Goal: Task Accomplishment & Management: Use online tool/utility

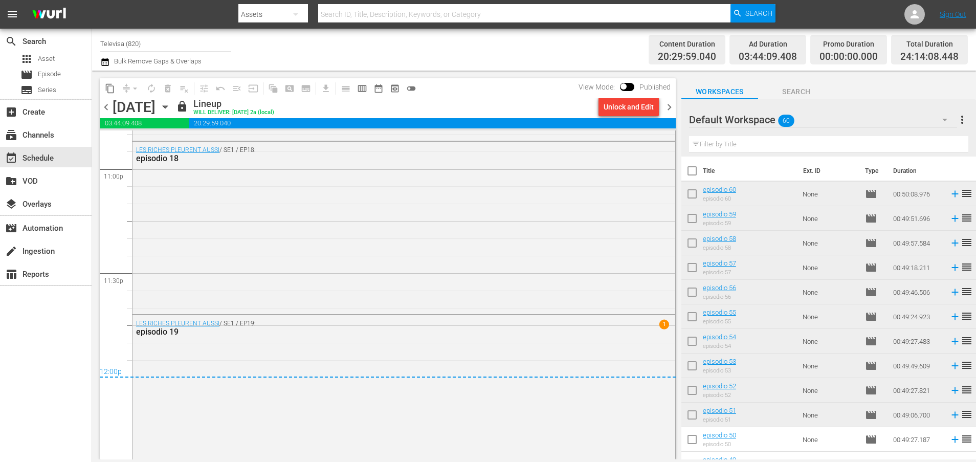
scroll to position [887, 0]
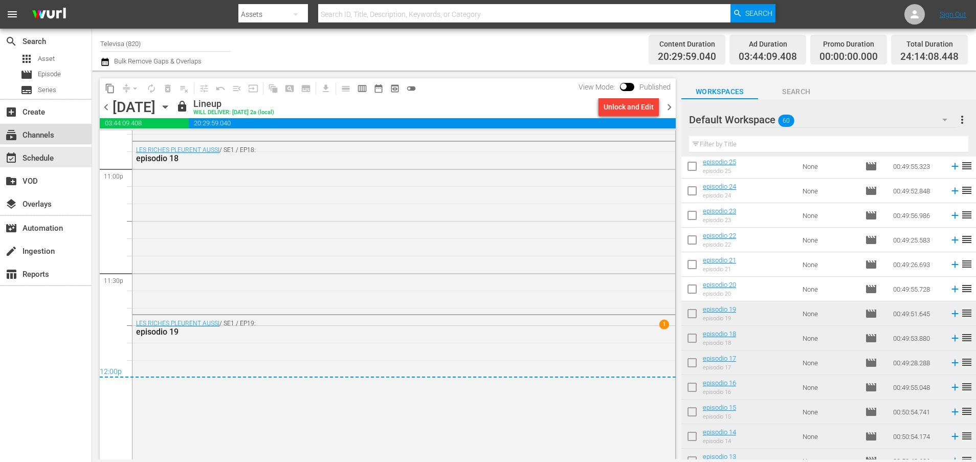
click at [48, 133] on div "subscriptions Channels" at bounding box center [28, 133] width 57 height 9
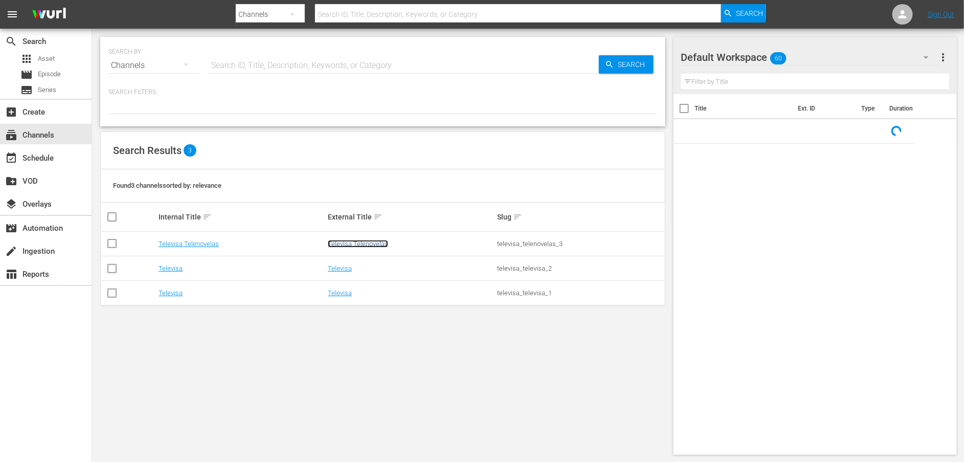
click at [353, 242] on link "Televisa Telenovelas" at bounding box center [358, 244] width 60 height 8
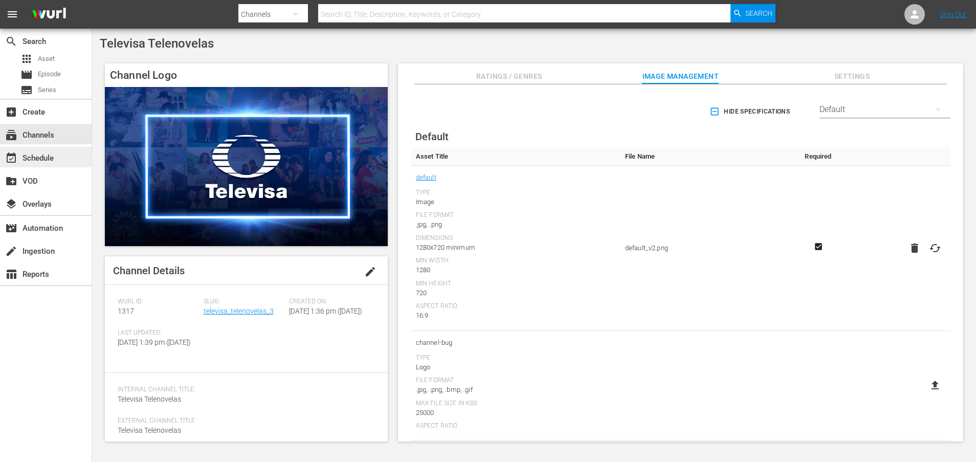
click at [40, 159] on div "event_available Schedule" at bounding box center [28, 156] width 57 height 9
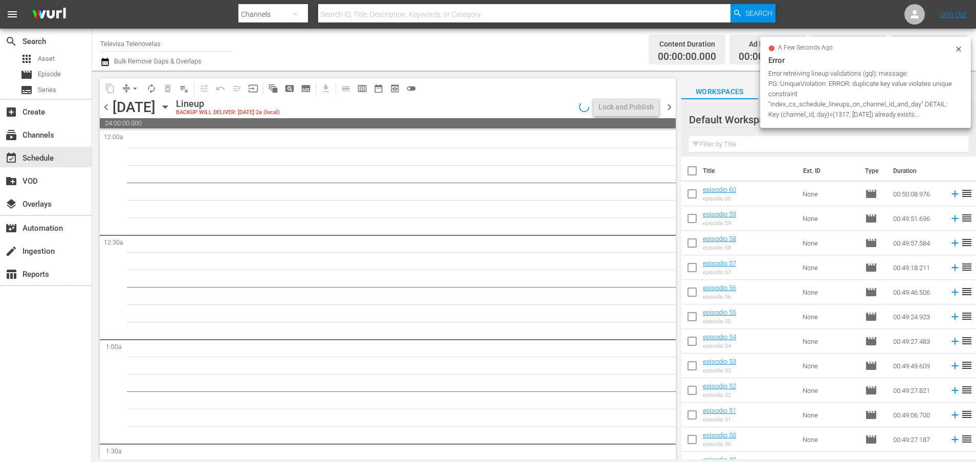
click at [167, 106] on icon "button" at bounding box center [165, 107] width 5 height 3
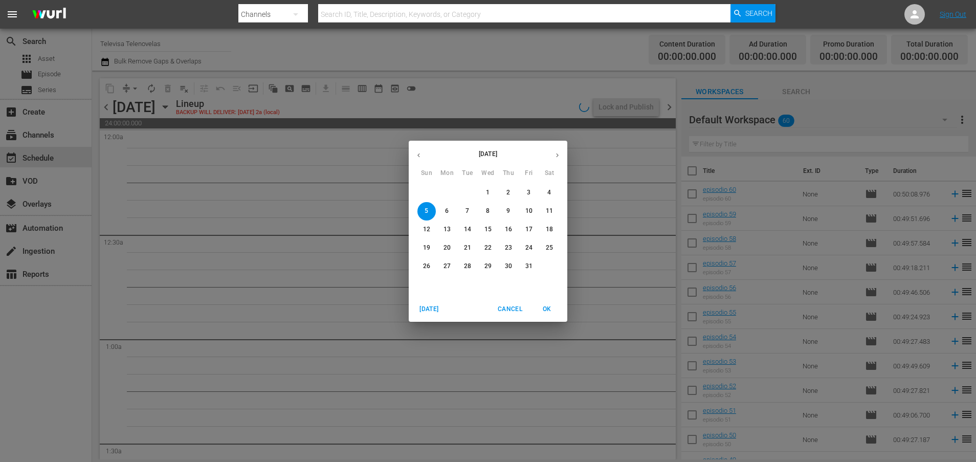
click at [418, 154] on icon "button" at bounding box center [419, 155] width 8 height 8
click at [447, 248] on p "22" at bounding box center [446, 247] width 7 height 9
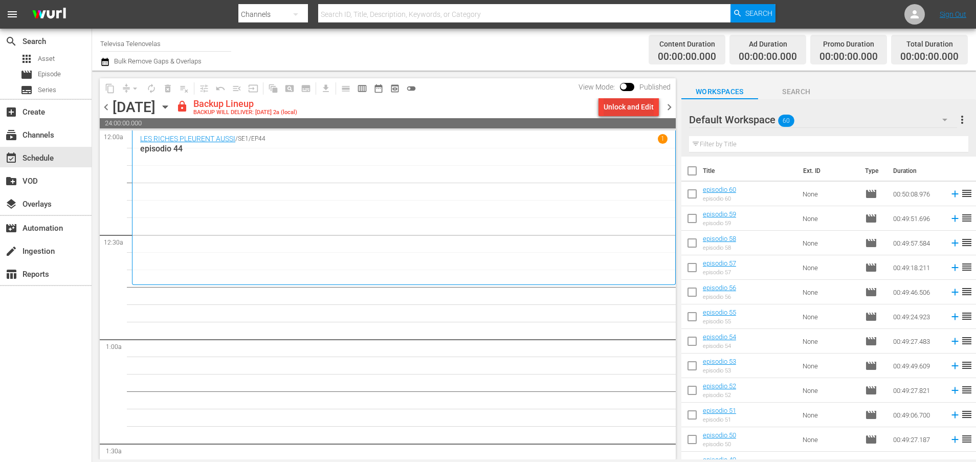
click at [613, 106] on div "Unlock and Edit" at bounding box center [629, 107] width 50 height 18
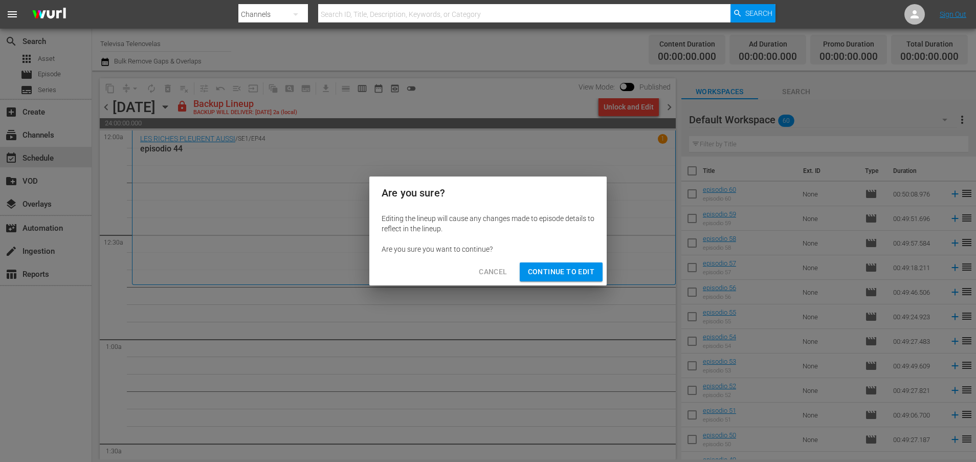
click at [564, 272] on span "Continue to Edit" at bounding box center [561, 271] width 66 height 13
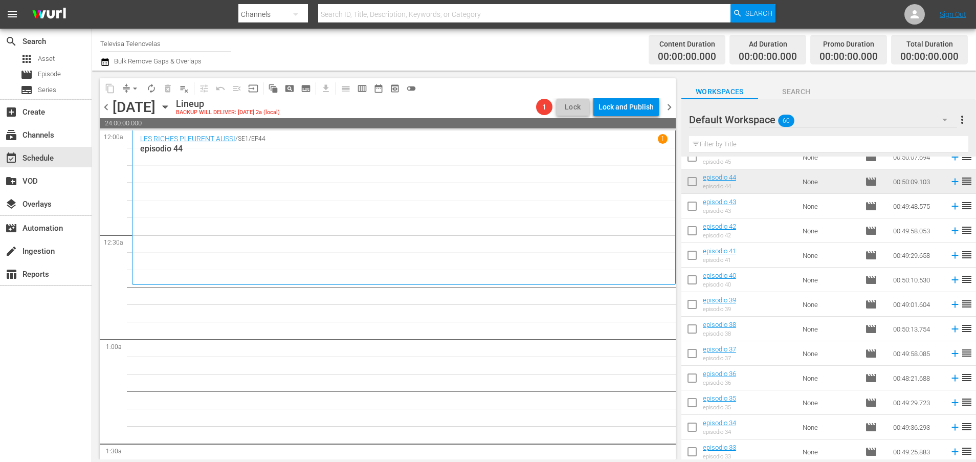
scroll to position [252, 0]
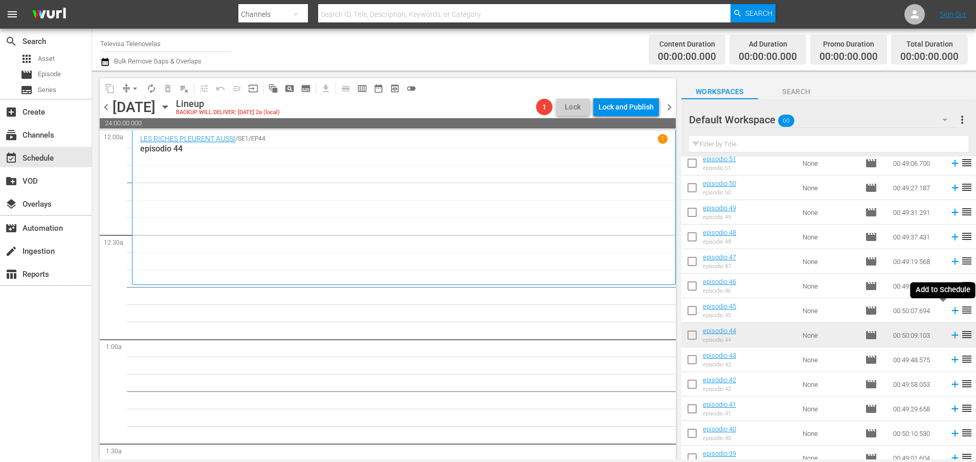
click at [951, 310] on icon at bounding box center [954, 310] width 7 height 7
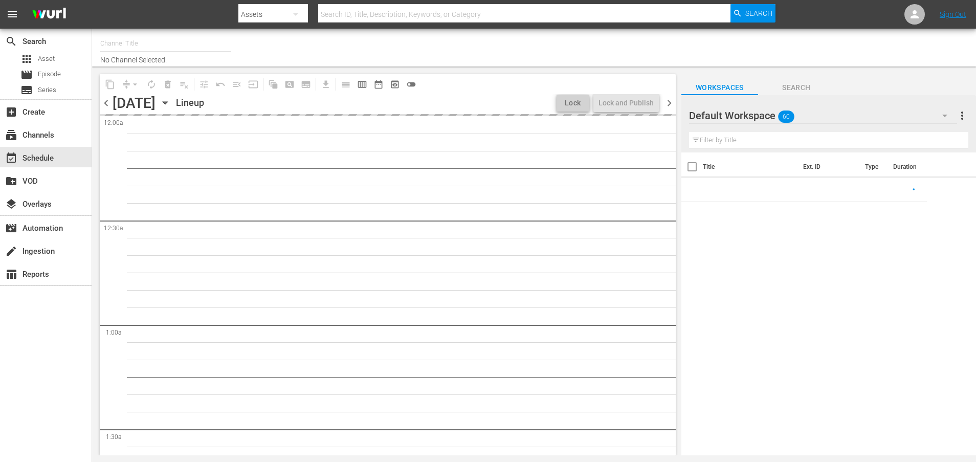
type input "Televisa Telenovelas (1317)"
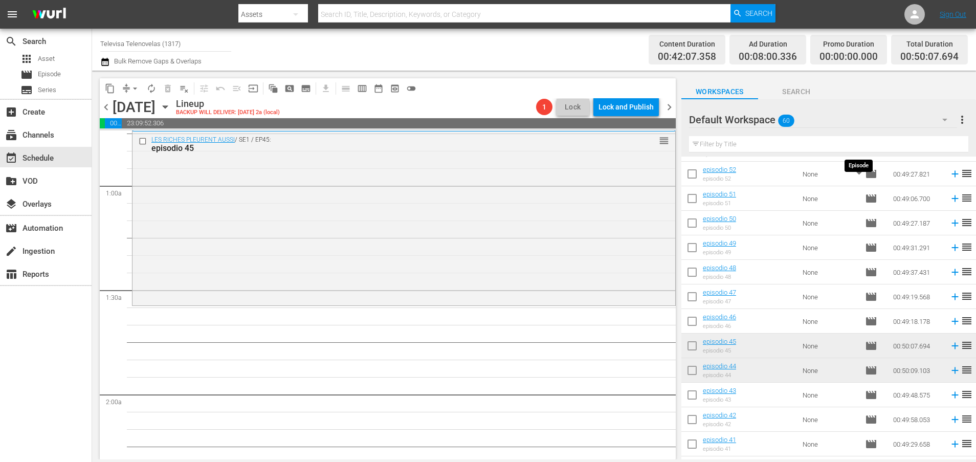
scroll to position [230, 0]
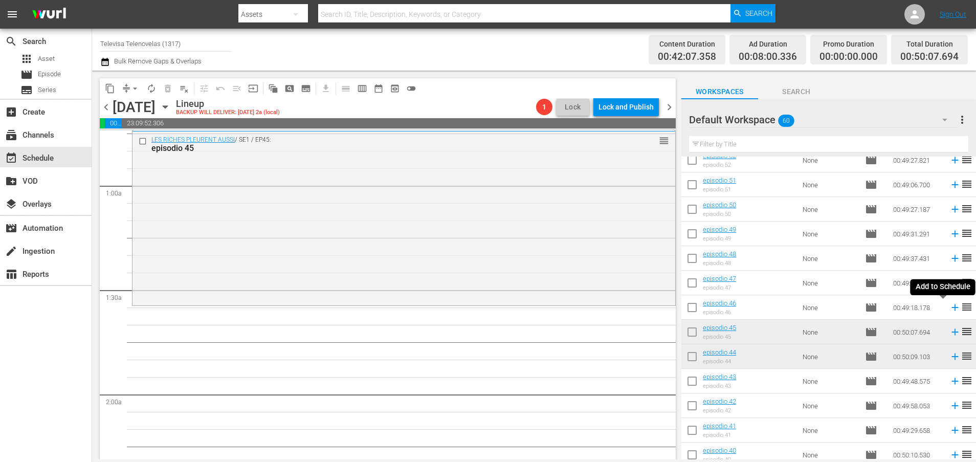
click at [951, 307] on icon at bounding box center [954, 307] width 7 height 7
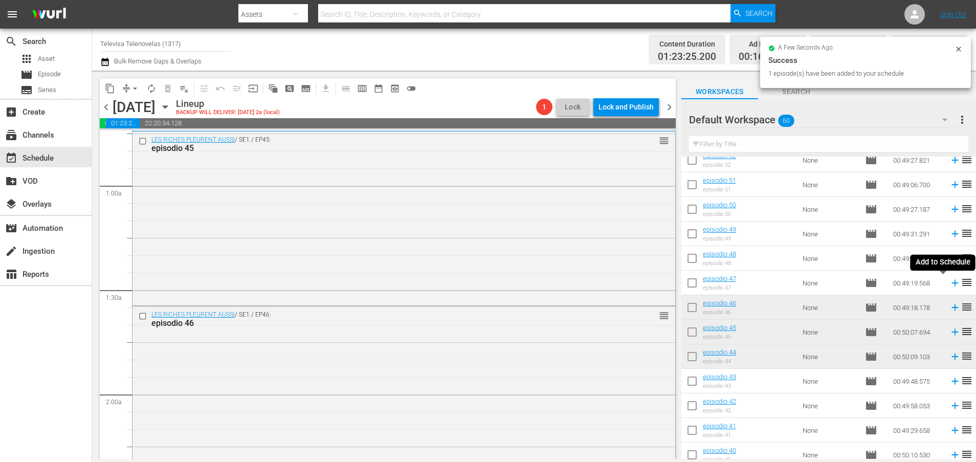
click at [951, 282] on icon at bounding box center [954, 283] width 7 height 7
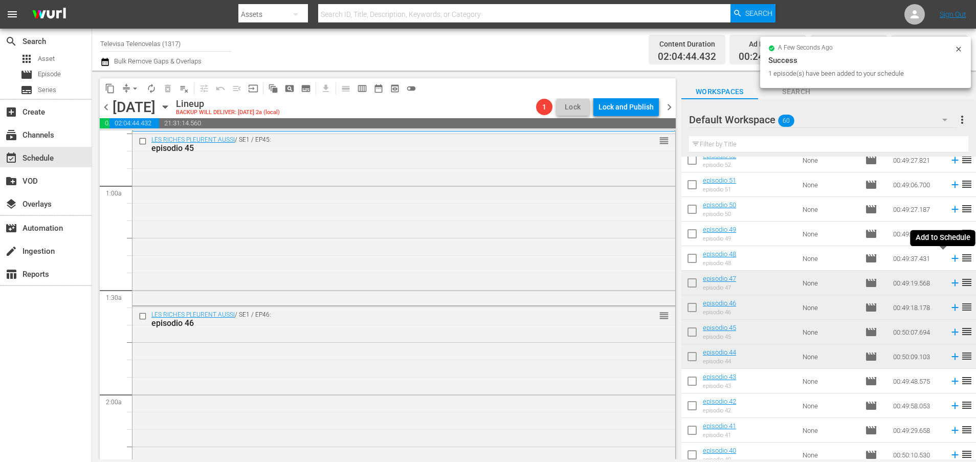
click at [951, 258] on icon at bounding box center [954, 258] width 7 height 7
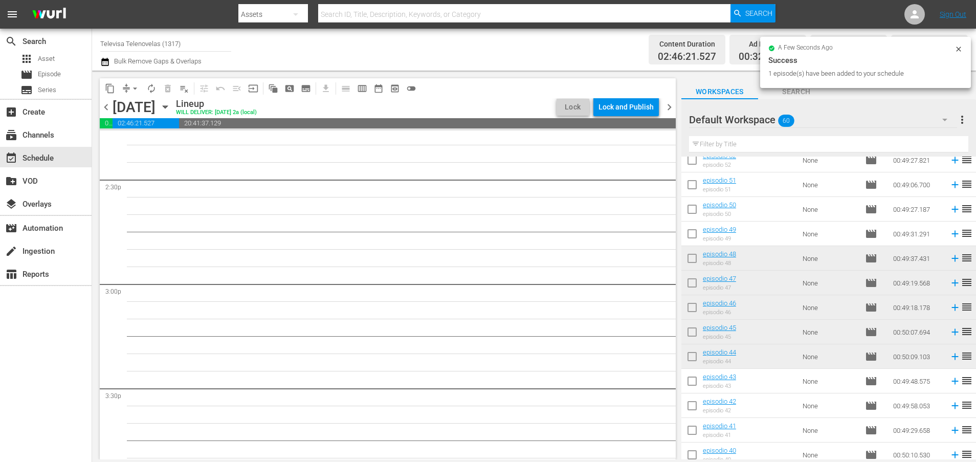
scroll to position [4679, 0]
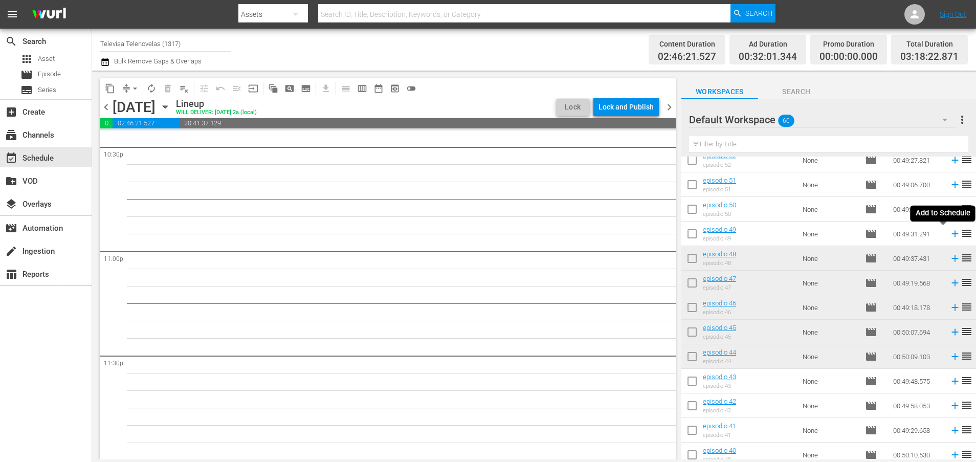
click at [951, 234] on icon at bounding box center [954, 234] width 7 height 7
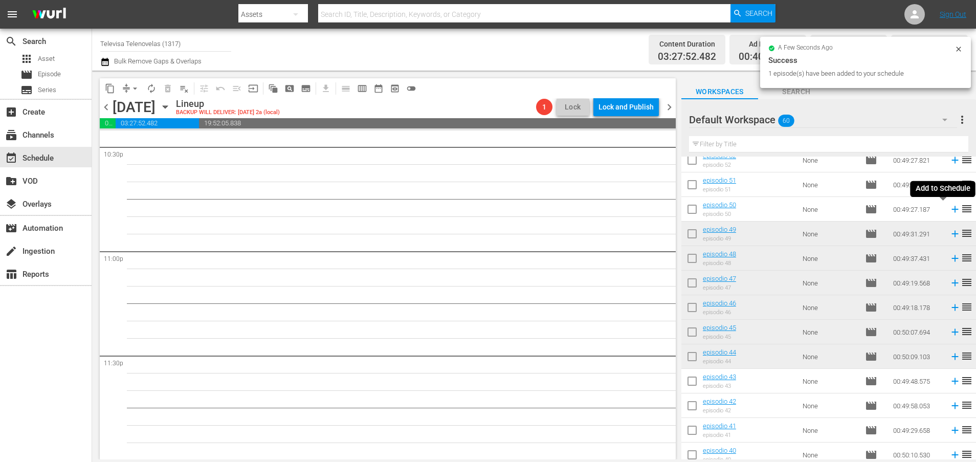
scroll to position [4662, 0]
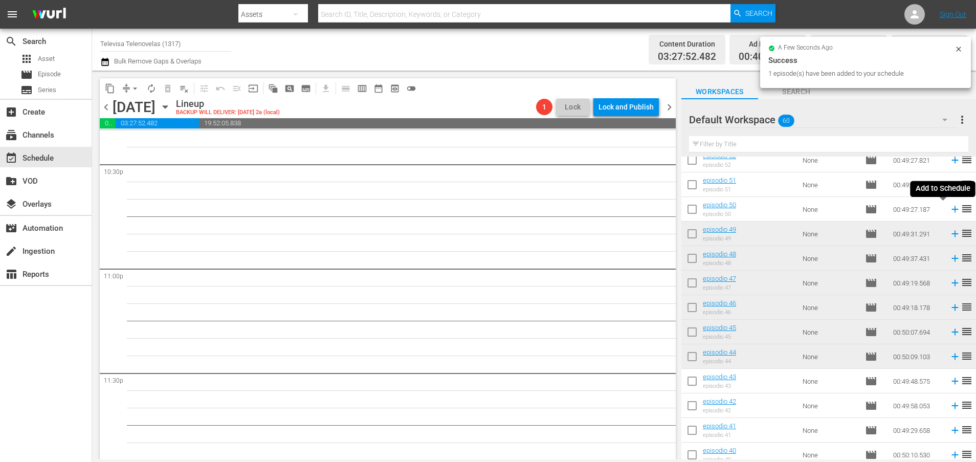
click at [951, 208] on icon at bounding box center [954, 209] width 7 height 7
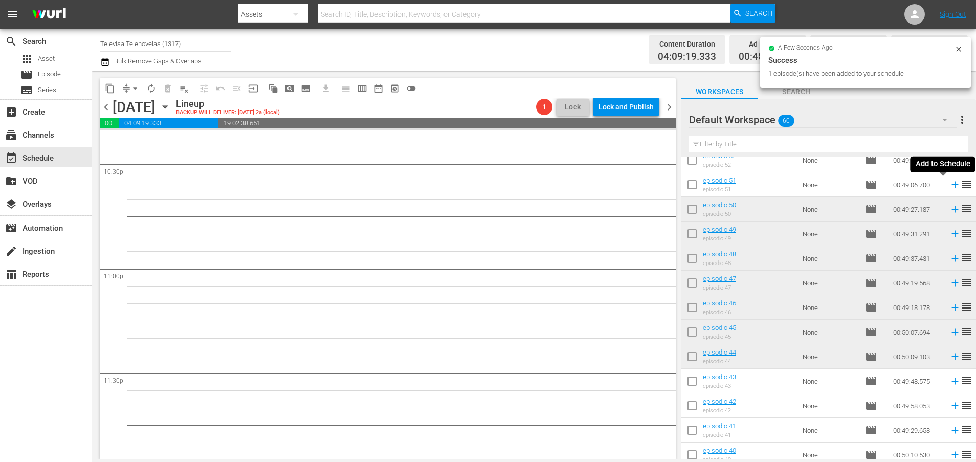
scroll to position [4644, 0]
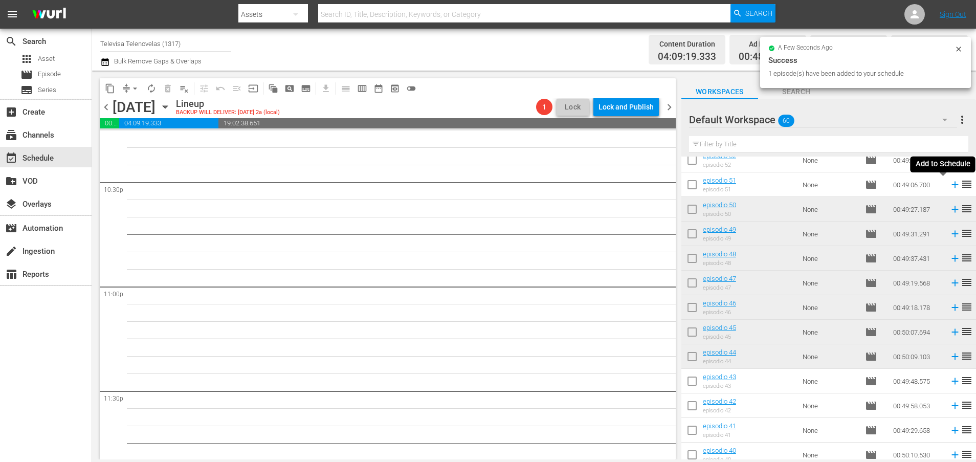
click at [951, 185] on icon at bounding box center [954, 185] width 7 height 7
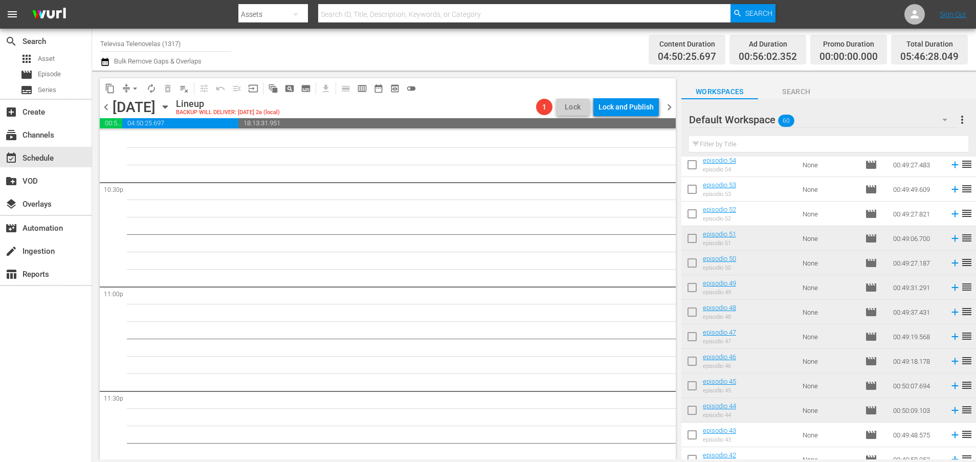
scroll to position [153, 0]
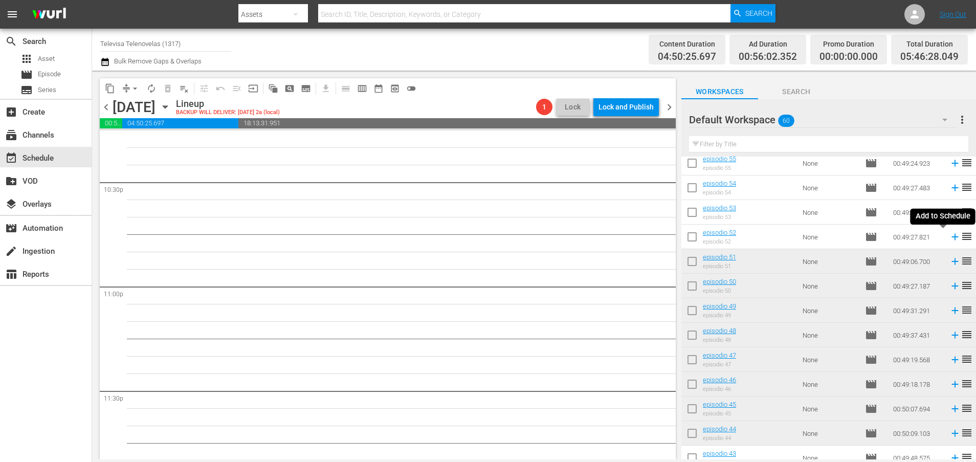
click at [951, 237] on icon at bounding box center [954, 237] width 7 height 7
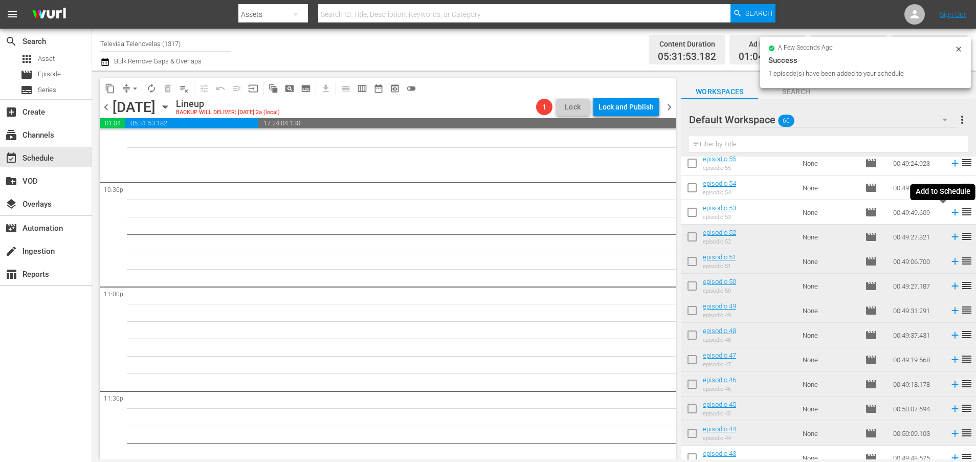
click at [951, 212] on icon at bounding box center [954, 212] width 7 height 7
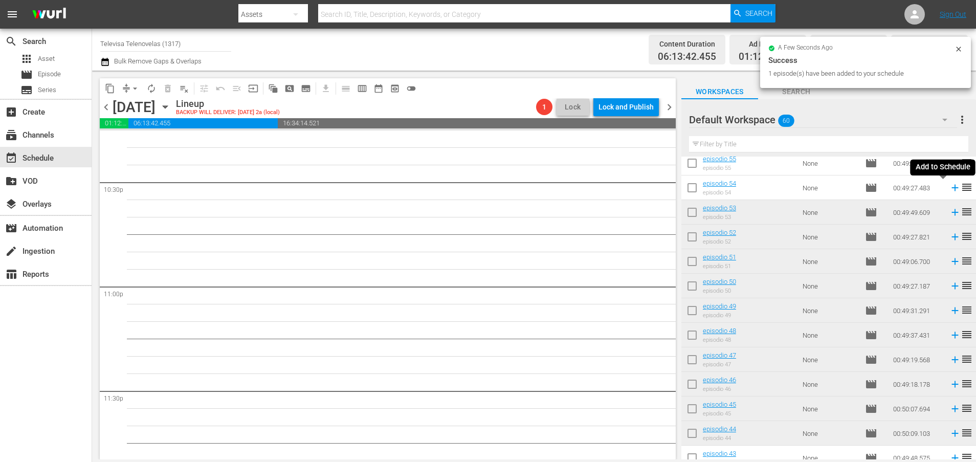
click at [951, 189] on icon at bounding box center [954, 188] width 7 height 7
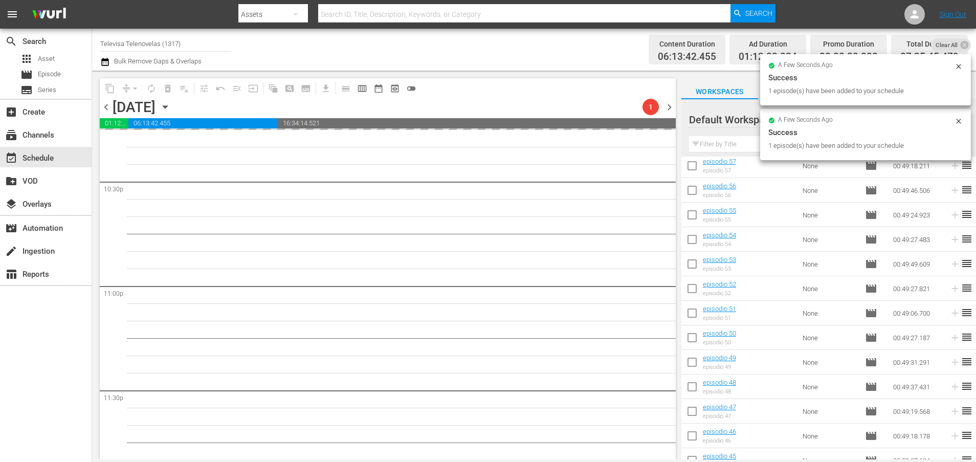
scroll to position [77, 0]
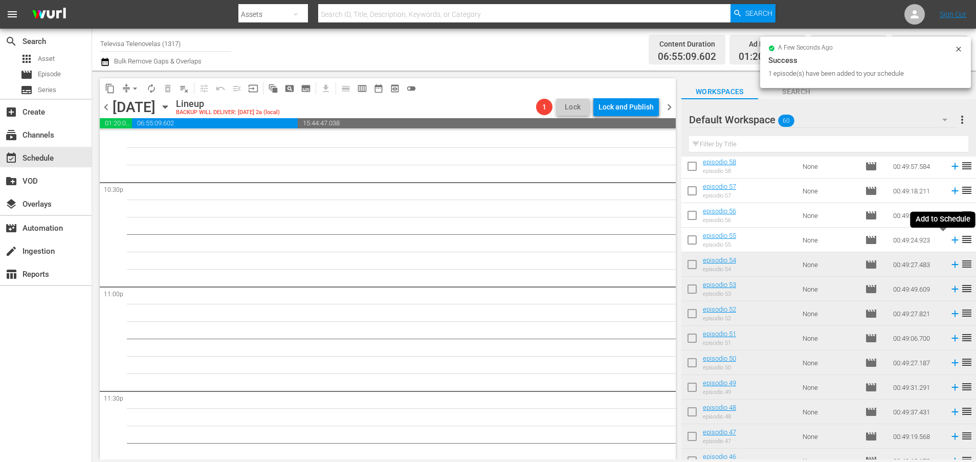
click at [949, 241] on icon at bounding box center [954, 239] width 11 height 11
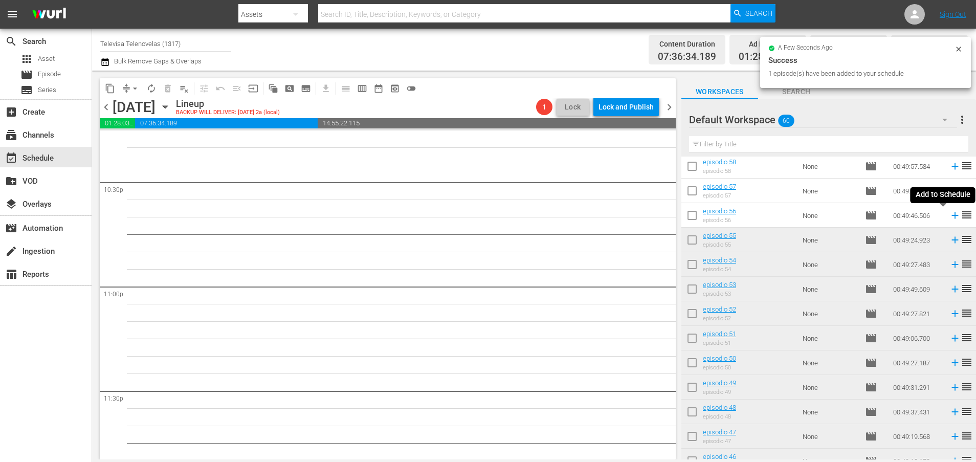
click at [951, 215] on icon at bounding box center [954, 215] width 7 height 7
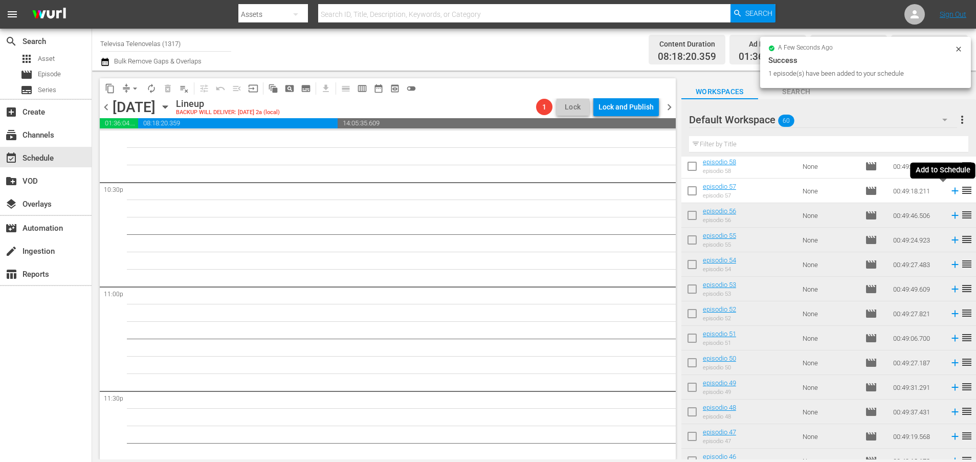
scroll to position [4627, 0]
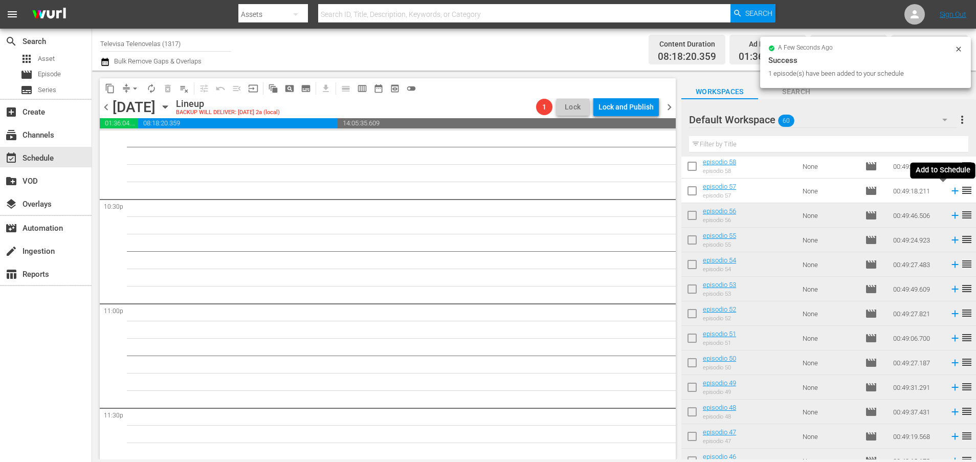
click at [951, 192] on icon at bounding box center [954, 191] width 7 height 7
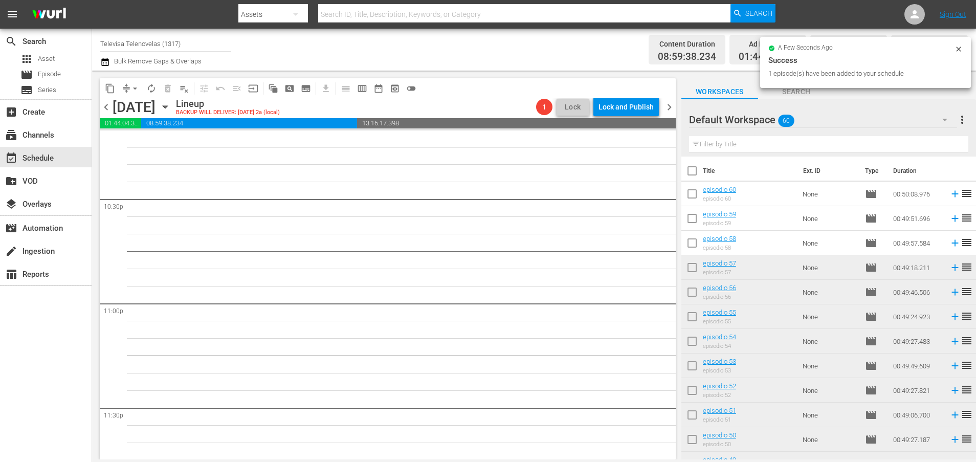
scroll to position [4609, 0]
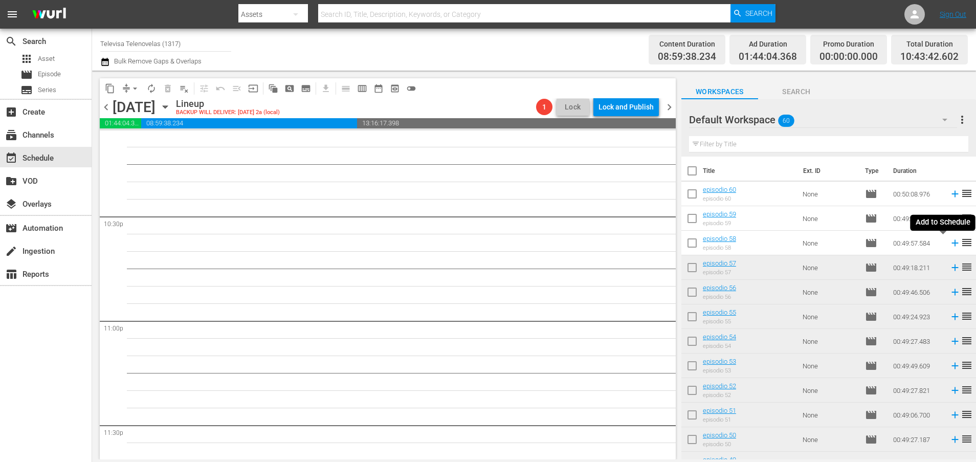
click at [949, 244] on icon at bounding box center [954, 242] width 11 height 11
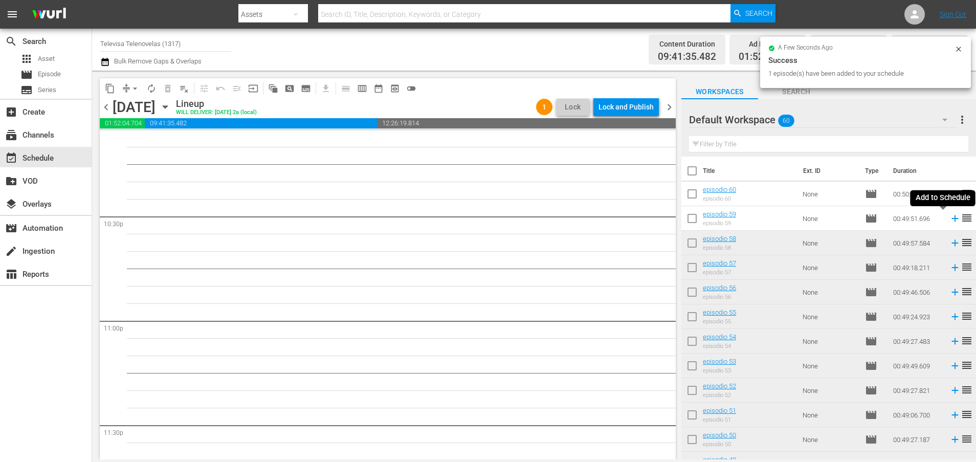
scroll to position [4592, 0]
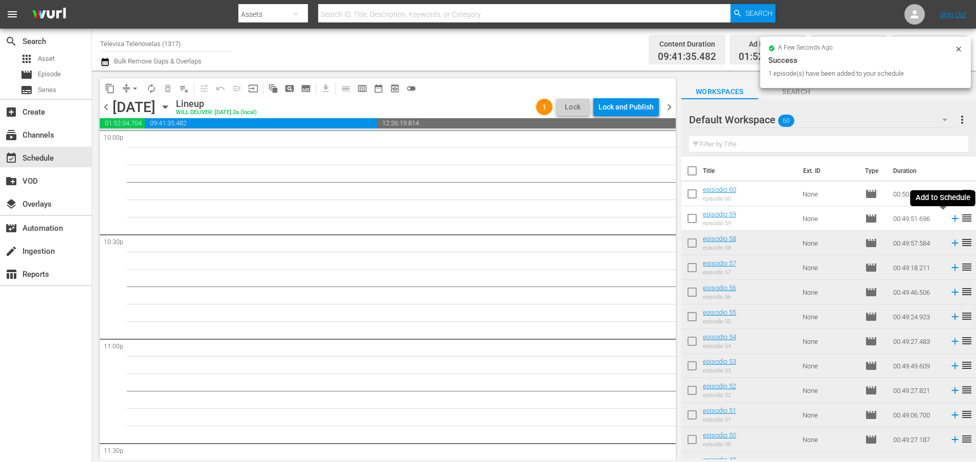
click at [949, 219] on icon at bounding box center [954, 218] width 11 height 11
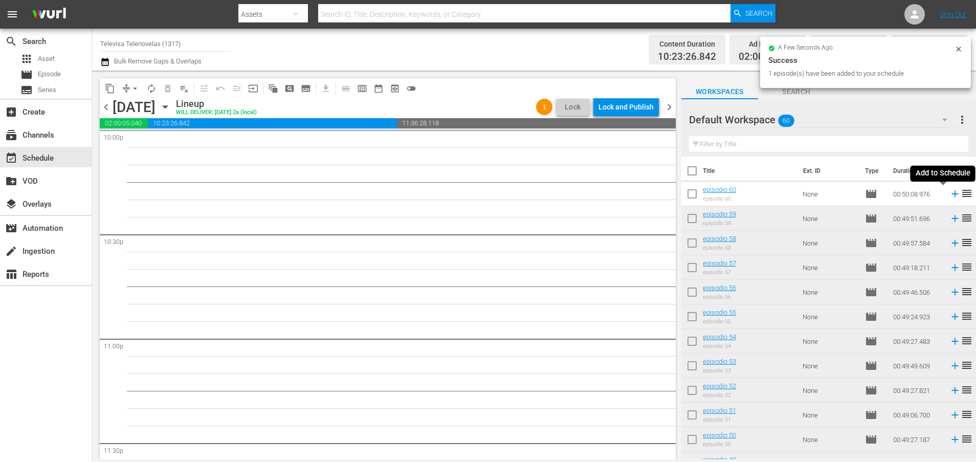
scroll to position [4575, 0]
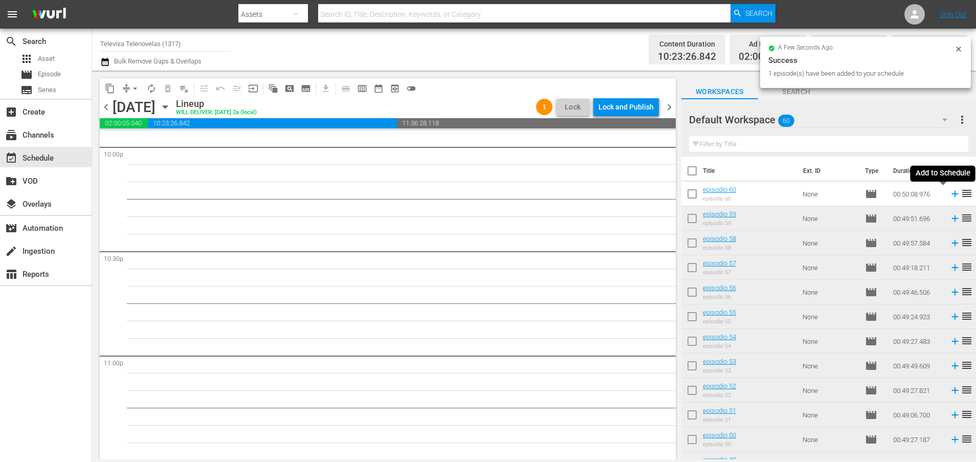
click at [951, 195] on icon at bounding box center [954, 194] width 7 height 7
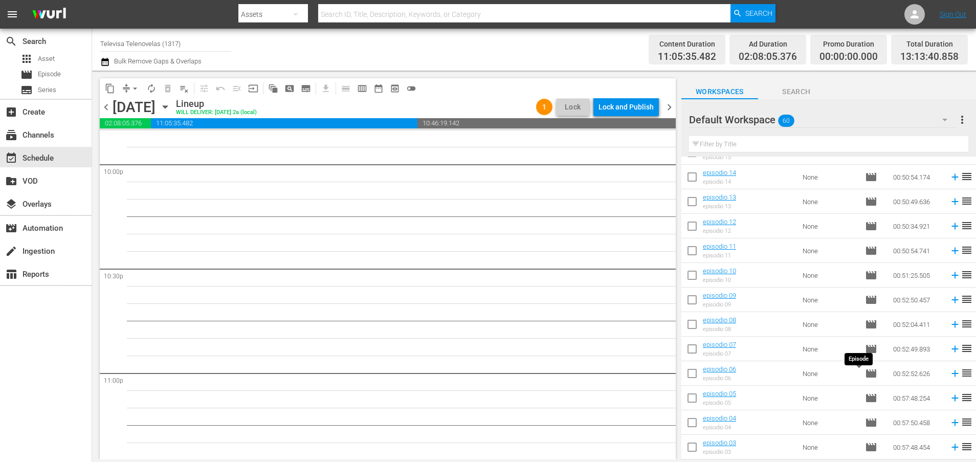
scroll to position [1194, 0]
click at [951, 451] on icon at bounding box center [954, 448] width 7 height 7
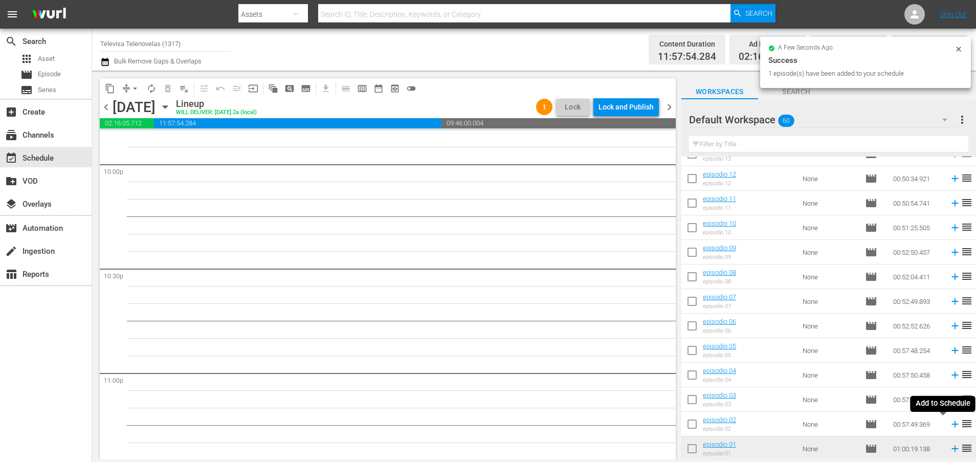
scroll to position [4539, 0]
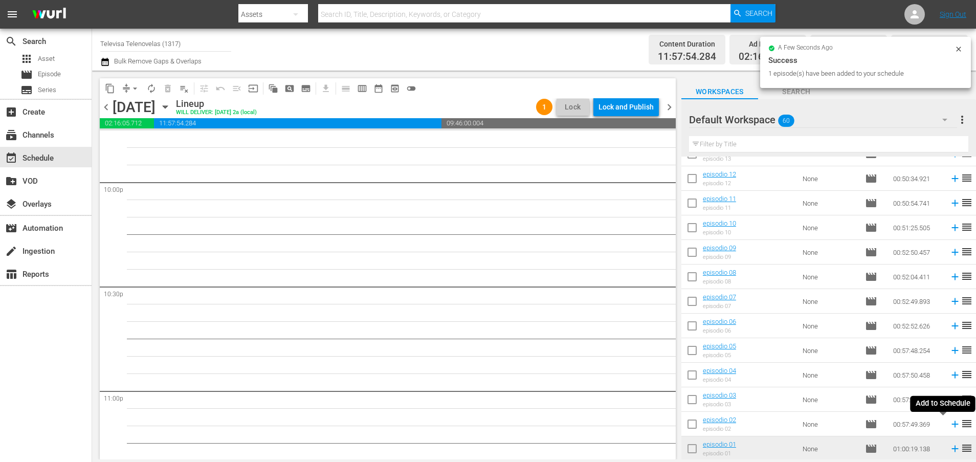
click at [951, 425] on icon at bounding box center [954, 424] width 7 height 7
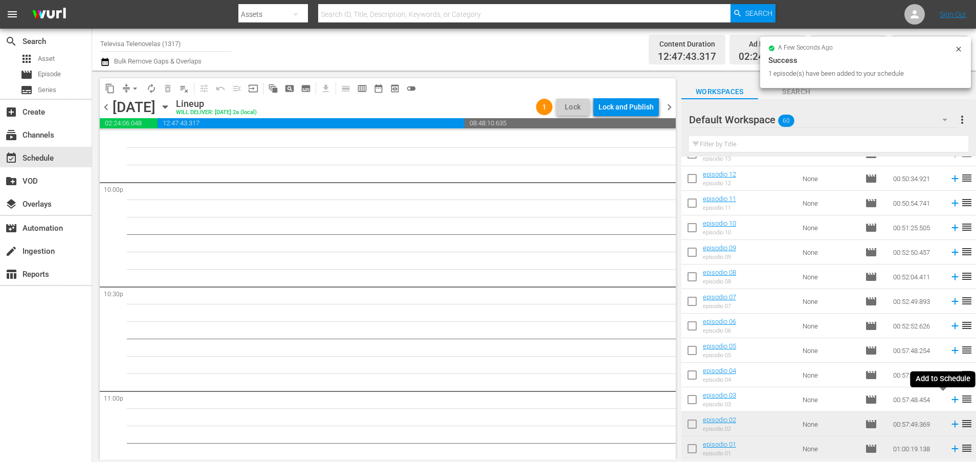
scroll to position [4522, 0]
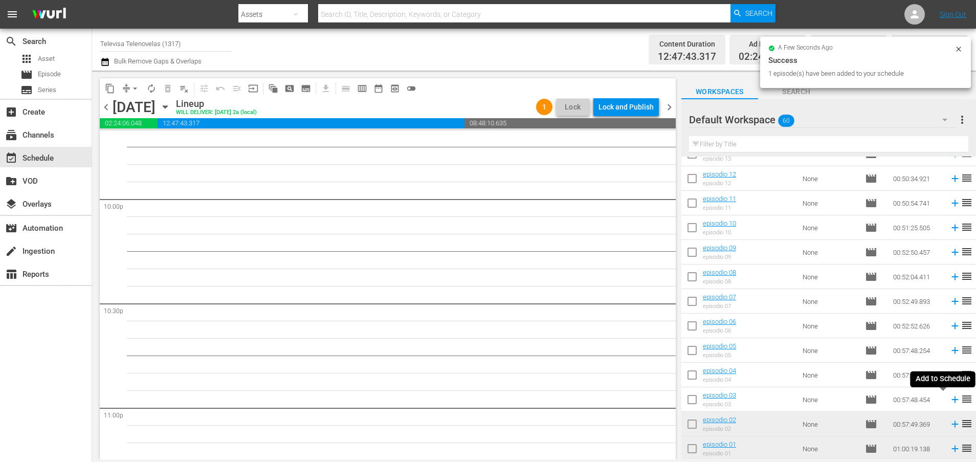
click at [949, 400] on icon at bounding box center [954, 399] width 11 height 11
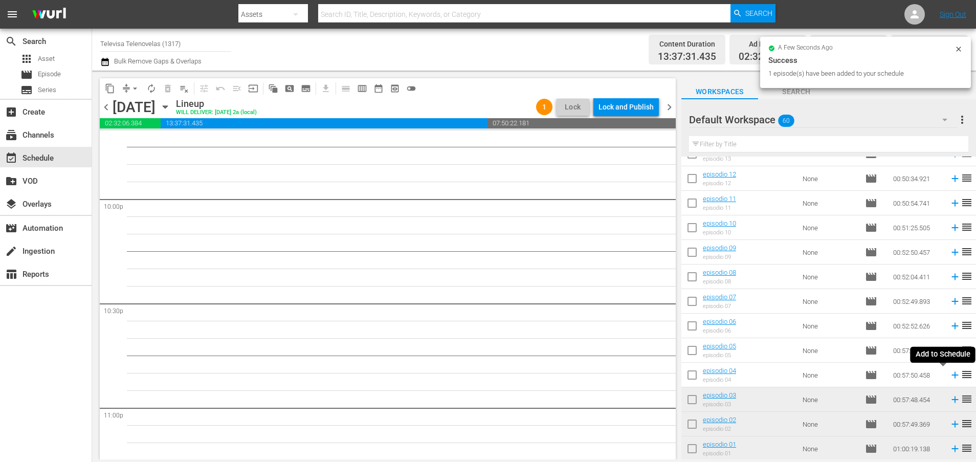
click at [949, 373] on icon at bounding box center [954, 374] width 11 height 11
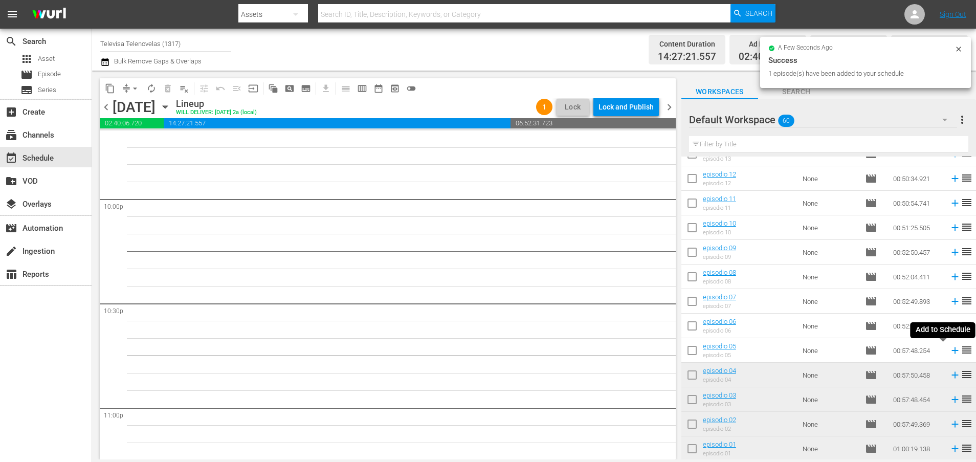
scroll to position [4505, 0]
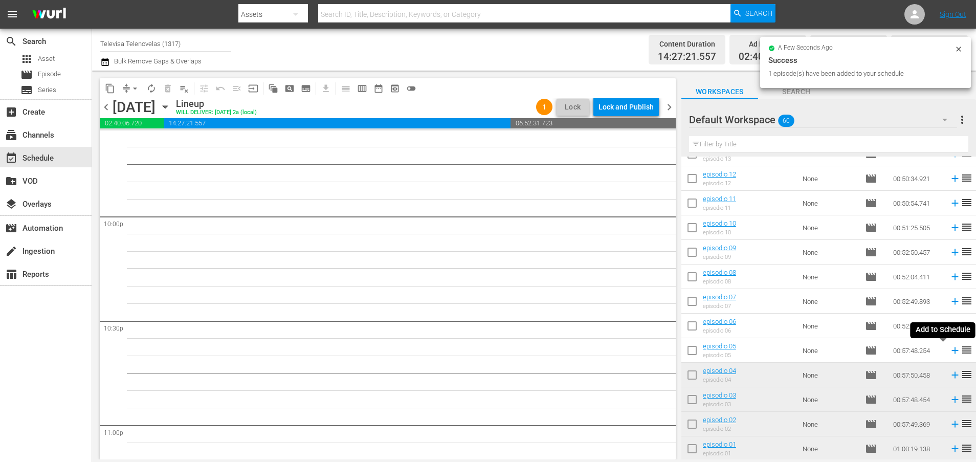
click at [951, 350] on icon at bounding box center [954, 350] width 7 height 7
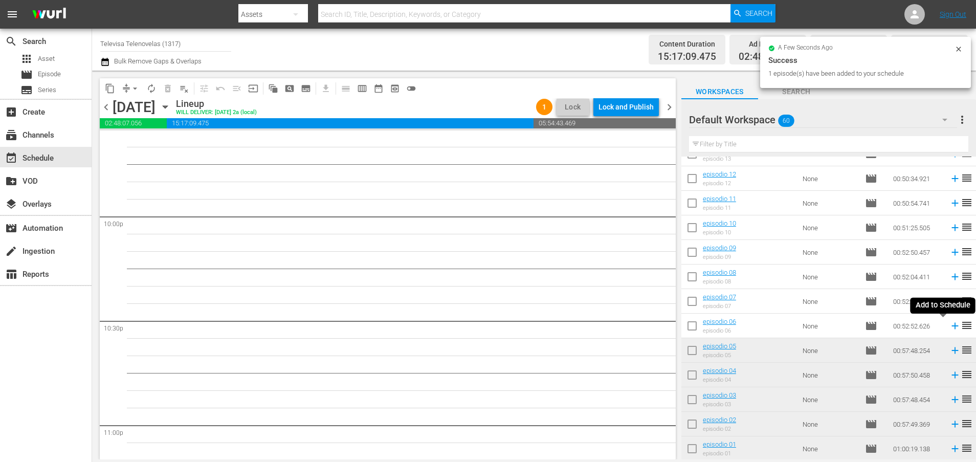
click at [949, 327] on icon at bounding box center [954, 325] width 11 height 11
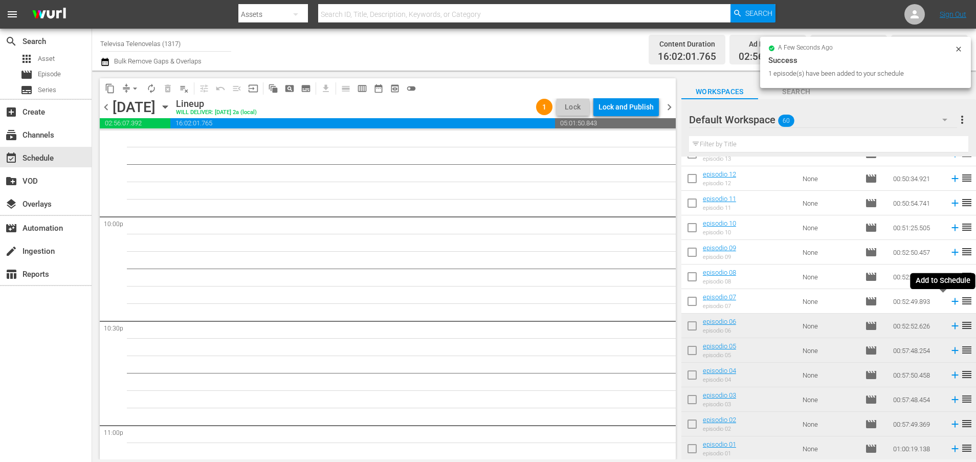
scroll to position [4487, 0]
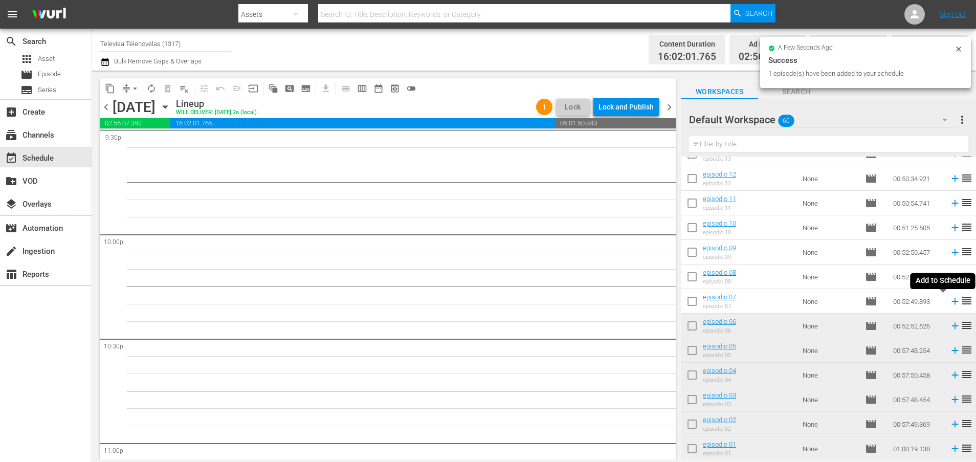
click at [951, 302] on icon at bounding box center [954, 301] width 7 height 7
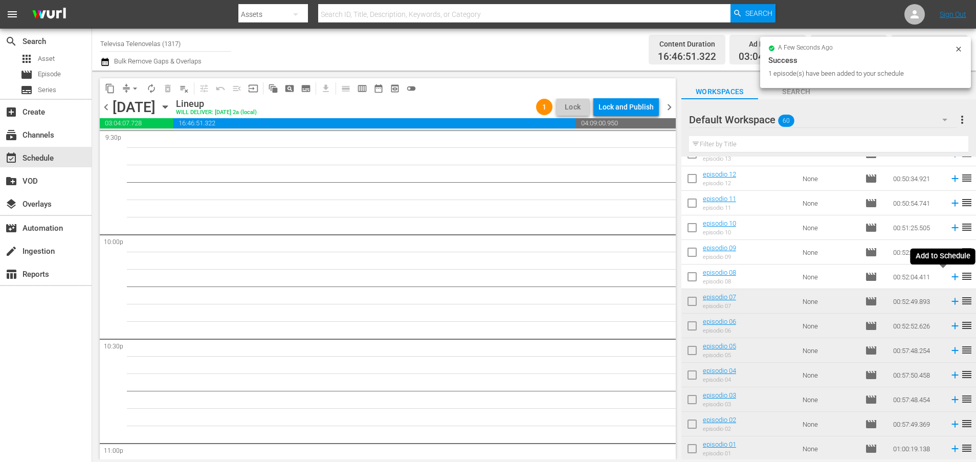
click at [949, 278] on icon at bounding box center [954, 276] width 11 height 11
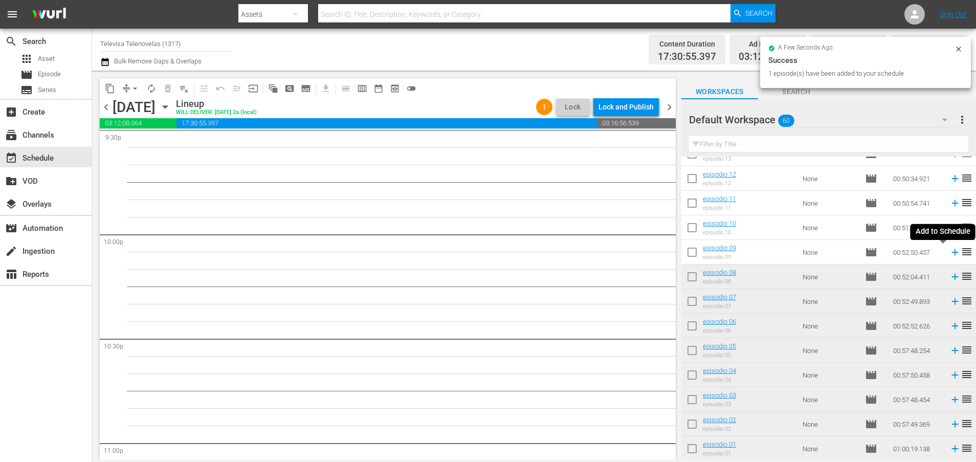
click at [951, 252] on icon at bounding box center [954, 252] width 7 height 7
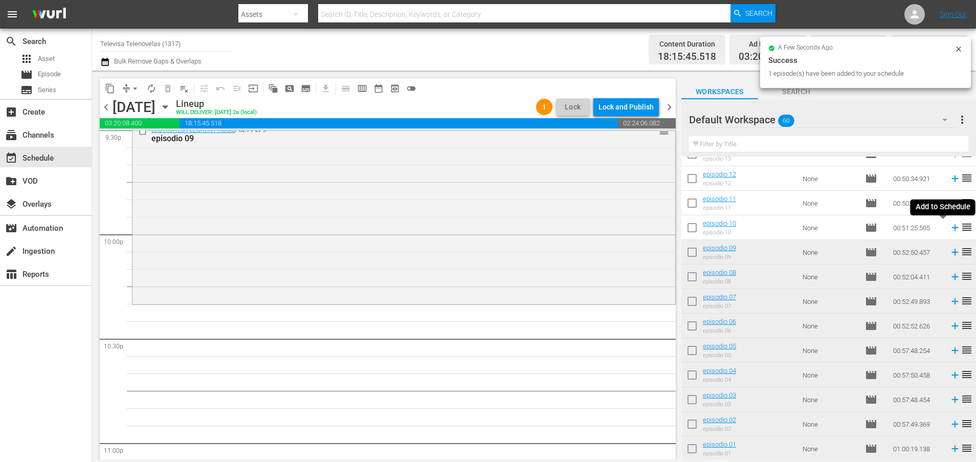
click at [951, 228] on icon at bounding box center [954, 228] width 7 height 7
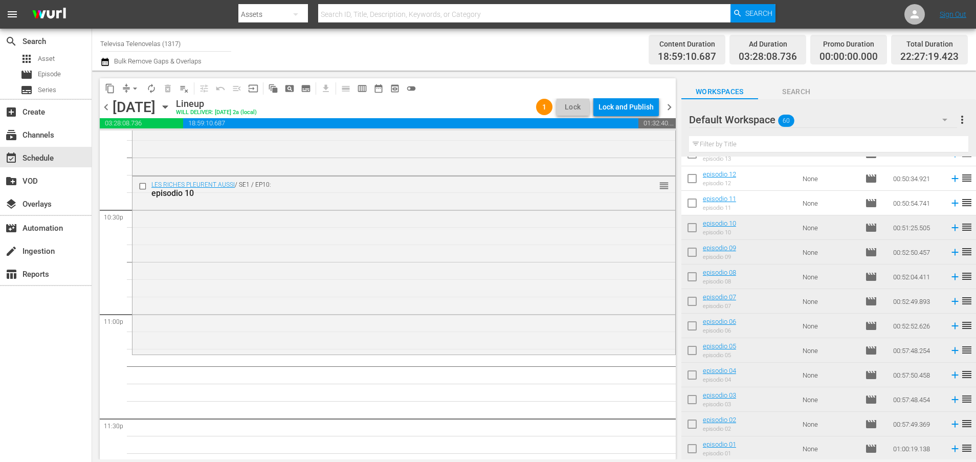
scroll to position [4679, 0]
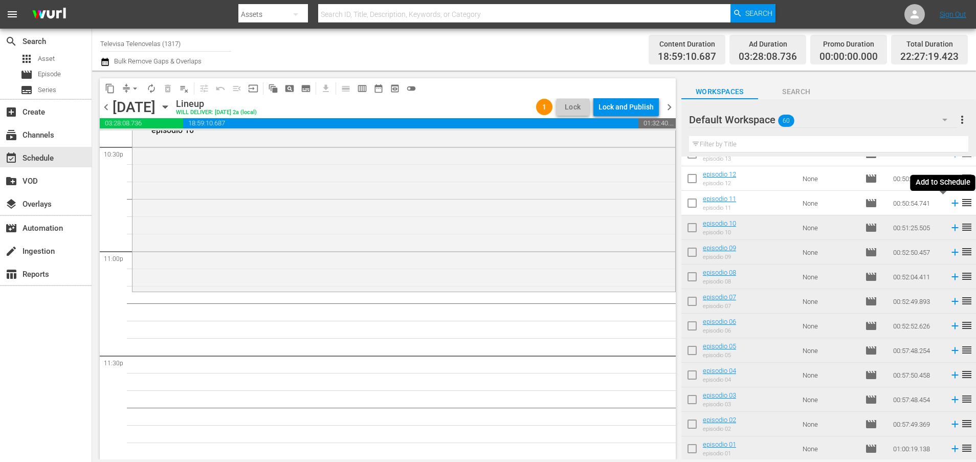
click at [949, 204] on icon at bounding box center [954, 202] width 11 height 11
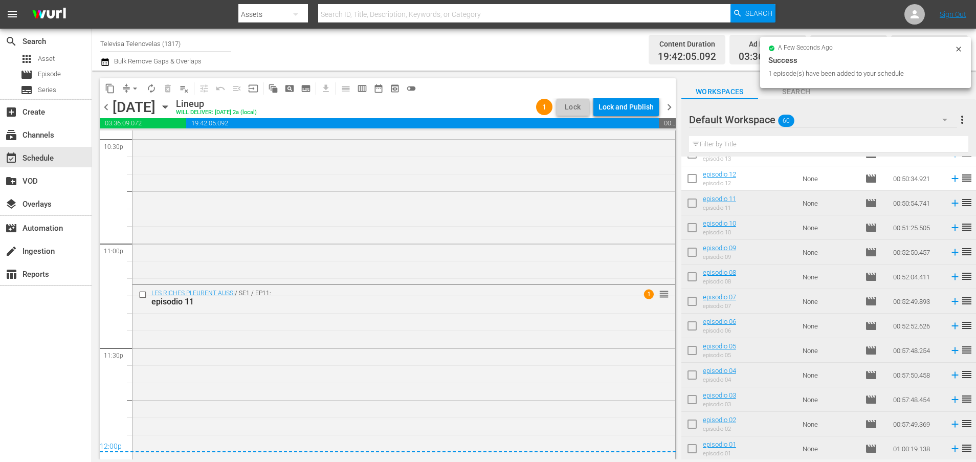
scroll to position [4688, 0]
click at [617, 107] on div "Lock and Publish" at bounding box center [625, 107] width 55 height 18
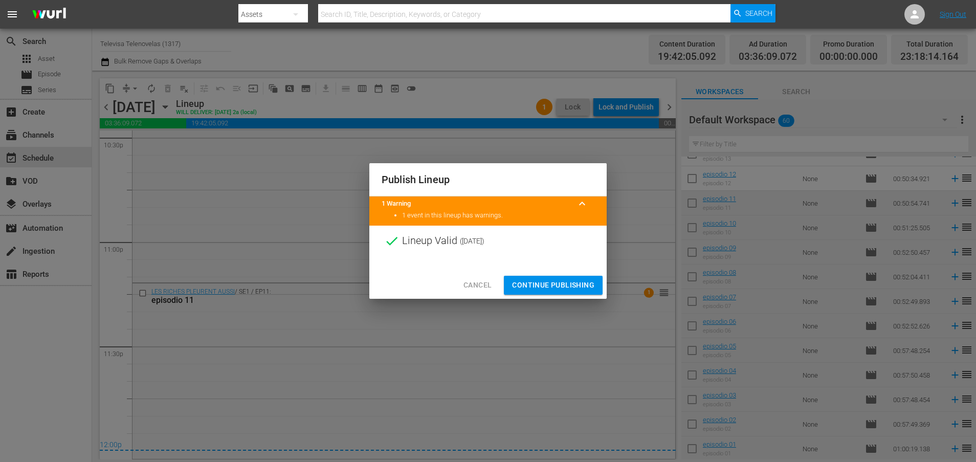
click at [539, 290] on span "Continue Publishing" at bounding box center [553, 285] width 82 height 13
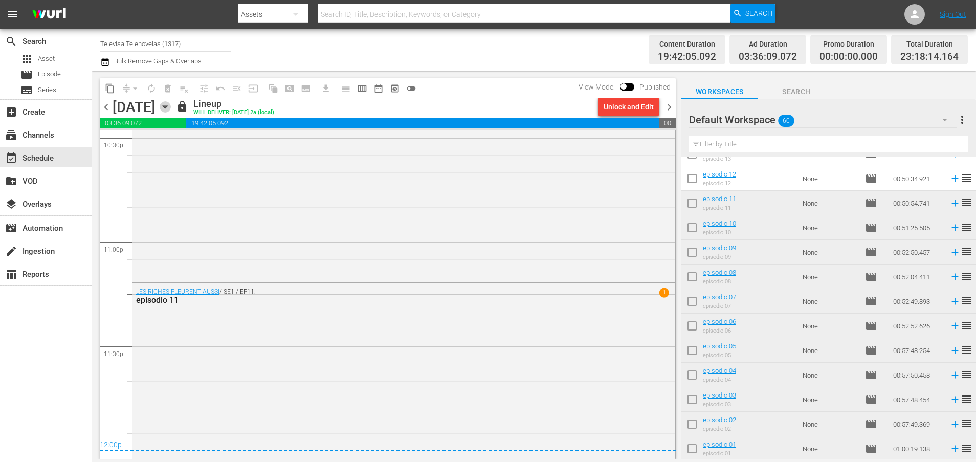
click at [171, 105] on icon "button" at bounding box center [165, 106] width 11 height 11
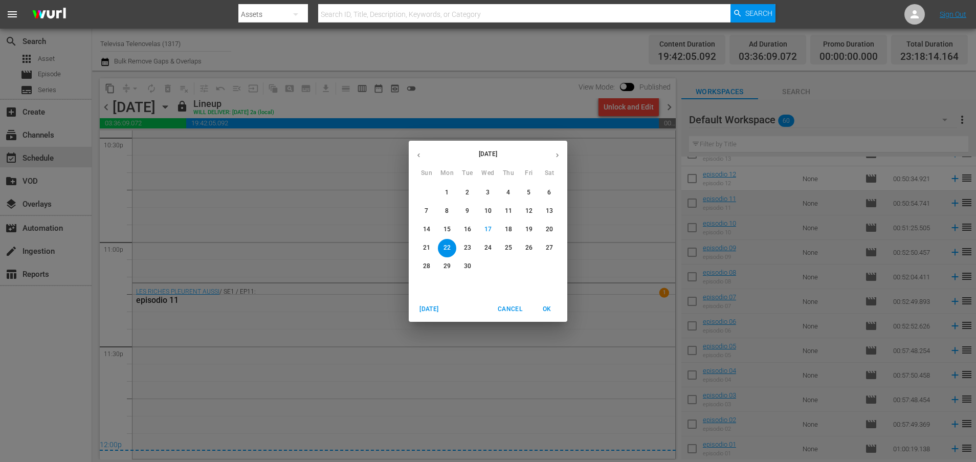
click at [465, 248] on p "23" at bounding box center [467, 247] width 7 height 9
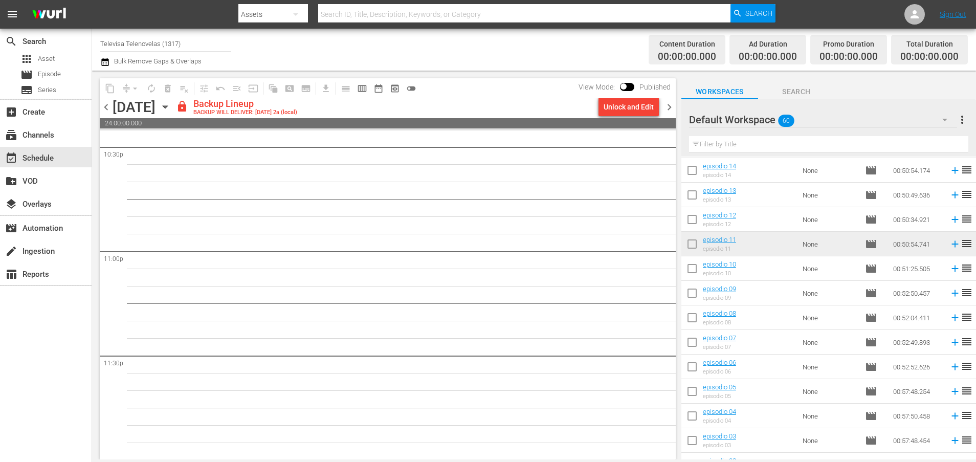
scroll to position [1117, 0]
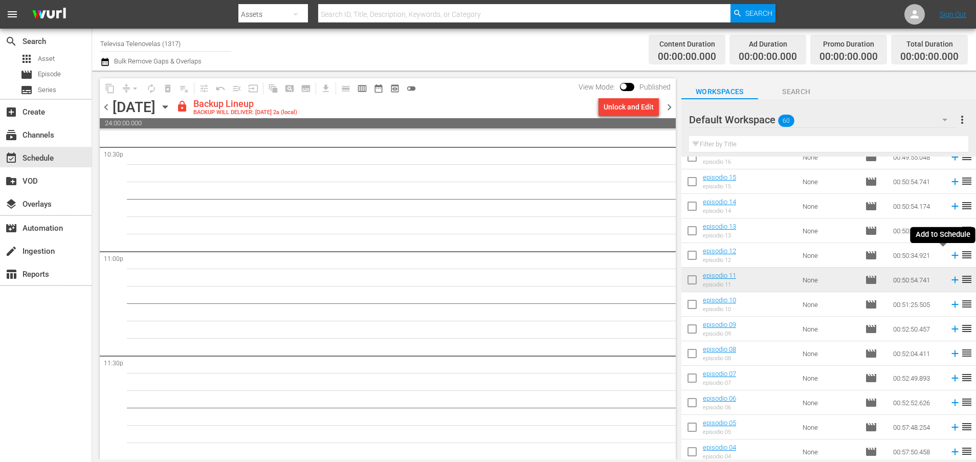
click at [949, 256] on icon at bounding box center [954, 255] width 11 height 11
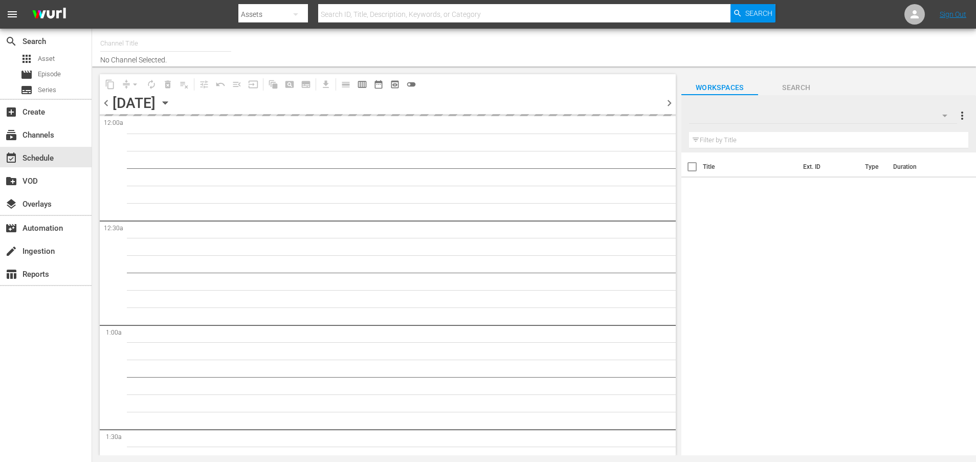
type input "Televisa Telenovelas (1317)"
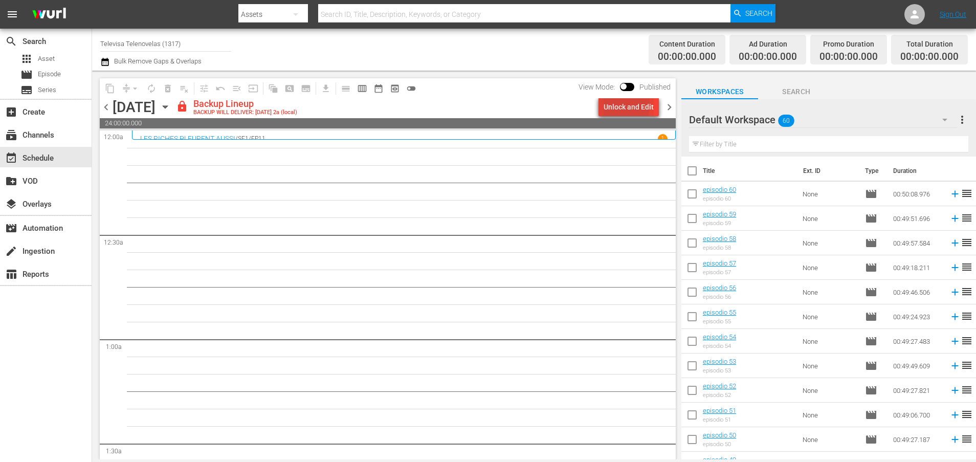
click at [606, 105] on div "Unlock and Edit" at bounding box center [629, 107] width 50 height 18
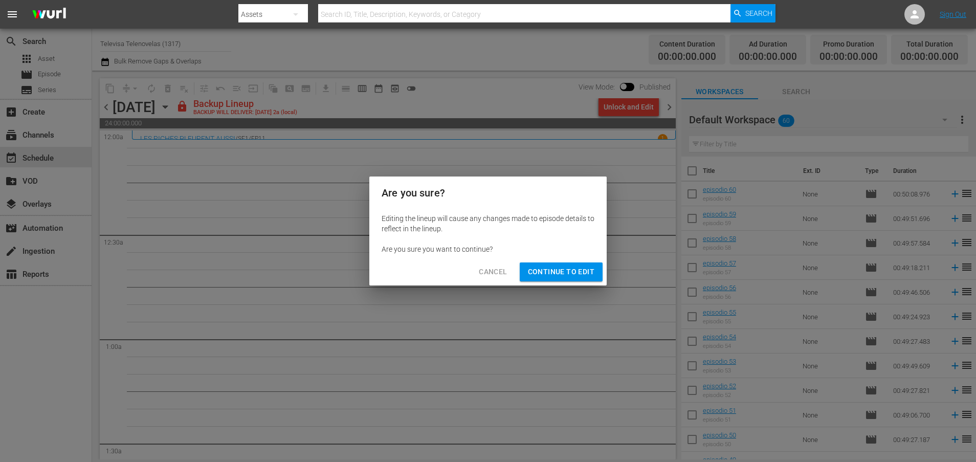
click at [565, 273] on span "Continue to Edit" at bounding box center [561, 271] width 66 height 13
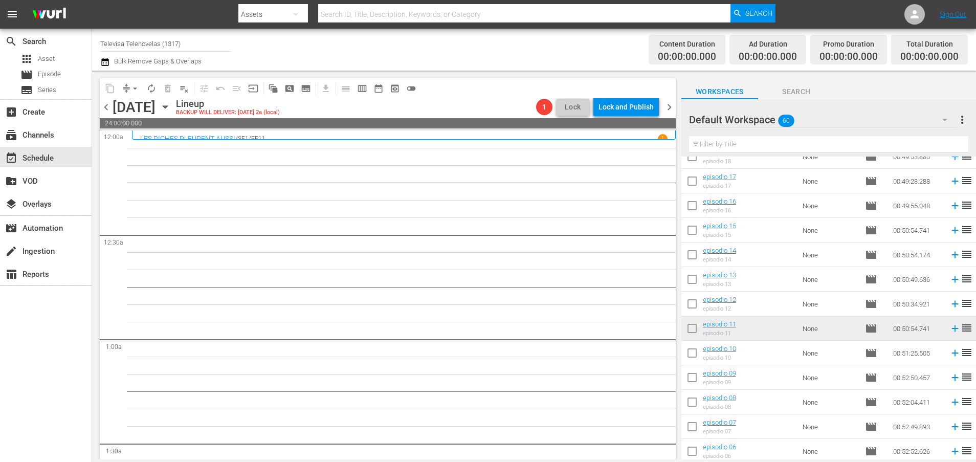
scroll to position [1096, 0]
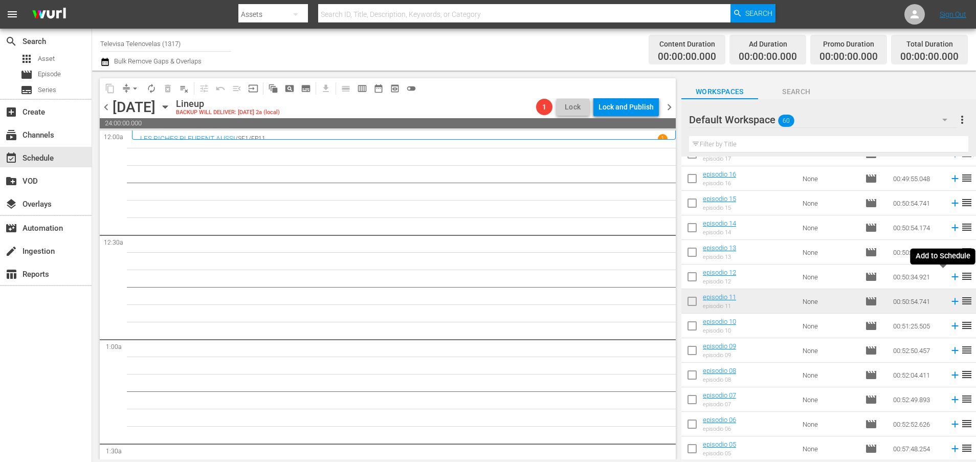
click at [951, 277] on icon at bounding box center [954, 277] width 7 height 7
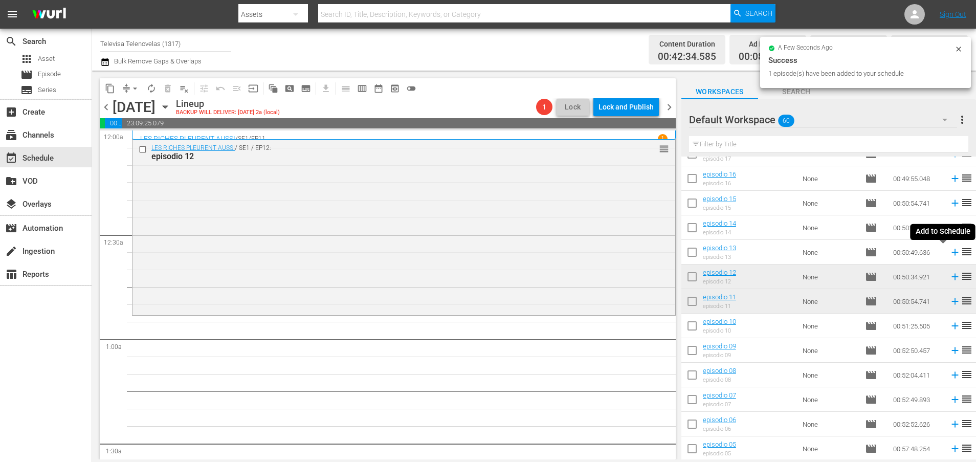
click at [949, 253] on icon at bounding box center [954, 252] width 11 height 11
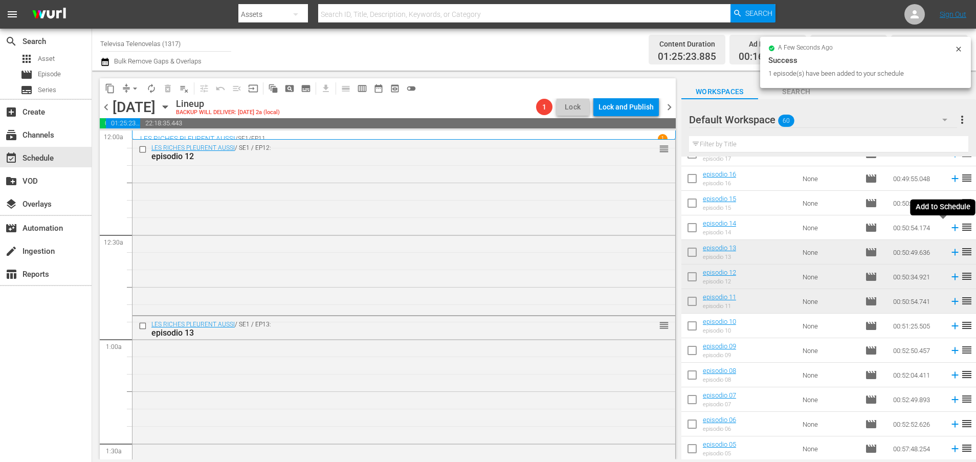
click at [951, 229] on icon at bounding box center [954, 228] width 7 height 7
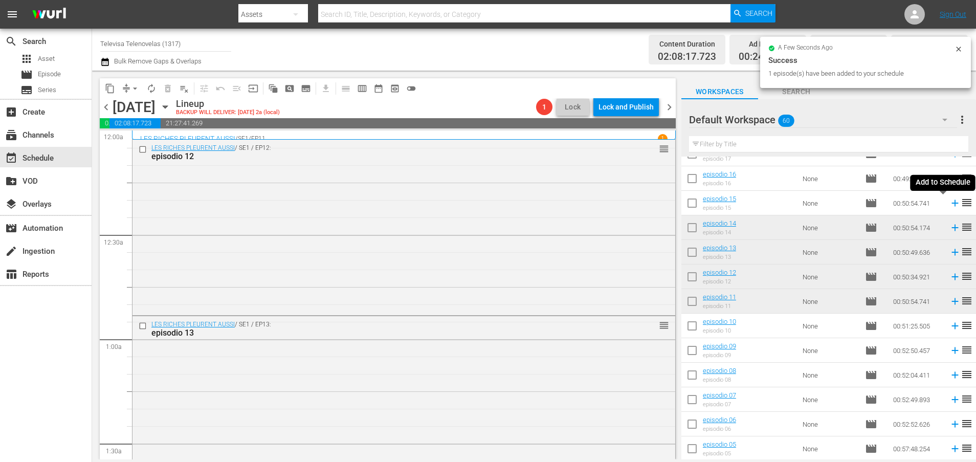
click at [949, 204] on icon at bounding box center [954, 202] width 11 height 11
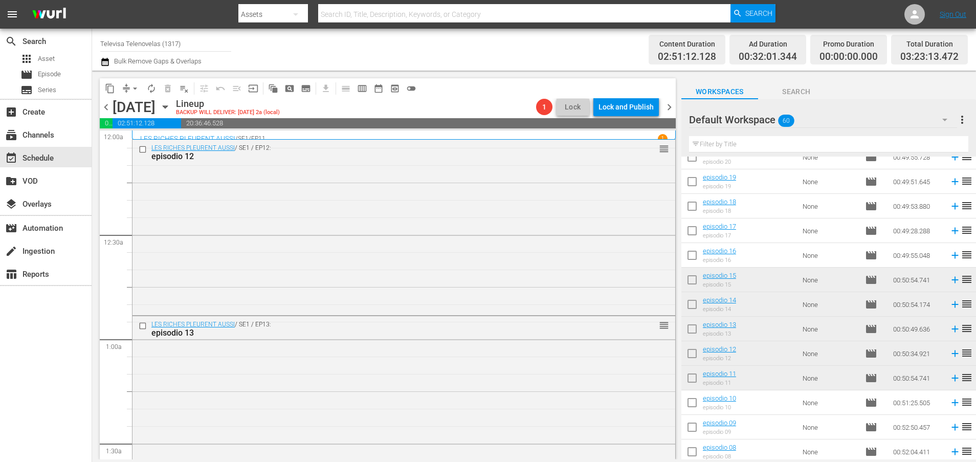
scroll to position [942, 0]
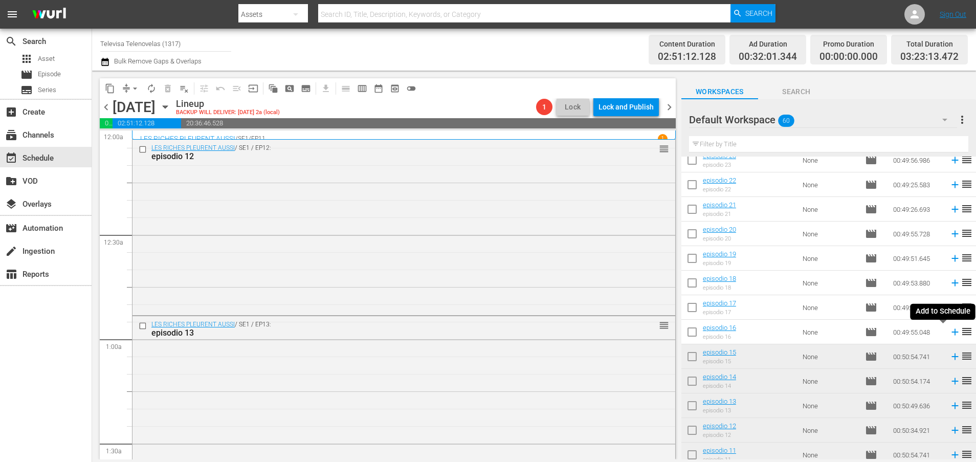
click at [951, 332] on icon at bounding box center [954, 332] width 7 height 7
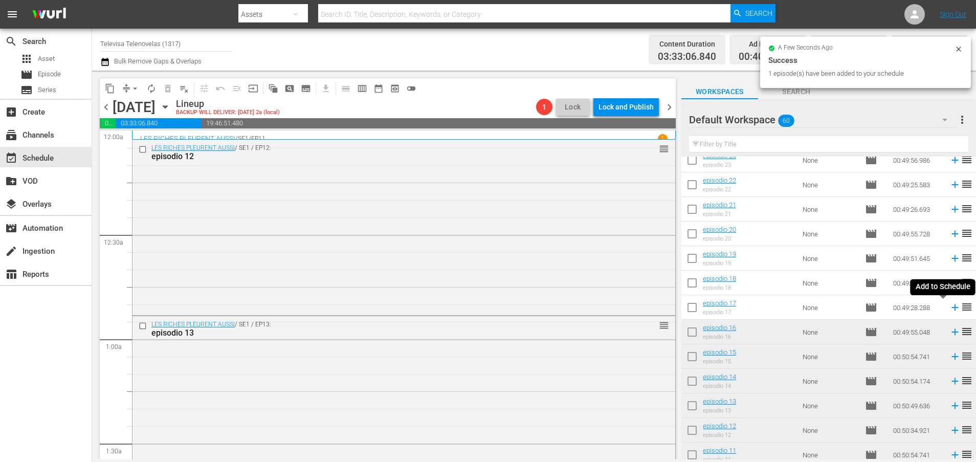
click at [951, 309] on icon at bounding box center [954, 307] width 7 height 7
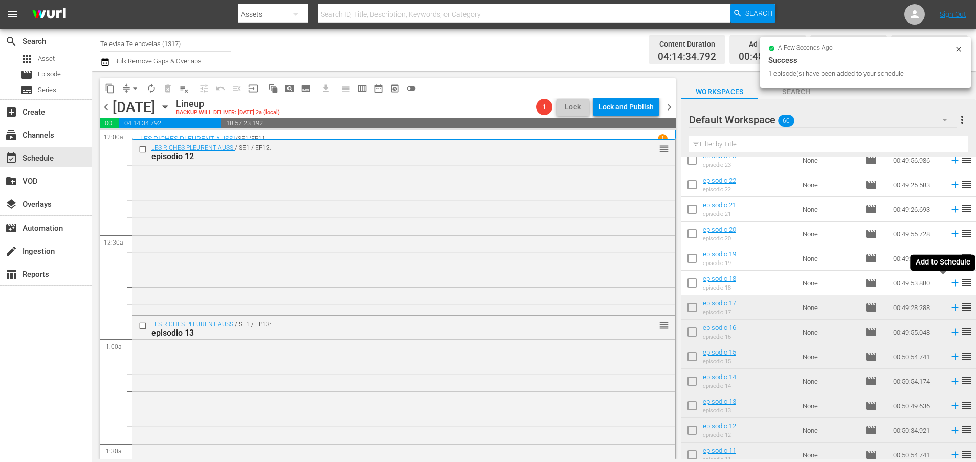
click at [951, 283] on icon at bounding box center [954, 283] width 7 height 7
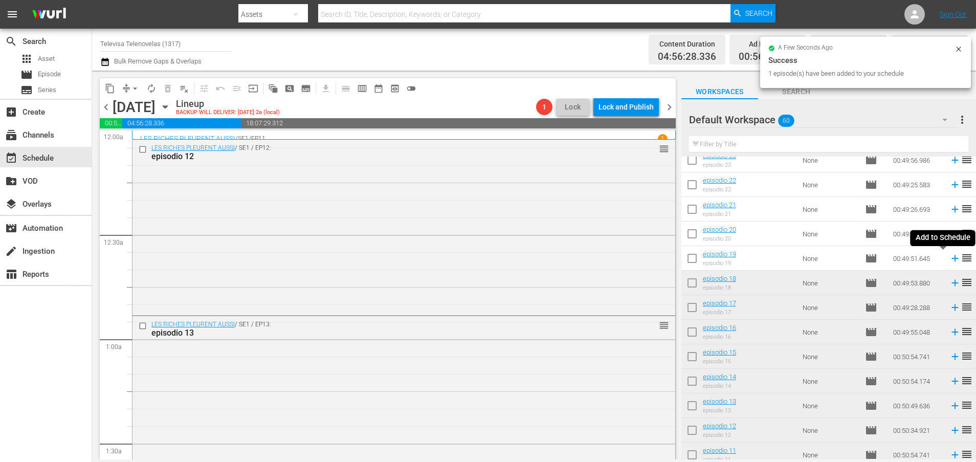
click at [949, 261] on icon at bounding box center [954, 258] width 11 height 11
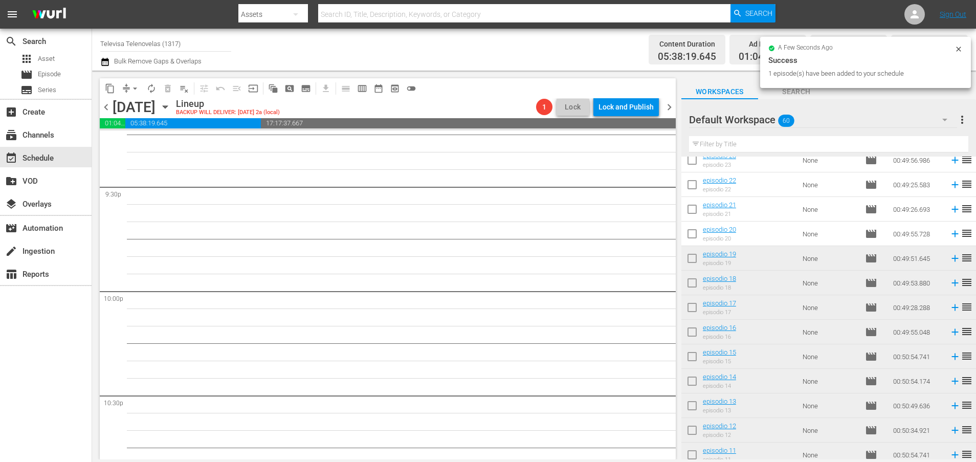
scroll to position [4679, 0]
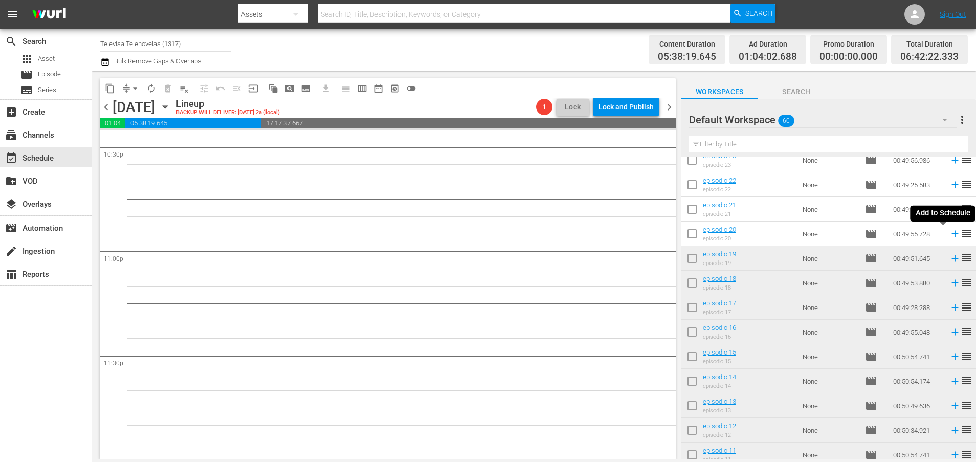
click at [949, 233] on icon at bounding box center [954, 233] width 11 height 11
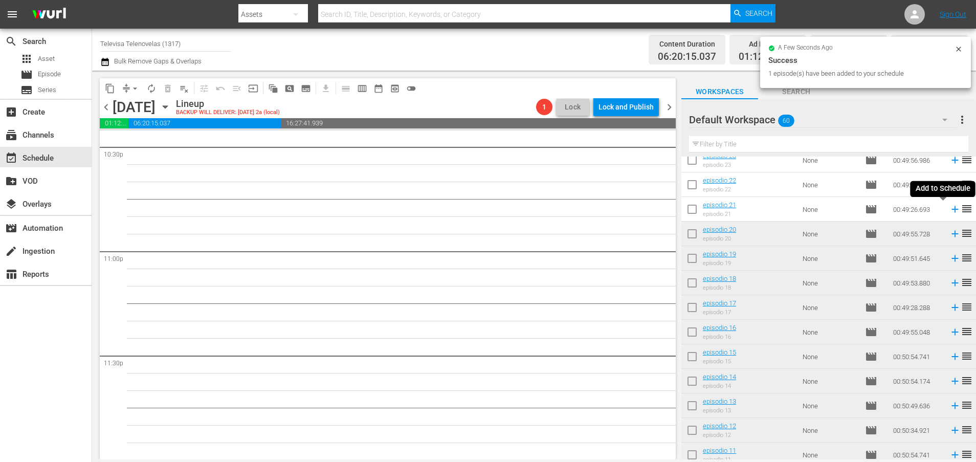
click at [949, 210] on icon at bounding box center [954, 209] width 11 height 11
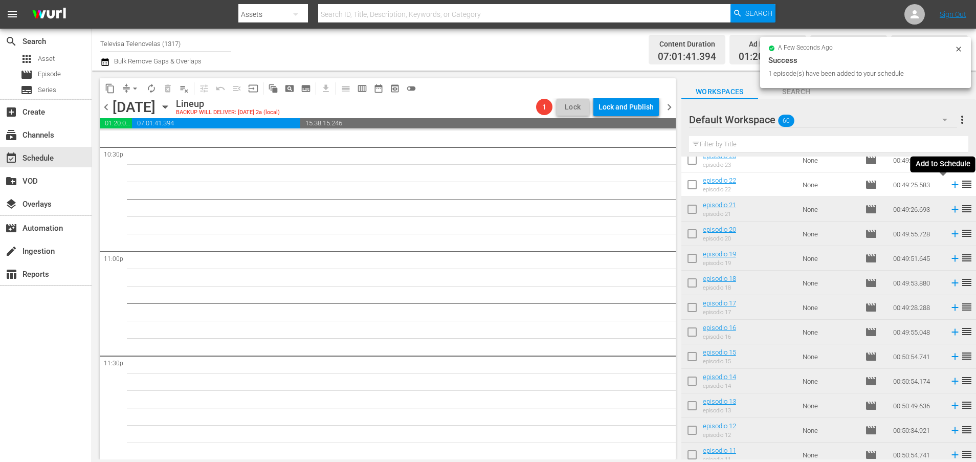
click at [951, 186] on icon at bounding box center [954, 185] width 7 height 7
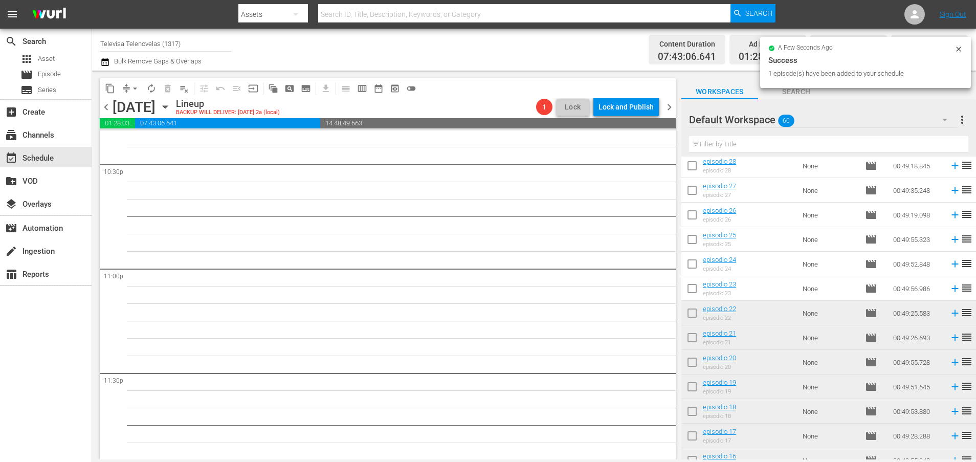
scroll to position [789, 0]
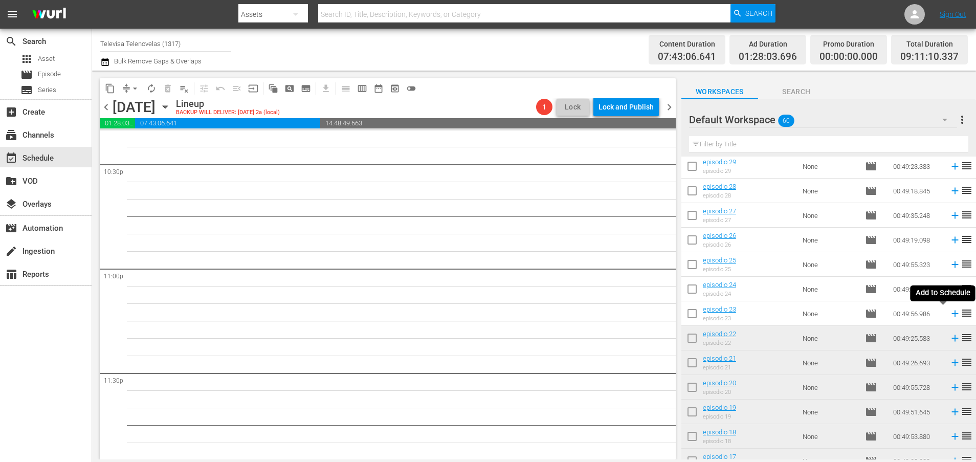
click at [949, 315] on icon at bounding box center [954, 313] width 11 height 11
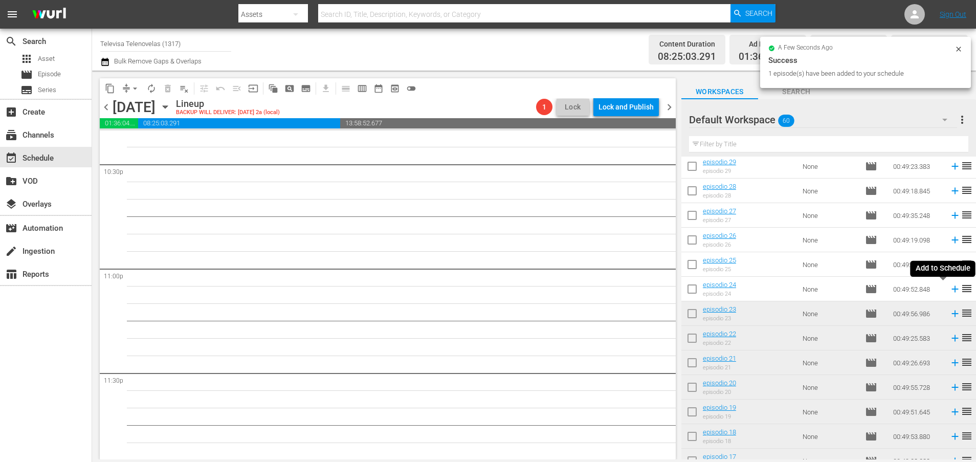
scroll to position [4644, 0]
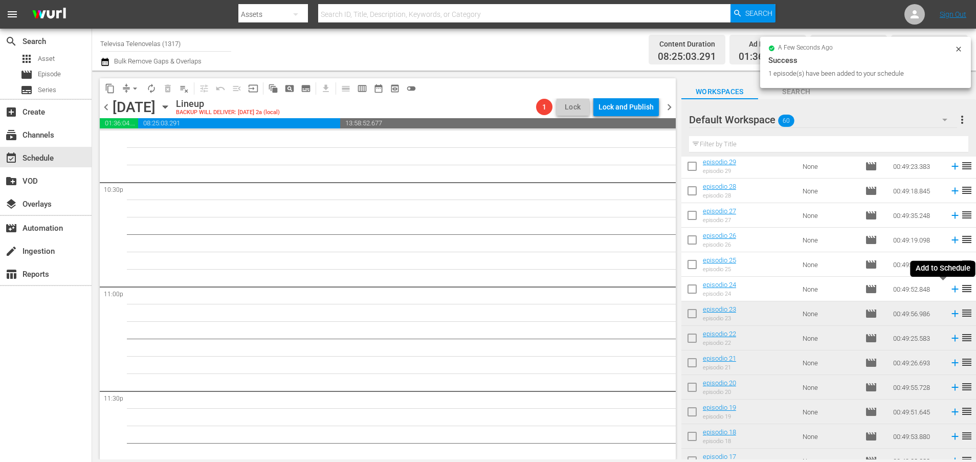
click at [949, 291] on icon at bounding box center [954, 288] width 11 height 11
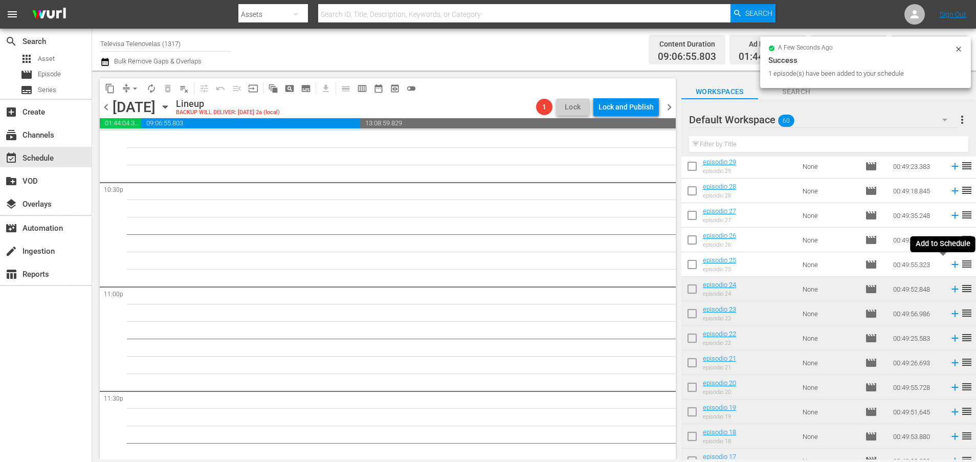
scroll to position [4627, 0]
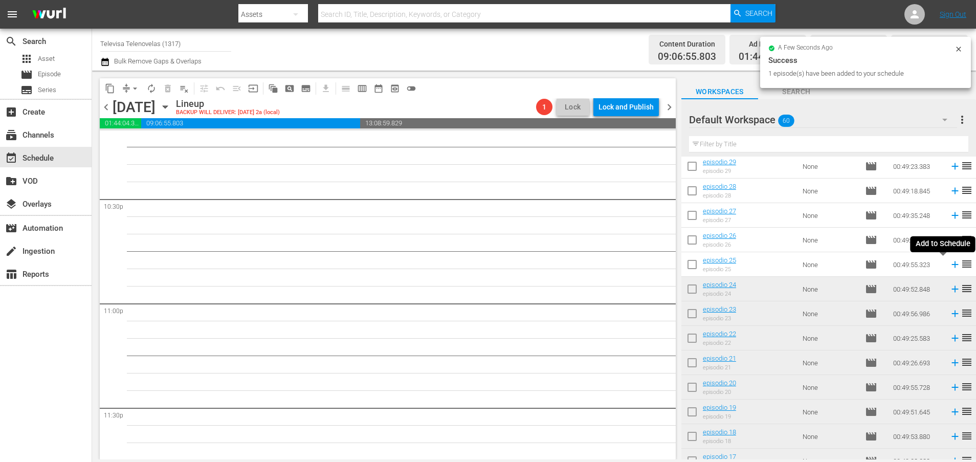
click at [951, 264] on icon at bounding box center [954, 264] width 7 height 7
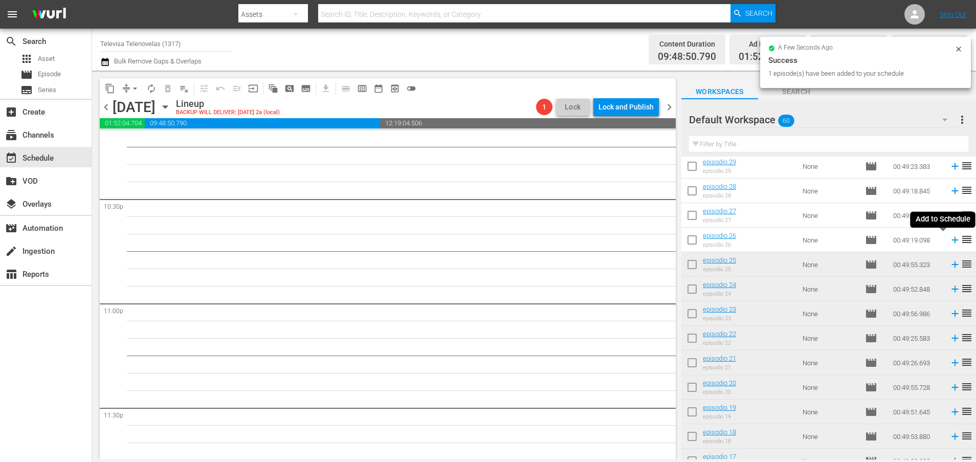
scroll to position [4609, 0]
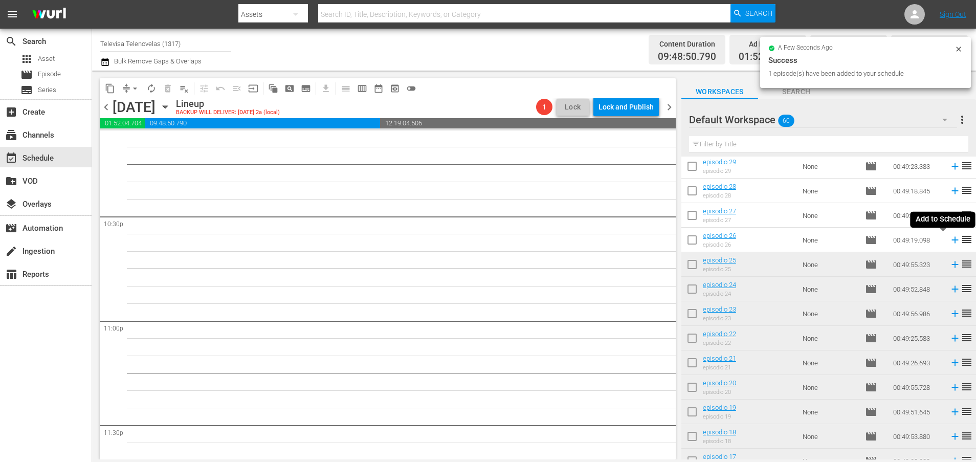
click at [951, 243] on icon at bounding box center [954, 240] width 7 height 7
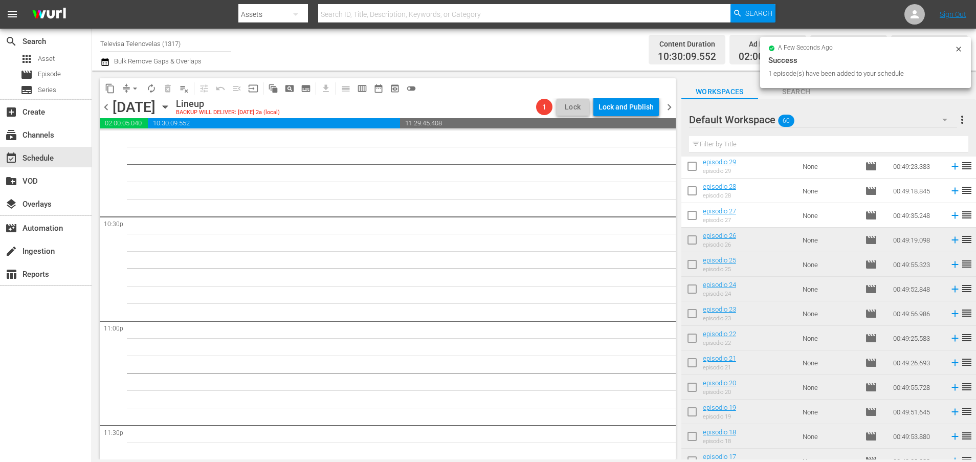
scroll to position [4592, 0]
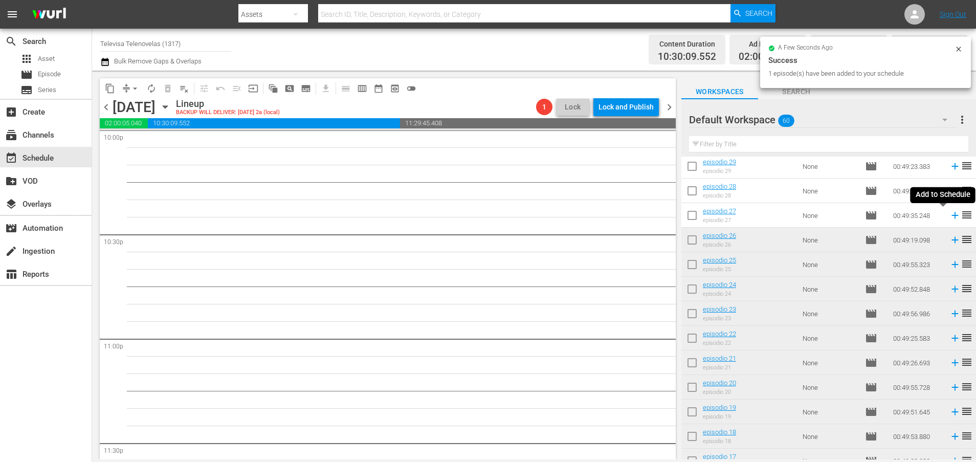
click at [951, 217] on icon at bounding box center [954, 215] width 7 height 7
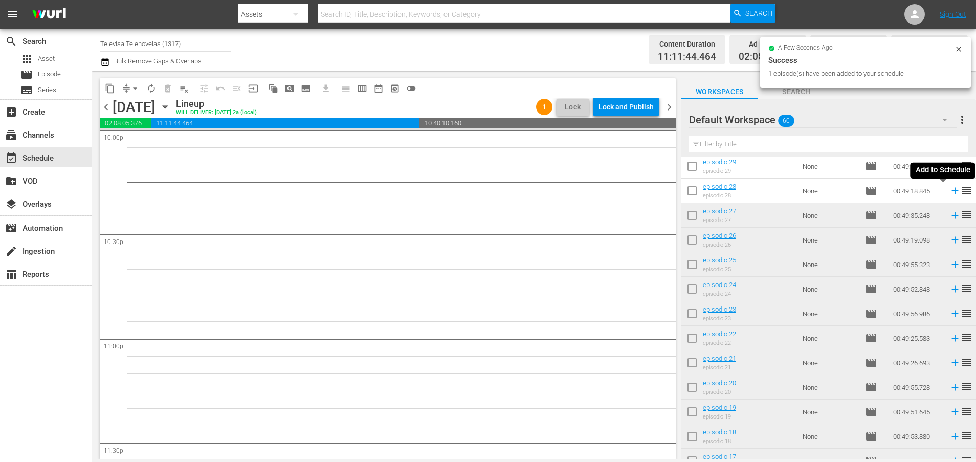
scroll to position [4575, 0]
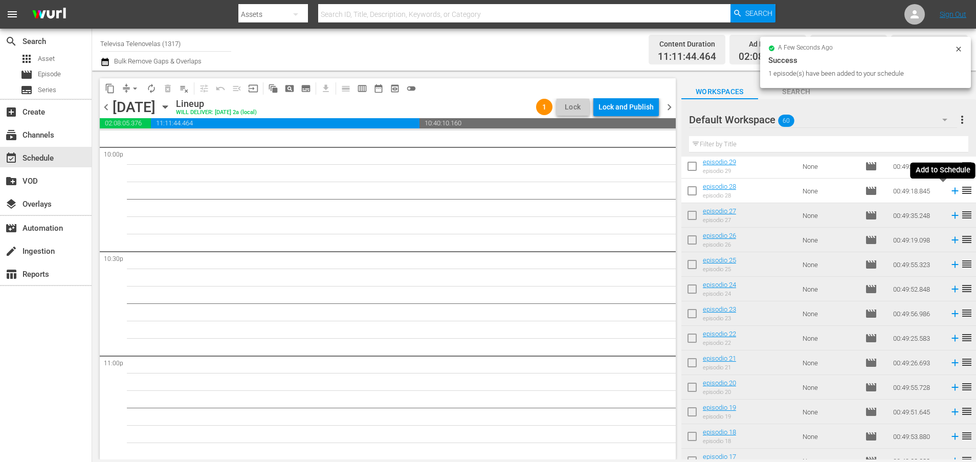
click at [951, 192] on icon at bounding box center [954, 191] width 7 height 7
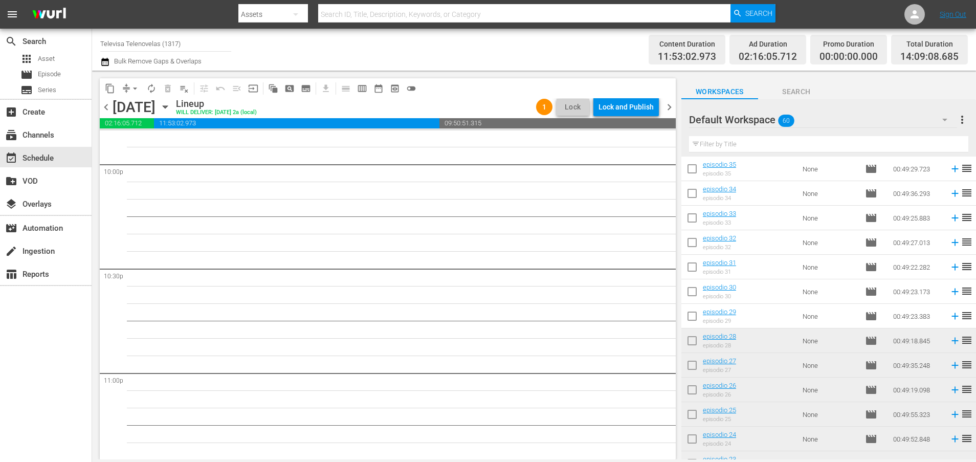
scroll to position [635, 0]
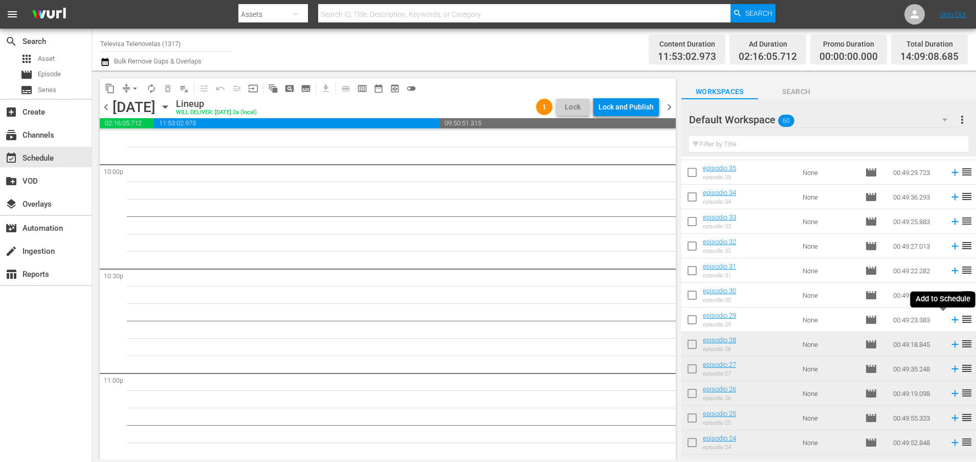
click at [951, 321] on icon at bounding box center [954, 320] width 7 height 7
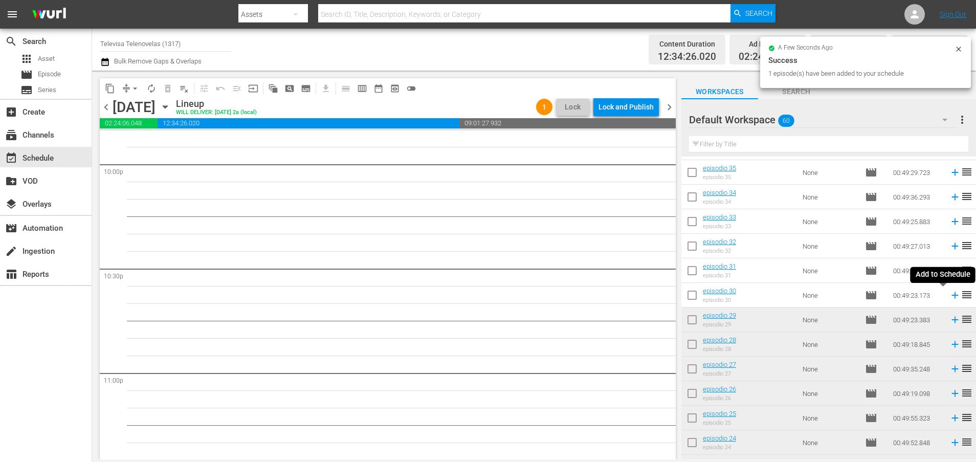
scroll to position [4539, 0]
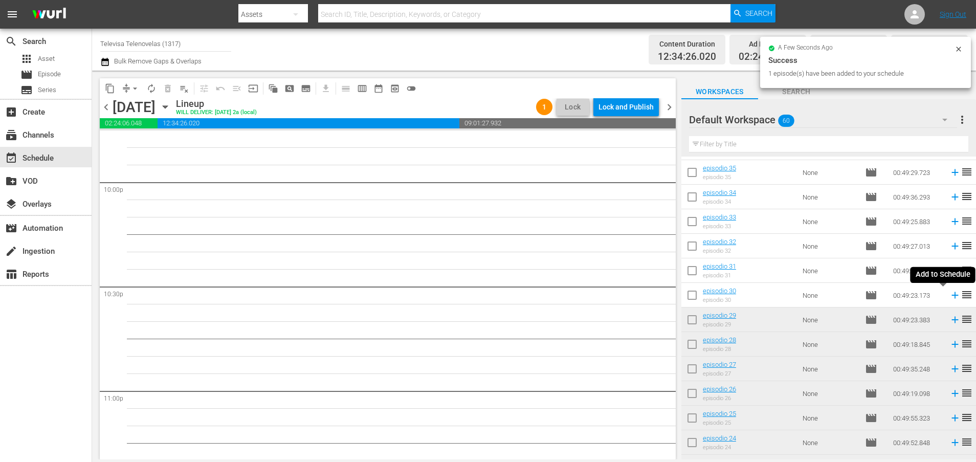
click at [949, 296] on icon at bounding box center [954, 294] width 11 height 11
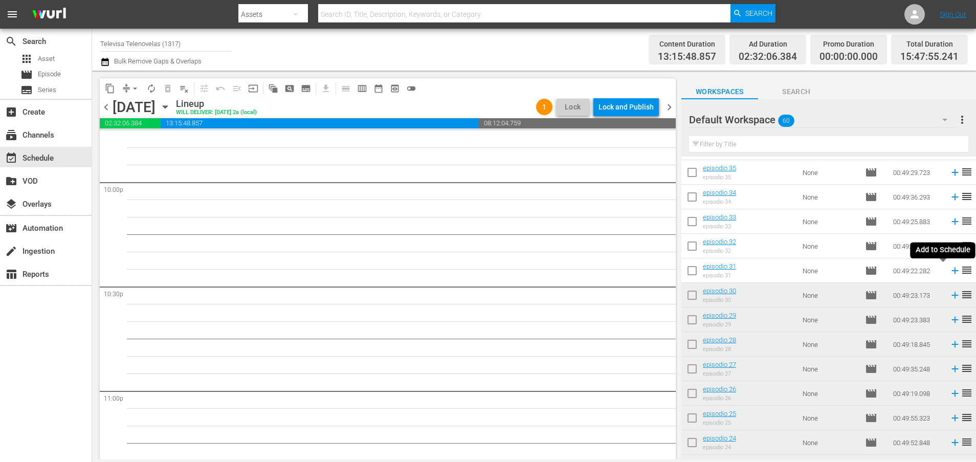
click at [951, 271] on icon at bounding box center [954, 271] width 7 height 7
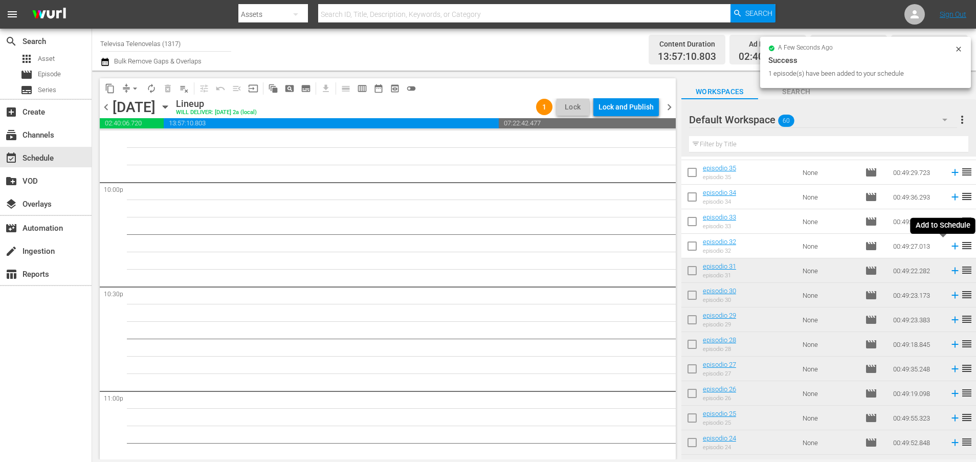
click at [951, 246] on icon at bounding box center [954, 246] width 7 height 7
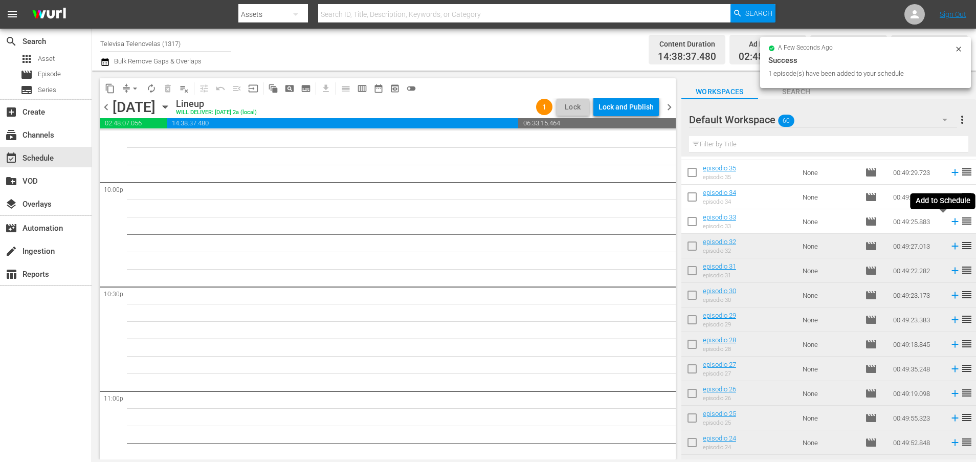
click at [951, 221] on icon at bounding box center [954, 221] width 7 height 7
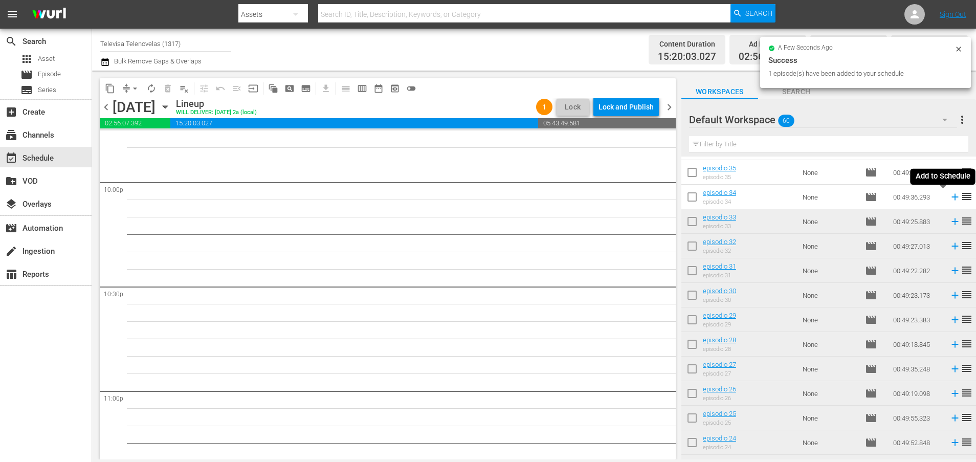
scroll to position [4522, 0]
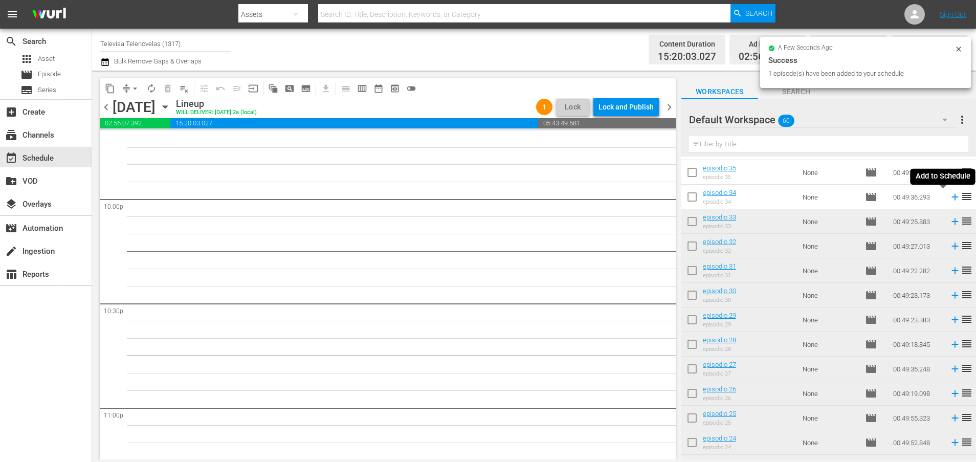
click at [951, 197] on icon at bounding box center [954, 197] width 7 height 7
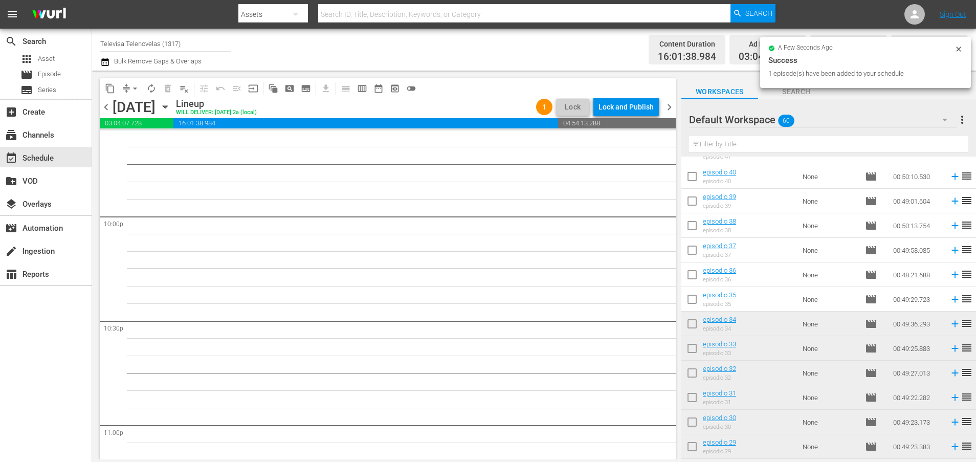
scroll to position [482, 0]
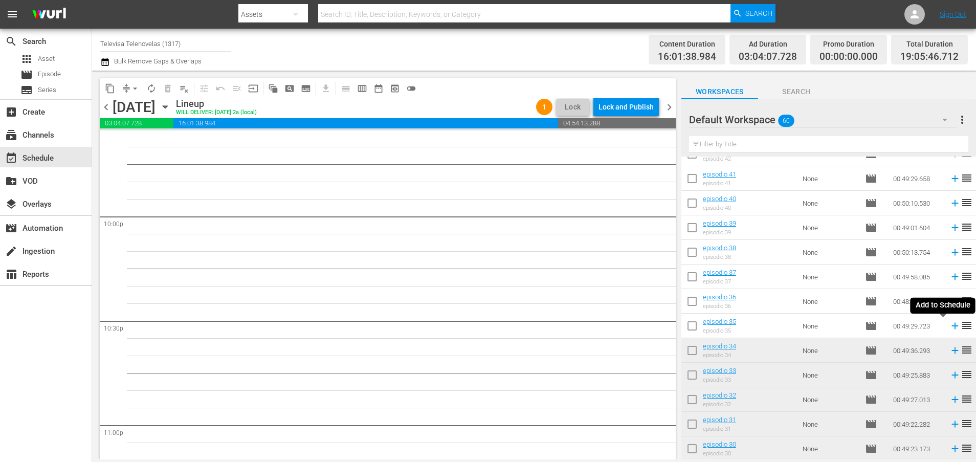
click at [951, 327] on icon at bounding box center [954, 326] width 7 height 7
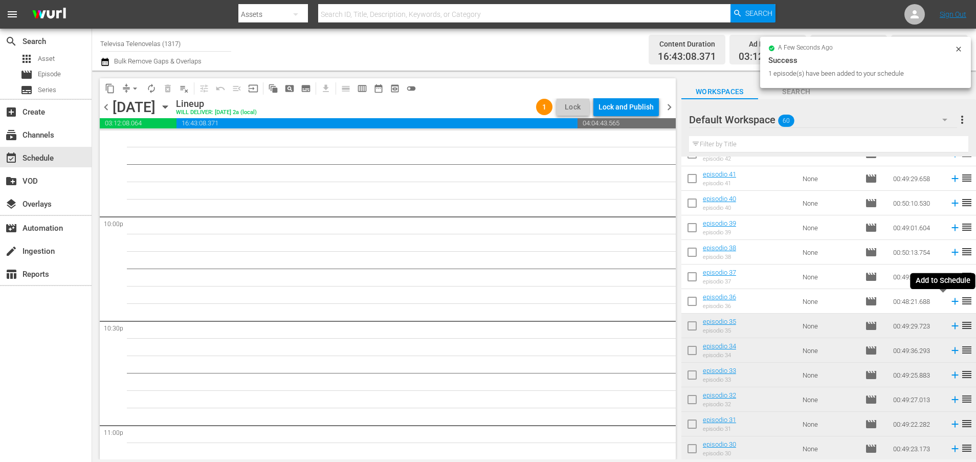
scroll to position [4487, 0]
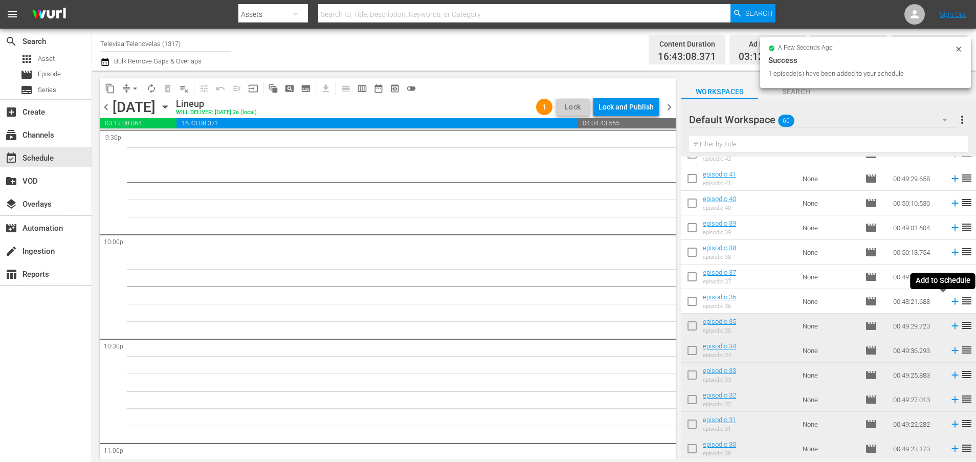
click at [951, 302] on icon at bounding box center [954, 301] width 7 height 7
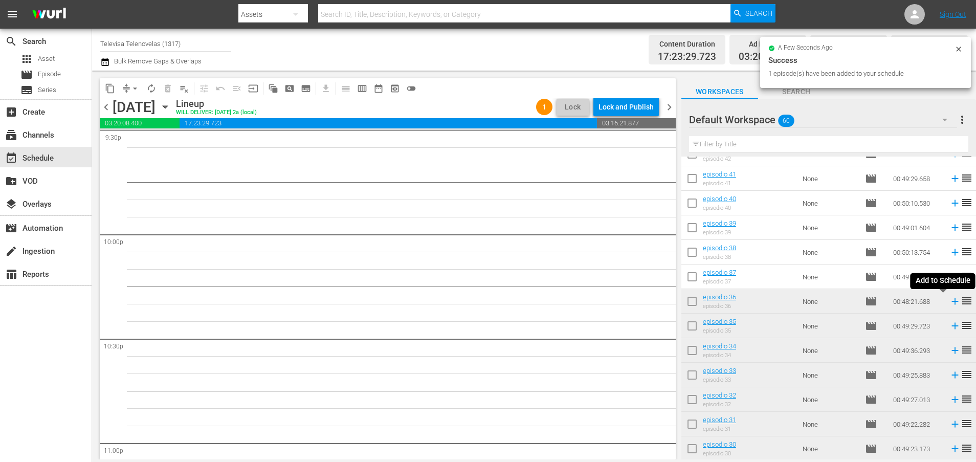
scroll to position [4470, 0]
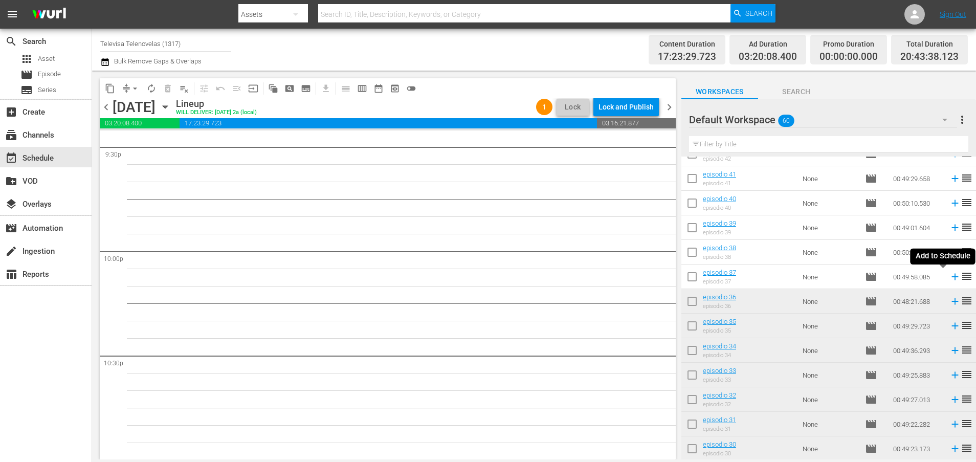
click at [951, 278] on icon at bounding box center [954, 277] width 7 height 7
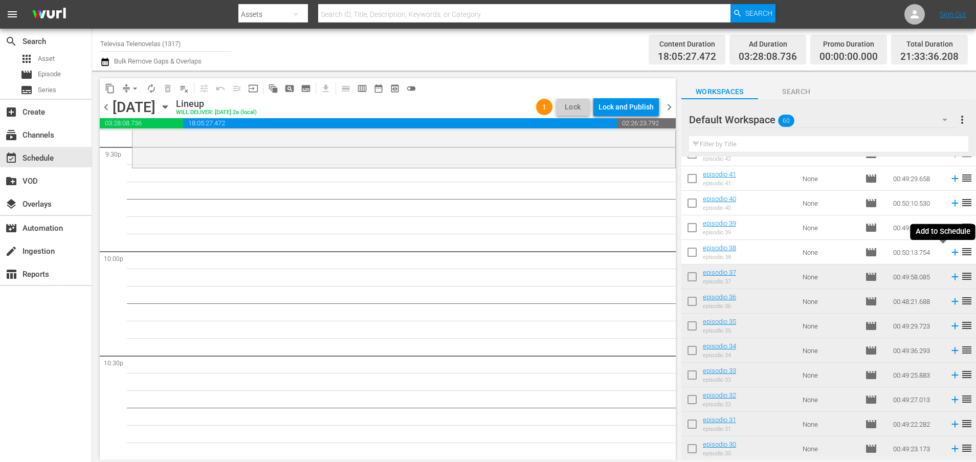
click at [951, 252] on icon at bounding box center [954, 252] width 7 height 7
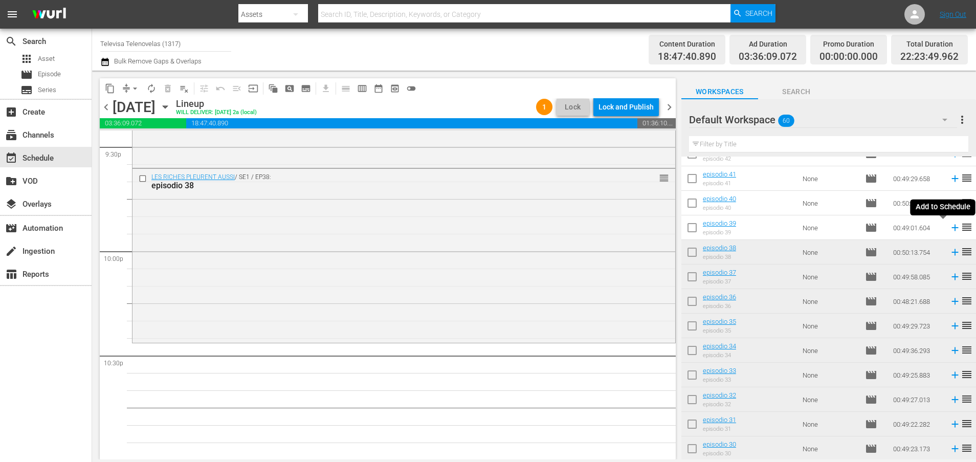
click at [949, 228] on icon at bounding box center [954, 227] width 11 height 11
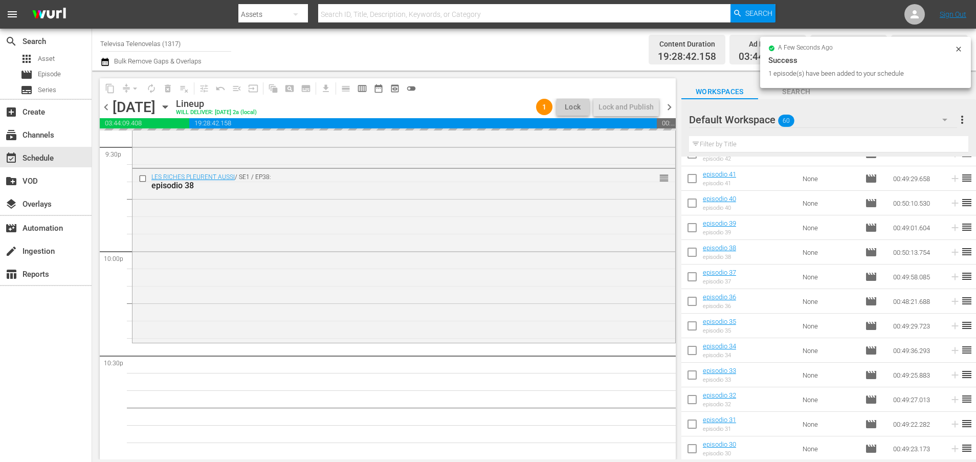
scroll to position [4679, 0]
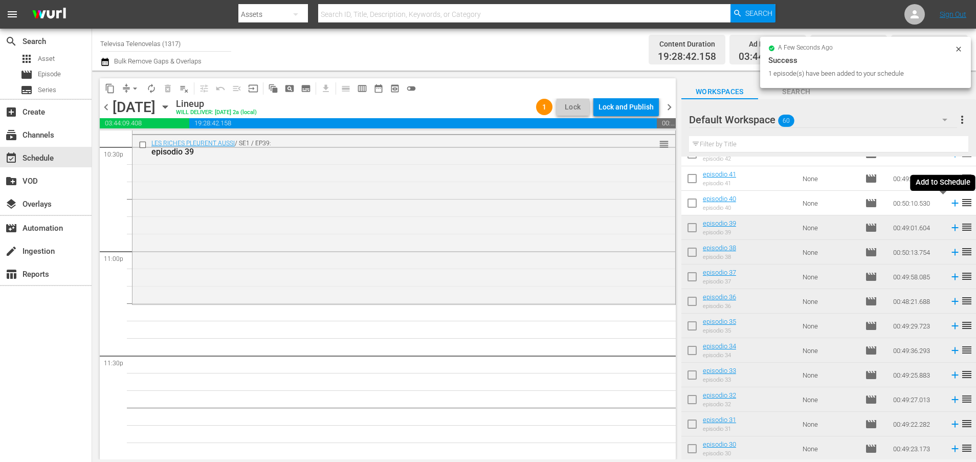
click at [951, 204] on icon at bounding box center [954, 203] width 7 height 7
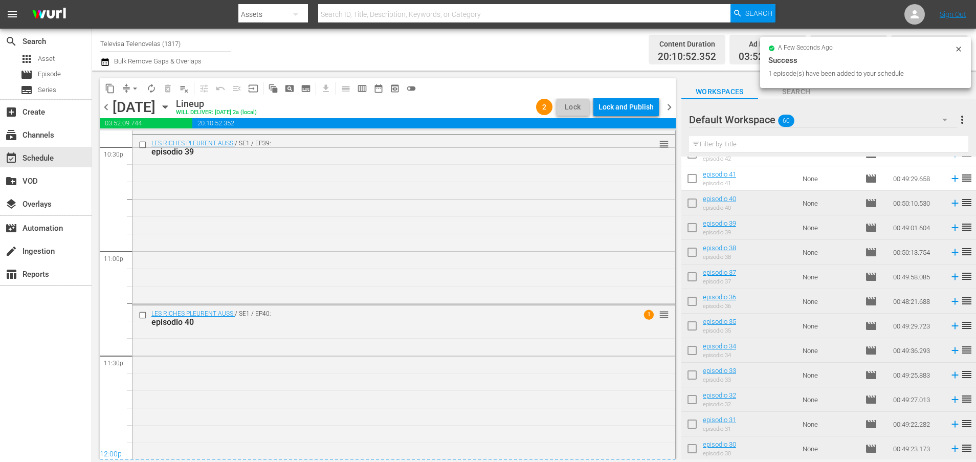
scroll to position [4698, 0]
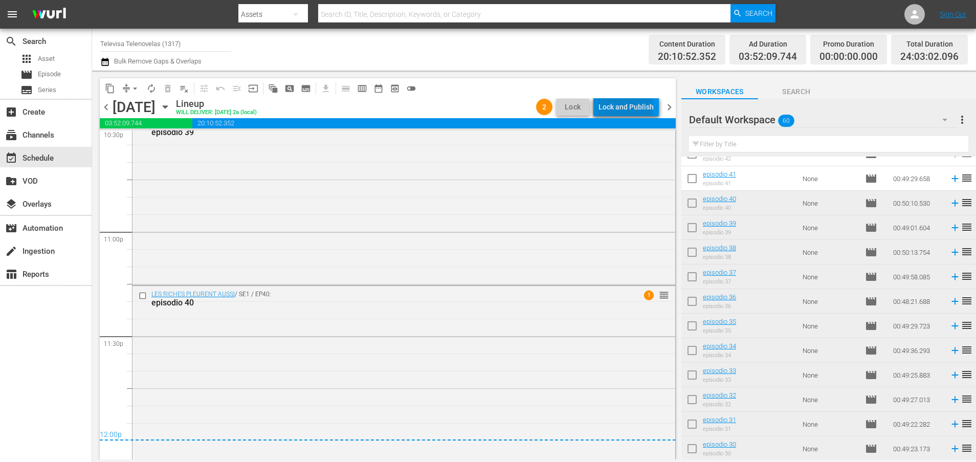
click at [628, 109] on div "Lock and Publish" at bounding box center [625, 107] width 55 height 18
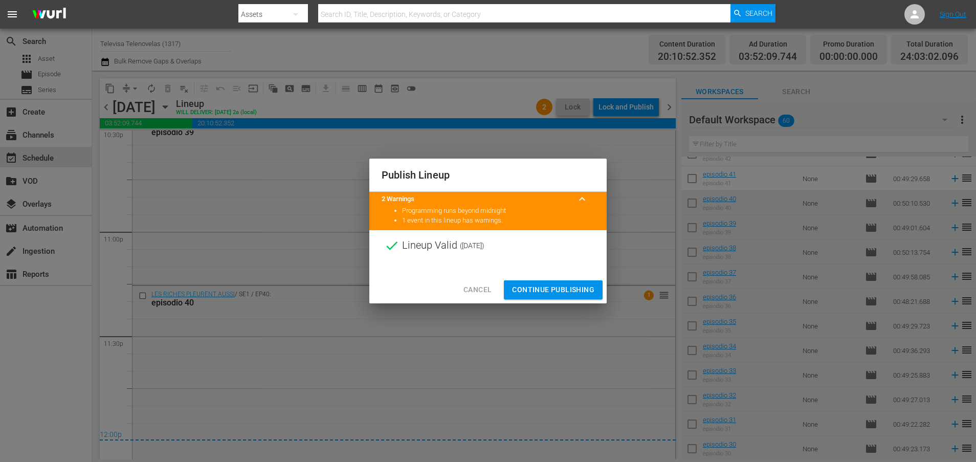
click at [577, 292] on span "Continue Publishing" at bounding box center [553, 289] width 82 height 13
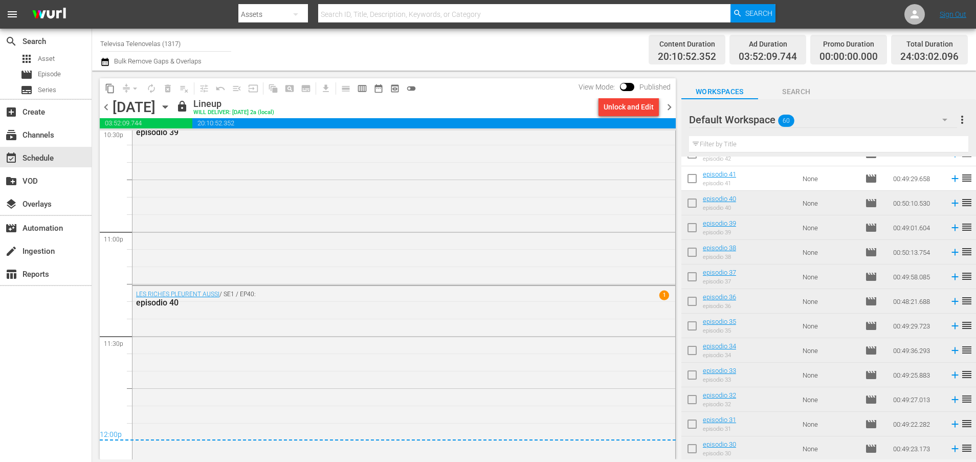
click at [171, 104] on icon "button" at bounding box center [165, 106] width 11 height 11
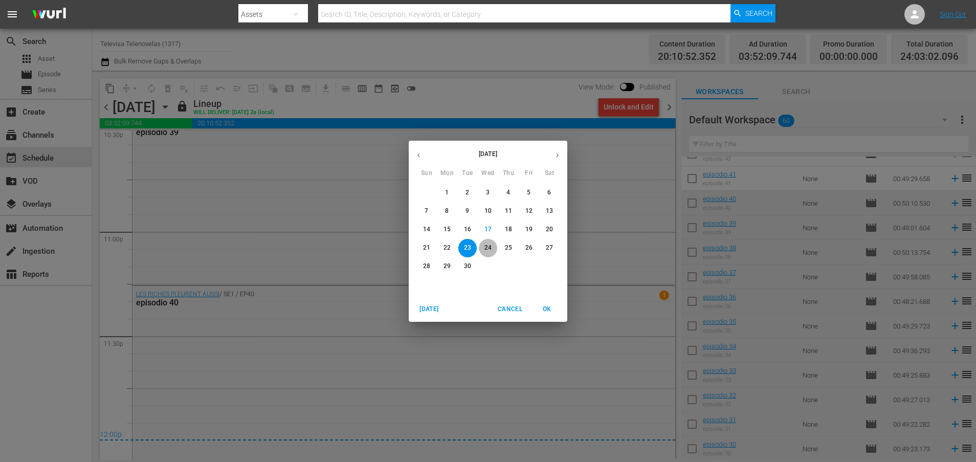
click at [487, 247] on p "24" at bounding box center [487, 247] width 7 height 9
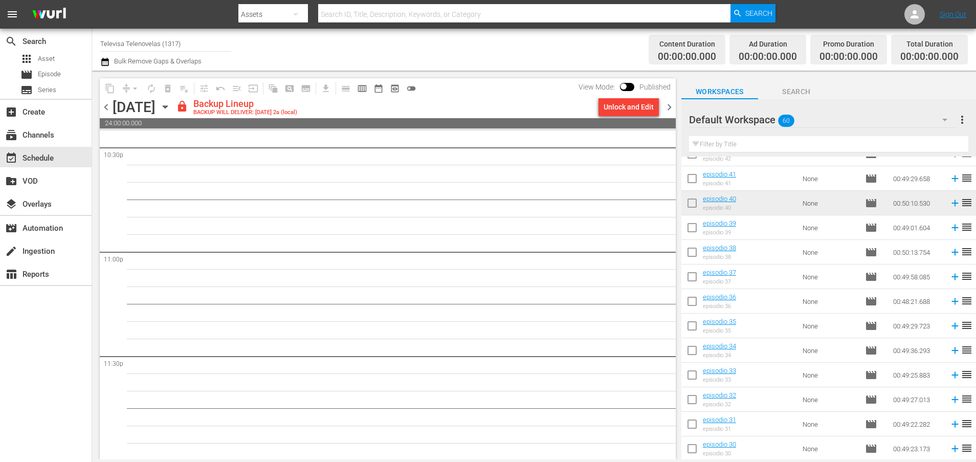
scroll to position [4679, 0]
click at [620, 106] on div "Unlock and Edit" at bounding box center [629, 107] width 50 height 18
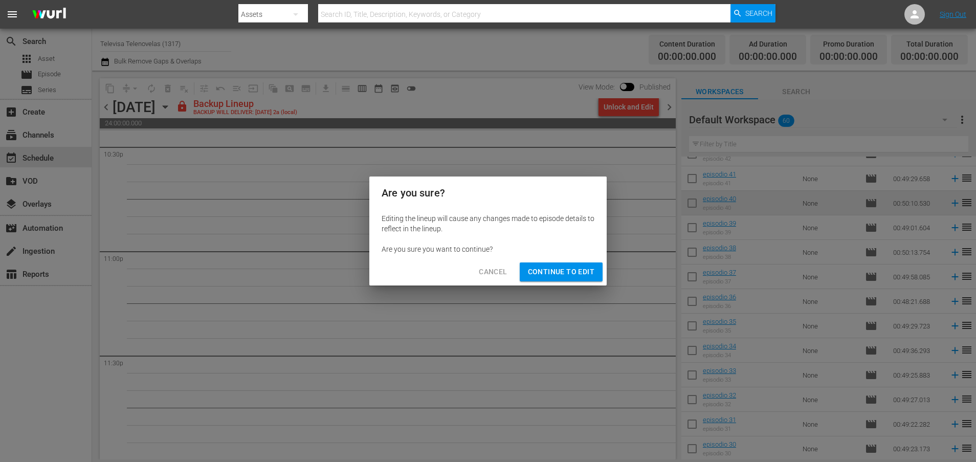
click at [556, 278] on span "Continue to Edit" at bounding box center [561, 271] width 66 height 13
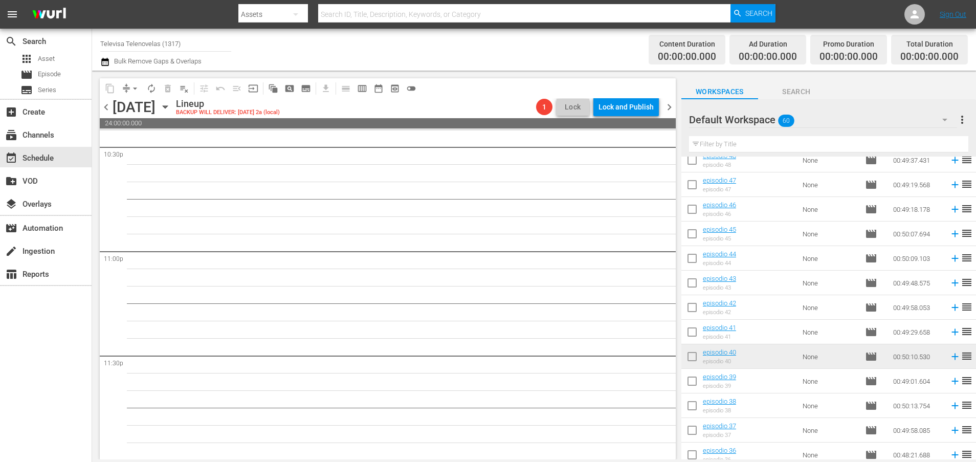
scroll to position [252, 0]
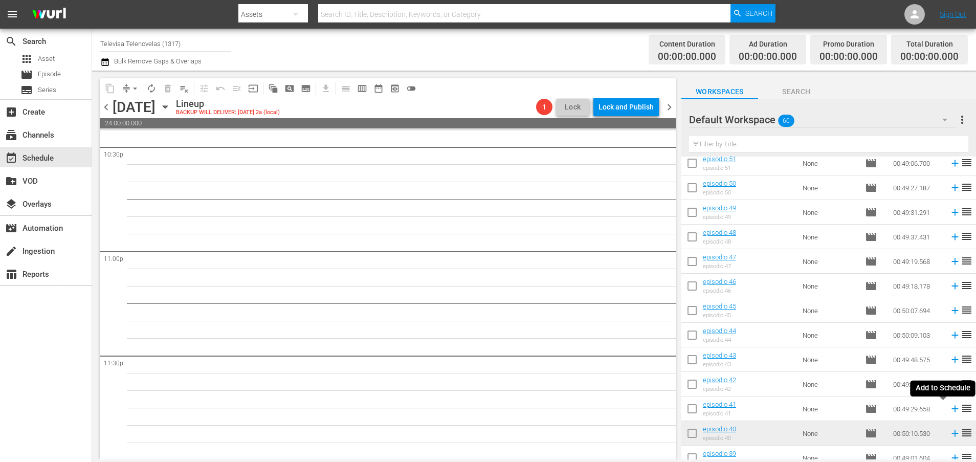
click at [949, 410] on icon at bounding box center [954, 408] width 11 height 11
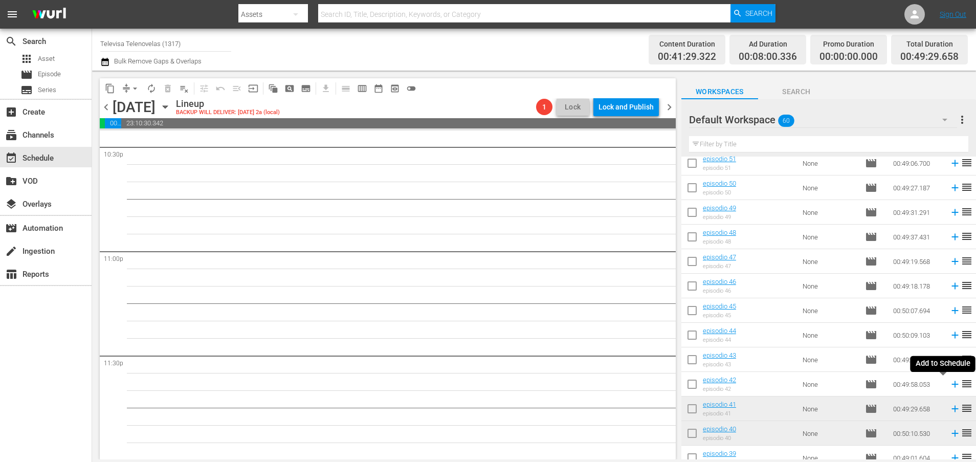
click at [951, 386] on icon at bounding box center [954, 384] width 7 height 7
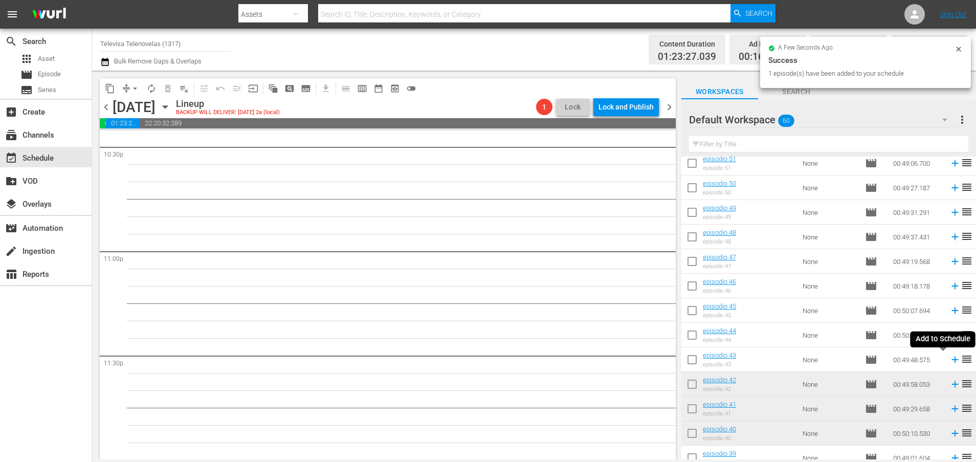
click at [951, 361] on icon at bounding box center [954, 359] width 7 height 7
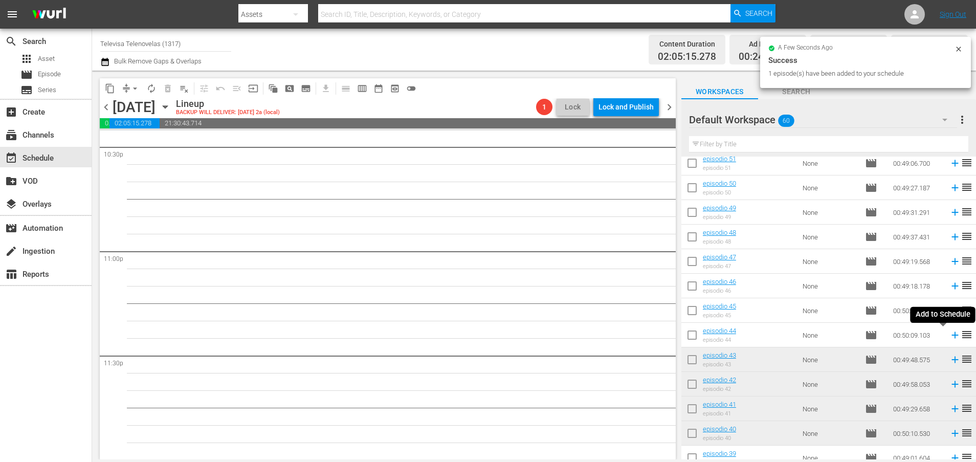
click at [951, 335] on icon at bounding box center [954, 335] width 7 height 7
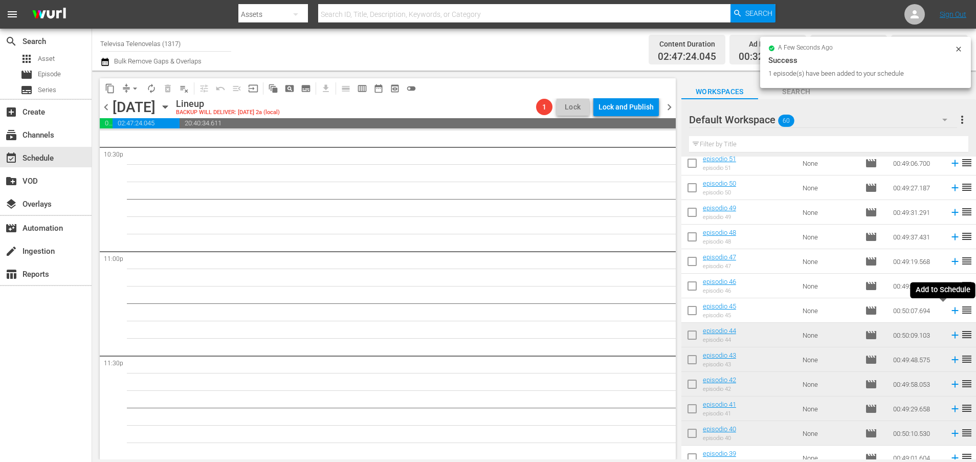
click at [951, 310] on icon at bounding box center [954, 310] width 7 height 7
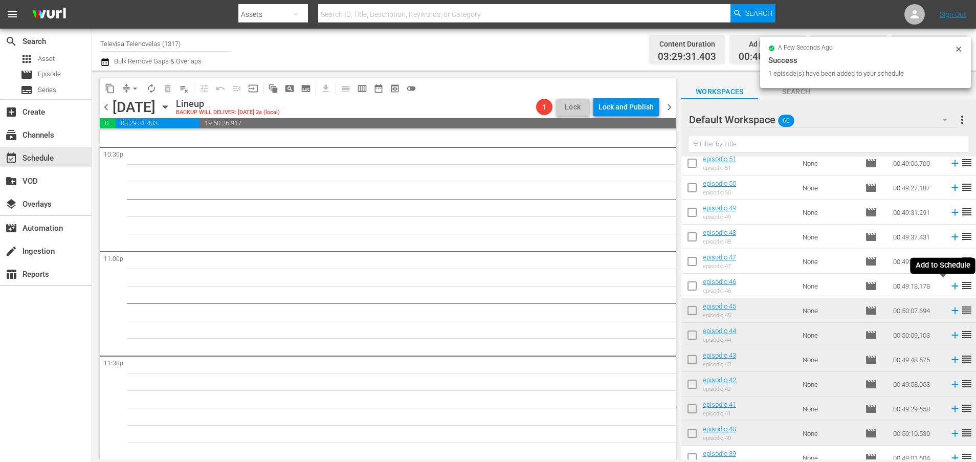
click at [951, 286] on icon at bounding box center [954, 286] width 7 height 7
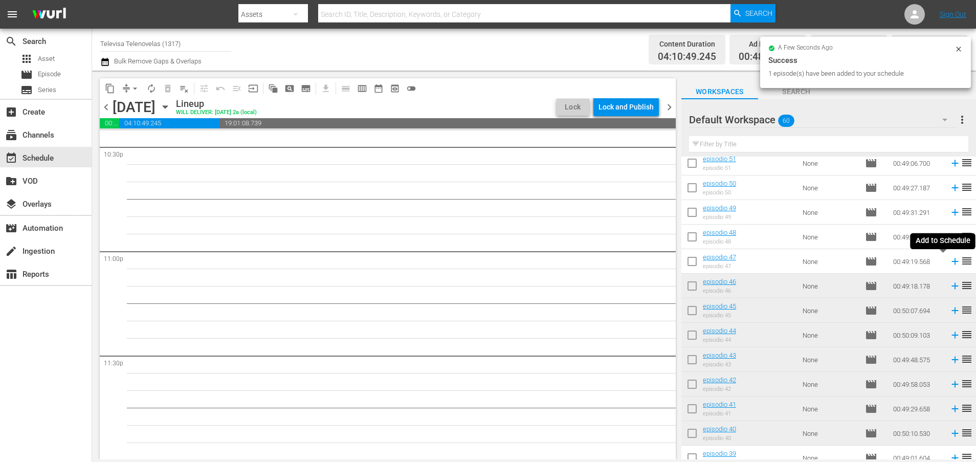
click at [951, 261] on icon at bounding box center [954, 261] width 7 height 7
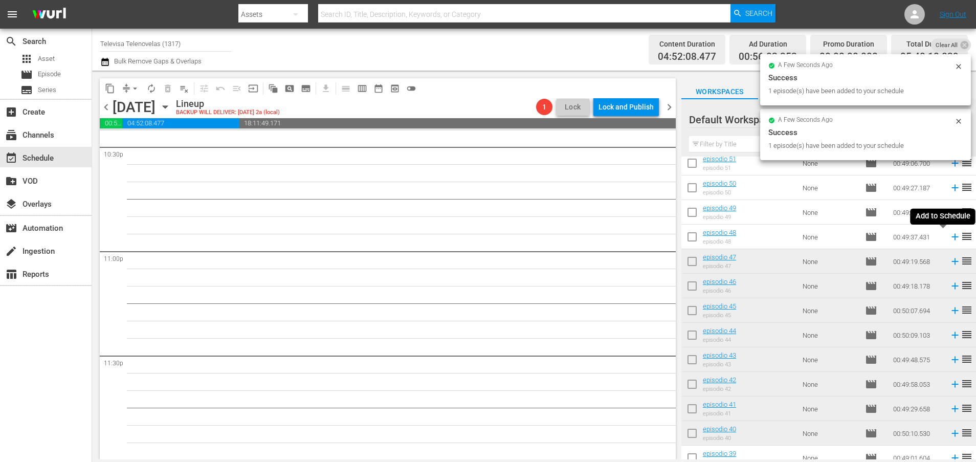
scroll to position [4662, 0]
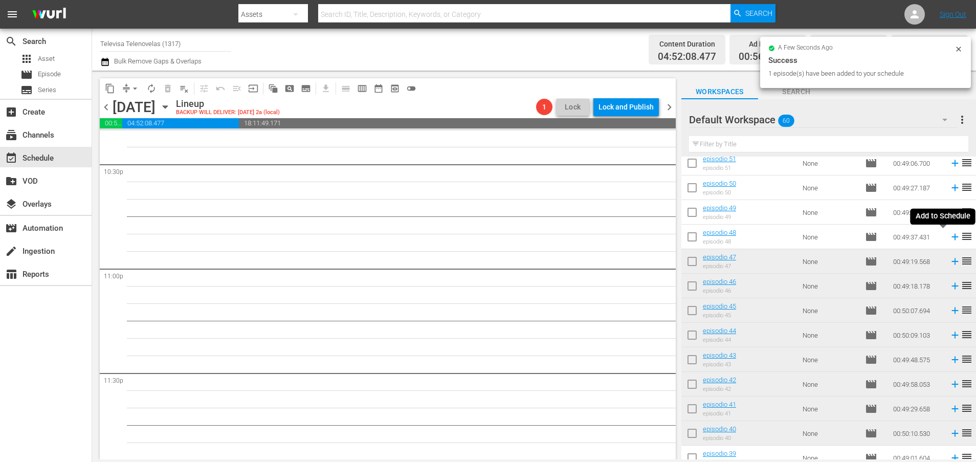
click at [951, 238] on icon at bounding box center [954, 237] width 7 height 7
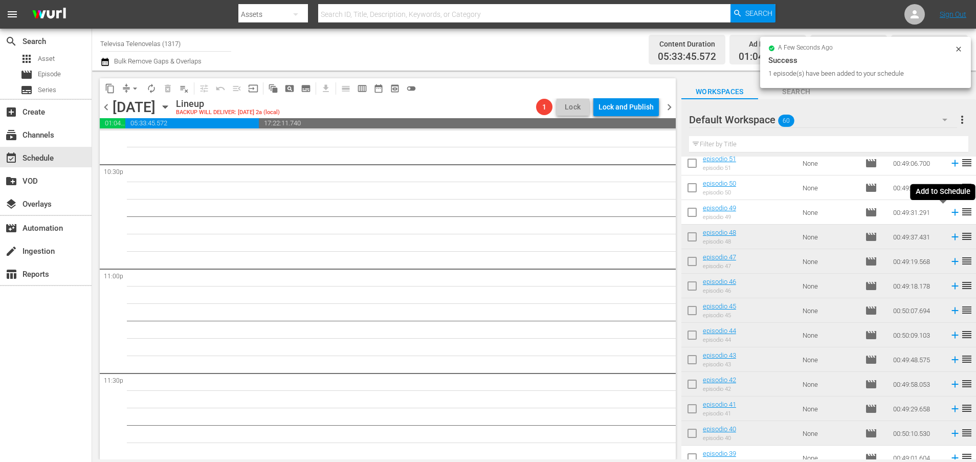
scroll to position [4644, 0]
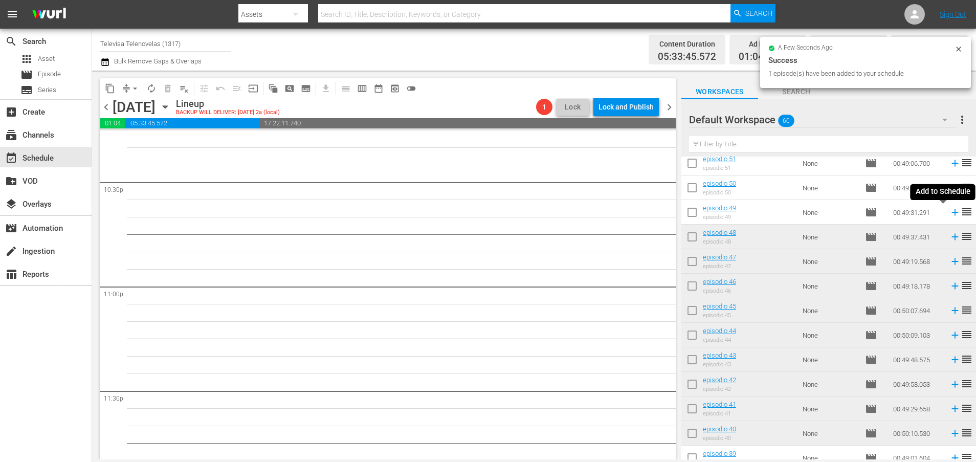
click at [951, 213] on icon at bounding box center [954, 212] width 7 height 7
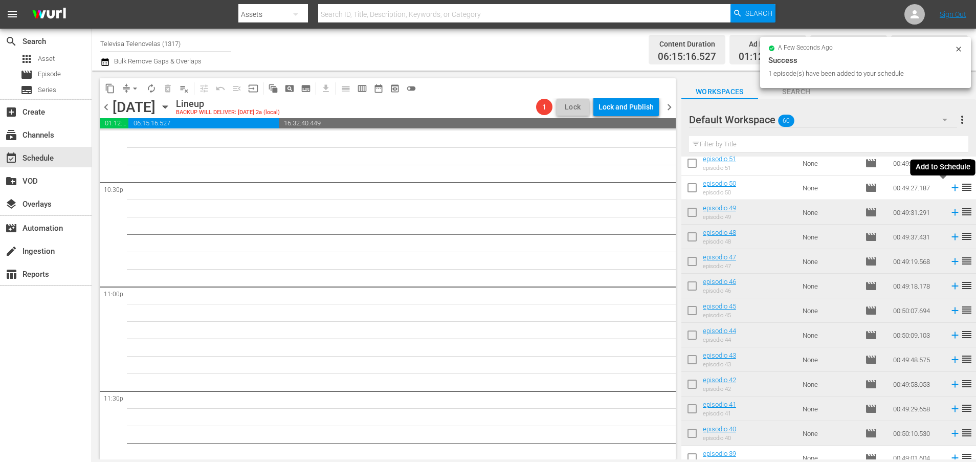
scroll to position [4627, 0]
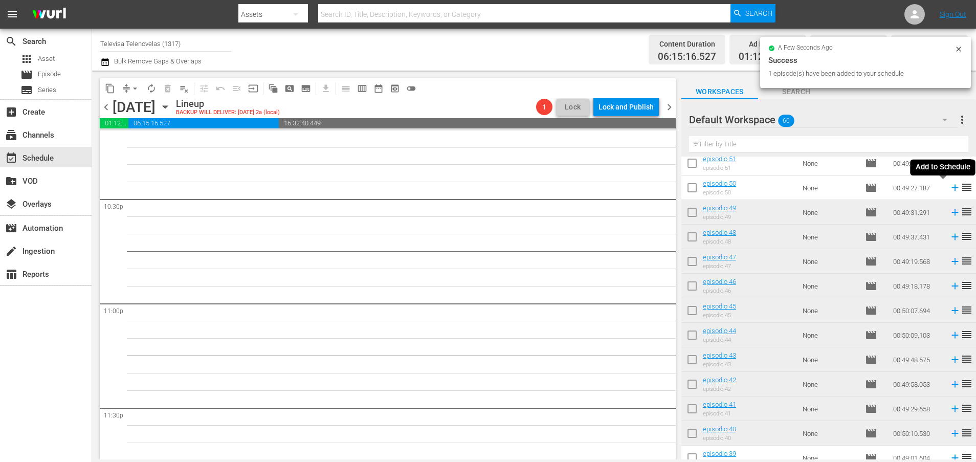
click at [951, 189] on icon at bounding box center [954, 188] width 7 height 7
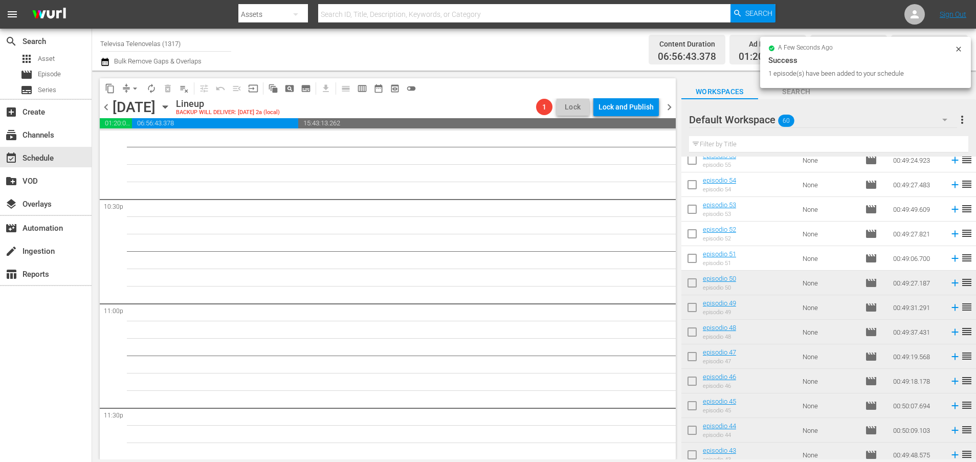
scroll to position [4609, 0]
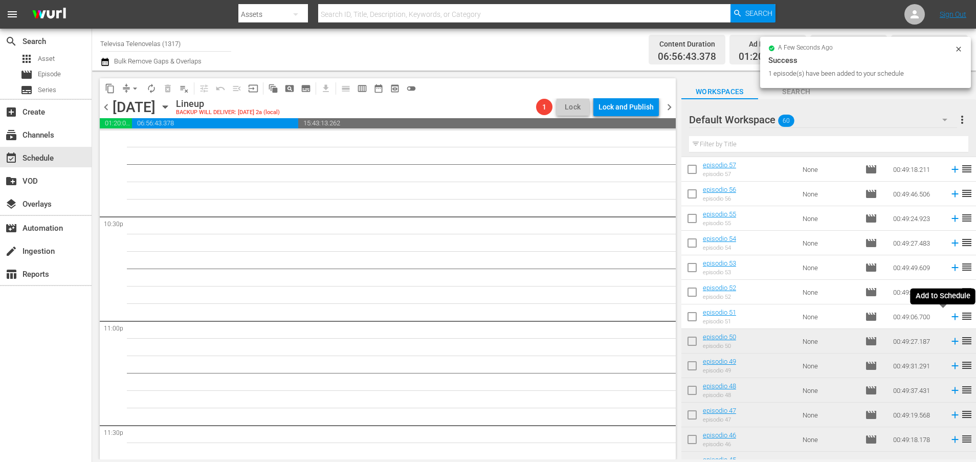
click at [949, 318] on icon at bounding box center [954, 316] width 11 height 11
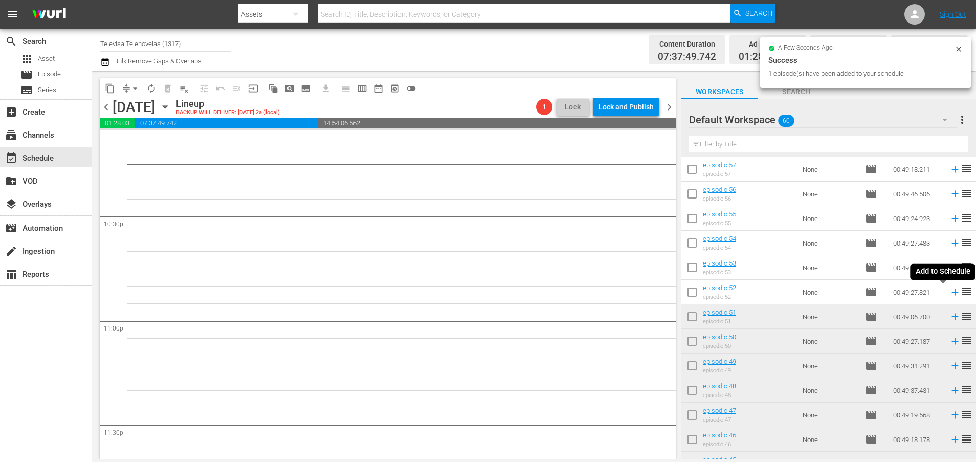
scroll to position [4592, 0]
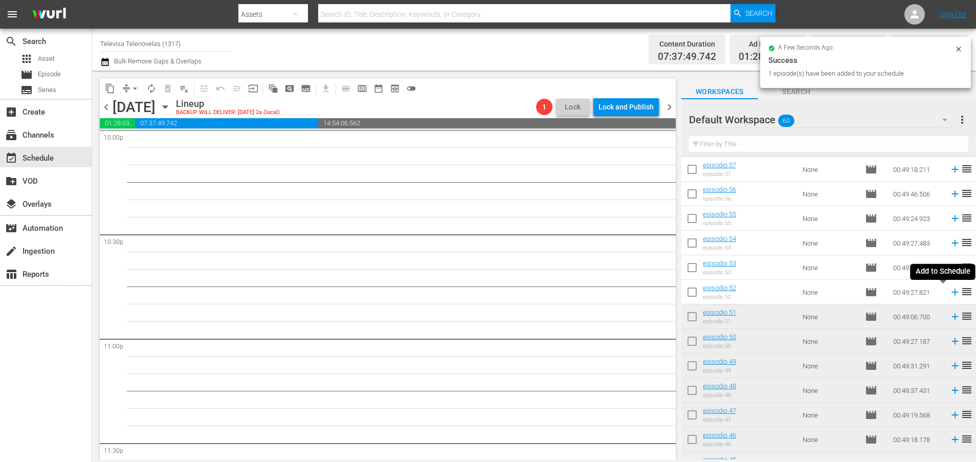
click at [951, 293] on icon at bounding box center [954, 292] width 7 height 7
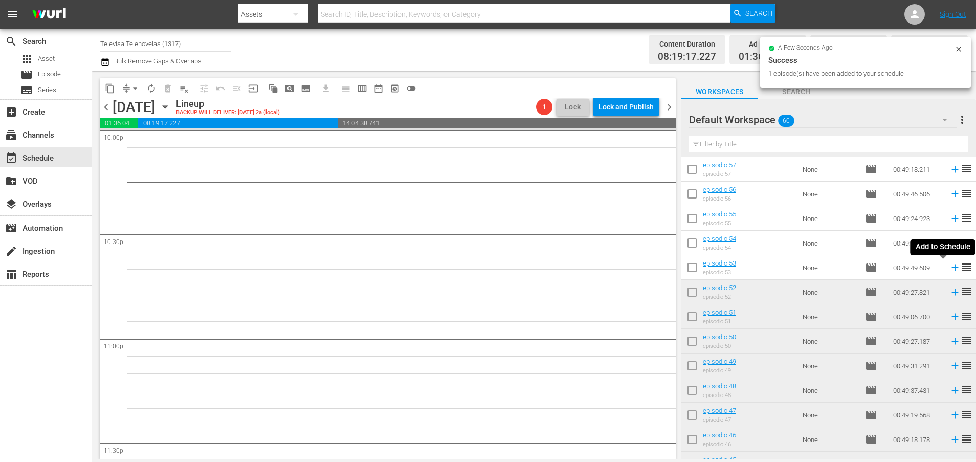
scroll to position [4575, 0]
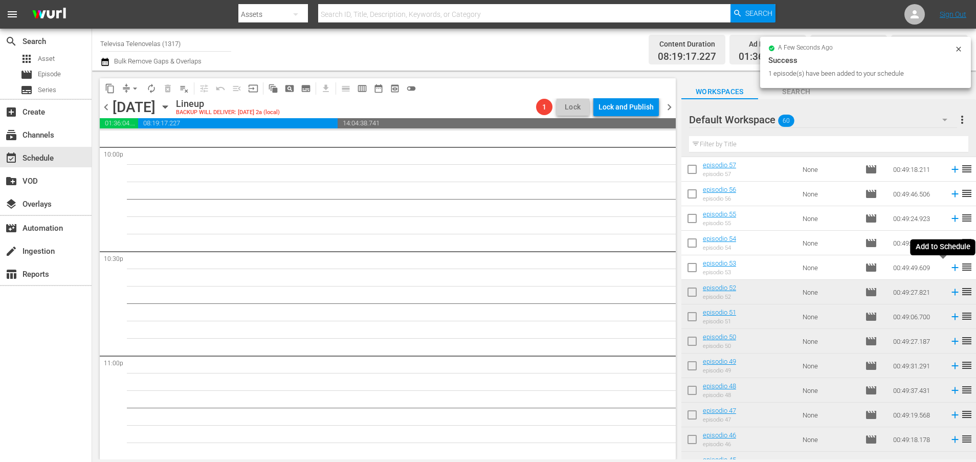
click at [949, 271] on icon at bounding box center [954, 267] width 11 height 11
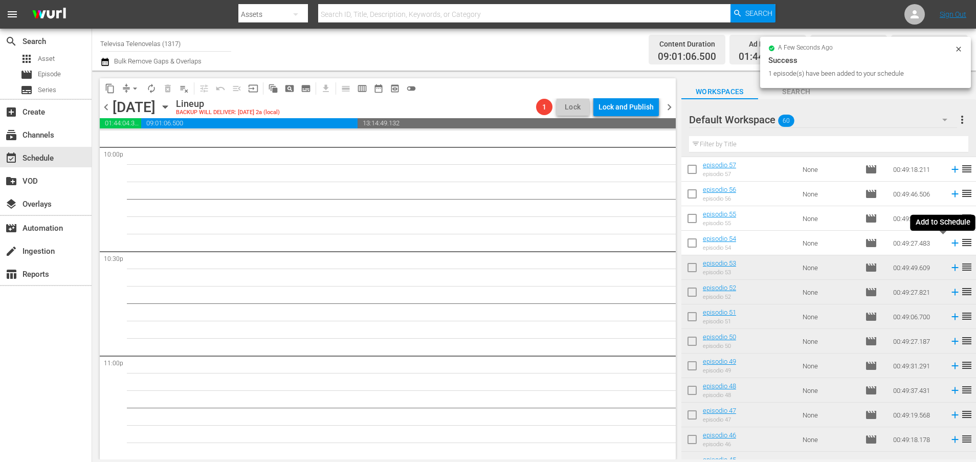
click at [951, 244] on icon at bounding box center [954, 243] width 7 height 7
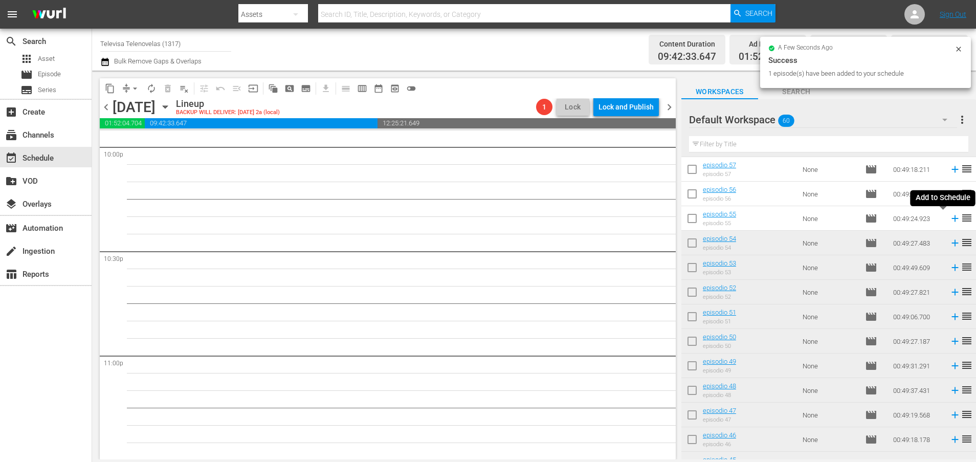
click at [951, 220] on icon at bounding box center [954, 218] width 7 height 7
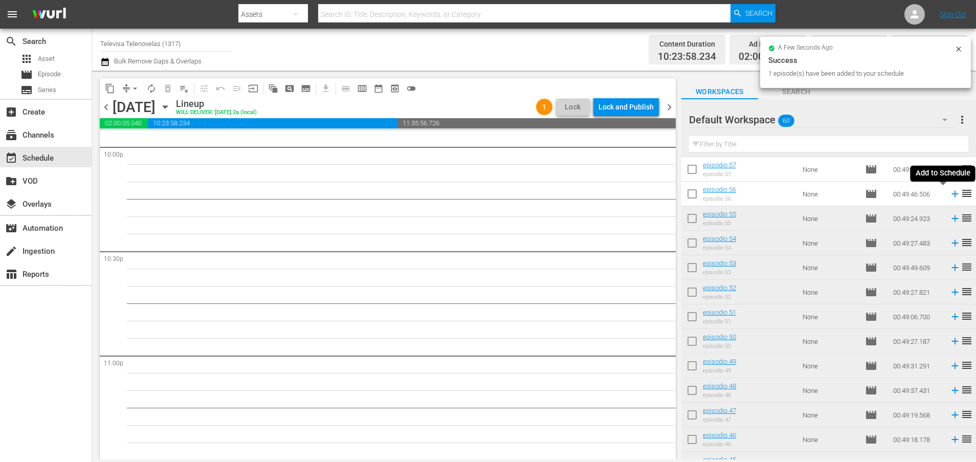
click at [951, 195] on icon at bounding box center [954, 194] width 7 height 7
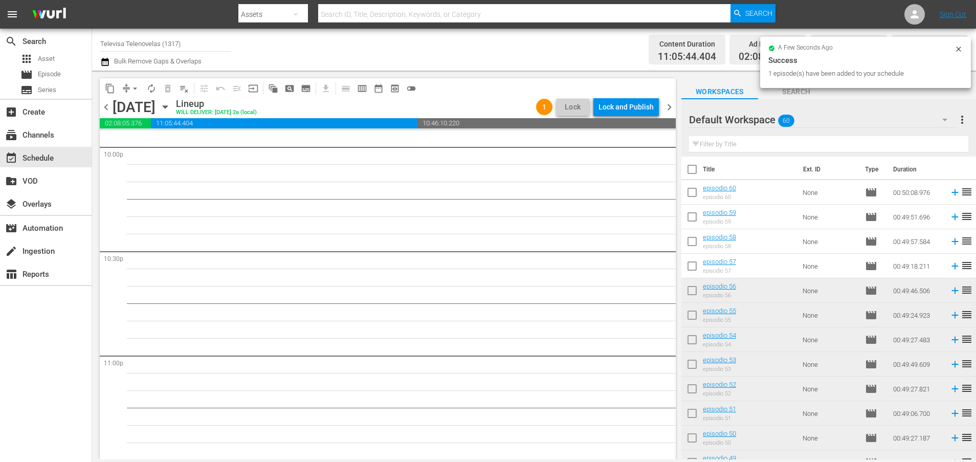
scroll to position [0, 0]
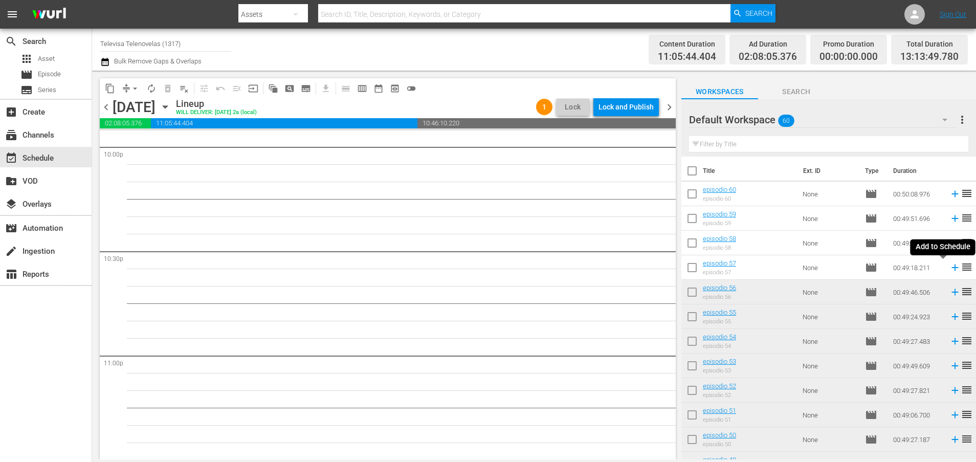
click at [949, 265] on icon at bounding box center [954, 267] width 11 height 11
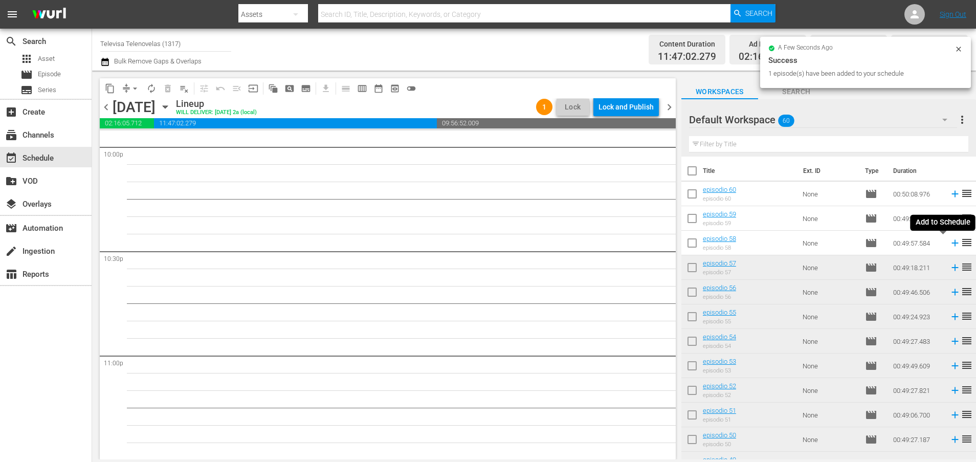
scroll to position [4557, 0]
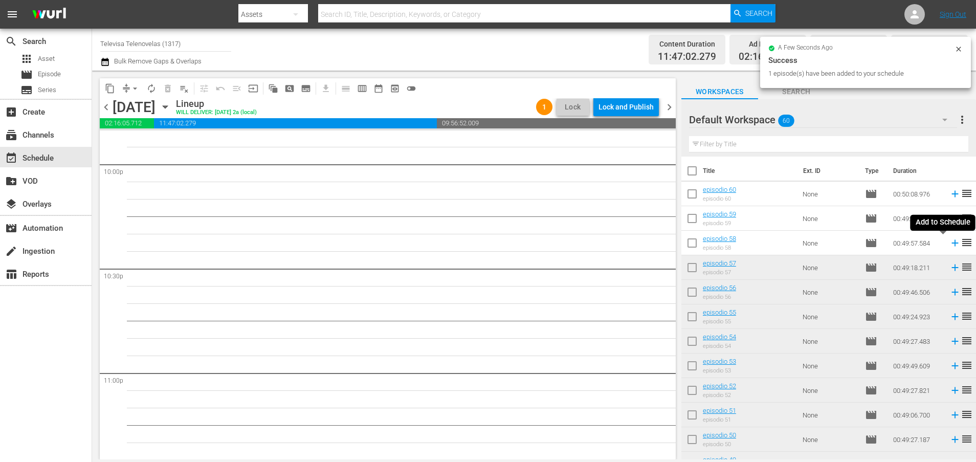
click at [951, 243] on icon at bounding box center [954, 243] width 7 height 7
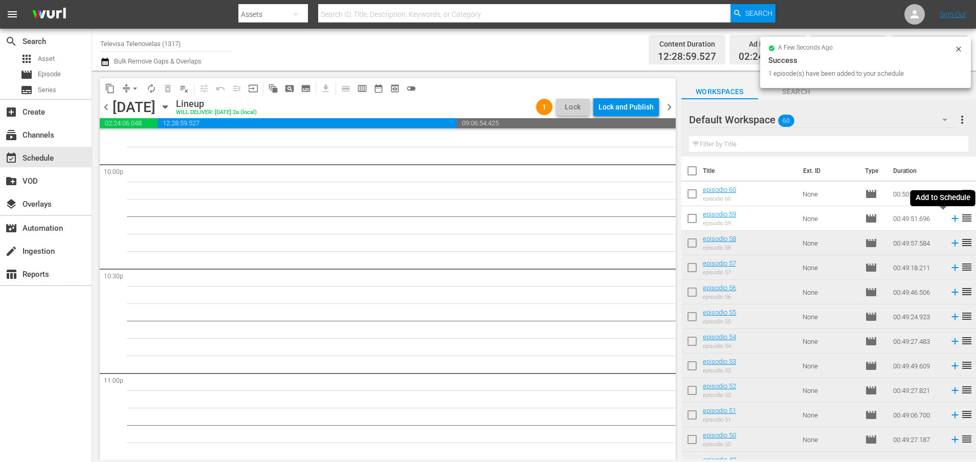
scroll to position [4539, 0]
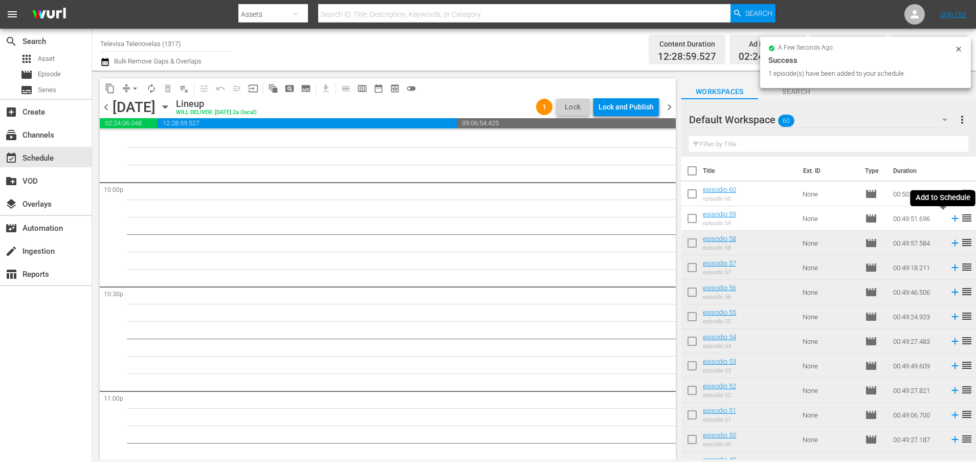
click at [951, 218] on icon at bounding box center [954, 218] width 7 height 7
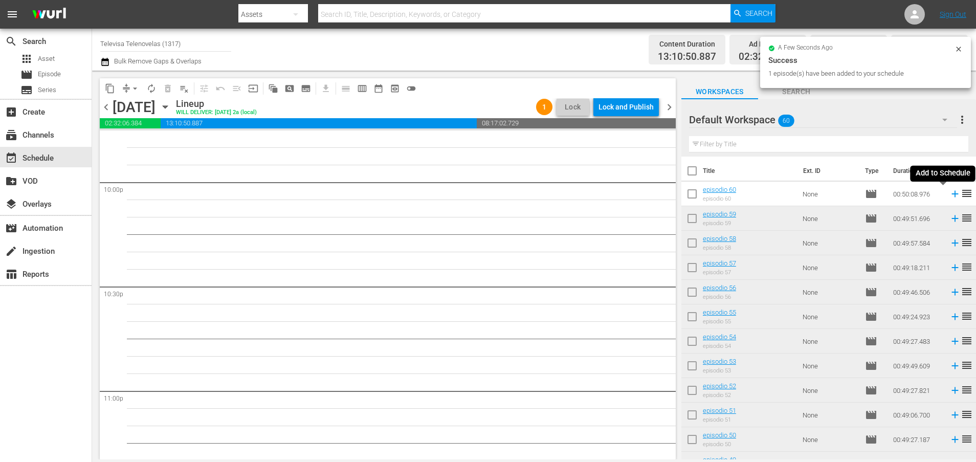
scroll to position [4522, 0]
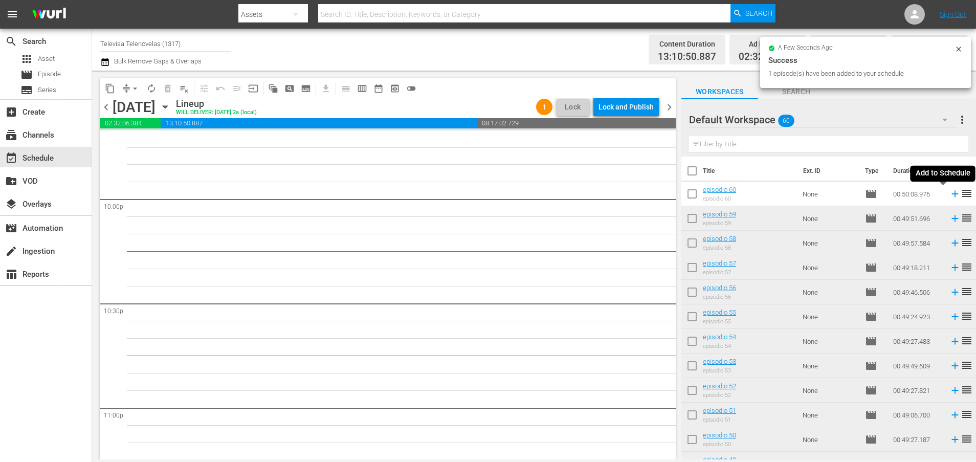
click at [951, 192] on icon at bounding box center [954, 194] width 7 height 7
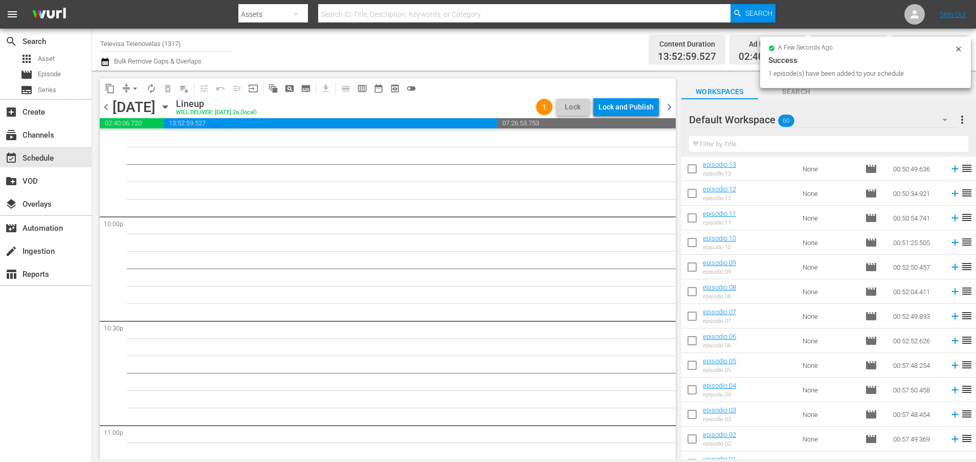
scroll to position [1194, 0]
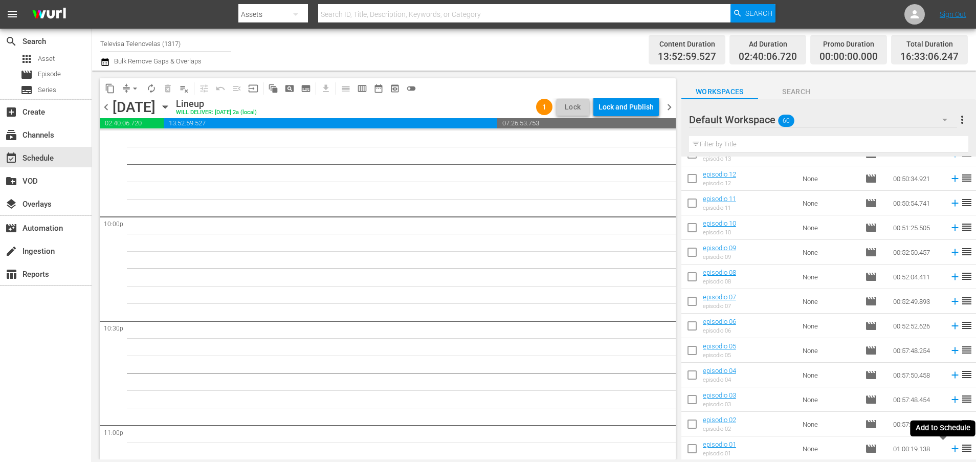
click at [949, 448] on icon at bounding box center [954, 448] width 11 height 11
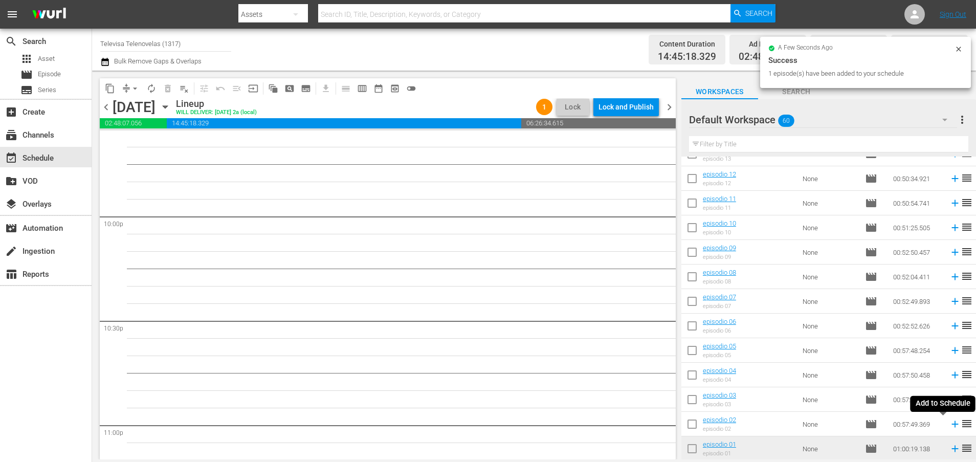
click at [949, 427] on icon at bounding box center [954, 423] width 11 height 11
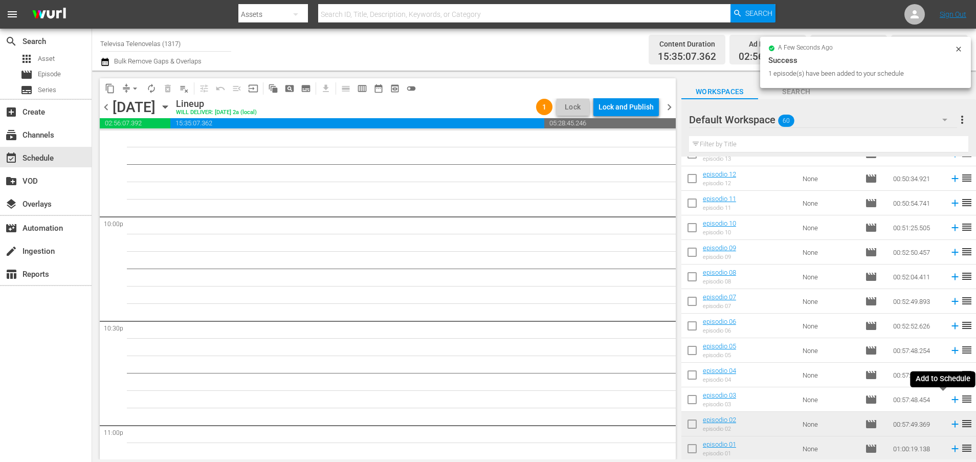
scroll to position [4487, 0]
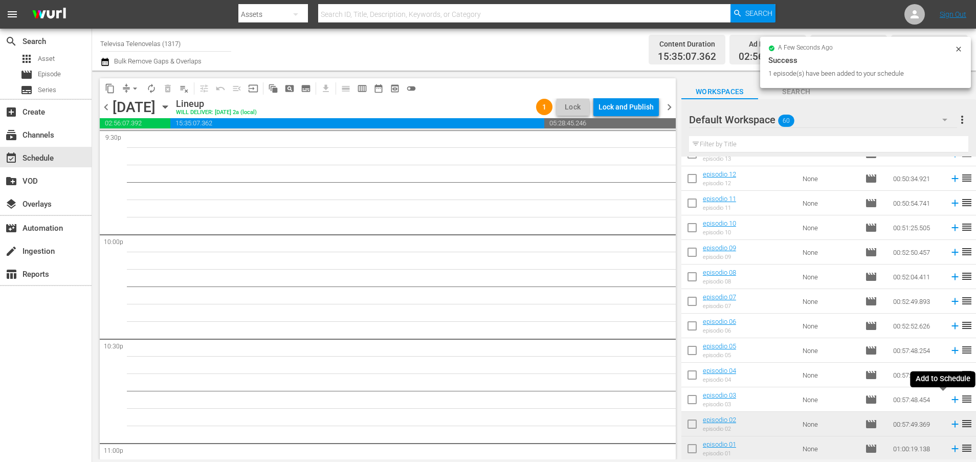
click at [951, 400] on icon at bounding box center [954, 399] width 7 height 7
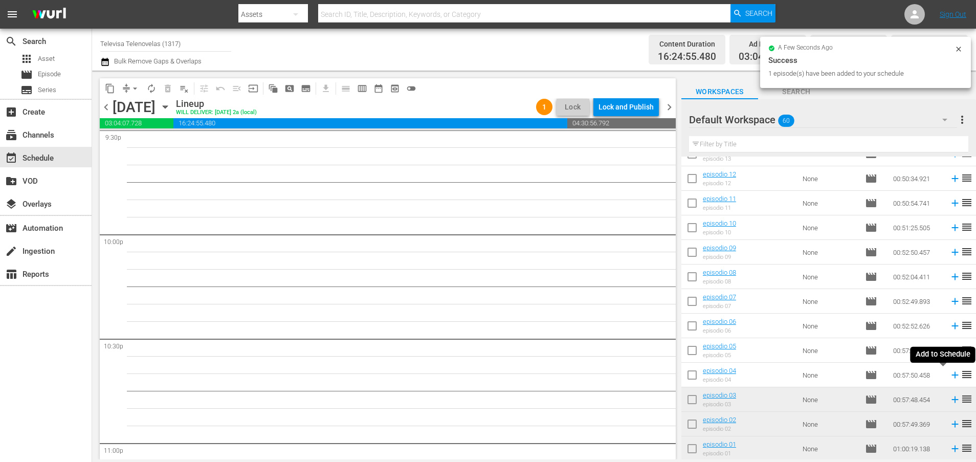
click at [951, 375] on icon at bounding box center [954, 375] width 7 height 7
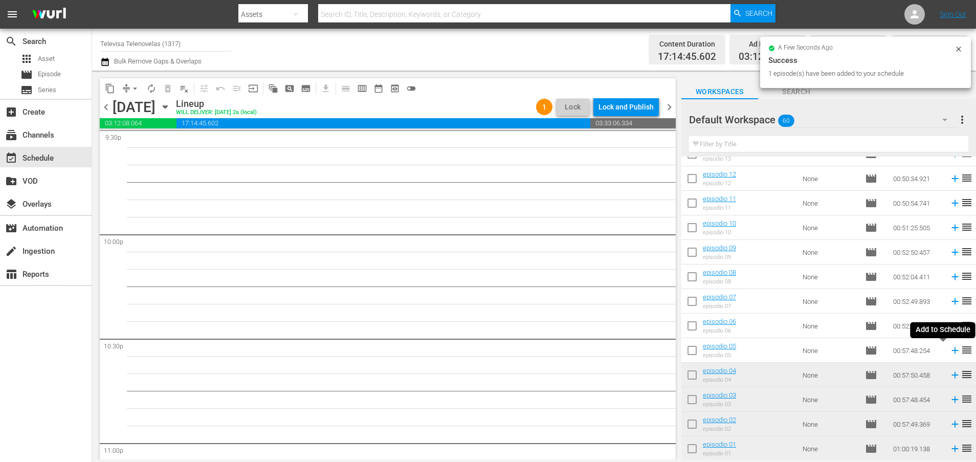
scroll to position [4470, 0]
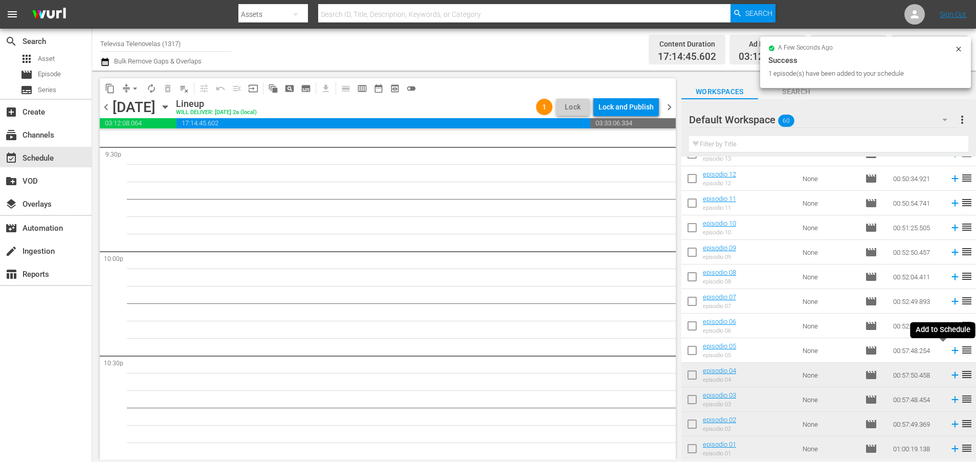
click at [949, 351] on icon at bounding box center [954, 350] width 11 height 11
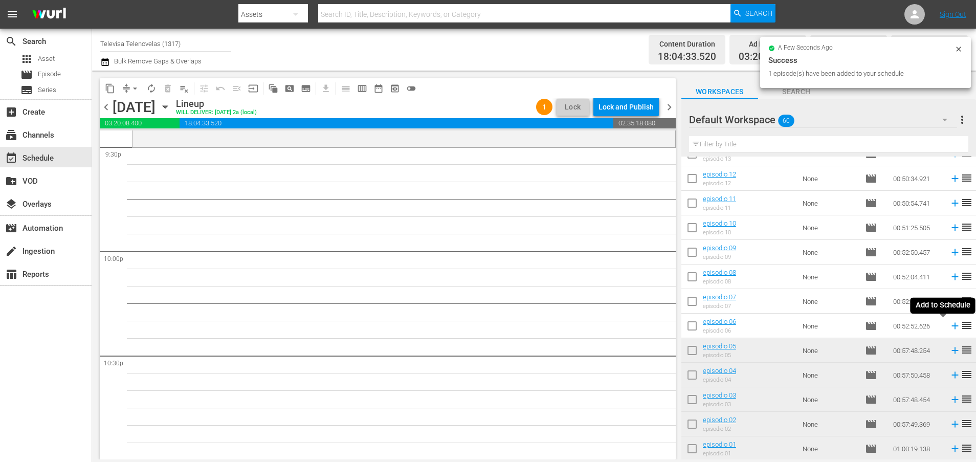
click at [951, 327] on icon at bounding box center [954, 326] width 7 height 7
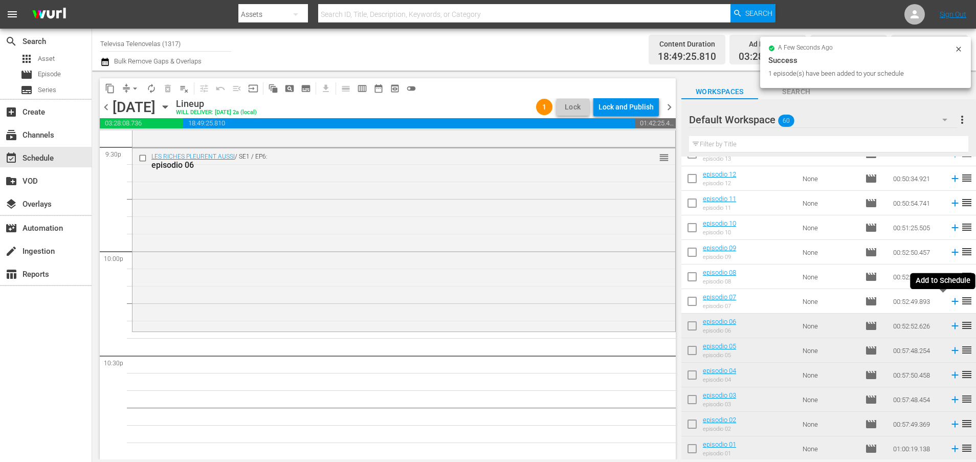
click at [949, 302] on icon at bounding box center [954, 301] width 11 height 11
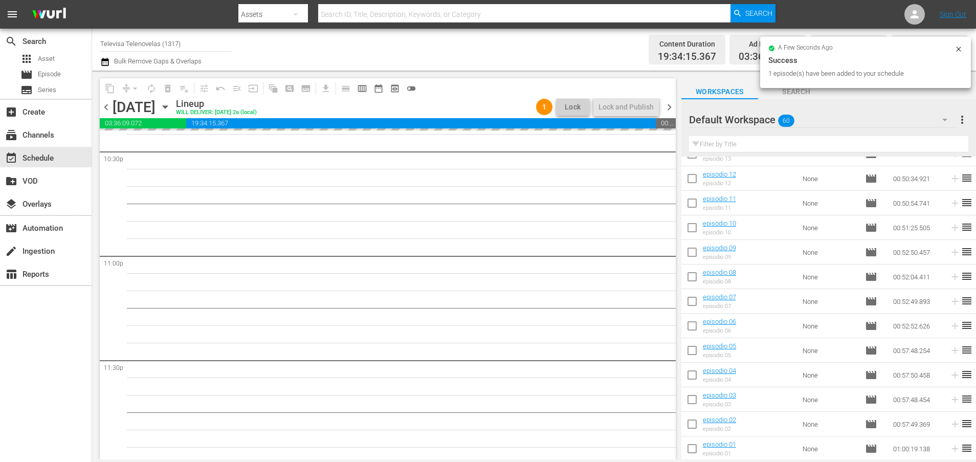
scroll to position [4679, 0]
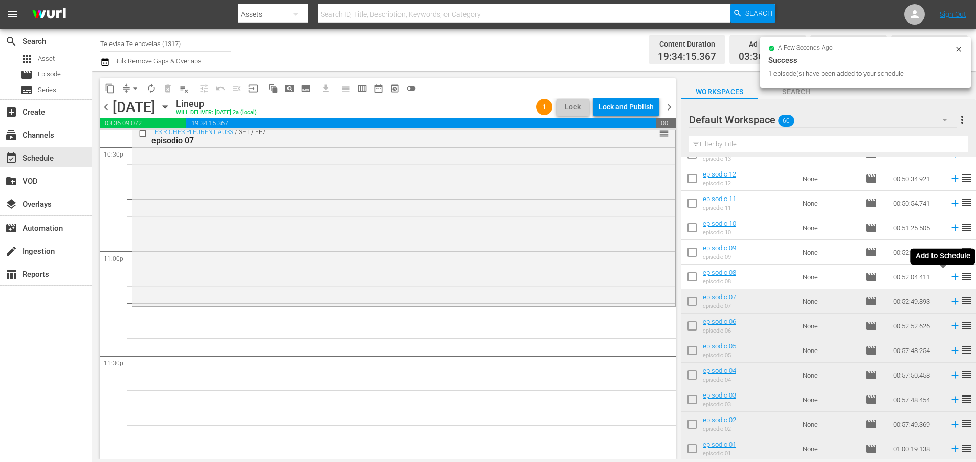
click at [951, 277] on icon at bounding box center [954, 277] width 7 height 7
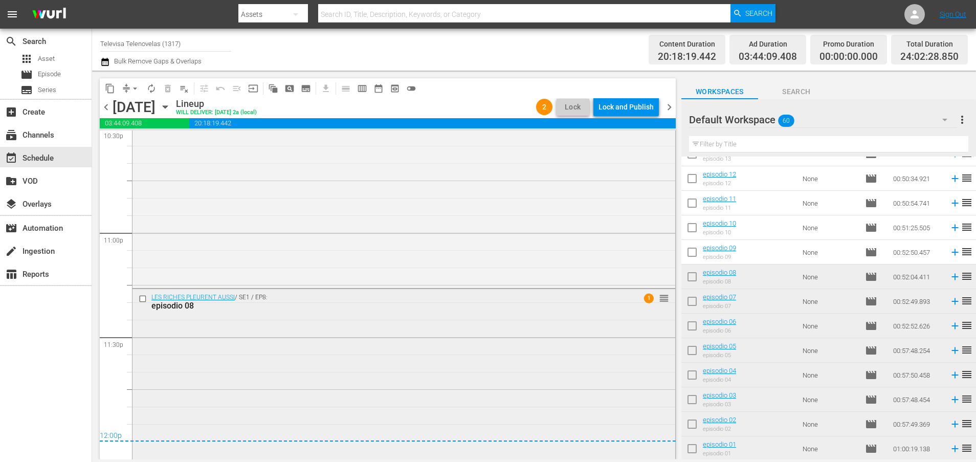
scroll to position [4708, 0]
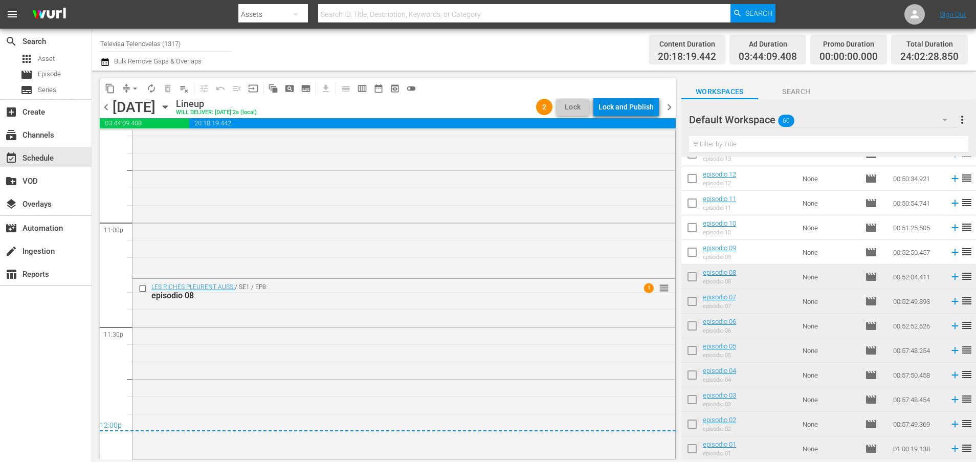
click at [611, 106] on div "Lock and Publish" at bounding box center [625, 107] width 55 height 18
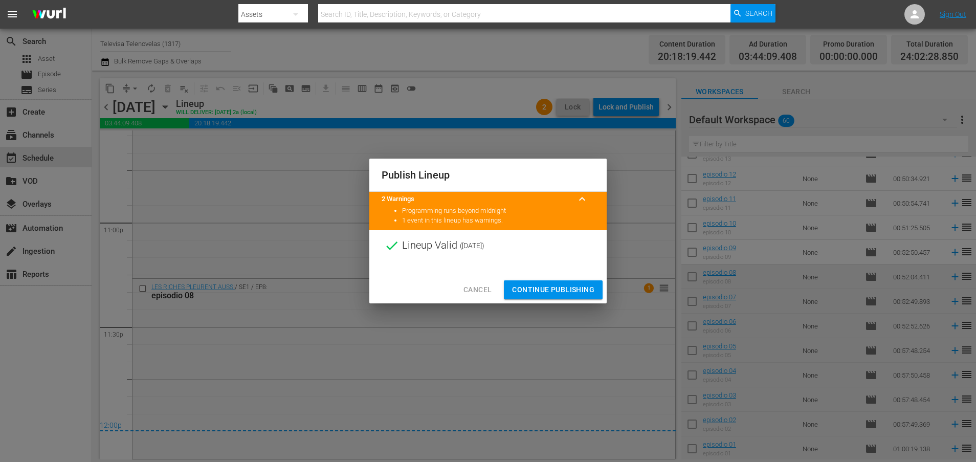
click at [539, 287] on span "Continue Publishing" at bounding box center [553, 289] width 82 height 13
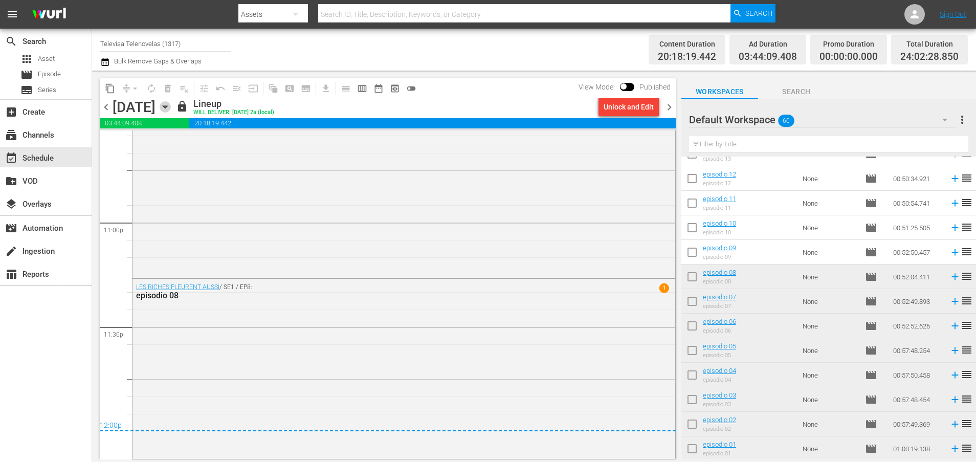
click at [167, 106] on icon "button" at bounding box center [165, 107] width 5 height 3
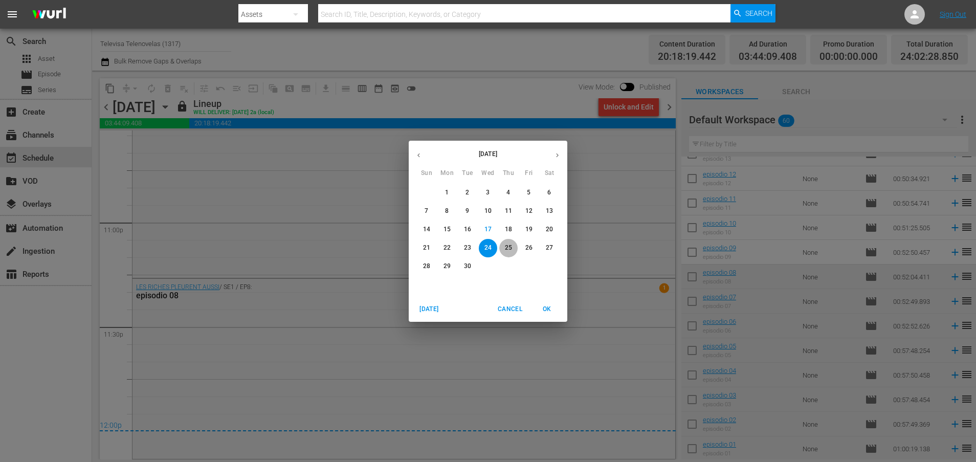
click at [509, 244] on p "25" at bounding box center [508, 247] width 7 height 9
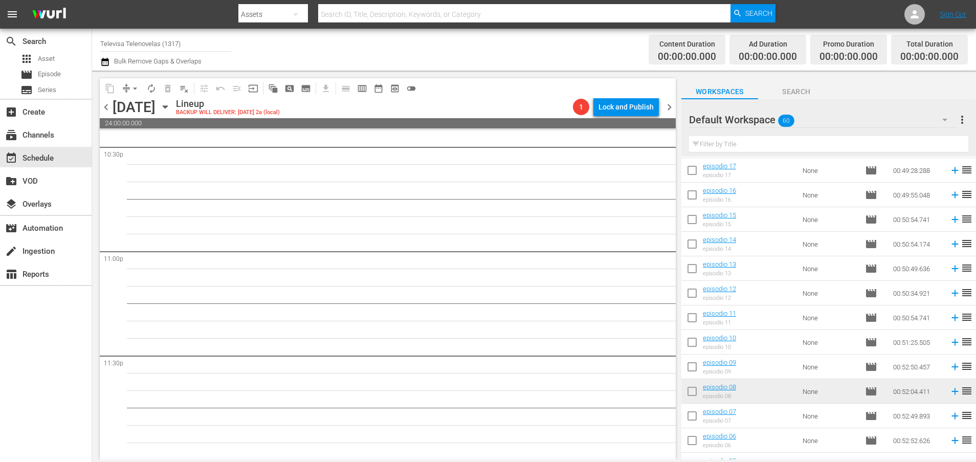
scroll to position [1040, 0]
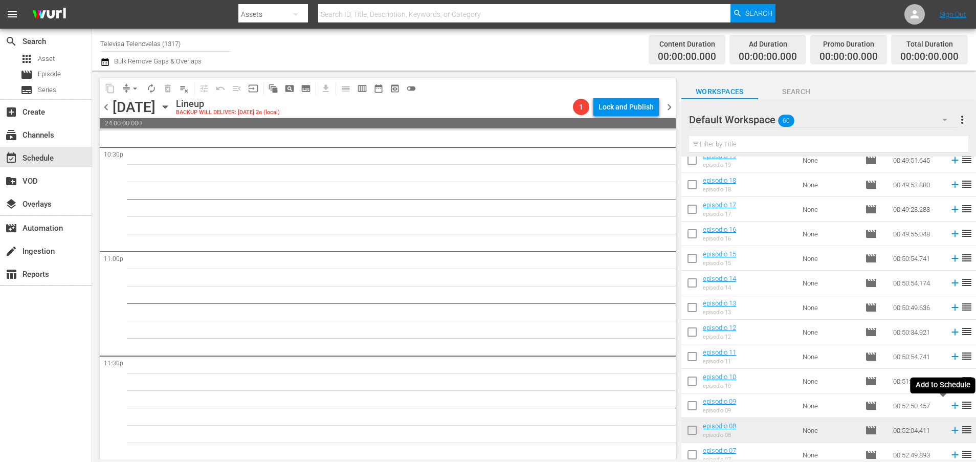
click at [951, 407] on icon at bounding box center [954, 406] width 7 height 7
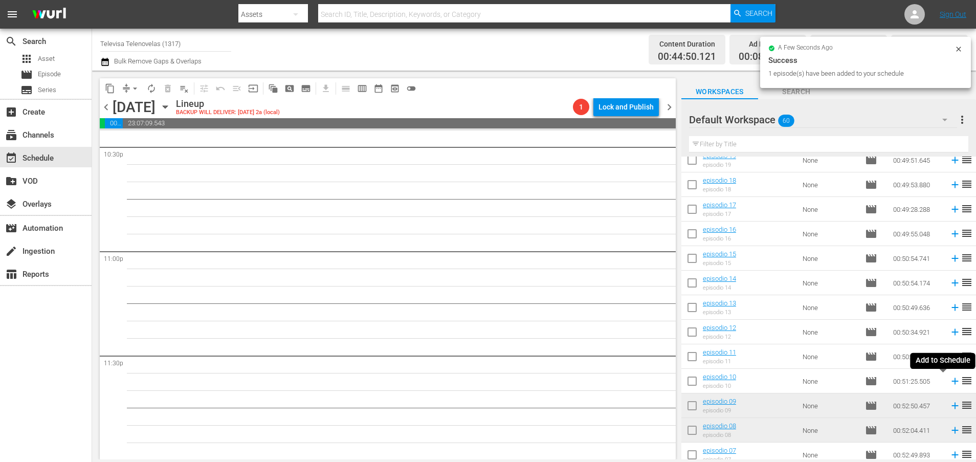
click at [951, 382] on icon at bounding box center [954, 381] width 7 height 7
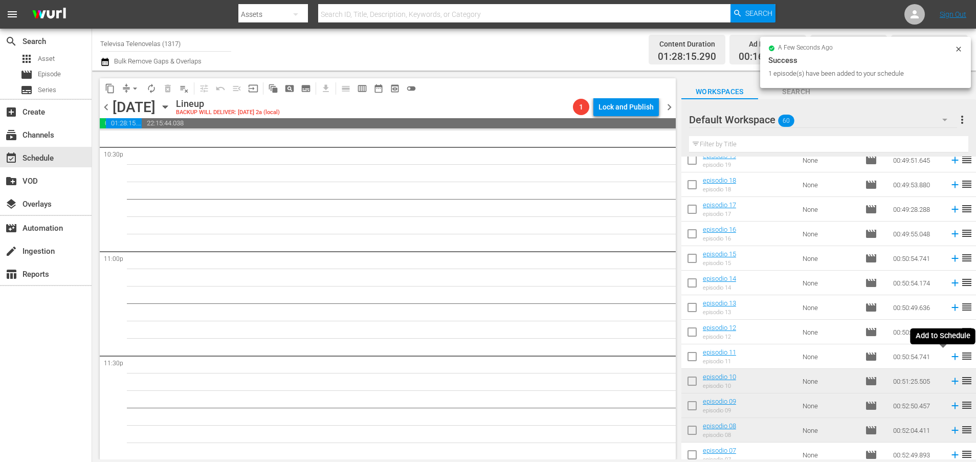
click at [949, 358] on icon at bounding box center [954, 356] width 11 height 11
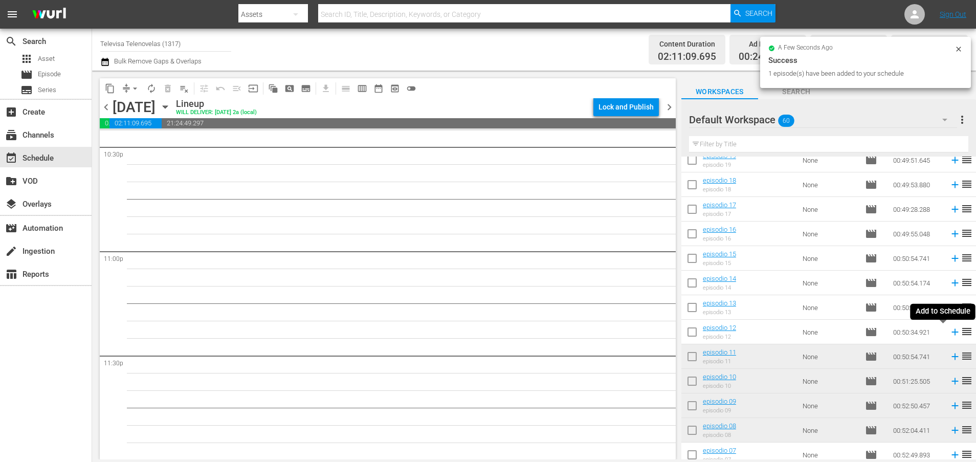
click at [949, 333] on icon at bounding box center [954, 331] width 11 height 11
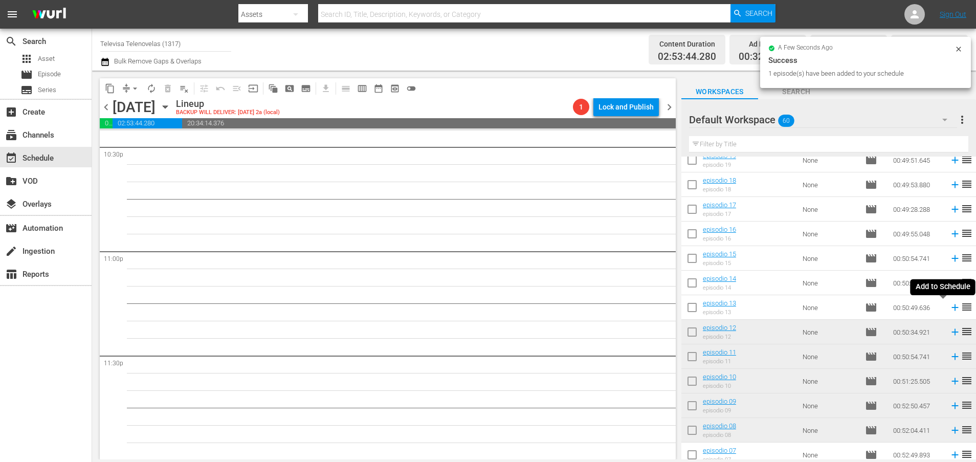
click at [951, 307] on icon at bounding box center [954, 307] width 7 height 7
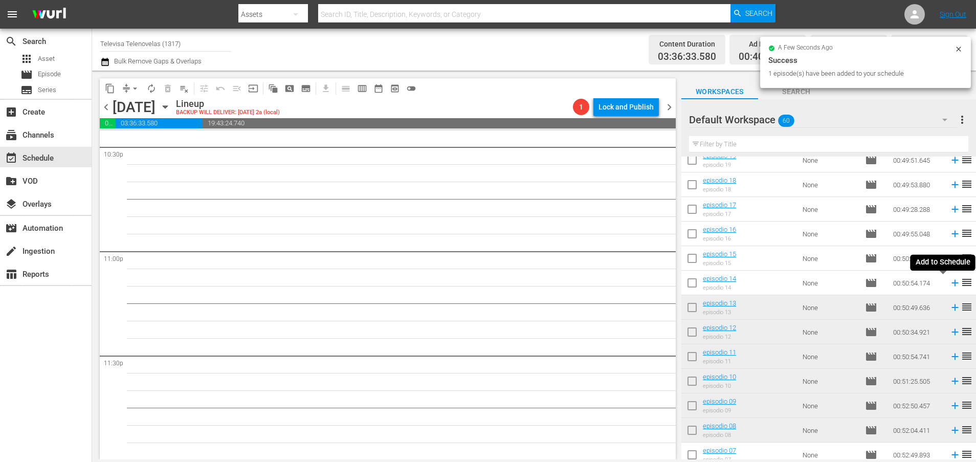
click at [949, 285] on icon at bounding box center [954, 282] width 11 height 11
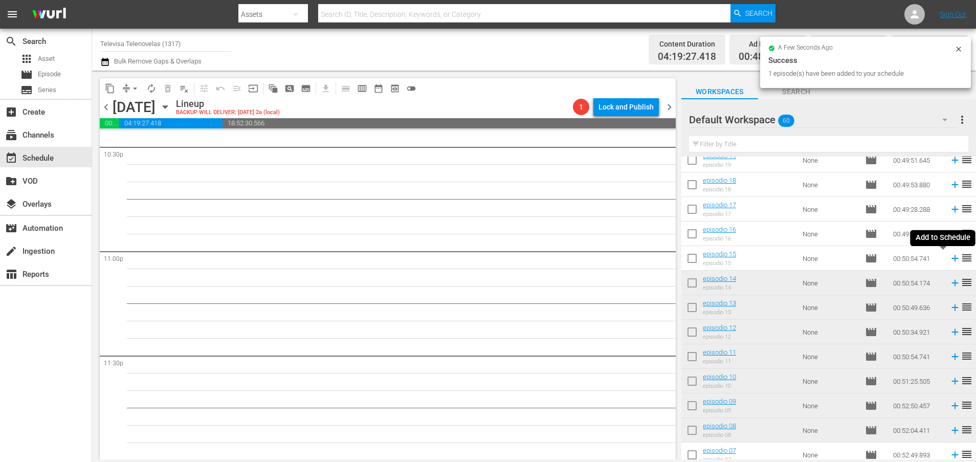
click at [949, 259] on icon at bounding box center [954, 258] width 11 height 11
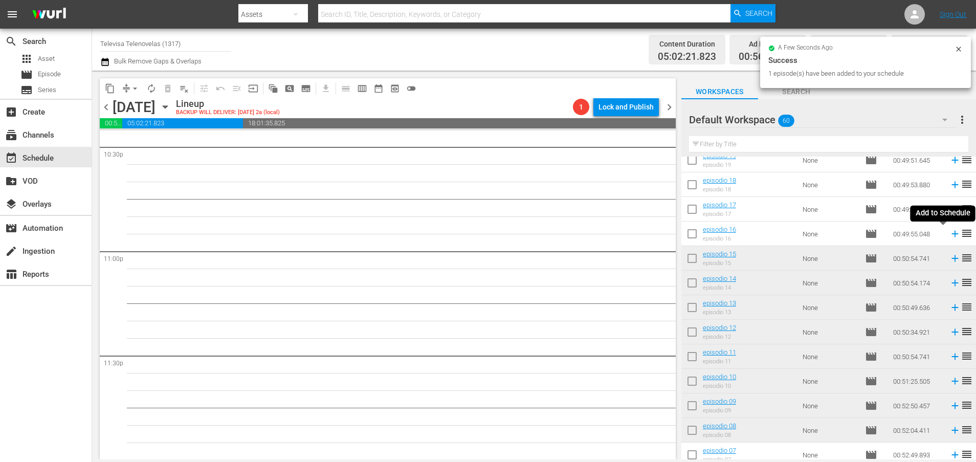
click at [949, 233] on icon at bounding box center [954, 233] width 11 height 11
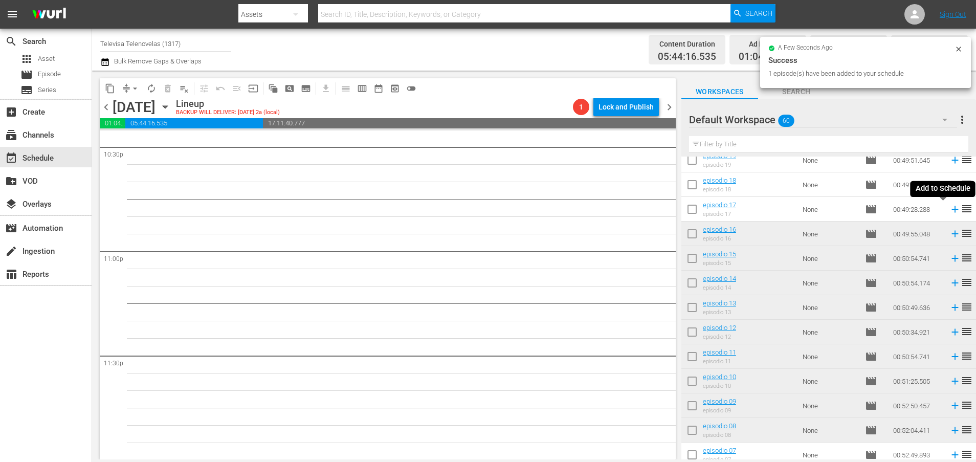
click at [951, 209] on icon at bounding box center [954, 209] width 7 height 7
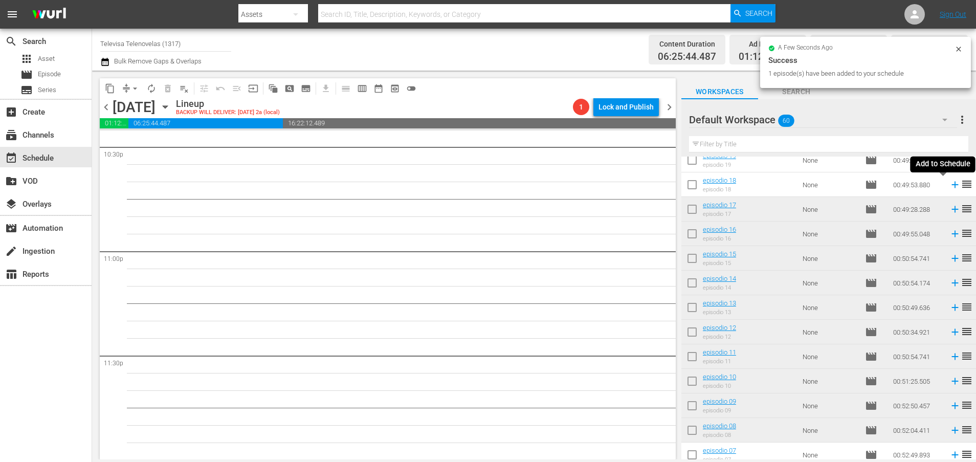
click at [951, 185] on icon at bounding box center [954, 185] width 7 height 7
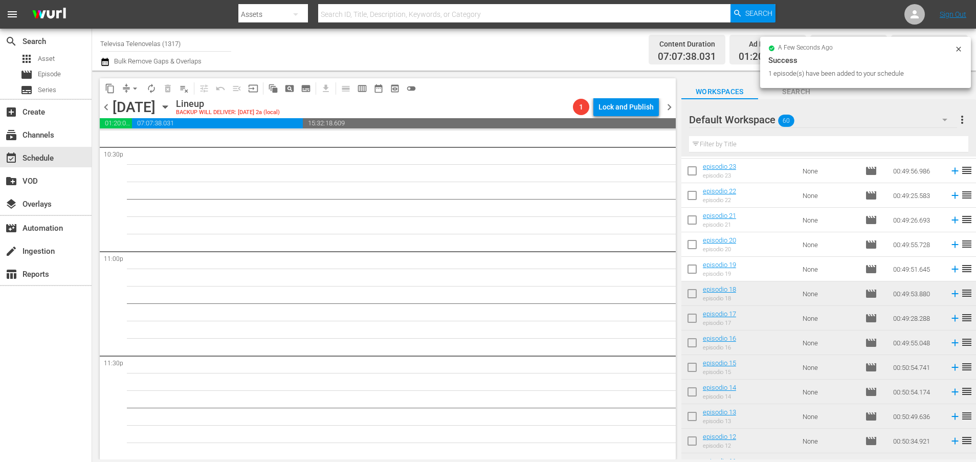
scroll to position [887, 0]
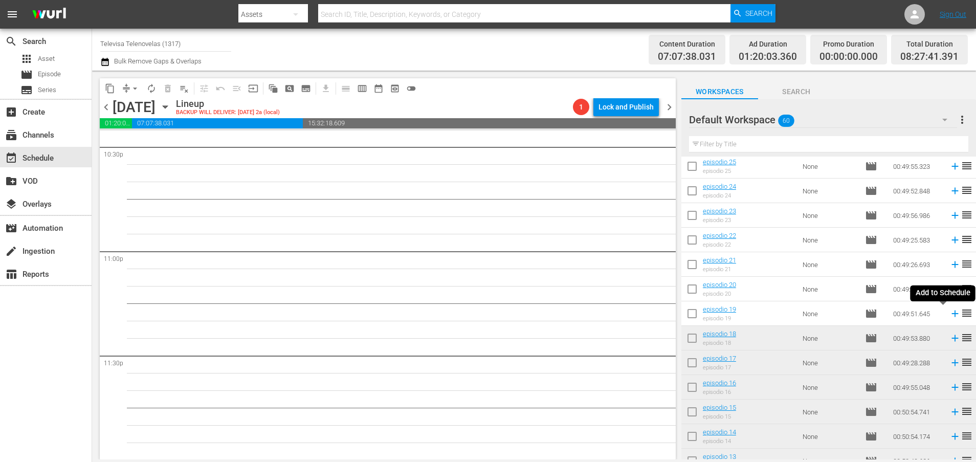
click at [951, 315] on icon at bounding box center [954, 313] width 7 height 7
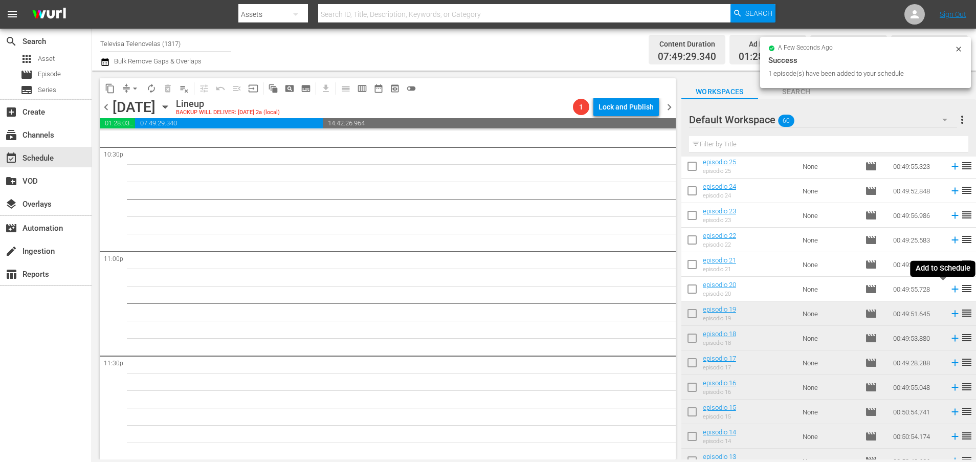
click at [949, 288] on icon at bounding box center [954, 288] width 11 height 11
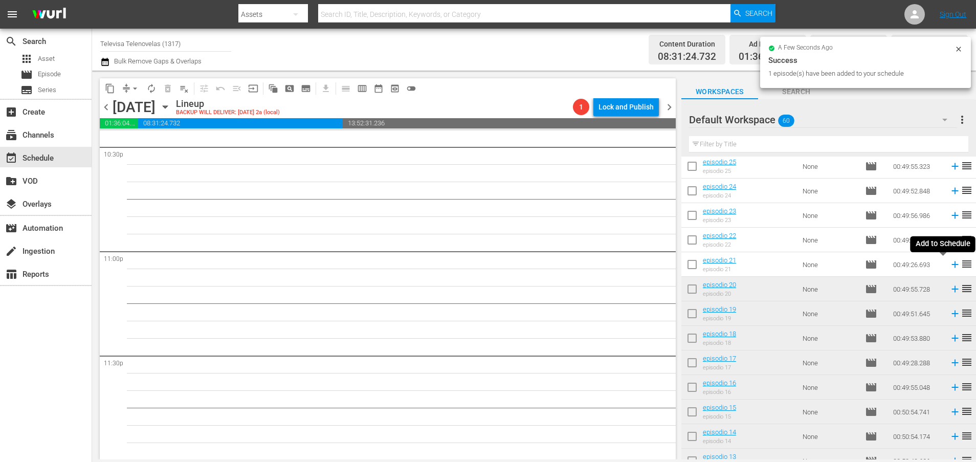
click at [949, 268] on icon at bounding box center [954, 264] width 11 height 11
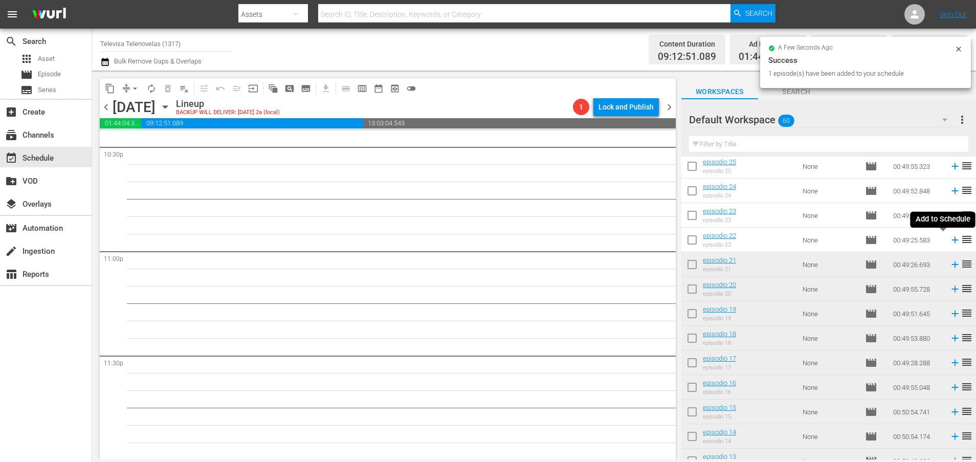
click at [951, 241] on icon at bounding box center [954, 240] width 7 height 7
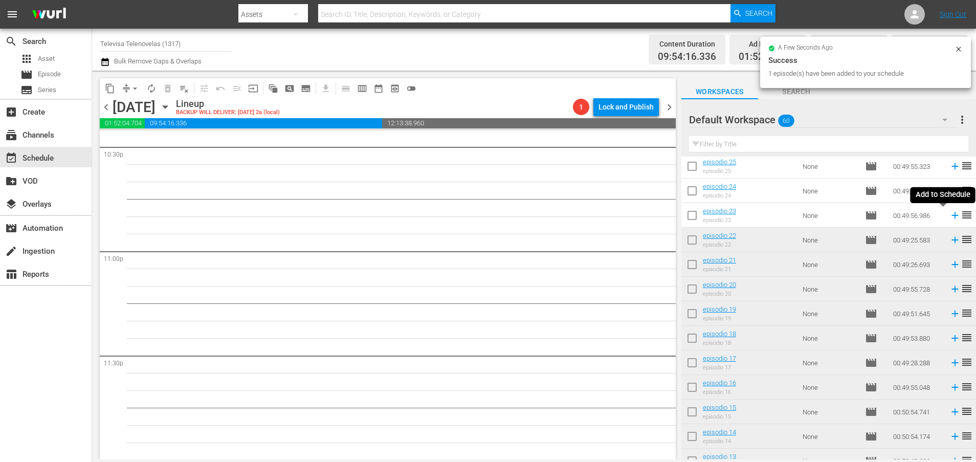
click at [951, 216] on icon at bounding box center [954, 215] width 7 height 7
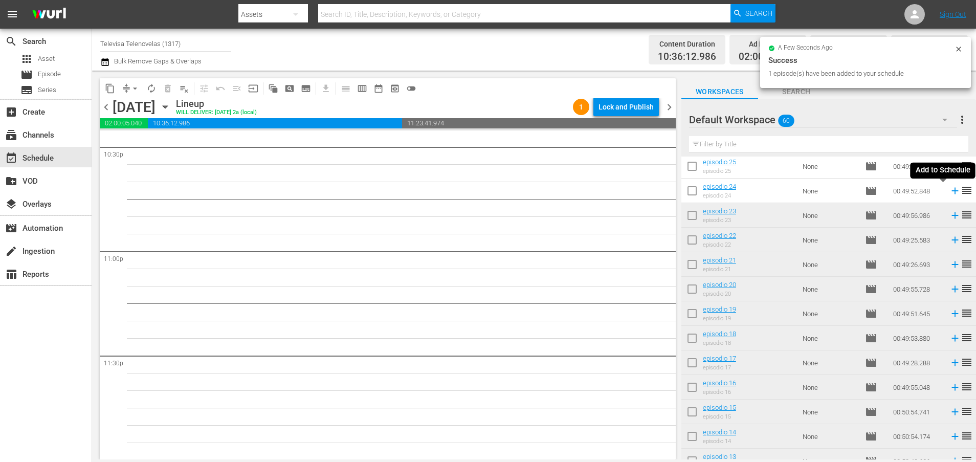
click at [949, 194] on icon at bounding box center [954, 190] width 11 height 11
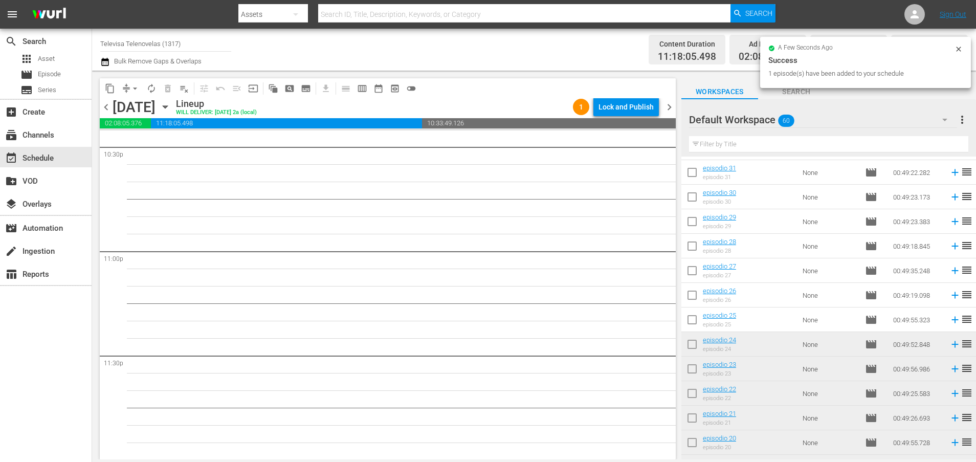
scroll to position [657, 0]
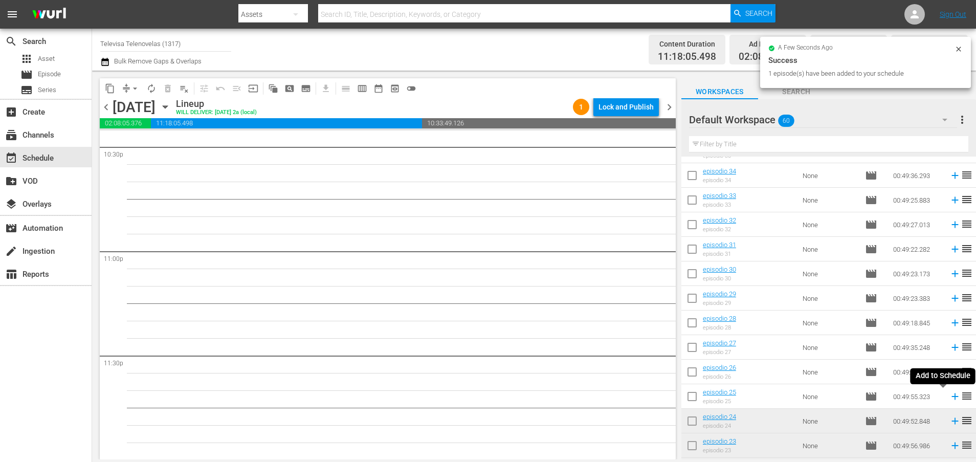
click at [951, 396] on icon at bounding box center [954, 396] width 7 height 7
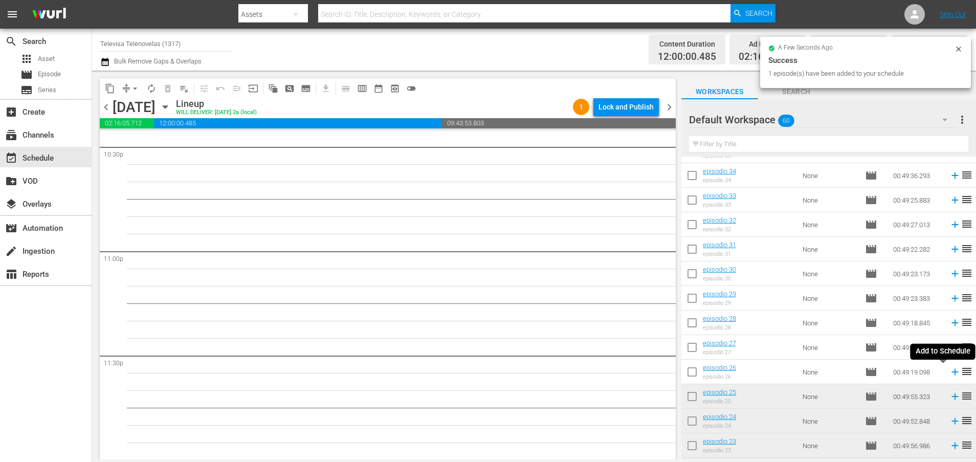
click at [951, 375] on icon at bounding box center [954, 372] width 7 height 7
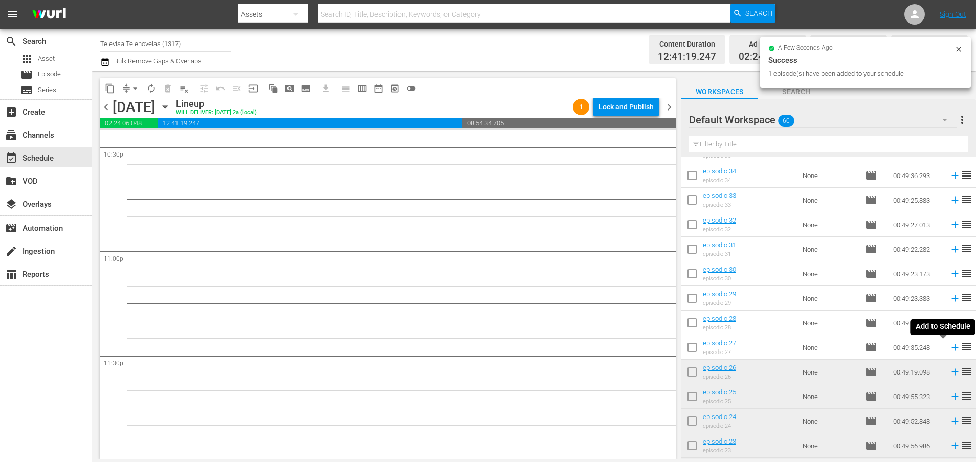
click at [951, 347] on icon at bounding box center [954, 347] width 7 height 7
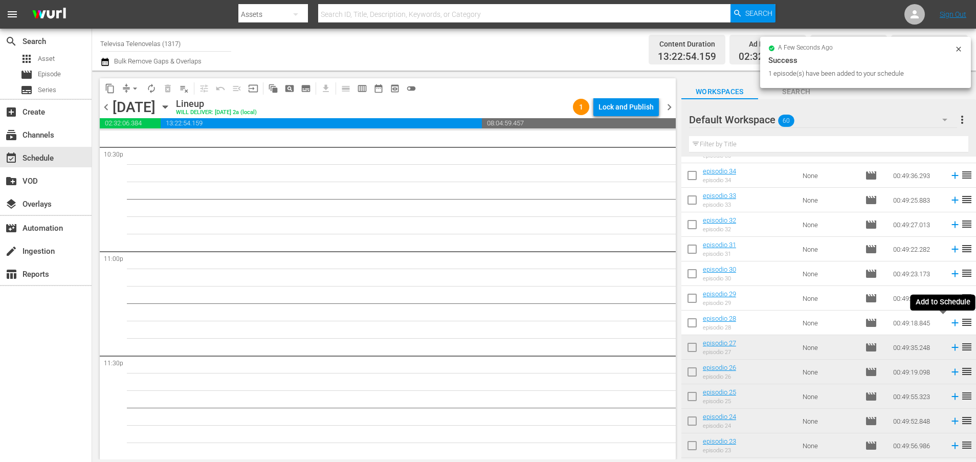
click at [949, 324] on icon at bounding box center [954, 322] width 11 height 11
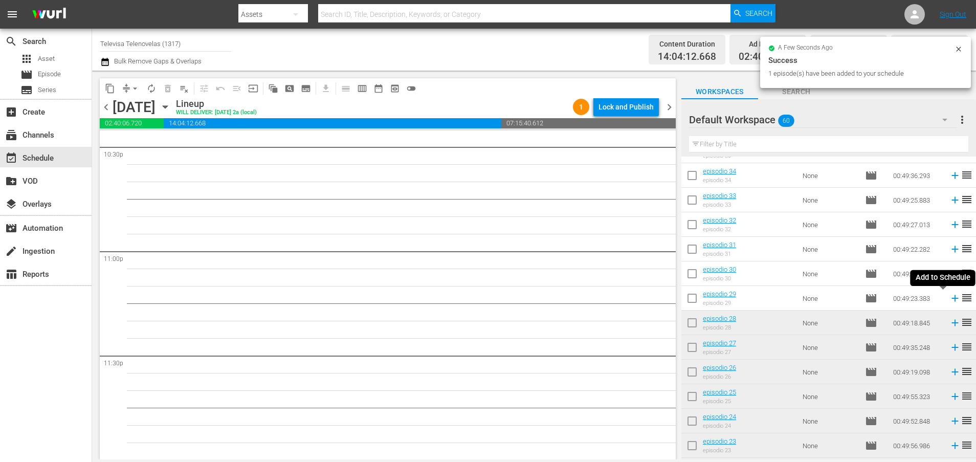
click at [951, 298] on icon at bounding box center [954, 298] width 7 height 7
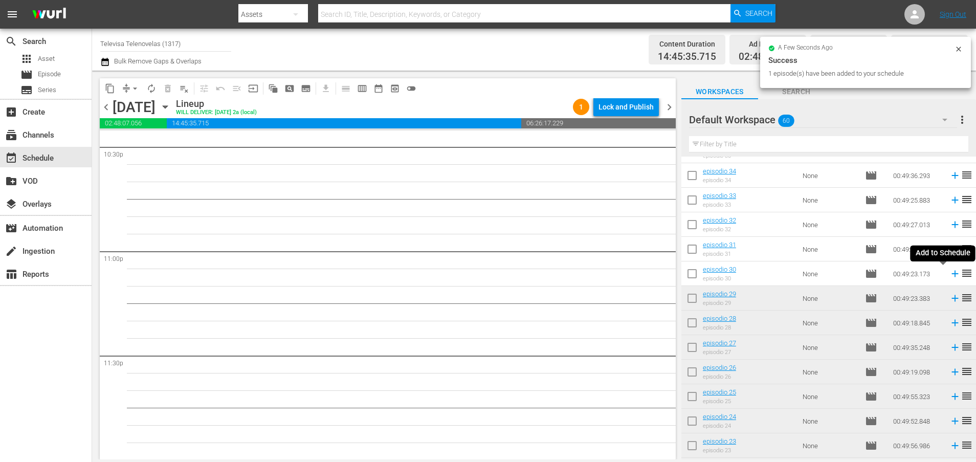
click at [951, 274] on icon at bounding box center [954, 274] width 7 height 7
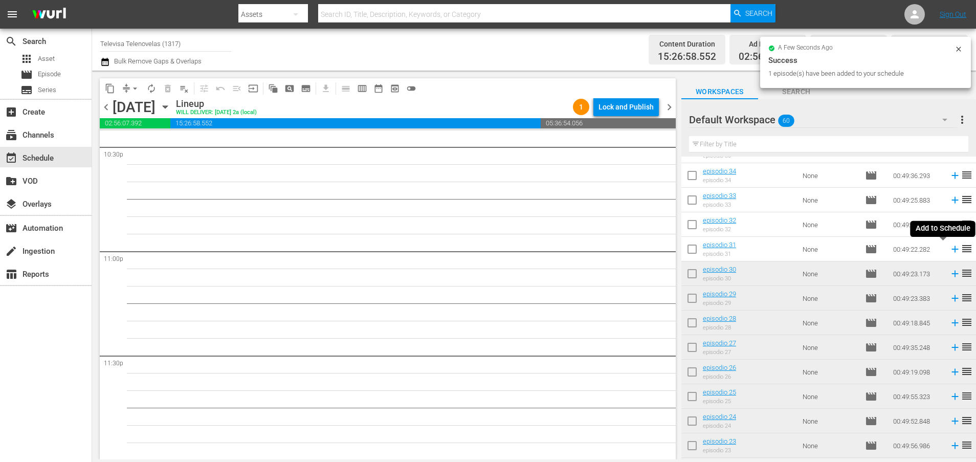
click at [951, 249] on icon at bounding box center [954, 249] width 7 height 7
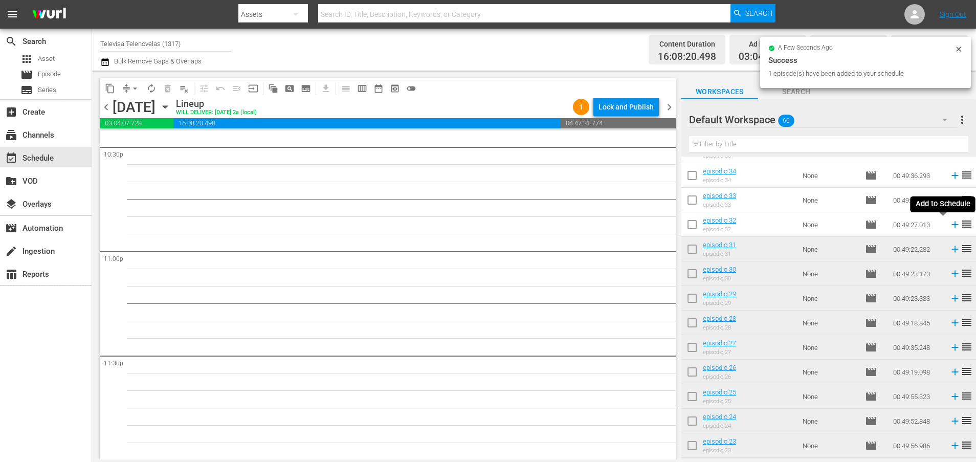
click at [951, 225] on icon at bounding box center [954, 224] width 7 height 7
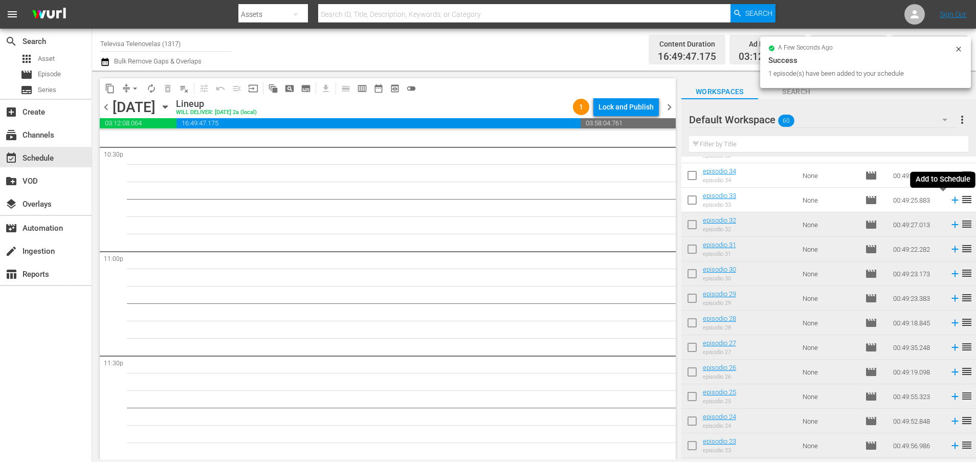
click at [951, 202] on icon at bounding box center [954, 200] width 7 height 7
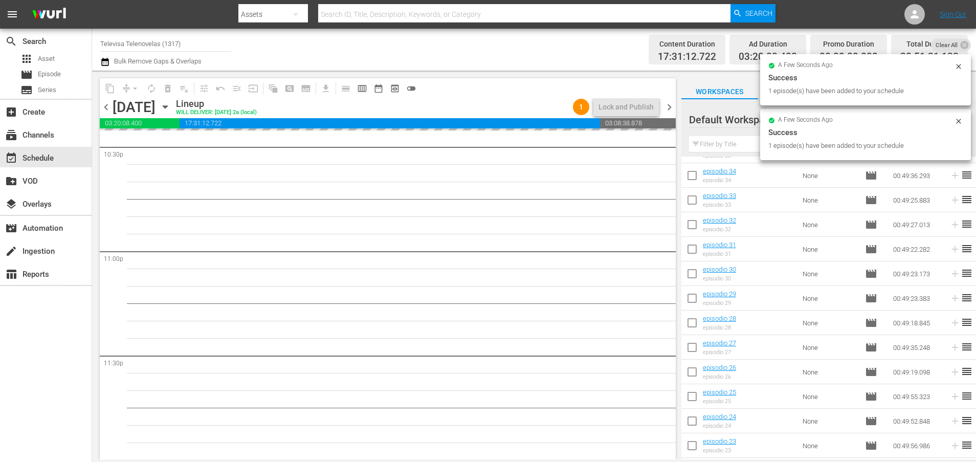
scroll to position [580, 0]
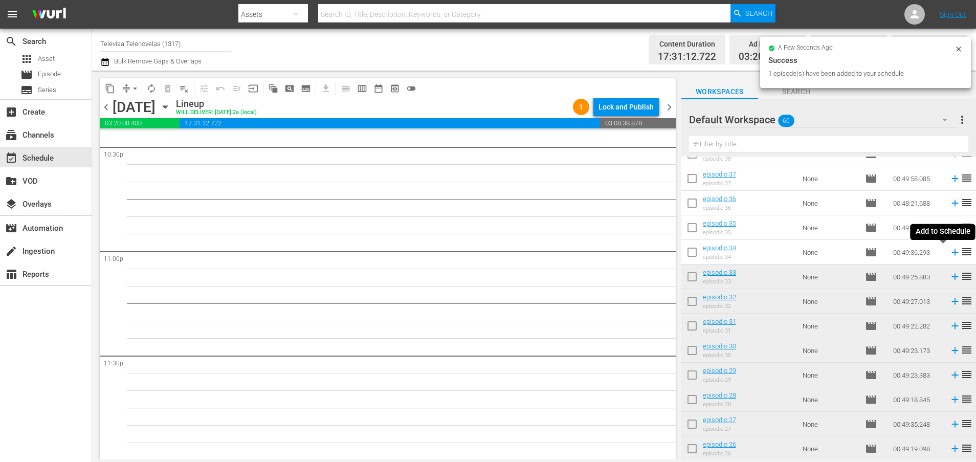
click at [949, 252] on icon at bounding box center [954, 252] width 11 height 11
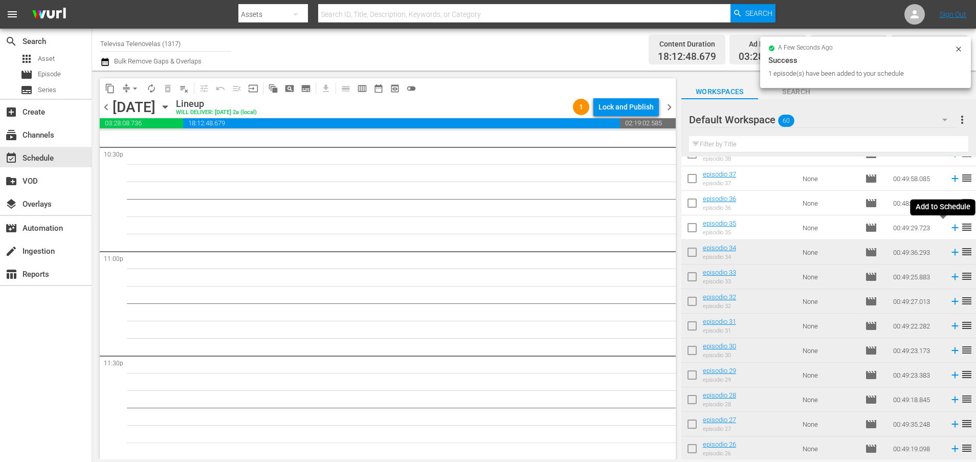
click at [951, 228] on icon at bounding box center [954, 228] width 7 height 7
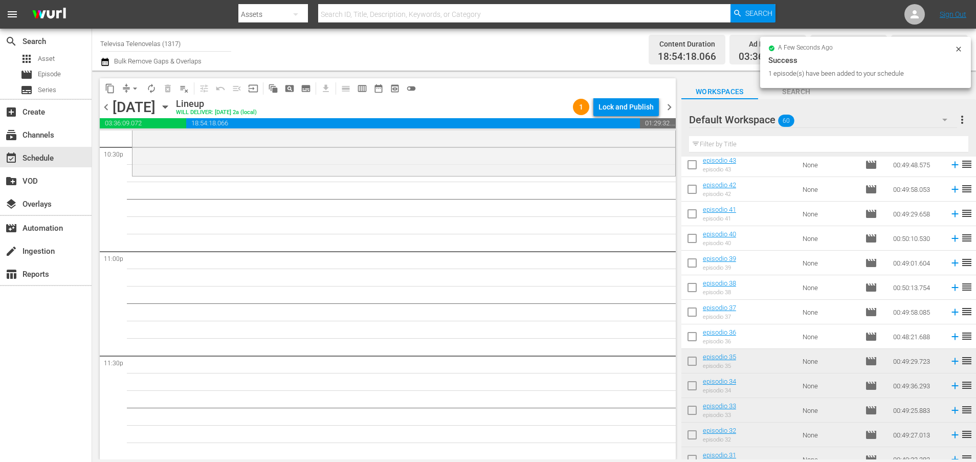
scroll to position [427, 0]
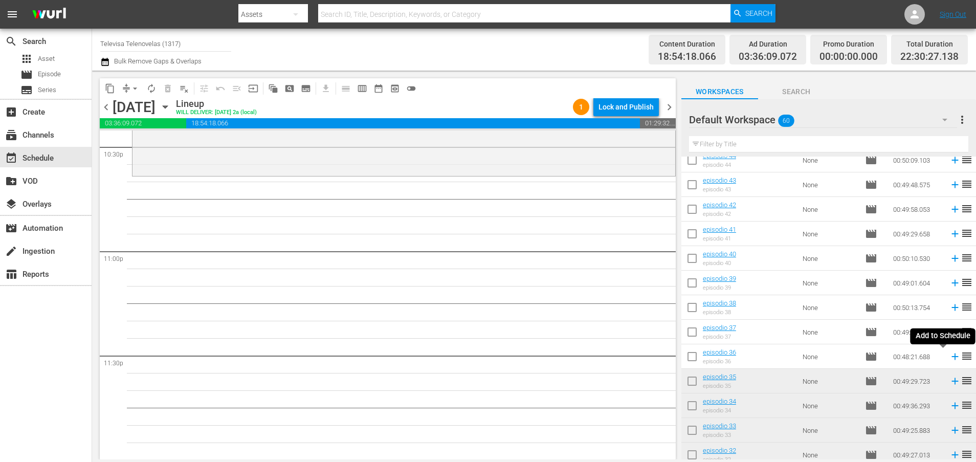
click at [951, 358] on icon at bounding box center [954, 356] width 7 height 7
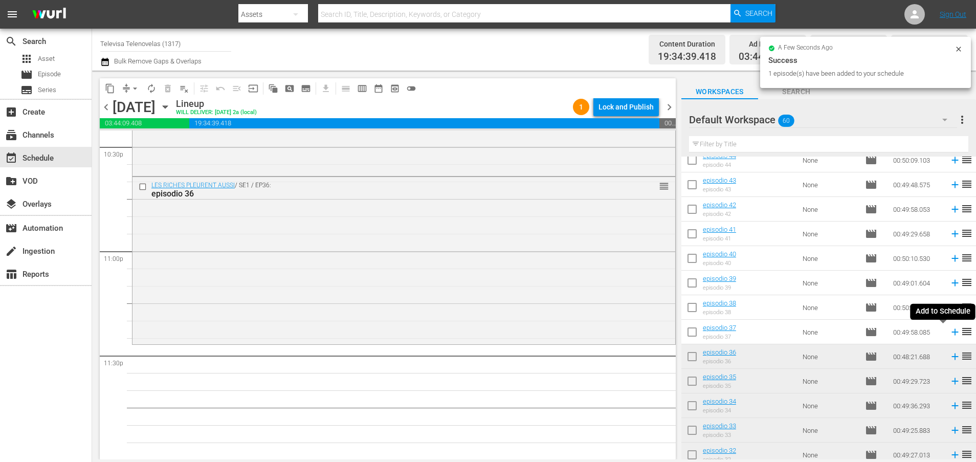
click at [951, 332] on icon at bounding box center [954, 332] width 7 height 7
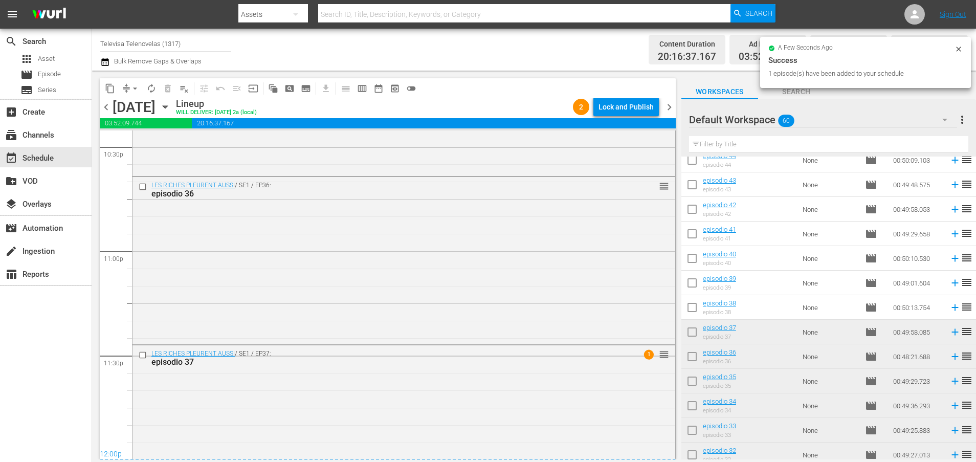
scroll to position [4738, 0]
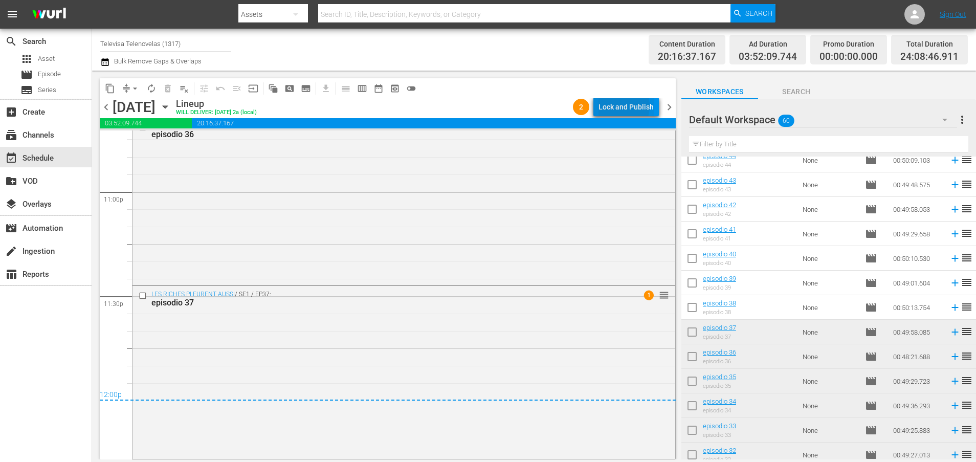
click at [622, 106] on div "Lock and Publish" at bounding box center [625, 107] width 55 height 18
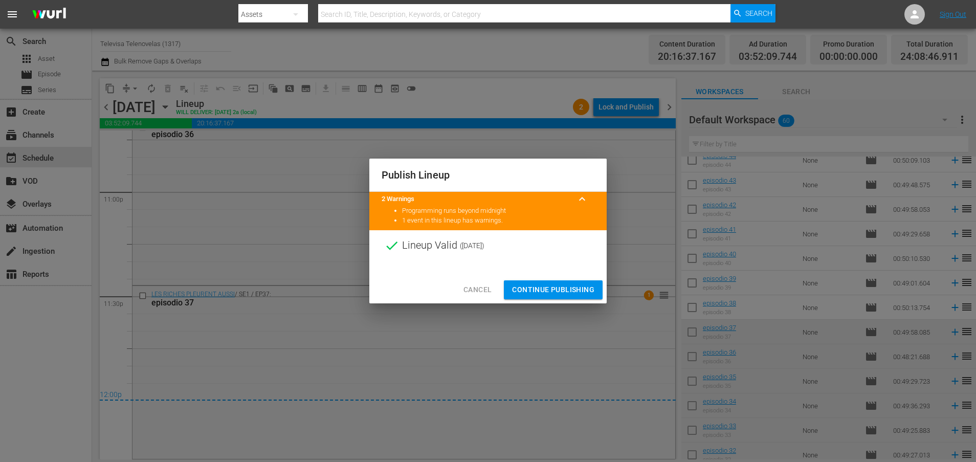
click at [548, 287] on span "Continue Publishing" at bounding box center [553, 289] width 82 height 13
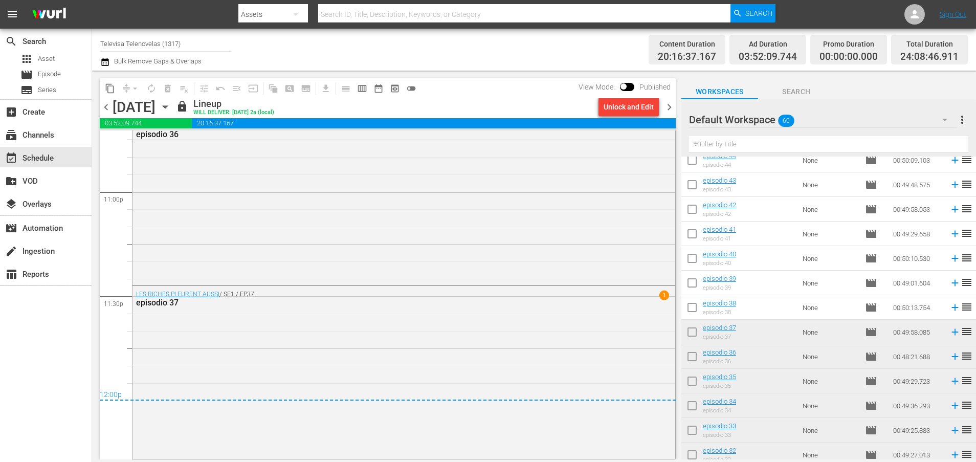
click at [171, 109] on icon "button" at bounding box center [165, 106] width 11 height 11
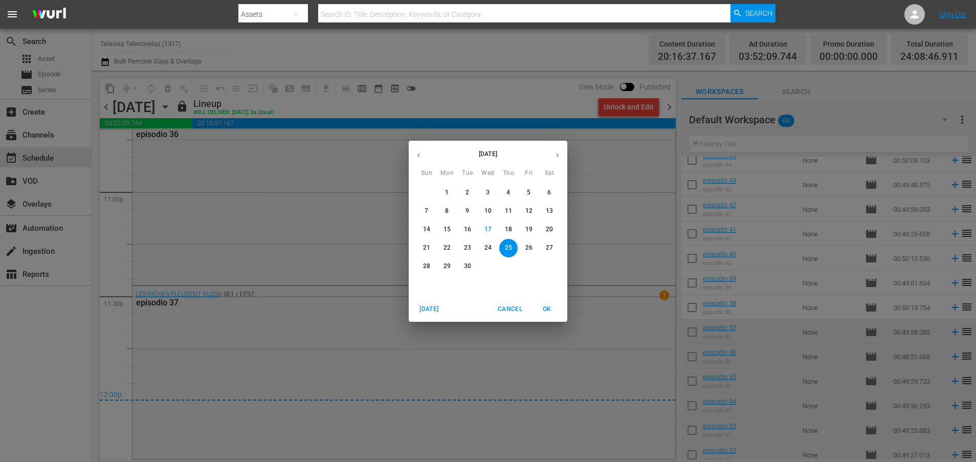
click at [529, 250] on p "26" at bounding box center [528, 247] width 7 height 9
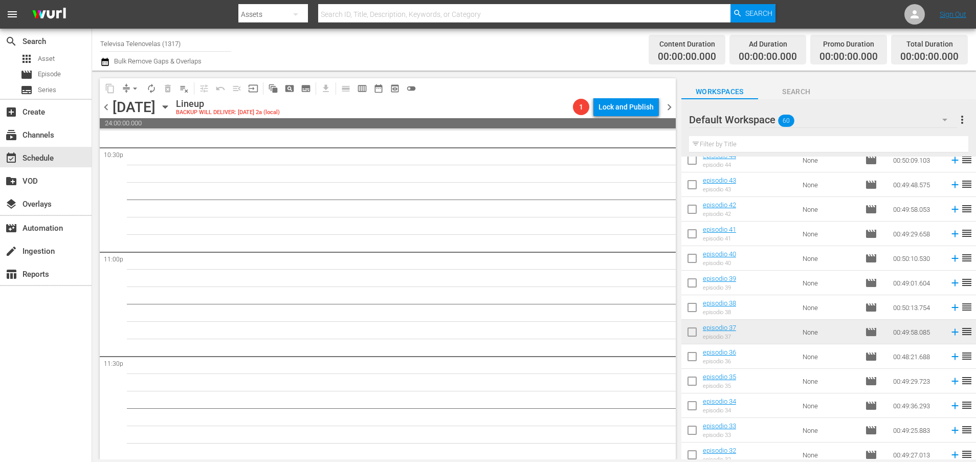
scroll to position [4679, 0]
click at [951, 309] on icon at bounding box center [954, 307] width 7 height 7
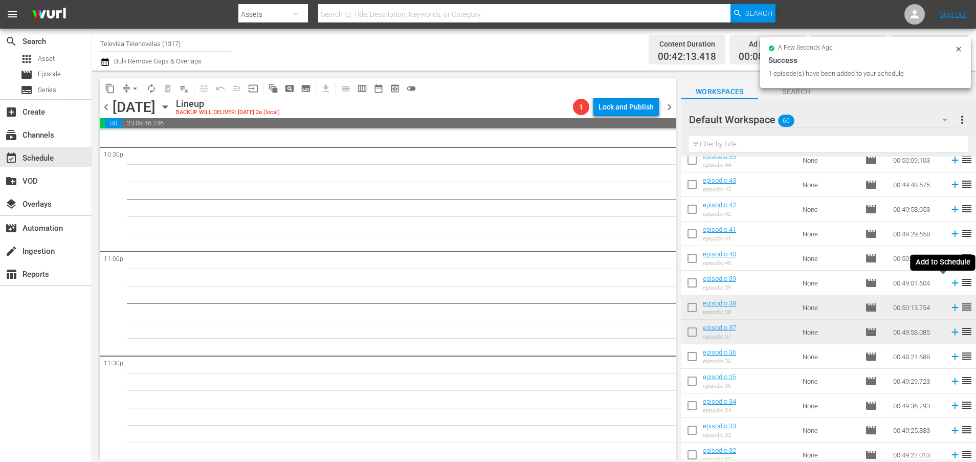
click at [949, 284] on icon at bounding box center [954, 282] width 11 height 11
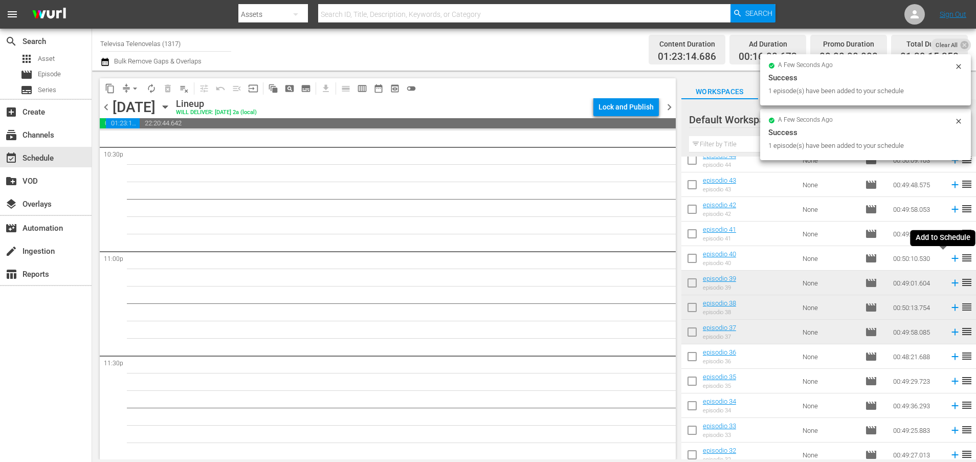
click at [951, 259] on icon at bounding box center [954, 258] width 7 height 7
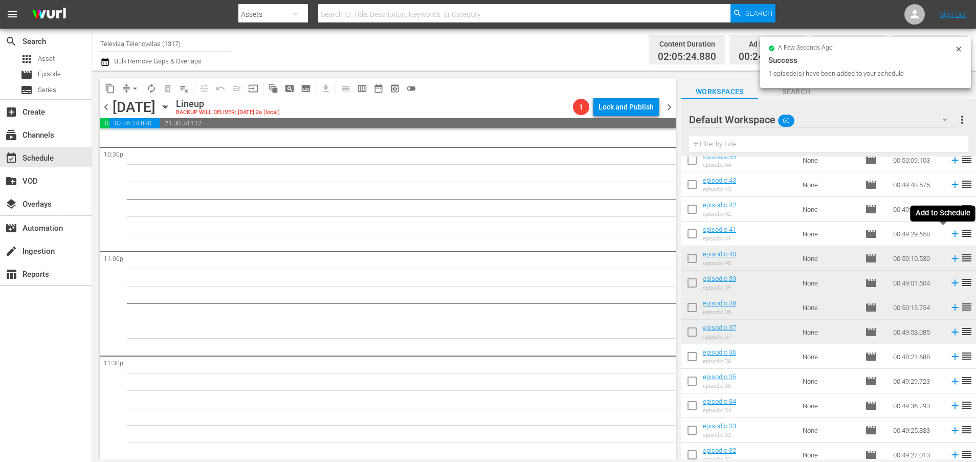
click at [949, 235] on icon at bounding box center [954, 233] width 11 height 11
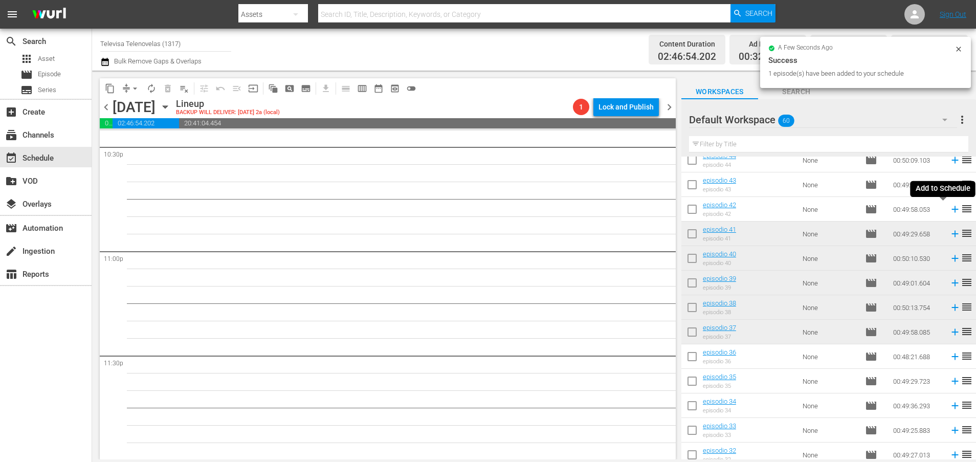
click at [951, 209] on icon at bounding box center [954, 209] width 7 height 7
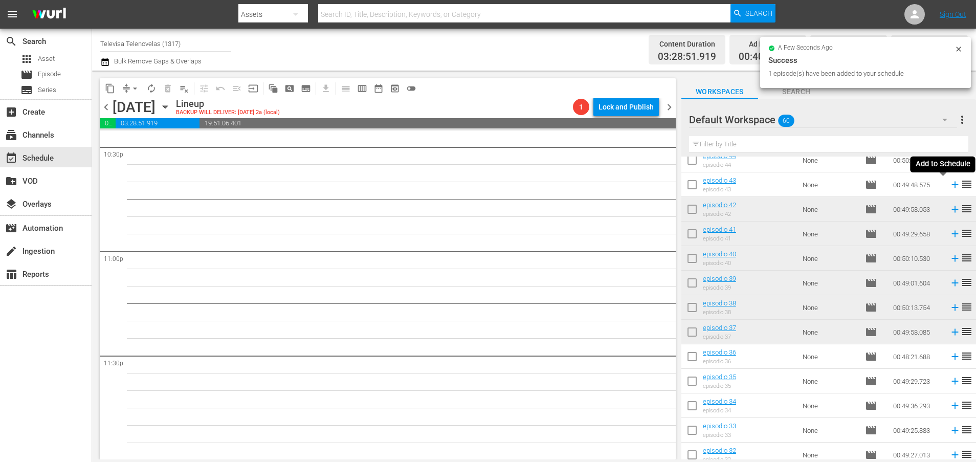
click at [951, 186] on icon at bounding box center [954, 185] width 7 height 7
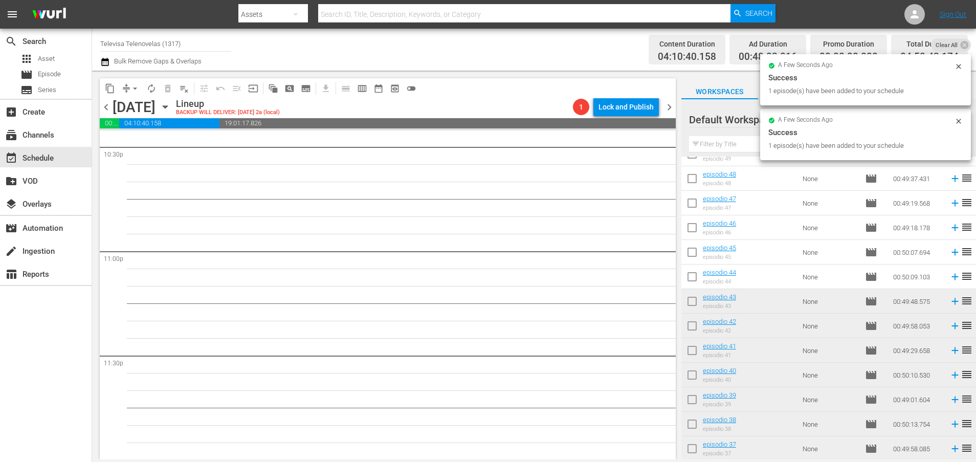
scroll to position [273, 0]
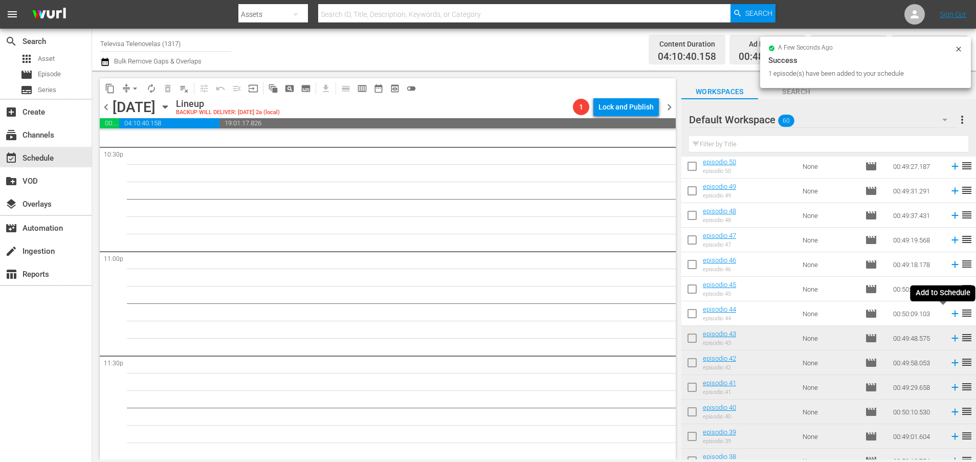
click at [951, 311] on icon at bounding box center [954, 313] width 7 height 7
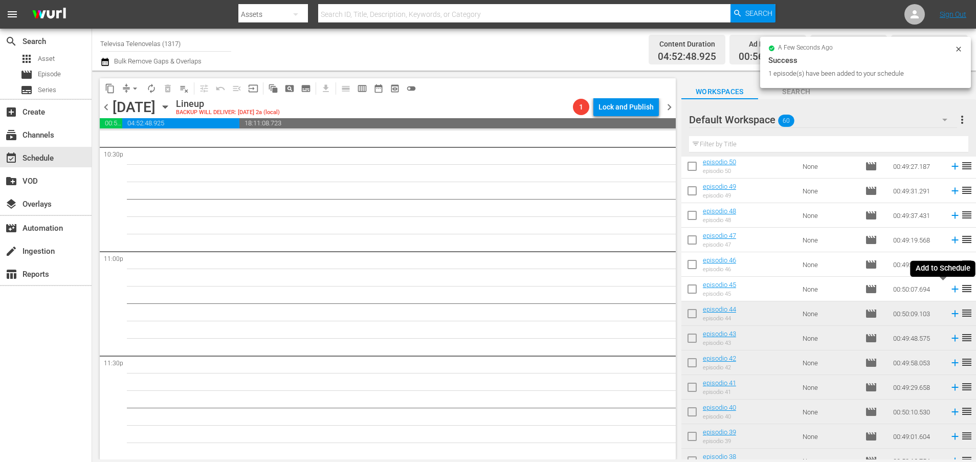
click at [951, 291] on icon at bounding box center [954, 289] width 7 height 7
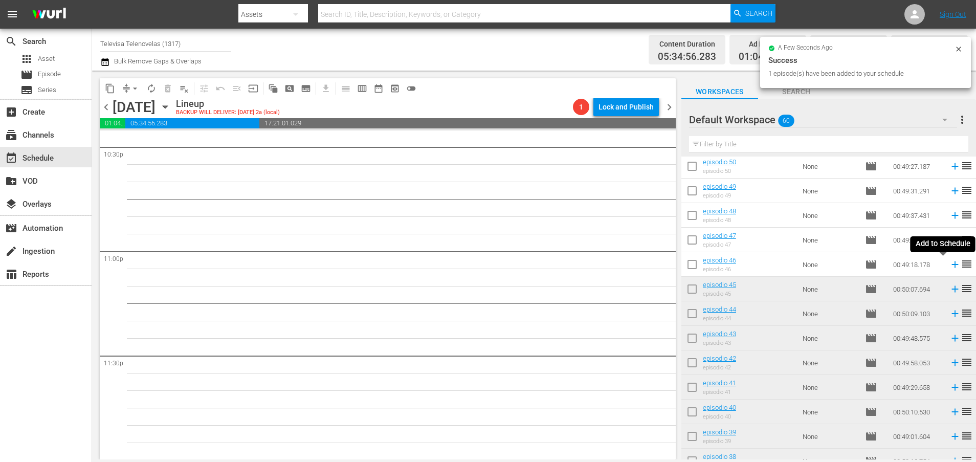
click at [951, 264] on icon at bounding box center [954, 264] width 7 height 7
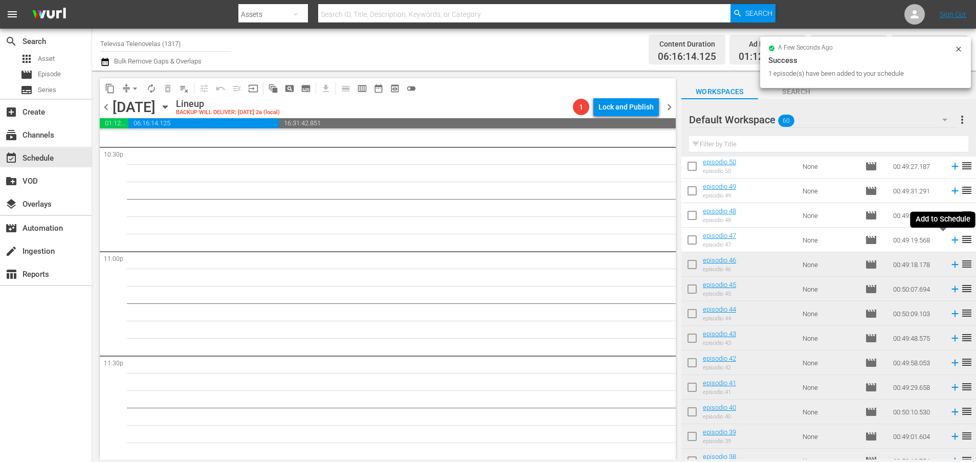
click at [949, 242] on icon at bounding box center [954, 239] width 11 height 11
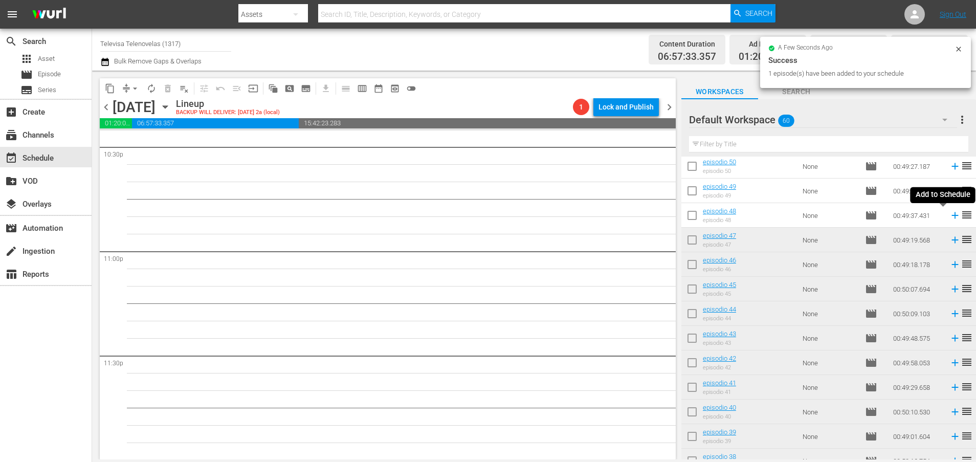
click at [951, 218] on icon at bounding box center [954, 215] width 7 height 7
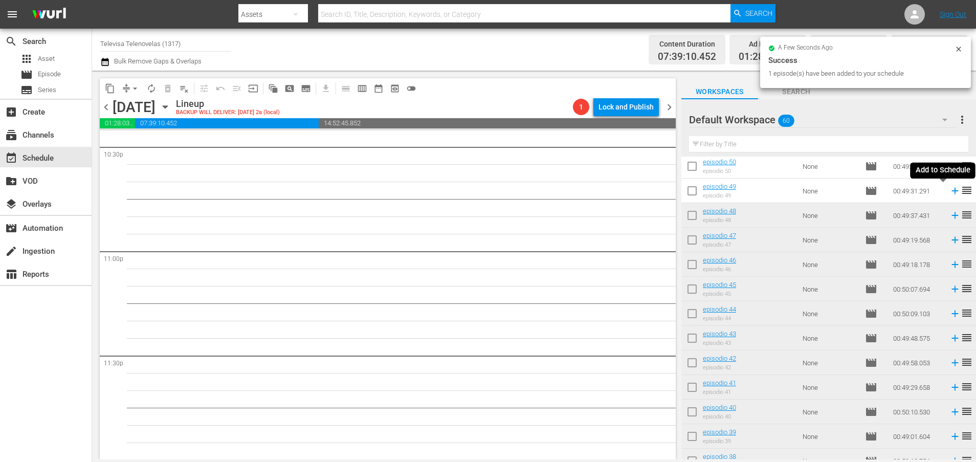
click at [951, 192] on icon at bounding box center [954, 191] width 7 height 7
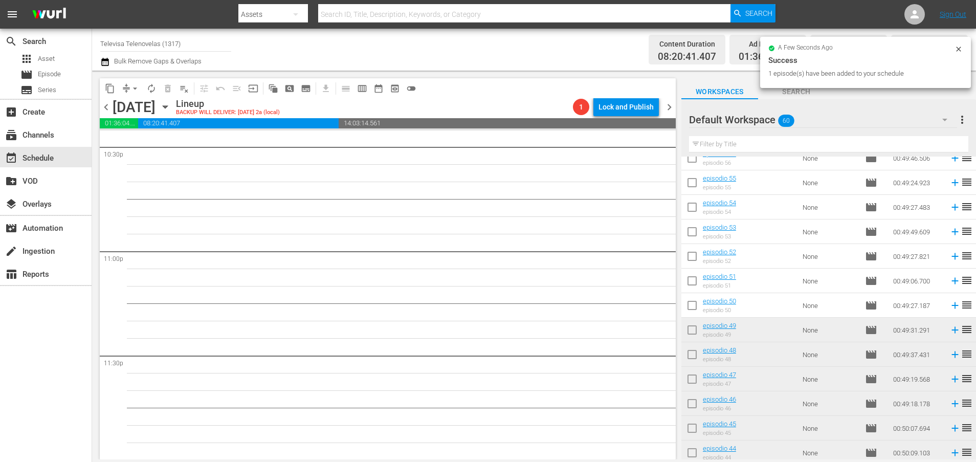
scroll to position [120, 0]
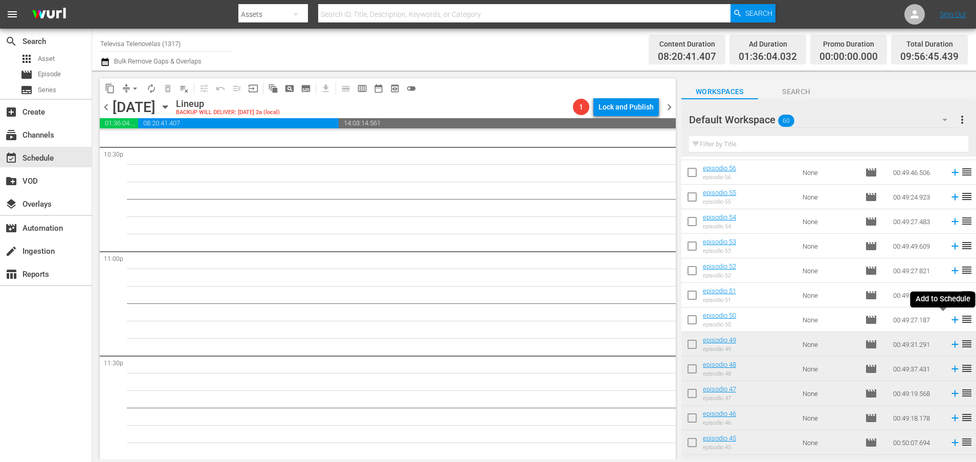
click at [949, 321] on icon at bounding box center [954, 319] width 11 height 11
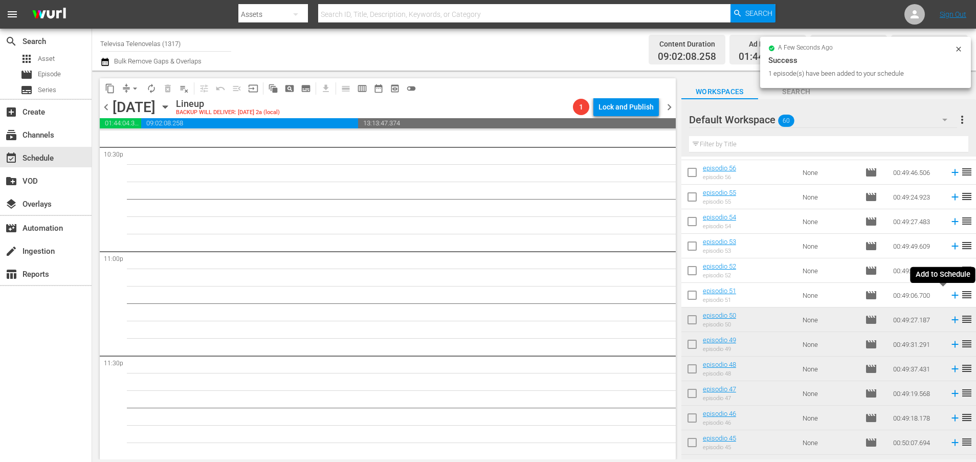
click at [951, 295] on icon at bounding box center [954, 295] width 7 height 7
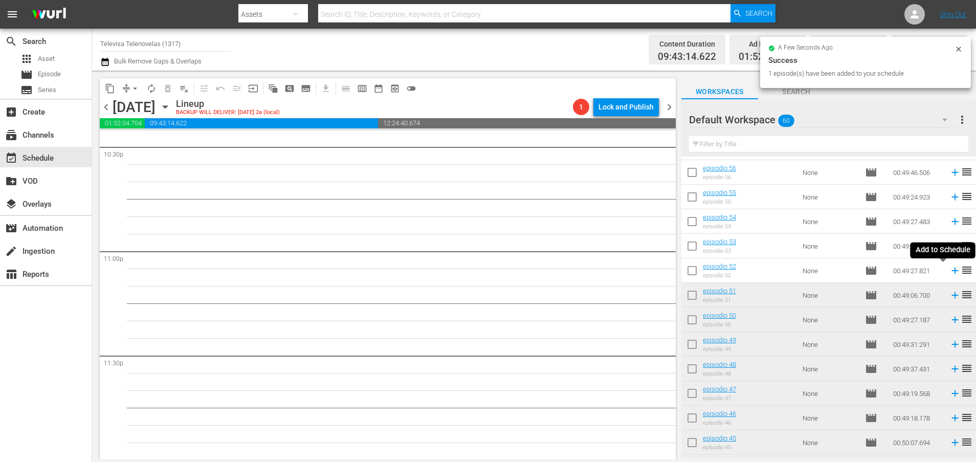
click at [951, 272] on icon at bounding box center [954, 271] width 7 height 7
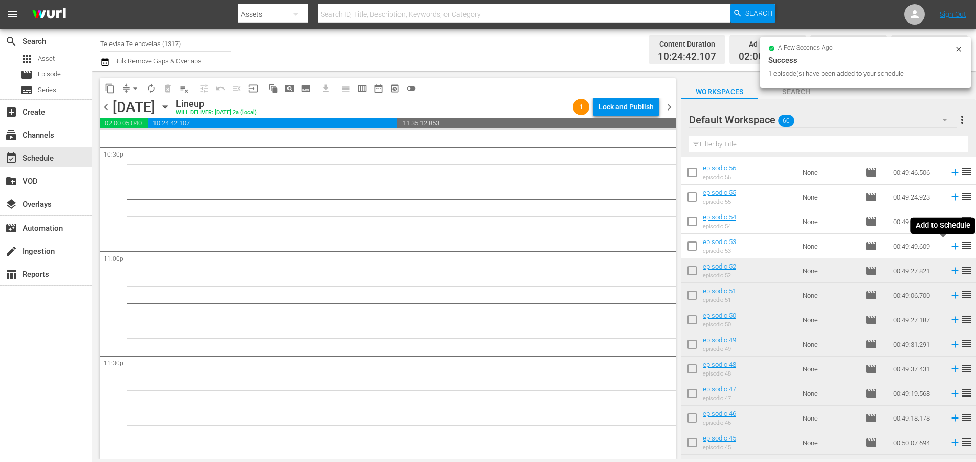
click at [949, 249] on icon at bounding box center [954, 245] width 11 height 11
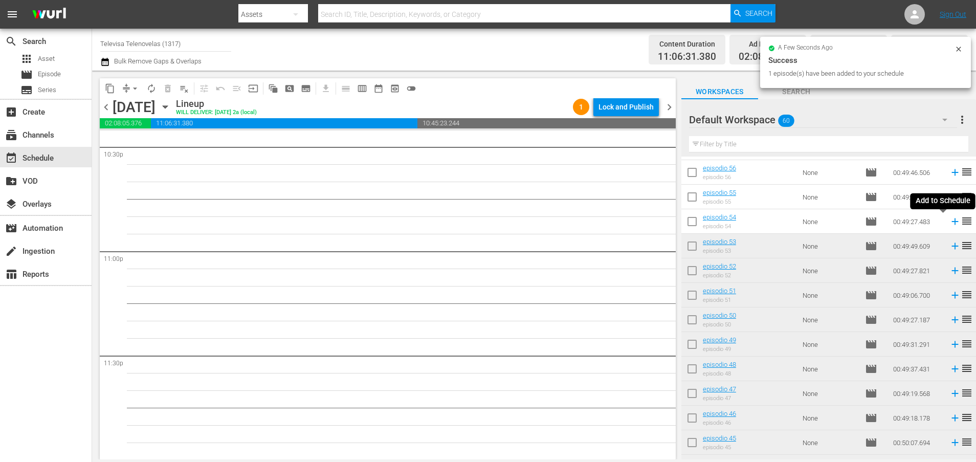
click at [951, 223] on icon at bounding box center [954, 221] width 7 height 7
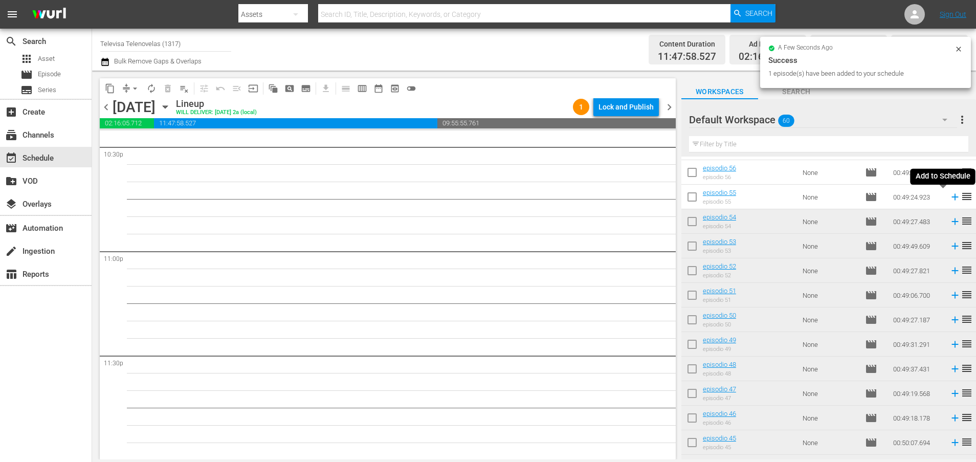
click at [949, 198] on icon at bounding box center [954, 196] width 11 height 11
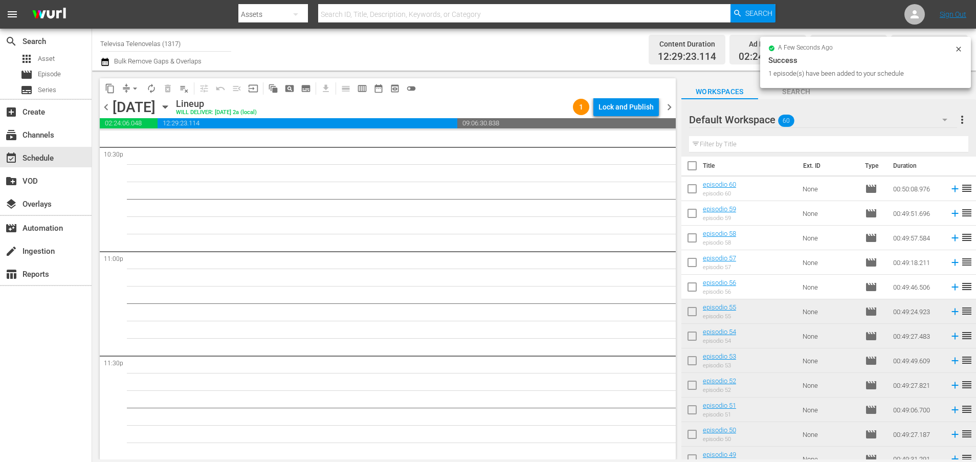
scroll to position [0, 0]
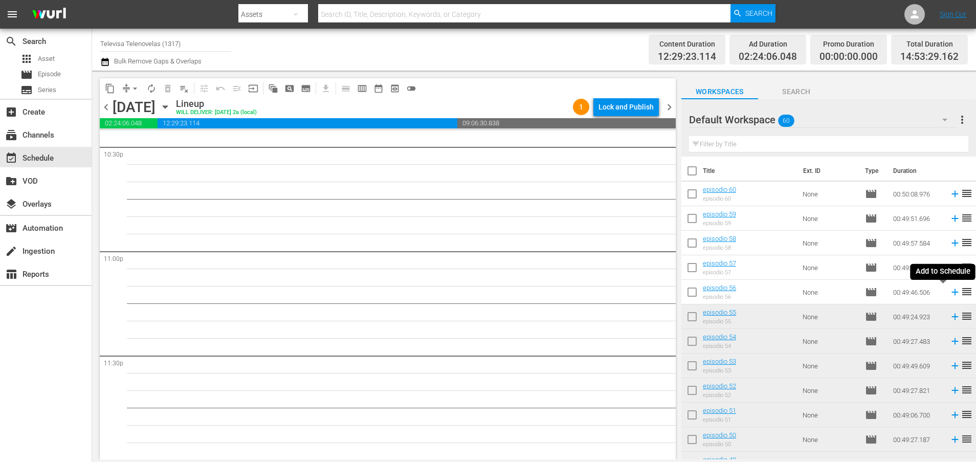
click at [949, 295] on icon at bounding box center [954, 291] width 11 height 11
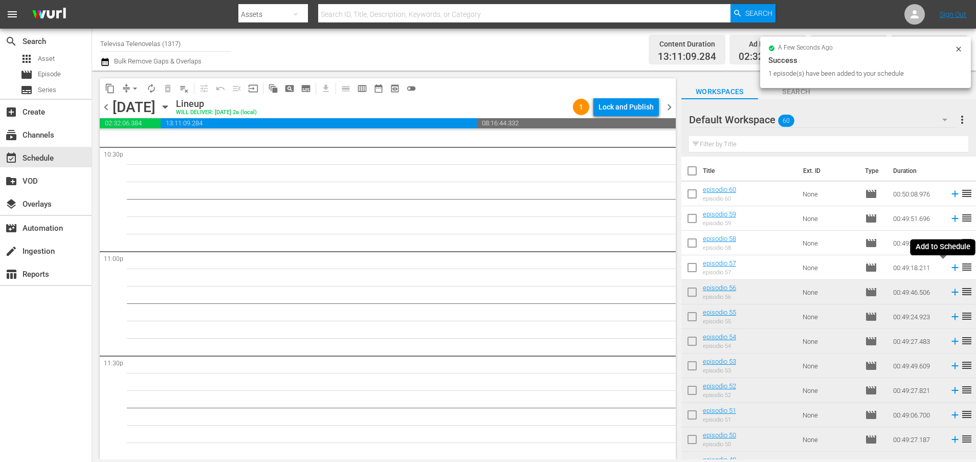
click at [951, 269] on icon at bounding box center [954, 267] width 7 height 7
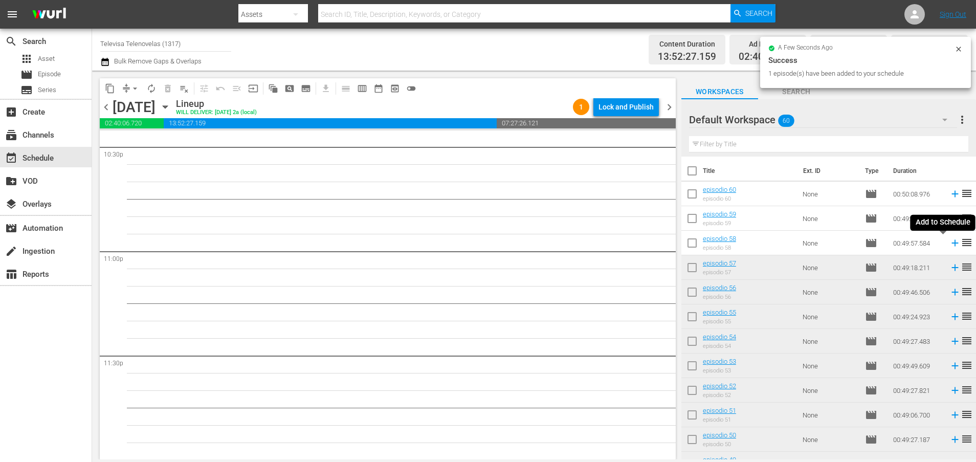
click at [951, 244] on icon at bounding box center [954, 243] width 7 height 7
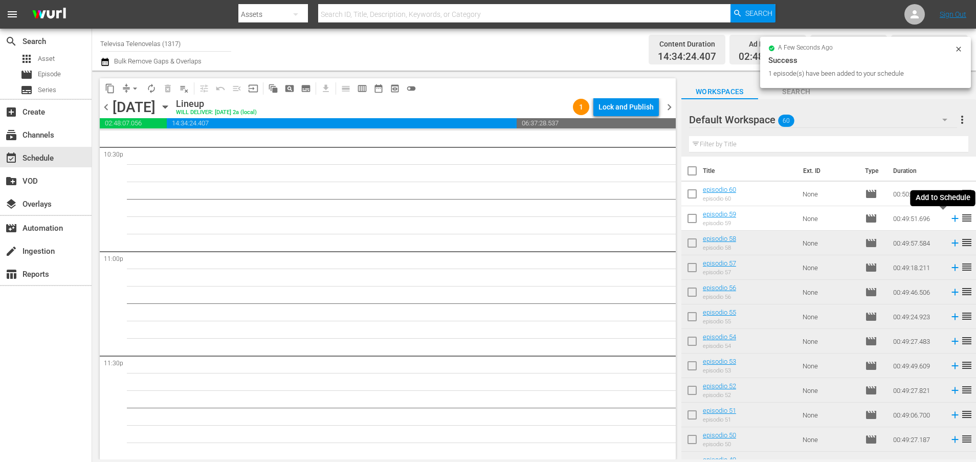
click at [949, 219] on icon at bounding box center [954, 218] width 11 height 11
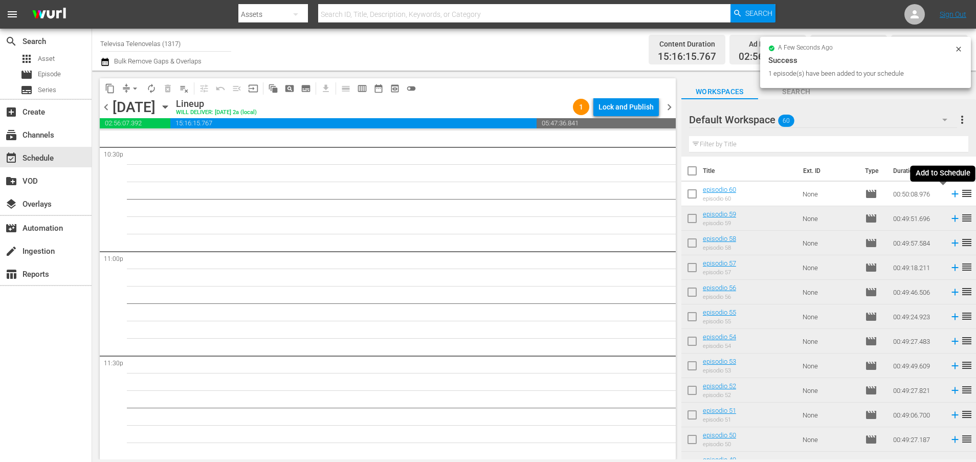
click at [949, 195] on icon at bounding box center [954, 193] width 11 height 11
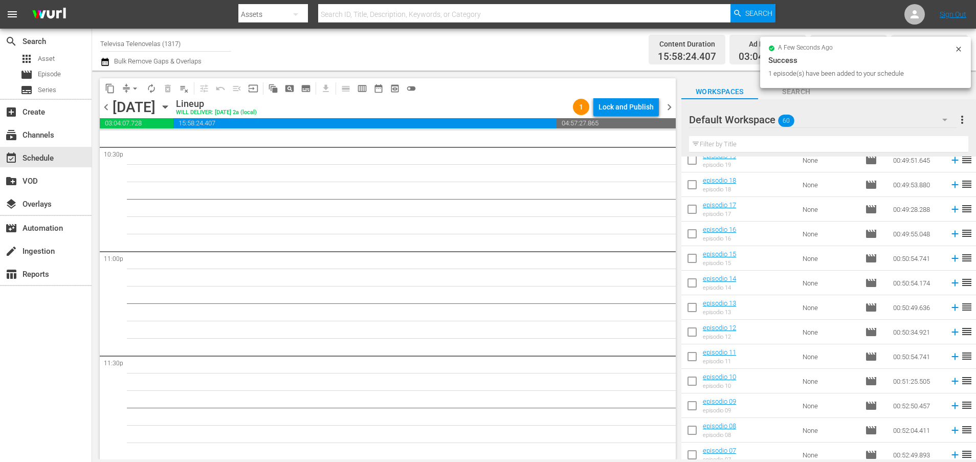
scroll to position [1194, 0]
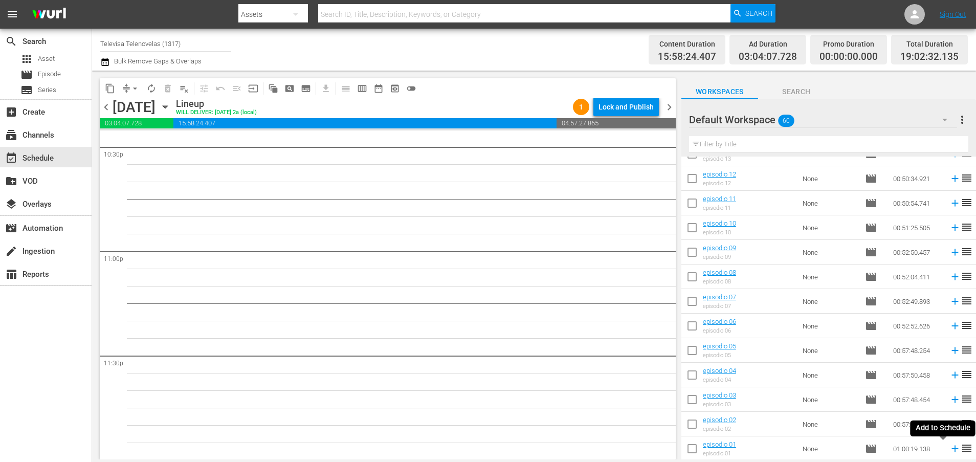
click at [951, 449] on icon at bounding box center [954, 448] width 7 height 7
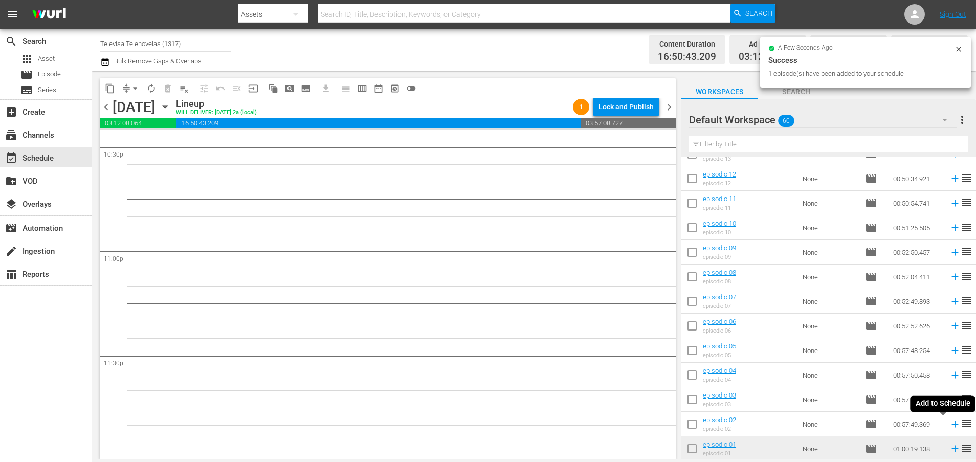
click at [949, 425] on icon at bounding box center [954, 423] width 11 height 11
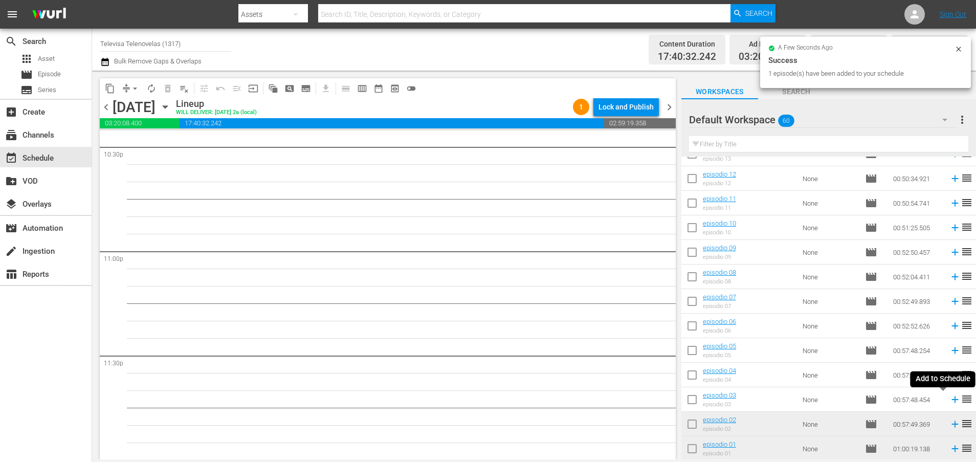
click at [949, 399] on icon at bounding box center [954, 399] width 11 height 11
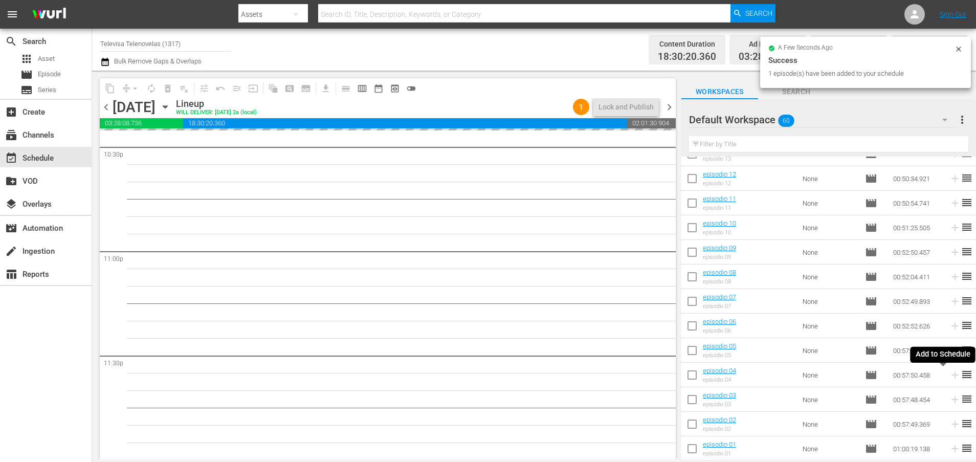
click at [951, 377] on icon at bounding box center [954, 375] width 7 height 7
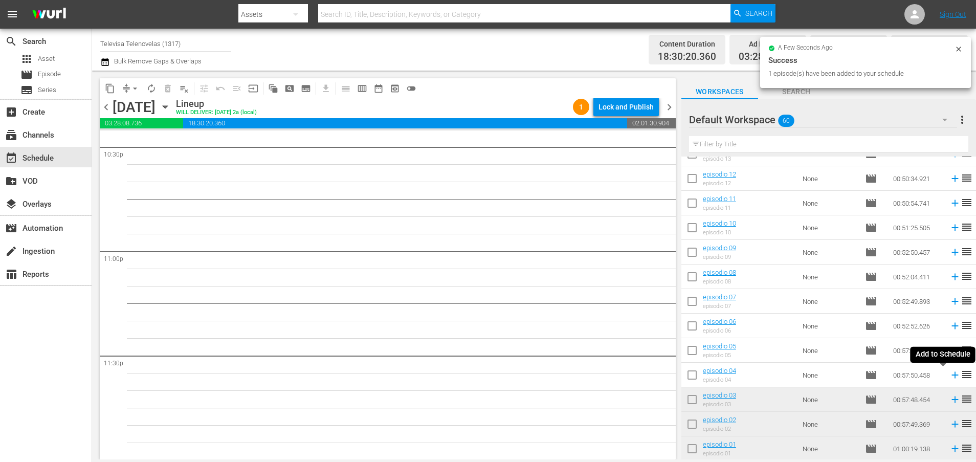
click at [951, 377] on icon at bounding box center [954, 375] width 7 height 7
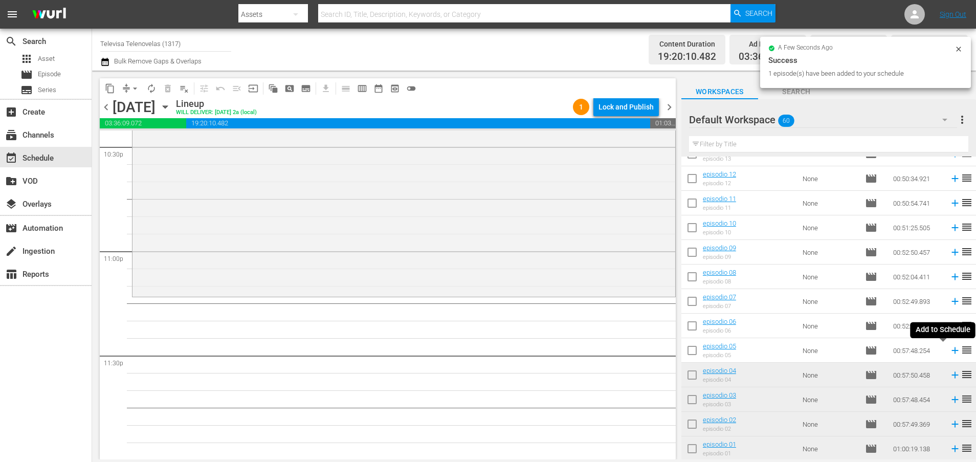
click at [951, 351] on icon at bounding box center [954, 350] width 7 height 7
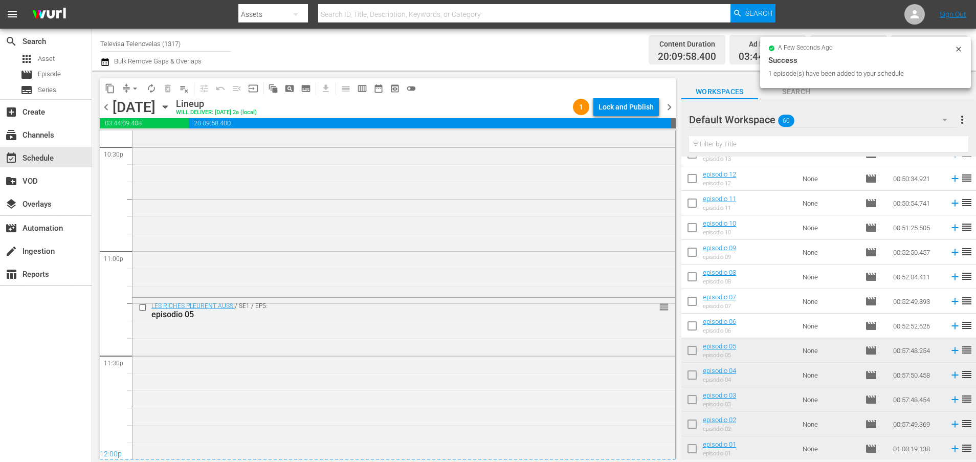
scroll to position [4717, 0]
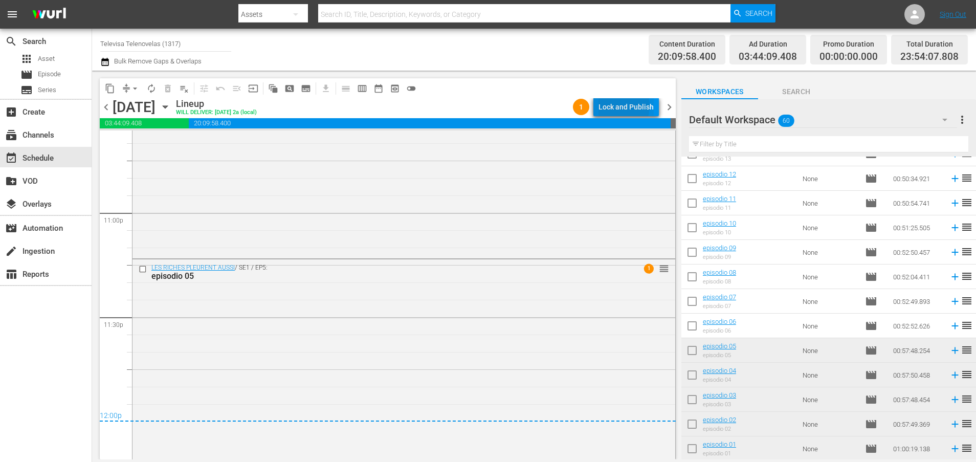
click at [617, 106] on div "Lock and Publish" at bounding box center [625, 107] width 55 height 18
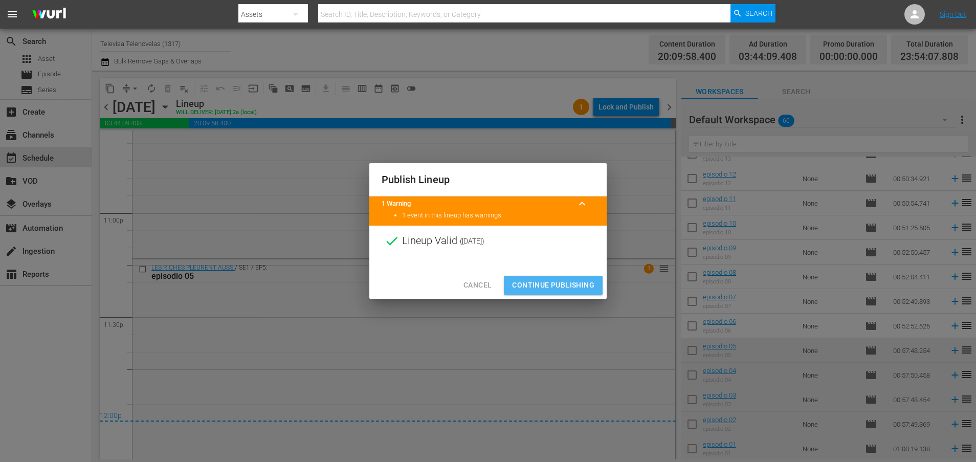
click at [532, 283] on span "Continue Publishing" at bounding box center [553, 285] width 82 height 13
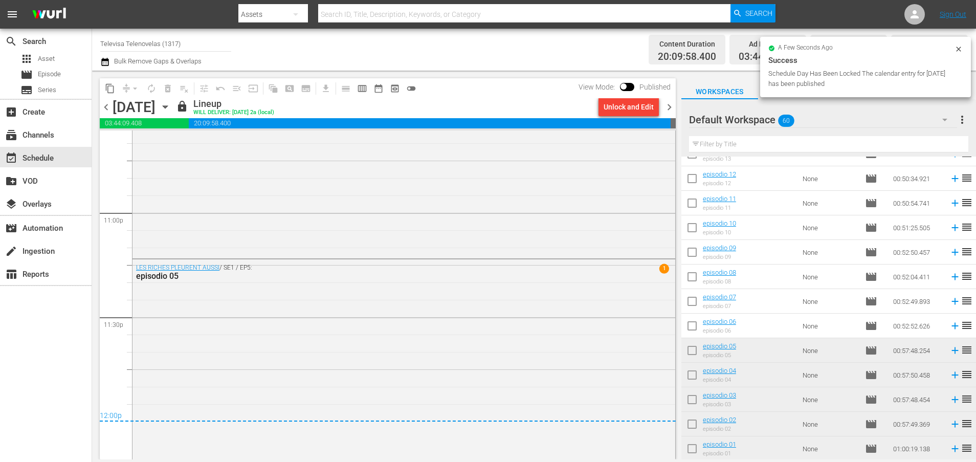
click at [171, 105] on icon "button" at bounding box center [165, 106] width 11 height 11
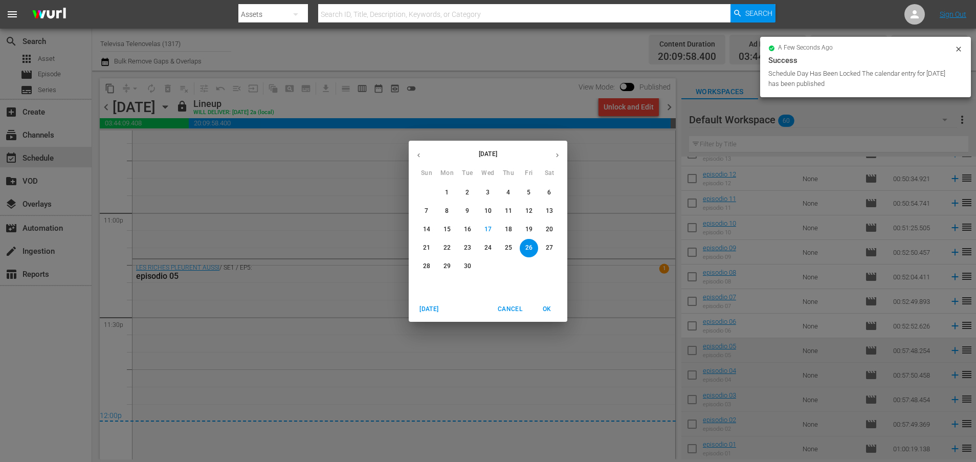
click at [546, 246] on p "27" at bounding box center [549, 247] width 7 height 9
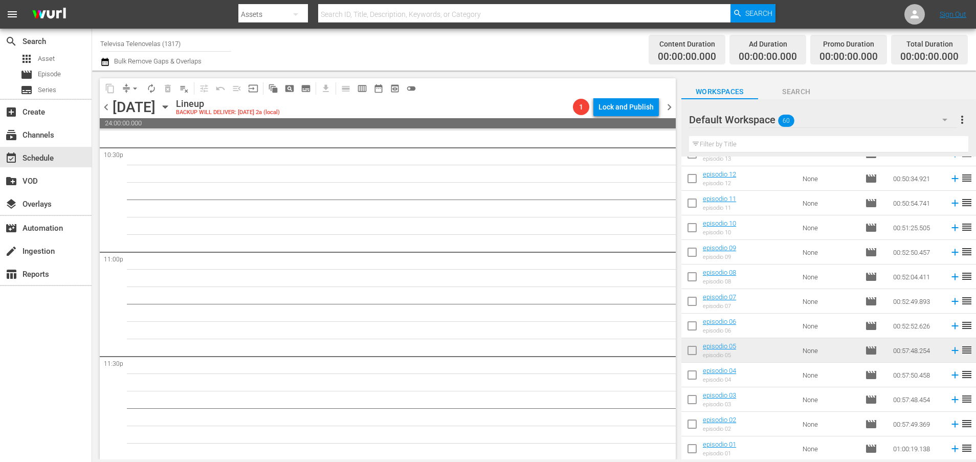
scroll to position [4679, 0]
click at [949, 327] on icon at bounding box center [954, 325] width 11 height 11
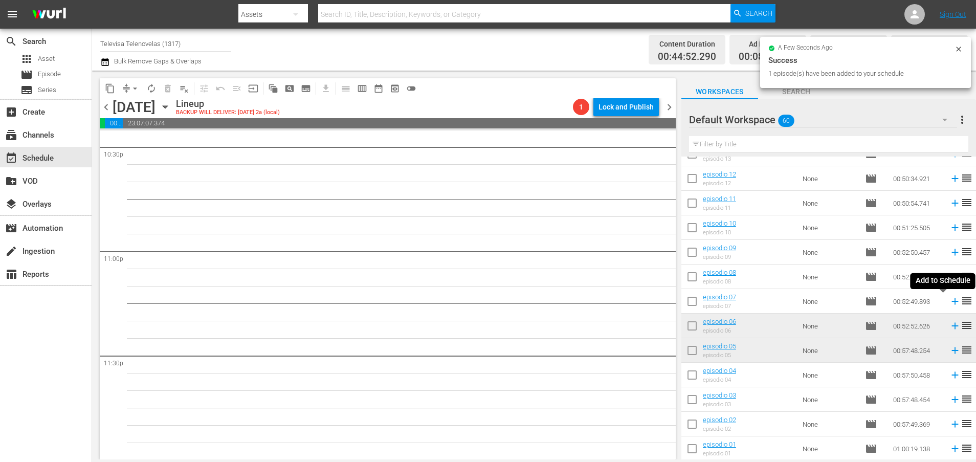
click at [951, 301] on icon at bounding box center [954, 301] width 7 height 7
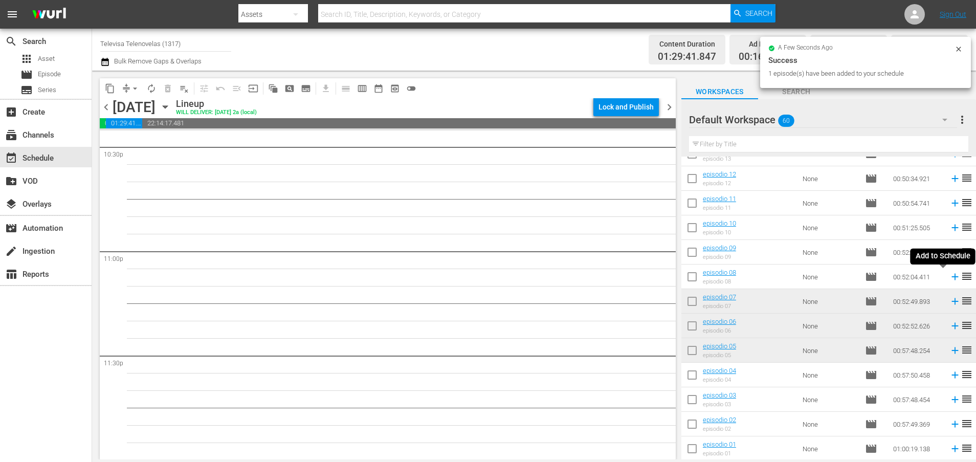
click at [951, 278] on icon at bounding box center [954, 277] width 7 height 7
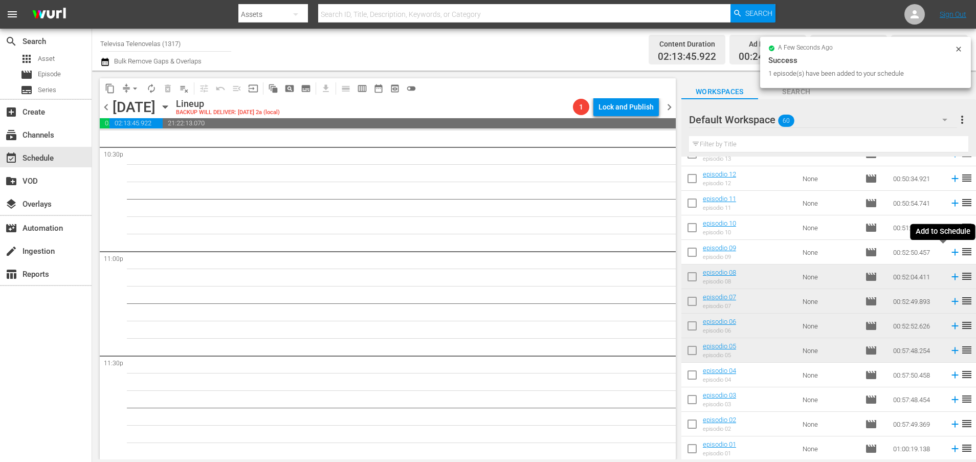
click at [949, 254] on icon at bounding box center [954, 252] width 11 height 11
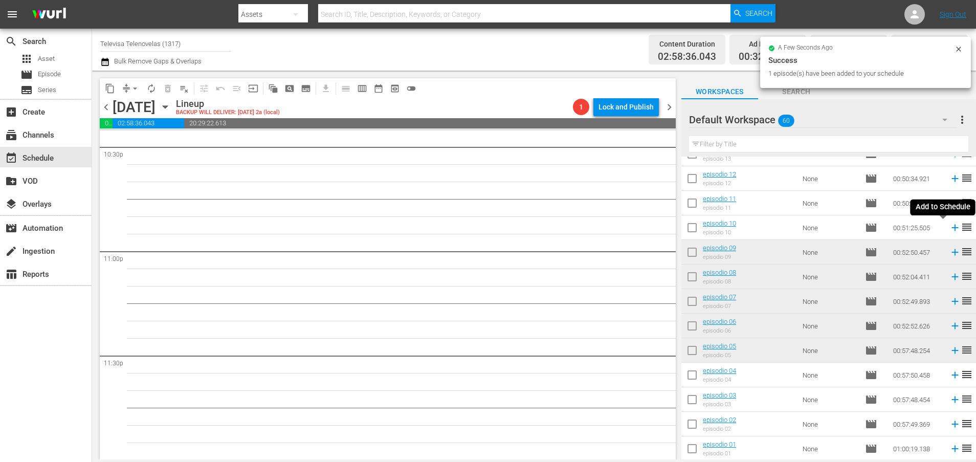
click at [951, 230] on icon at bounding box center [954, 228] width 7 height 7
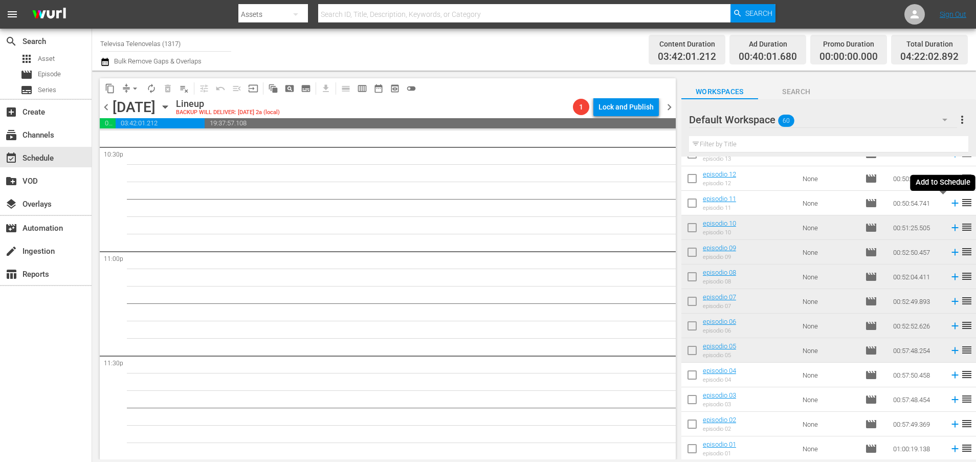
click at [951, 203] on icon at bounding box center [954, 203] width 7 height 7
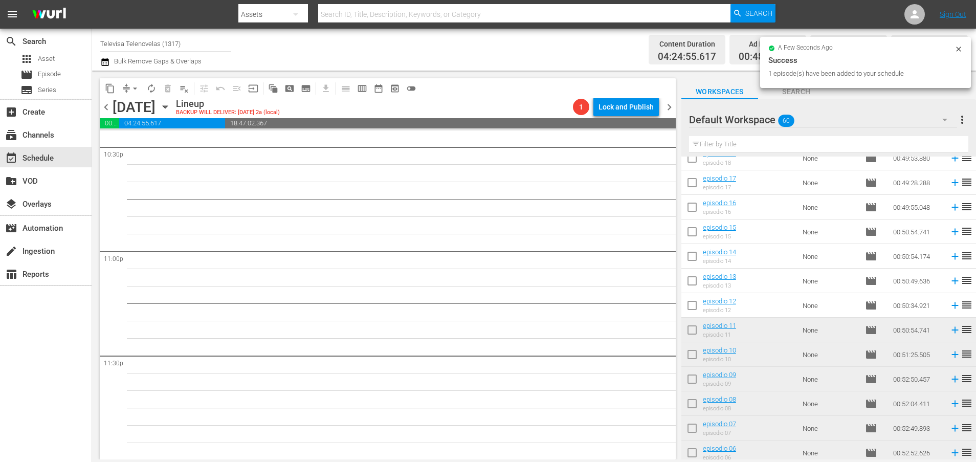
scroll to position [1040, 0]
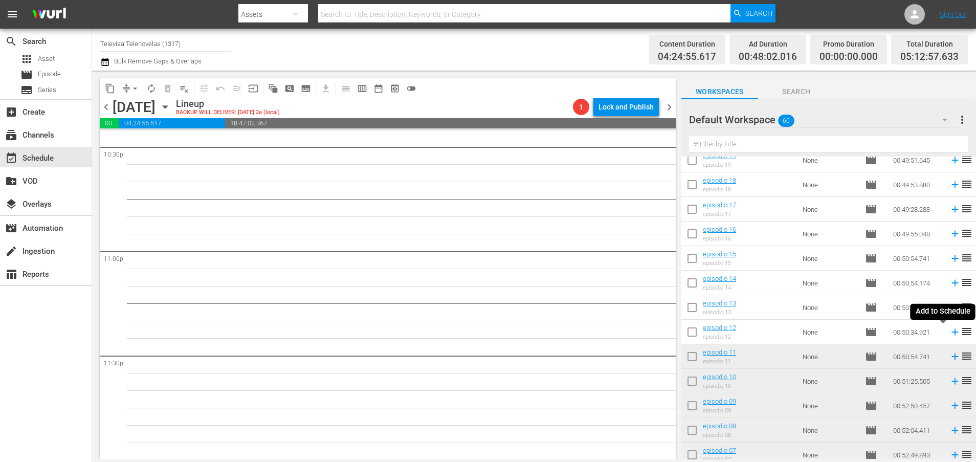
click at [949, 333] on icon at bounding box center [954, 331] width 11 height 11
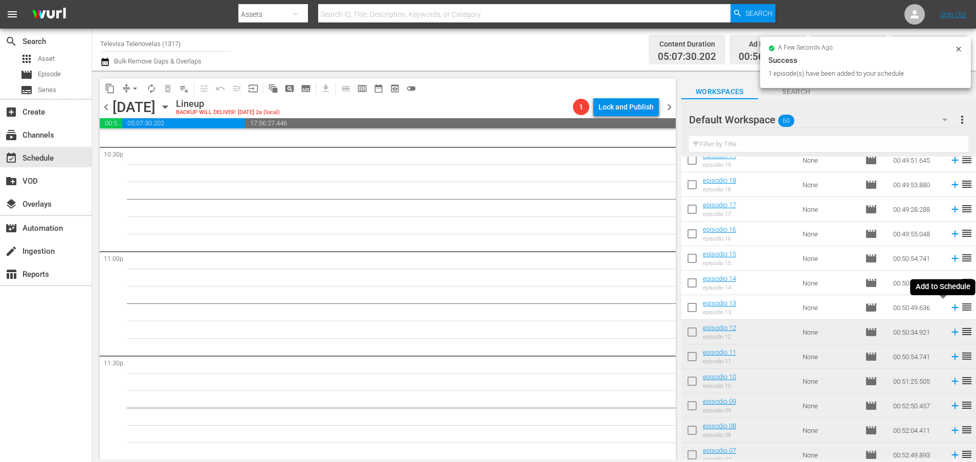
click at [951, 308] on icon at bounding box center [954, 307] width 7 height 7
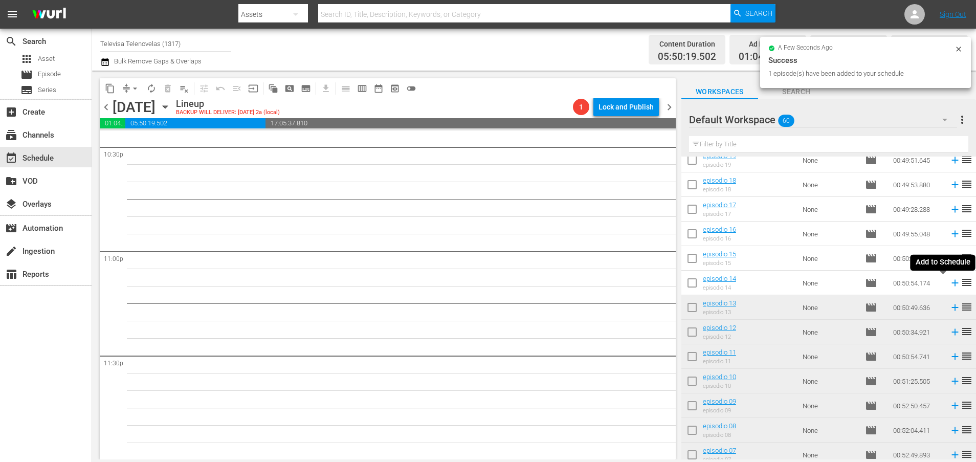
click at [951, 284] on icon at bounding box center [954, 283] width 7 height 7
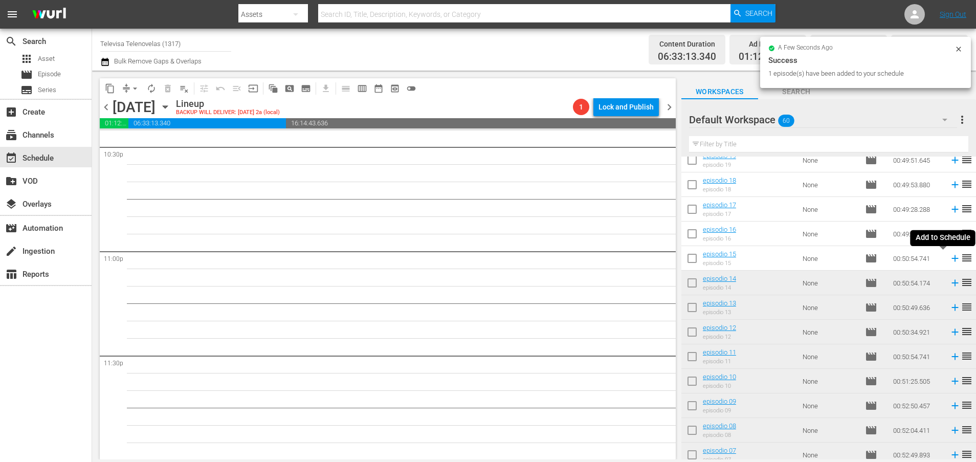
click at [951, 258] on icon at bounding box center [954, 258] width 7 height 7
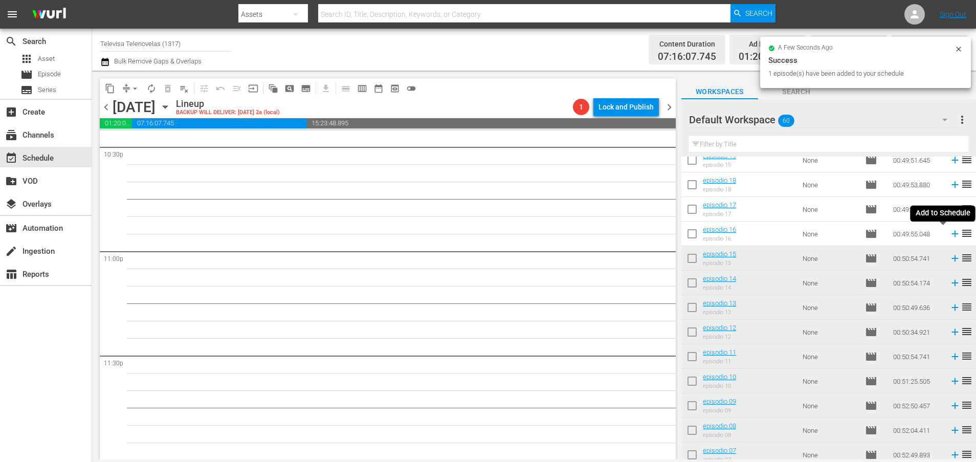
click at [951, 235] on icon at bounding box center [954, 234] width 7 height 7
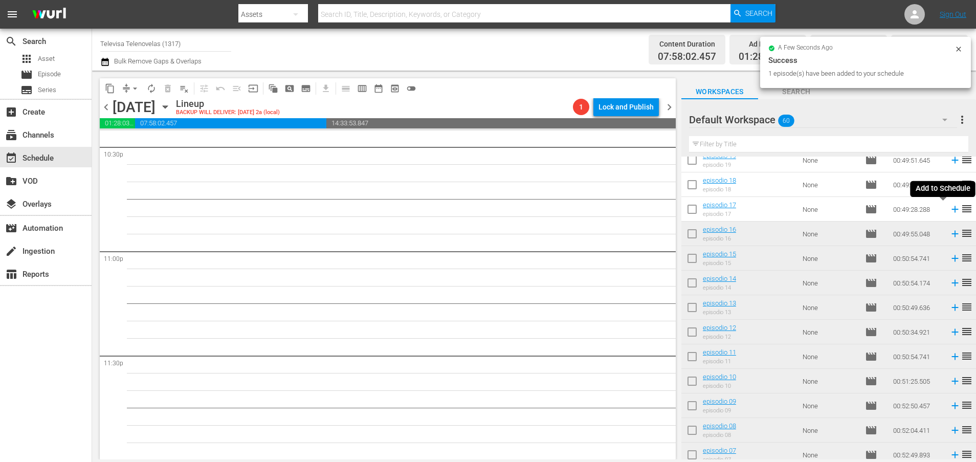
click at [951, 211] on icon at bounding box center [954, 209] width 7 height 7
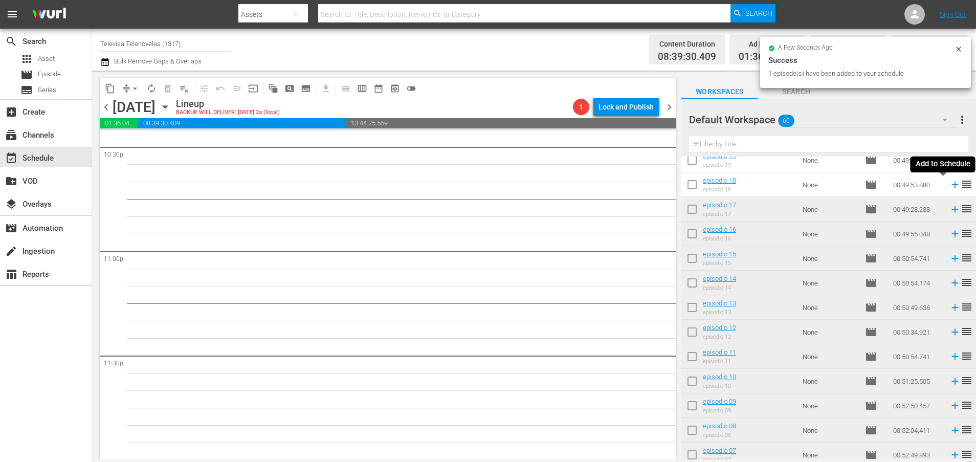
click at [951, 186] on icon at bounding box center [954, 185] width 7 height 7
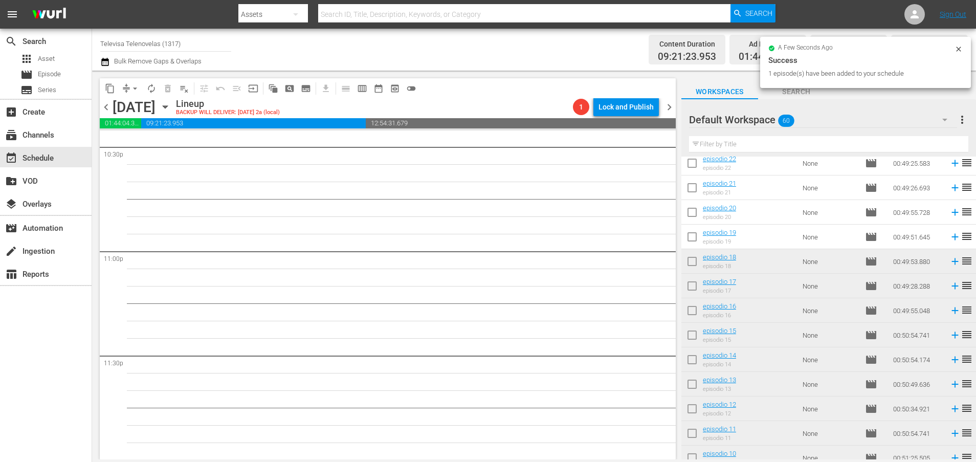
scroll to position [887, 0]
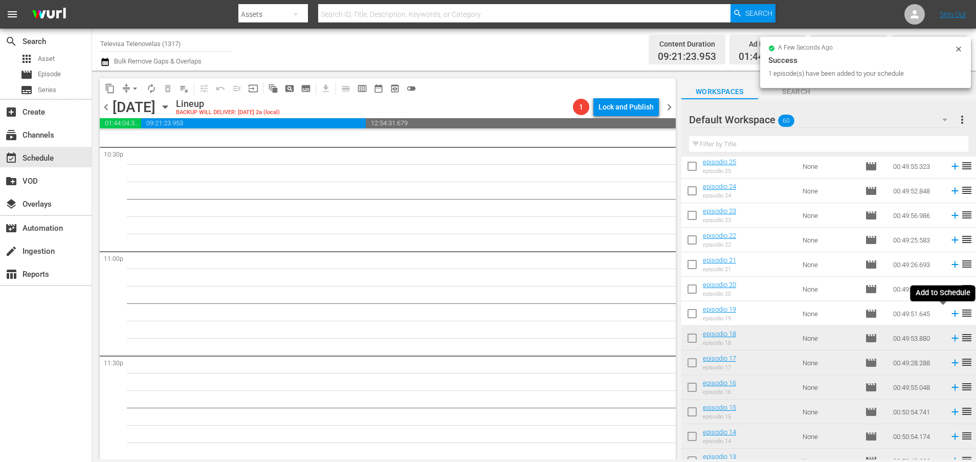
click at [951, 315] on icon at bounding box center [954, 313] width 7 height 7
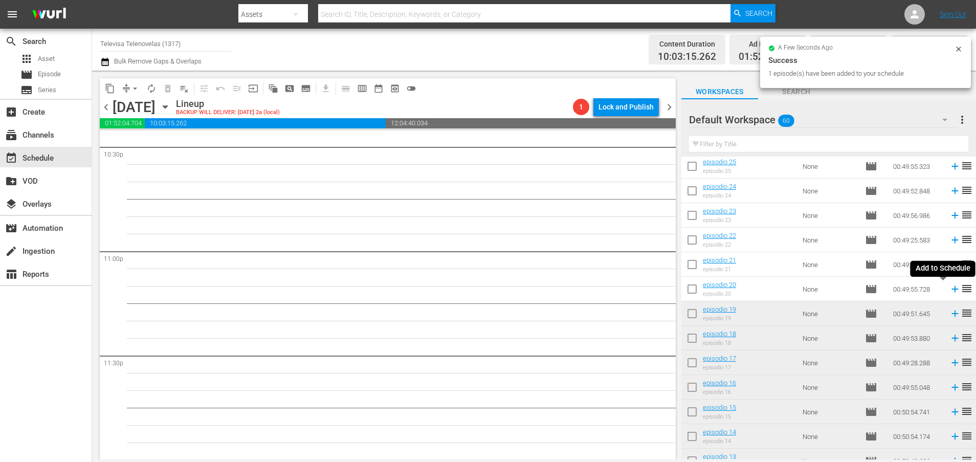
click at [951, 290] on icon at bounding box center [954, 289] width 7 height 7
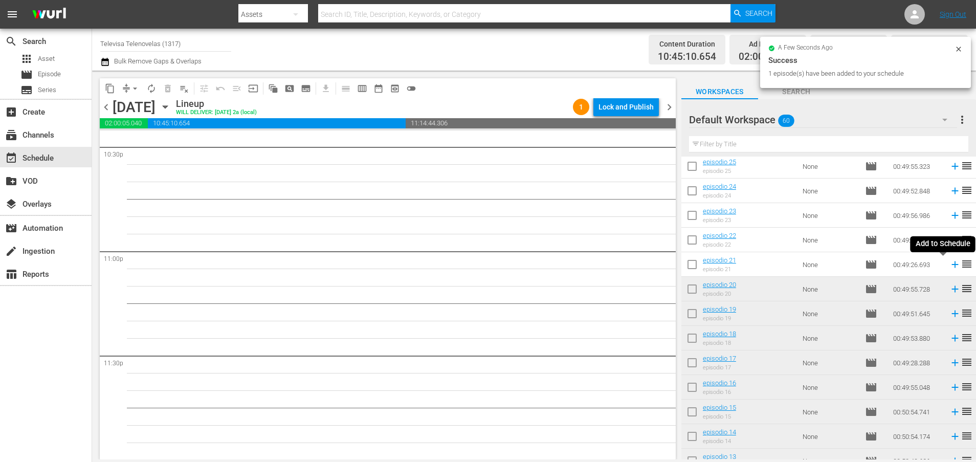
click at [951, 267] on icon at bounding box center [954, 264] width 7 height 7
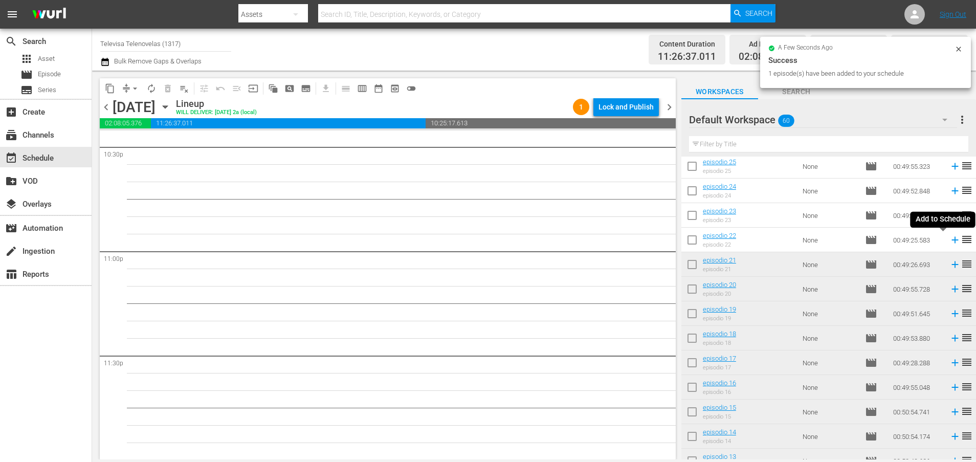
click at [951, 241] on icon at bounding box center [954, 240] width 7 height 7
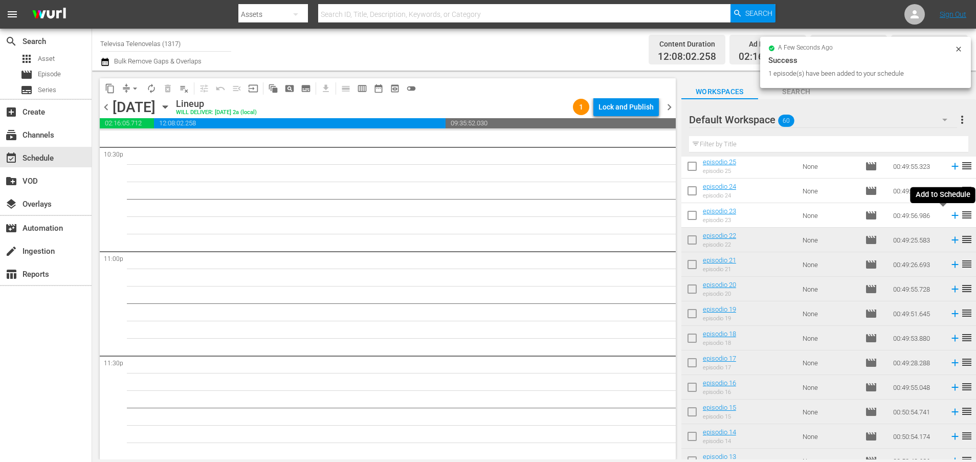
click at [951, 218] on icon at bounding box center [954, 215] width 7 height 7
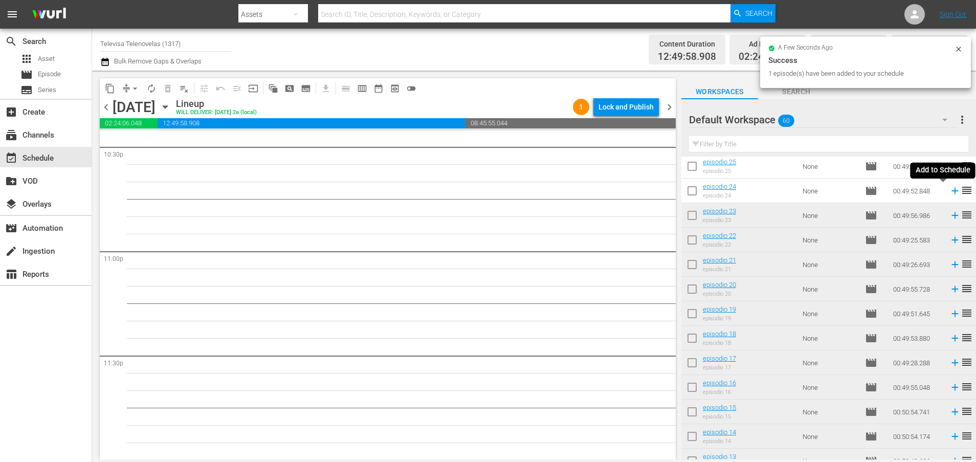
click at [949, 194] on icon at bounding box center [954, 190] width 11 height 11
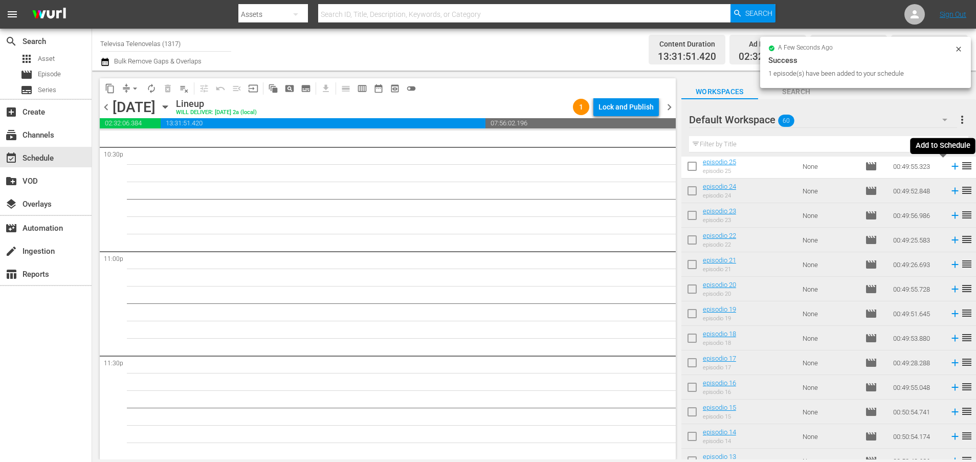
click at [949, 167] on icon at bounding box center [954, 166] width 11 height 11
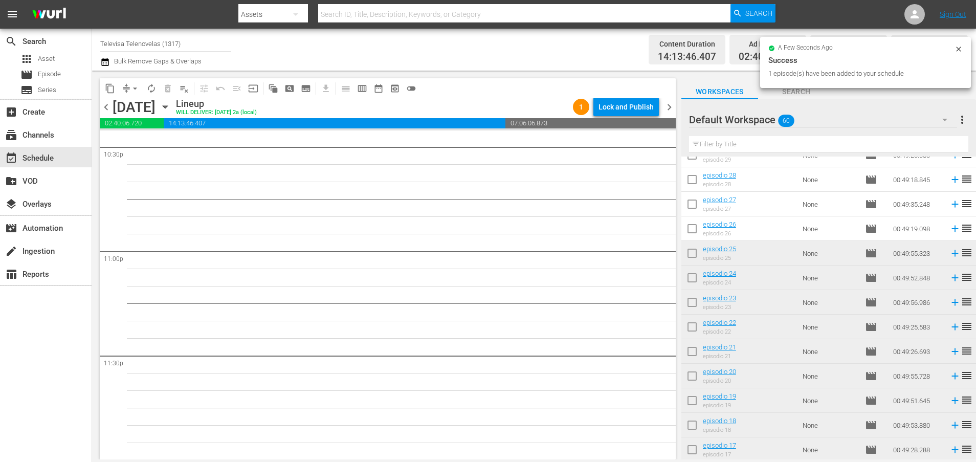
scroll to position [733, 0]
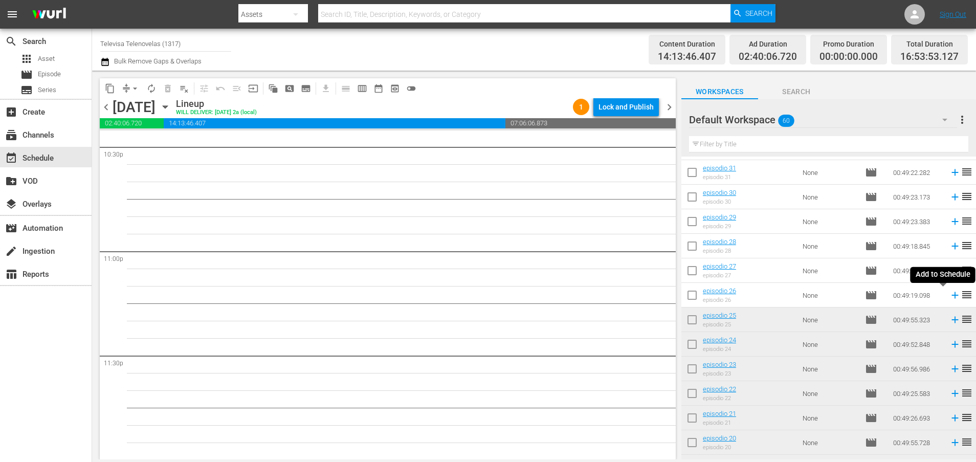
click at [949, 293] on icon at bounding box center [954, 294] width 11 height 11
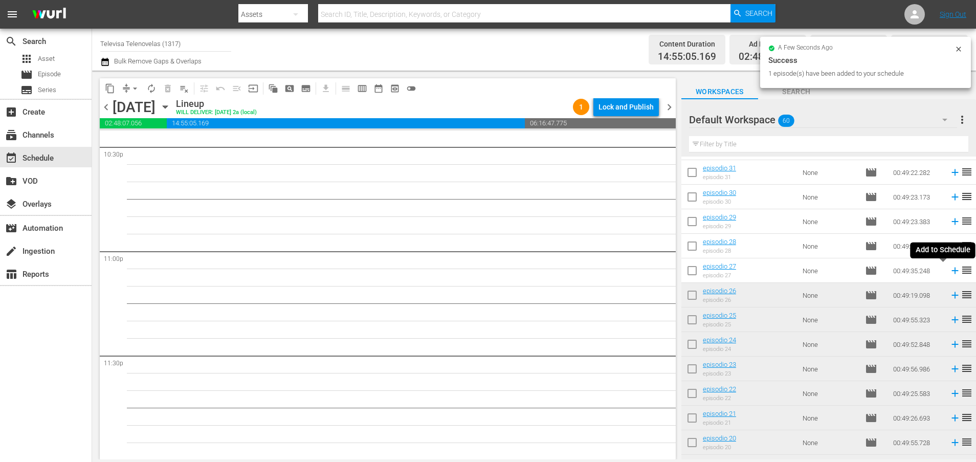
click at [951, 271] on icon at bounding box center [954, 271] width 7 height 7
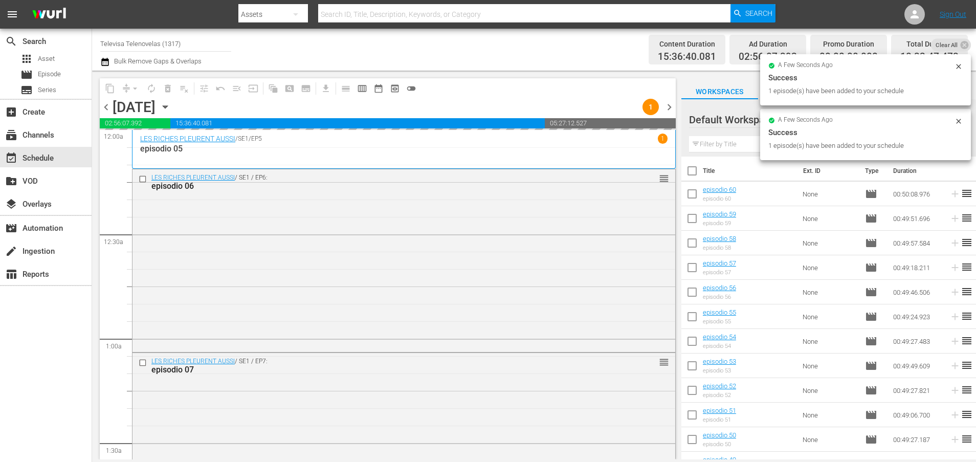
scroll to position [733, 0]
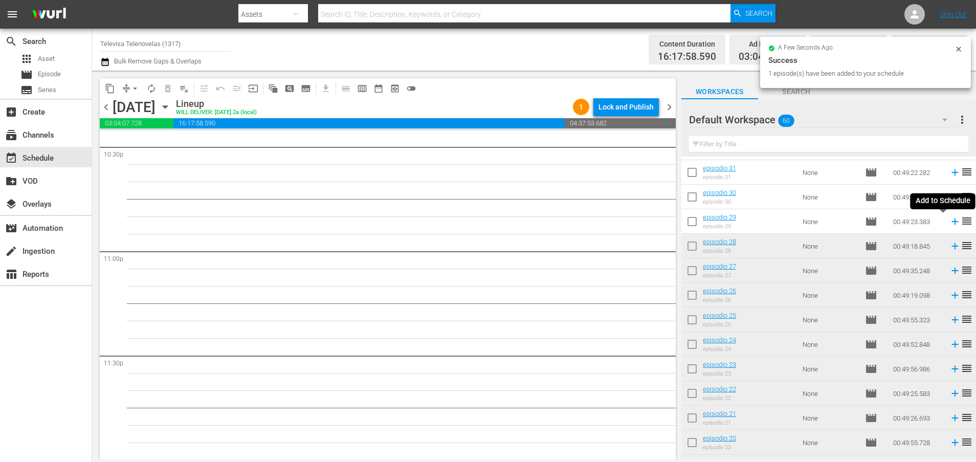
click at [951, 221] on icon at bounding box center [954, 221] width 7 height 7
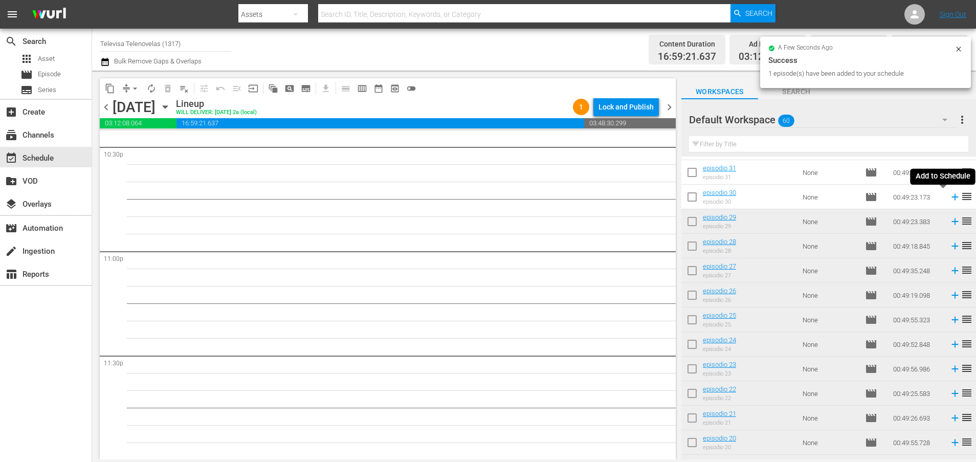
click at [951, 198] on icon at bounding box center [954, 197] width 7 height 7
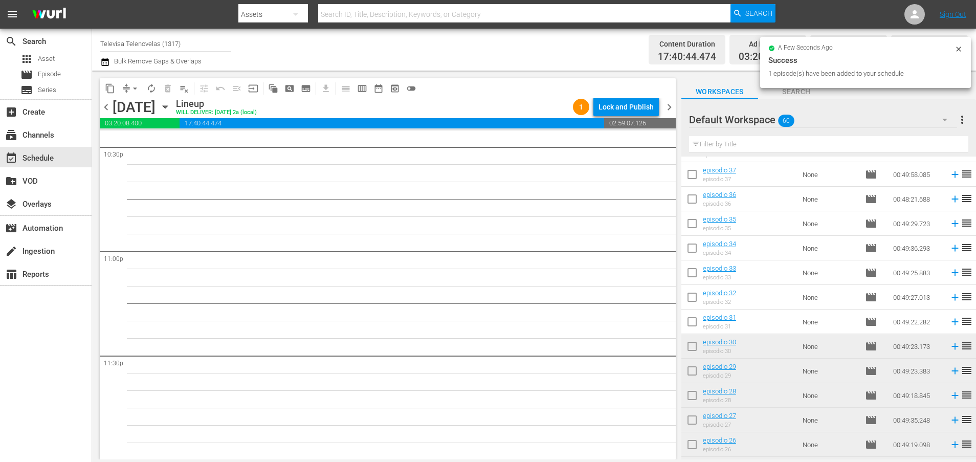
scroll to position [4668, 0]
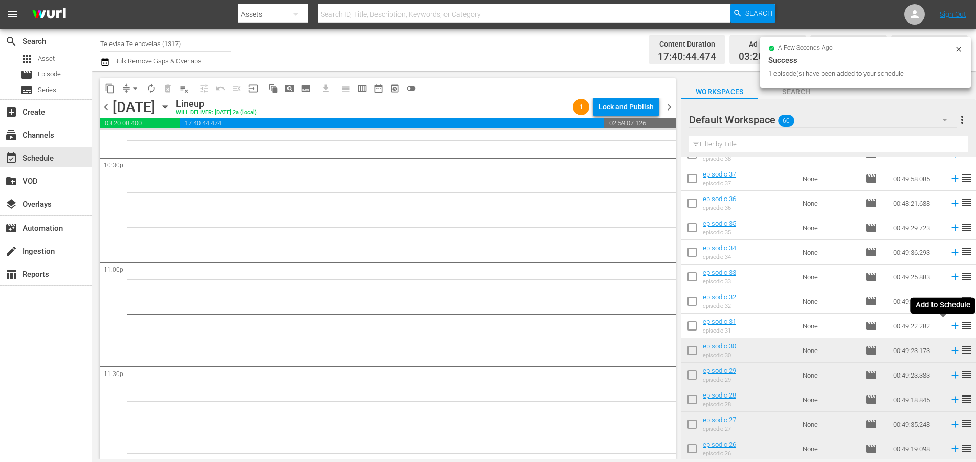
click at [949, 328] on icon at bounding box center [954, 325] width 11 height 11
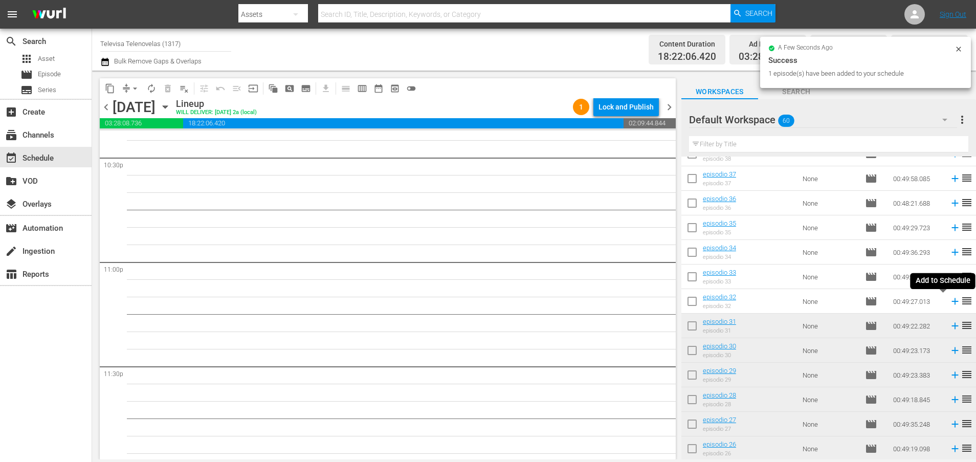
scroll to position [4651, 0]
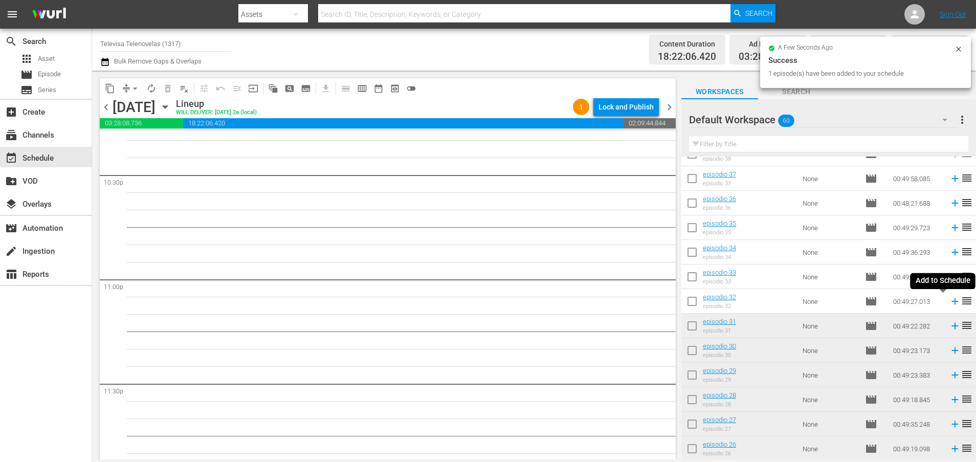
click at [951, 302] on icon at bounding box center [954, 301] width 7 height 7
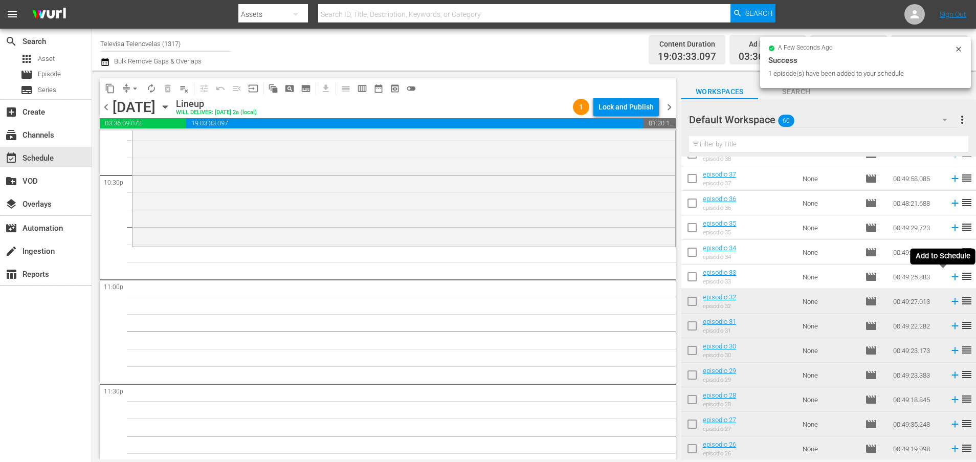
click at [951, 276] on icon at bounding box center [954, 277] width 7 height 7
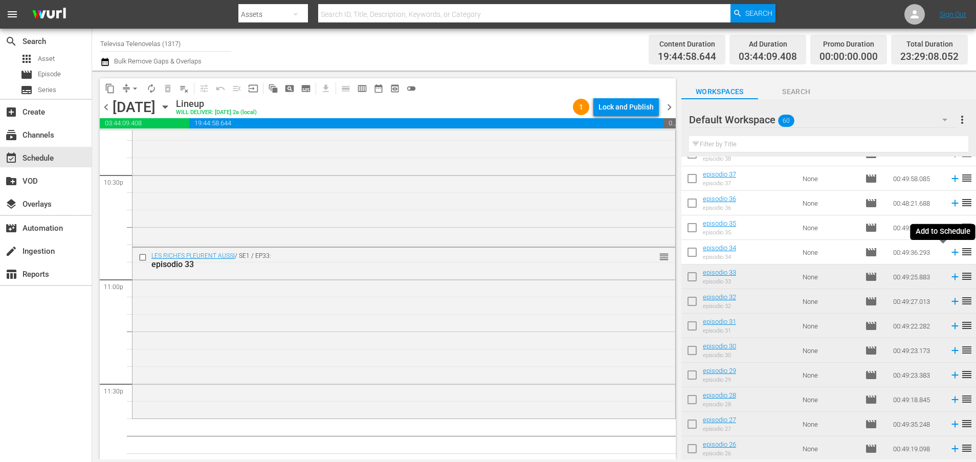
click at [951, 253] on icon at bounding box center [954, 252] width 7 height 7
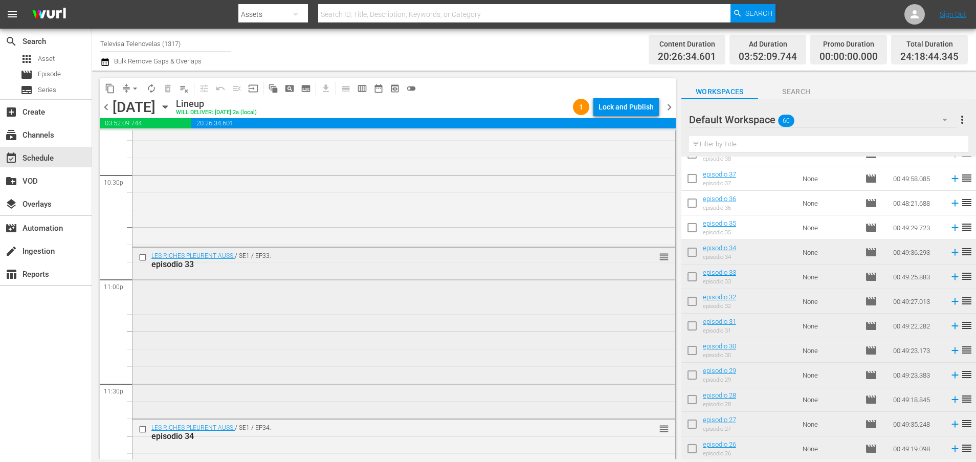
scroll to position [4783, 0]
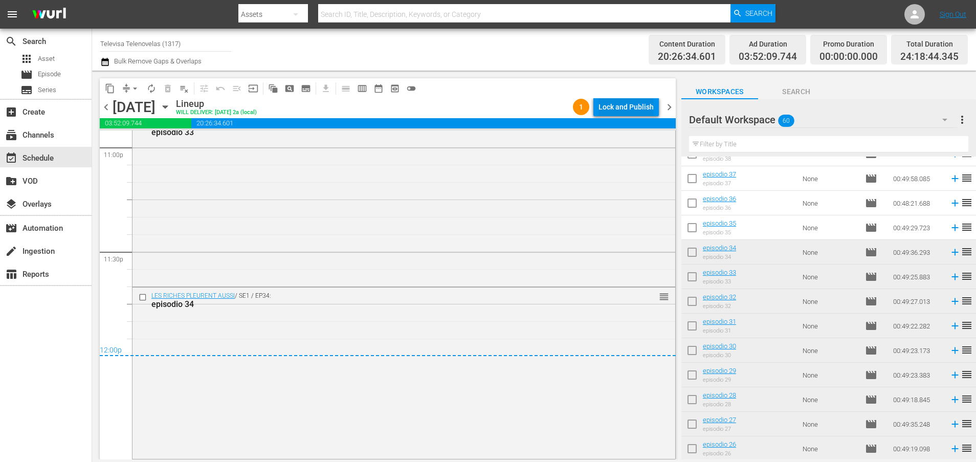
click at [633, 107] on div "Lock and Publish" at bounding box center [625, 107] width 55 height 18
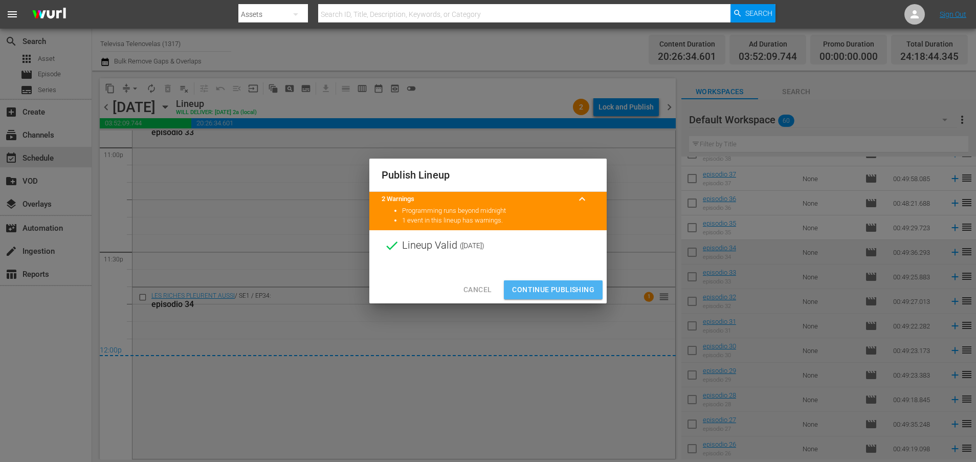
click at [555, 287] on span "Continue Publishing" at bounding box center [553, 289] width 82 height 13
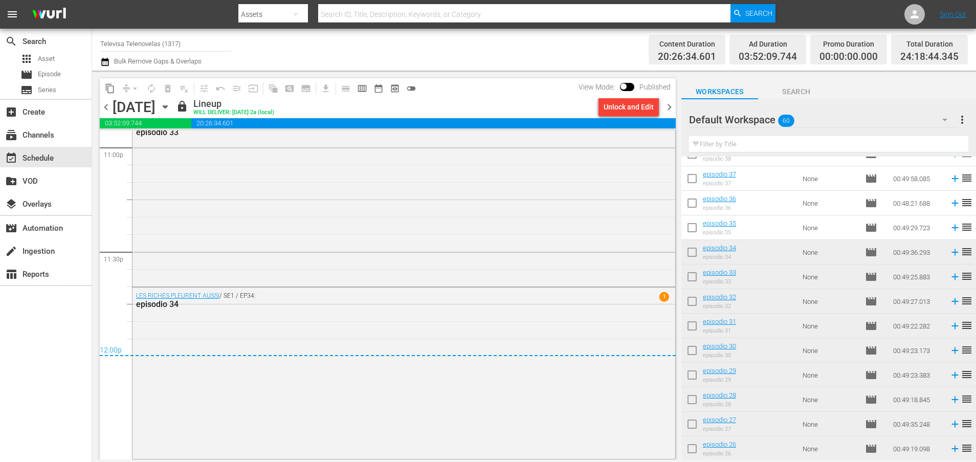
click at [167, 106] on icon "button" at bounding box center [165, 107] width 5 height 3
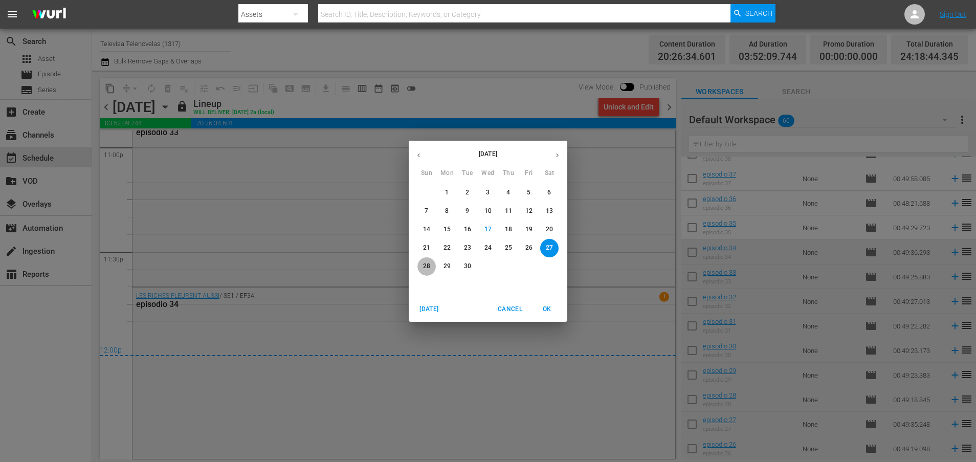
click at [427, 265] on p "28" at bounding box center [426, 266] width 7 height 9
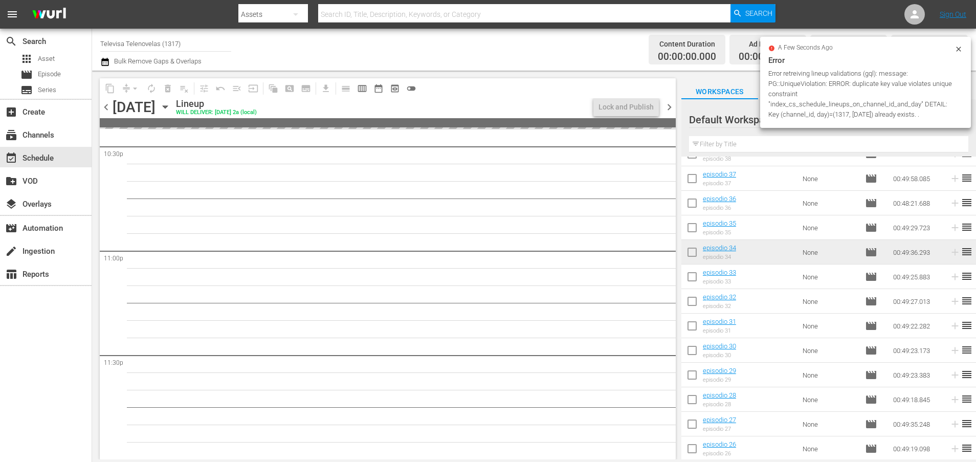
scroll to position [4679, 0]
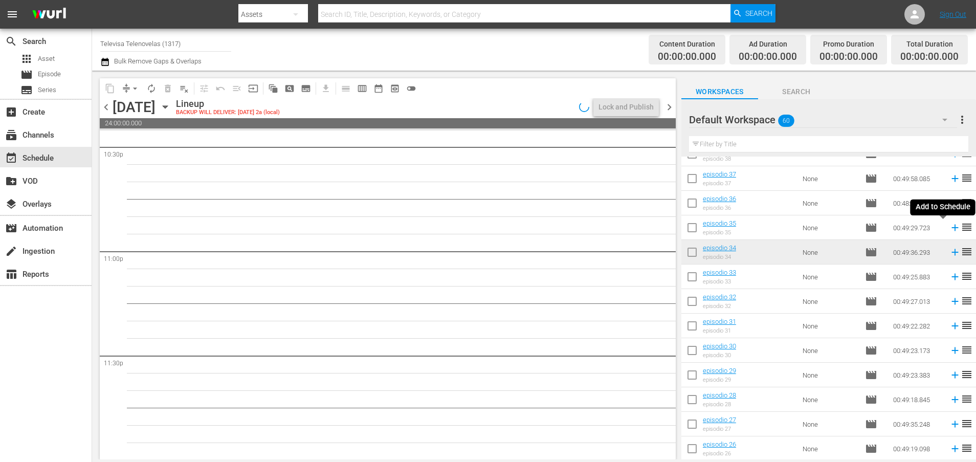
click at [951, 228] on icon at bounding box center [954, 228] width 7 height 7
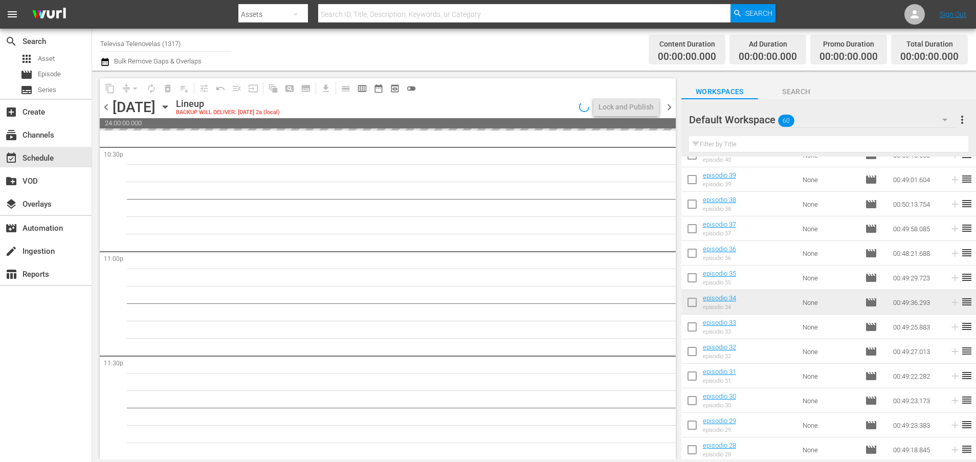
scroll to position [427, 0]
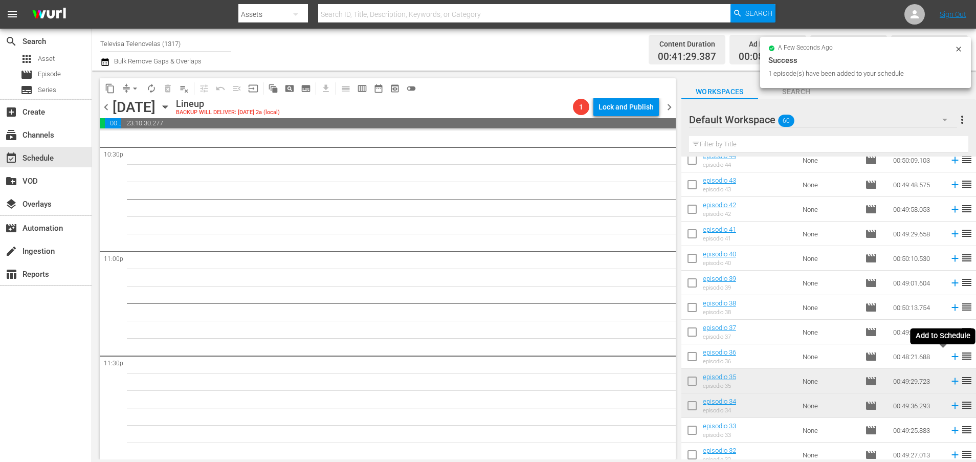
click at [951, 356] on icon at bounding box center [954, 356] width 7 height 7
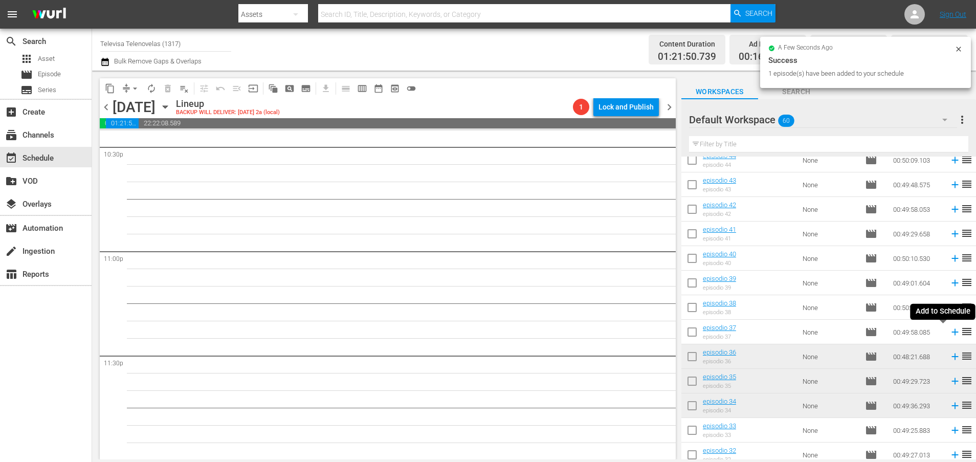
click at [951, 333] on icon at bounding box center [954, 332] width 7 height 7
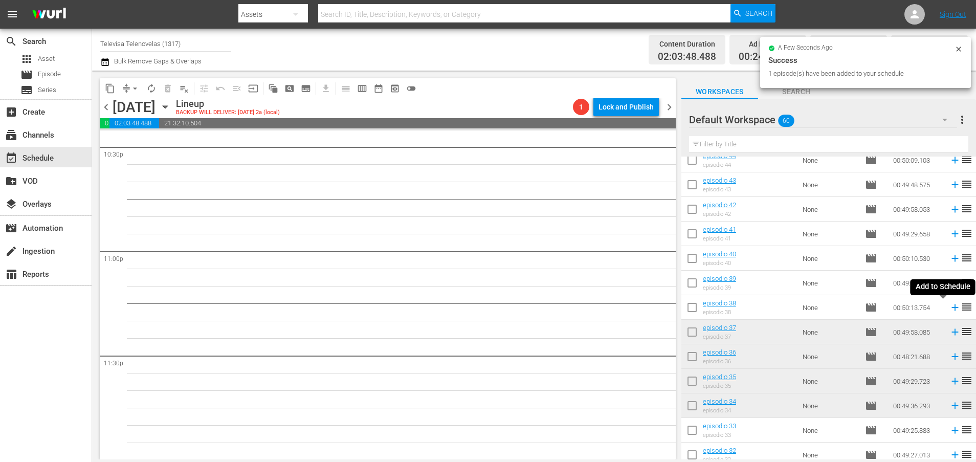
click at [949, 308] on icon at bounding box center [954, 307] width 11 height 11
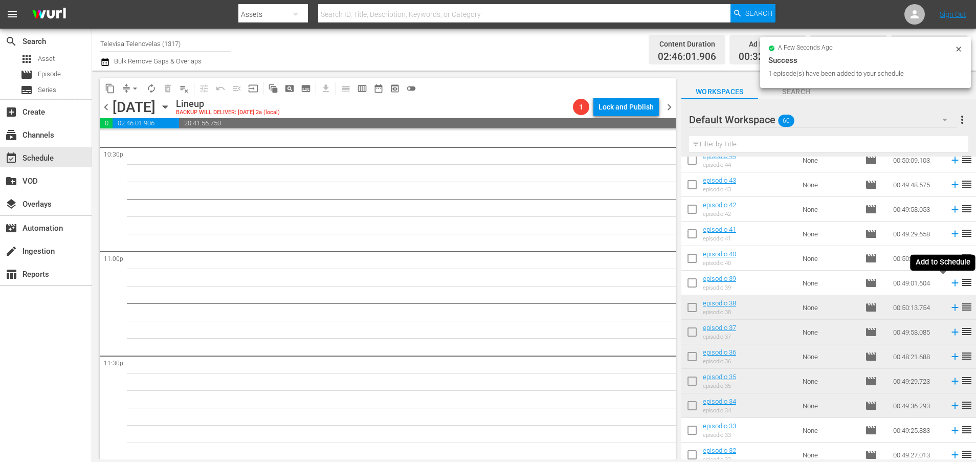
click at [949, 285] on icon at bounding box center [954, 282] width 11 height 11
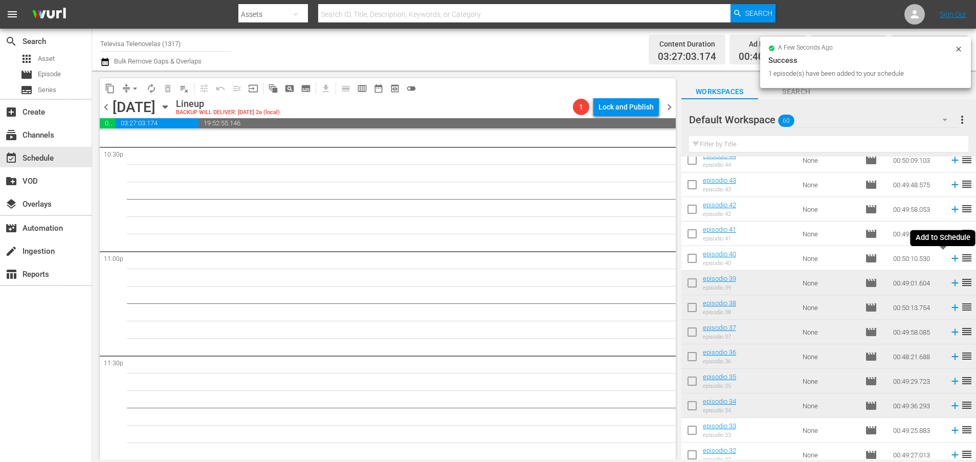
click at [949, 261] on icon at bounding box center [954, 258] width 11 height 11
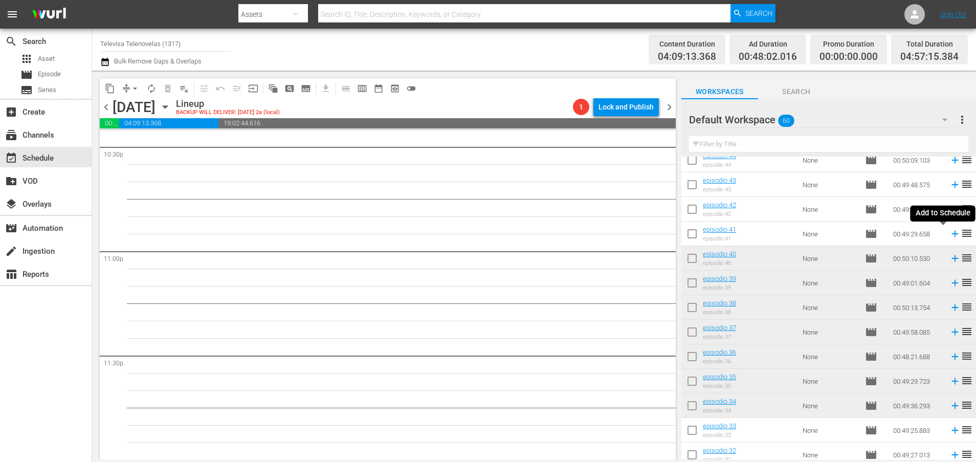
click at [951, 235] on icon at bounding box center [954, 234] width 7 height 7
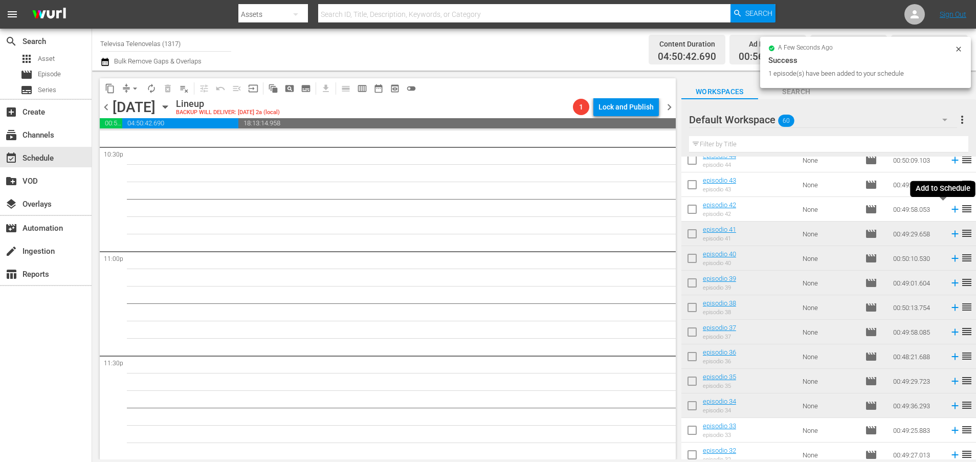
click at [951, 209] on icon at bounding box center [954, 209] width 7 height 7
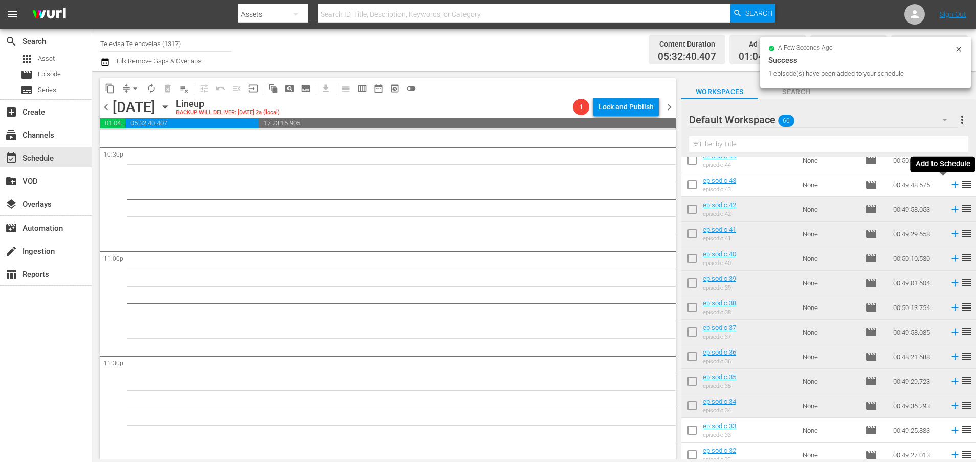
click at [951, 186] on icon at bounding box center [954, 185] width 7 height 7
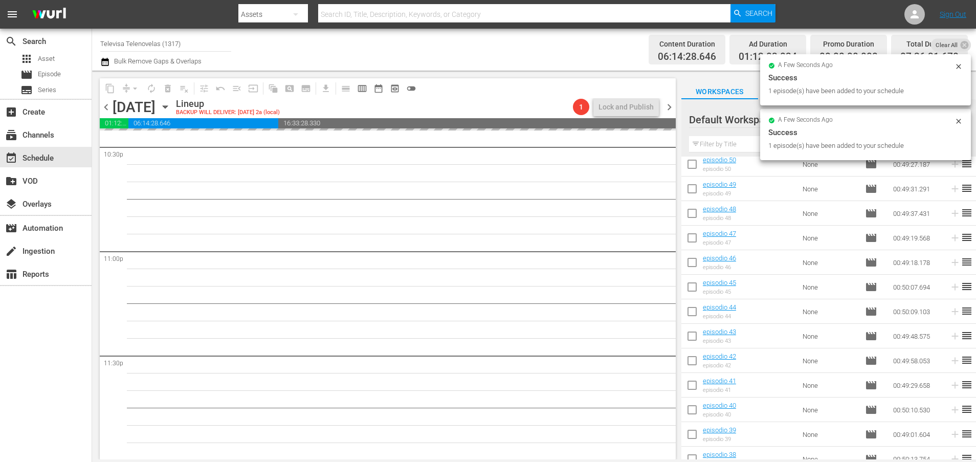
scroll to position [273, 0]
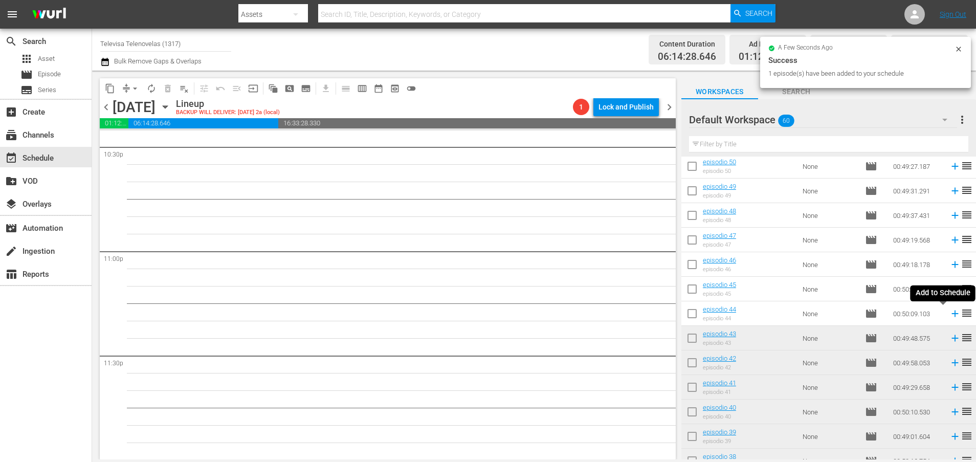
click at [951, 315] on icon at bounding box center [954, 313] width 7 height 7
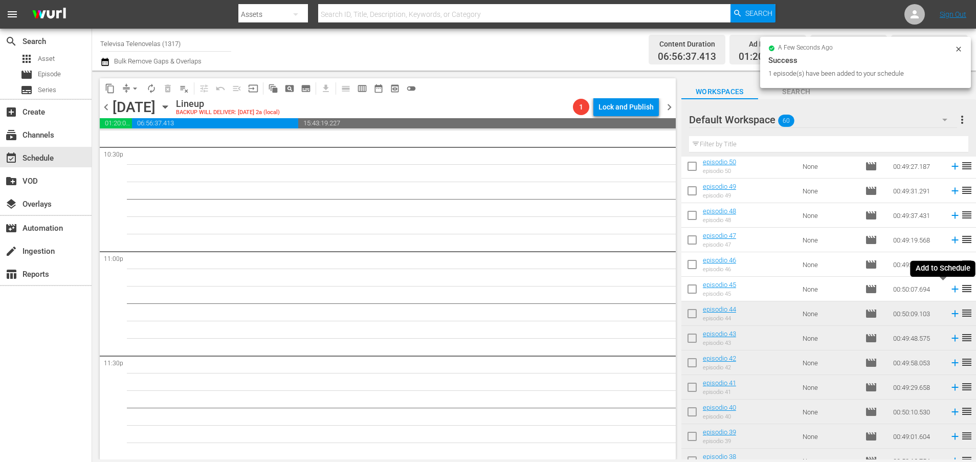
click at [951, 287] on icon at bounding box center [954, 289] width 7 height 7
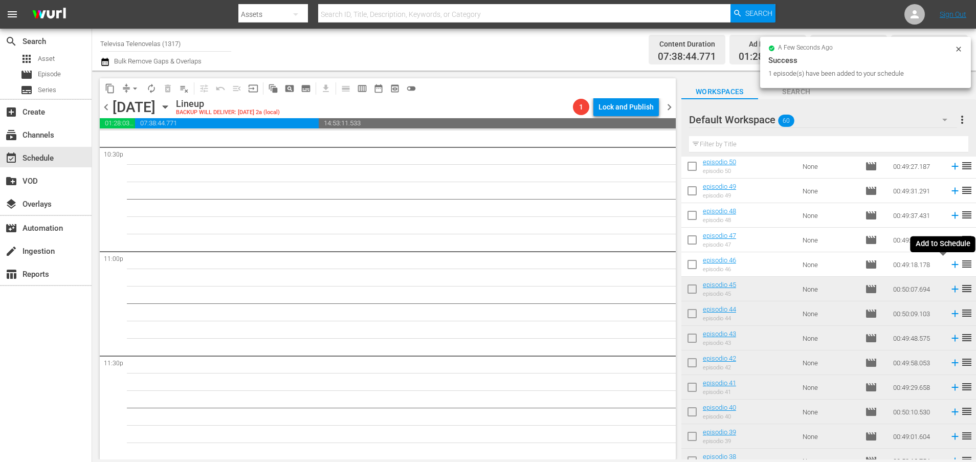
click at [951, 265] on icon at bounding box center [954, 264] width 7 height 7
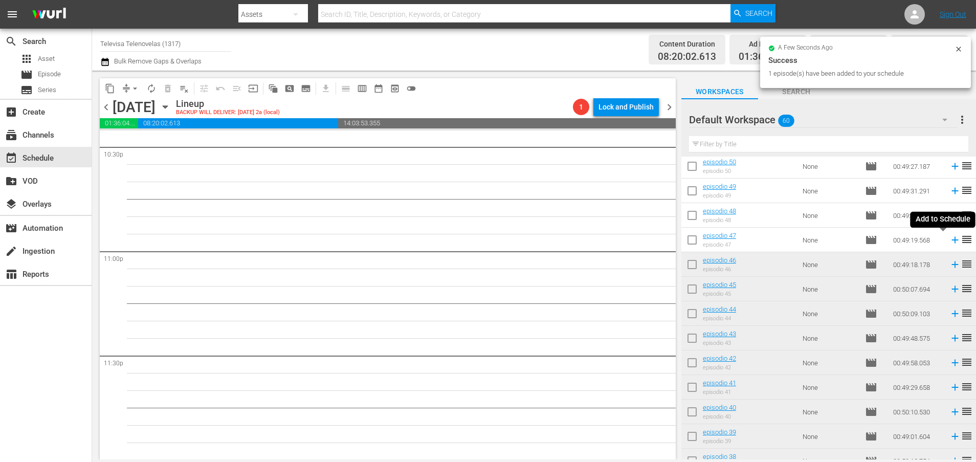
click at [951, 241] on icon at bounding box center [954, 240] width 7 height 7
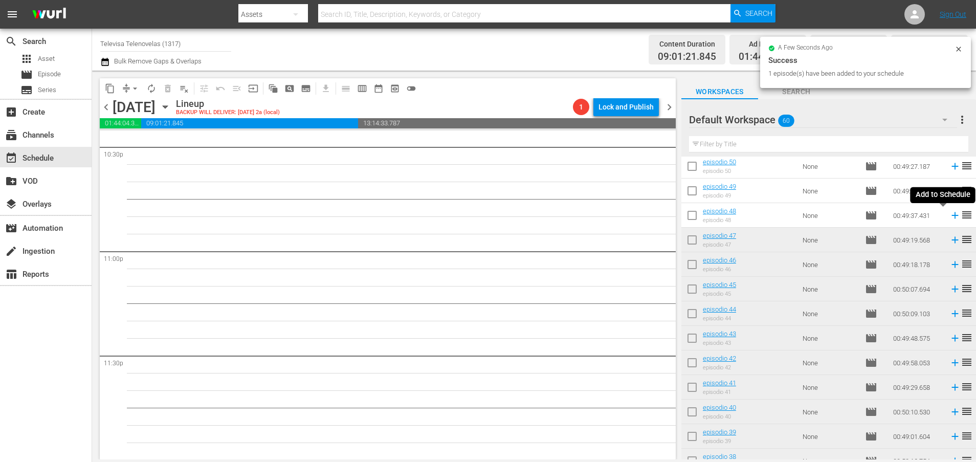
click at [949, 216] on icon at bounding box center [954, 215] width 11 height 11
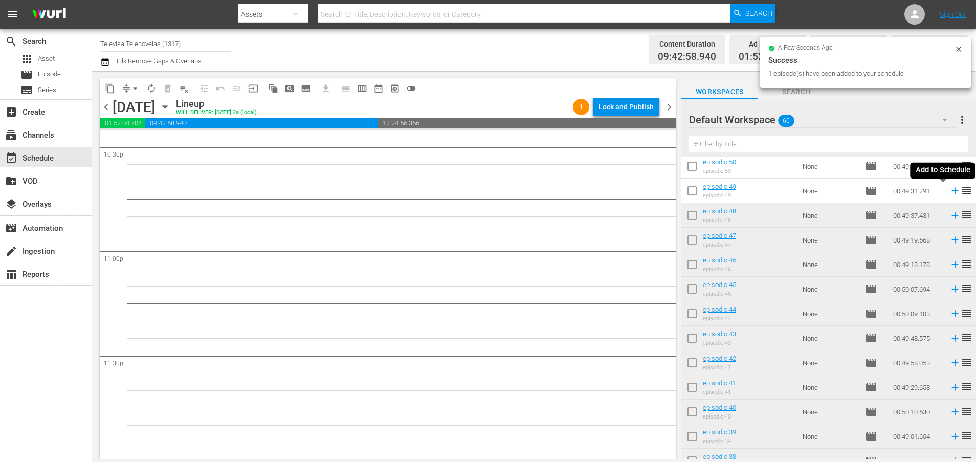
click at [949, 190] on icon at bounding box center [954, 190] width 11 height 11
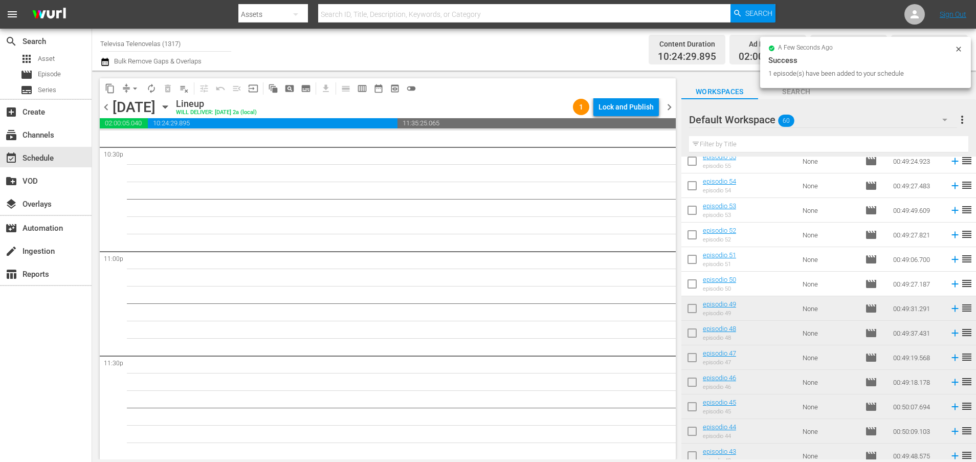
scroll to position [120, 0]
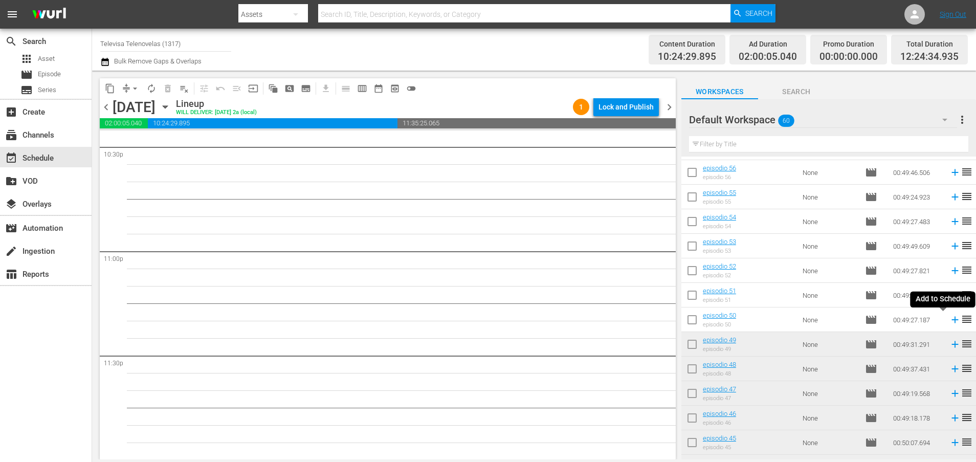
click at [951, 321] on icon at bounding box center [954, 320] width 7 height 7
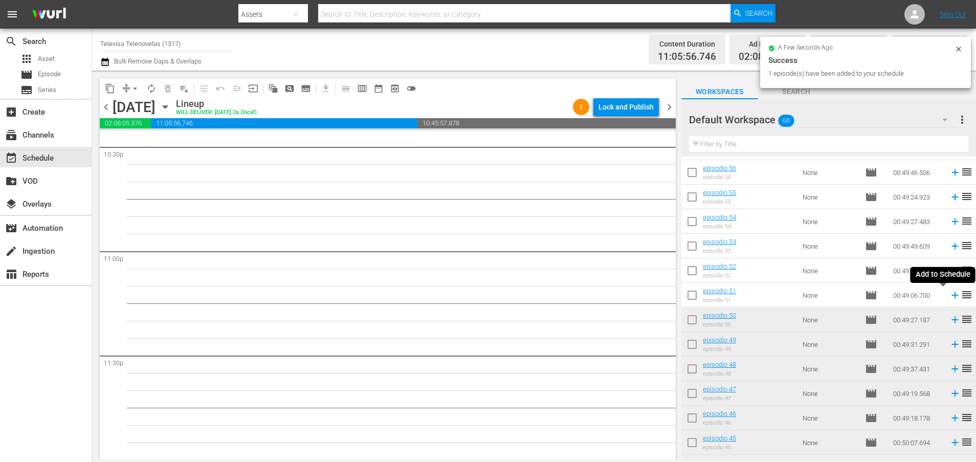
click at [951, 296] on icon at bounding box center [954, 295] width 7 height 7
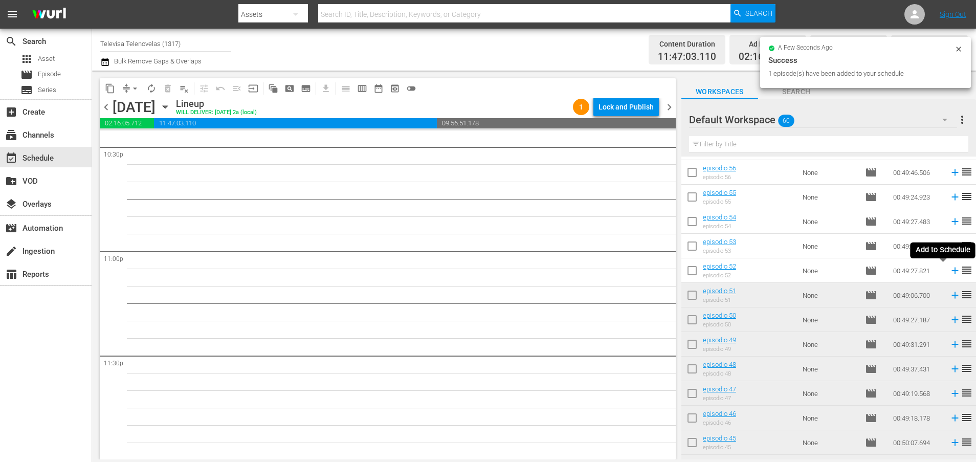
click at [949, 272] on icon at bounding box center [954, 270] width 11 height 11
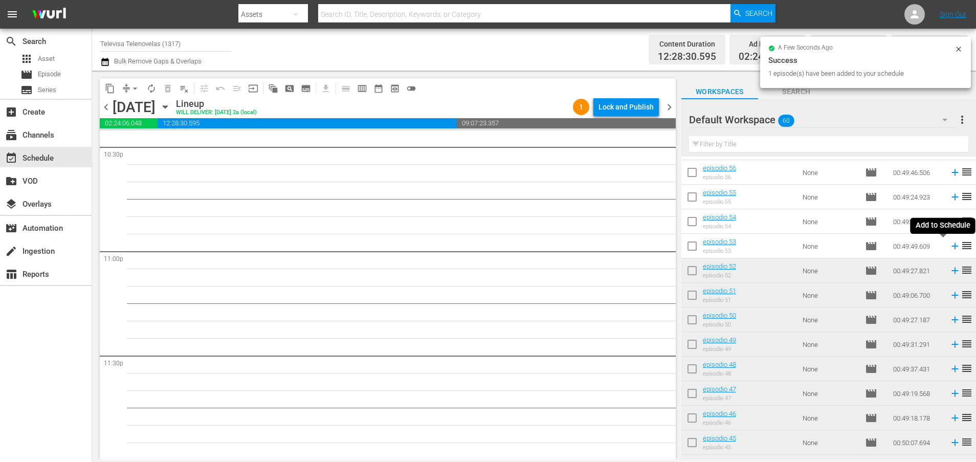
click at [951, 249] on icon at bounding box center [954, 246] width 7 height 7
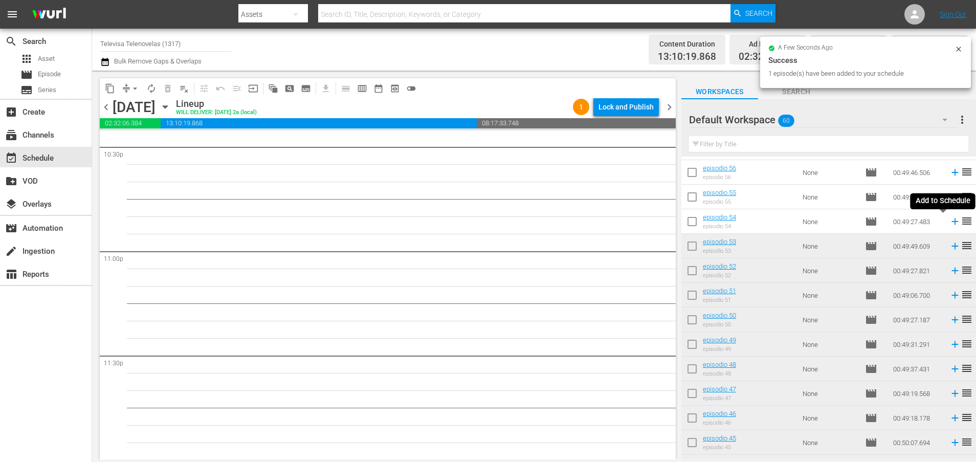
click at [949, 222] on icon at bounding box center [954, 221] width 11 height 11
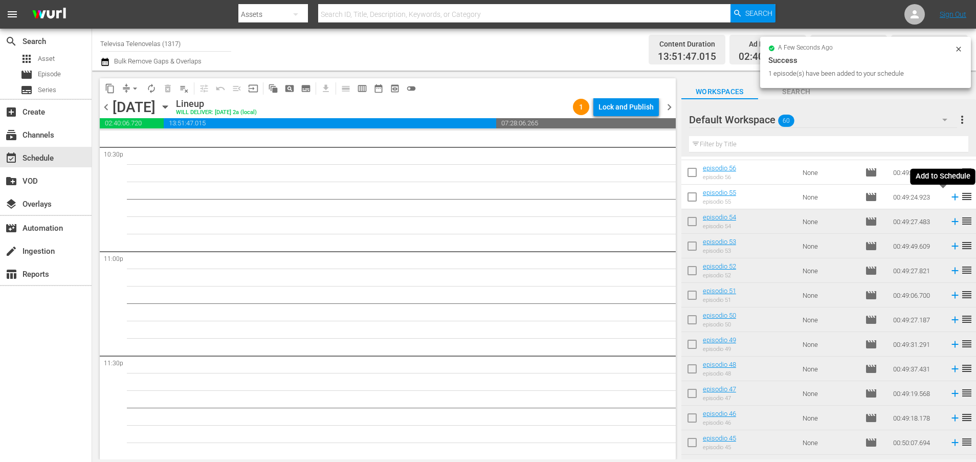
click at [949, 198] on icon at bounding box center [954, 196] width 11 height 11
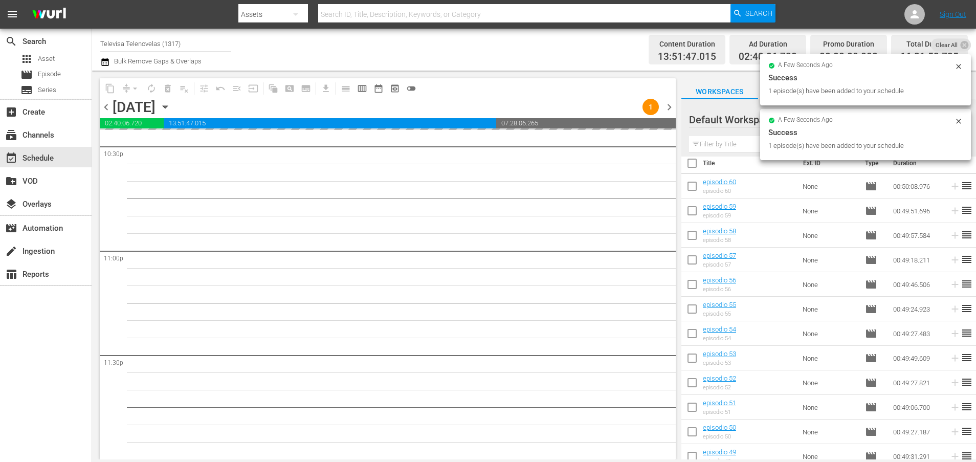
scroll to position [0, 0]
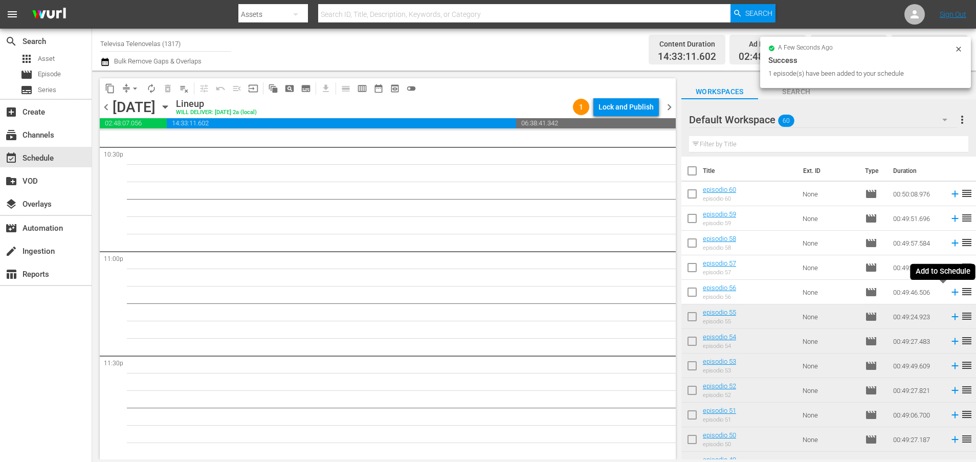
click at [949, 294] on icon at bounding box center [954, 291] width 11 height 11
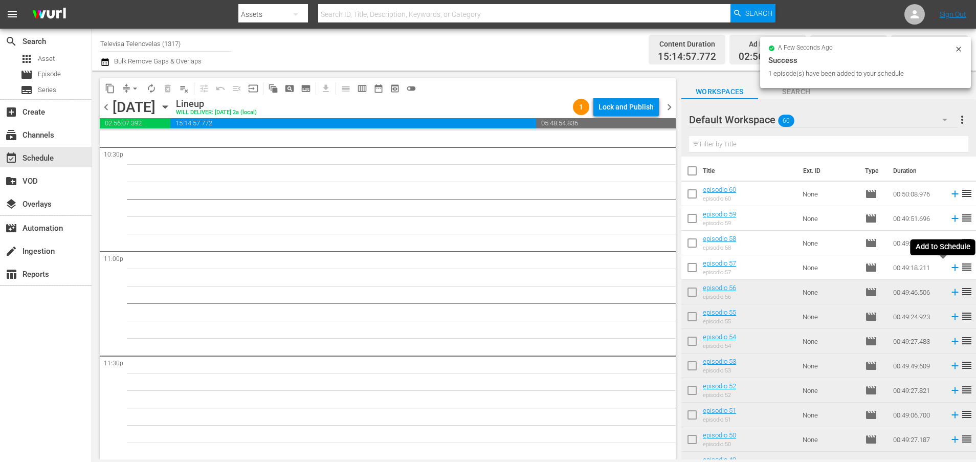
click at [951, 270] on icon at bounding box center [954, 267] width 7 height 7
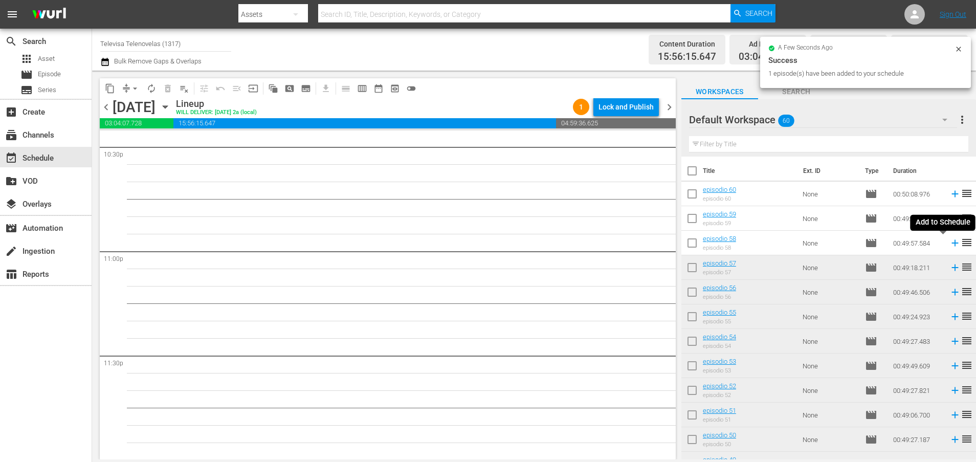
click at [951, 244] on icon at bounding box center [954, 243] width 7 height 7
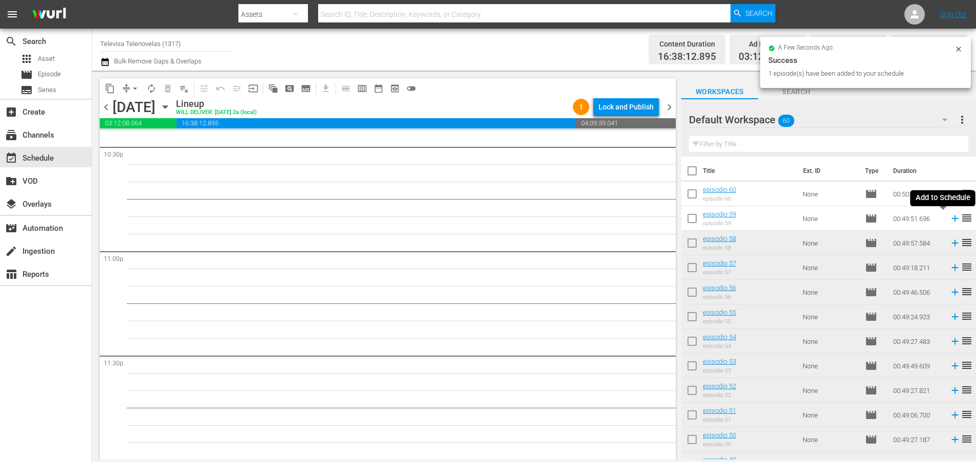
click at [951, 219] on icon at bounding box center [954, 218] width 7 height 7
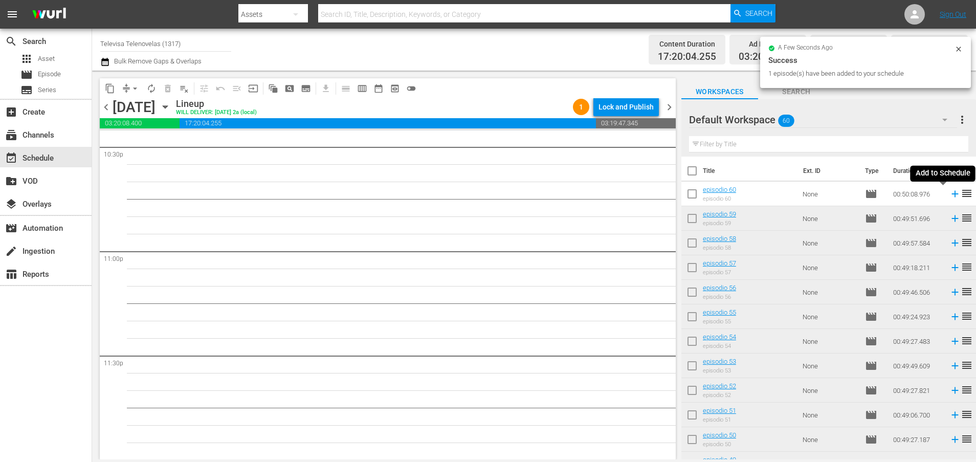
click at [951, 193] on icon at bounding box center [954, 194] width 7 height 7
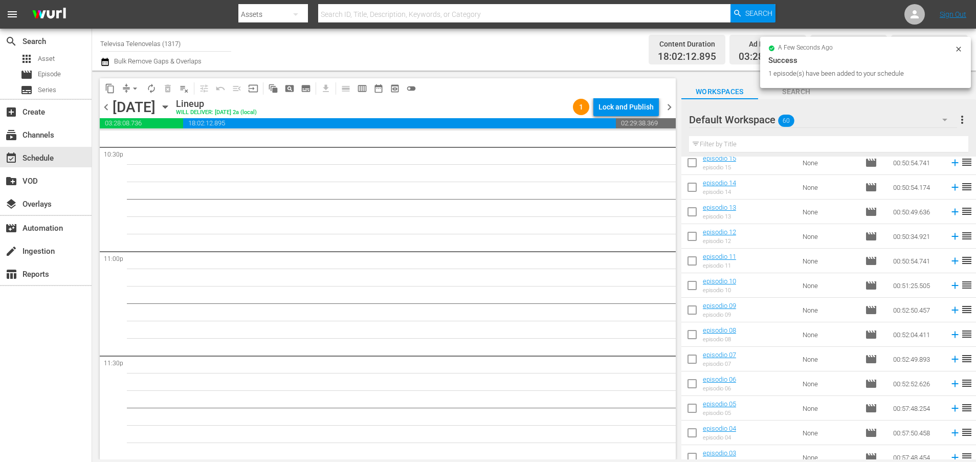
scroll to position [1194, 0]
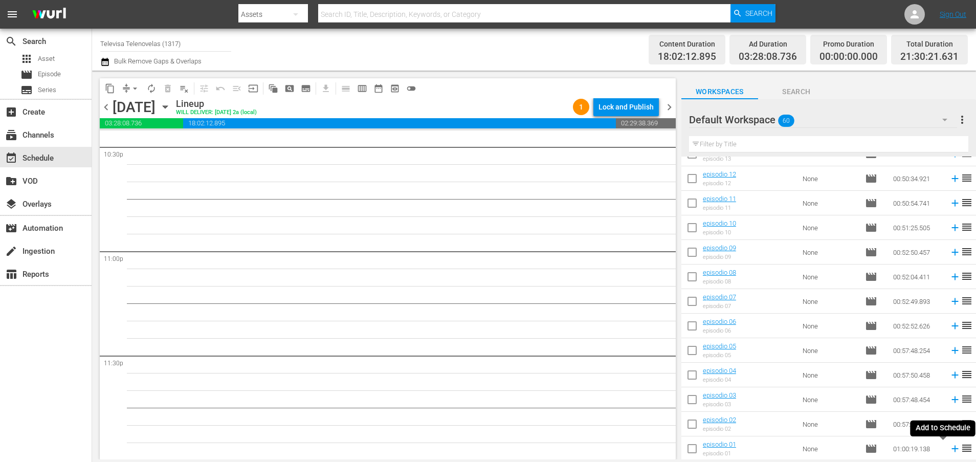
click at [951, 449] on icon at bounding box center [954, 448] width 7 height 7
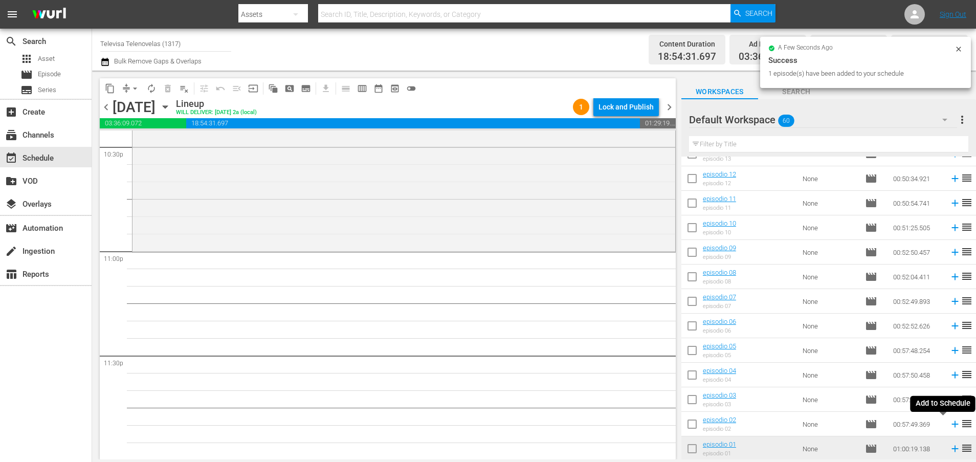
click at [951, 425] on icon at bounding box center [954, 424] width 7 height 7
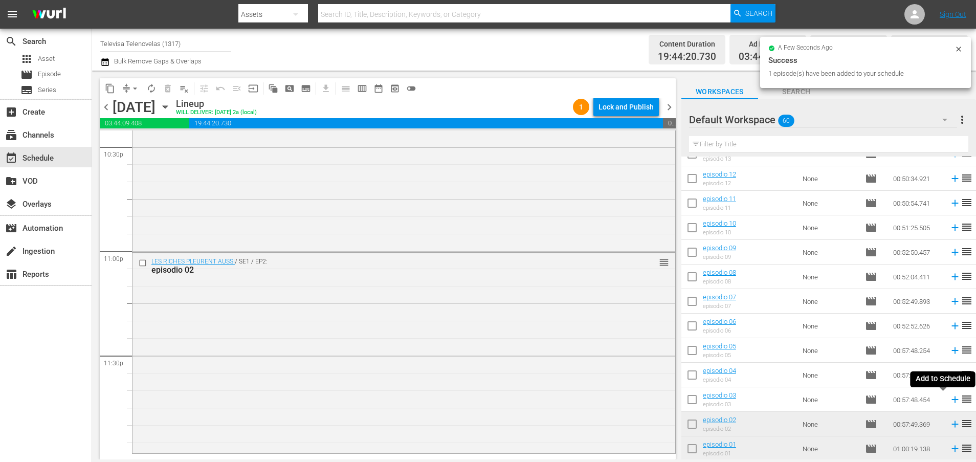
click at [951, 400] on icon at bounding box center [954, 399] width 7 height 7
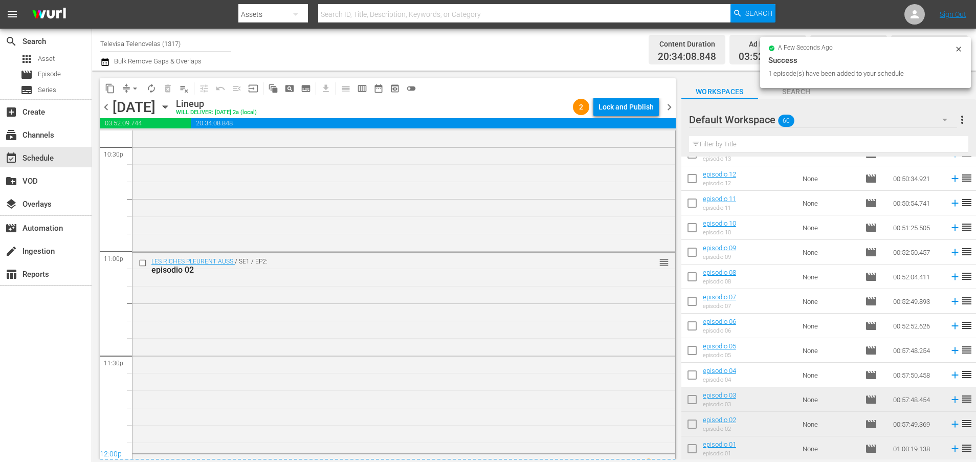
scroll to position [4783, 0]
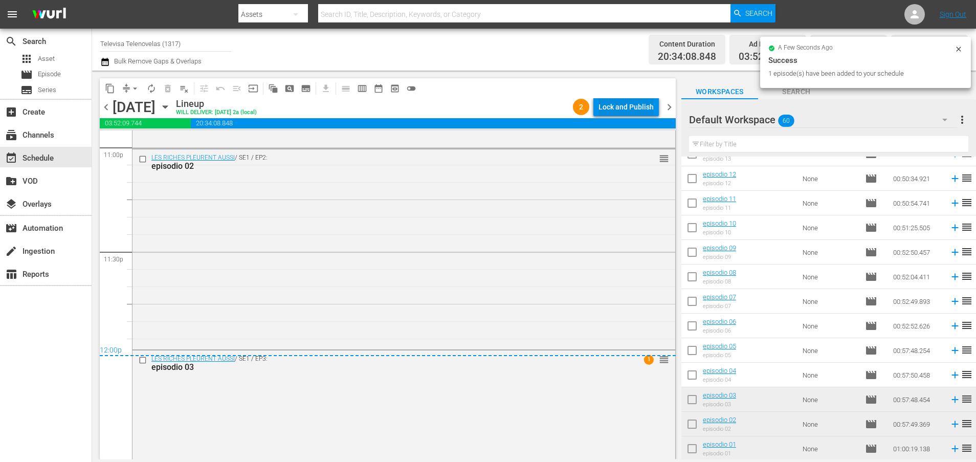
click at [611, 103] on div "Lock and Publish" at bounding box center [625, 107] width 55 height 18
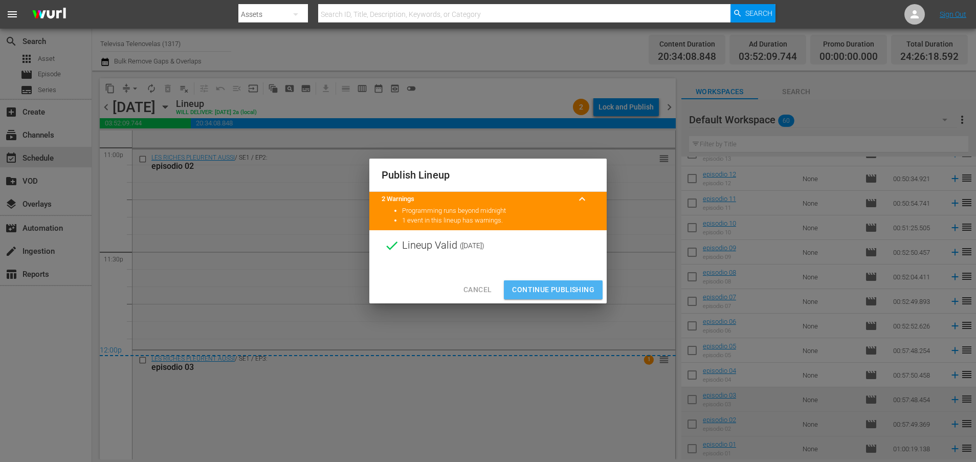
click at [544, 287] on span "Continue Publishing" at bounding box center [553, 289] width 82 height 13
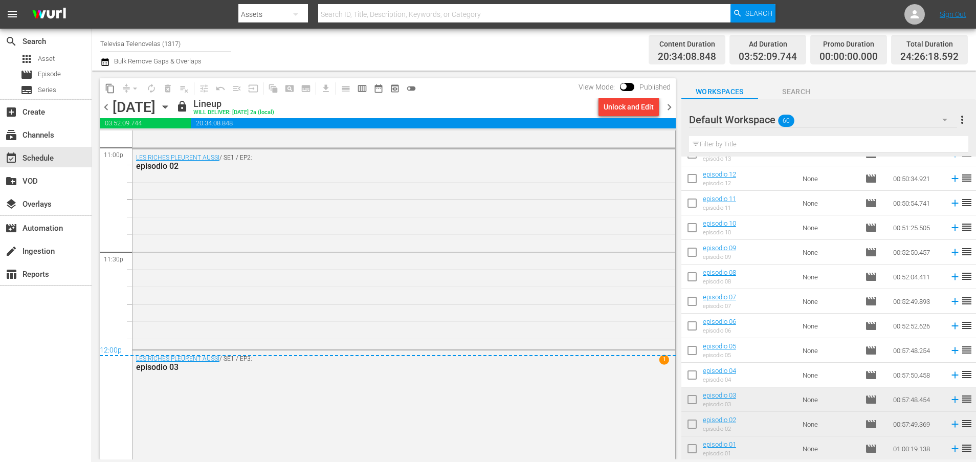
click at [171, 105] on icon "button" at bounding box center [165, 106] width 11 height 11
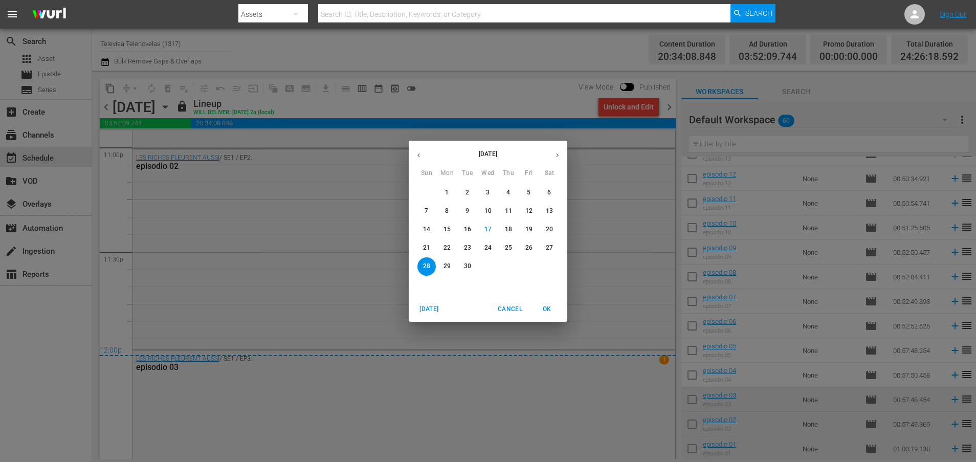
click at [448, 266] on p "29" at bounding box center [446, 266] width 7 height 9
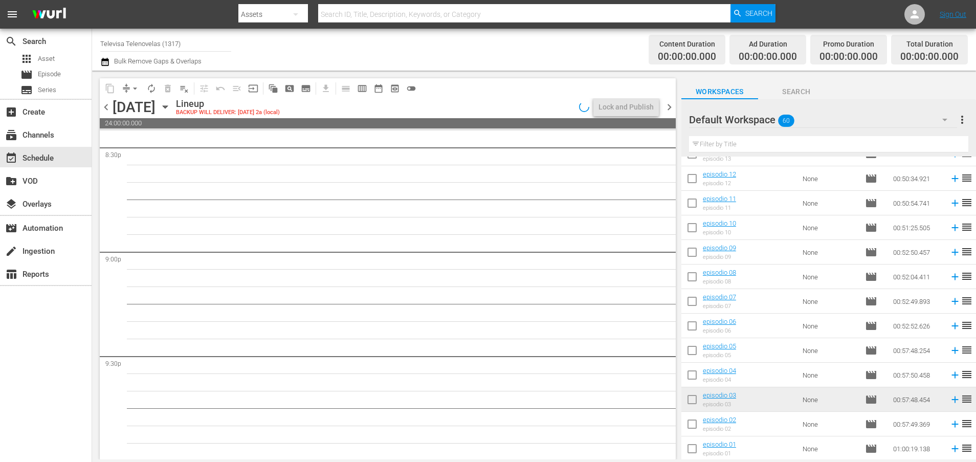
scroll to position [4679, 0]
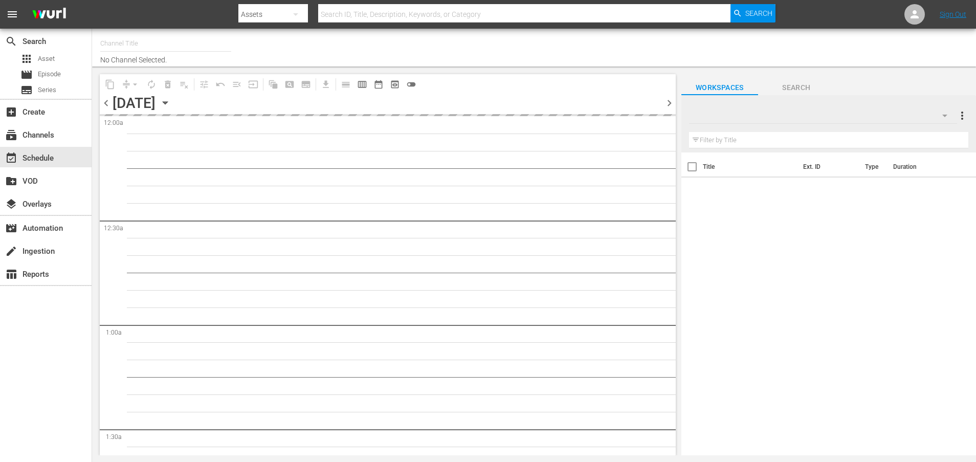
type input "Televisa Telenovelas (1317)"
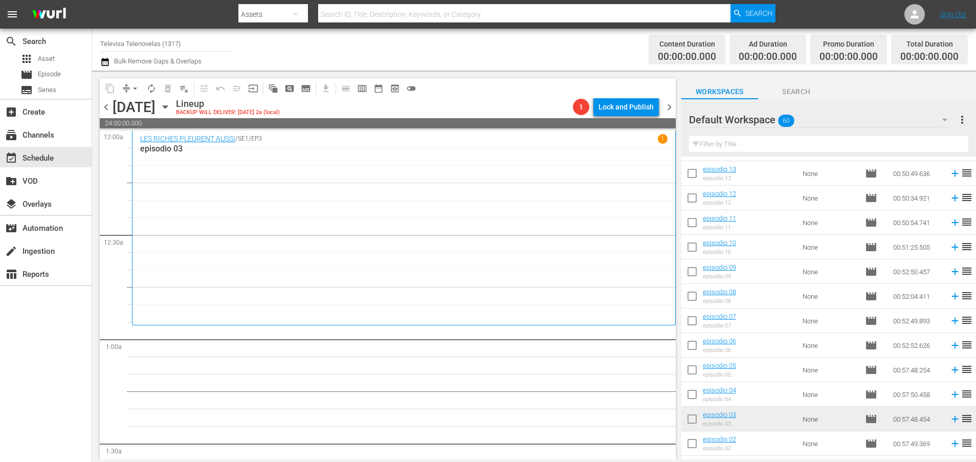
scroll to position [1194, 0]
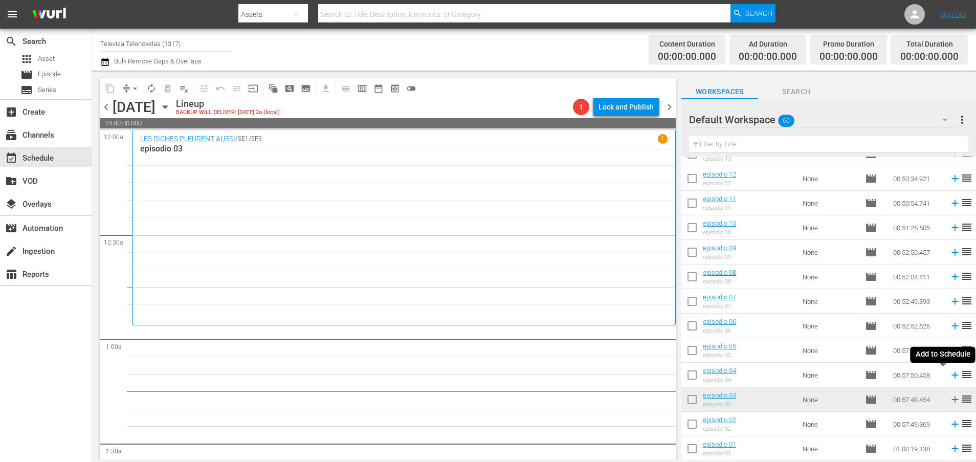
click at [949, 376] on icon at bounding box center [954, 374] width 11 height 11
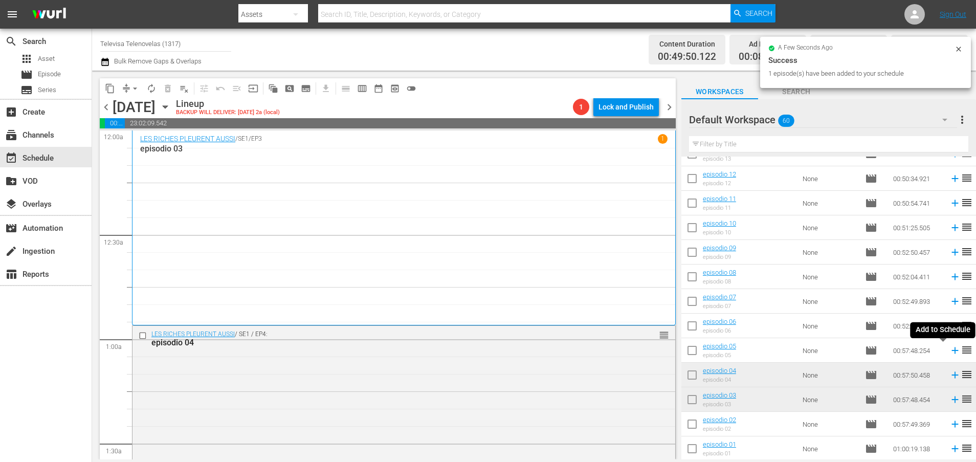
click at [951, 353] on icon at bounding box center [954, 350] width 7 height 7
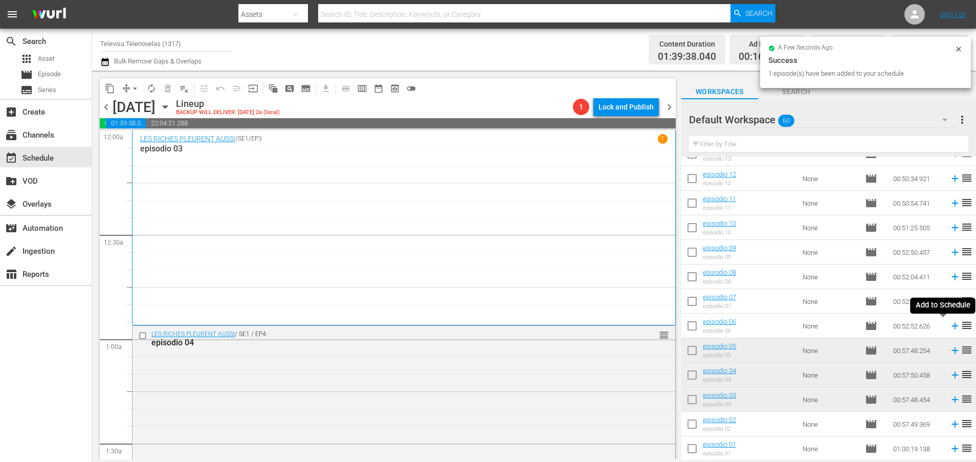
click at [951, 327] on icon at bounding box center [954, 326] width 7 height 7
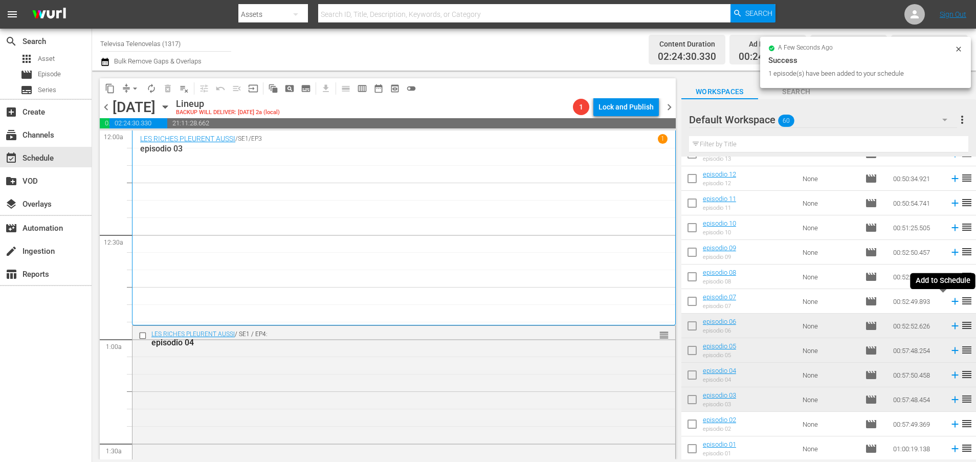
click at [949, 304] on icon at bounding box center [954, 301] width 11 height 11
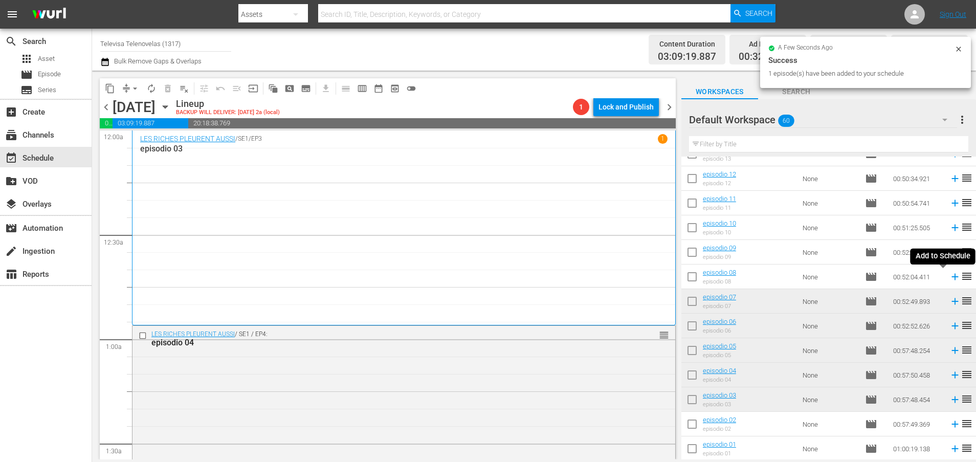
click at [951, 278] on icon at bounding box center [954, 277] width 7 height 7
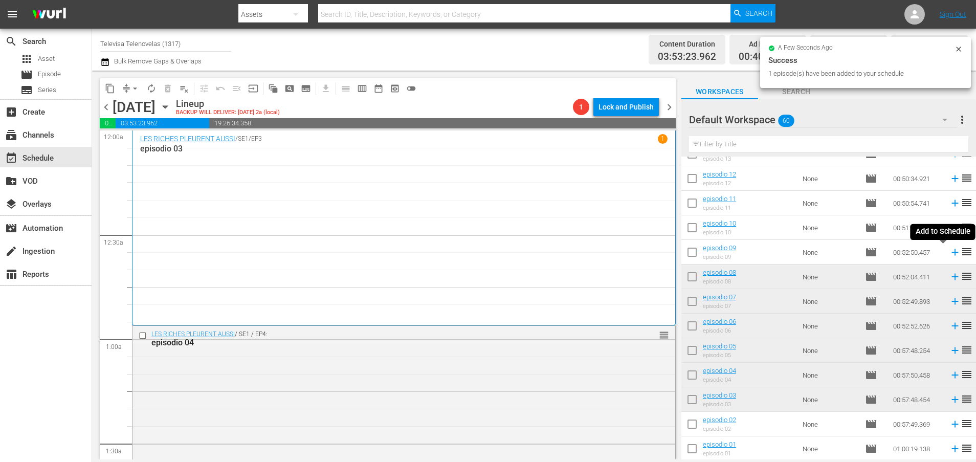
click at [949, 255] on icon at bounding box center [954, 252] width 11 height 11
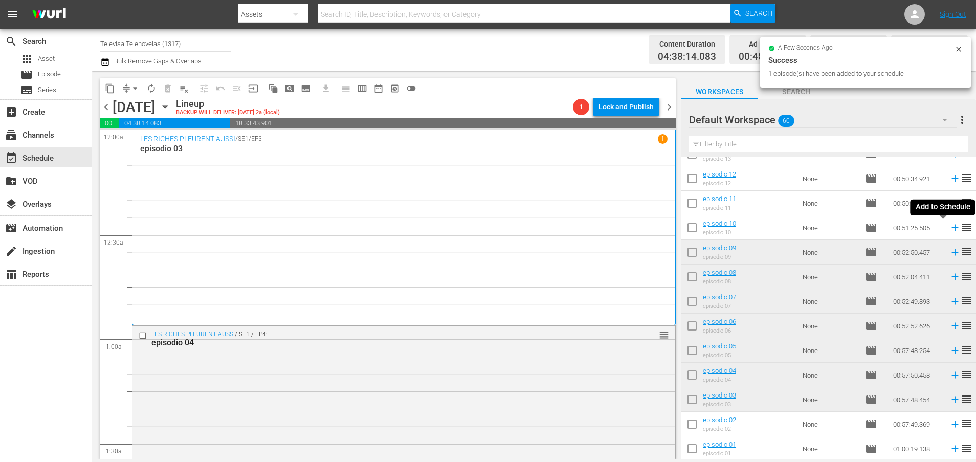
click at [951, 228] on icon at bounding box center [954, 228] width 7 height 7
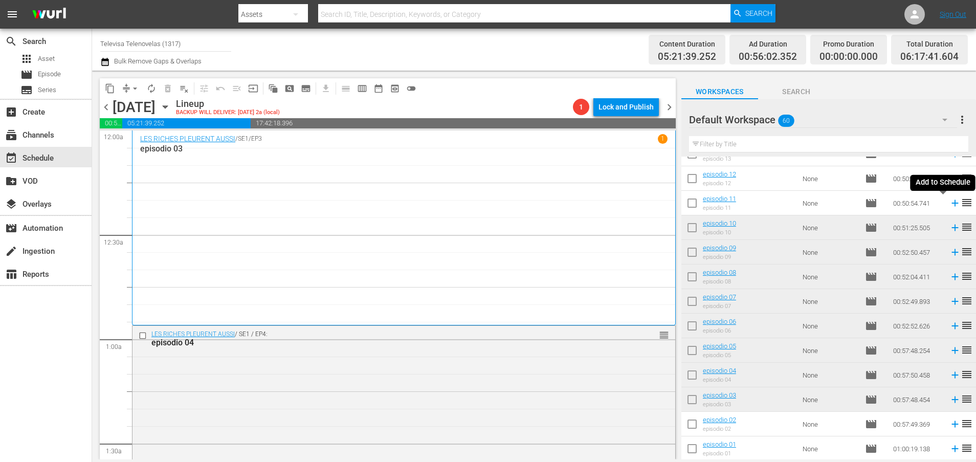
click at [949, 206] on icon at bounding box center [954, 202] width 11 height 11
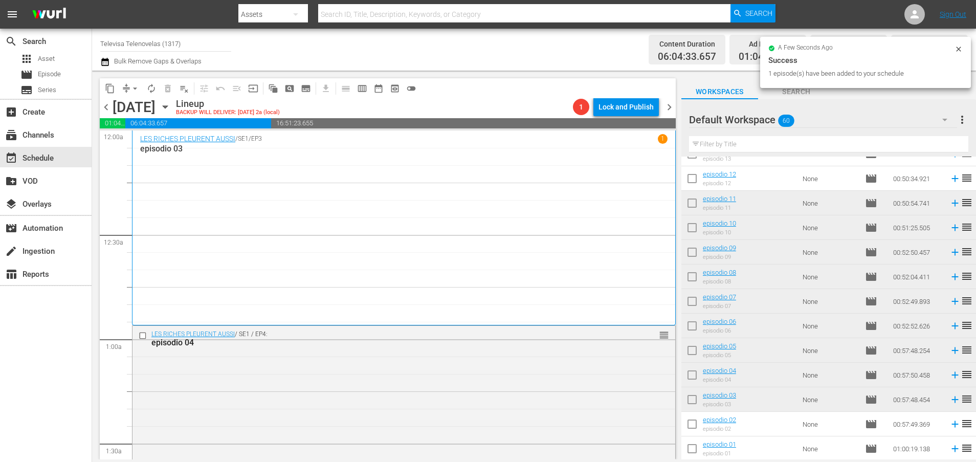
scroll to position [1040, 0]
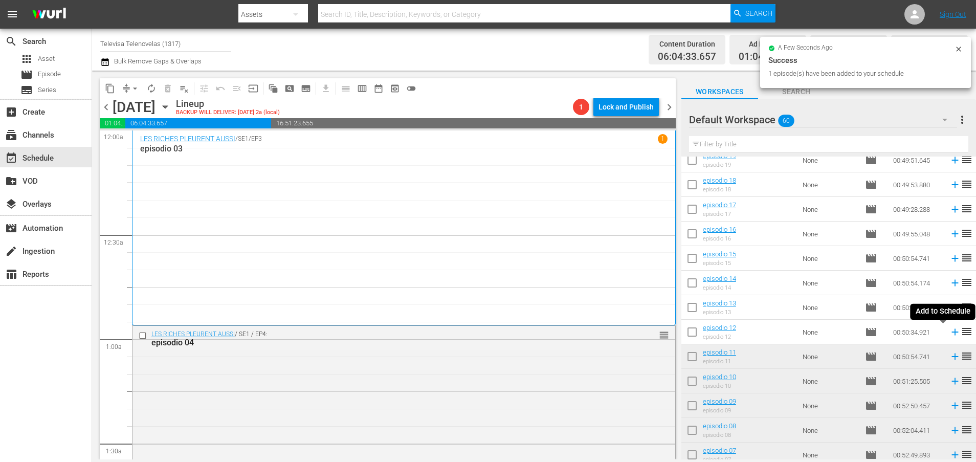
click at [949, 333] on icon at bounding box center [954, 331] width 11 height 11
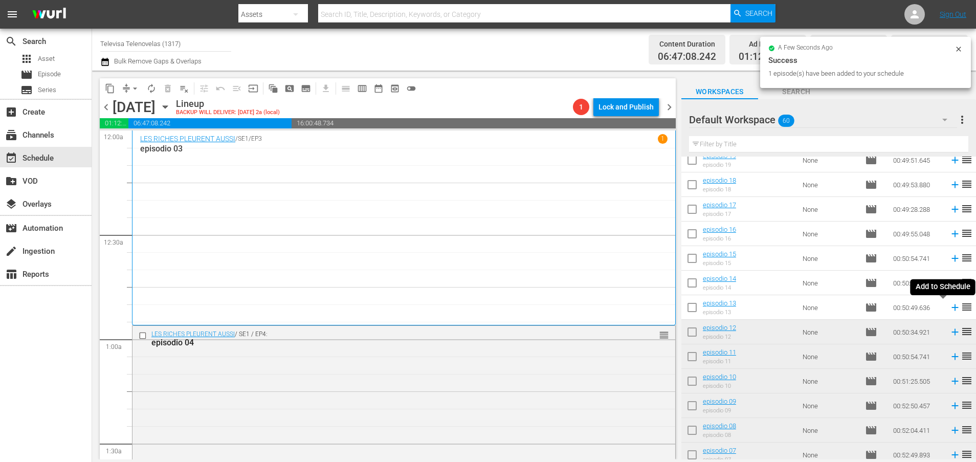
click at [949, 308] on icon at bounding box center [954, 307] width 11 height 11
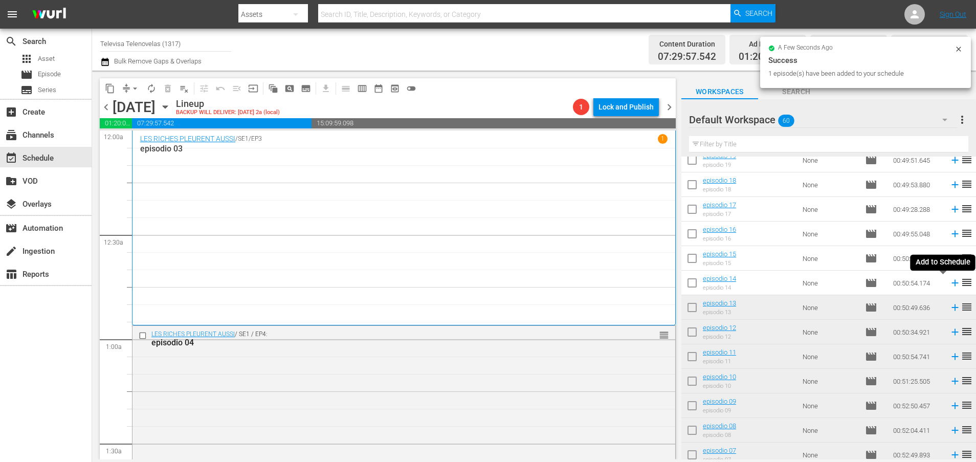
click at [949, 284] on icon at bounding box center [954, 282] width 11 height 11
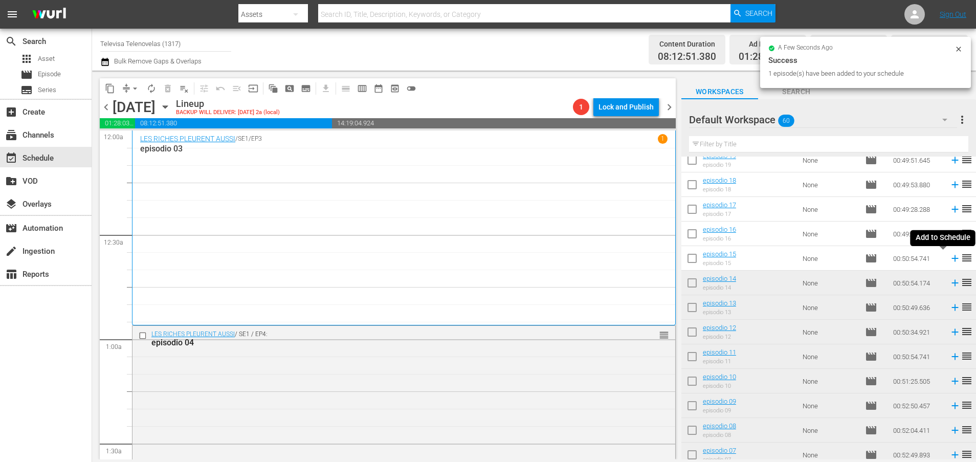
click at [949, 258] on icon at bounding box center [954, 258] width 11 height 11
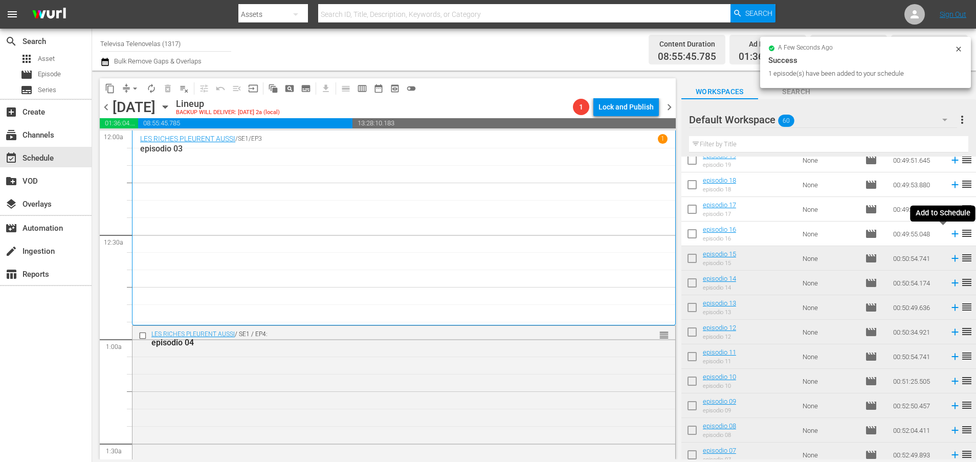
click at [949, 238] on icon at bounding box center [954, 233] width 11 height 11
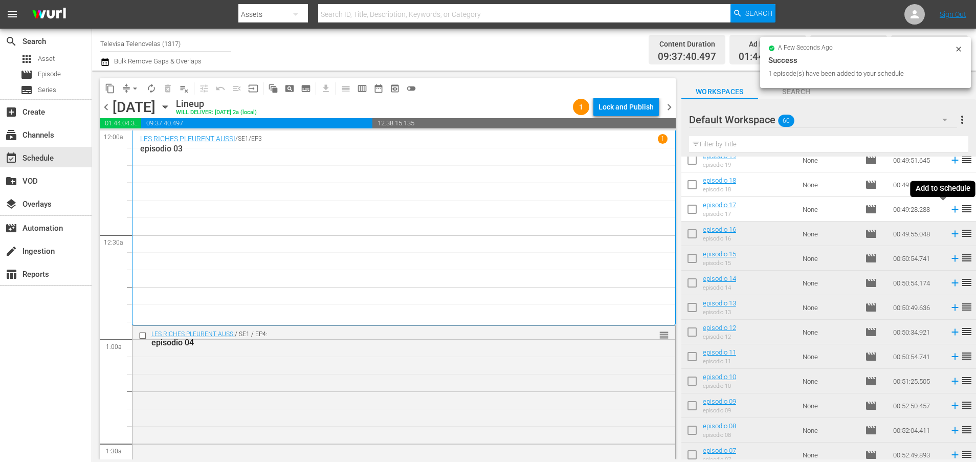
click at [949, 210] on icon at bounding box center [954, 209] width 11 height 11
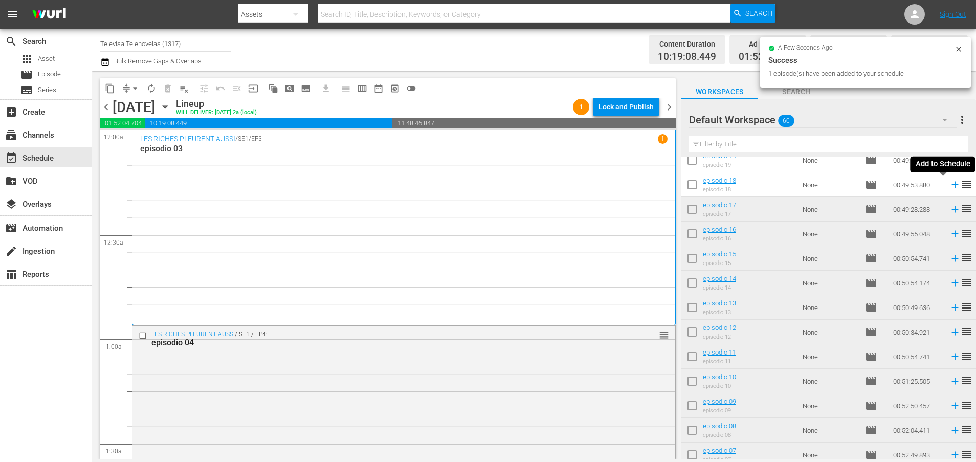
click at [951, 185] on icon at bounding box center [954, 185] width 7 height 7
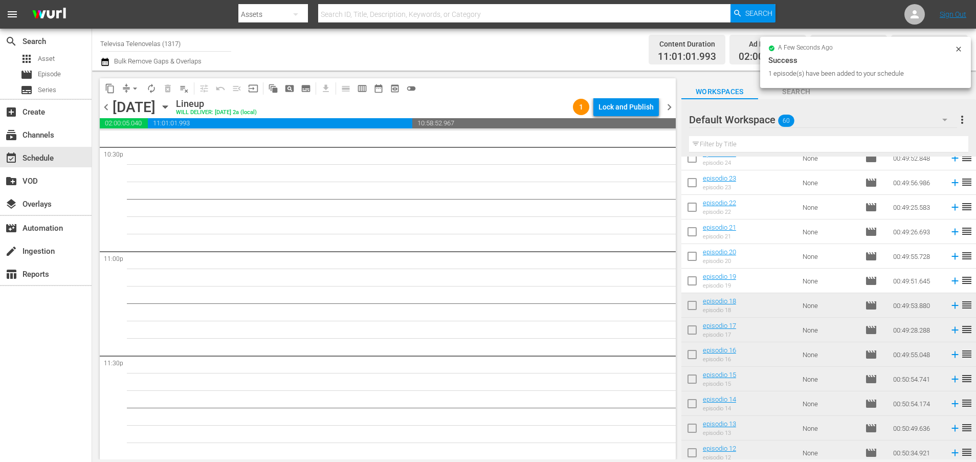
scroll to position [810, 0]
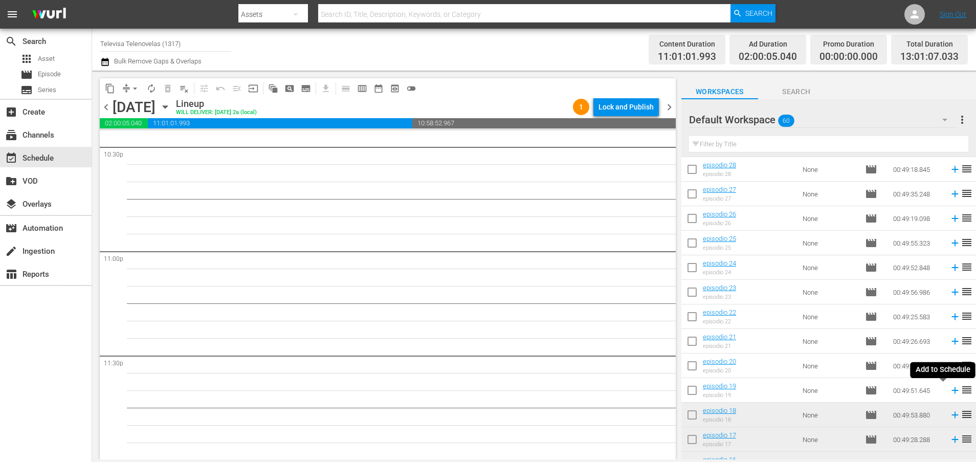
click at [949, 391] on icon at bounding box center [954, 390] width 11 height 11
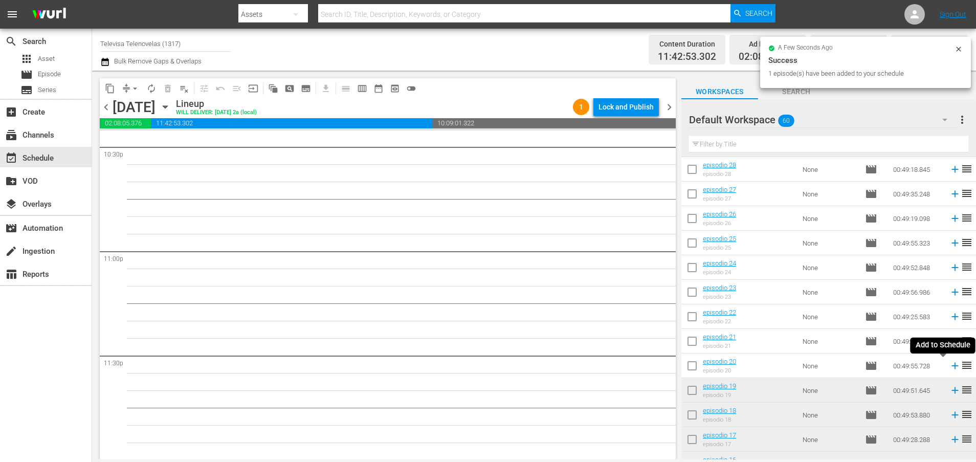
scroll to position [4662, 0]
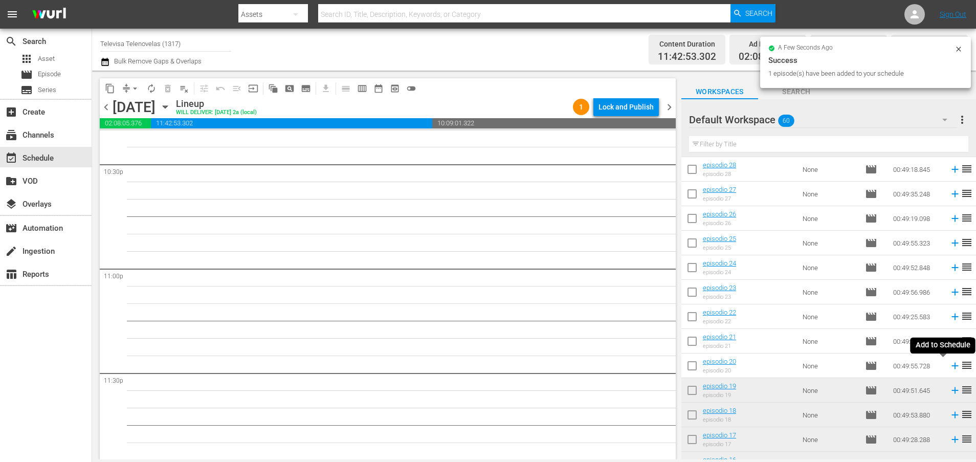
click at [949, 367] on icon at bounding box center [954, 365] width 11 height 11
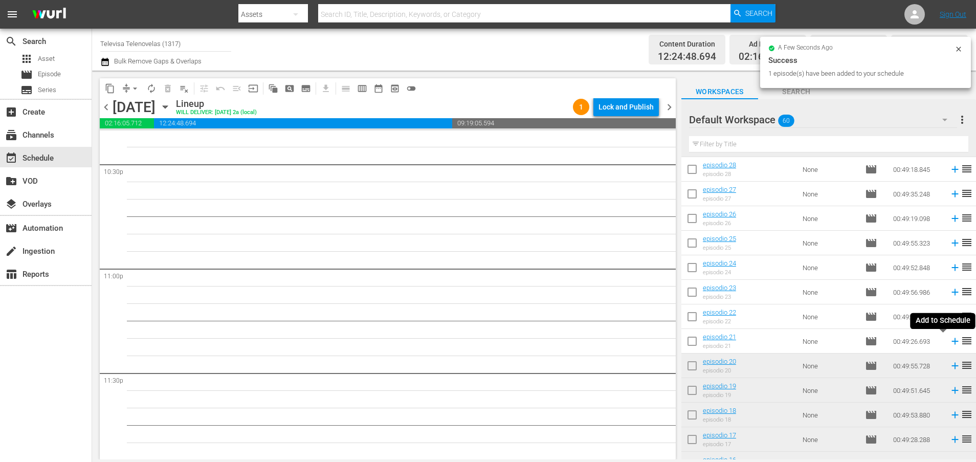
scroll to position [4644, 0]
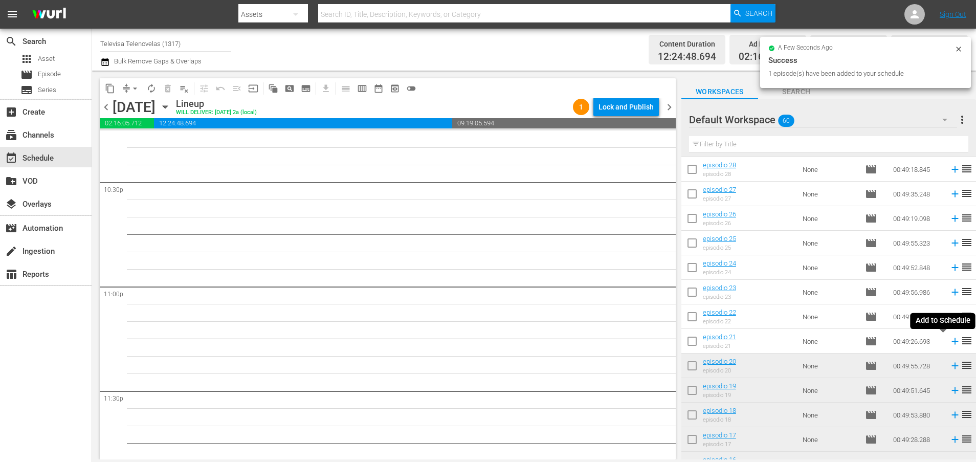
click at [951, 341] on icon at bounding box center [954, 341] width 7 height 7
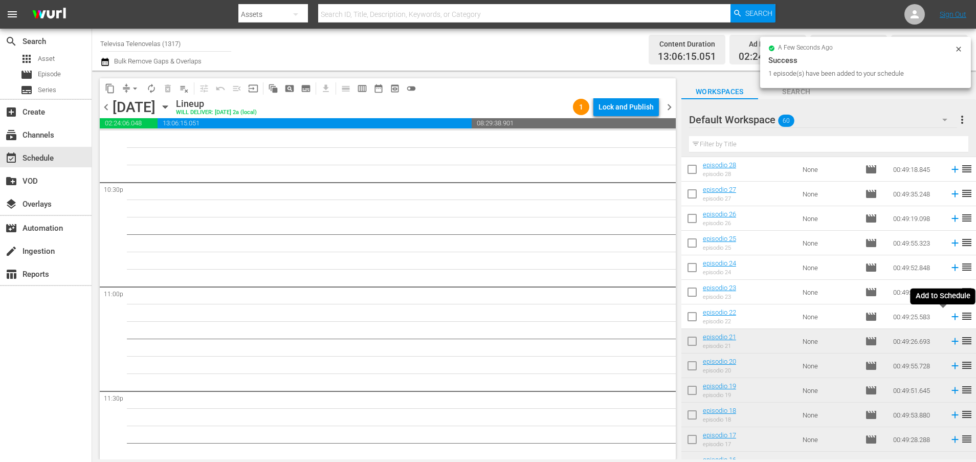
scroll to position [4627, 0]
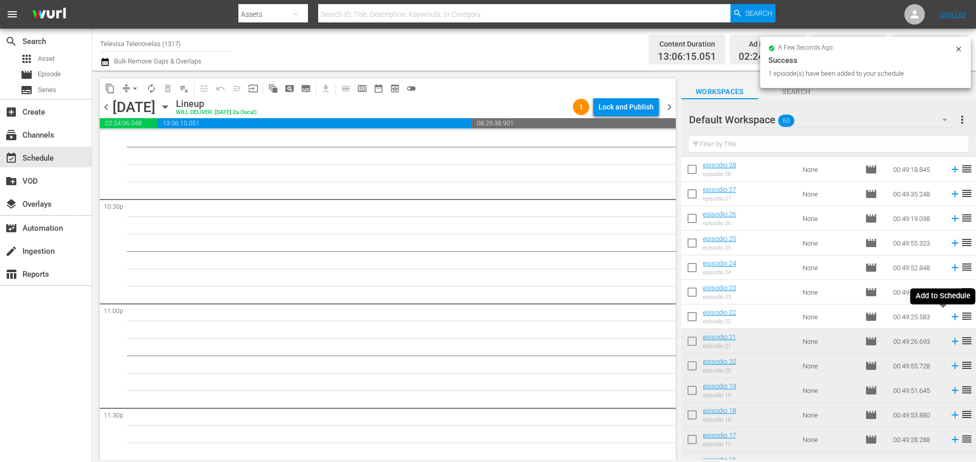
click at [949, 318] on icon at bounding box center [954, 316] width 11 height 11
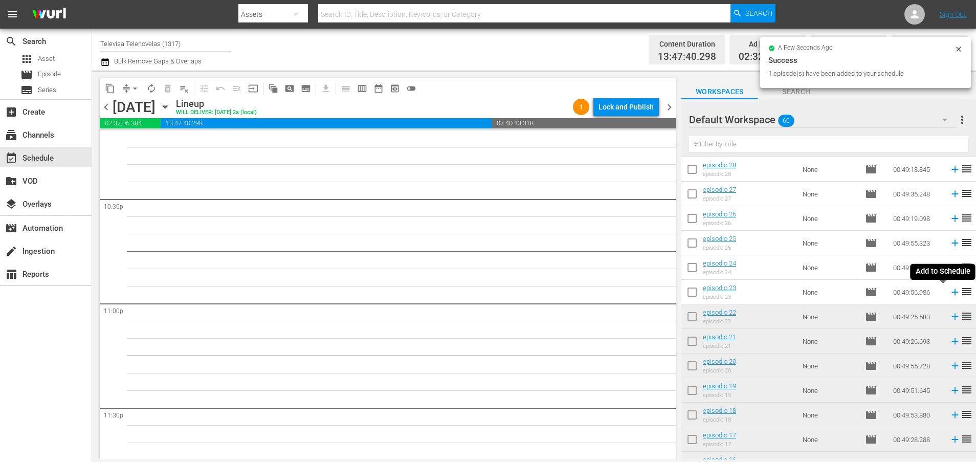
click at [949, 292] on icon at bounding box center [954, 291] width 11 height 11
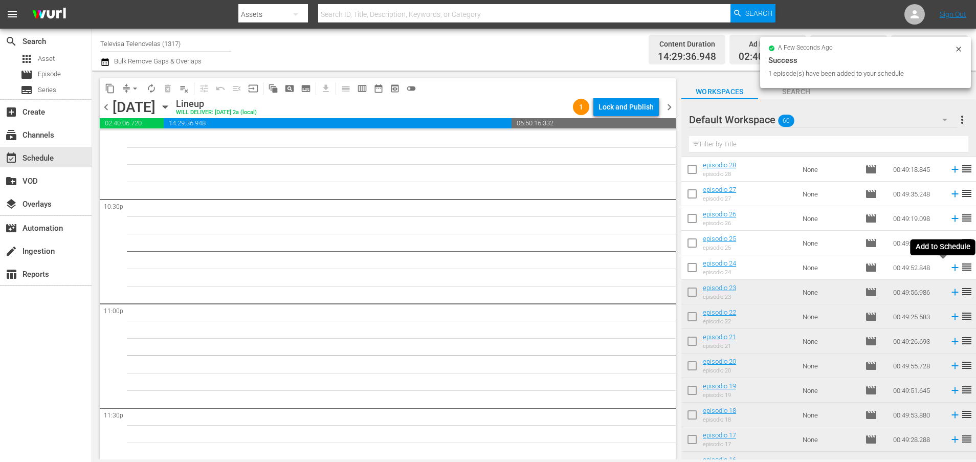
click at [951, 268] on icon at bounding box center [954, 267] width 7 height 7
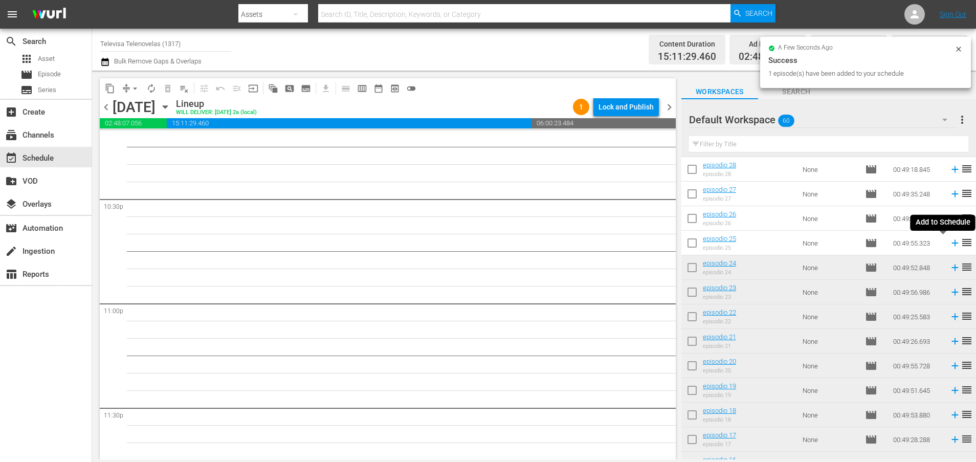
click at [949, 242] on icon at bounding box center [954, 242] width 11 height 11
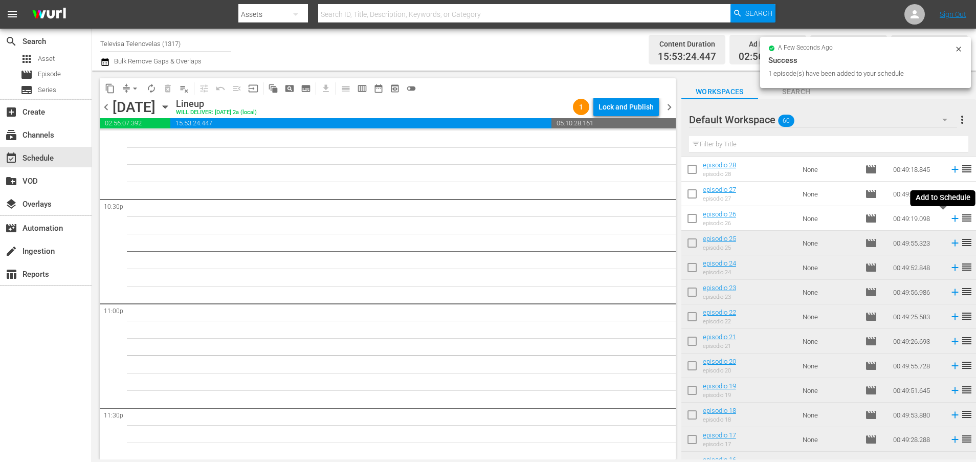
click at [949, 215] on icon at bounding box center [954, 218] width 11 height 11
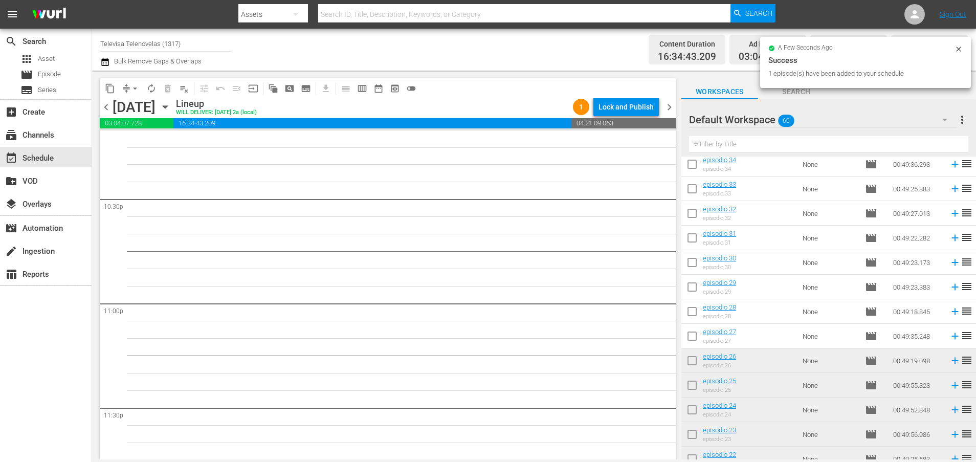
scroll to position [657, 0]
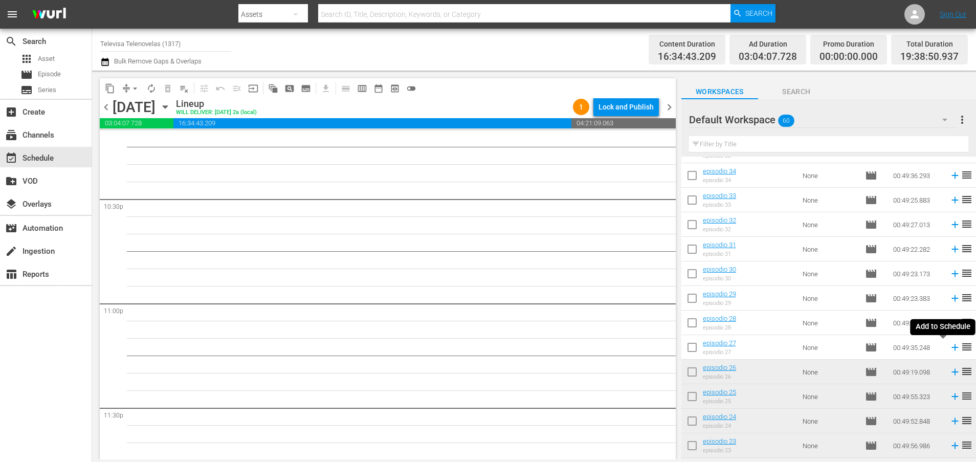
click at [951, 348] on icon at bounding box center [954, 347] width 7 height 7
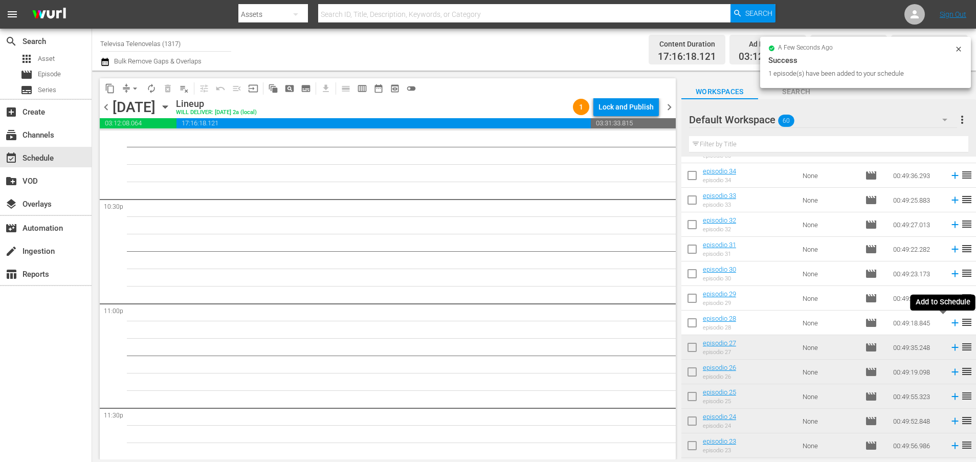
click at [951, 322] on icon at bounding box center [954, 323] width 7 height 7
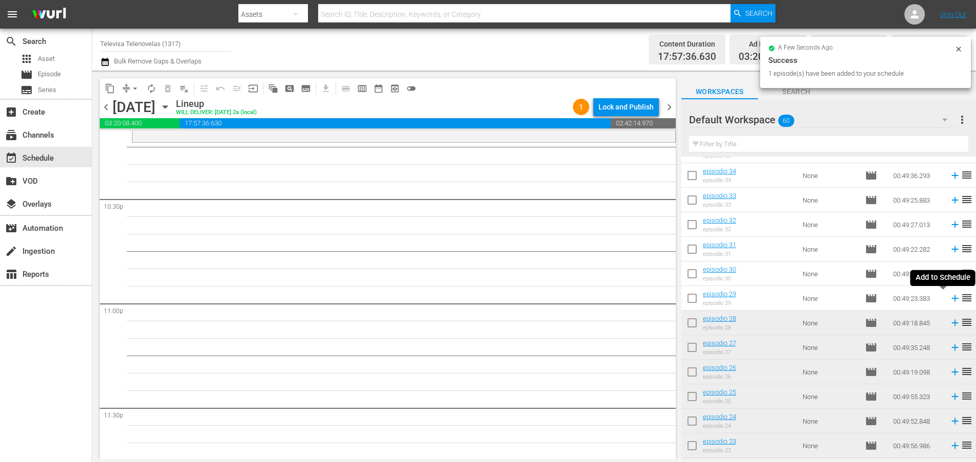
click at [949, 298] on icon at bounding box center [954, 298] width 11 height 11
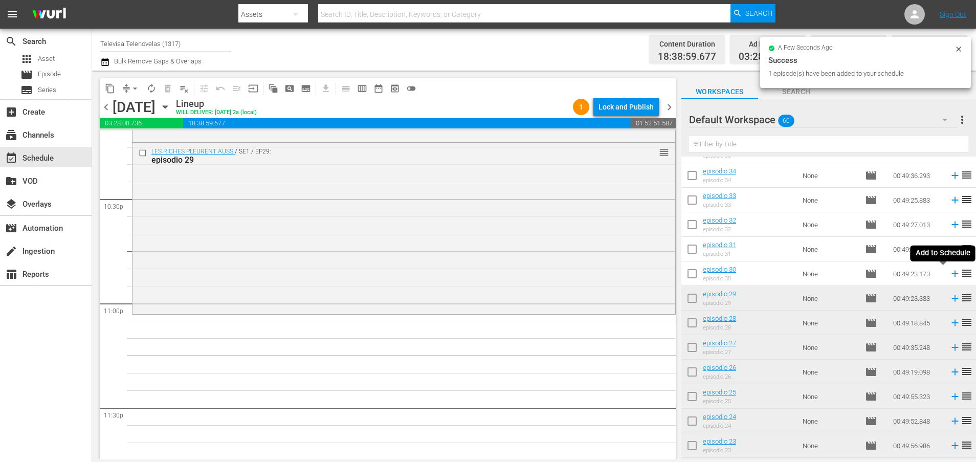
click at [951, 275] on icon at bounding box center [954, 274] width 7 height 7
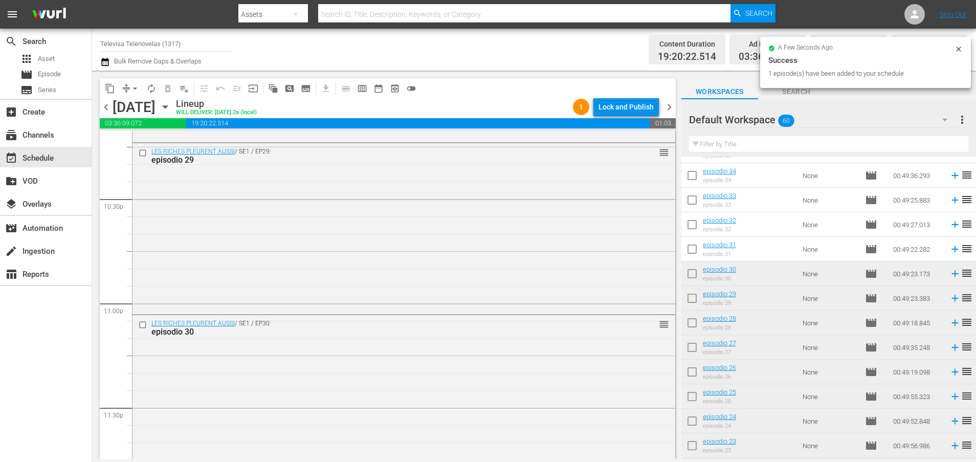
scroll to position [4679, 0]
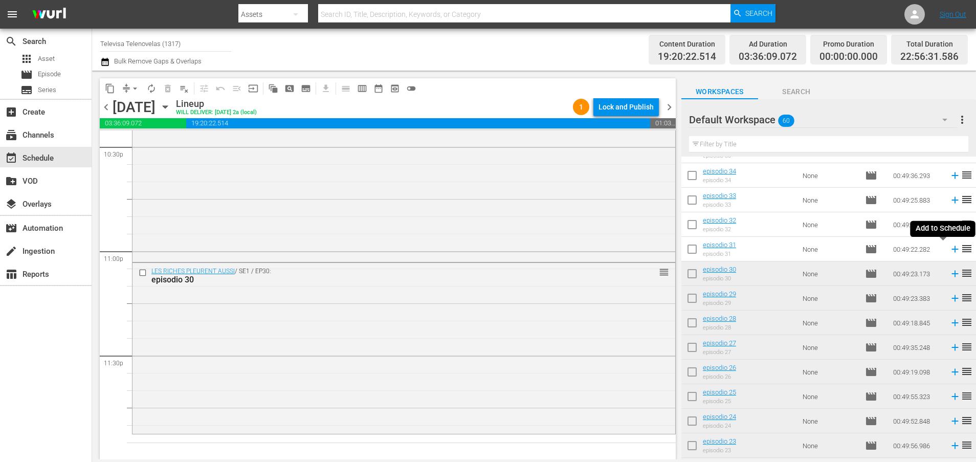
click at [951, 249] on icon at bounding box center [954, 249] width 7 height 7
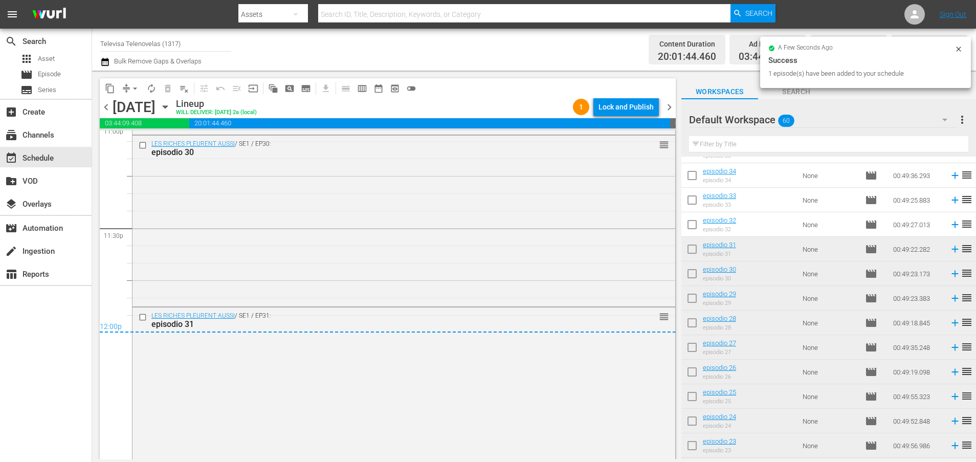
scroll to position [4826, 0]
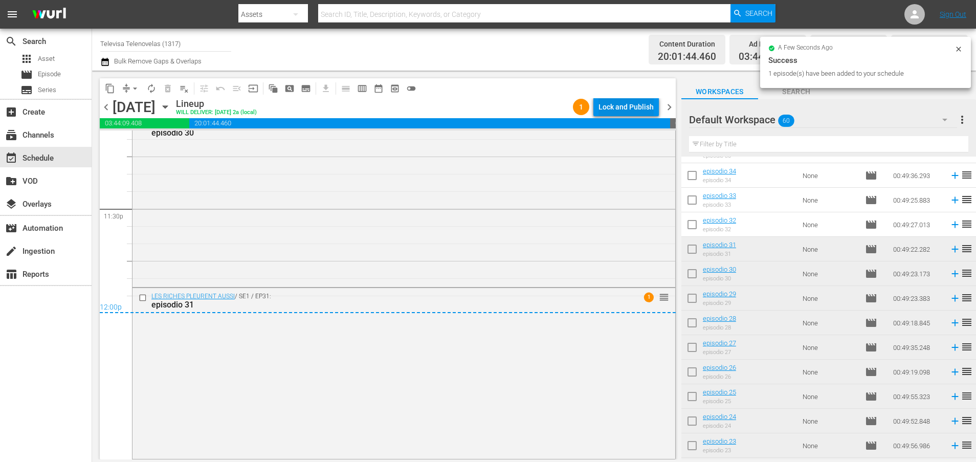
click at [628, 111] on div "Lock and Publish" at bounding box center [625, 107] width 55 height 18
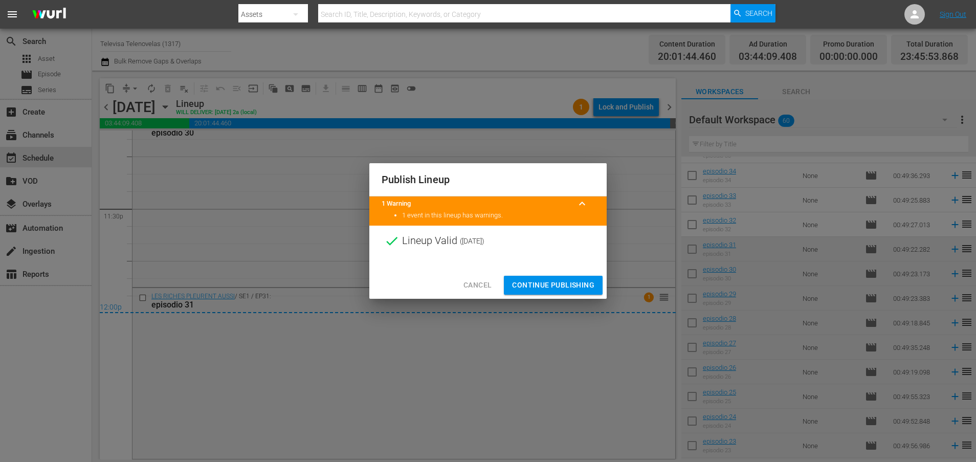
click at [565, 287] on span "Continue Publishing" at bounding box center [553, 285] width 82 height 13
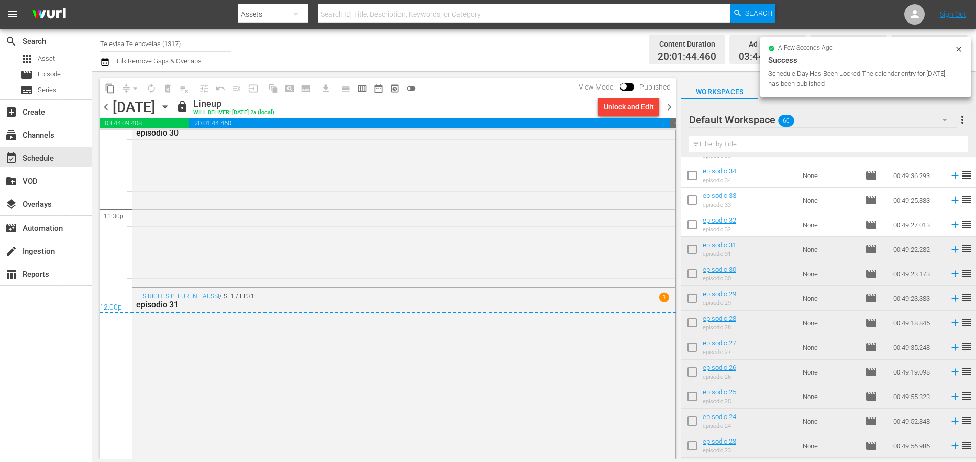
click at [171, 105] on icon "button" at bounding box center [165, 106] width 11 height 11
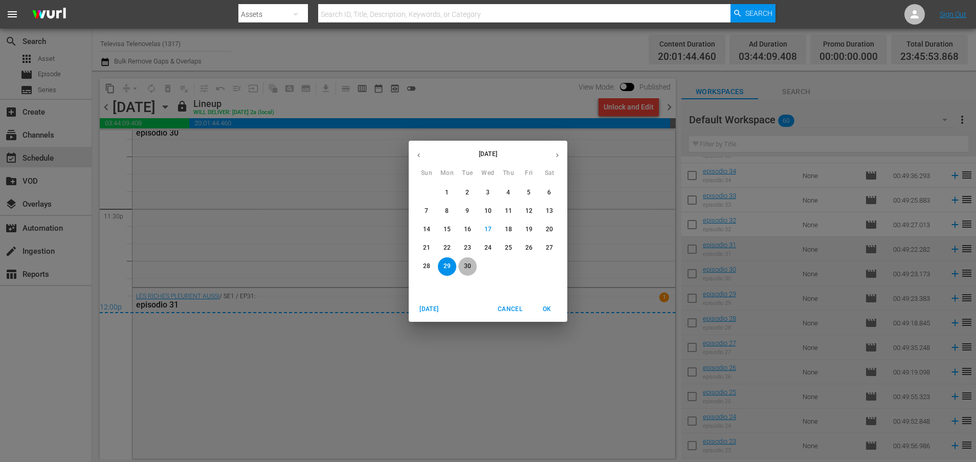
click at [470, 266] on p "30" at bounding box center [467, 266] width 7 height 9
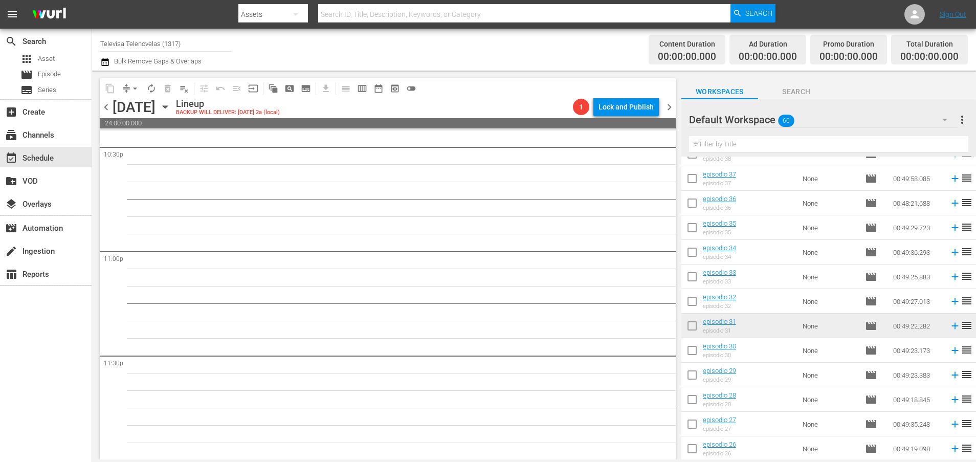
scroll to position [503, 0]
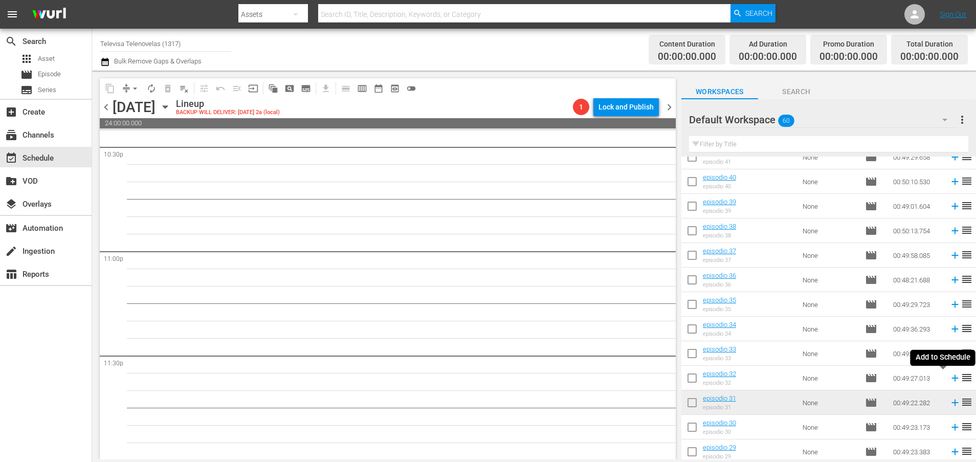
click at [951, 378] on icon at bounding box center [954, 378] width 7 height 7
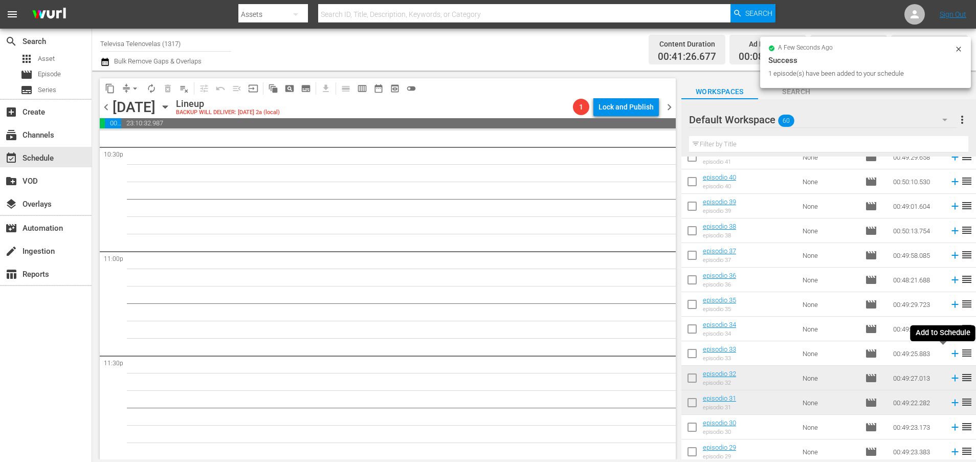
click at [951, 355] on icon at bounding box center [954, 353] width 7 height 7
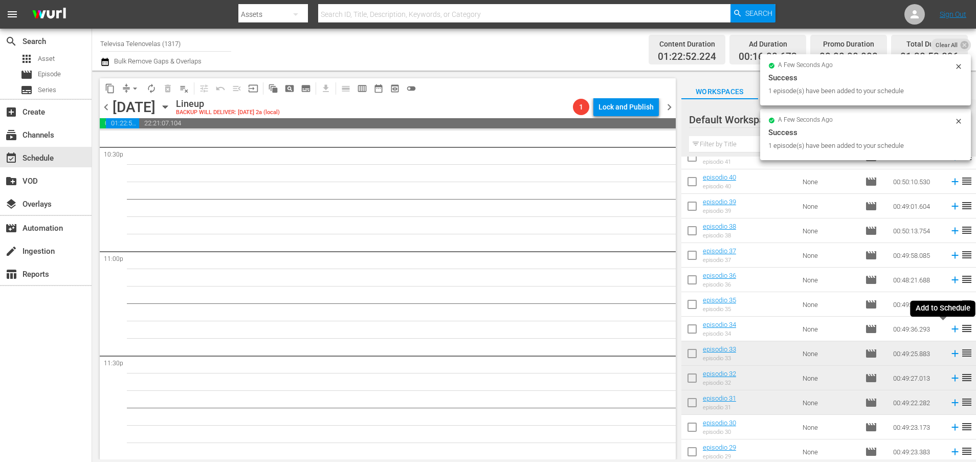
click at [951, 330] on icon at bounding box center [954, 329] width 7 height 7
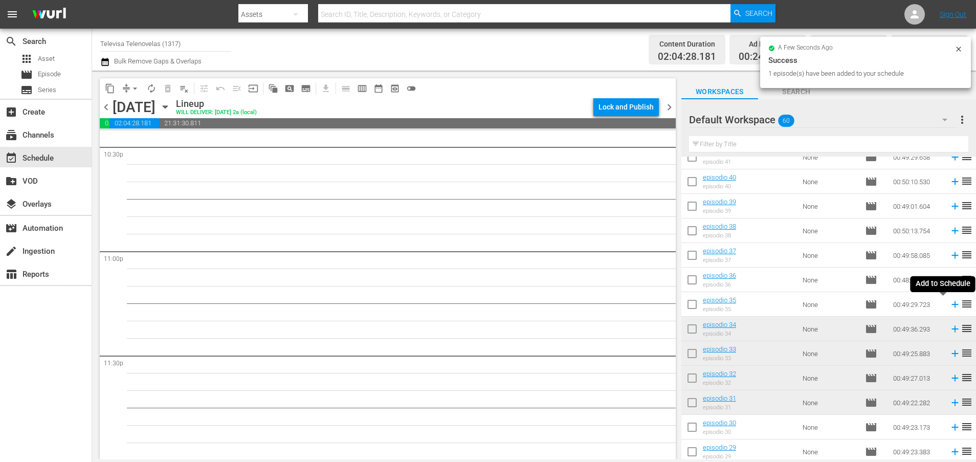
click at [951, 306] on icon at bounding box center [954, 304] width 7 height 7
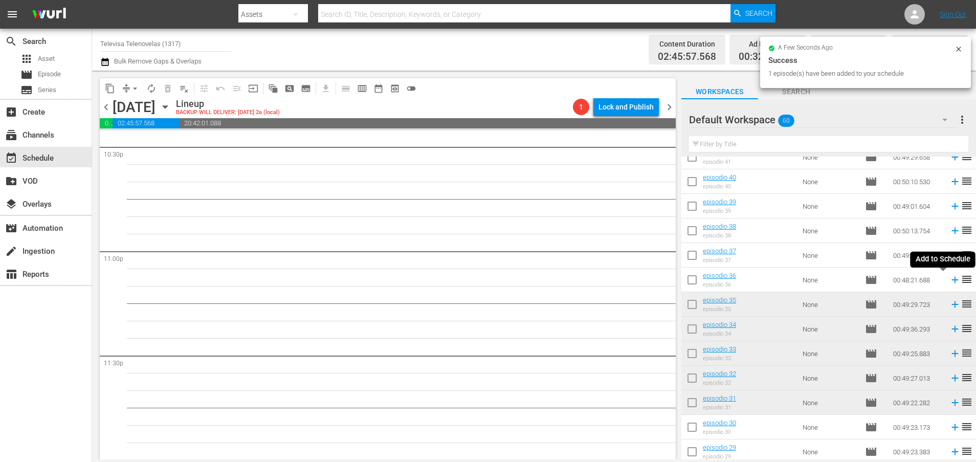
click at [949, 281] on icon at bounding box center [954, 279] width 11 height 11
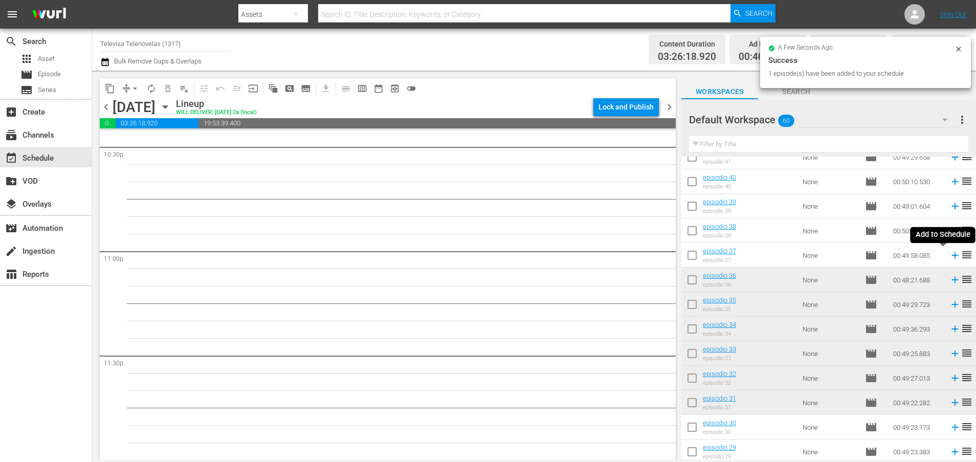
click at [949, 254] on icon at bounding box center [954, 255] width 11 height 11
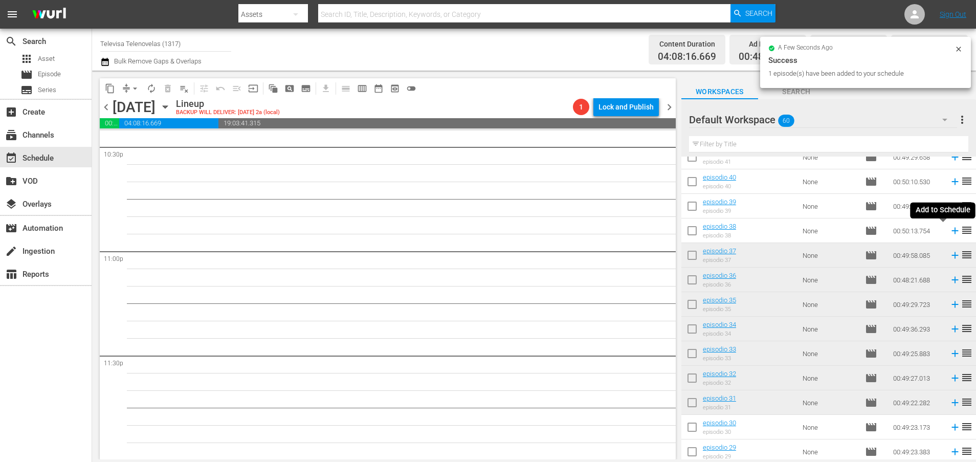
click at [949, 232] on icon at bounding box center [954, 230] width 11 height 11
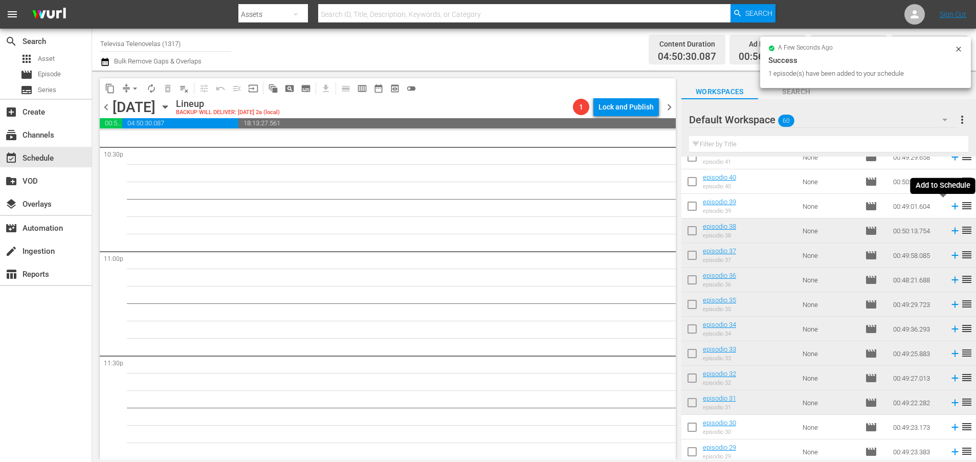
click at [949, 209] on icon at bounding box center [954, 205] width 11 height 11
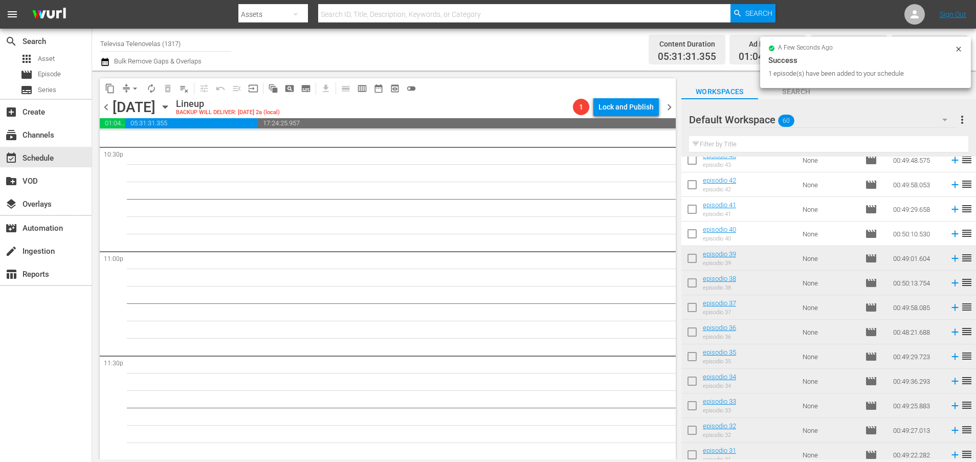
scroll to position [350, 0]
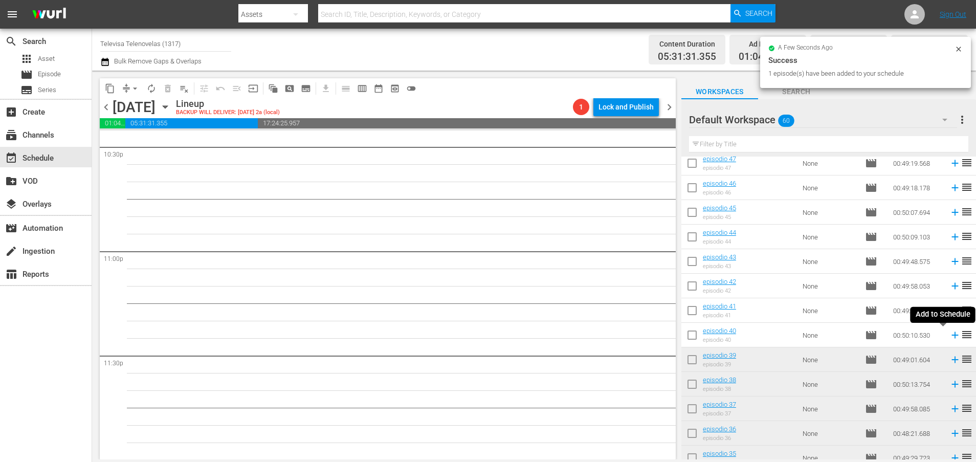
click at [951, 338] on icon at bounding box center [954, 335] width 7 height 7
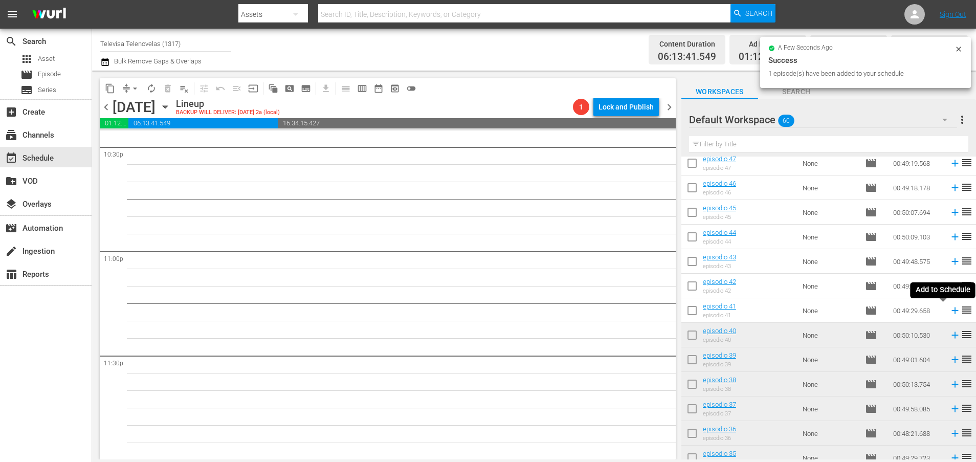
click at [949, 312] on icon at bounding box center [954, 310] width 11 height 11
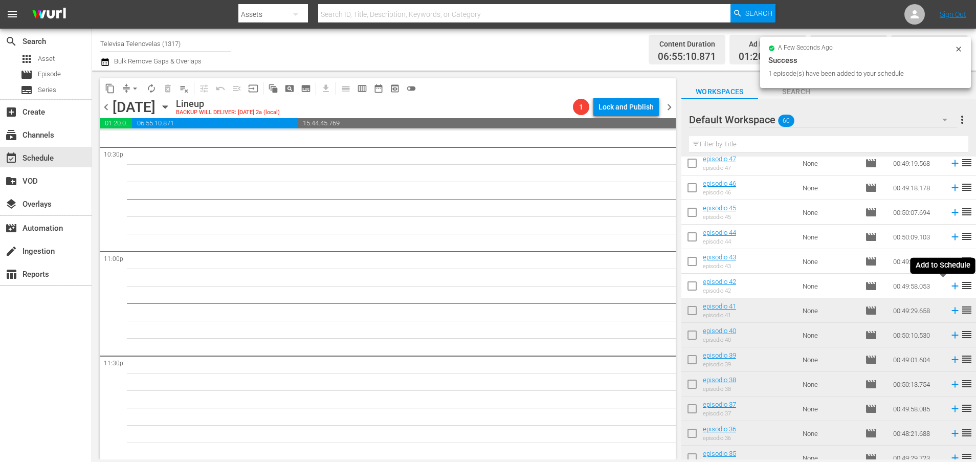
click at [949, 285] on icon at bounding box center [954, 285] width 11 height 11
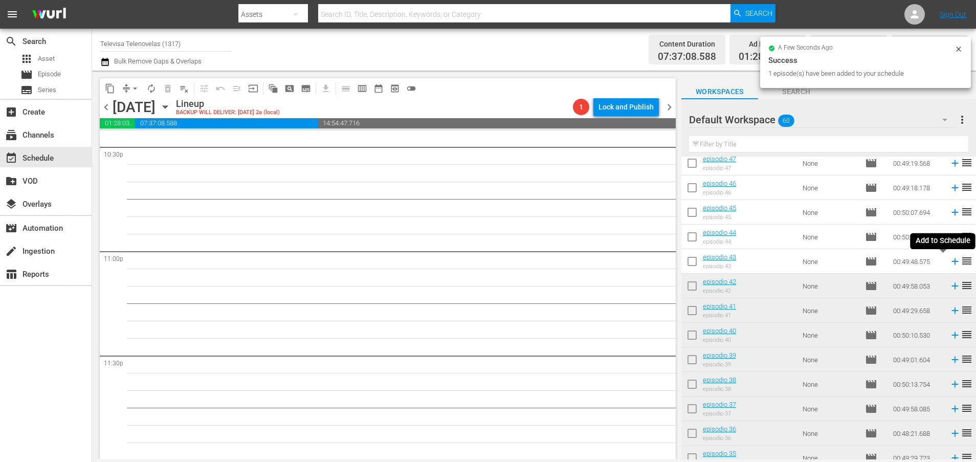
click at [949, 264] on icon at bounding box center [954, 261] width 11 height 11
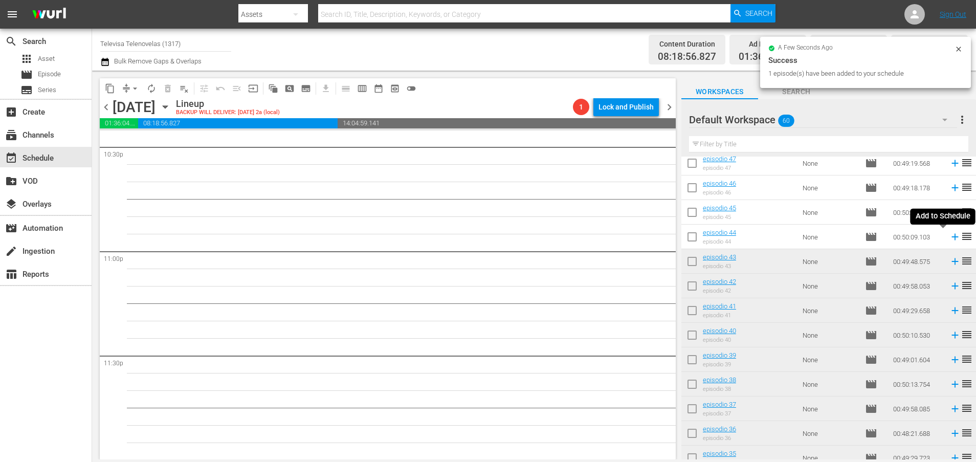
click at [951, 240] on icon at bounding box center [954, 237] width 7 height 7
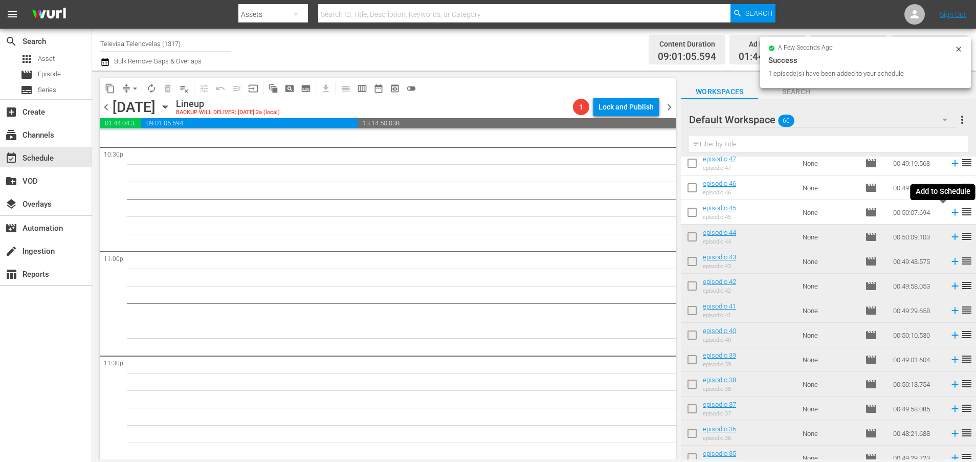
click at [951, 215] on icon at bounding box center [954, 212] width 7 height 7
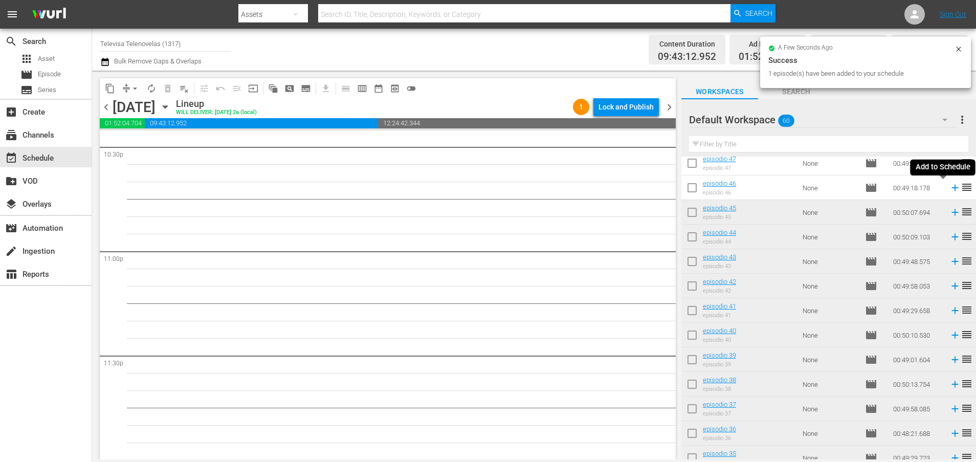
click at [951, 189] on icon at bounding box center [954, 188] width 7 height 7
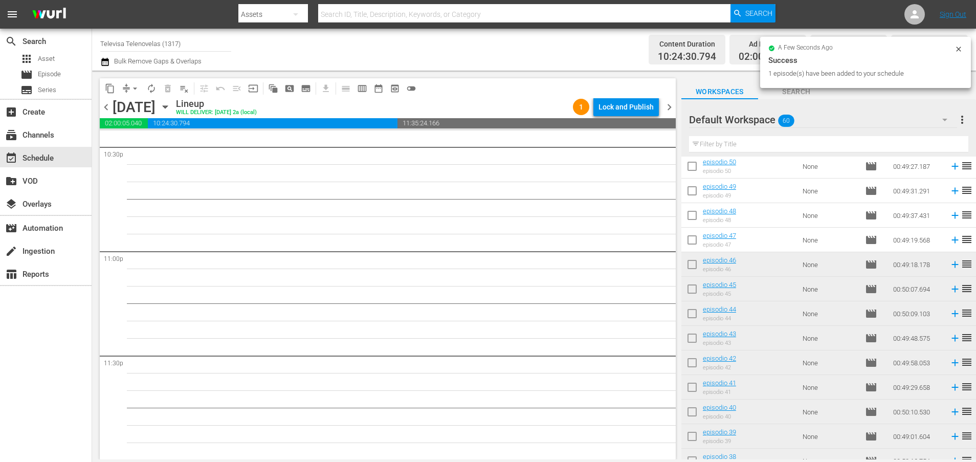
scroll to position [196, 0]
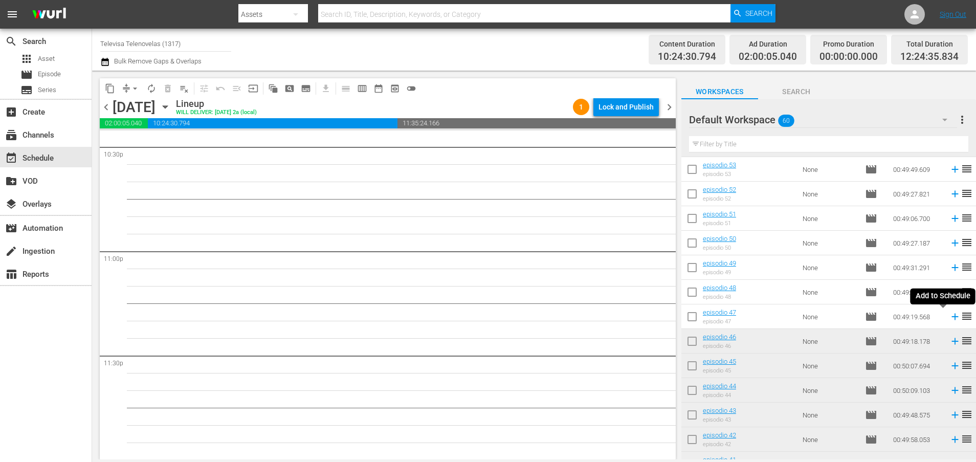
click at [951, 317] on icon at bounding box center [954, 317] width 7 height 7
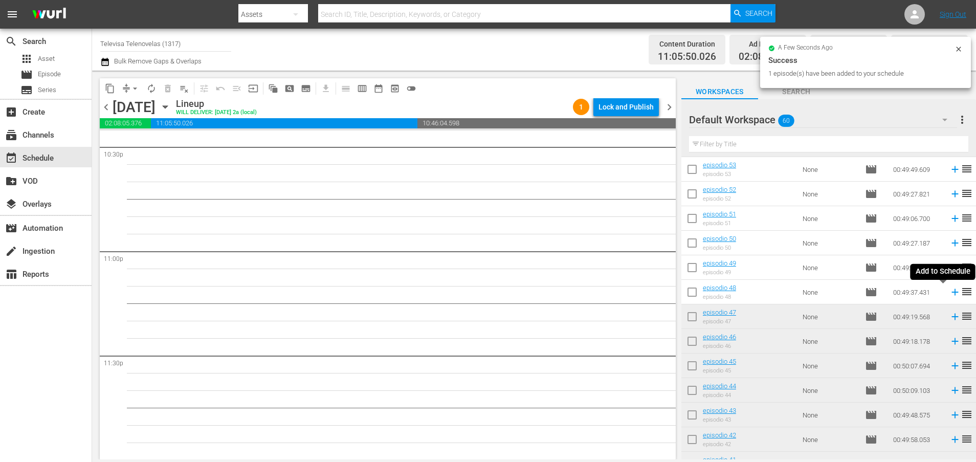
click at [951, 292] on icon at bounding box center [954, 292] width 7 height 7
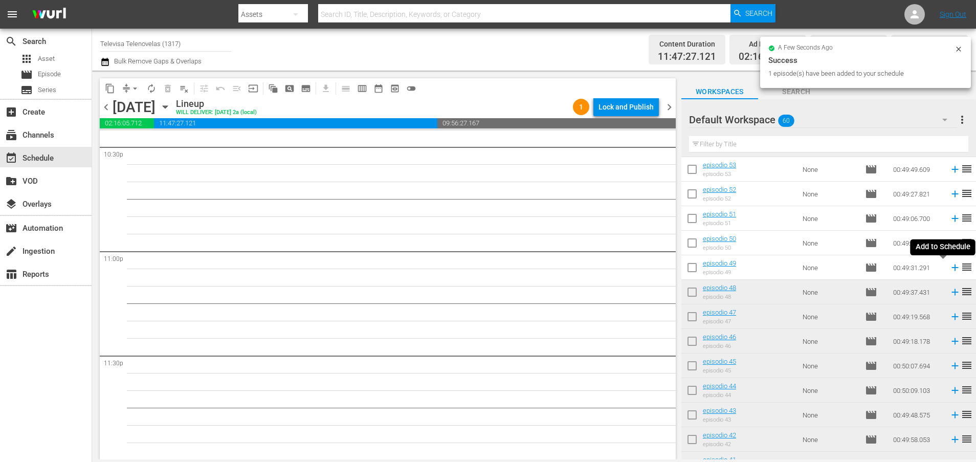
click at [951, 269] on icon at bounding box center [954, 267] width 7 height 7
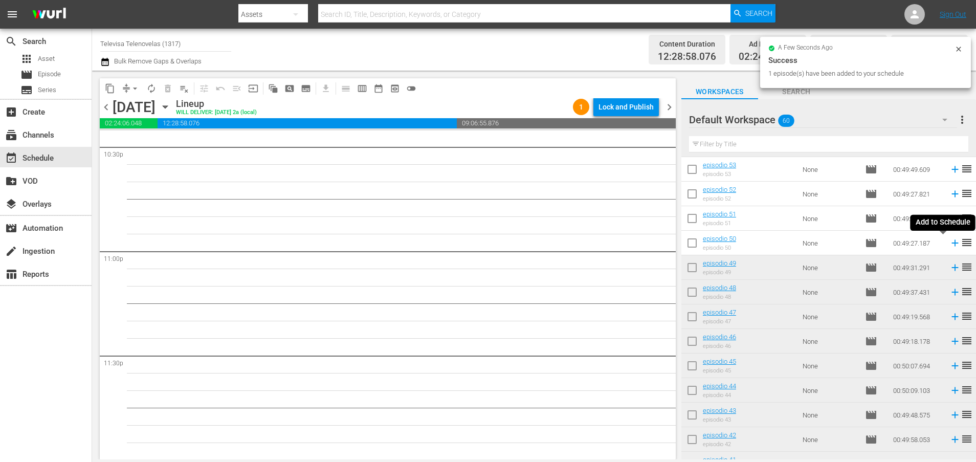
click at [951, 246] on icon at bounding box center [954, 243] width 7 height 7
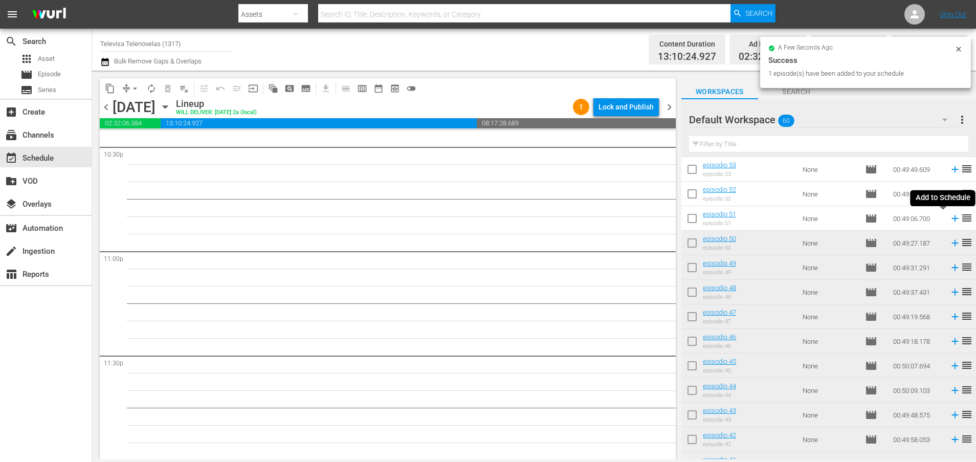
click at [949, 219] on icon at bounding box center [954, 218] width 11 height 11
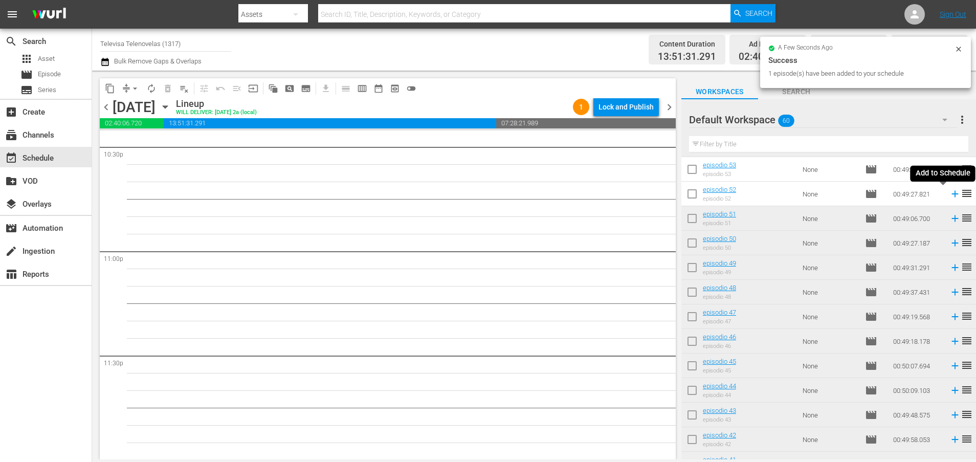
click at [949, 195] on icon at bounding box center [954, 193] width 11 height 11
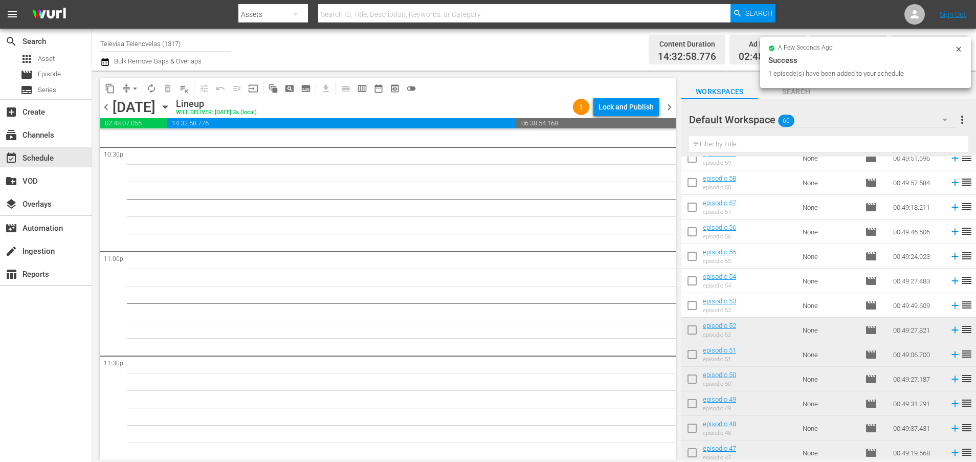
scroll to position [43, 0]
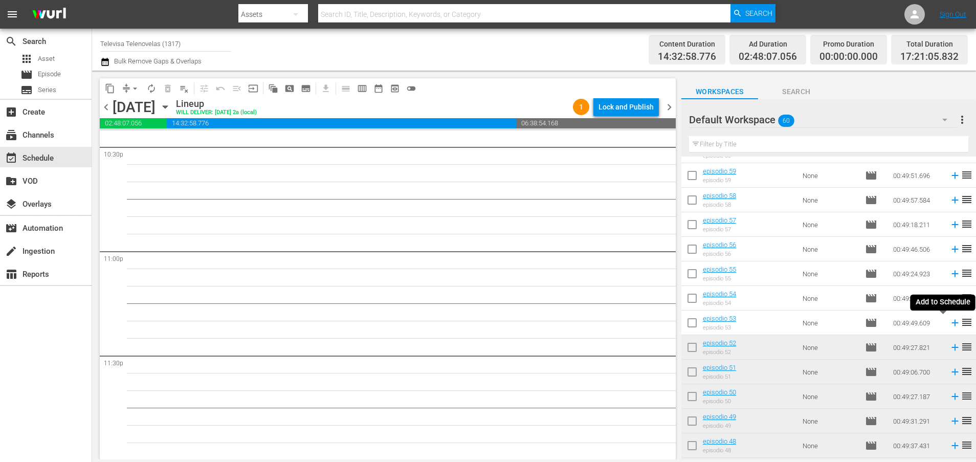
click at [951, 324] on icon at bounding box center [954, 323] width 7 height 7
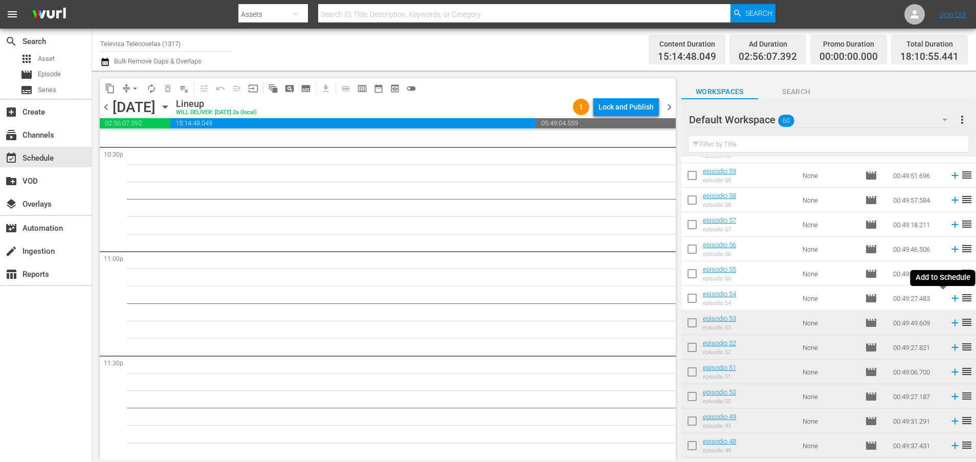
click at [951, 297] on icon at bounding box center [954, 298] width 7 height 7
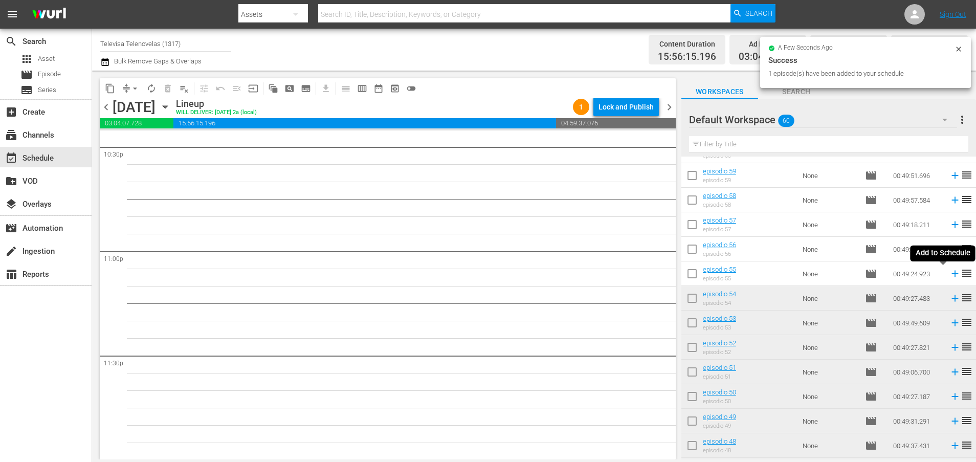
click at [949, 275] on icon at bounding box center [954, 273] width 11 height 11
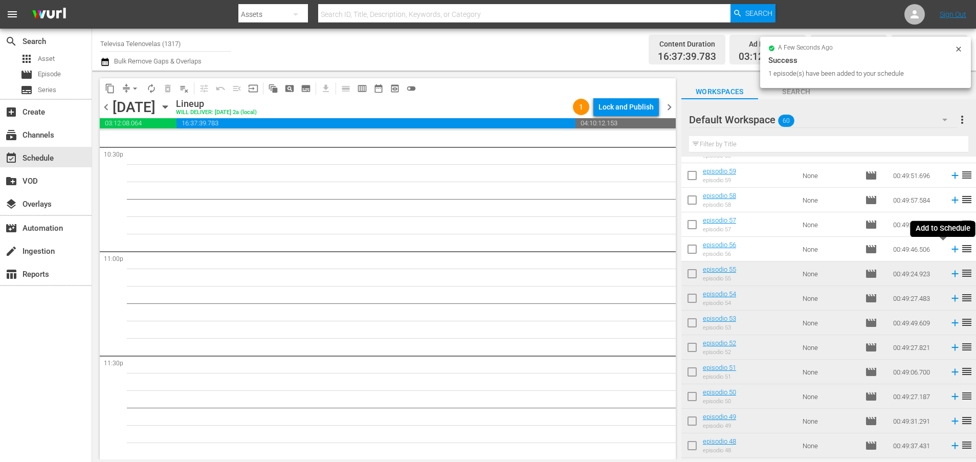
click at [951, 250] on icon at bounding box center [954, 249] width 7 height 7
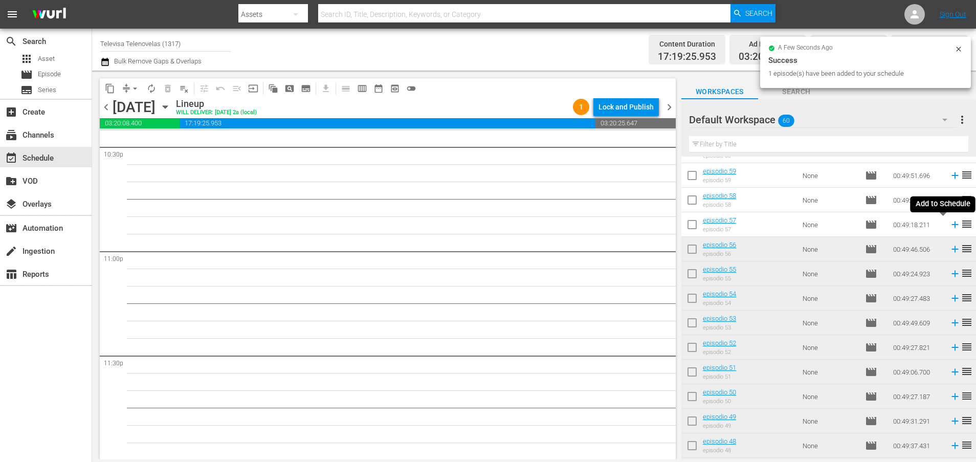
click at [951, 226] on icon at bounding box center [954, 224] width 7 height 7
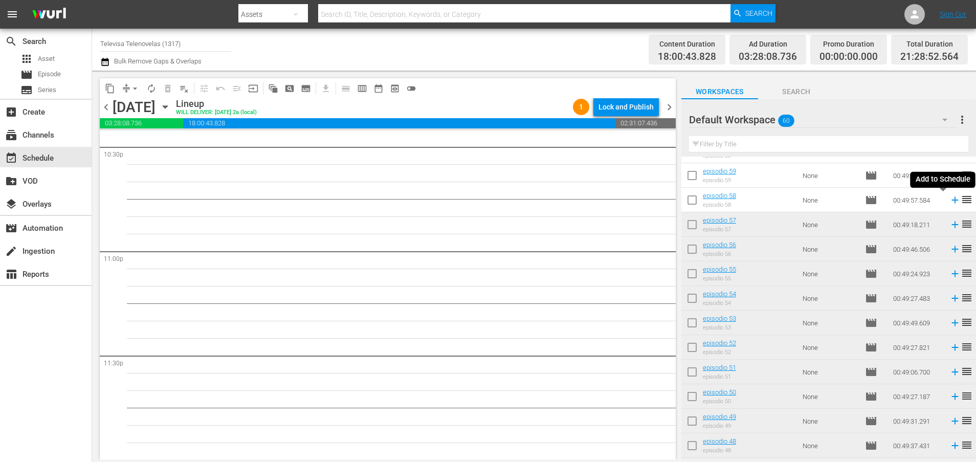
click at [949, 199] on icon at bounding box center [954, 199] width 11 height 11
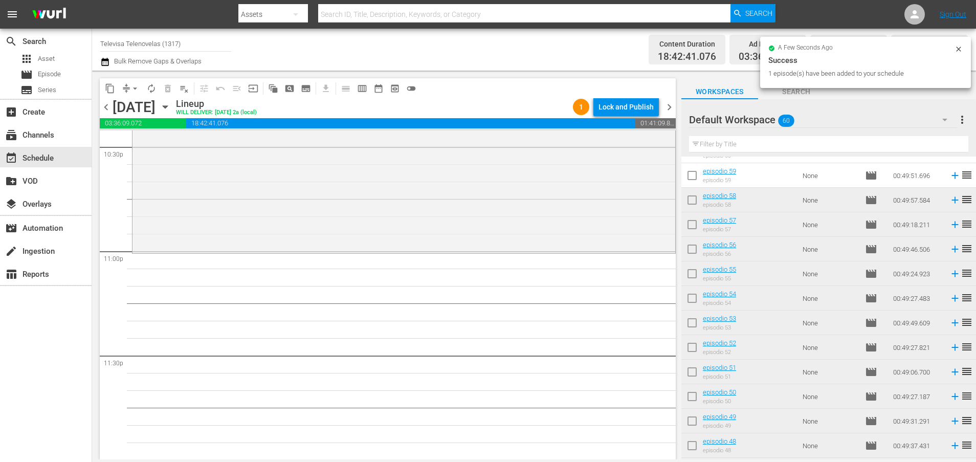
scroll to position [0, 0]
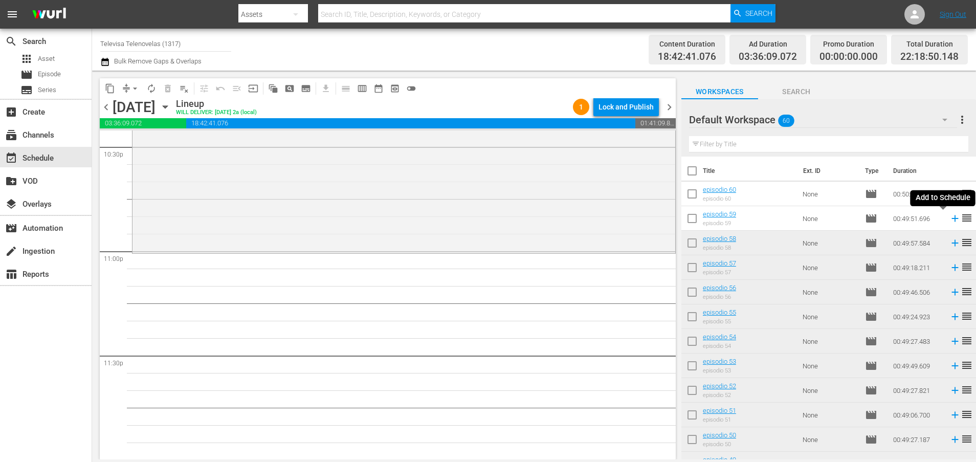
click at [951, 218] on icon at bounding box center [954, 218] width 7 height 7
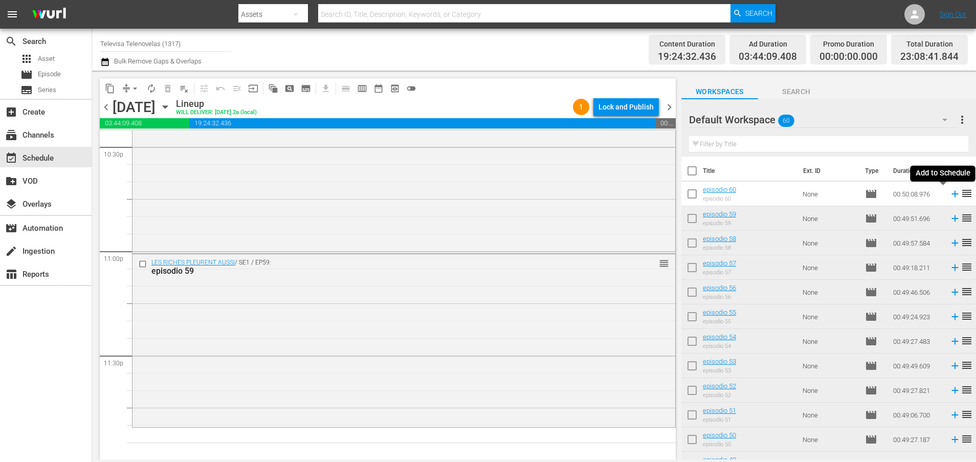
click at [951, 192] on icon at bounding box center [954, 194] width 7 height 7
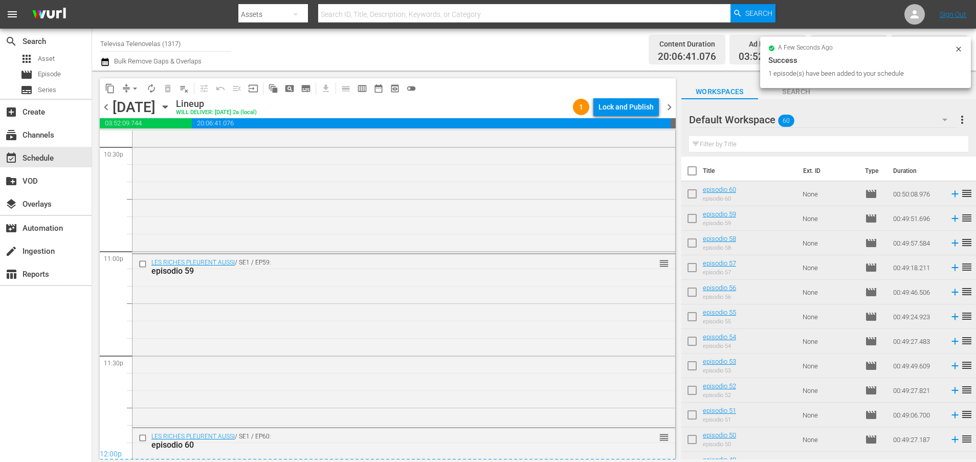
scroll to position [4821, 0]
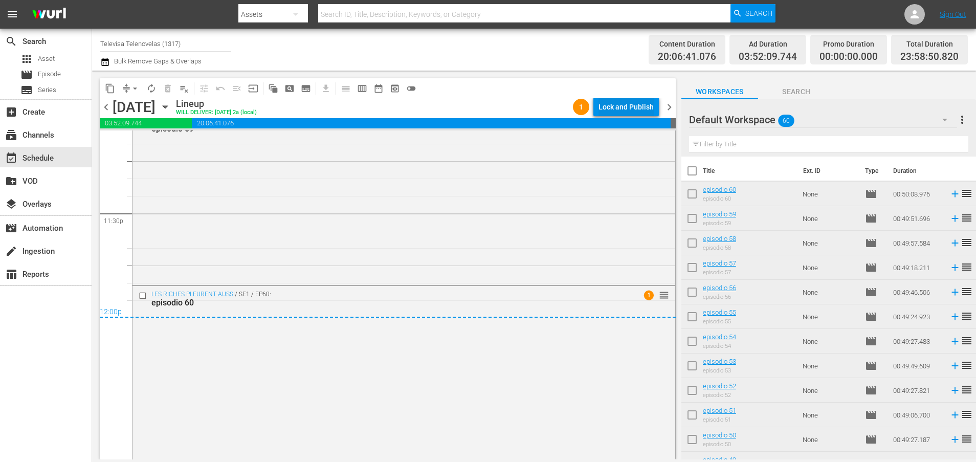
click at [618, 103] on div "Lock and Publish" at bounding box center [625, 107] width 55 height 18
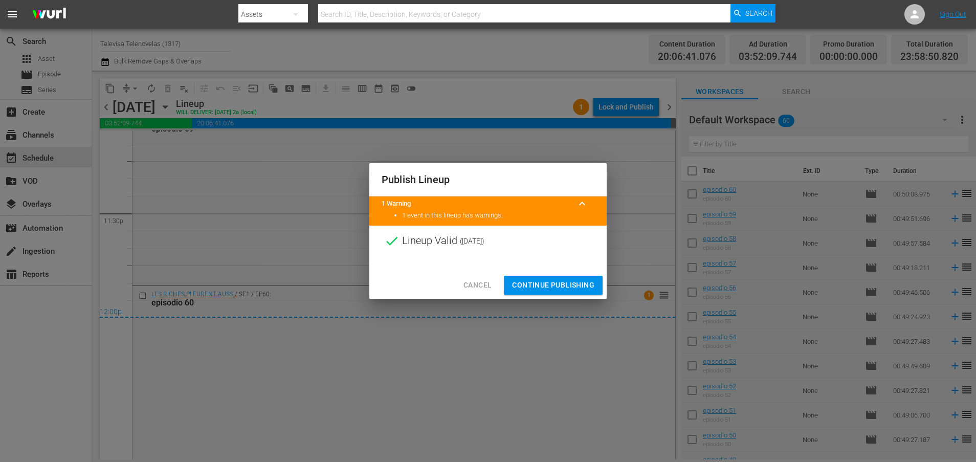
click at [554, 286] on span "Continue Publishing" at bounding box center [553, 285] width 82 height 13
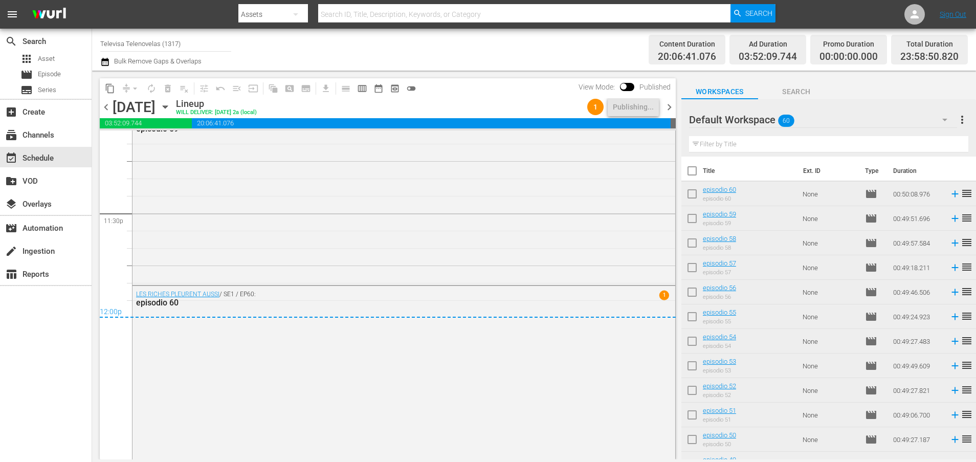
click at [171, 104] on icon "button" at bounding box center [165, 106] width 11 height 11
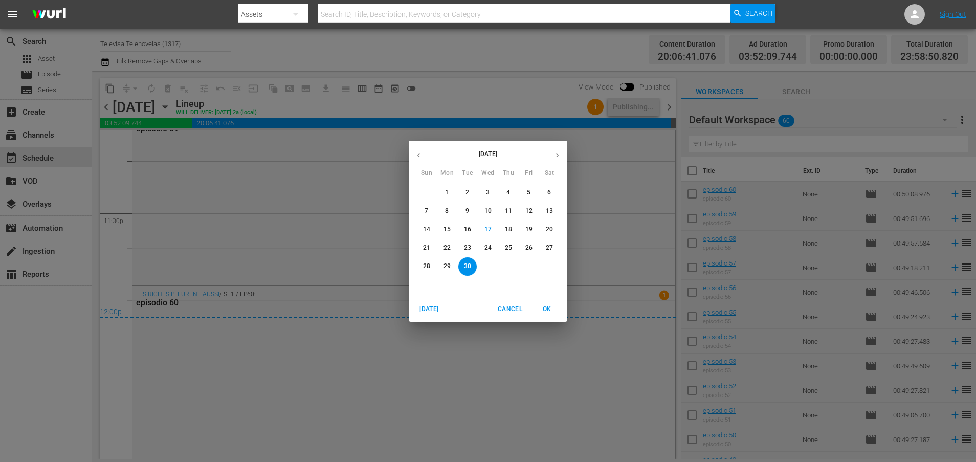
click at [502, 94] on div "September 2025 Sun Mon Tue Wed Thu Fri Sat 31 1 2 3 4 5 6 7 8 9 10 11 12 13 14 …" at bounding box center [488, 231] width 976 height 462
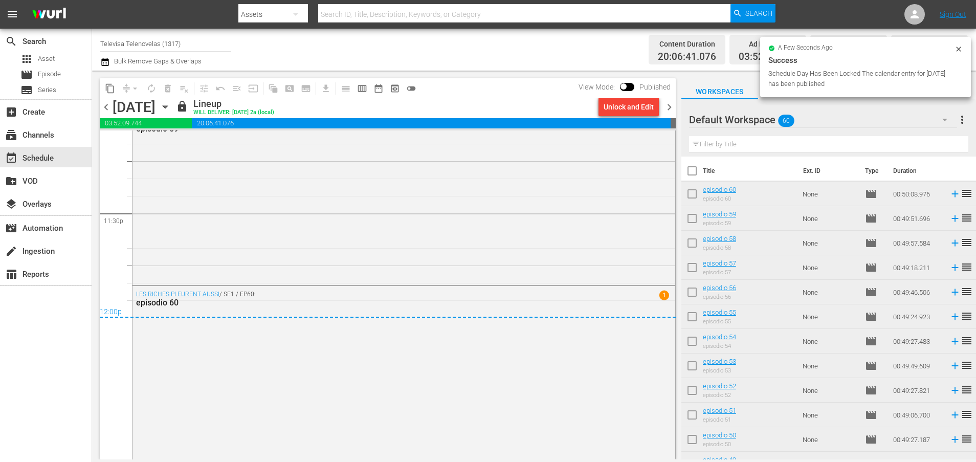
click at [171, 102] on icon "button" at bounding box center [165, 106] width 11 height 11
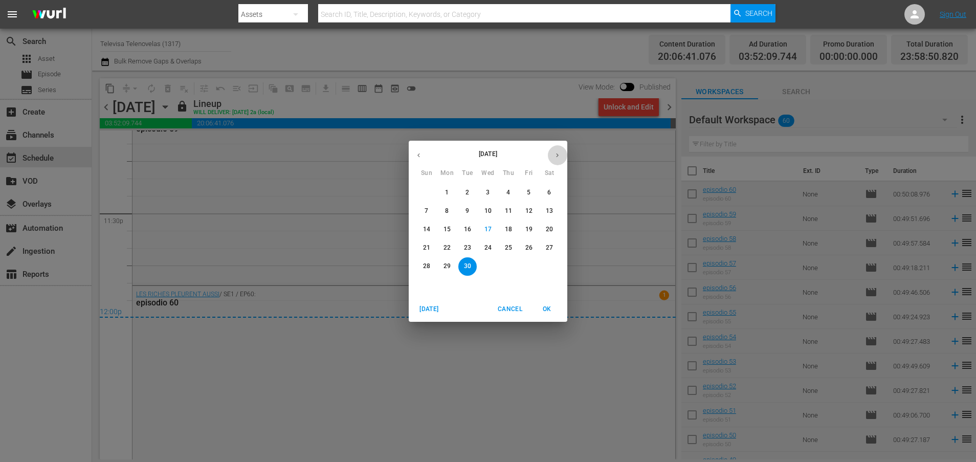
click at [555, 154] on icon "button" at bounding box center [557, 155] width 8 height 8
click at [487, 192] on p "1" at bounding box center [488, 192] width 4 height 9
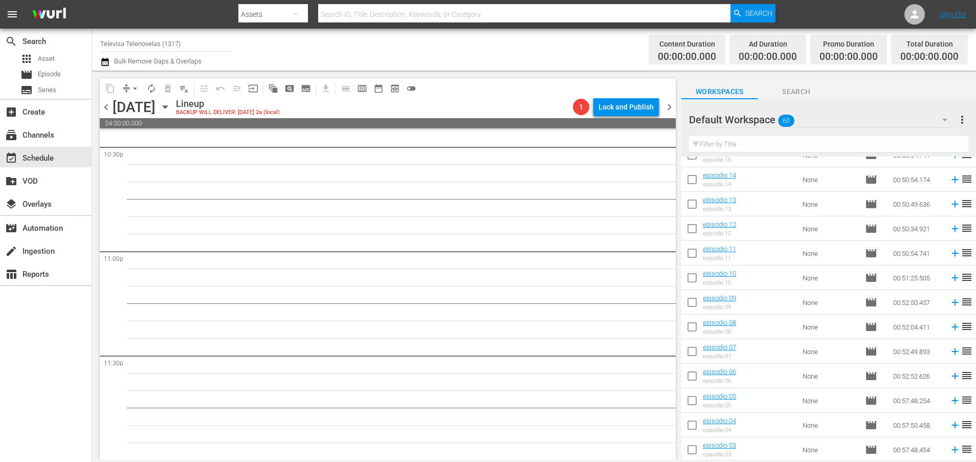
scroll to position [1194, 0]
click at [951, 450] on icon at bounding box center [954, 448] width 7 height 7
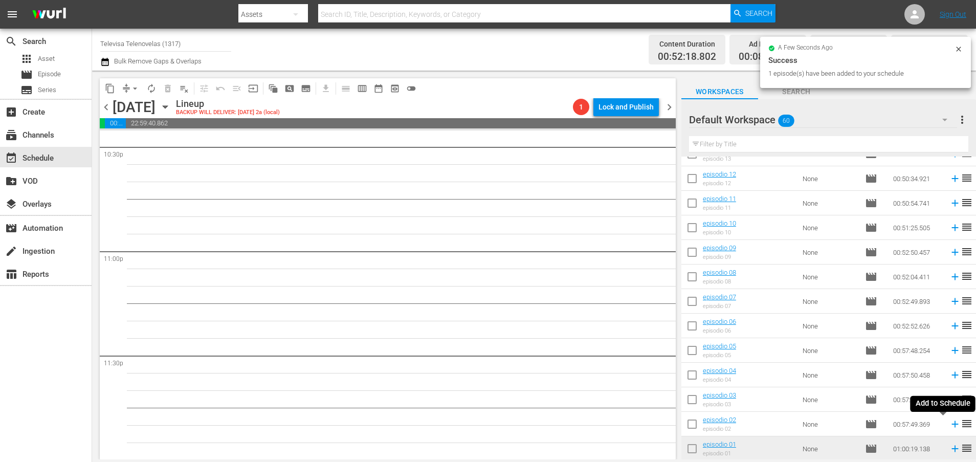
click at [951, 424] on icon at bounding box center [954, 424] width 7 height 7
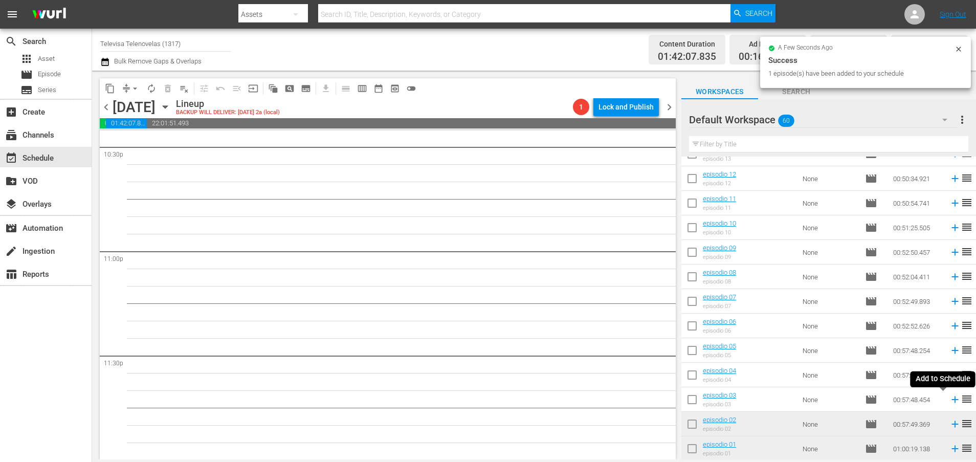
click at [951, 399] on icon at bounding box center [954, 399] width 7 height 7
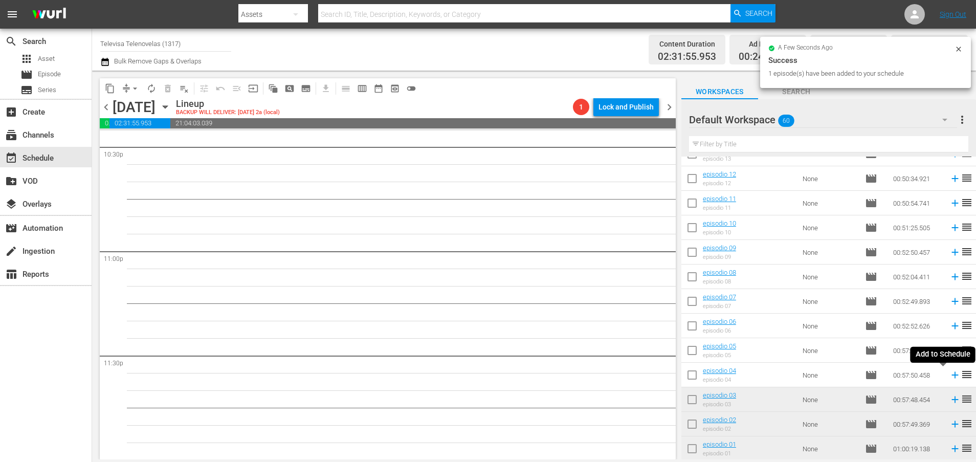
click at [951, 376] on icon at bounding box center [954, 375] width 7 height 7
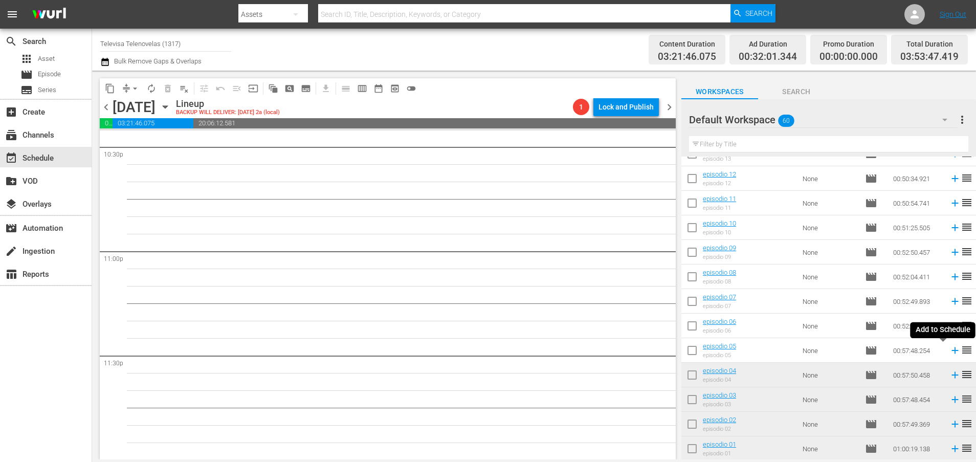
click at [949, 355] on icon at bounding box center [954, 350] width 11 height 11
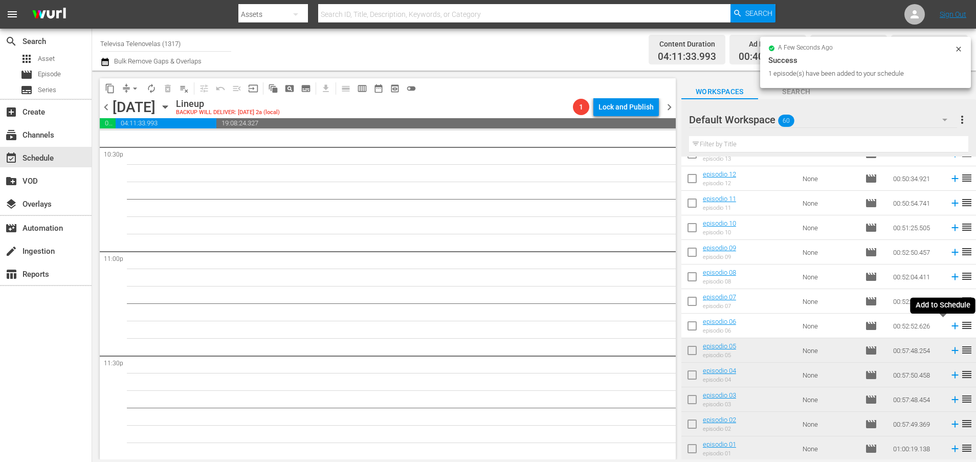
click at [949, 327] on icon at bounding box center [954, 325] width 11 height 11
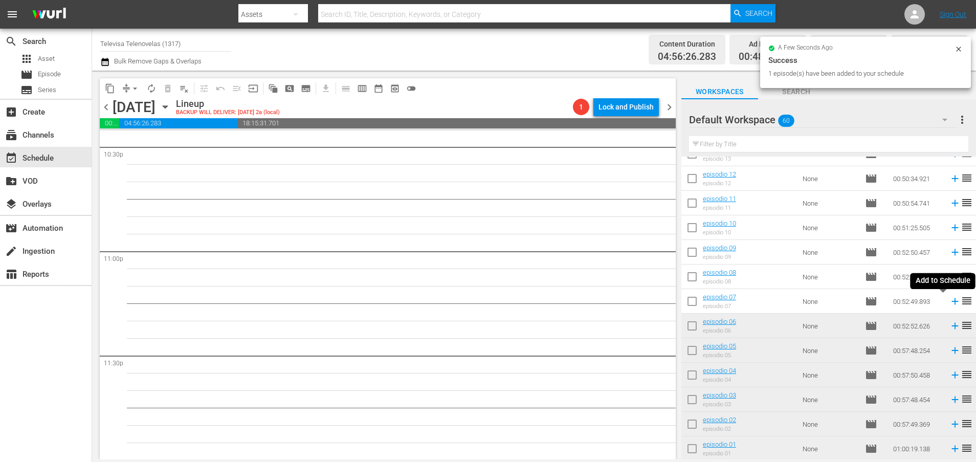
click at [951, 304] on icon at bounding box center [954, 301] width 7 height 7
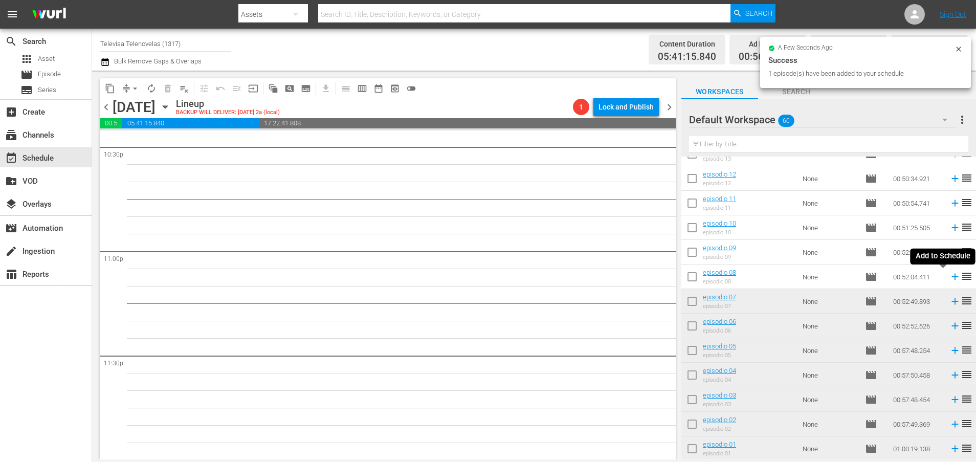
click at [951, 277] on icon at bounding box center [954, 277] width 7 height 7
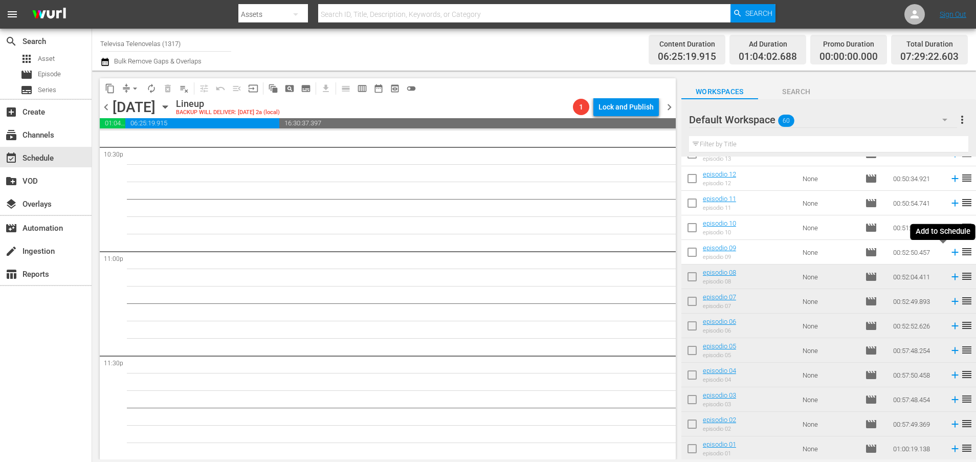
click at [951, 253] on icon at bounding box center [954, 252] width 7 height 7
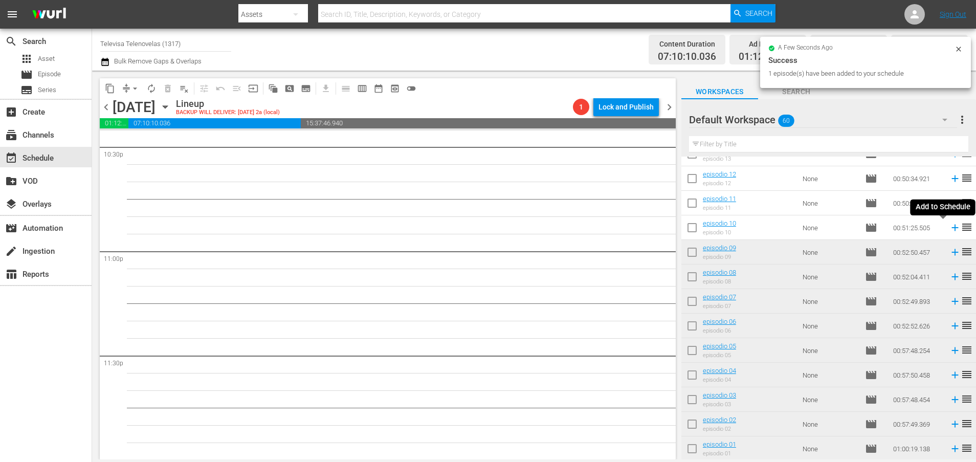
click at [951, 229] on icon at bounding box center [954, 228] width 7 height 7
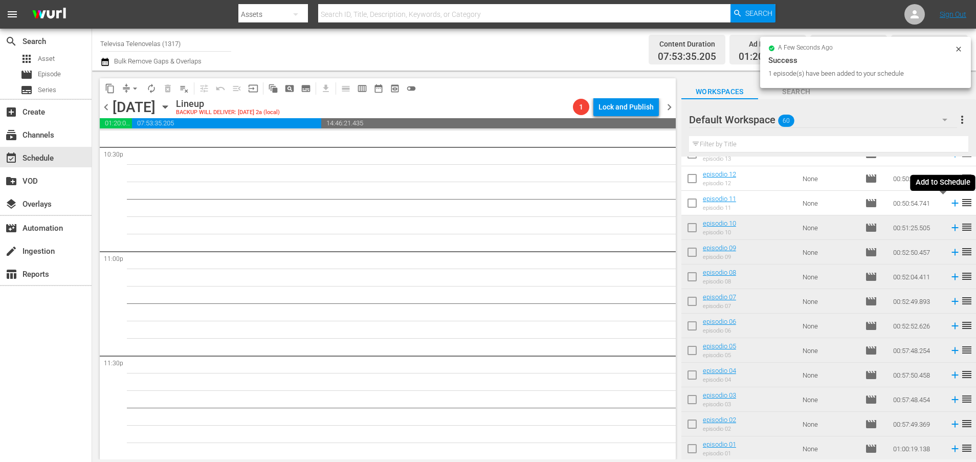
click at [951, 203] on icon at bounding box center [954, 203] width 7 height 7
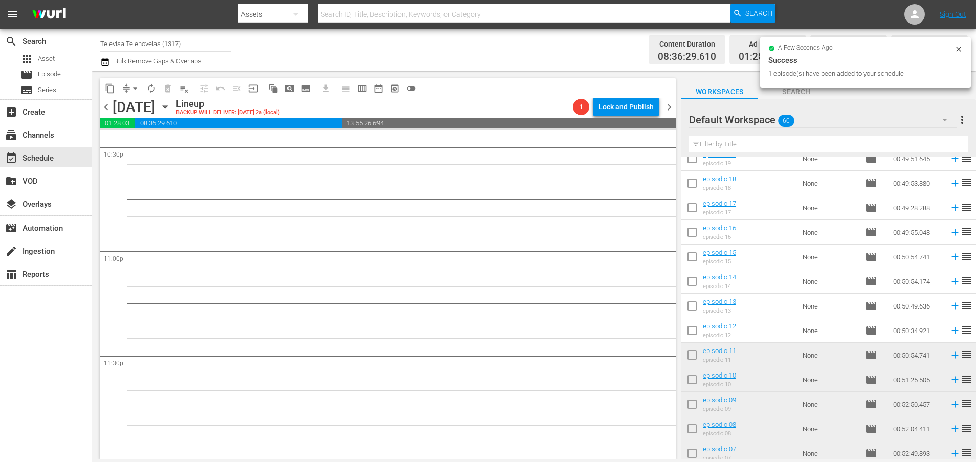
scroll to position [1040, 0]
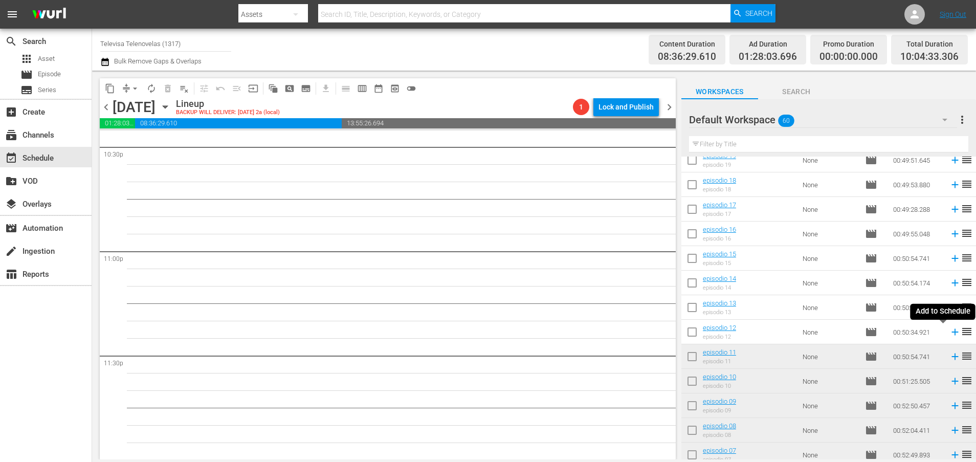
click at [951, 333] on icon at bounding box center [954, 332] width 7 height 7
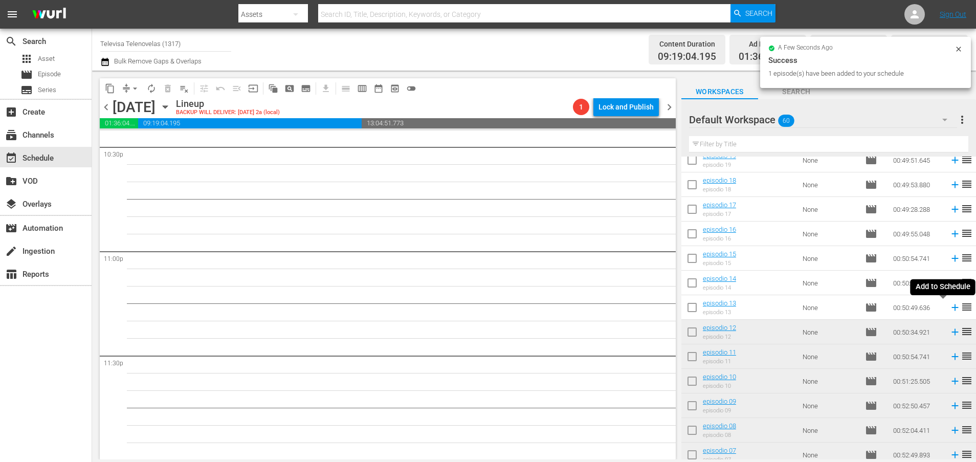
click at [951, 308] on icon at bounding box center [954, 307] width 7 height 7
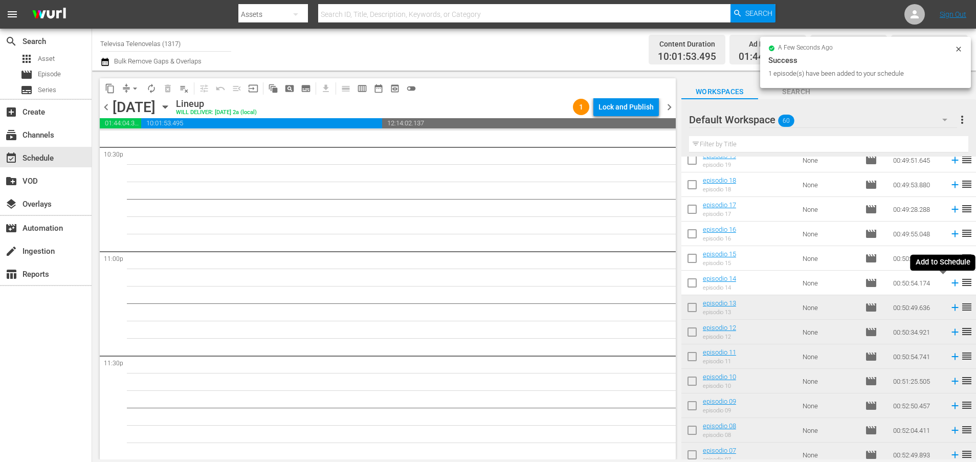
click at [951, 284] on icon at bounding box center [954, 283] width 7 height 7
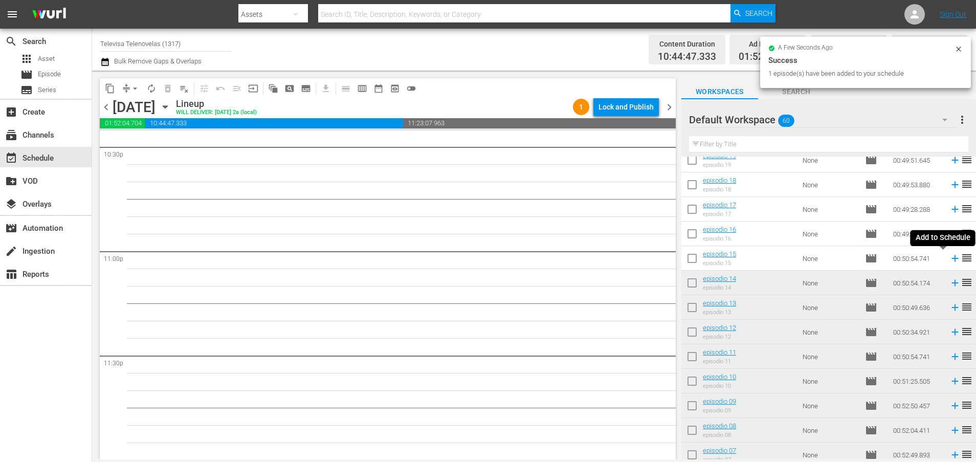
click at [951, 258] on icon at bounding box center [954, 258] width 7 height 7
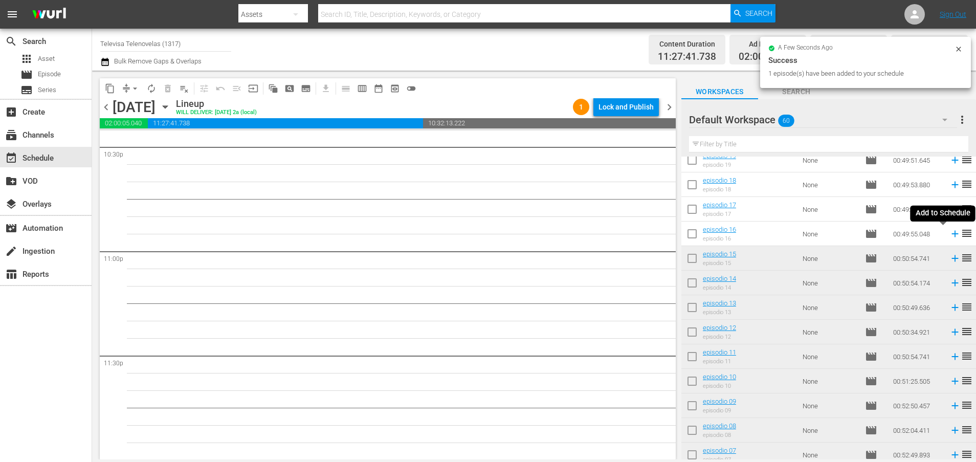
click at [951, 234] on icon at bounding box center [954, 234] width 7 height 7
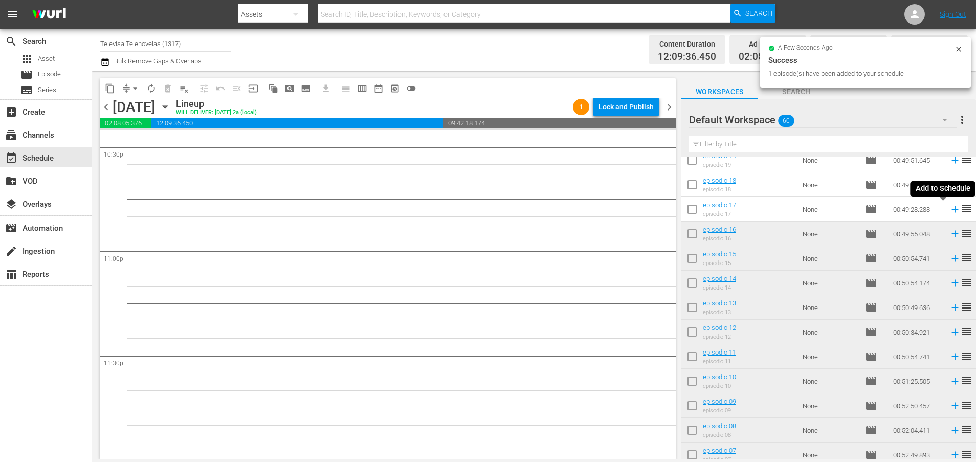
click at [951, 209] on icon at bounding box center [954, 209] width 7 height 7
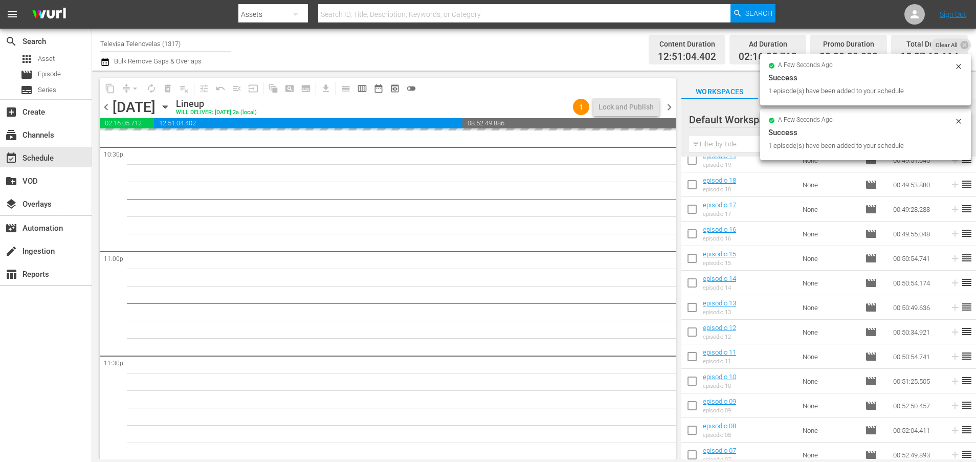
scroll to position [964, 0]
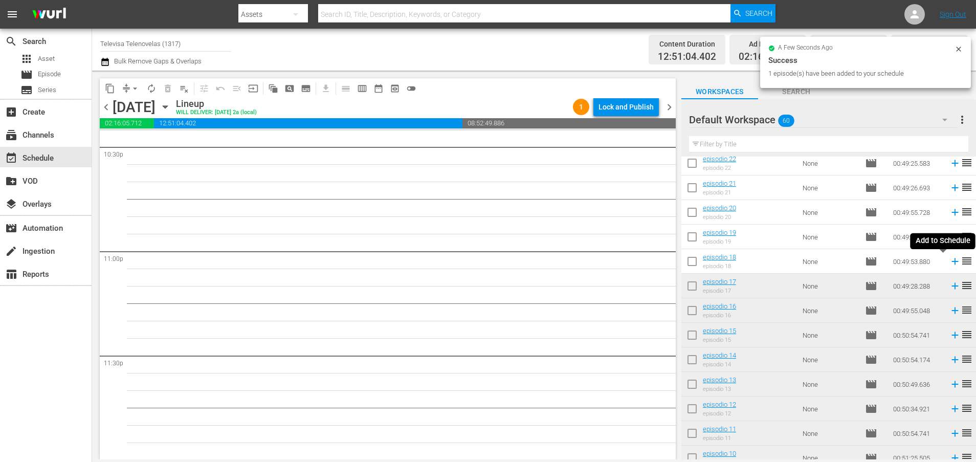
click at [951, 263] on icon at bounding box center [954, 261] width 7 height 7
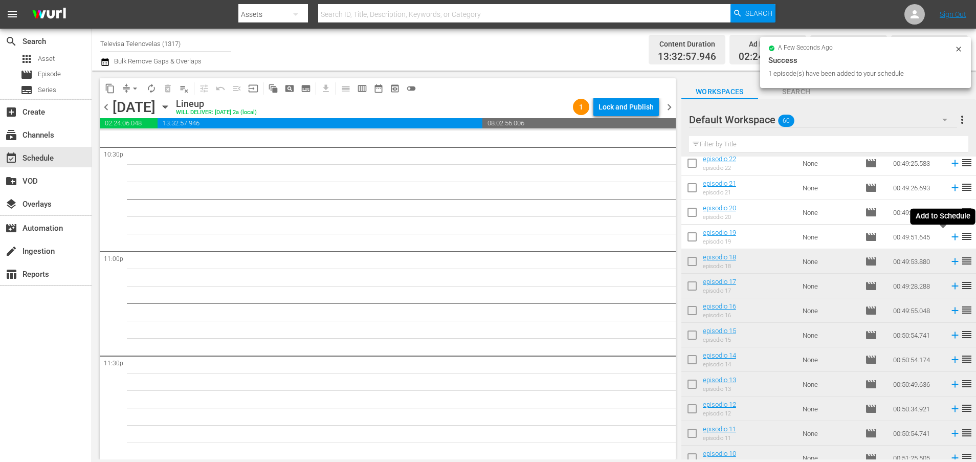
click at [949, 238] on icon at bounding box center [954, 236] width 11 height 11
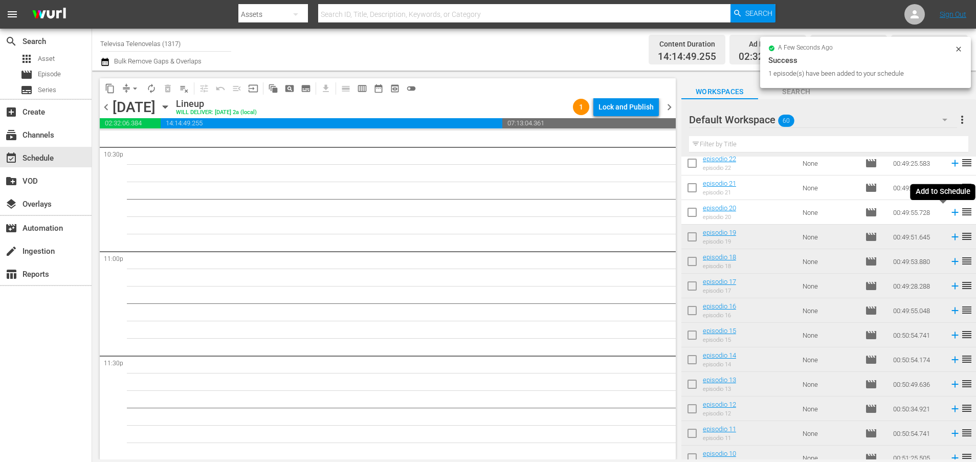
click at [951, 214] on icon at bounding box center [954, 212] width 7 height 7
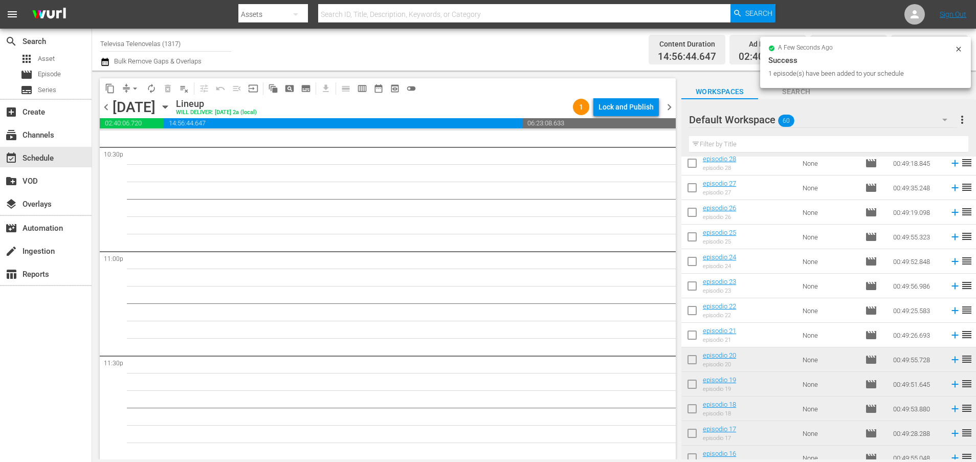
scroll to position [810, 0]
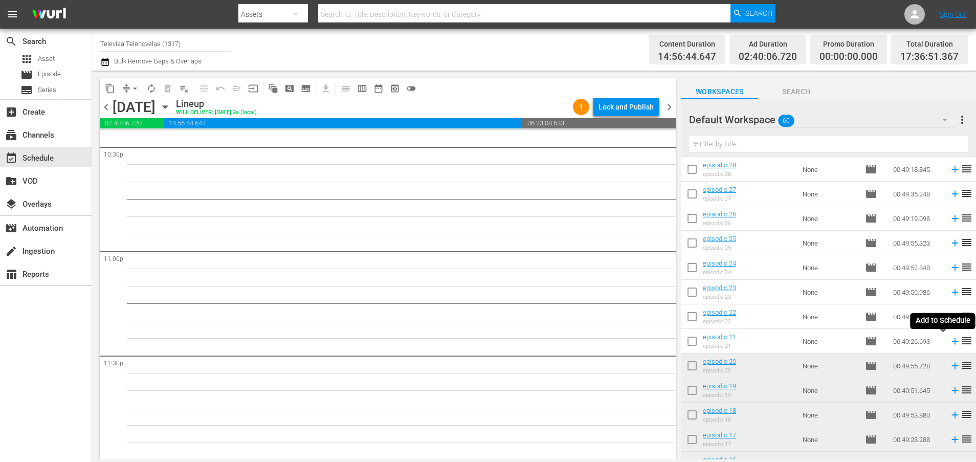
click at [951, 341] on icon at bounding box center [954, 341] width 7 height 7
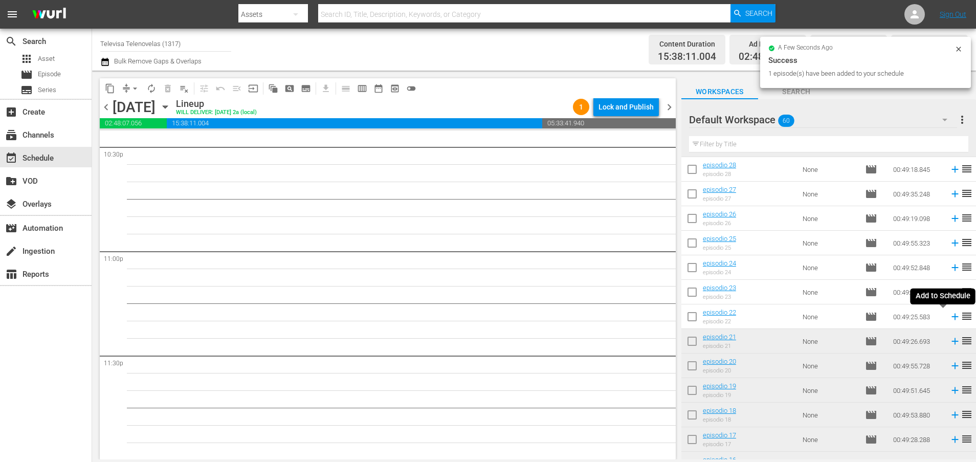
click at [949, 318] on icon at bounding box center [954, 316] width 11 height 11
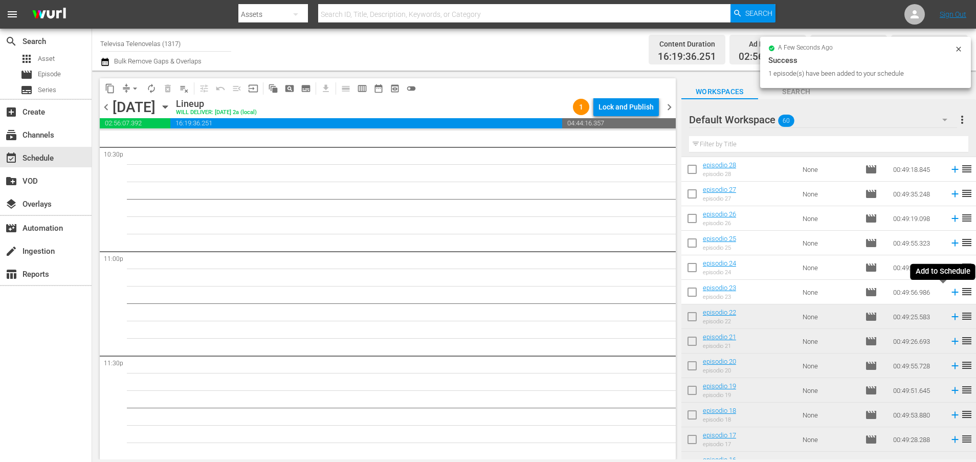
click at [951, 294] on icon at bounding box center [954, 292] width 7 height 7
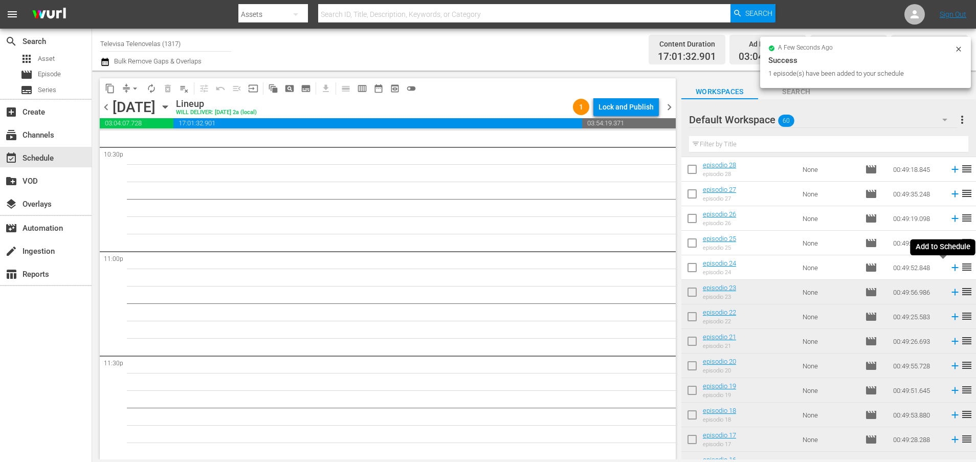
click at [949, 269] on icon at bounding box center [954, 267] width 11 height 11
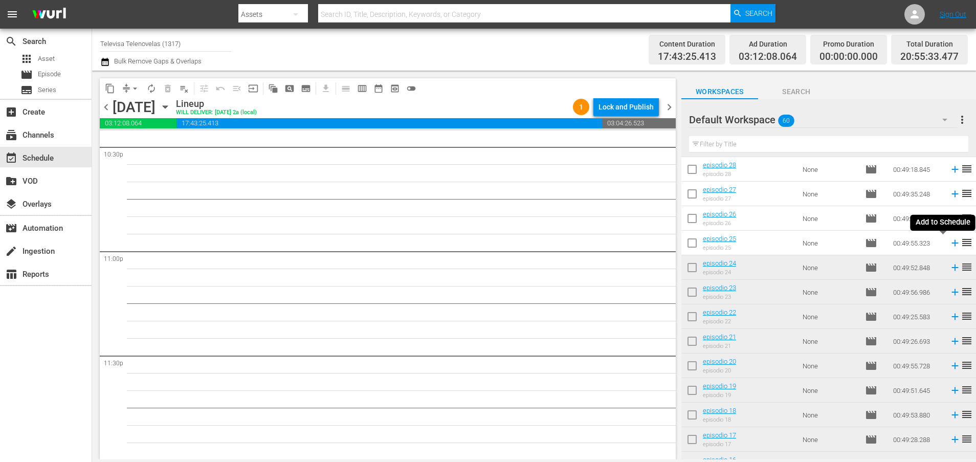
click at [951, 243] on icon at bounding box center [954, 243] width 7 height 7
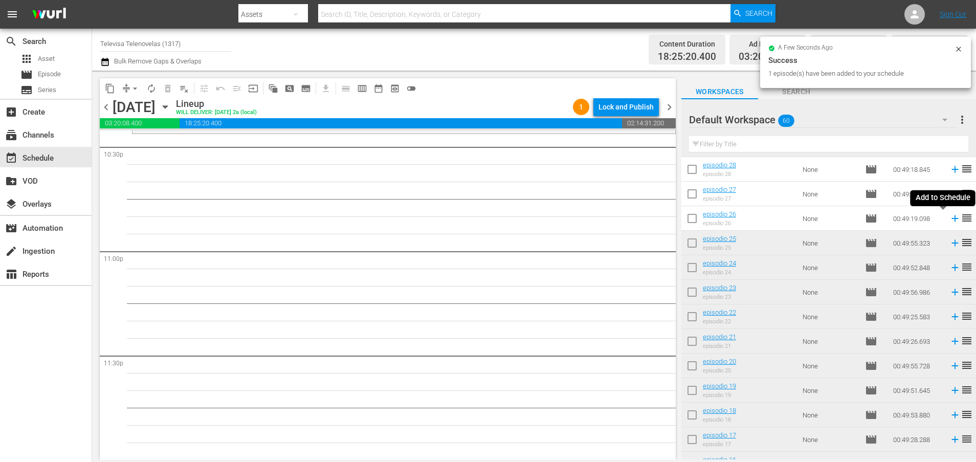
click at [951, 219] on icon at bounding box center [954, 218] width 7 height 7
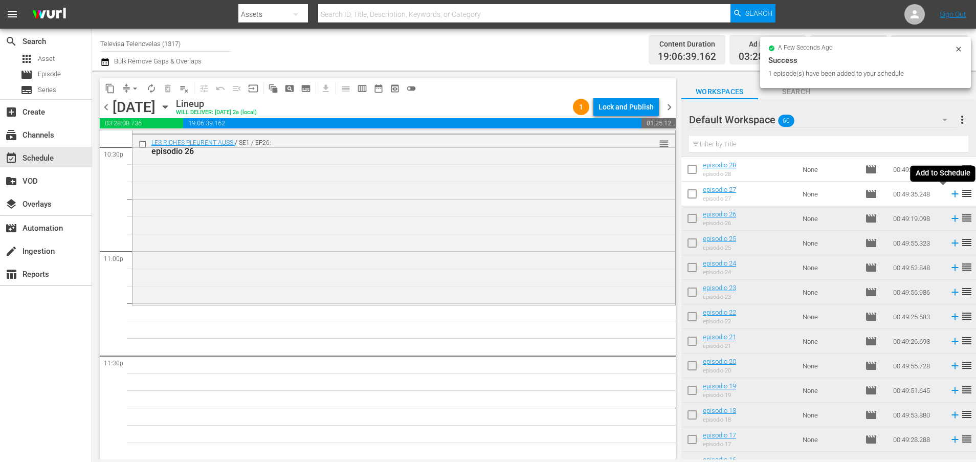
click at [951, 194] on icon at bounding box center [954, 194] width 7 height 7
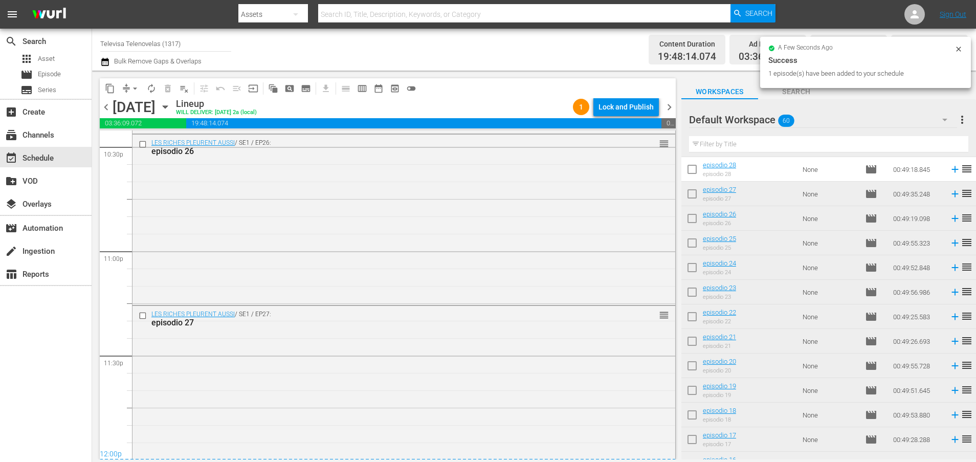
scroll to position [4697, 0]
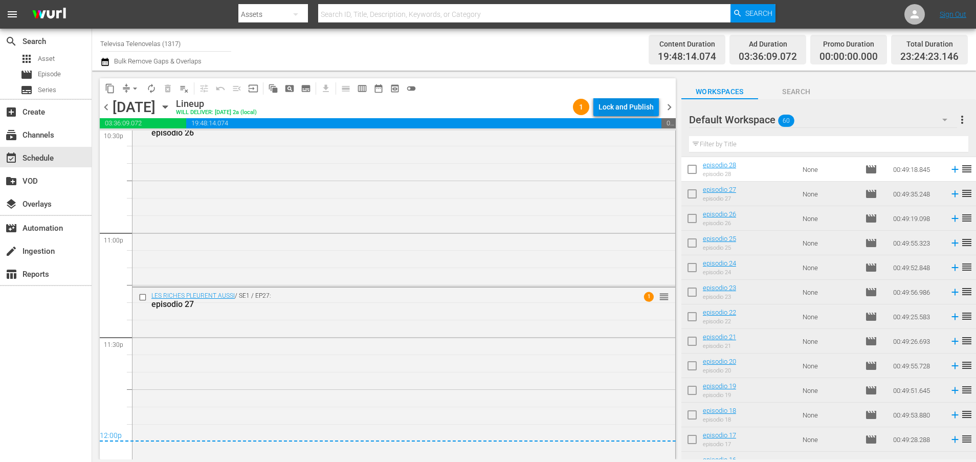
click at [615, 104] on div "Lock and Publish" at bounding box center [625, 107] width 55 height 18
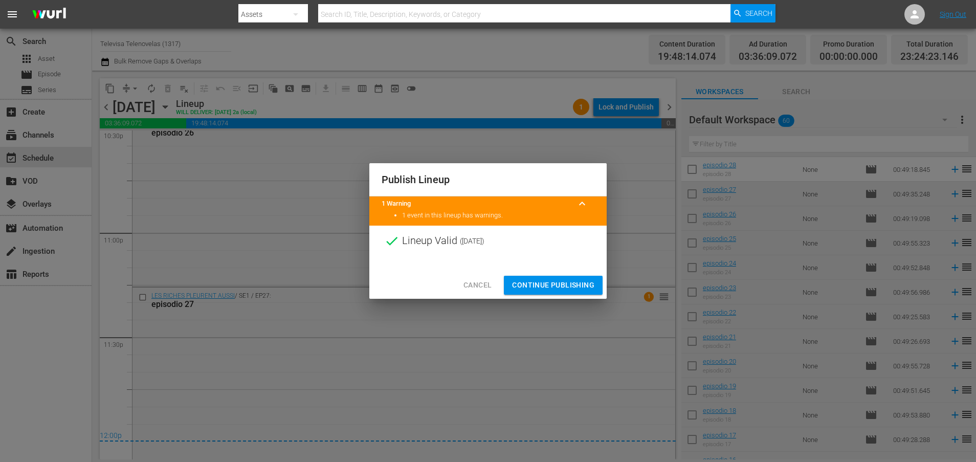
click at [562, 284] on span "Continue Publishing" at bounding box center [553, 285] width 82 height 13
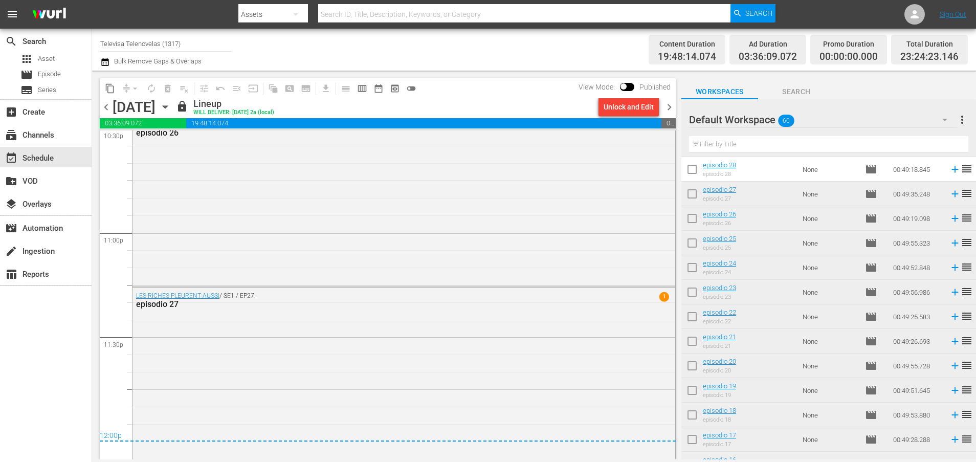
click at [171, 108] on icon "button" at bounding box center [165, 106] width 11 height 11
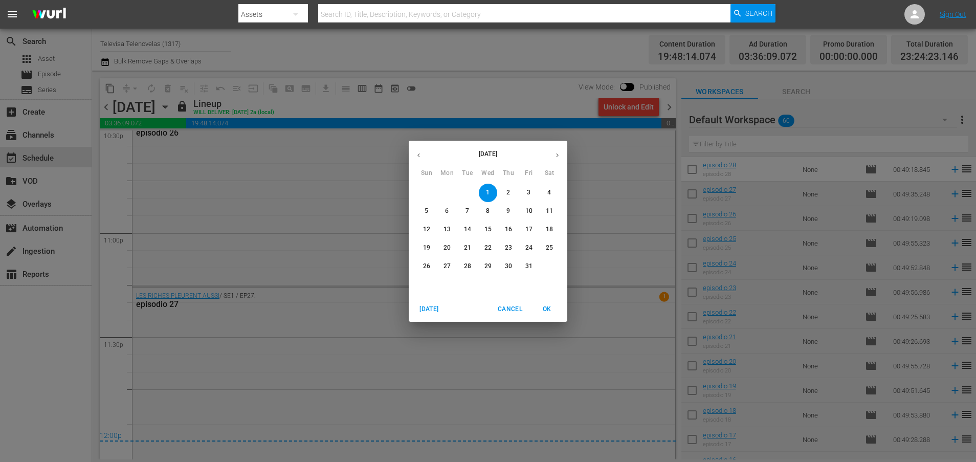
click at [507, 190] on p "2" at bounding box center [508, 192] width 4 height 9
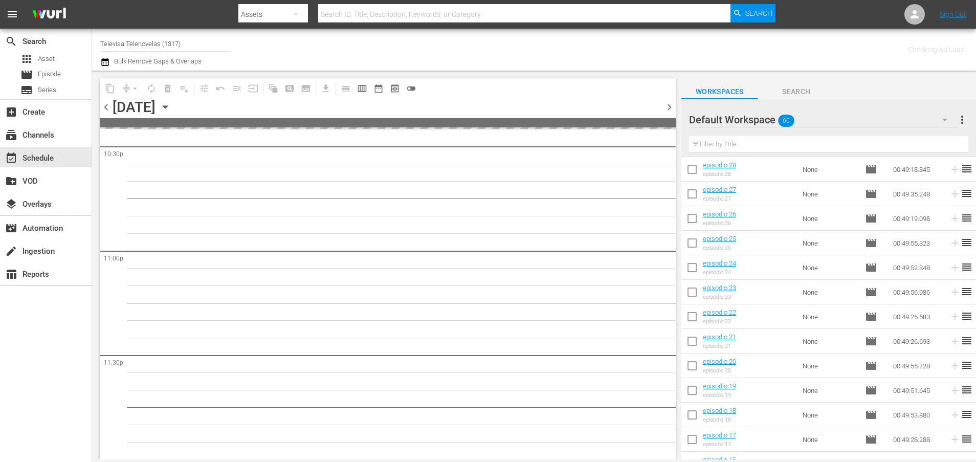
scroll to position [4678, 0]
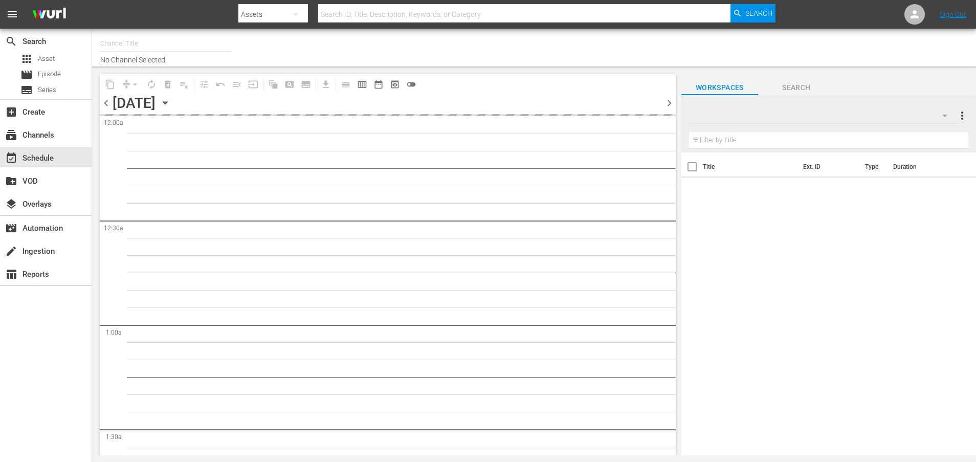
type input "Televisa Telenovelas (1317)"
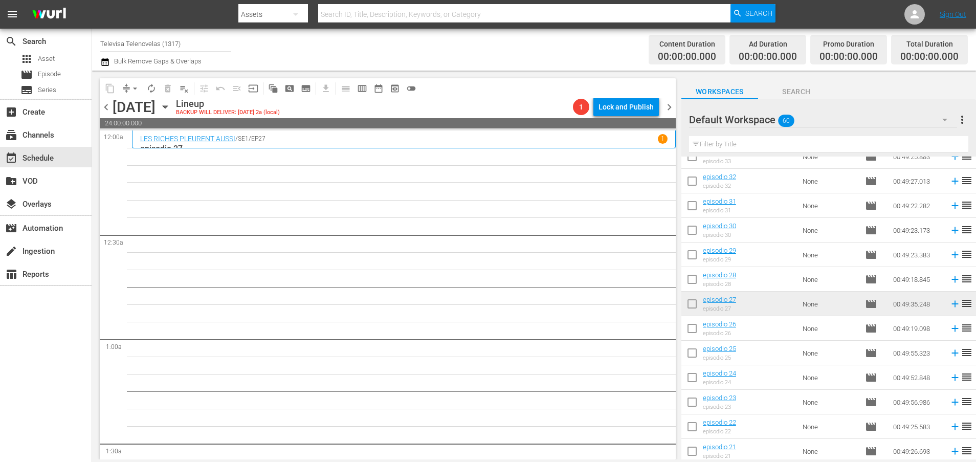
scroll to position [712, 0]
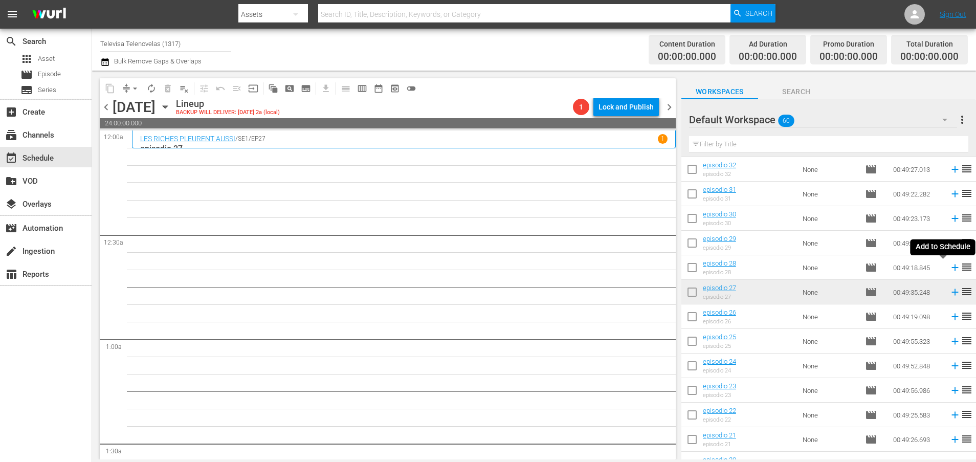
click at [951, 270] on icon at bounding box center [954, 267] width 7 height 7
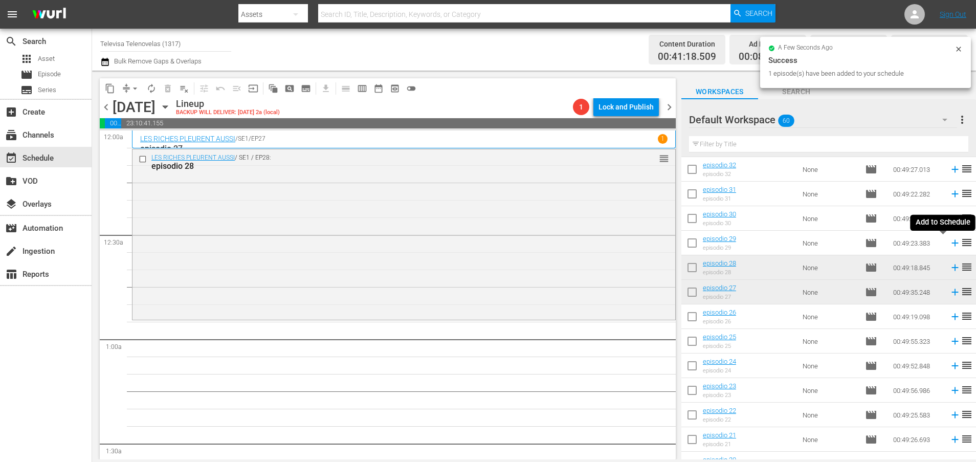
click at [951, 244] on icon at bounding box center [954, 243] width 7 height 7
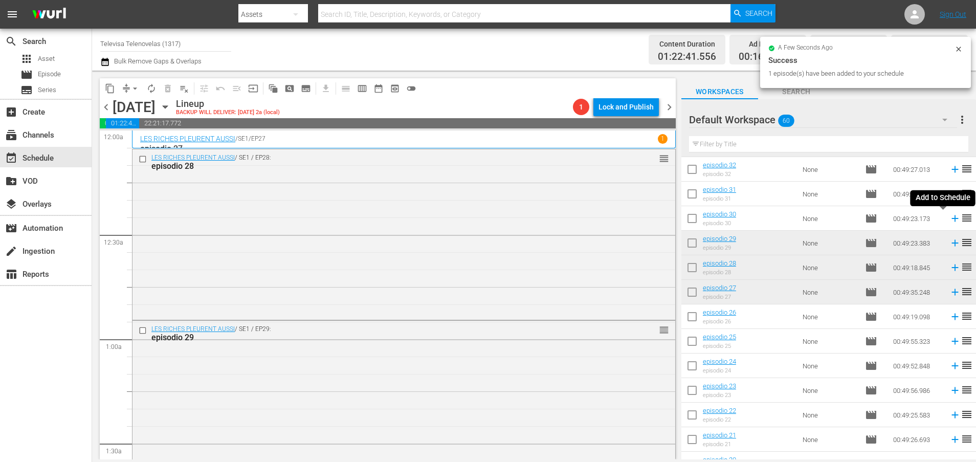
click at [951, 218] on icon at bounding box center [954, 218] width 7 height 7
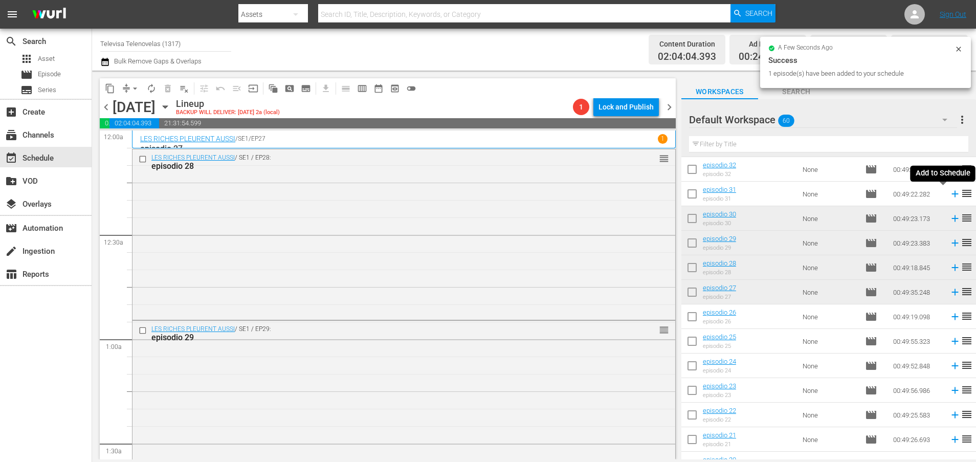
click at [951, 196] on icon at bounding box center [954, 194] width 7 height 7
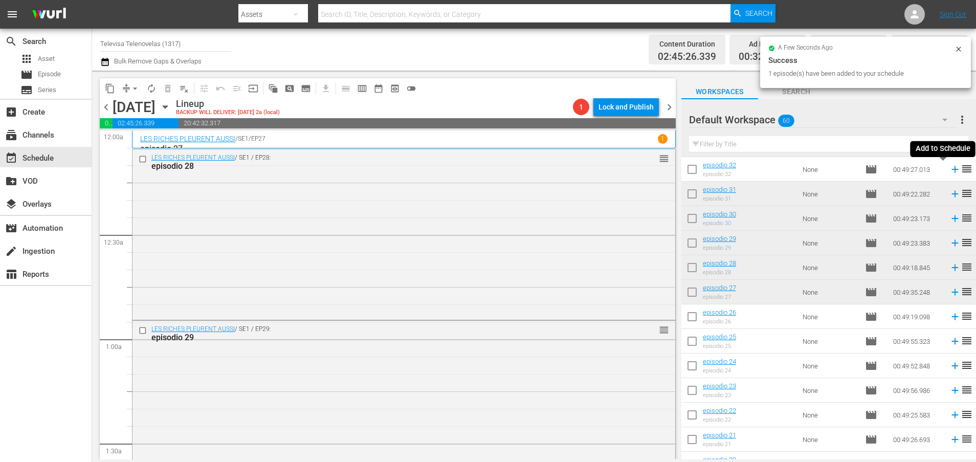
click at [951, 169] on icon at bounding box center [954, 169] width 7 height 7
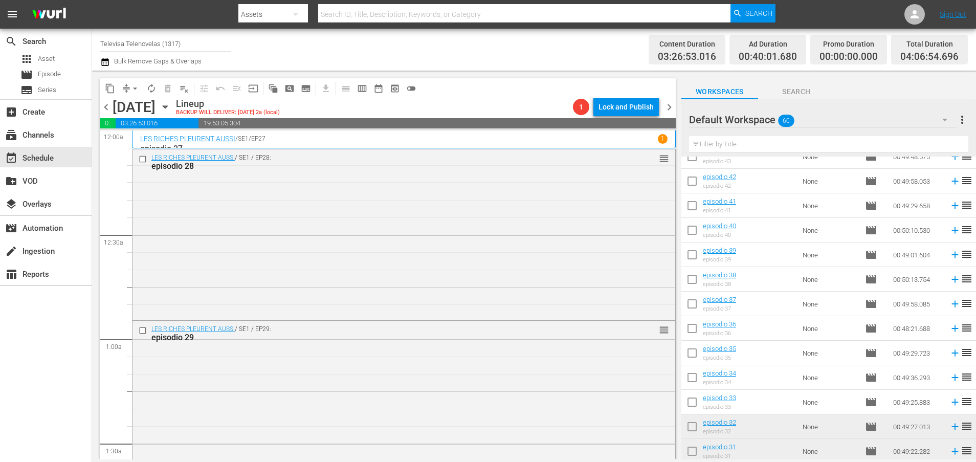
scroll to position [482, 0]
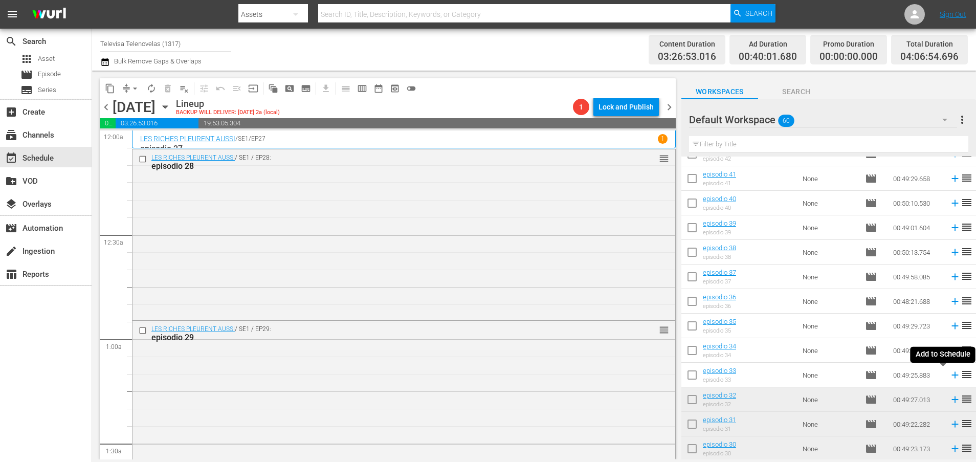
click at [951, 375] on icon at bounding box center [954, 375] width 7 height 7
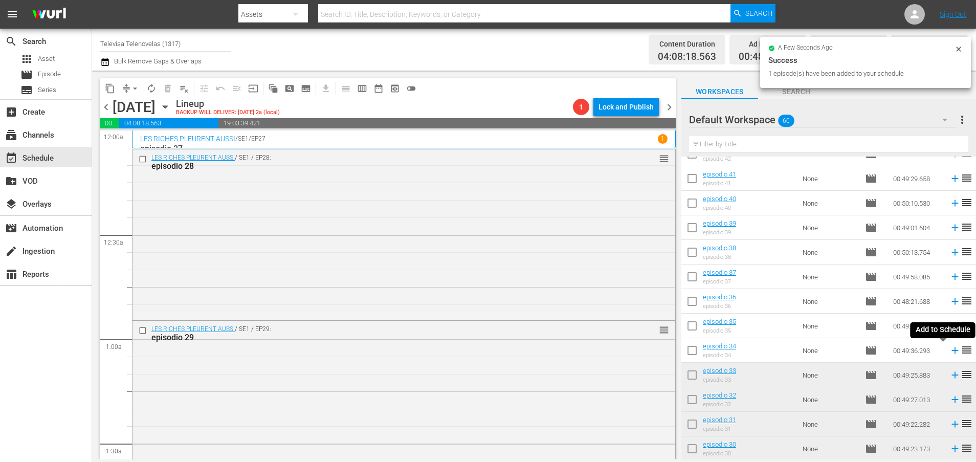
click at [951, 350] on icon at bounding box center [954, 350] width 7 height 7
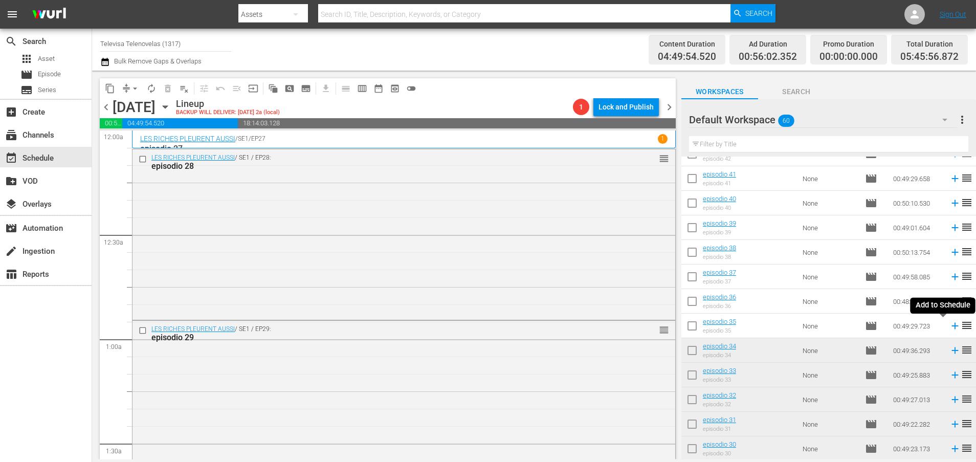
click at [949, 327] on icon at bounding box center [954, 325] width 11 height 11
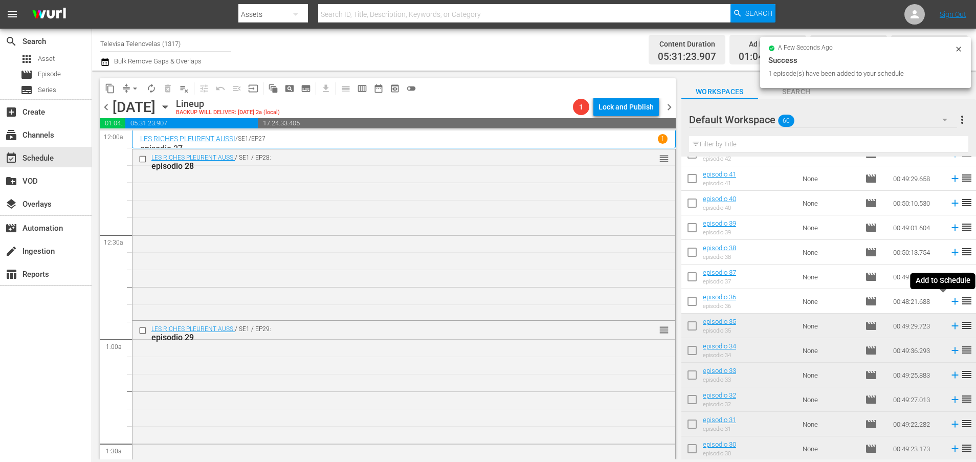
click at [951, 301] on icon at bounding box center [954, 301] width 7 height 7
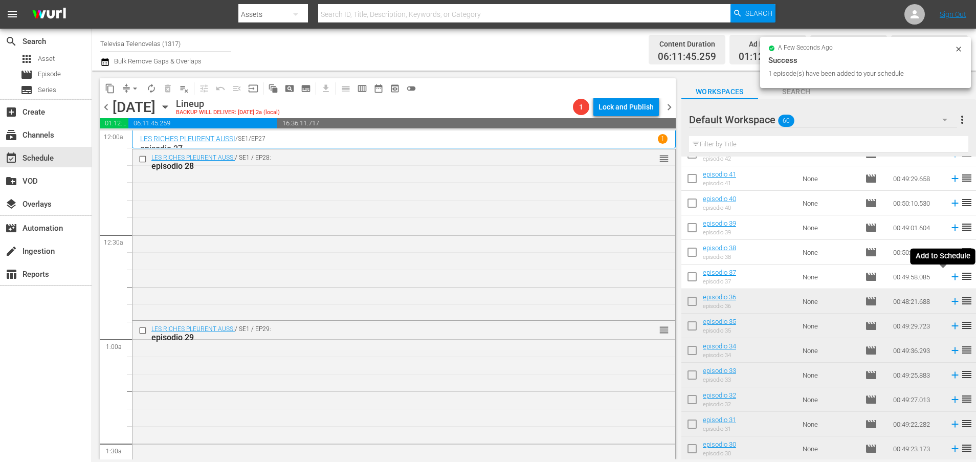
click at [949, 276] on icon at bounding box center [954, 276] width 11 height 11
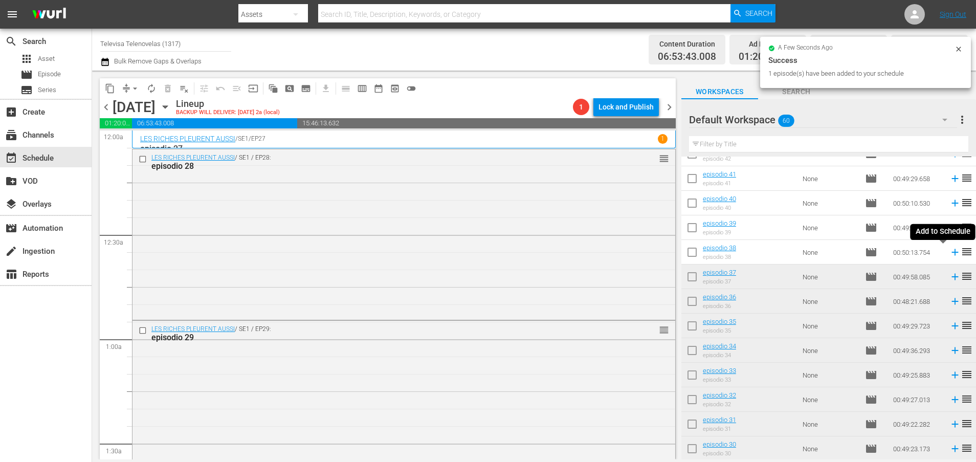
click at [951, 252] on icon at bounding box center [954, 252] width 7 height 7
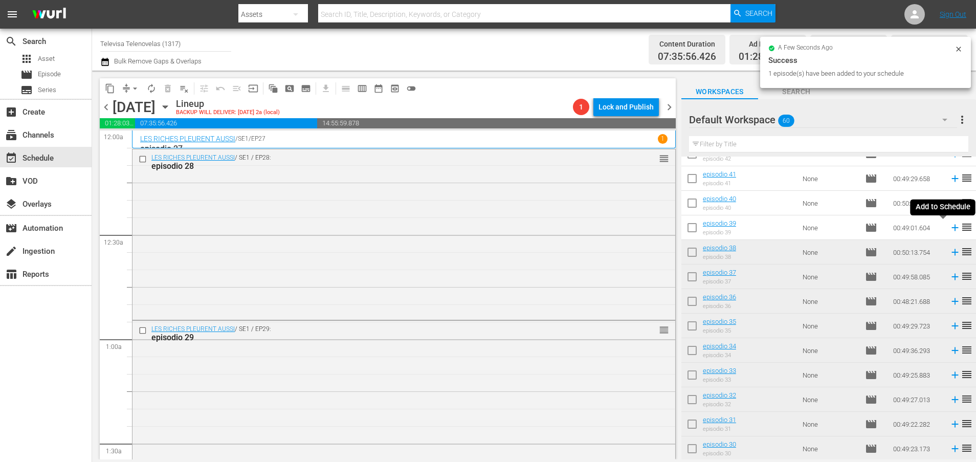
click at [949, 229] on icon at bounding box center [954, 227] width 11 height 11
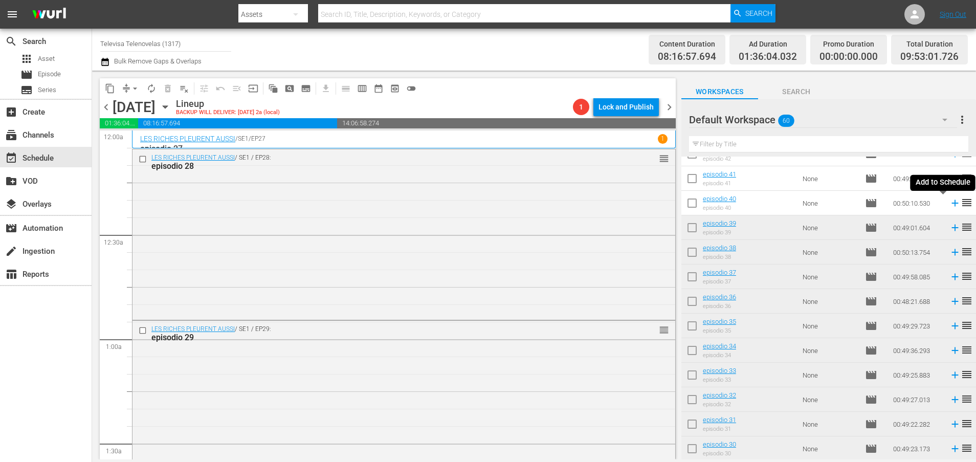
click at [951, 203] on icon at bounding box center [954, 203] width 7 height 7
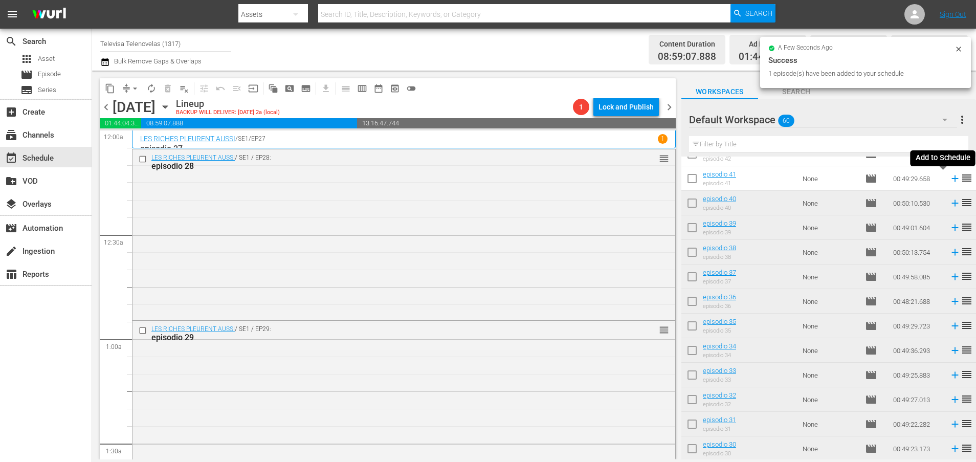
click at [951, 179] on icon at bounding box center [954, 178] width 7 height 7
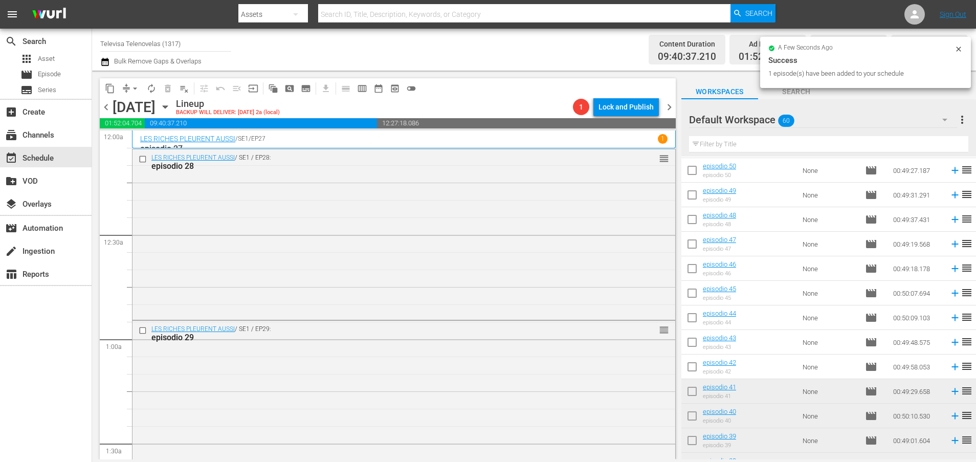
scroll to position [252, 0]
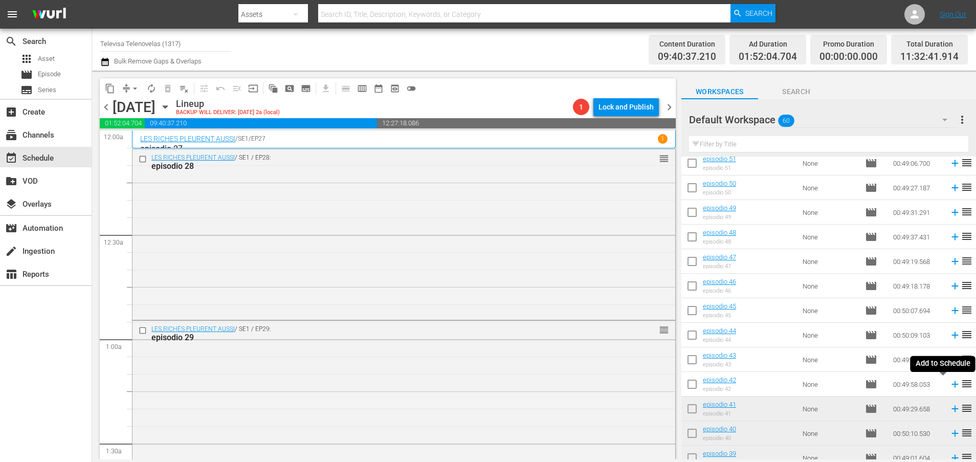
click at [949, 383] on icon at bounding box center [954, 383] width 11 height 11
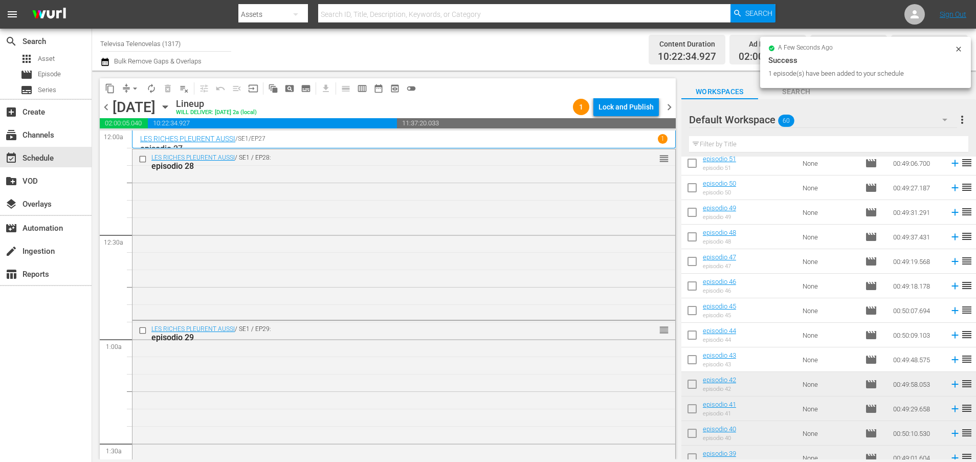
scroll to position [4679, 0]
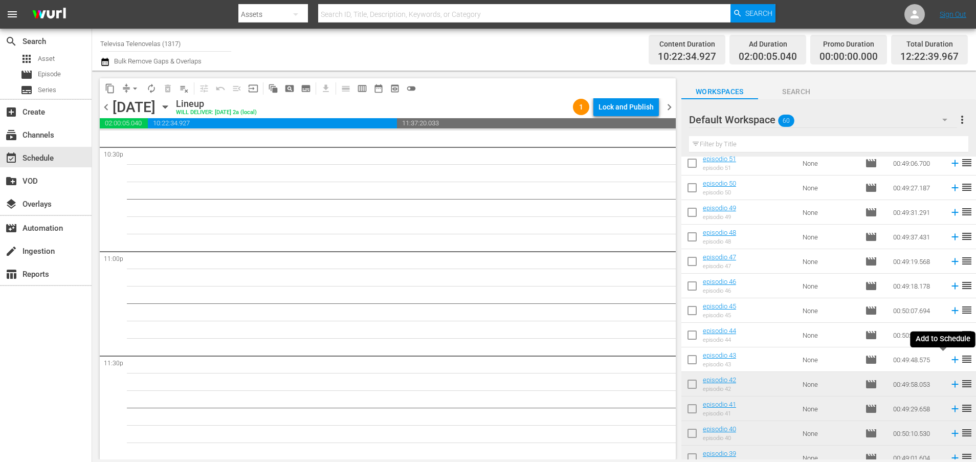
click at [951, 360] on icon at bounding box center [954, 359] width 7 height 7
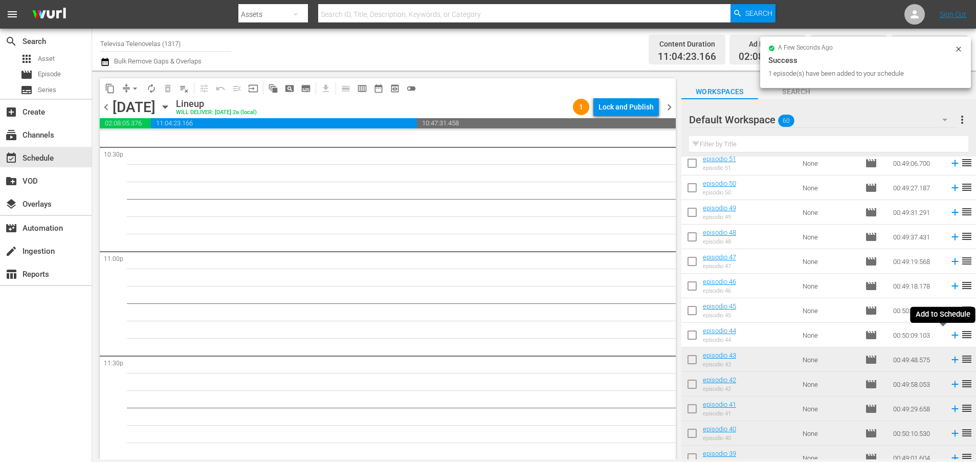
scroll to position [4662, 0]
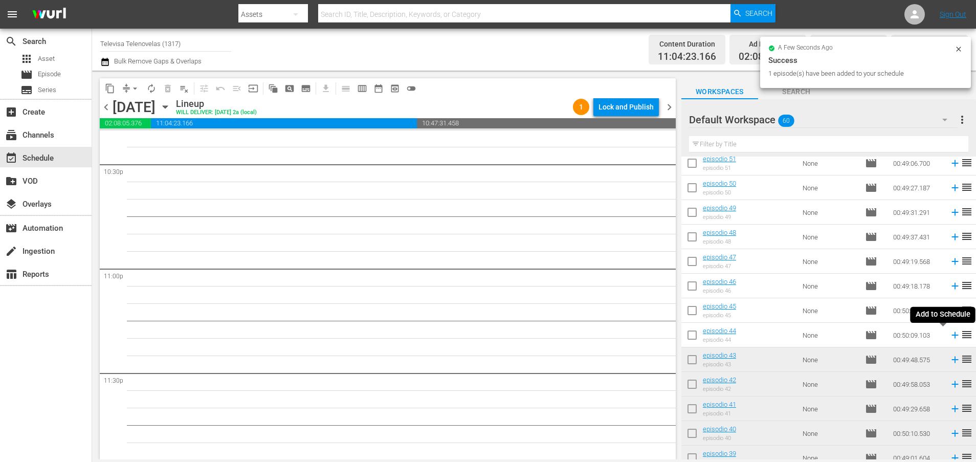
click at [951, 333] on icon at bounding box center [954, 335] width 7 height 7
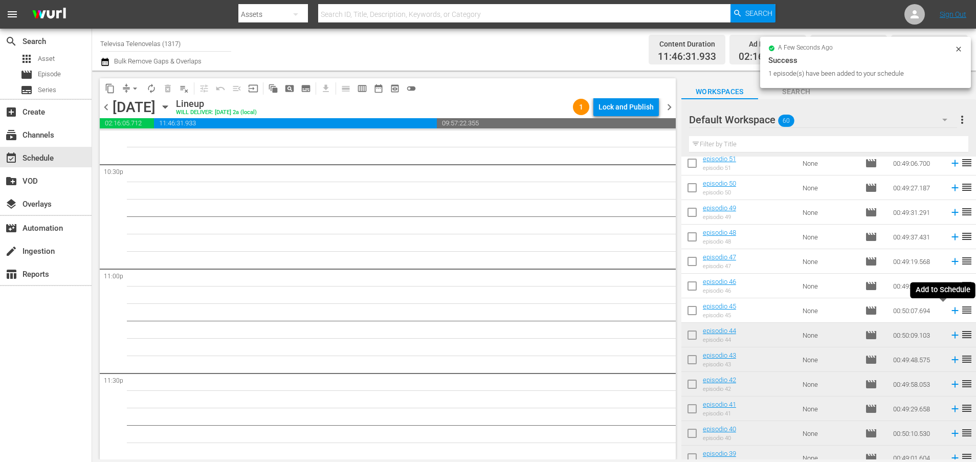
scroll to position [4644, 0]
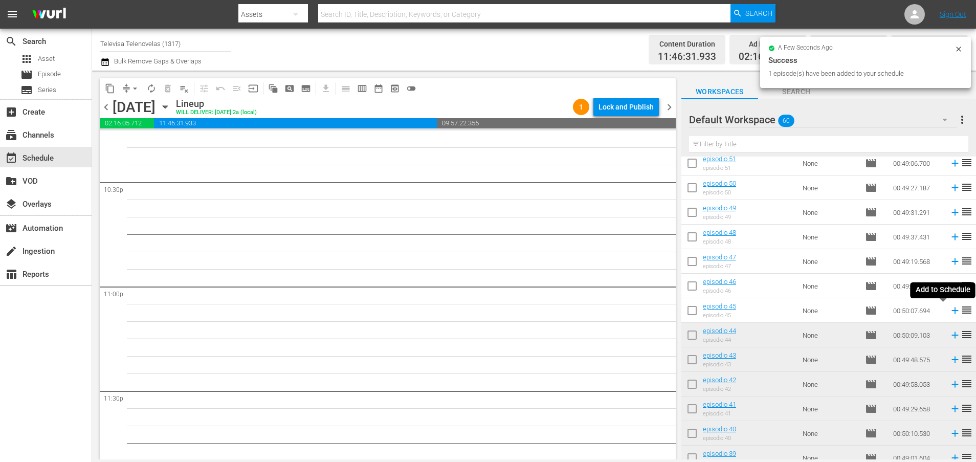
click at [949, 309] on icon at bounding box center [954, 310] width 11 height 11
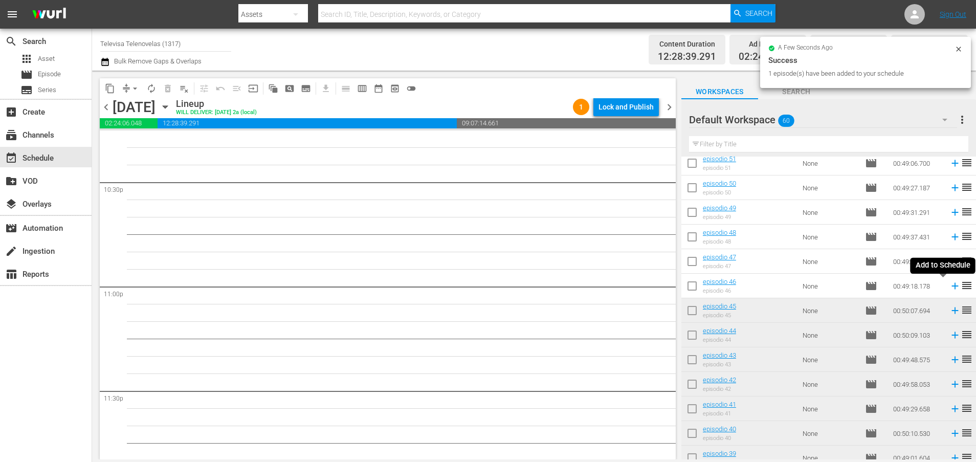
scroll to position [4627, 0]
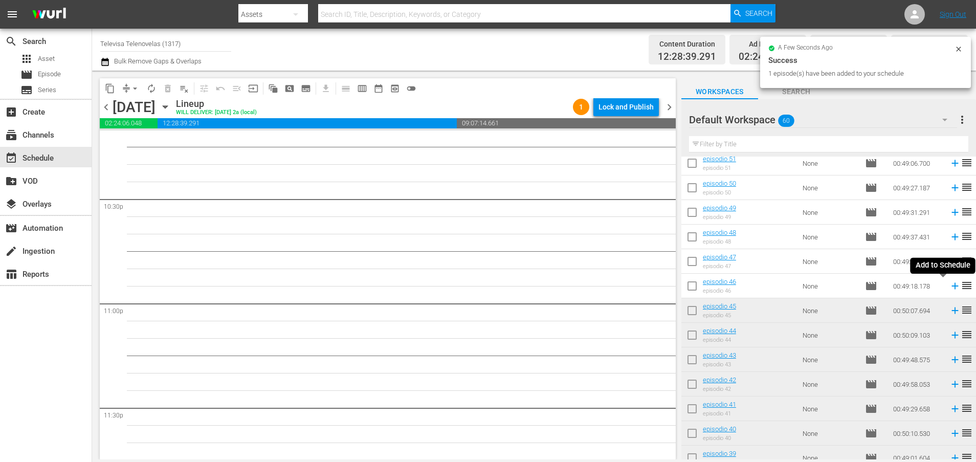
click at [951, 288] on icon at bounding box center [954, 286] width 7 height 7
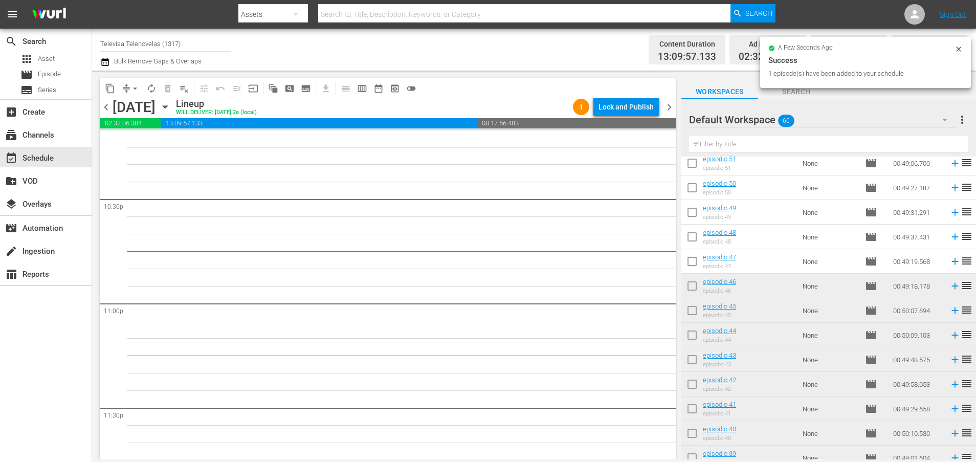
scroll to position [4609, 0]
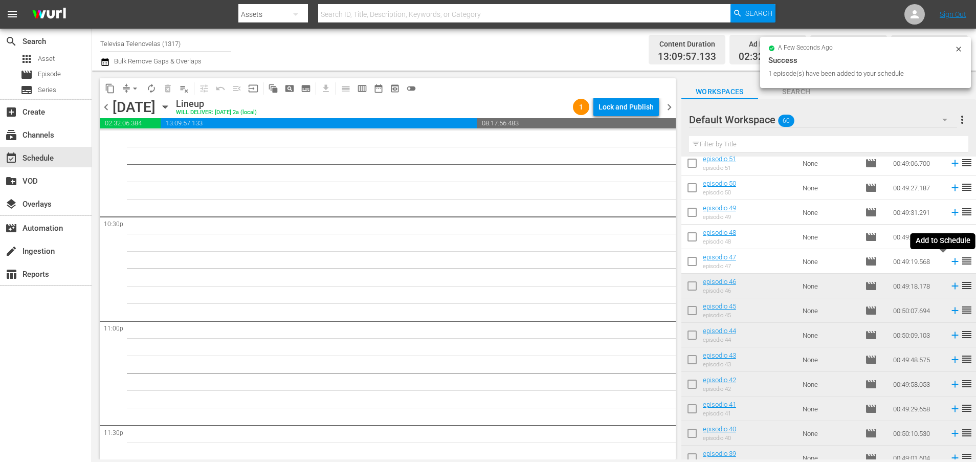
click at [949, 262] on icon at bounding box center [954, 261] width 11 height 11
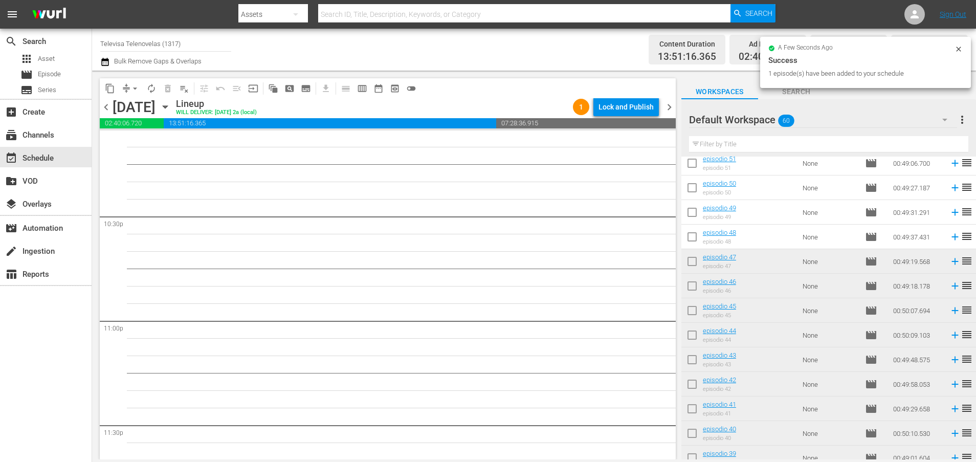
scroll to position [4592, 0]
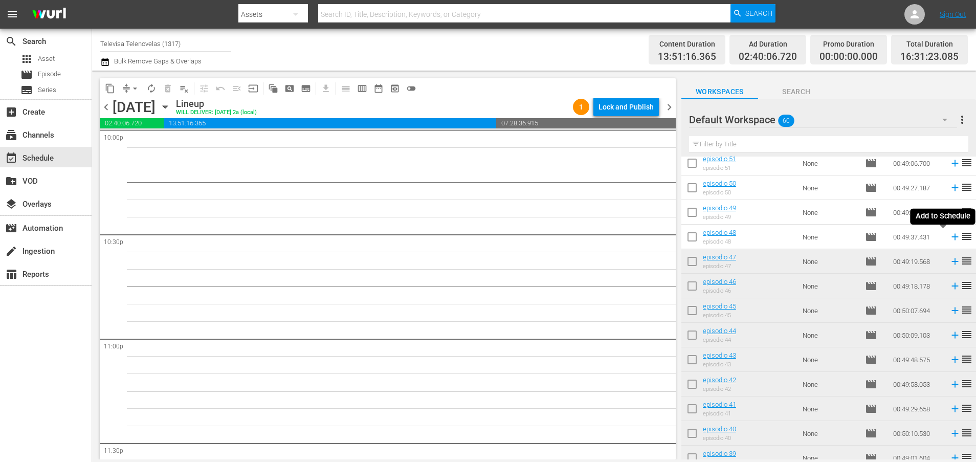
click at [949, 238] on icon at bounding box center [954, 236] width 11 height 11
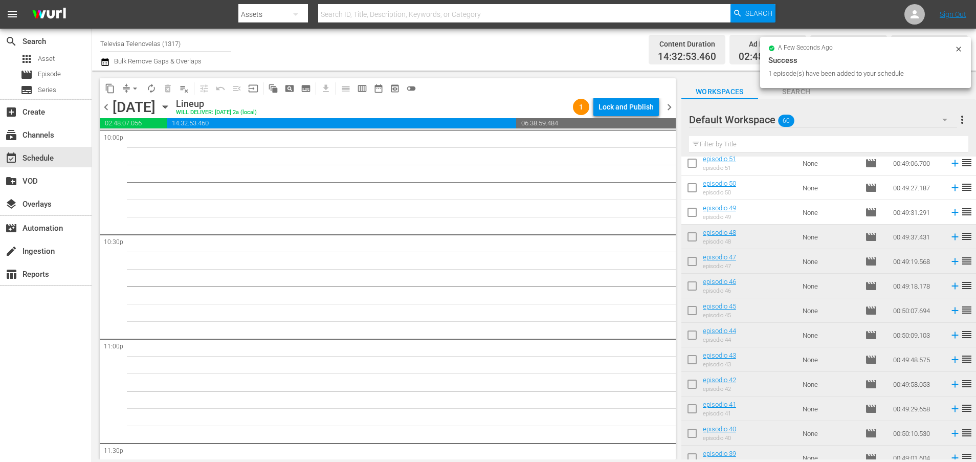
scroll to position [4575, 0]
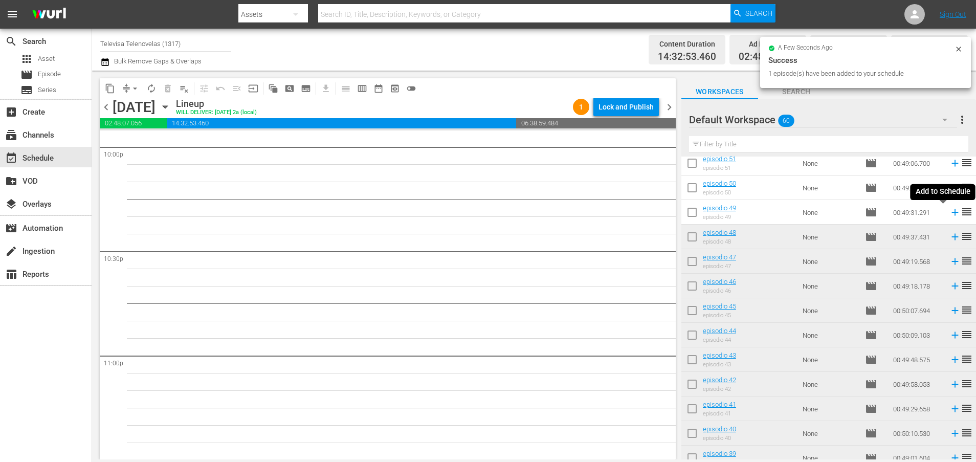
click at [949, 213] on icon at bounding box center [954, 212] width 11 height 11
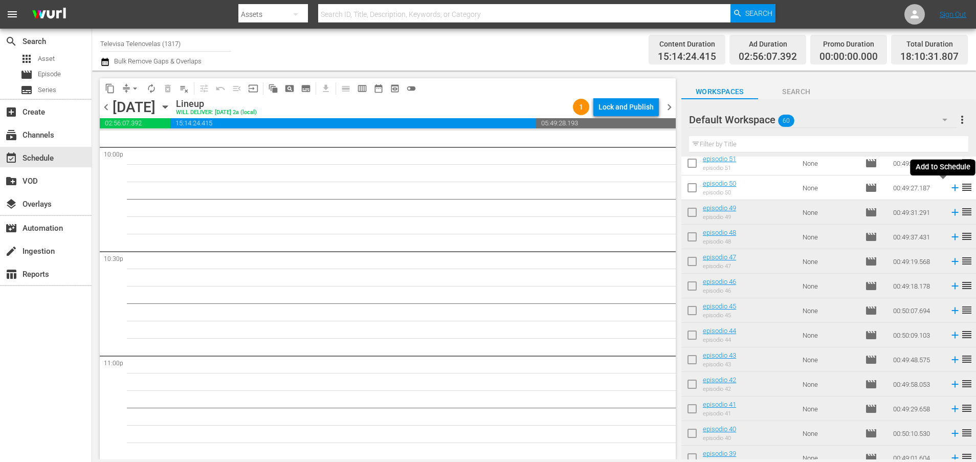
click at [951, 188] on icon at bounding box center [954, 188] width 7 height 7
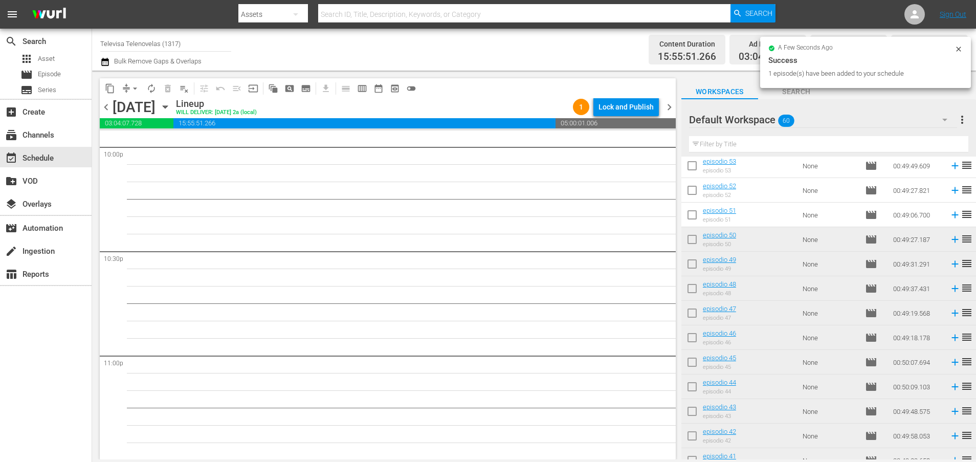
scroll to position [98, 0]
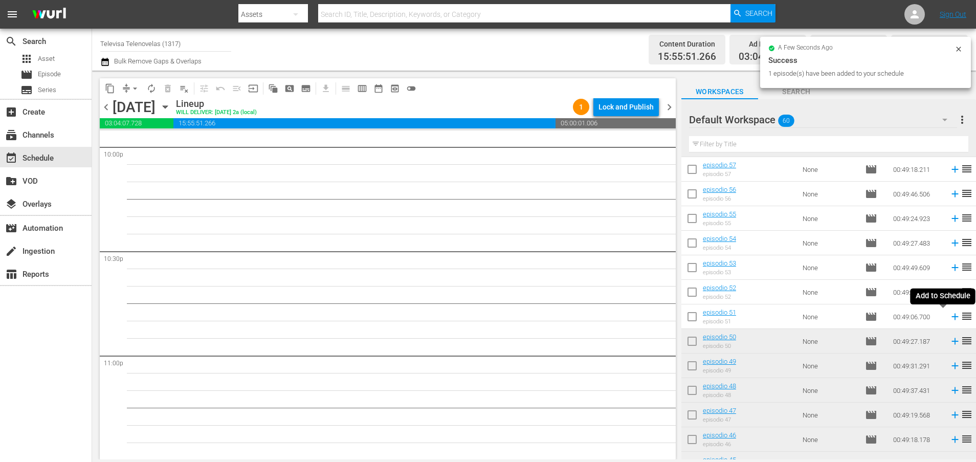
click at [949, 318] on icon at bounding box center [954, 316] width 11 height 11
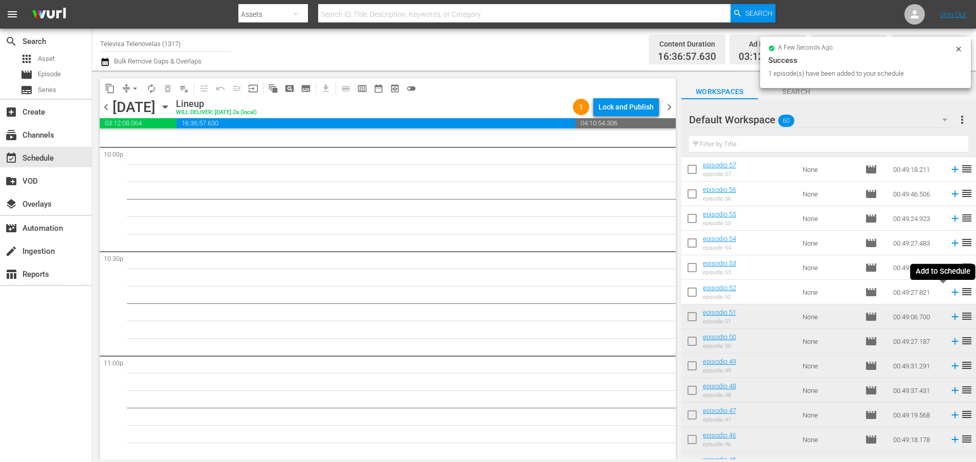
click at [951, 292] on icon at bounding box center [954, 292] width 7 height 7
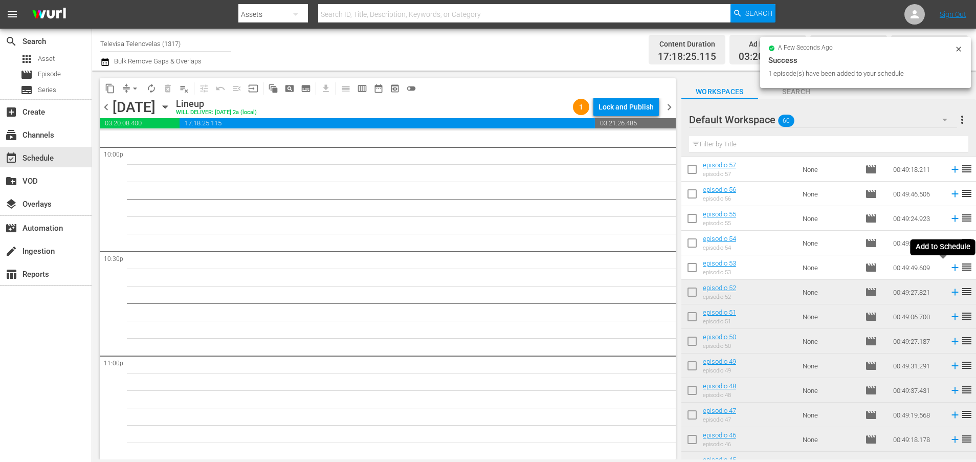
scroll to position [4557, 0]
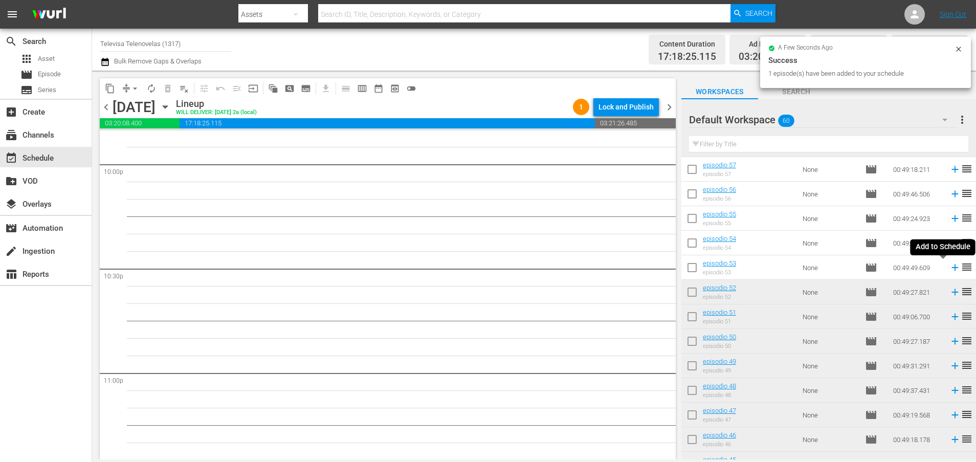
click at [951, 268] on icon at bounding box center [954, 267] width 7 height 7
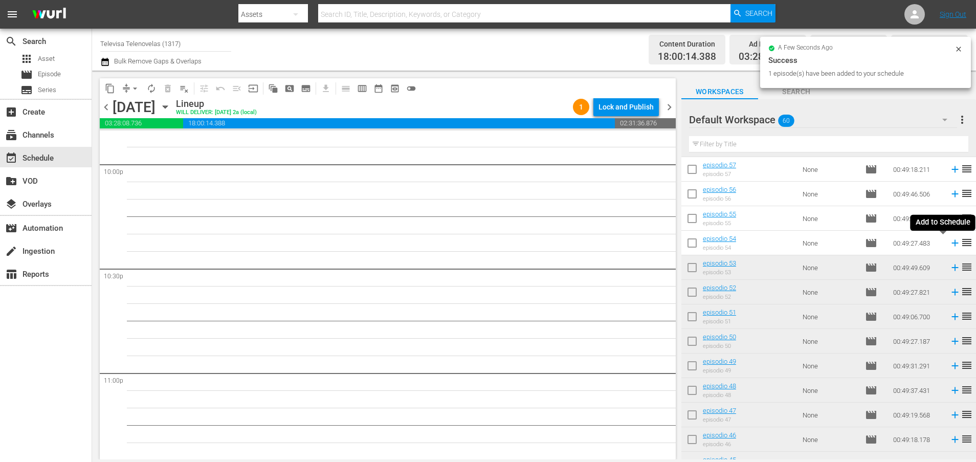
scroll to position [4539, 0]
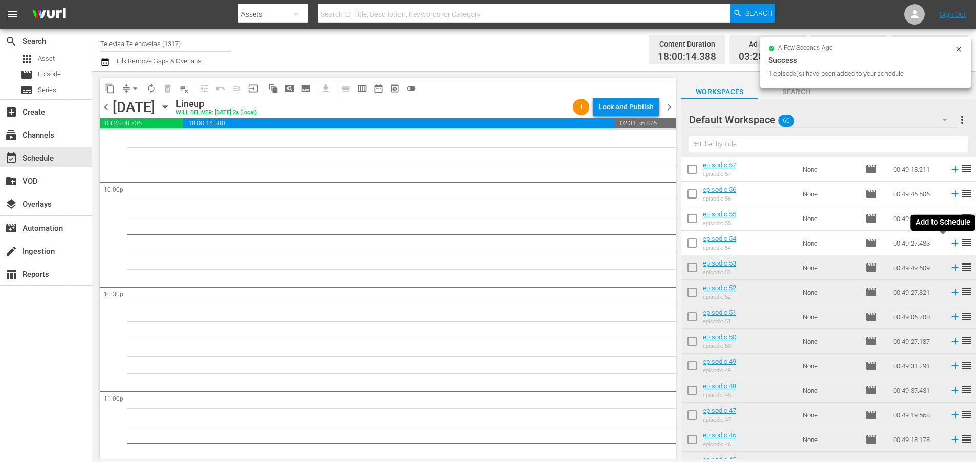
click at [951, 243] on icon at bounding box center [954, 243] width 7 height 7
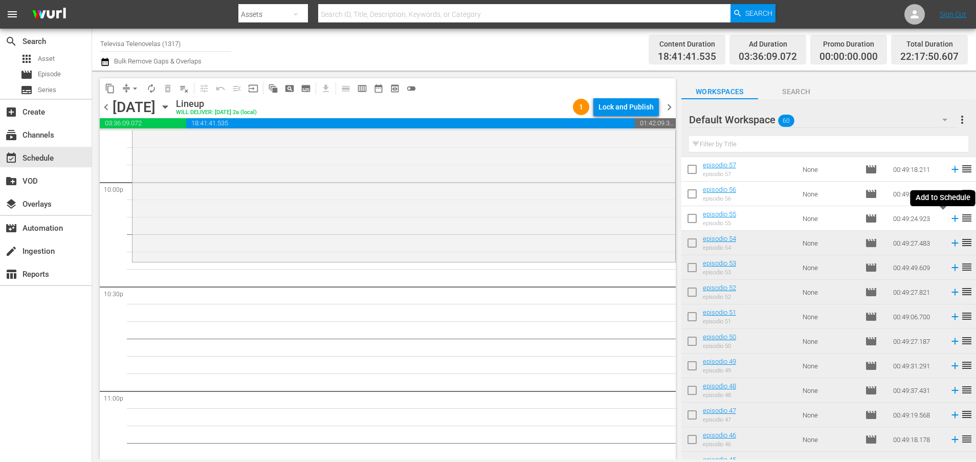
click at [951, 218] on icon at bounding box center [954, 218] width 7 height 7
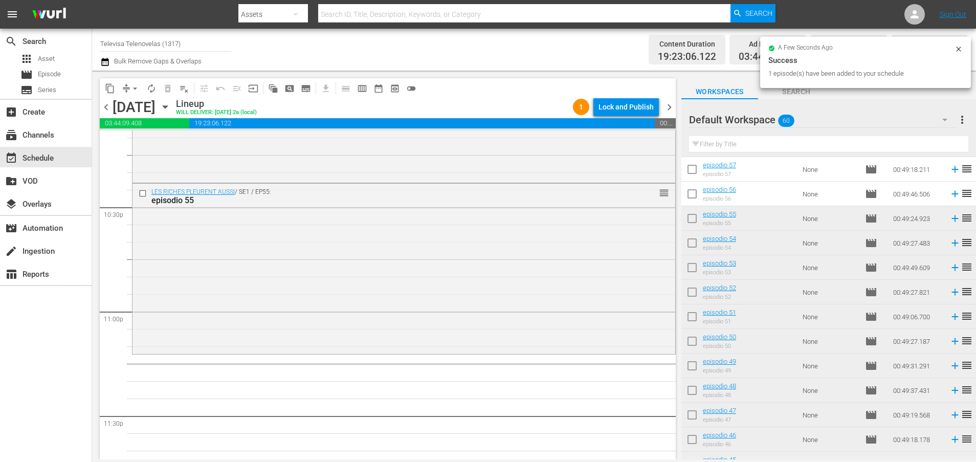
scroll to position [4679, 0]
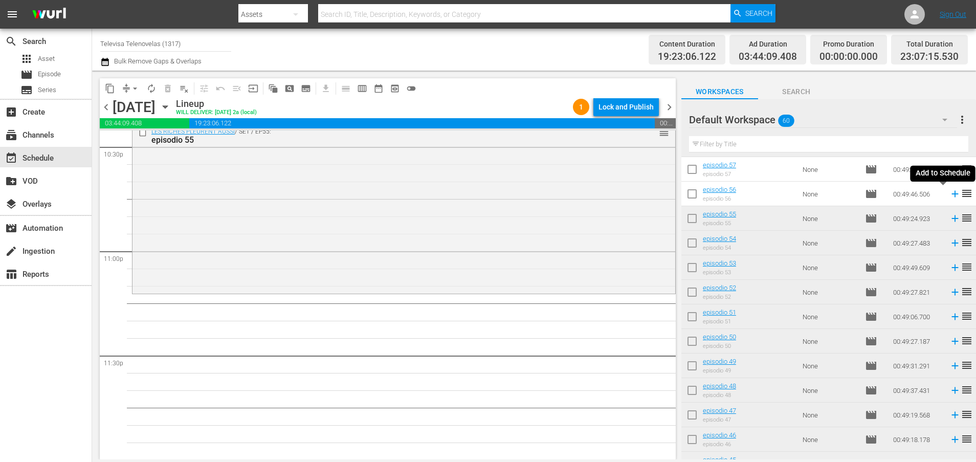
click at [951, 193] on icon at bounding box center [954, 194] width 7 height 7
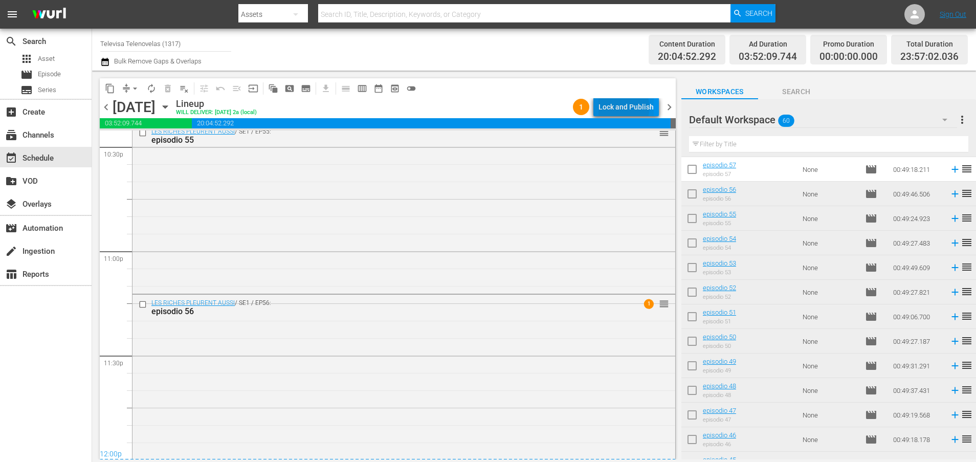
click at [626, 107] on div "Lock and Publish" at bounding box center [625, 107] width 55 height 18
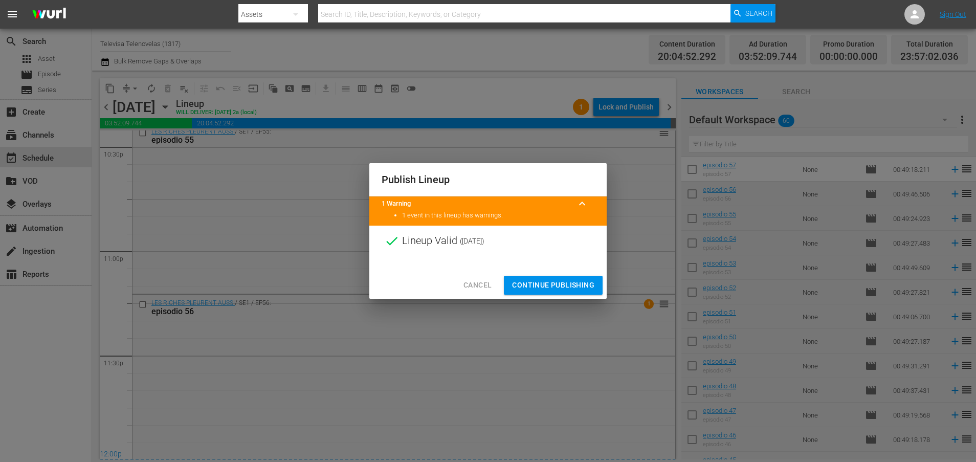
click at [562, 283] on span "Continue Publishing" at bounding box center [553, 285] width 82 height 13
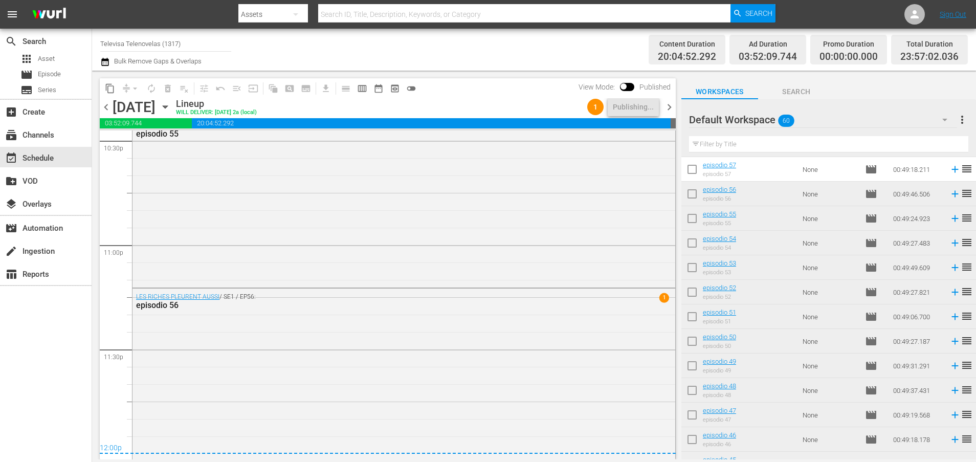
scroll to position [4687, 0]
click at [167, 106] on icon "button" at bounding box center [165, 107] width 5 height 3
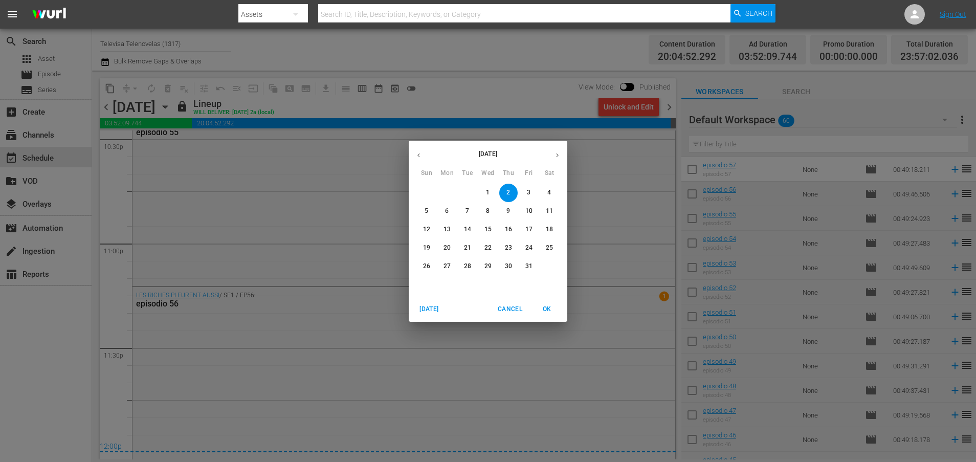
click at [530, 192] on p "3" at bounding box center [529, 192] width 4 height 9
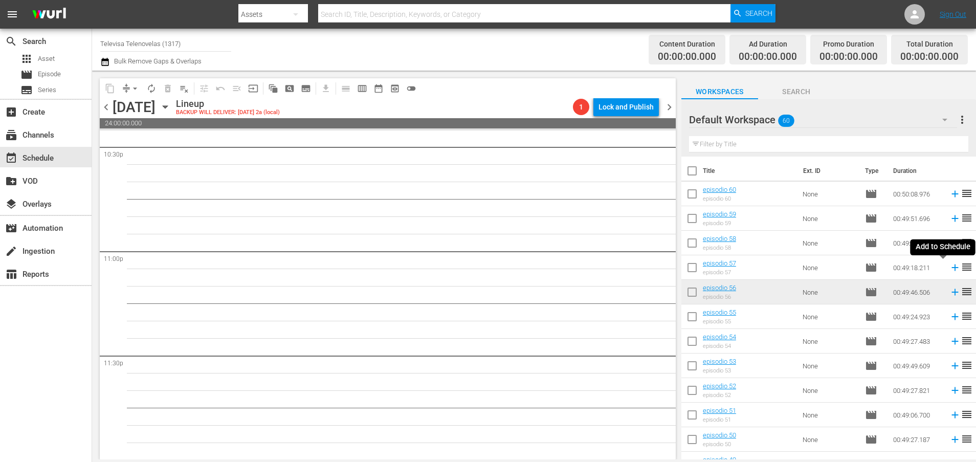
click at [951, 268] on icon at bounding box center [954, 267] width 7 height 7
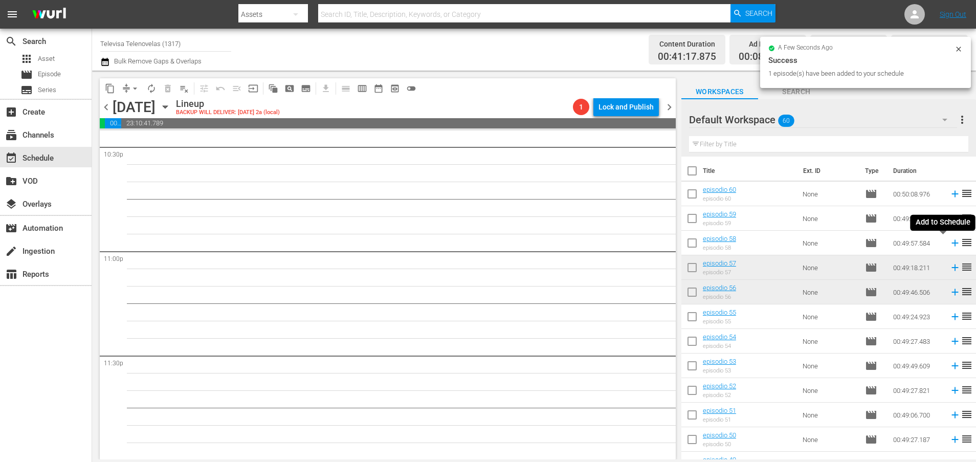
click at [951, 244] on icon at bounding box center [954, 243] width 7 height 7
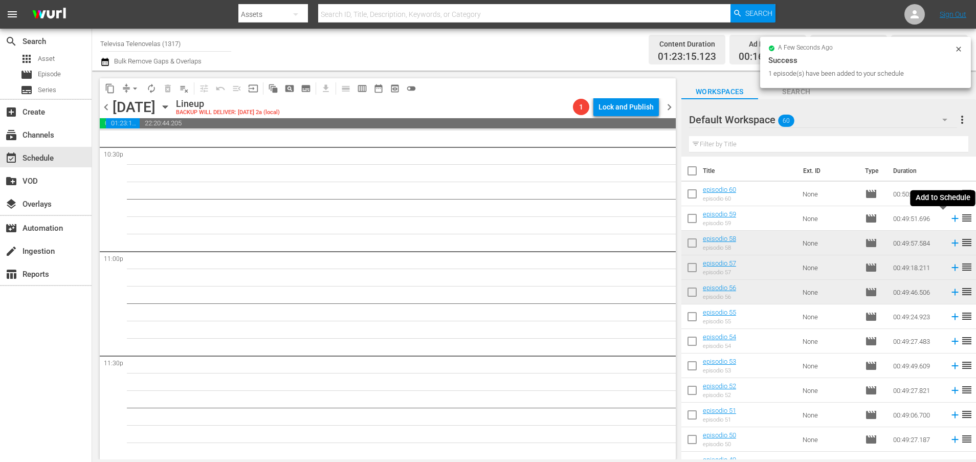
click at [949, 219] on icon at bounding box center [954, 218] width 11 height 11
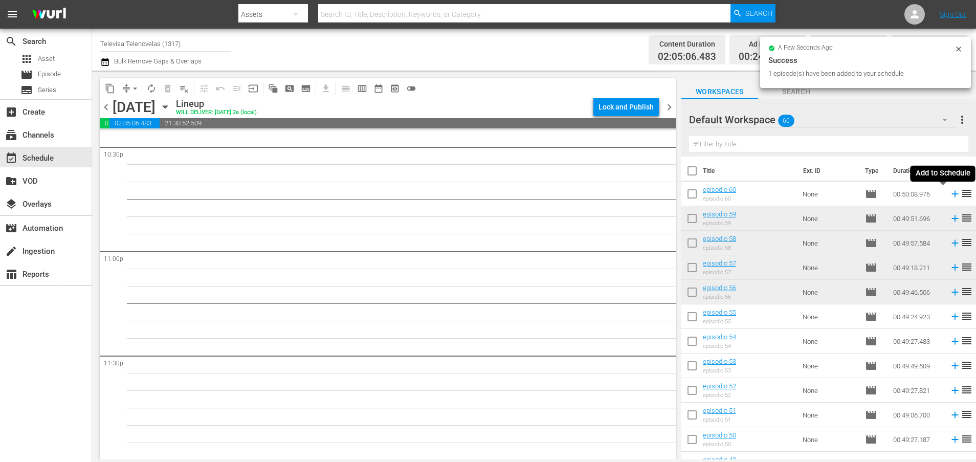
click at [951, 195] on icon at bounding box center [954, 194] width 7 height 7
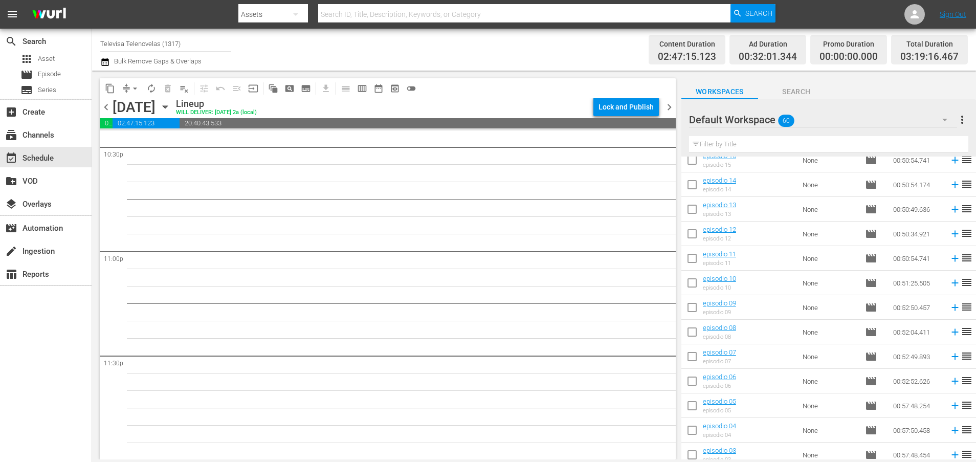
scroll to position [1194, 0]
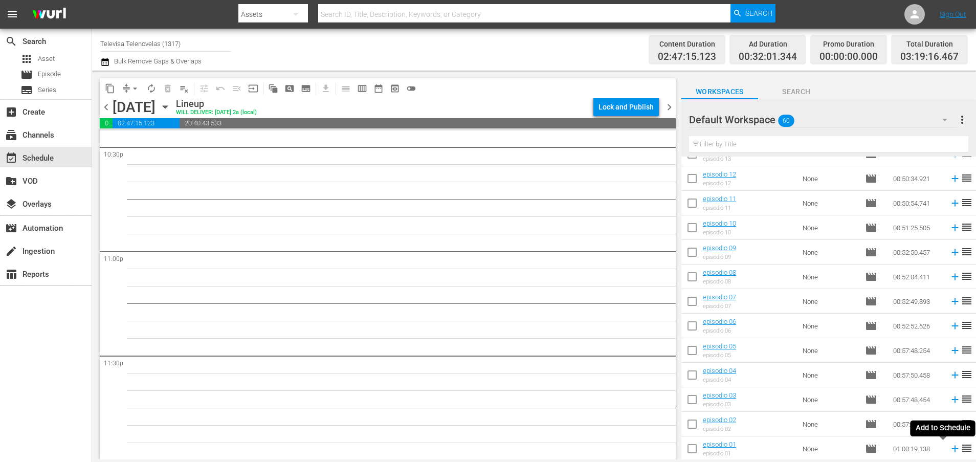
click at [951, 450] on icon at bounding box center [954, 448] width 7 height 7
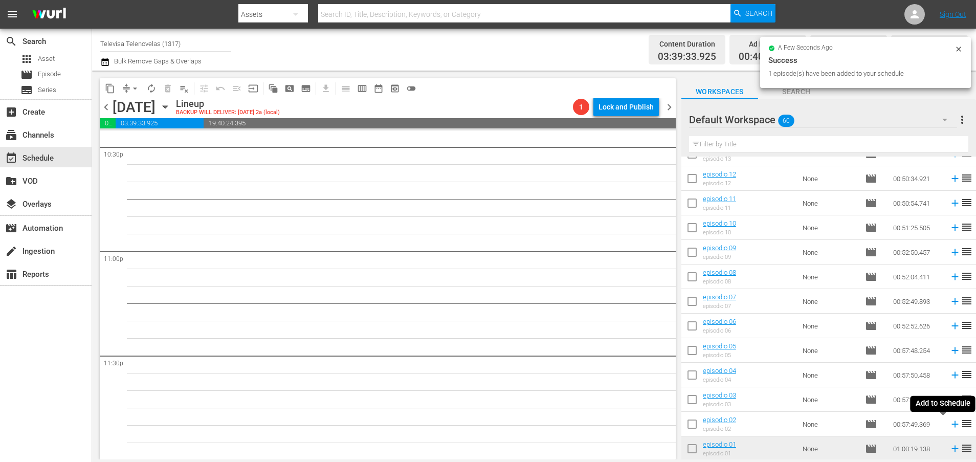
click at [951, 425] on icon at bounding box center [954, 424] width 7 height 7
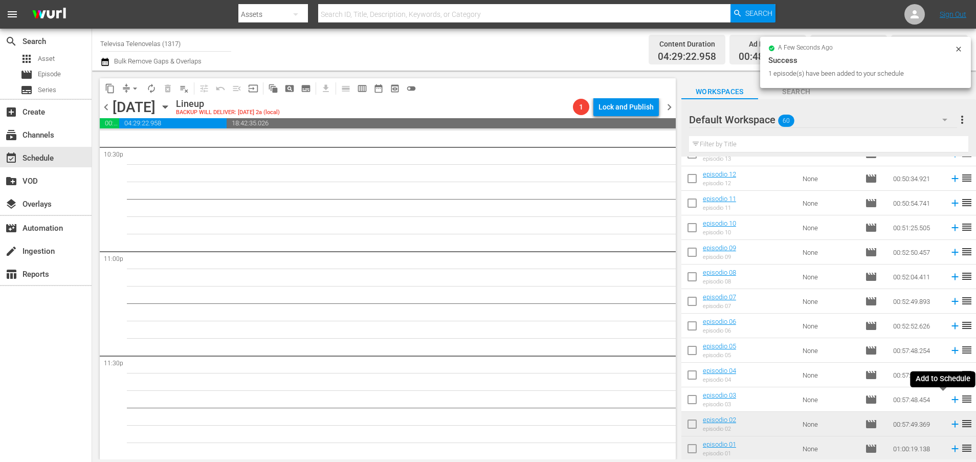
click at [951, 400] on icon at bounding box center [954, 399] width 7 height 7
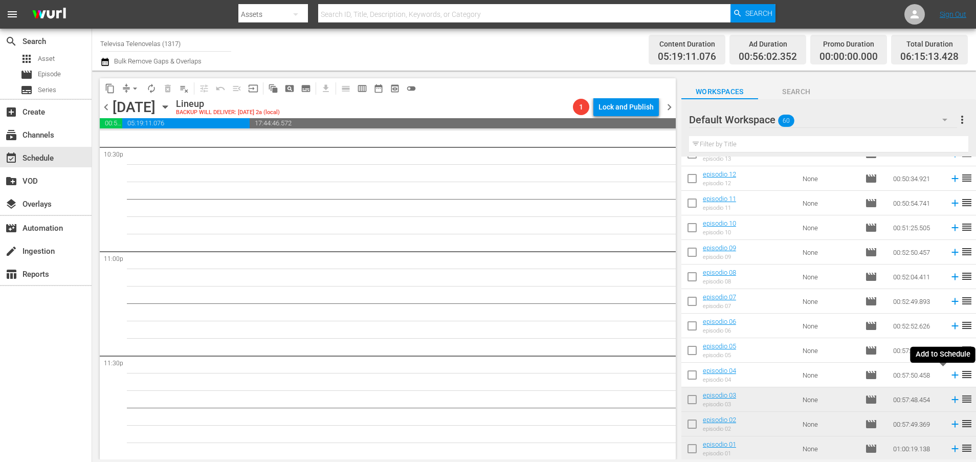
click at [951, 373] on icon at bounding box center [954, 375] width 7 height 7
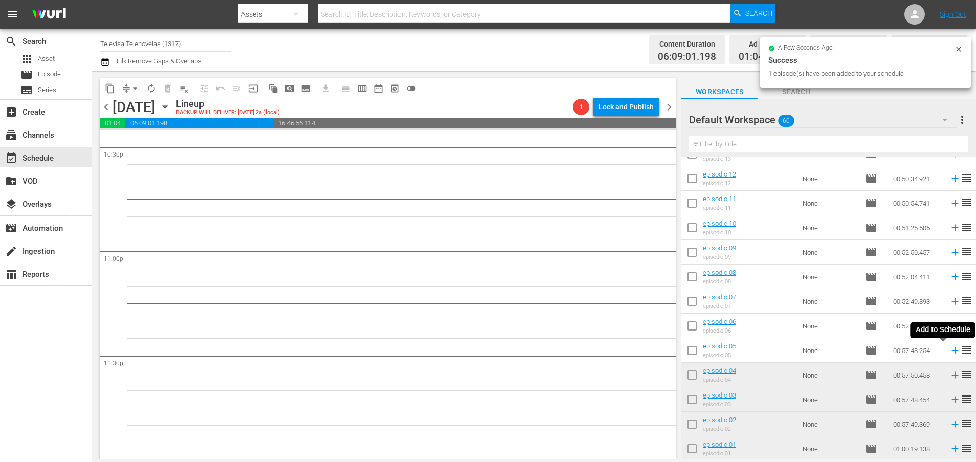
click at [951, 352] on icon at bounding box center [954, 350] width 7 height 7
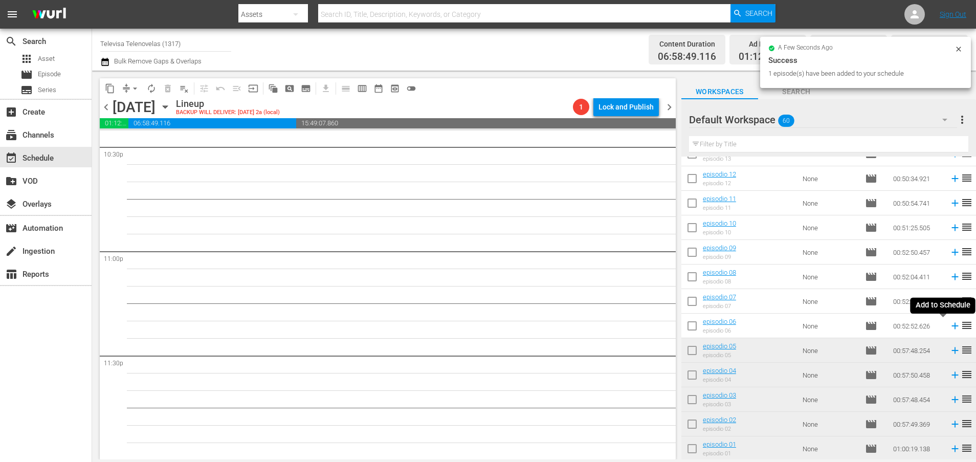
click at [949, 327] on icon at bounding box center [954, 325] width 11 height 11
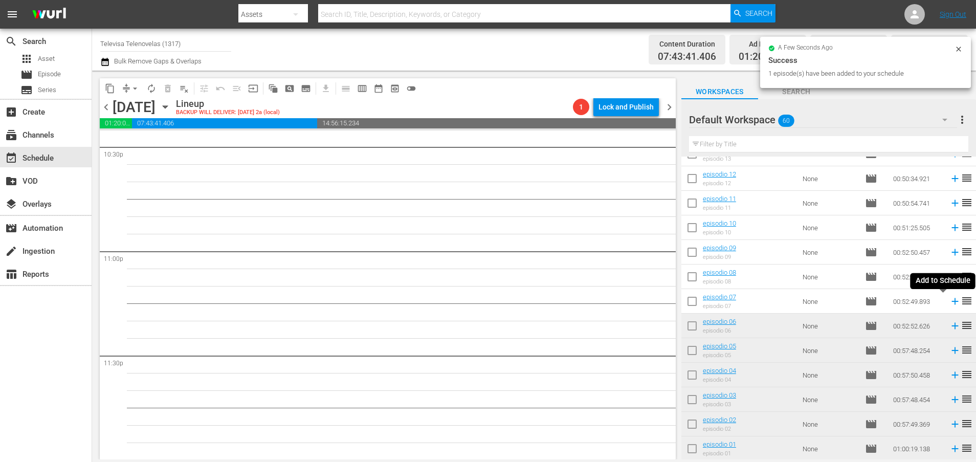
click at [949, 303] on icon at bounding box center [954, 301] width 11 height 11
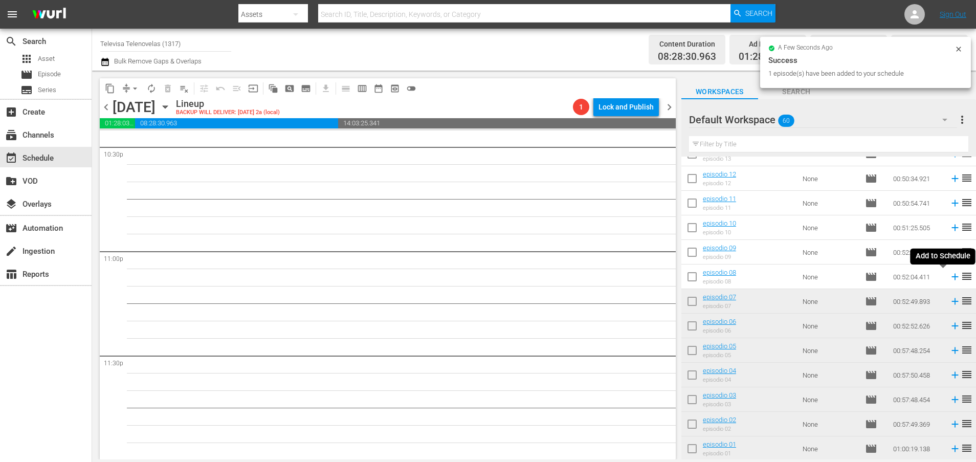
click at [951, 278] on icon at bounding box center [954, 277] width 7 height 7
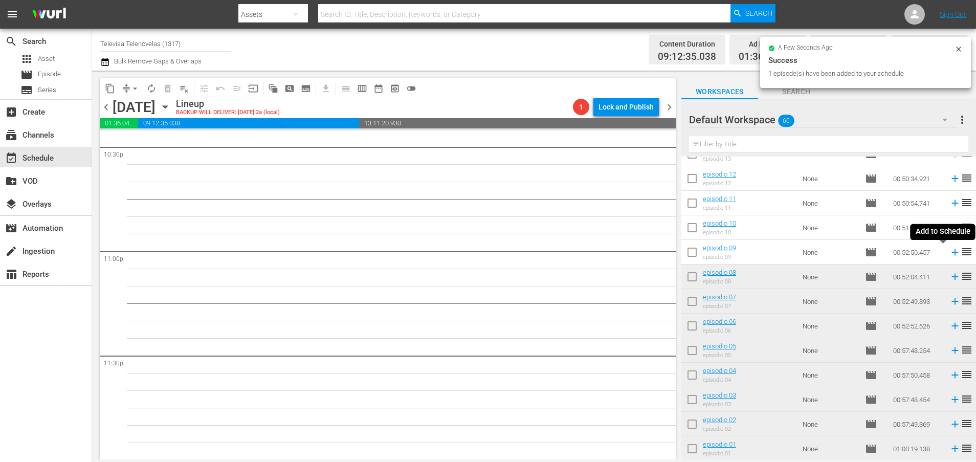
click at [951, 253] on icon at bounding box center [954, 252] width 7 height 7
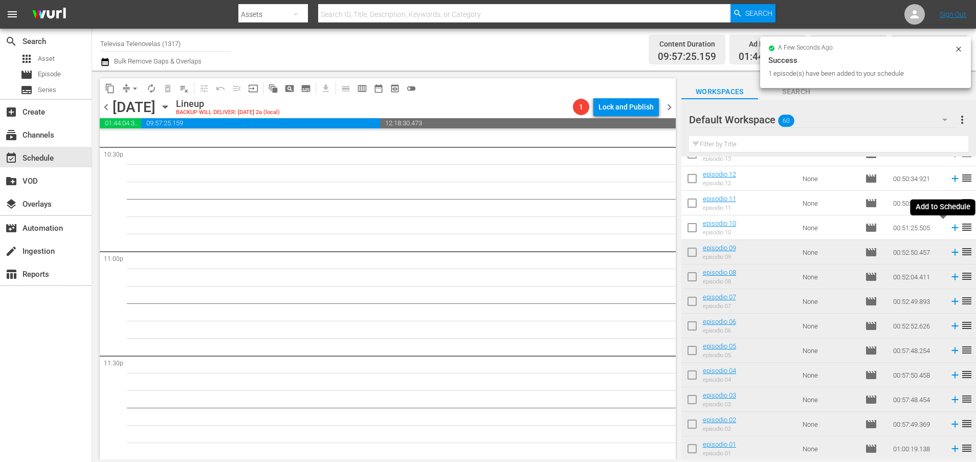
click at [949, 229] on icon at bounding box center [954, 227] width 11 height 11
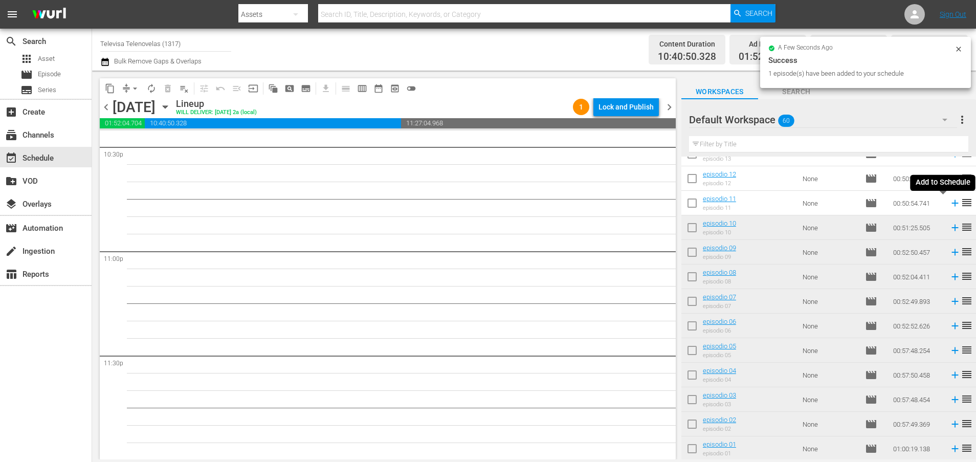
click at [951, 205] on icon at bounding box center [954, 203] width 7 height 7
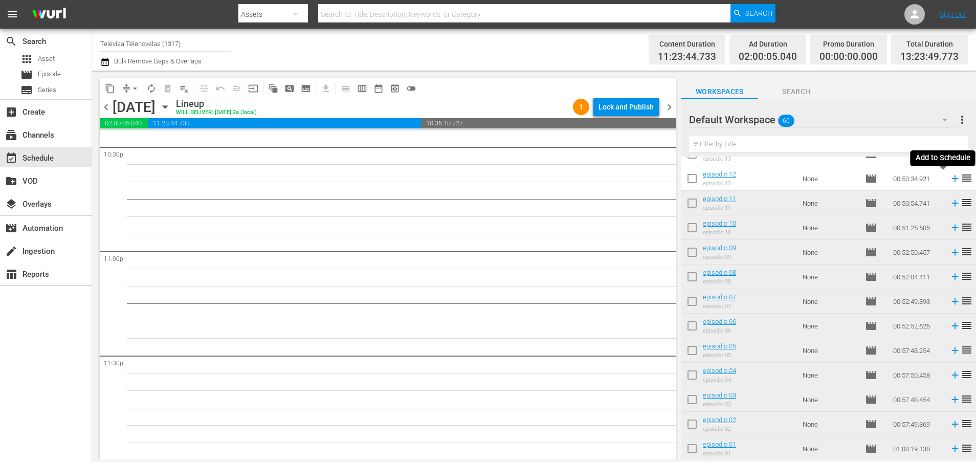
click at [949, 181] on icon at bounding box center [954, 178] width 11 height 11
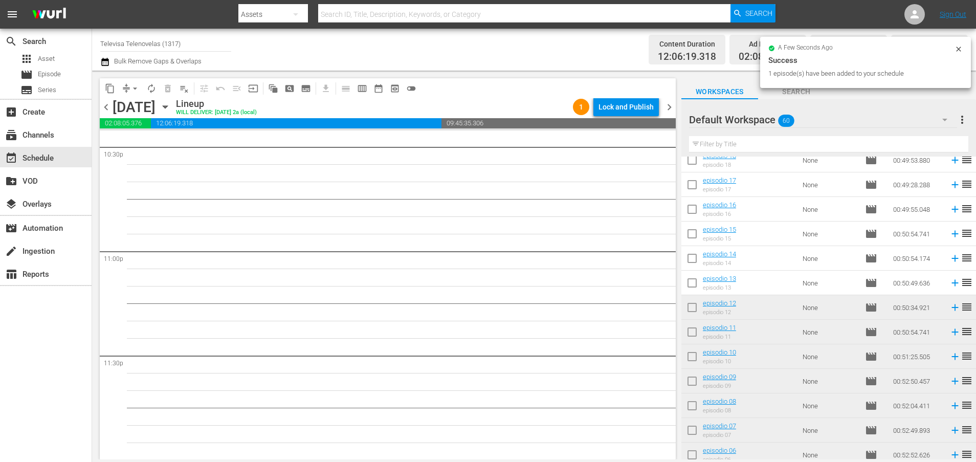
scroll to position [1040, 0]
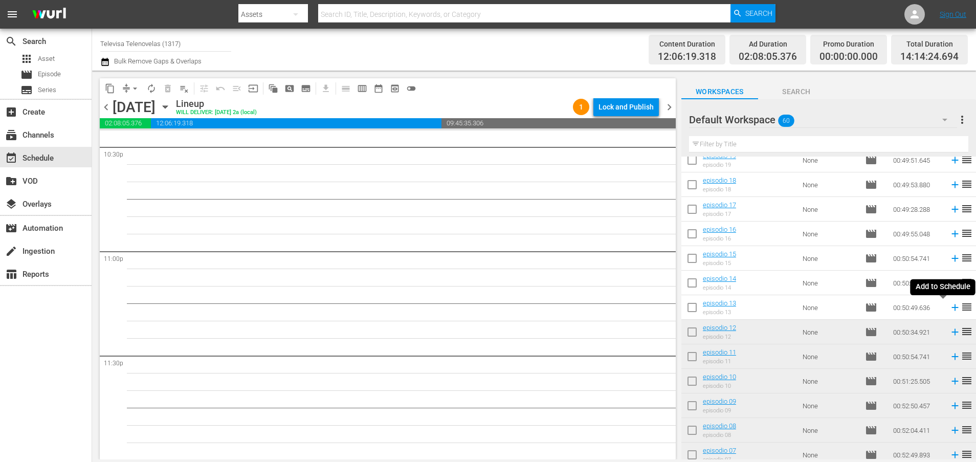
click at [951, 308] on icon at bounding box center [954, 307] width 7 height 7
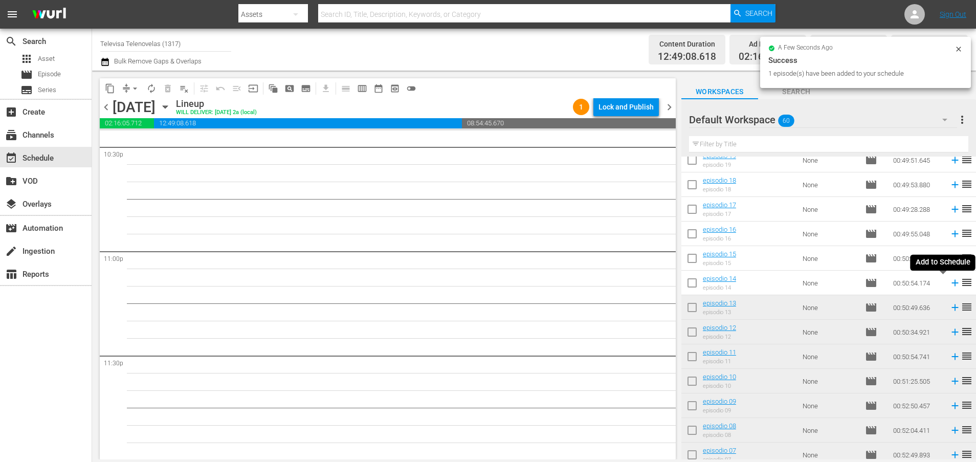
click at [951, 283] on icon at bounding box center [954, 283] width 7 height 7
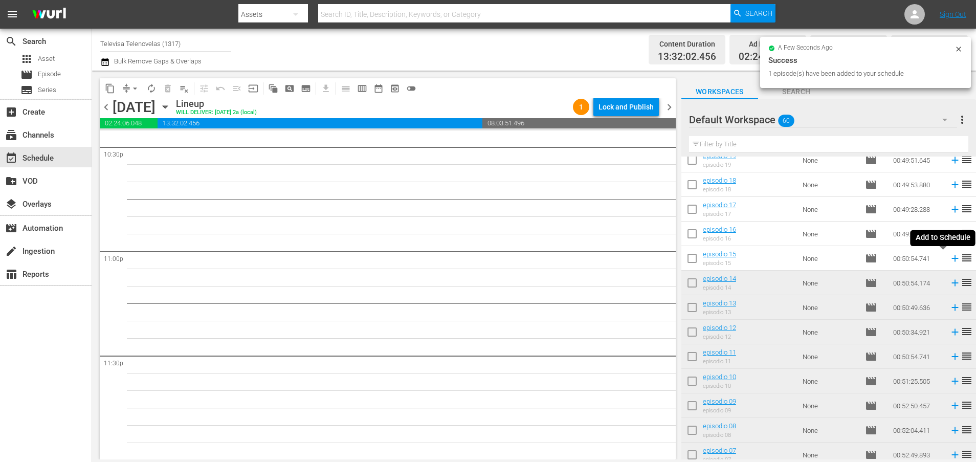
click at [949, 261] on icon at bounding box center [954, 258] width 11 height 11
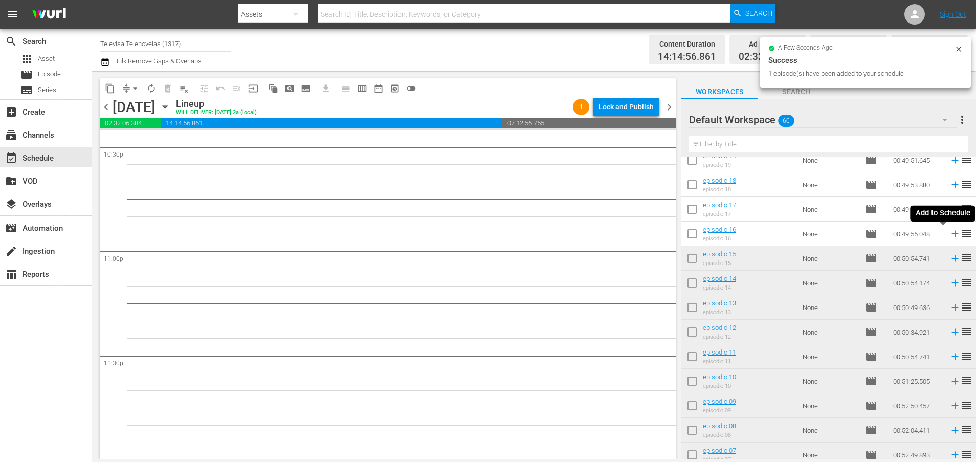
click at [951, 236] on icon at bounding box center [954, 234] width 7 height 7
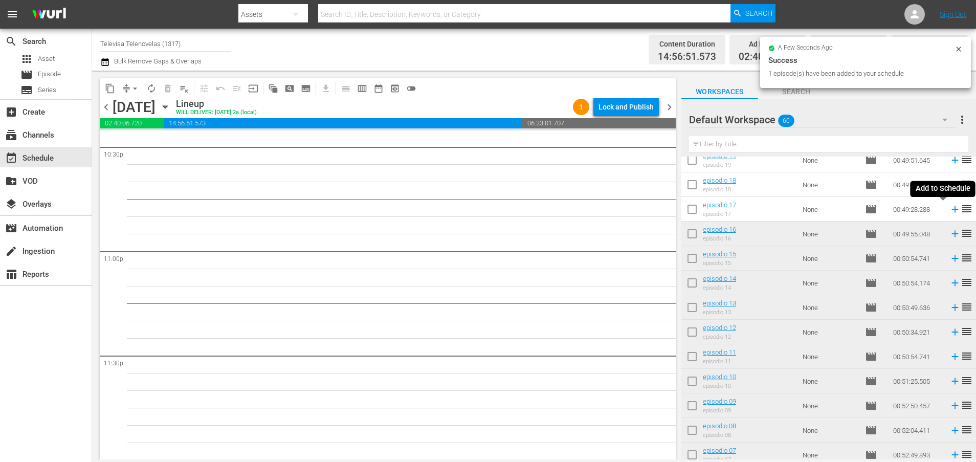
click at [951, 212] on icon at bounding box center [954, 209] width 7 height 7
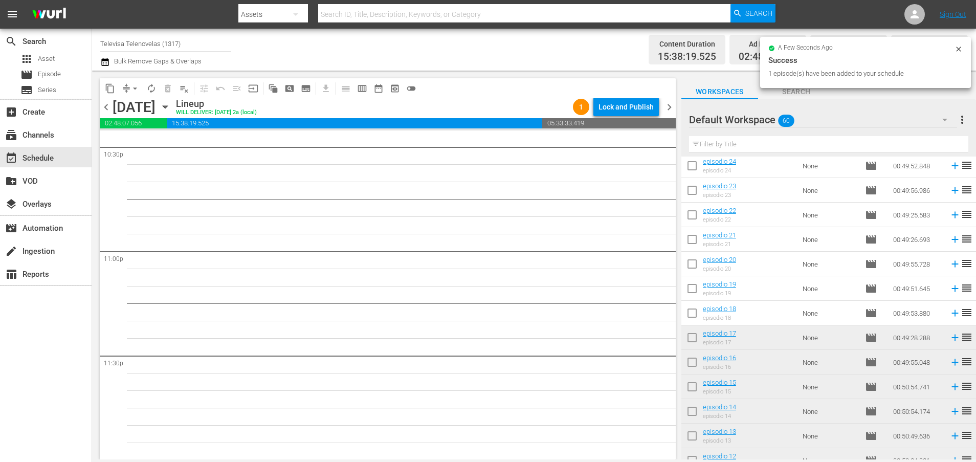
scroll to position [887, 0]
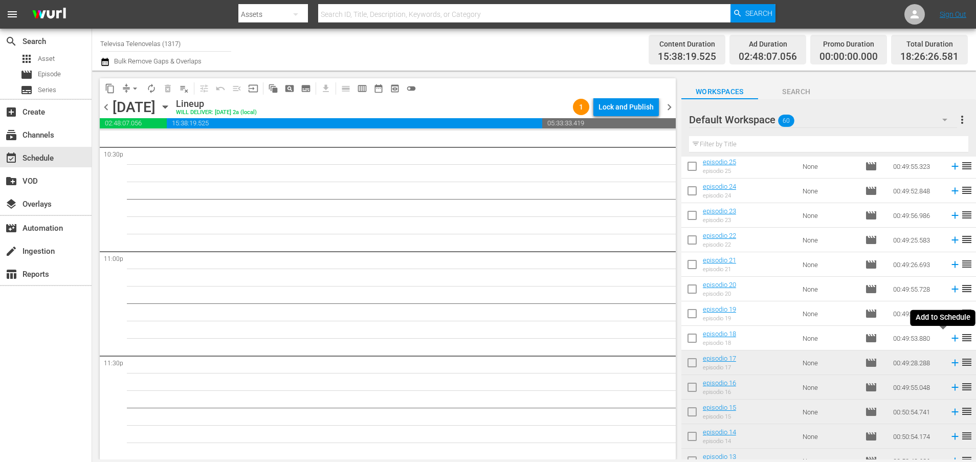
click at [949, 338] on icon at bounding box center [954, 337] width 11 height 11
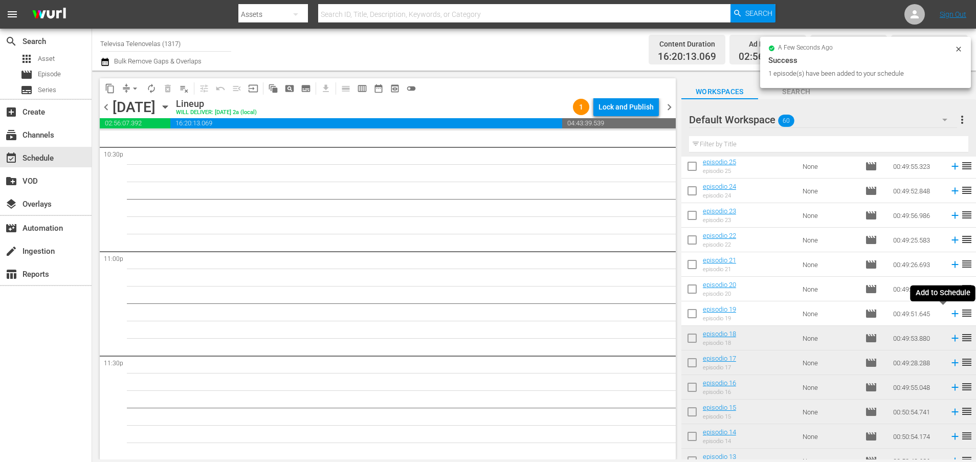
click at [951, 315] on icon at bounding box center [954, 313] width 7 height 7
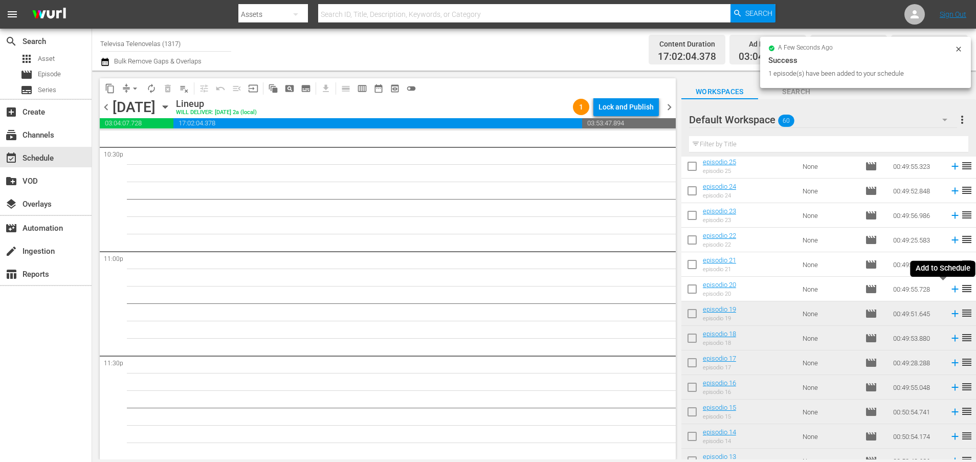
click at [951, 291] on icon at bounding box center [954, 289] width 7 height 7
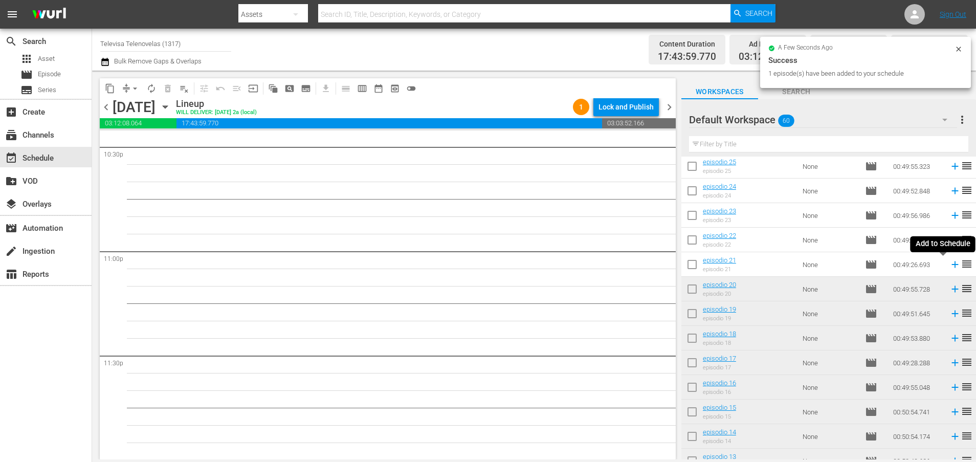
click at [949, 265] on icon at bounding box center [954, 264] width 11 height 11
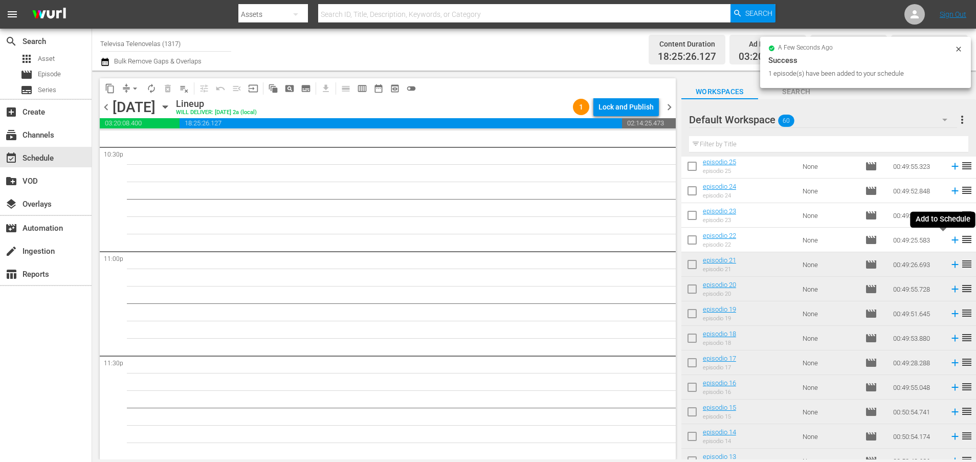
click at [949, 241] on icon at bounding box center [954, 239] width 11 height 11
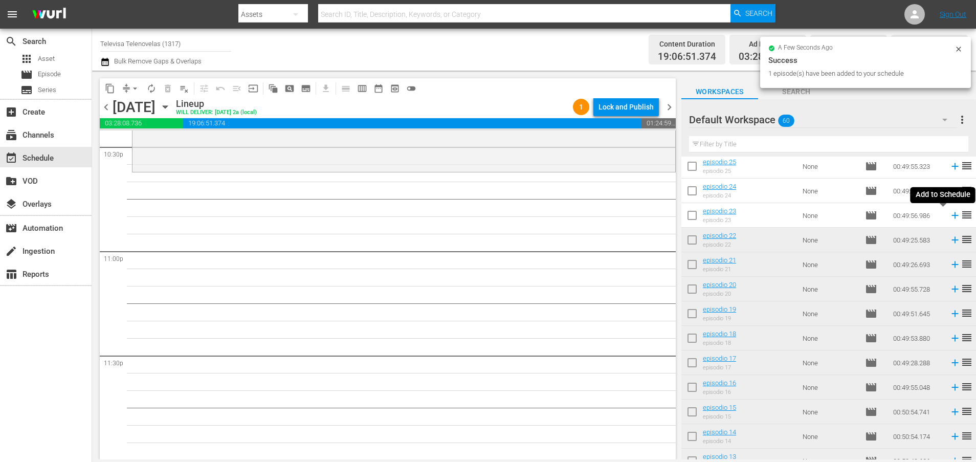
click at [951, 215] on icon at bounding box center [954, 215] width 7 height 7
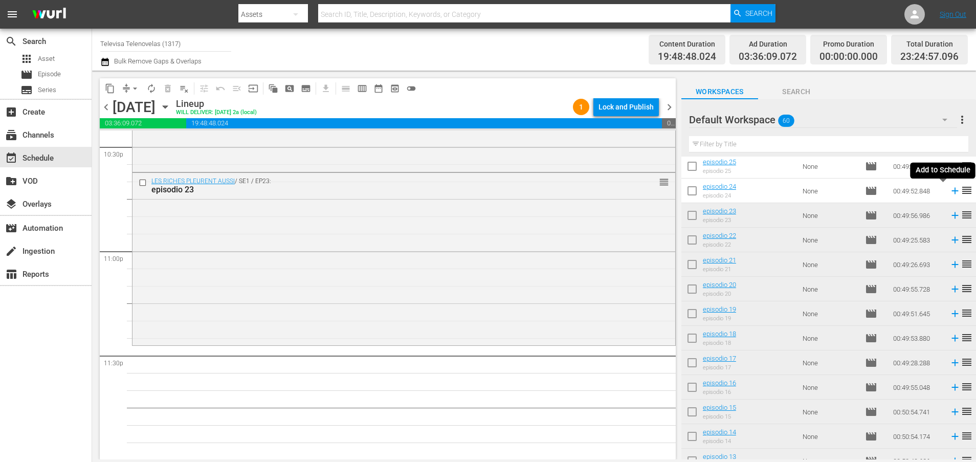
click at [951, 192] on icon at bounding box center [954, 191] width 7 height 7
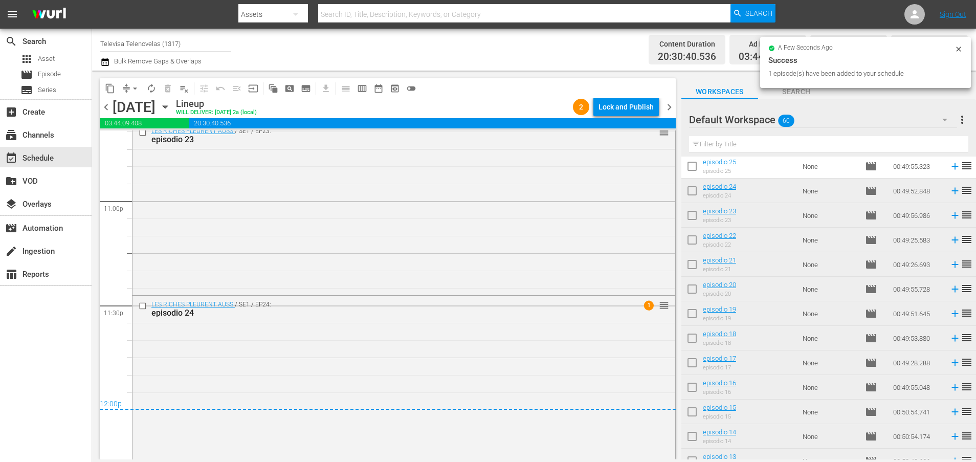
scroll to position [4739, 0]
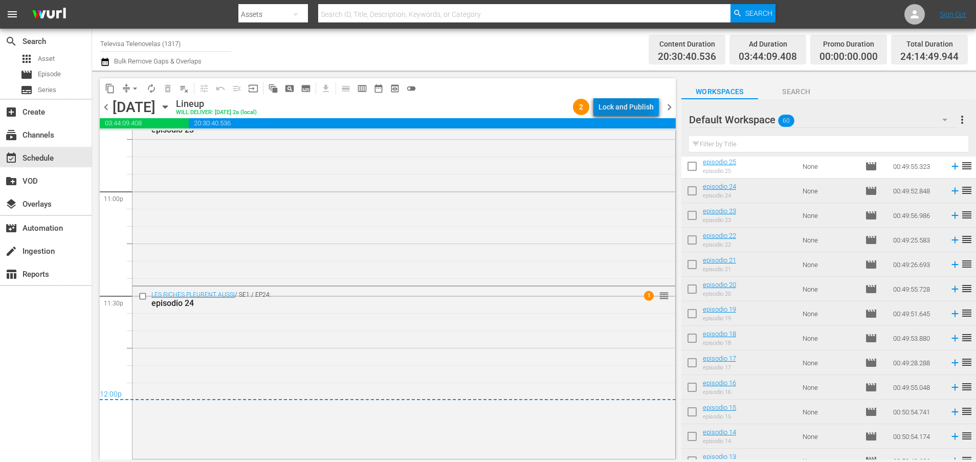
click at [620, 107] on div "Lock and Publish" at bounding box center [625, 107] width 55 height 18
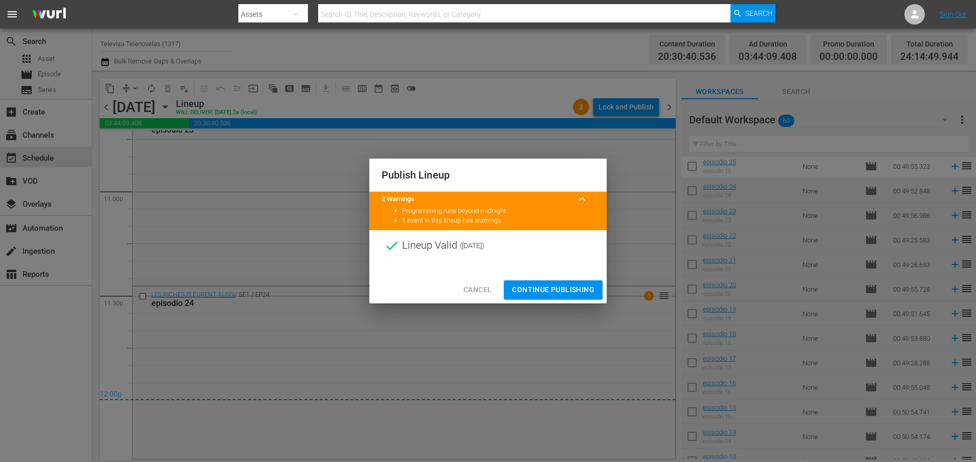
click at [546, 289] on span "Continue Publishing" at bounding box center [553, 289] width 82 height 13
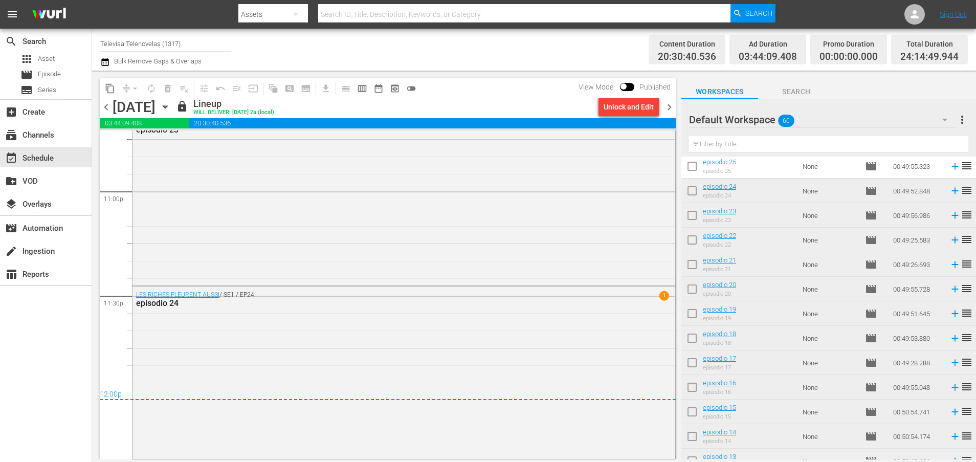
click at [171, 108] on icon "button" at bounding box center [165, 106] width 11 height 11
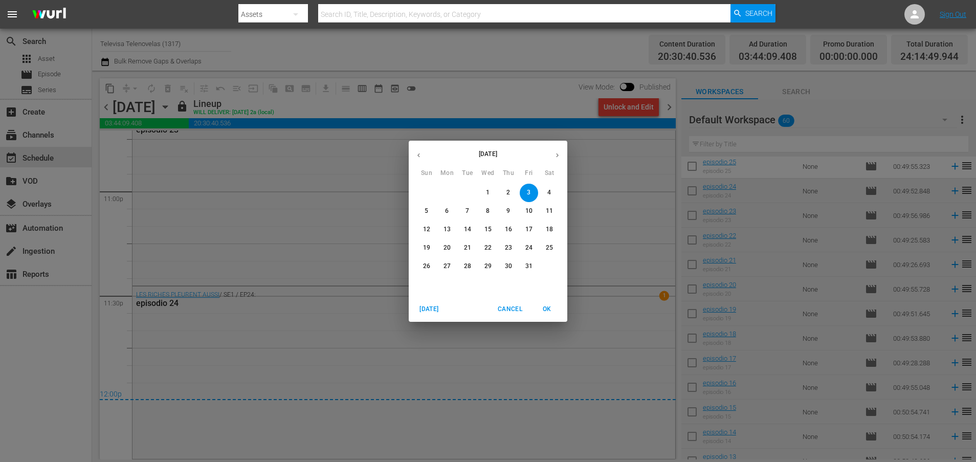
click at [549, 192] on p "4" at bounding box center [549, 192] width 4 height 9
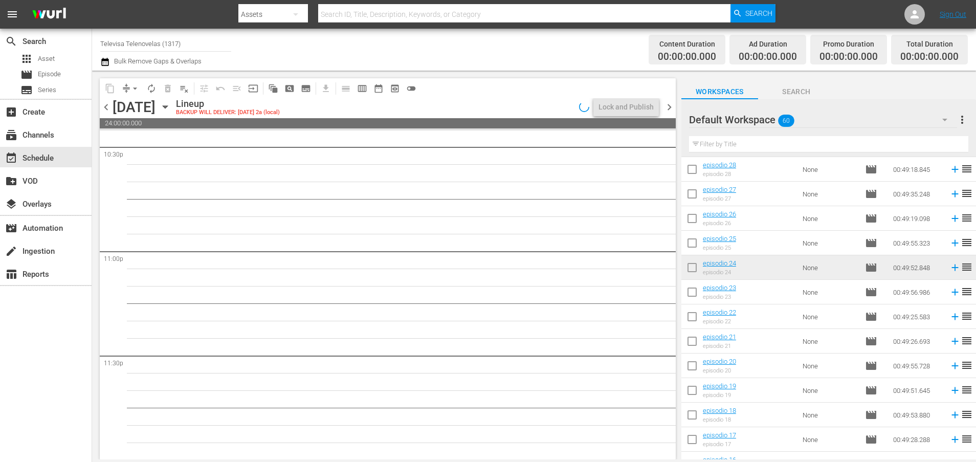
scroll to position [733, 0]
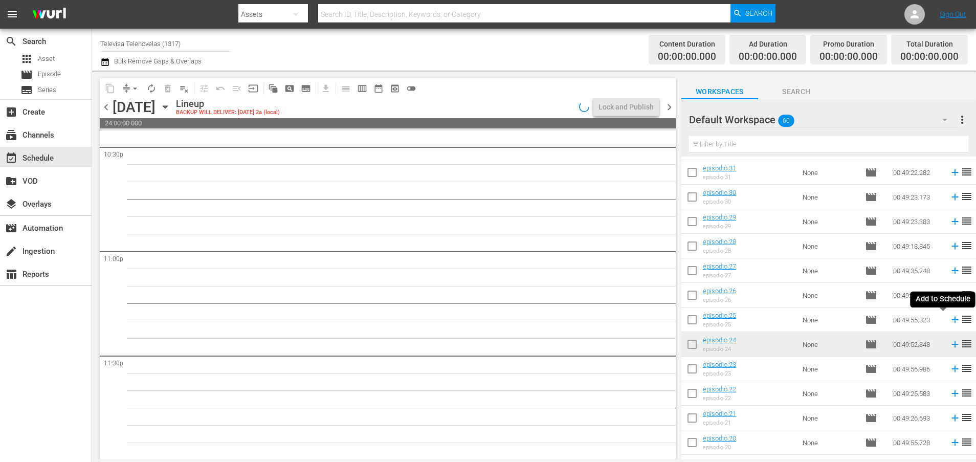
click at [949, 319] on icon at bounding box center [954, 319] width 11 height 11
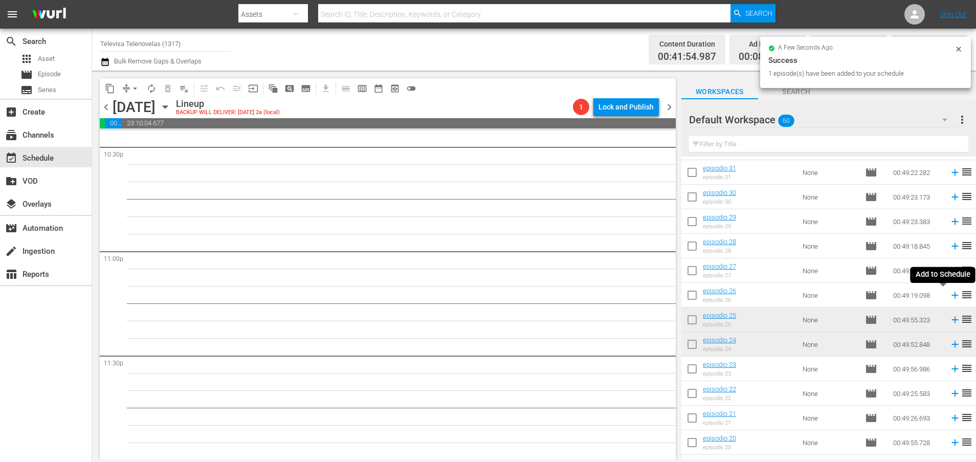
click at [951, 297] on icon at bounding box center [954, 295] width 7 height 7
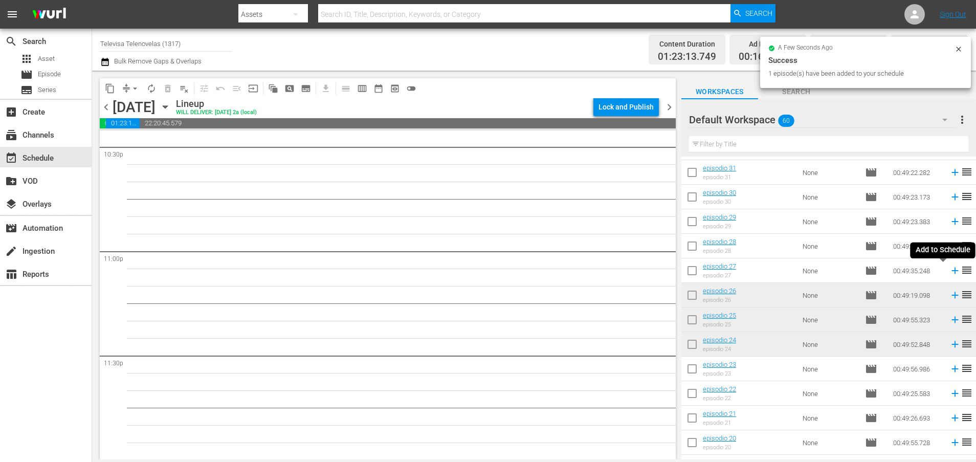
click at [951, 271] on icon at bounding box center [954, 271] width 7 height 7
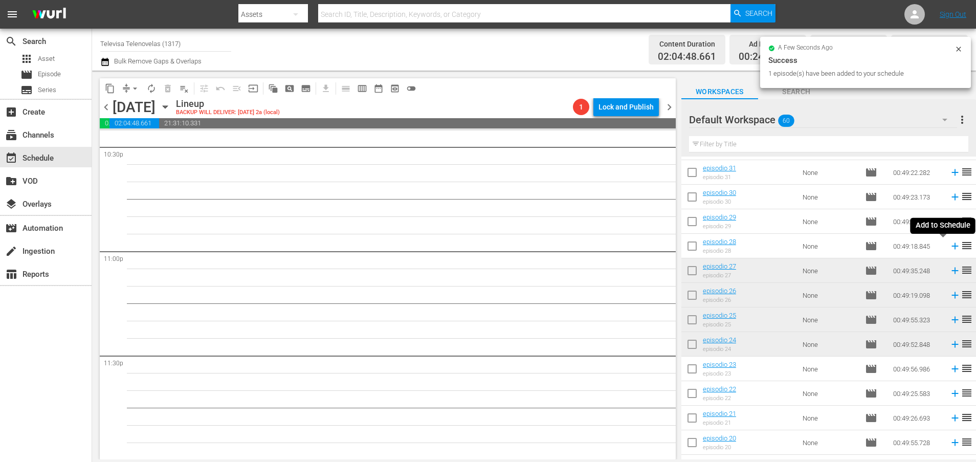
click at [951, 248] on icon at bounding box center [954, 246] width 7 height 7
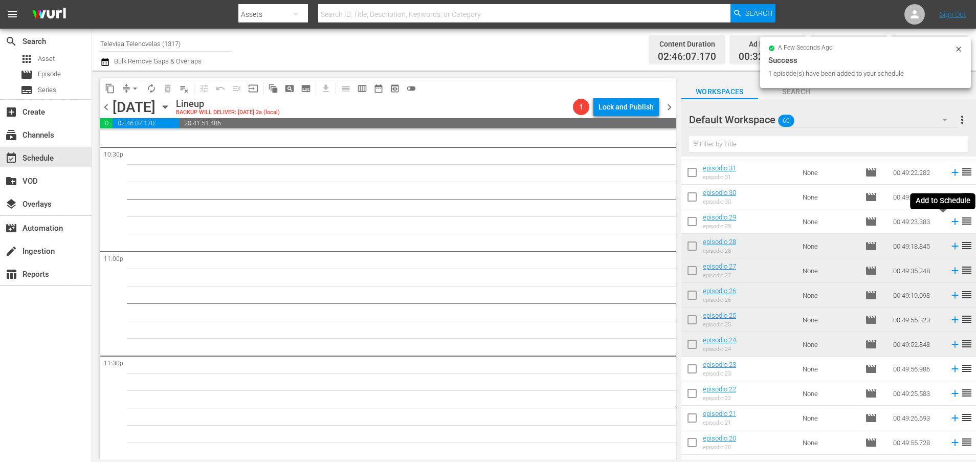
click at [951, 223] on icon at bounding box center [954, 221] width 7 height 7
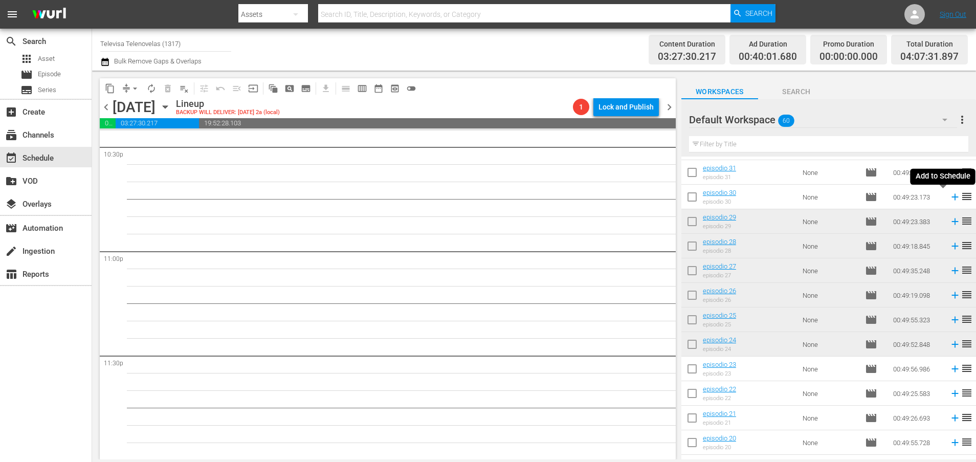
click at [949, 195] on icon at bounding box center [954, 196] width 11 height 11
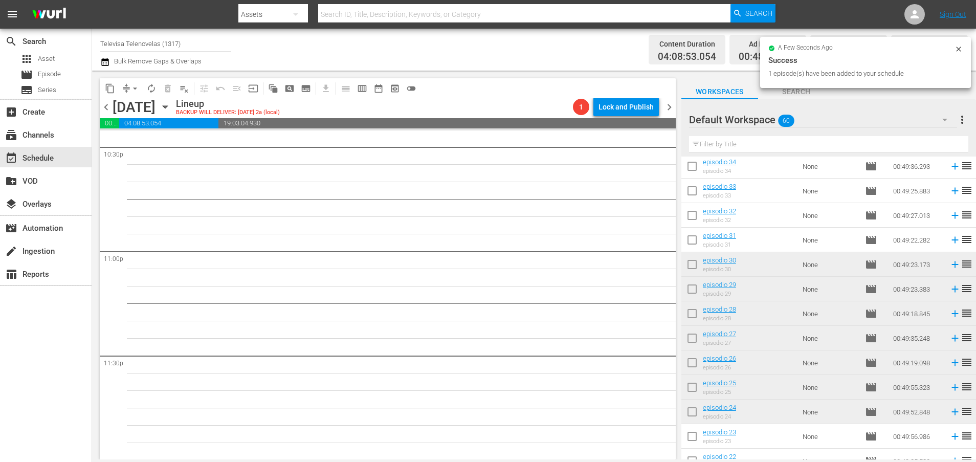
scroll to position [580, 0]
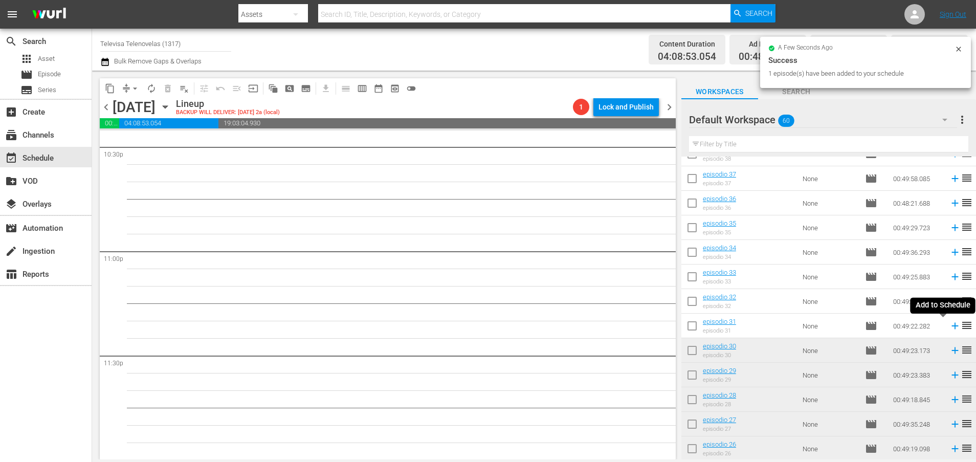
click at [949, 327] on icon at bounding box center [954, 325] width 11 height 11
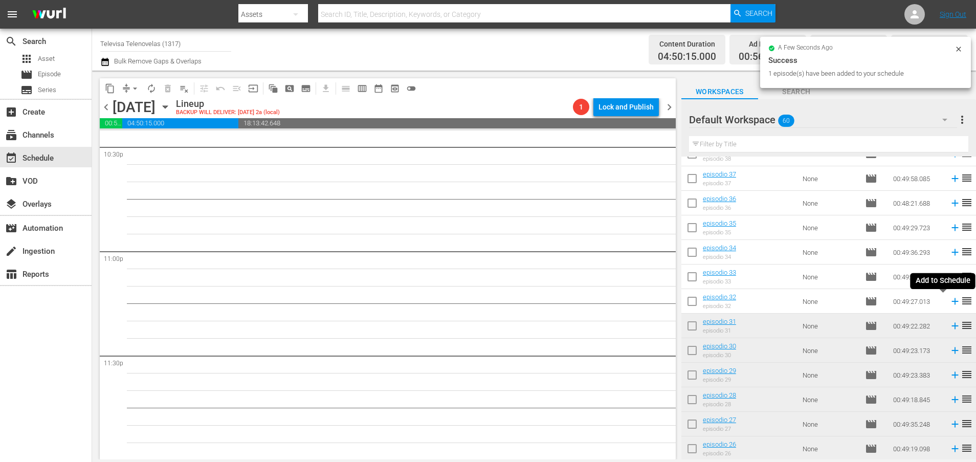
click at [951, 301] on icon at bounding box center [954, 301] width 7 height 7
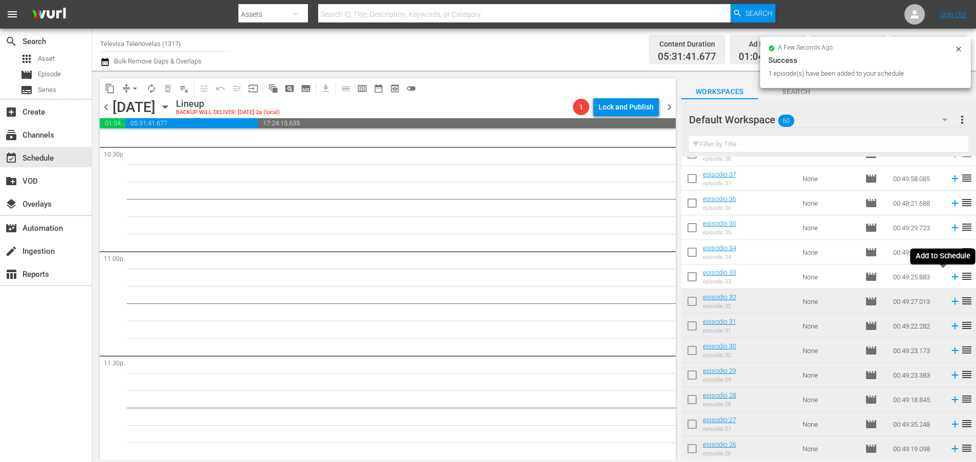
click at [949, 279] on icon at bounding box center [954, 276] width 11 height 11
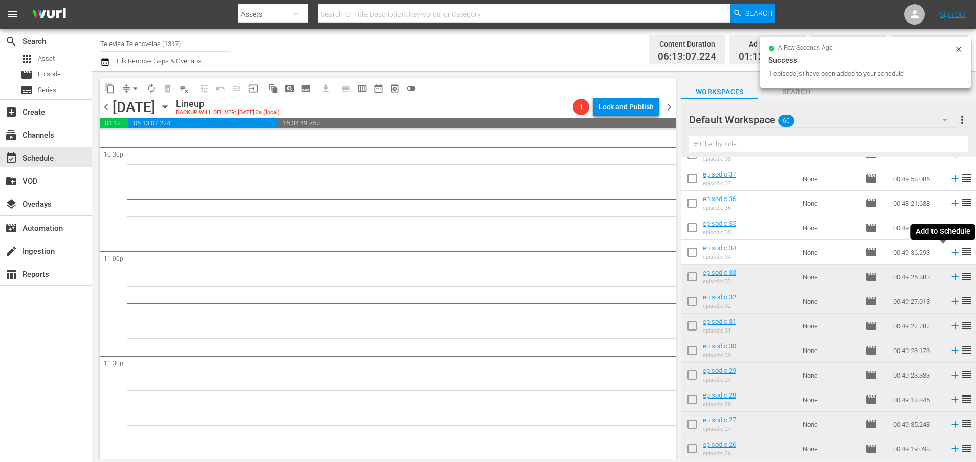
click at [949, 255] on icon at bounding box center [954, 252] width 11 height 11
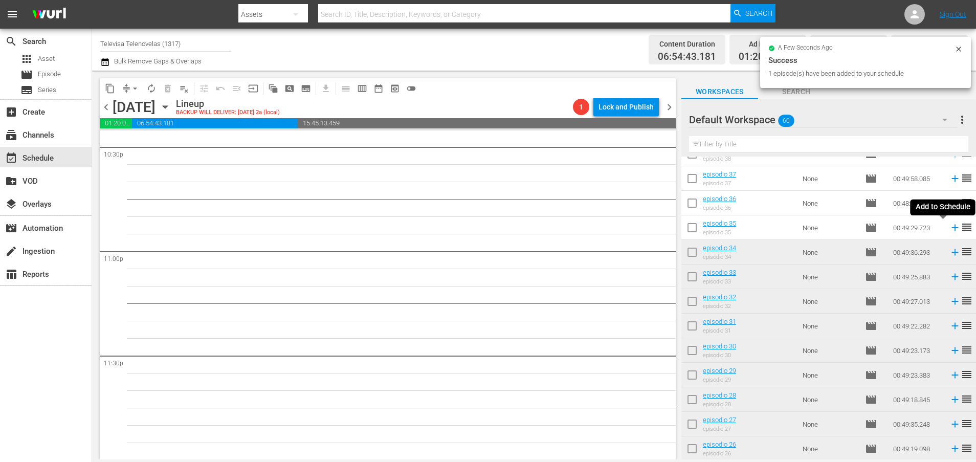
click at [949, 229] on icon at bounding box center [954, 227] width 11 height 11
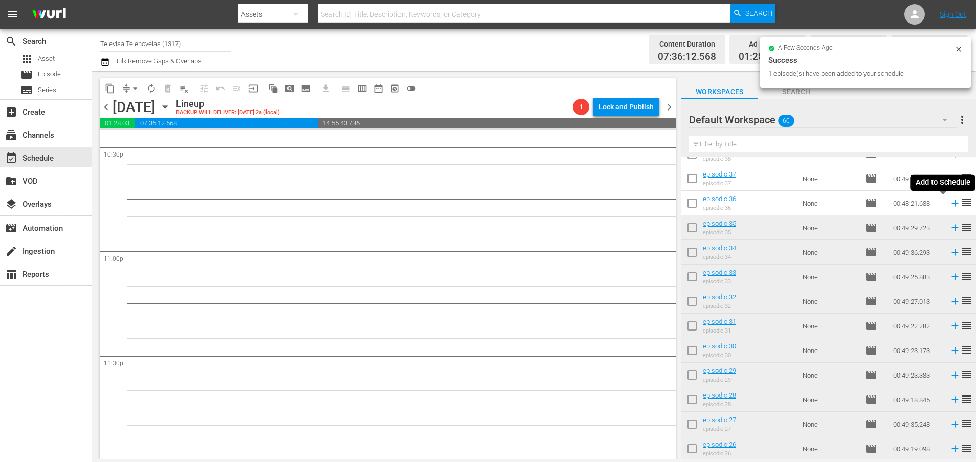
click at [951, 204] on icon at bounding box center [954, 203] width 7 height 7
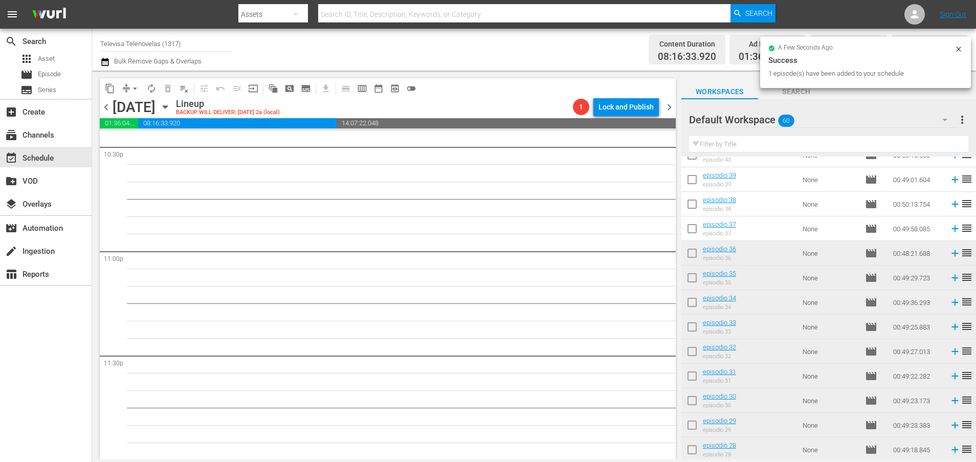
scroll to position [503, 0]
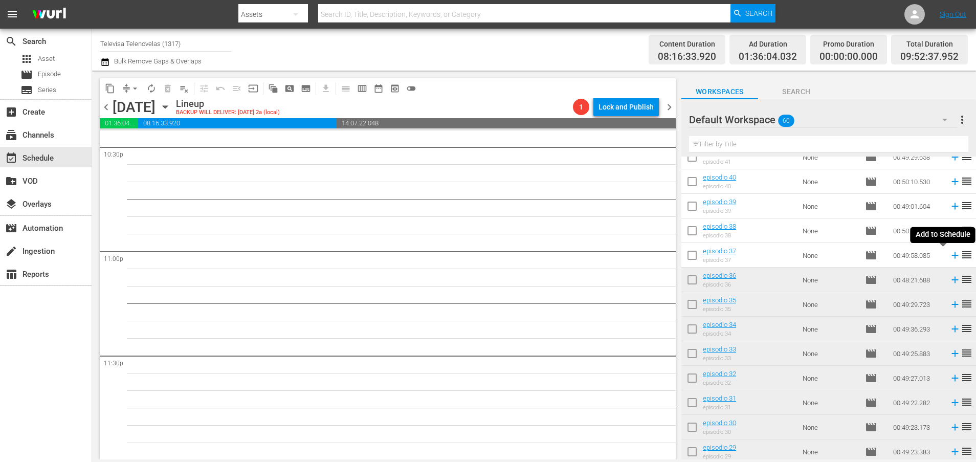
click at [949, 256] on icon at bounding box center [954, 255] width 11 height 11
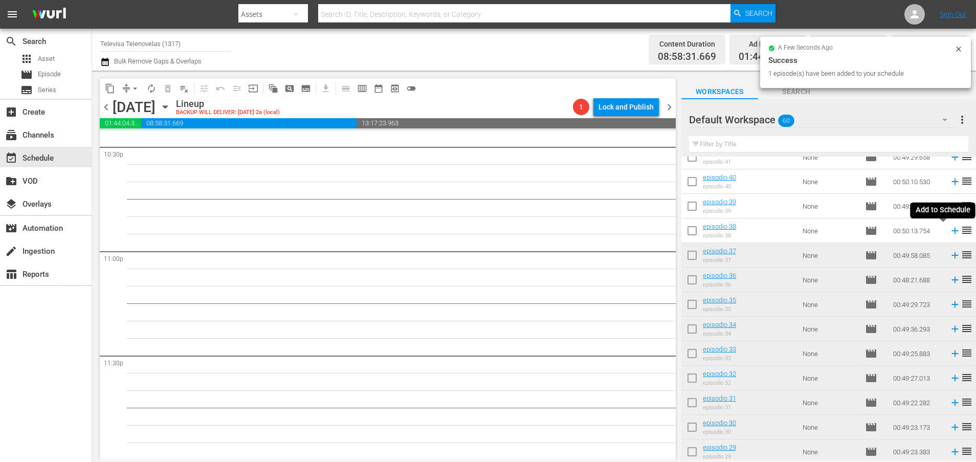
click at [951, 232] on icon at bounding box center [954, 231] width 7 height 7
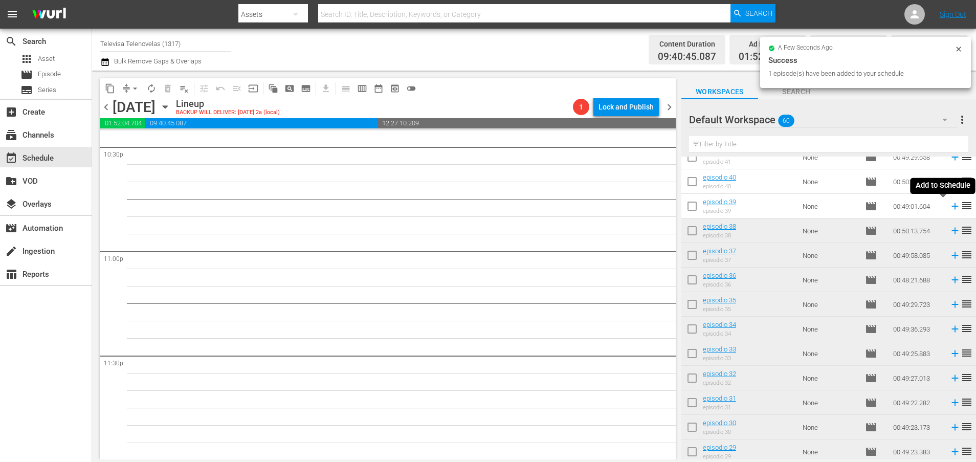
click at [951, 206] on icon at bounding box center [954, 206] width 7 height 7
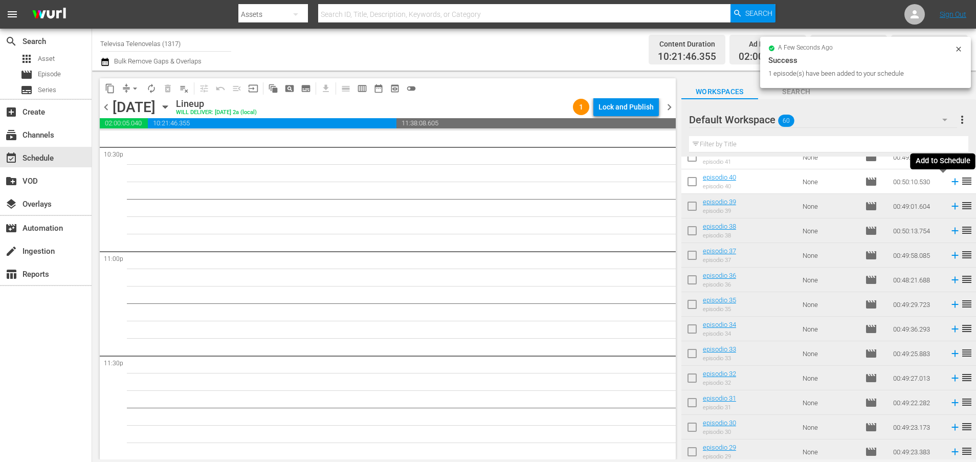
click at [951, 182] on icon at bounding box center [954, 182] width 7 height 7
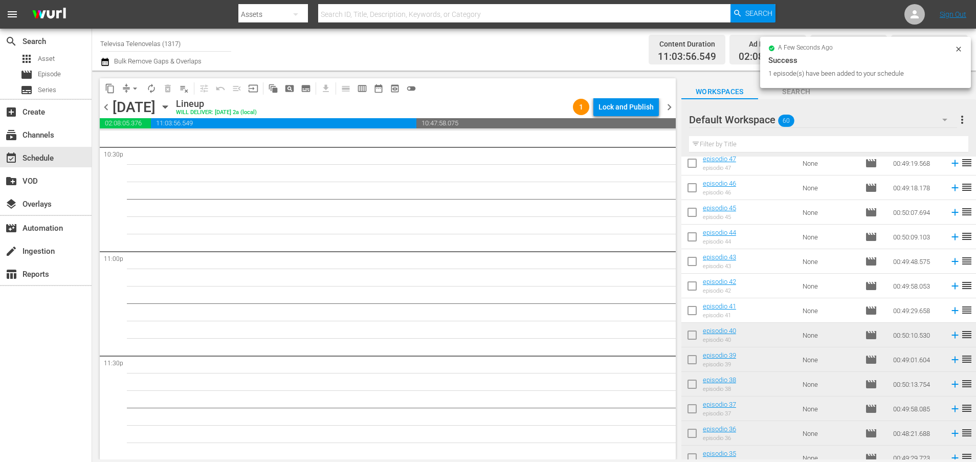
scroll to position [273, 0]
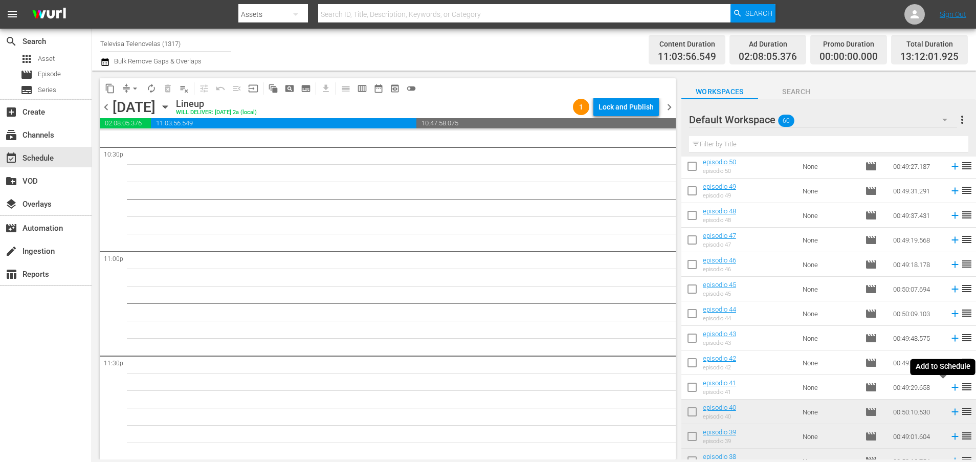
click at [951, 387] on icon at bounding box center [954, 387] width 7 height 7
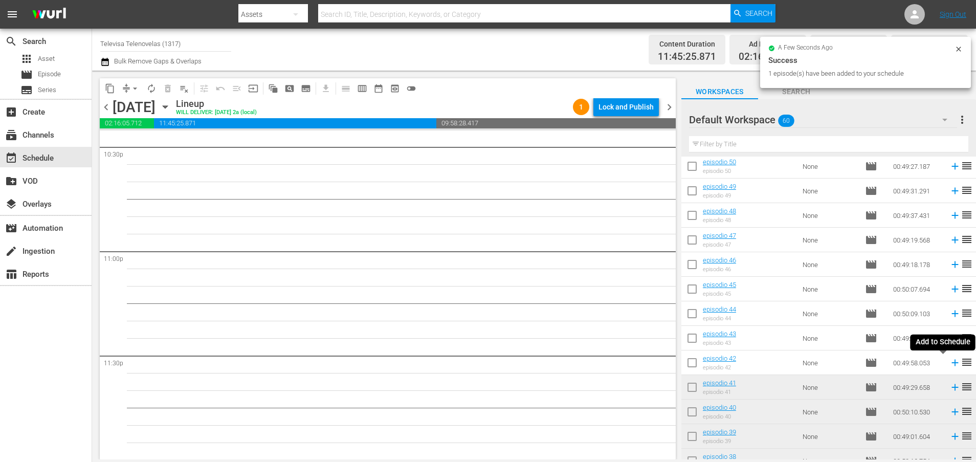
click at [951, 364] on icon at bounding box center [954, 363] width 7 height 7
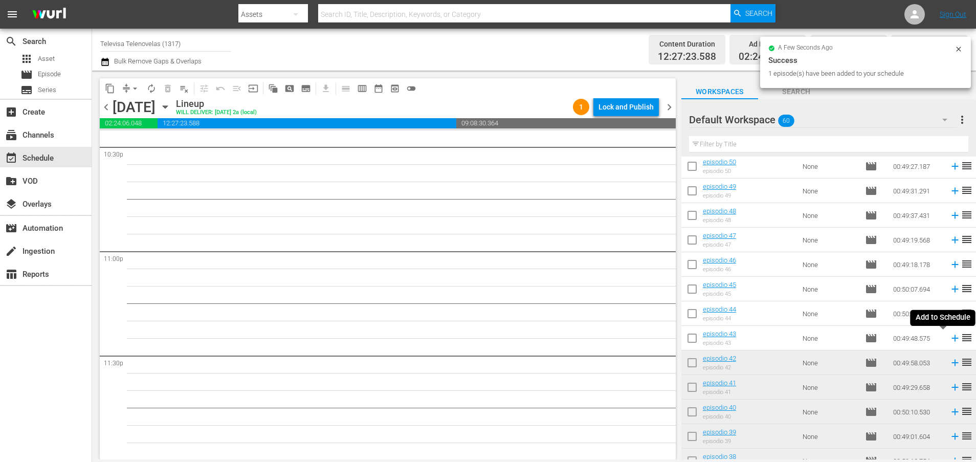
click at [949, 336] on icon at bounding box center [954, 337] width 11 height 11
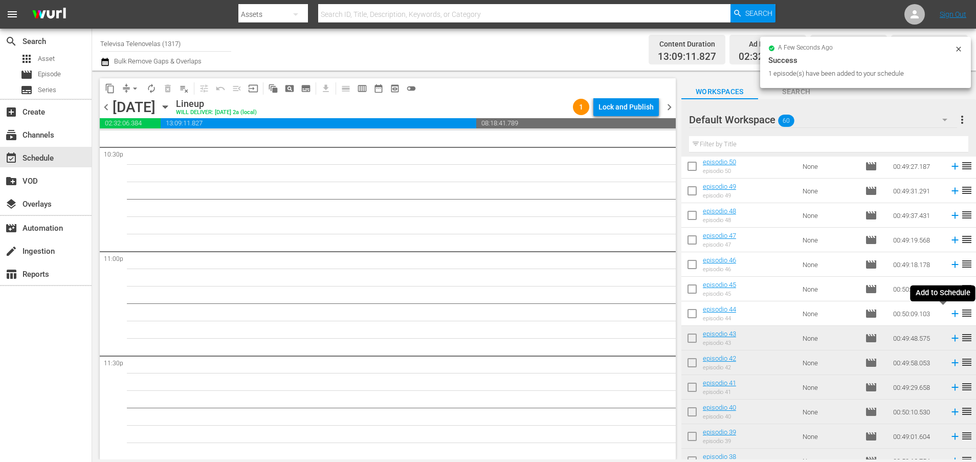
click at [951, 315] on icon at bounding box center [954, 313] width 7 height 7
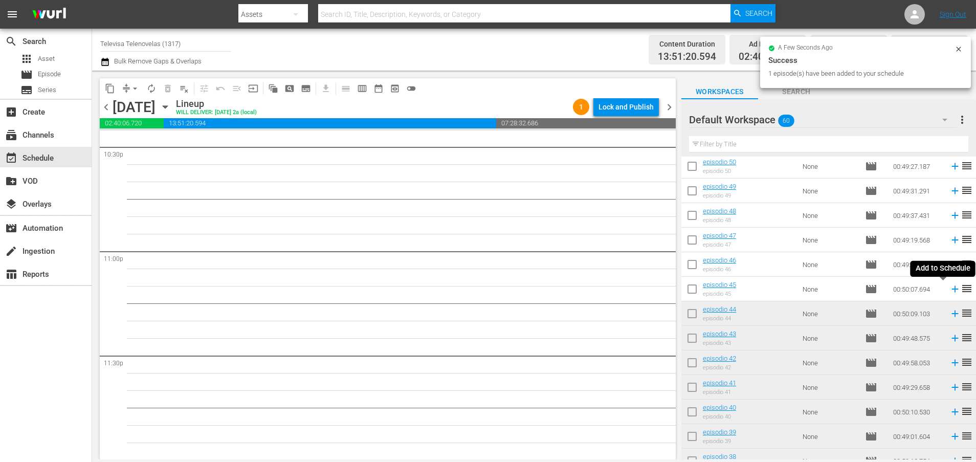
click at [951, 292] on icon at bounding box center [954, 289] width 7 height 7
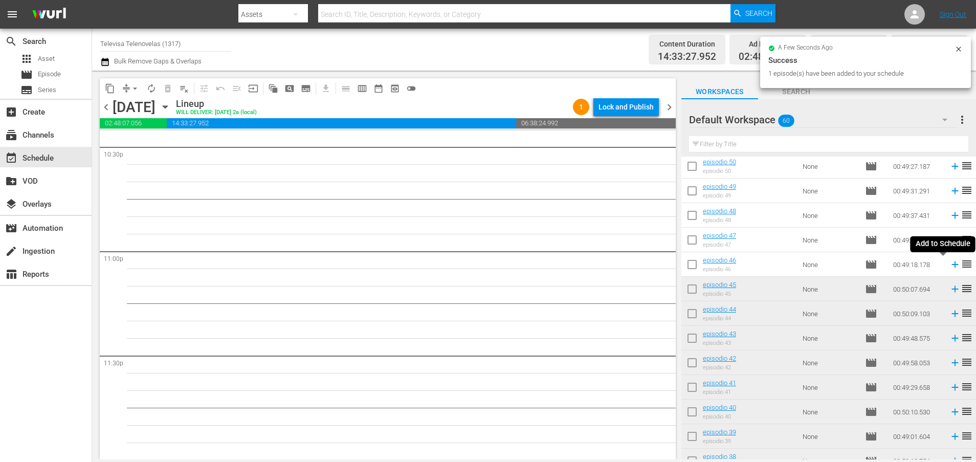
click at [949, 269] on icon at bounding box center [954, 264] width 11 height 11
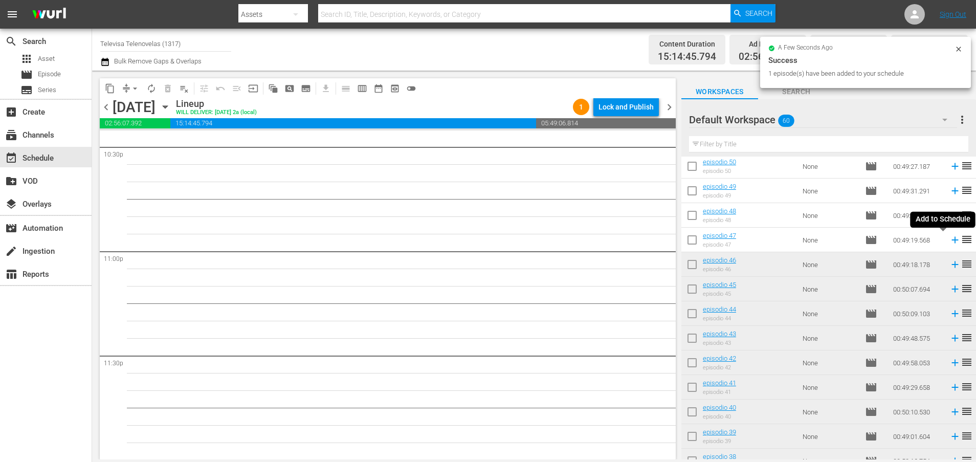
click at [949, 241] on icon at bounding box center [954, 239] width 11 height 11
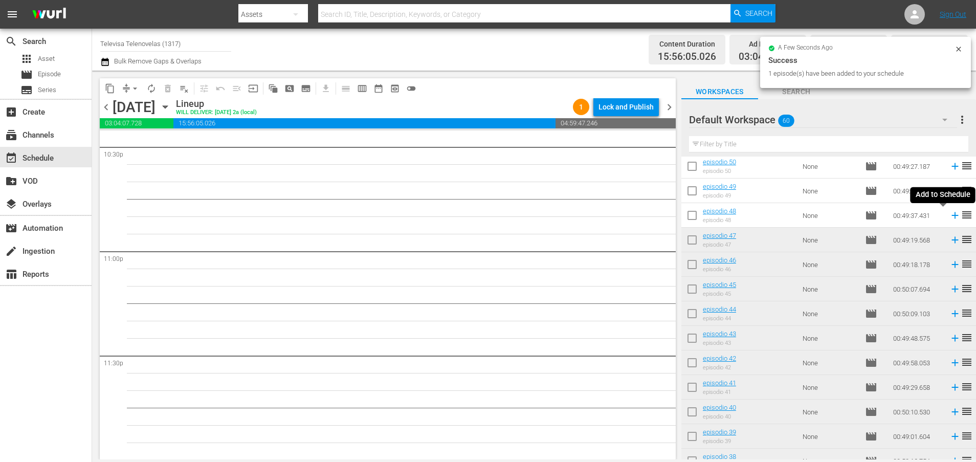
click at [951, 216] on icon at bounding box center [954, 215] width 7 height 7
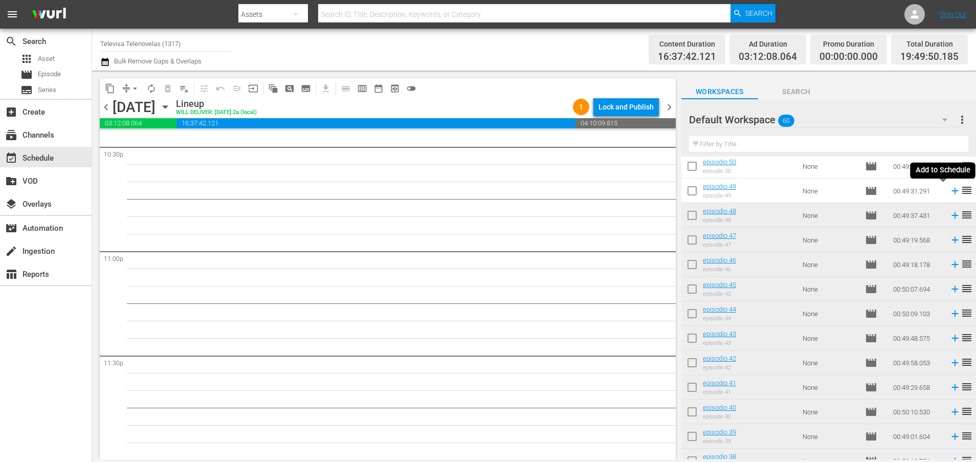
click at [949, 190] on icon at bounding box center [954, 190] width 11 height 11
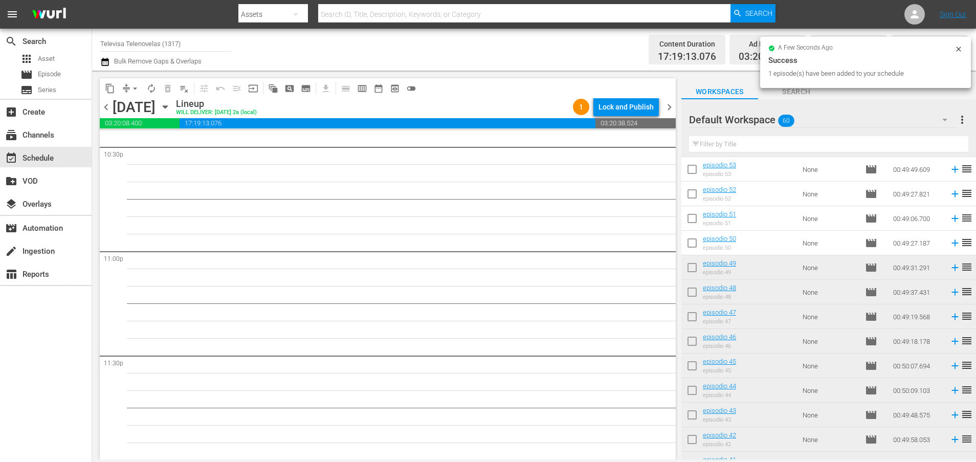
scroll to position [120, 0]
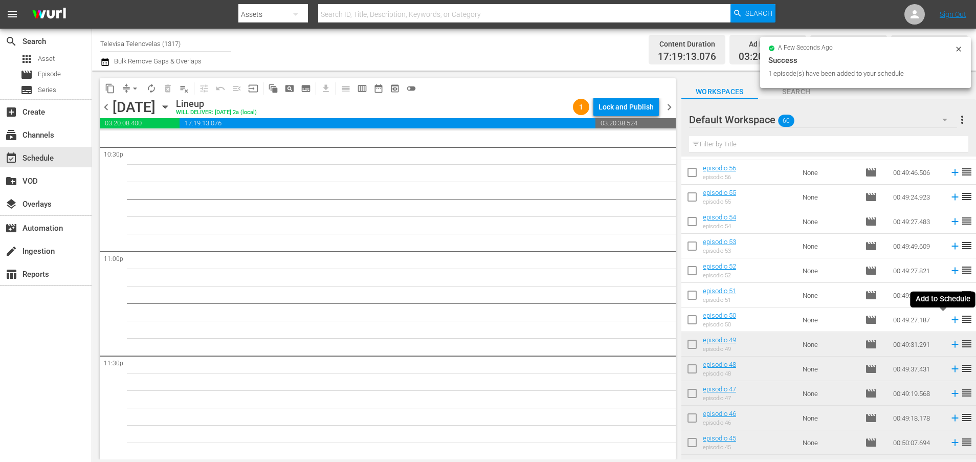
click at [951, 320] on icon at bounding box center [954, 320] width 7 height 7
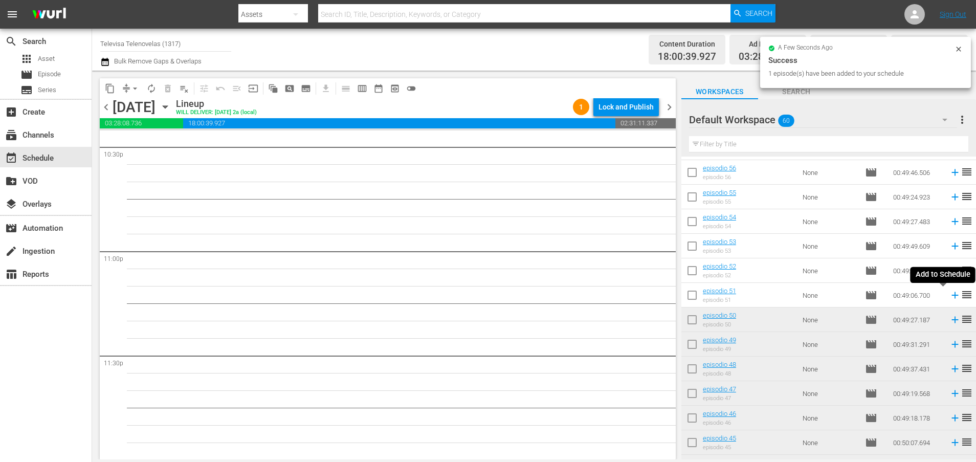
click at [949, 296] on icon at bounding box center [954, 294] width 11 height 11
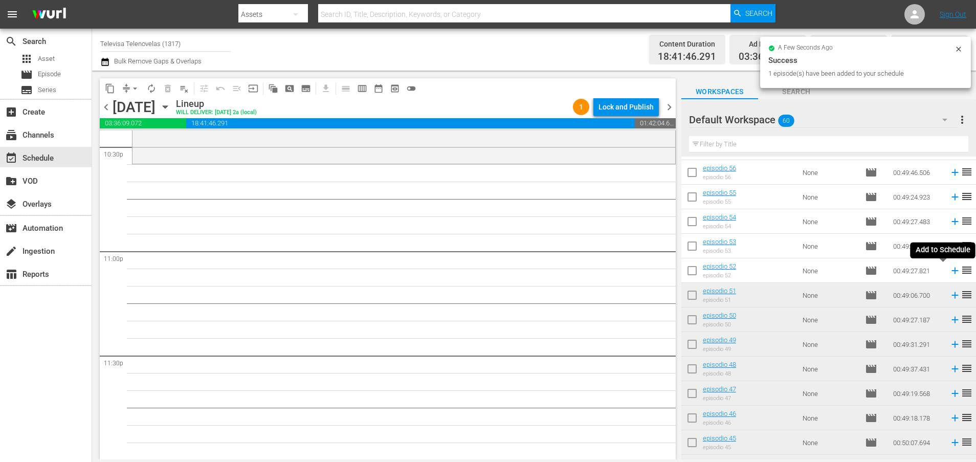
click at [951, 272] on icon at bounding box center [954, 271] width 7 height 7
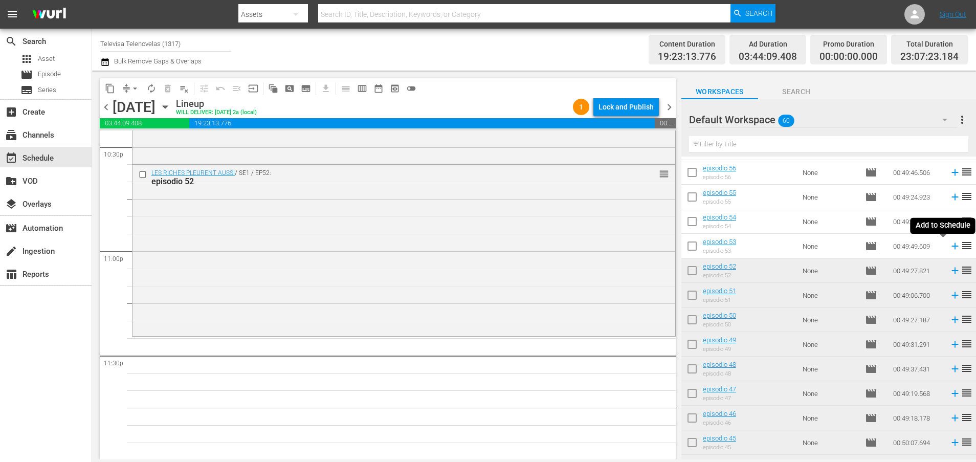
click at [951, 247] on icon at bounding box center [954, 246] width 7 height 7
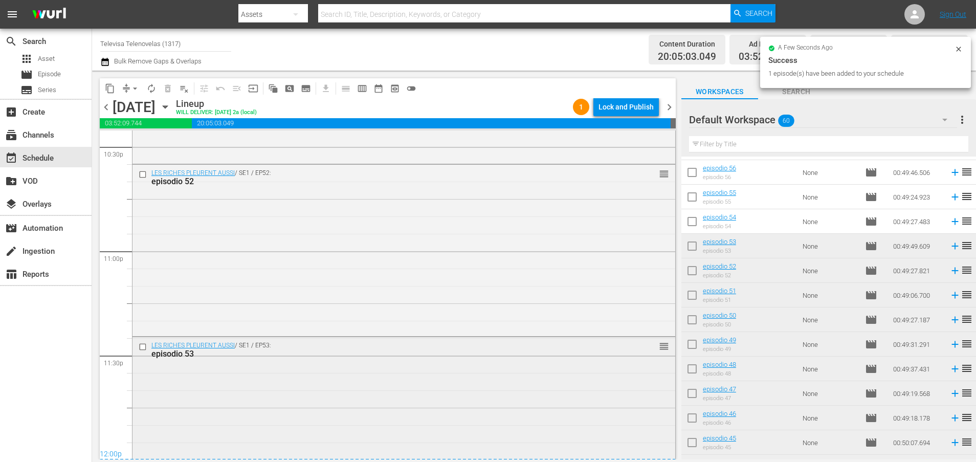
scroll to position [4729, 0]
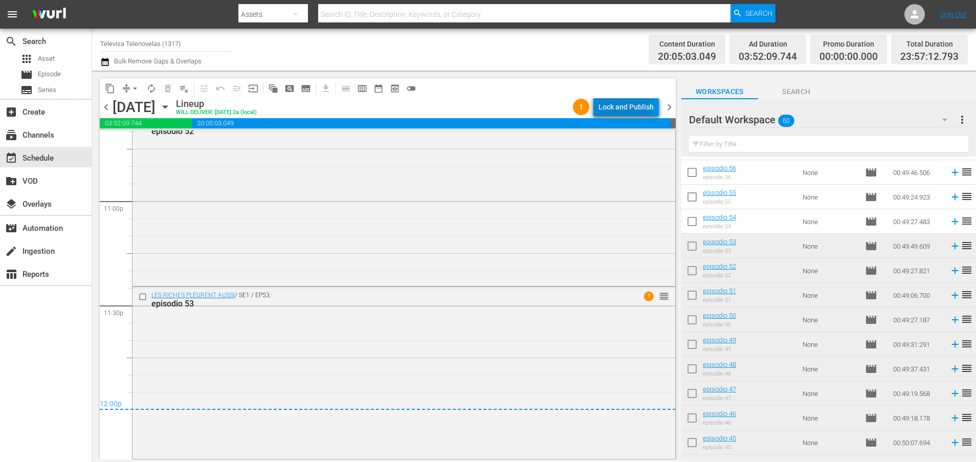
click at [621, 108] on div "Lock and Publish" at bounding box center [625, 107] width 55 height 18
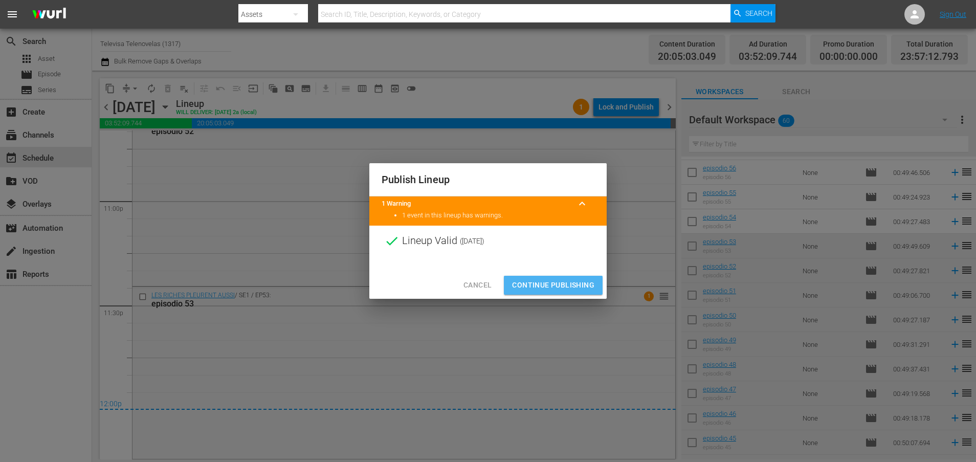
click at [534, 287] on span "Continue Publishing" at bounding box center [553, 285] width 82 height 13
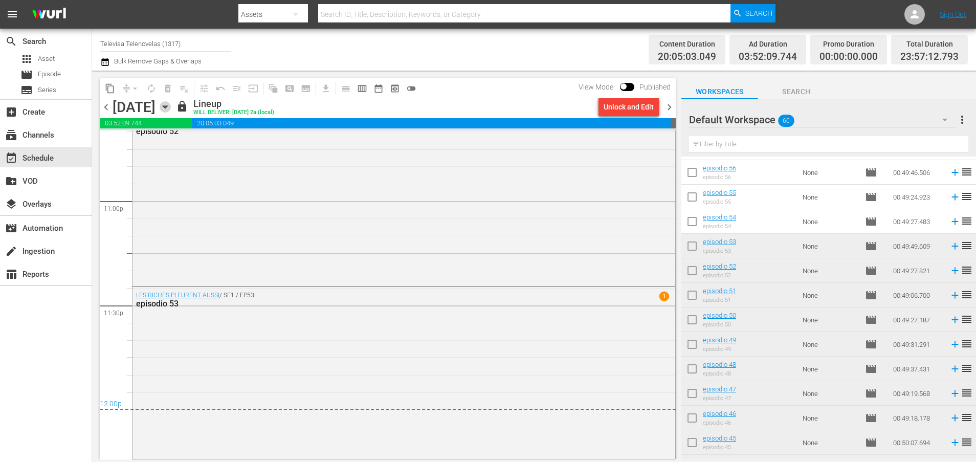
click at [171, 108] on icon "button" at bounding box center [165, 106] width 11 height 11
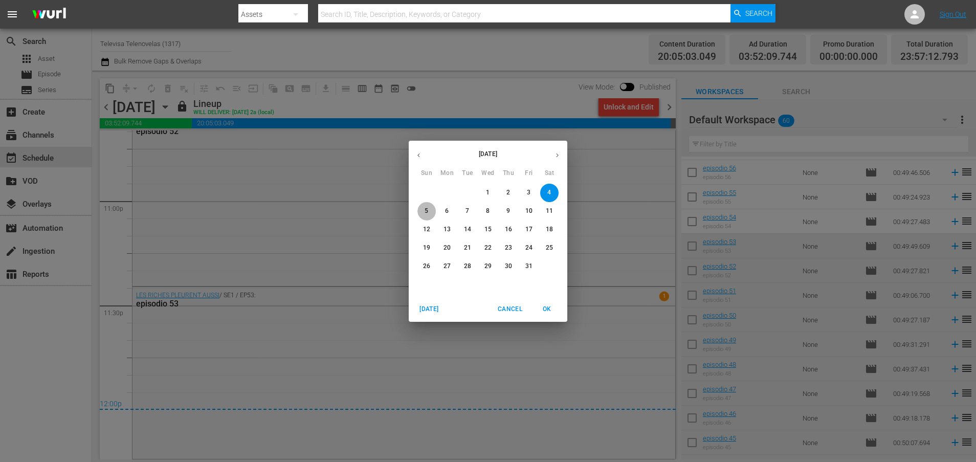
click at [427, 210] on p "5" at bounding box center [427, 211] width 4 height 9
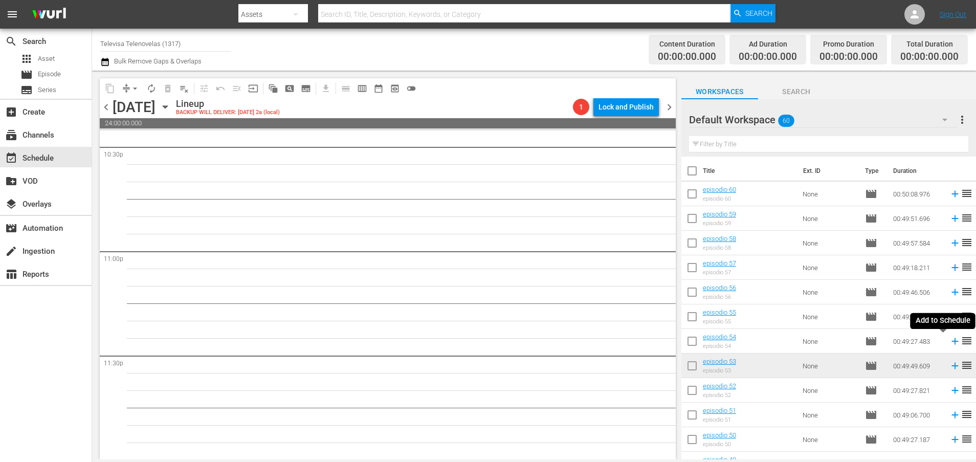
click at [949, 340] on icon at bounding box center [954, 341] width 11 height 11
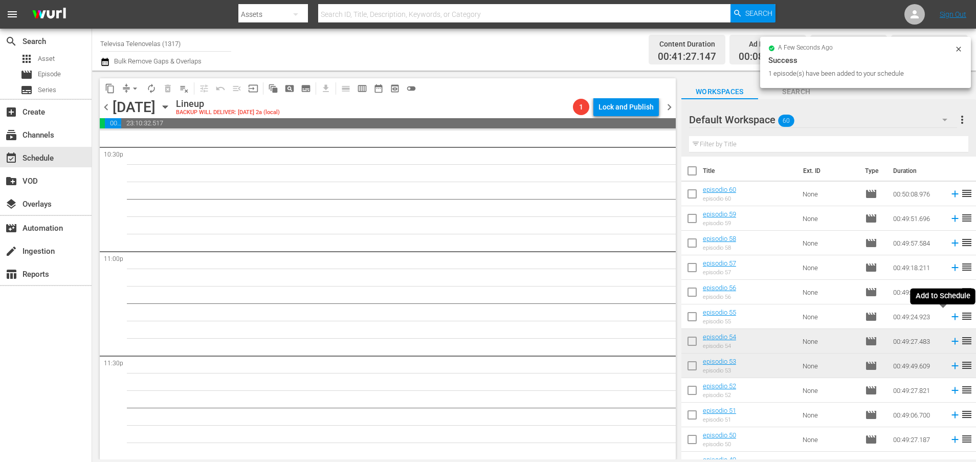
click at [949, 318] on icon at bounding box center [954, 316] width 11 height 11
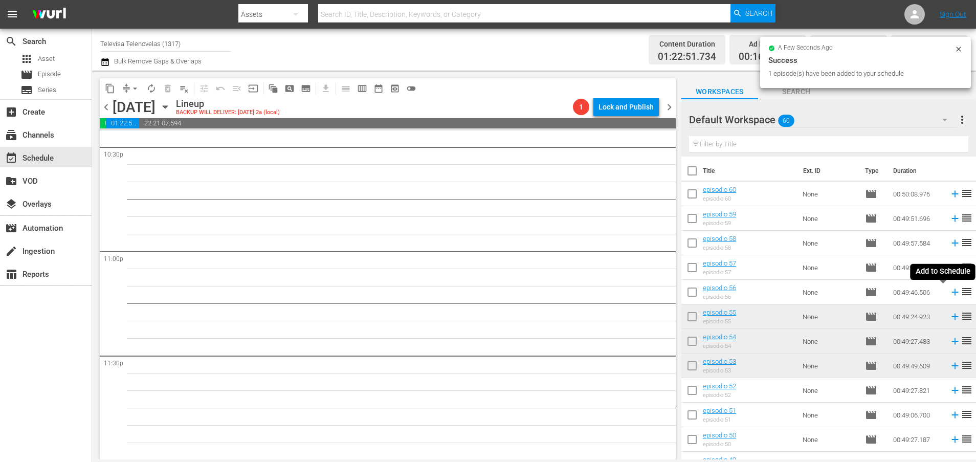
click at [951, 292] on icon at bounding box center [954, 292] width 7 height 7
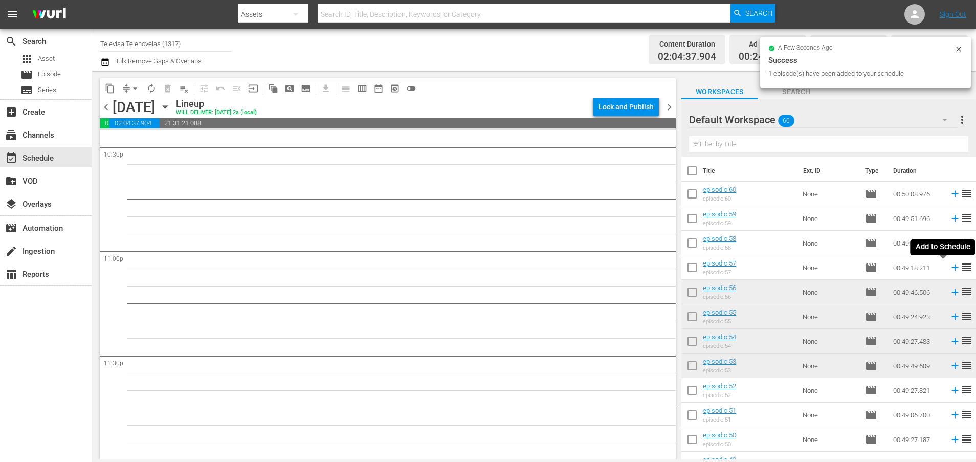
click at [949, 269] on icon at bounding box center [954, 267] width 11 height 11
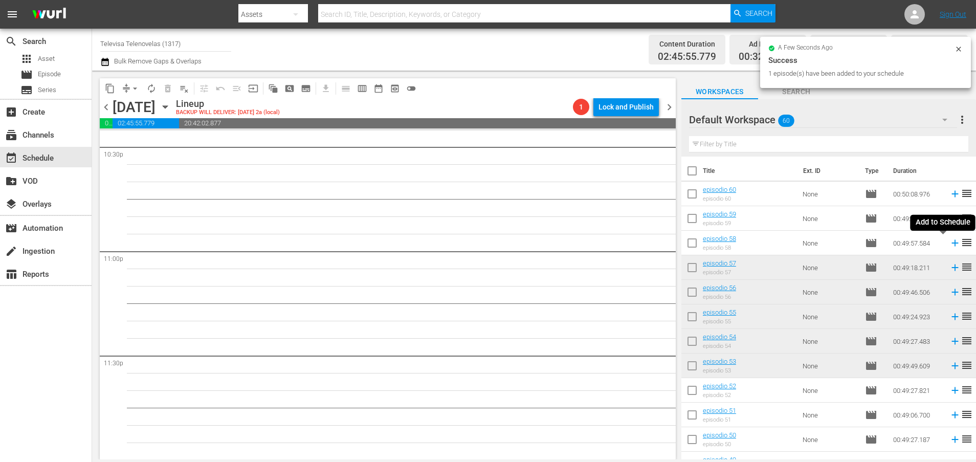
click at [951, 243] on icon at bounding box center [954, 243] width 7 height 7
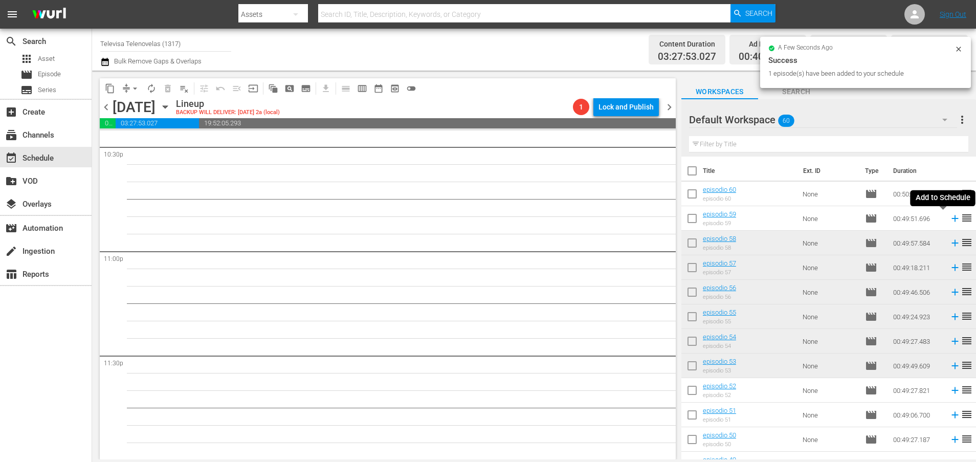
click at [951, 220] on icon at bounding box center [954, 218] width 7 height 7
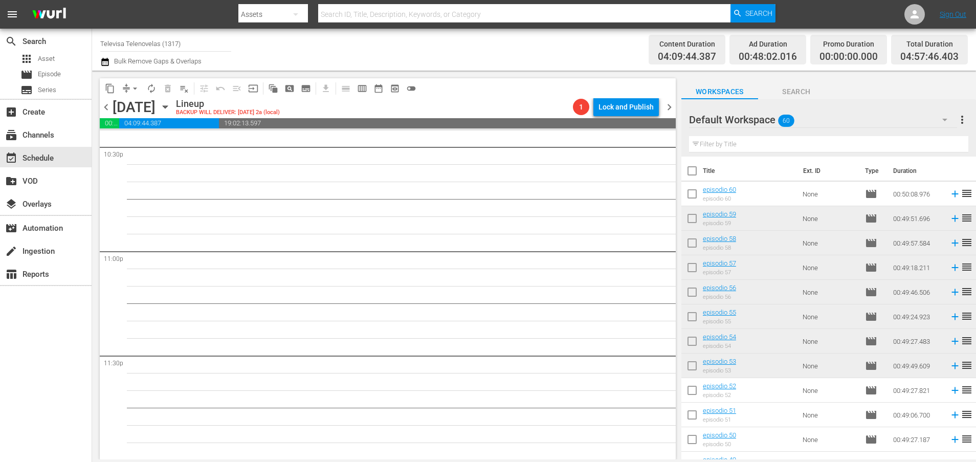
click at [932, 236] on td "00:49:57.584" at bounding box center [917, 243] width 56 height 25
click at [951, 192] on icon at bounding box center [954, 194] width 7 height 7
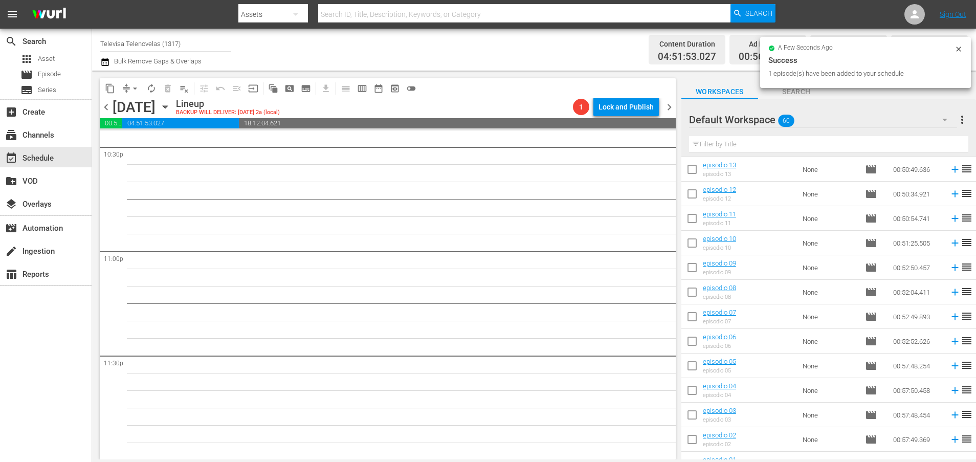
scroll to position [1194, 0]
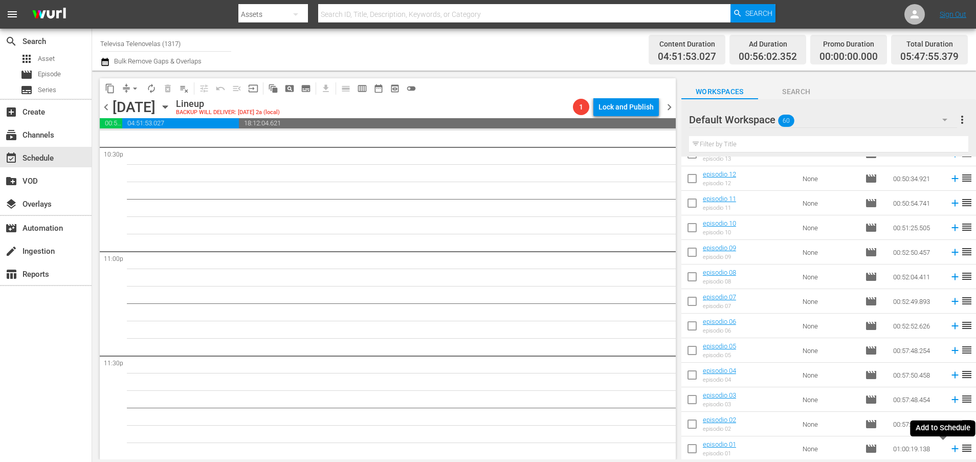
click at [951, 448] on icon at bounding box center [954, 448] width 7 height 7
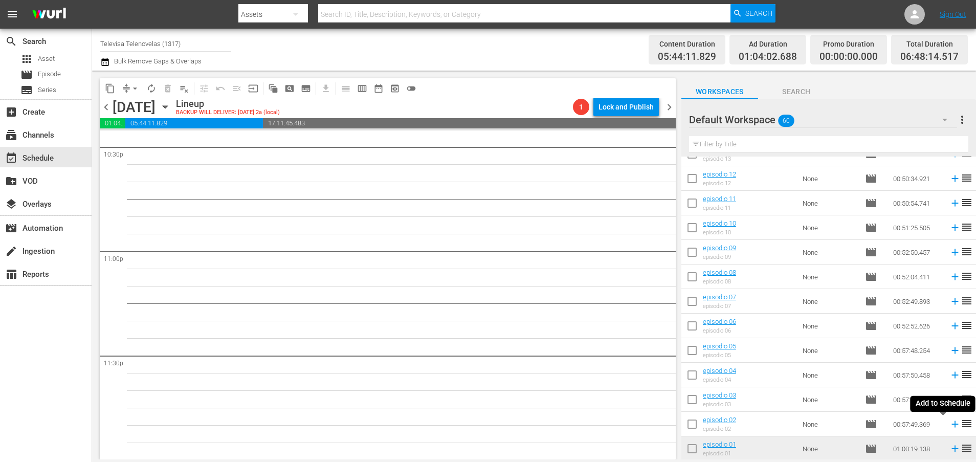
click at [951, 424] on icon at bounding box center [954, 424] width 7 height 7
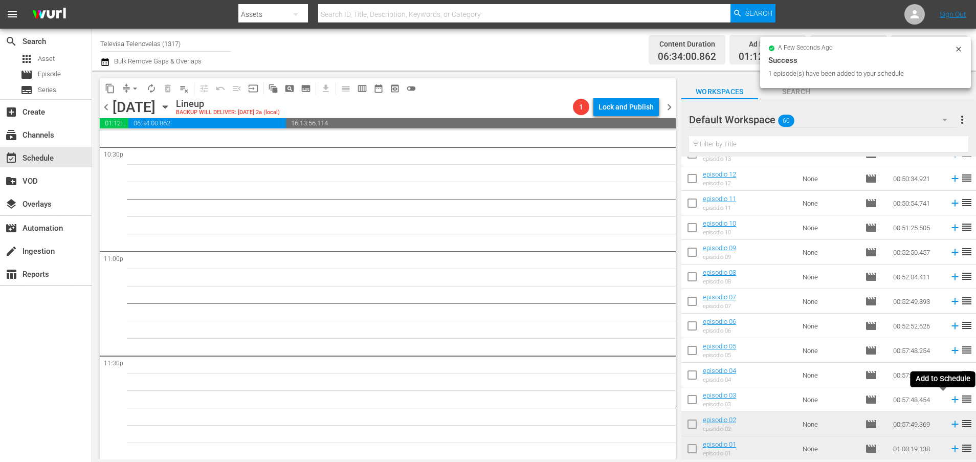
click at [949, 400] on icon at bounding box center [954, 399] width 11 height 11
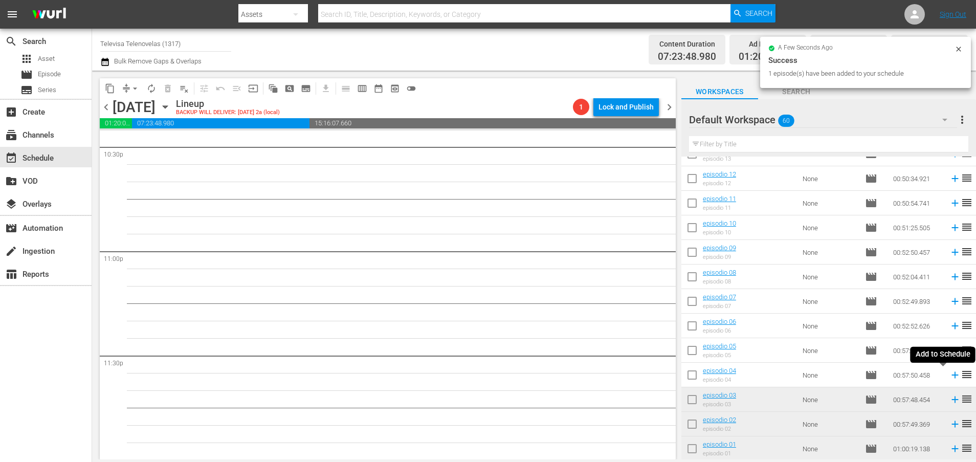
click at [949, 374] on icon at bounding box center [954, 374] width 11 height 11
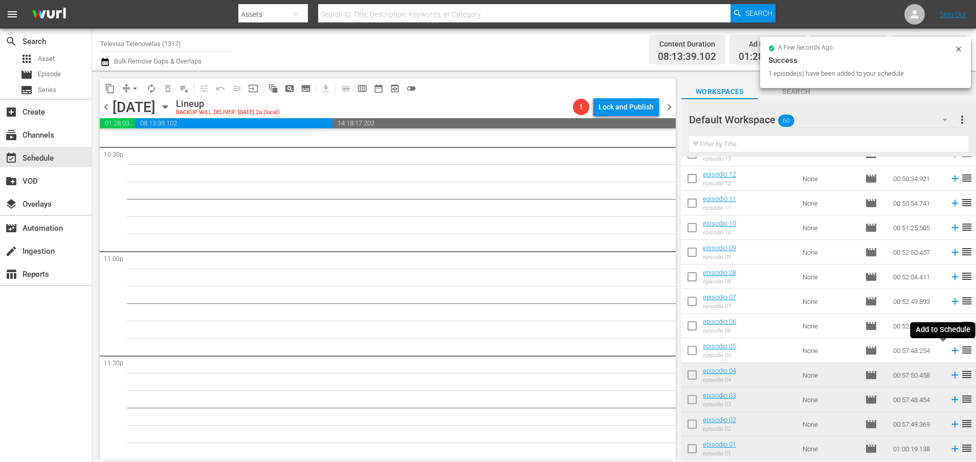
click at [949, 352] on icon at bounding box center [954, 350] width 11 height 11
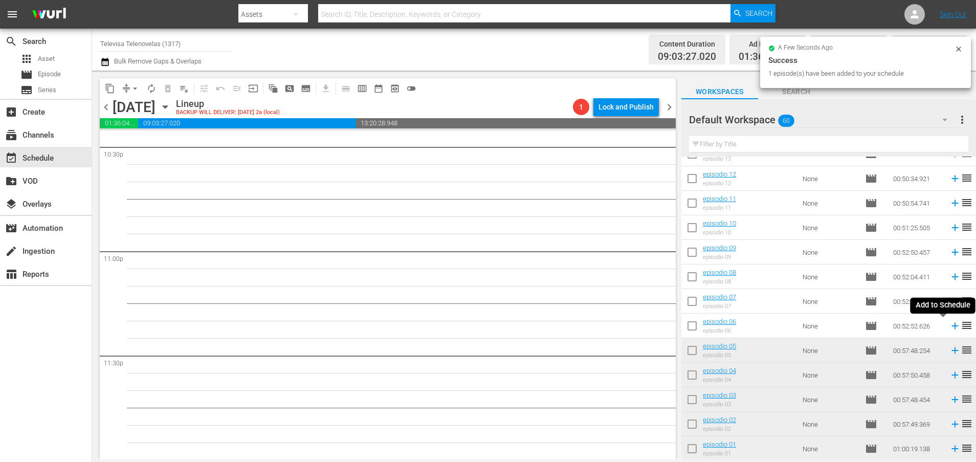
click at [951, 326] on icon at bounding box center [954, 326] width 7 height 7
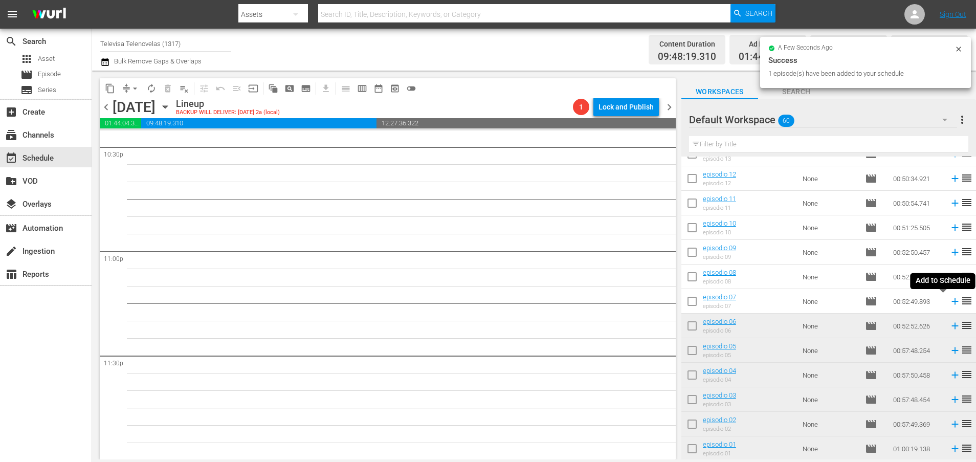
click at [951, 301] on icon at bounding box center [954, 301] width 7 height 7
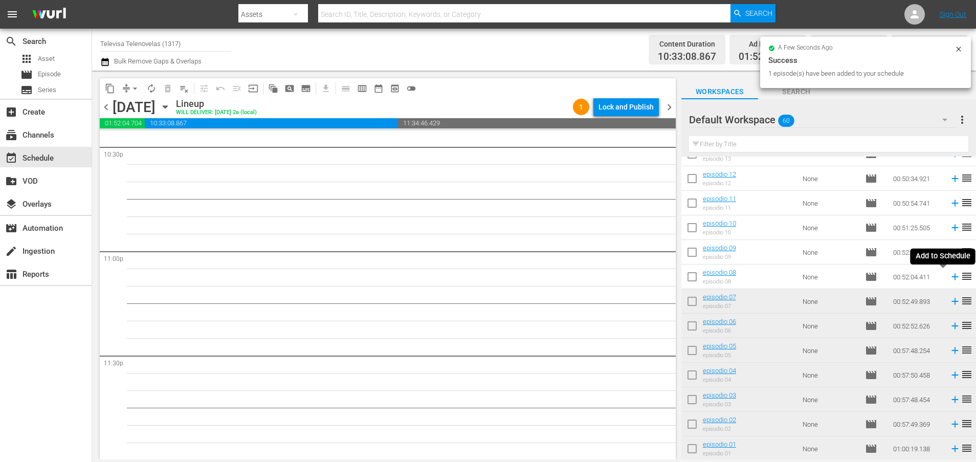
click at [949, 278] on icon at bounding box center [954, 276] width 11 height 11
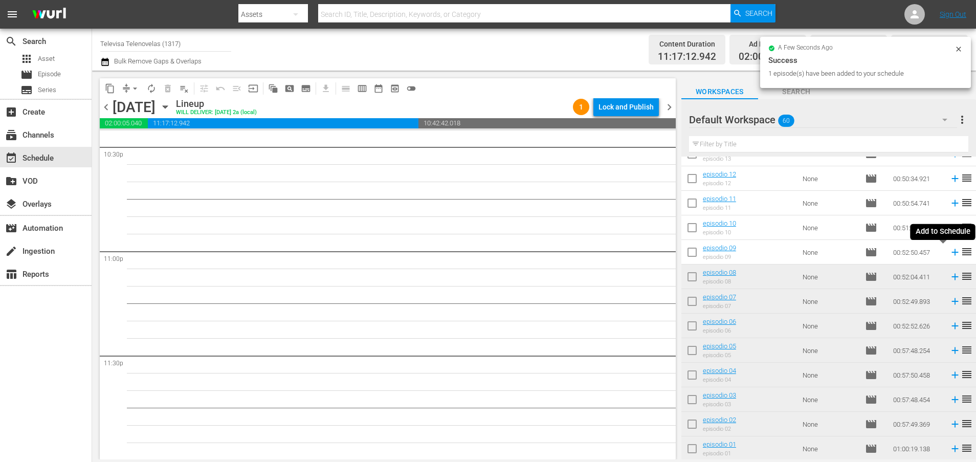
click at [949, 253] on icon at bounding box center [954, 252] width 11 height 11
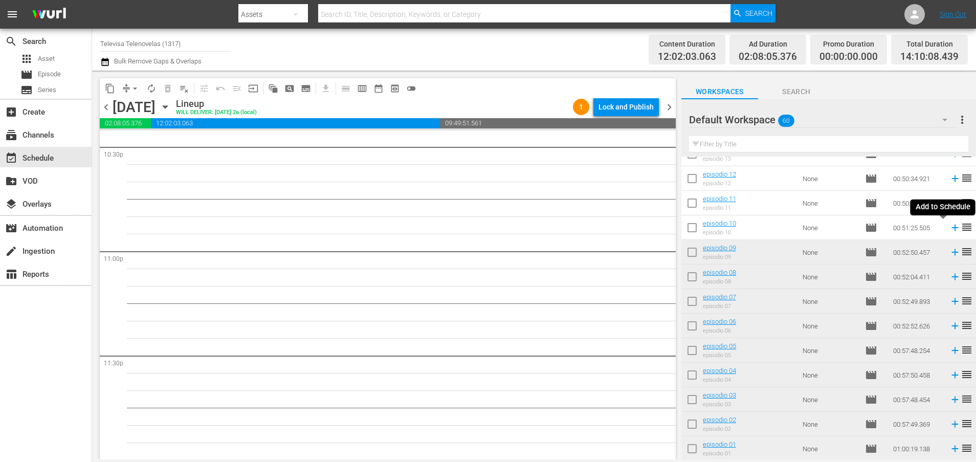
click at [951, 229] on icon at bounding box center [954, 228] width 7 height 7
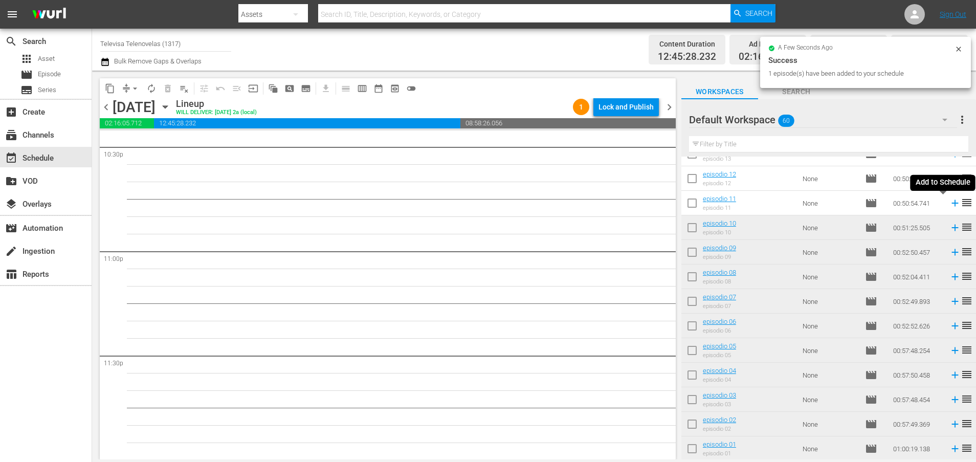
click at [951, 206] on icon at bounding box center [954, 203] width 7 height 7
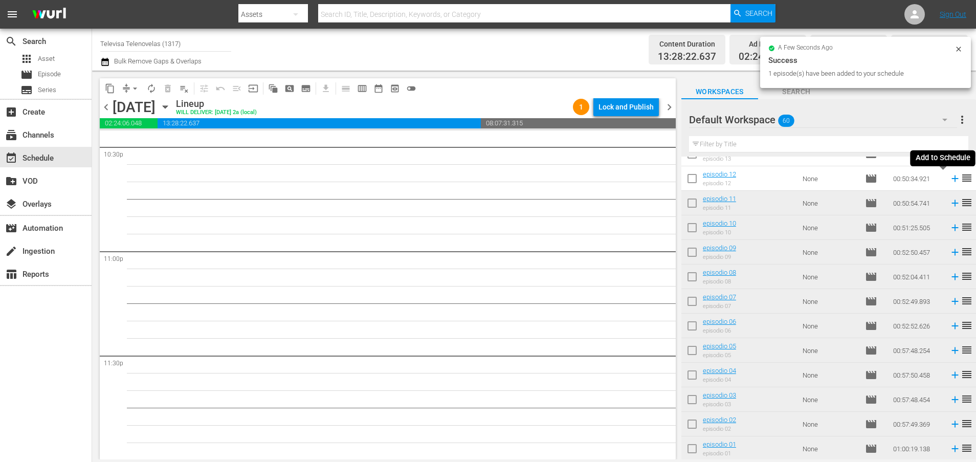
click at [949, 181] on icon at bounding box center [954, 178] width 11 height 11
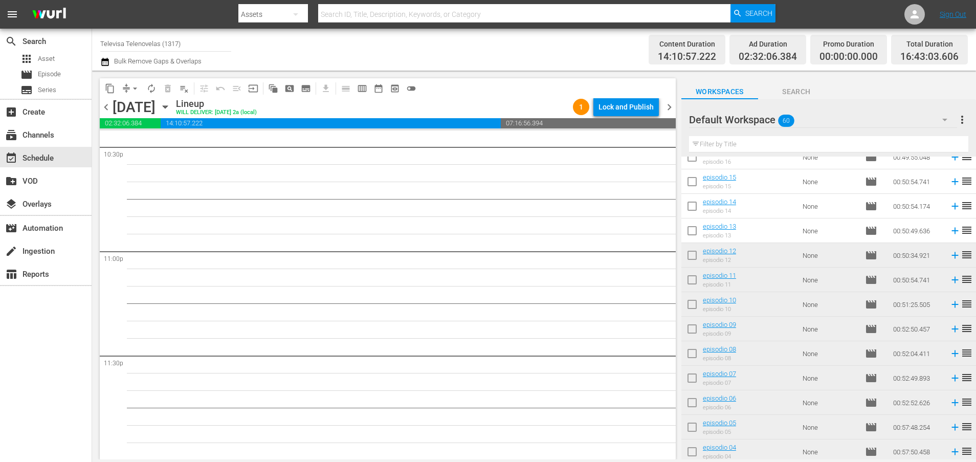
scroll to position [1040, 0]
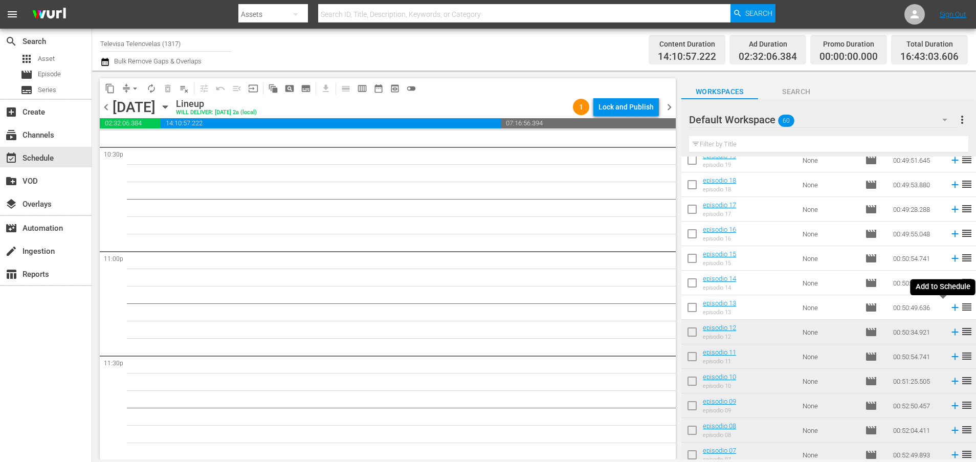
click at [951, 308] on icon at bounding box center [954, 307] width 7 height 7
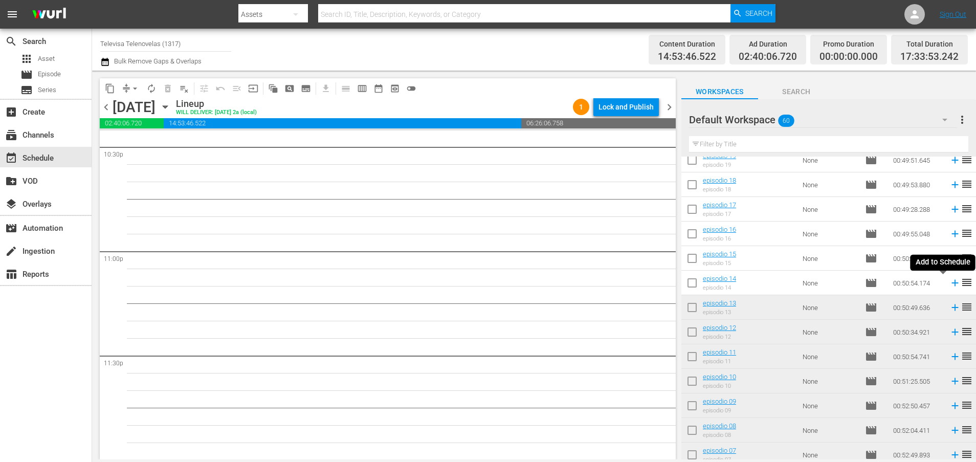
click at [949, 282] on icon at bounding box center [954, 282] width 11 height 11
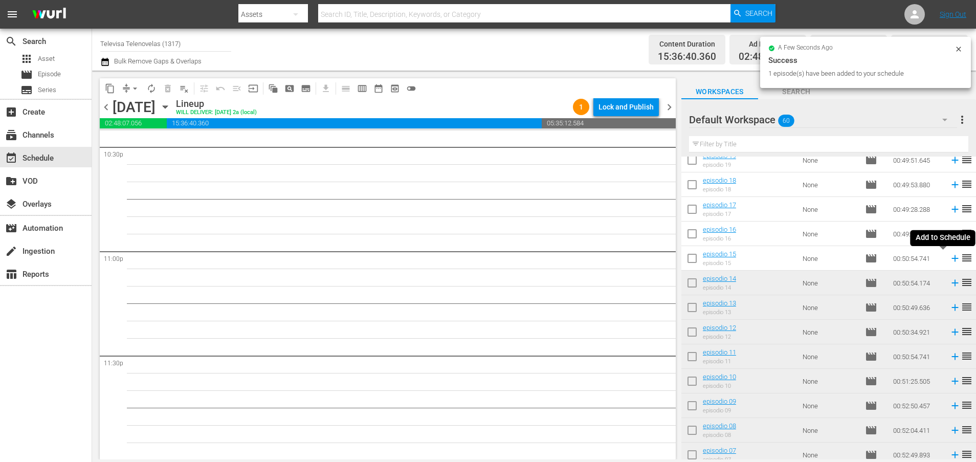
click at [951, 261] on icon at bounding box center [954, 258] width 7 height 7
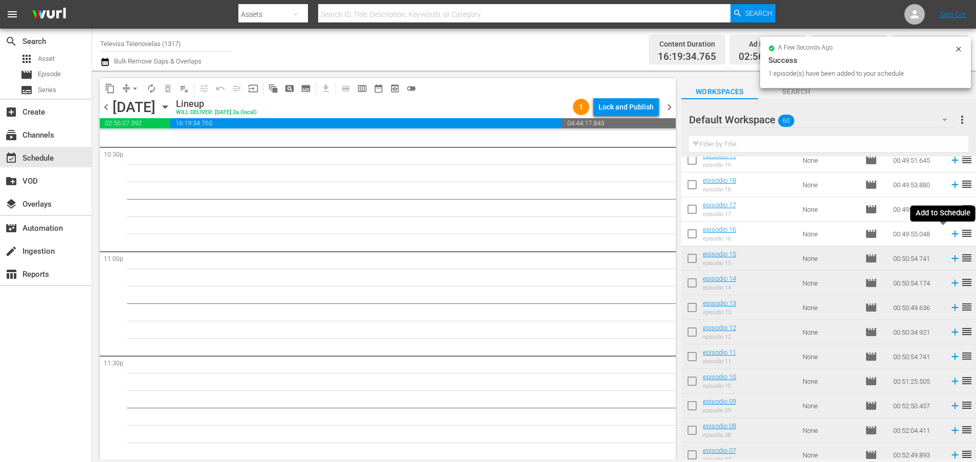
click at [951, 234] on icon at bounding box center [954, 234] width 7 height 7
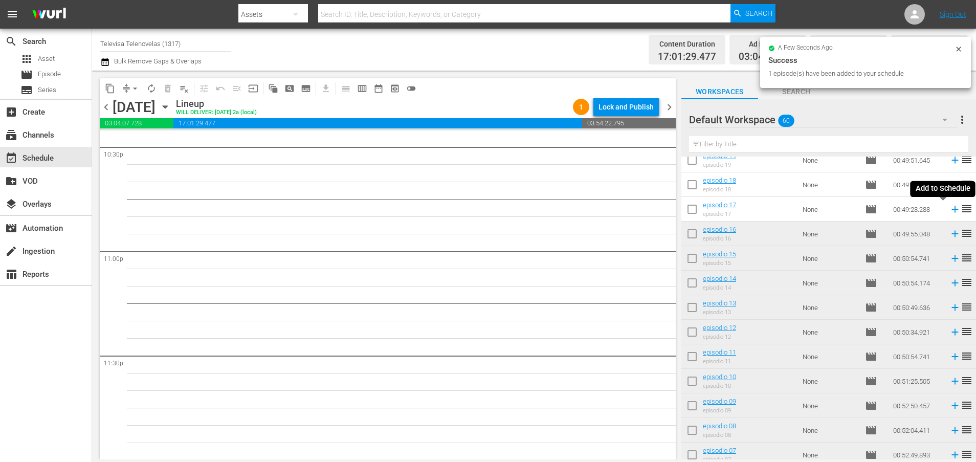
click at [949, 210] on icon at bounding box center [954, 209] width 11 height 11
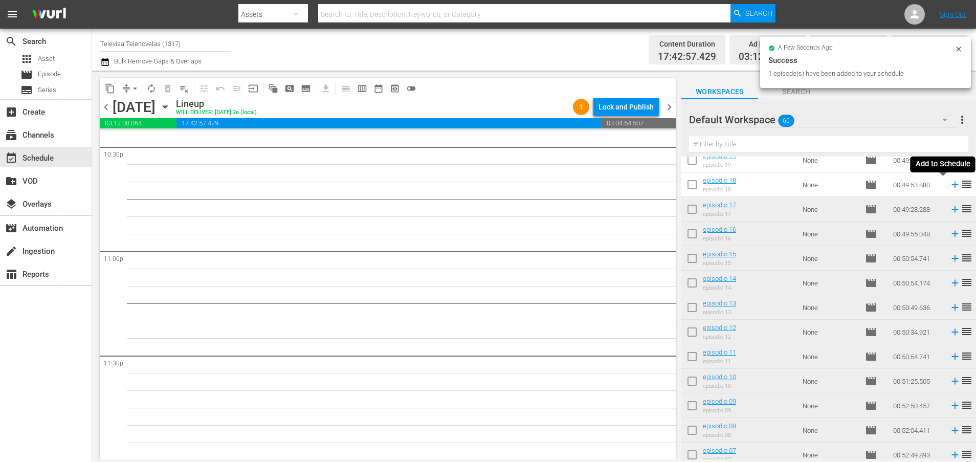
click at [951, 185] on icon at bounding box center [954, 185] width 7 height 7
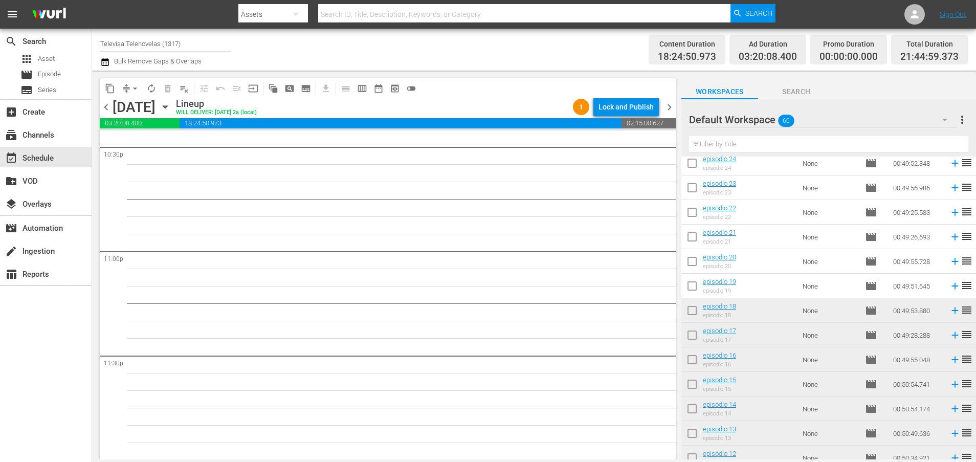
scroll to position [887, 0]
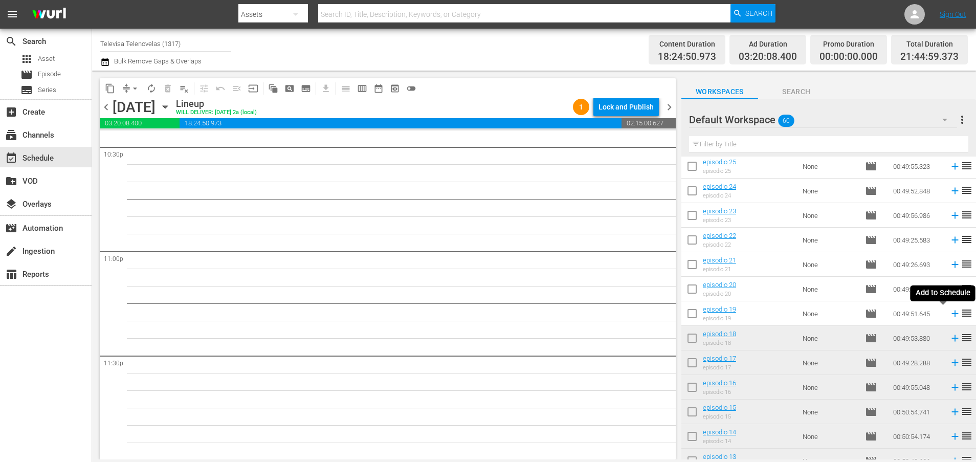
click at [951, 315] on icon at bounding box center [954, 313] width 7 height 7
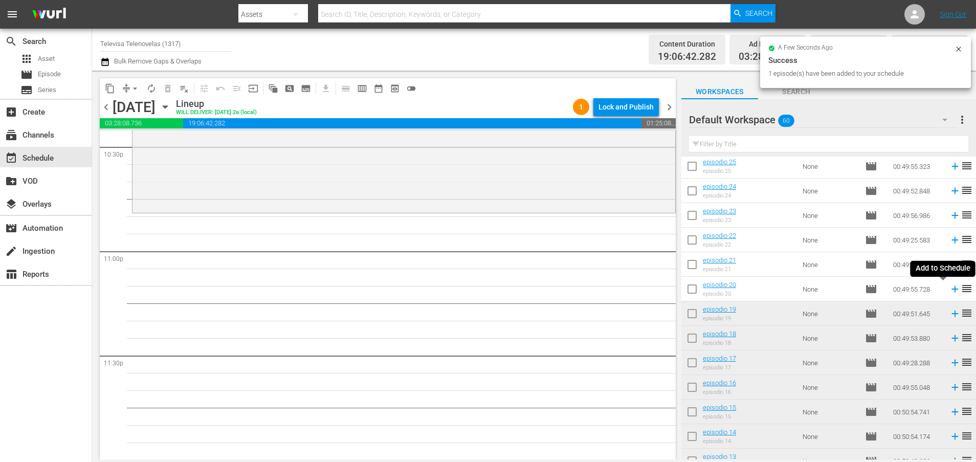
click at [949, 289] on icon at bounding box center [954, 288] width 11 height 11
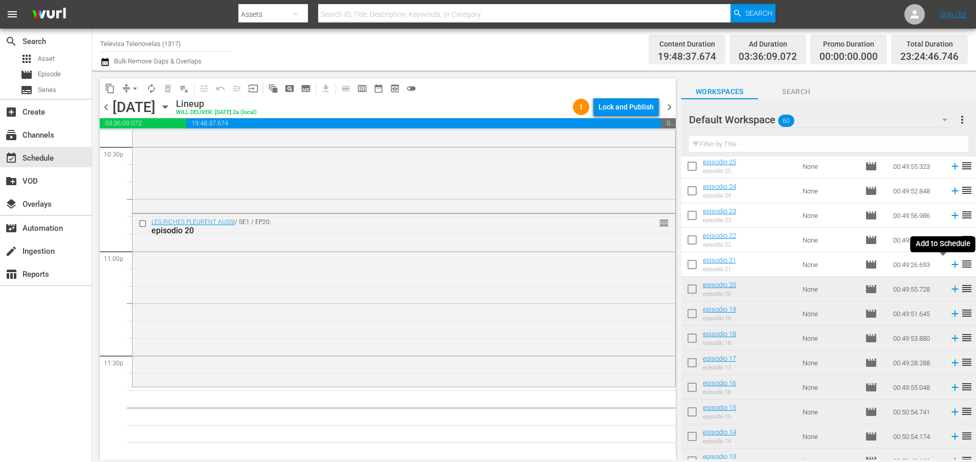
click at [951, 264] on icon at bounding box center [954, 264] width 7 height 7
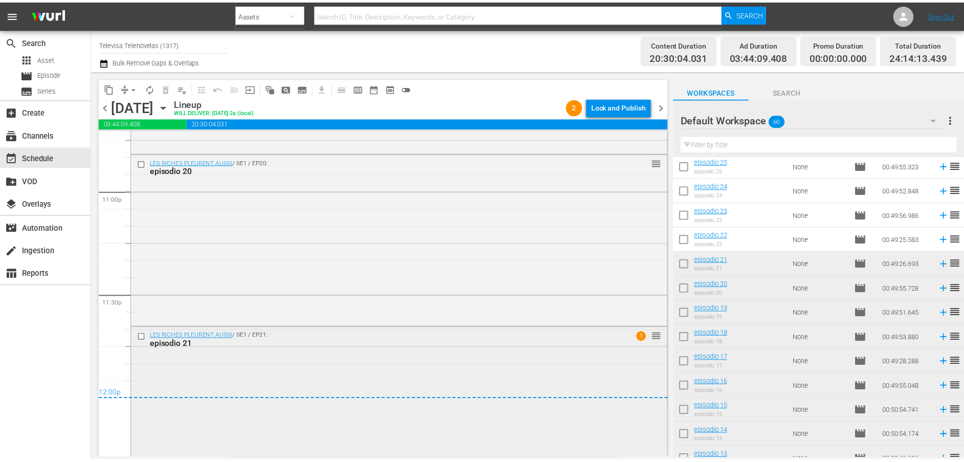
scroll to position [4778, 0]
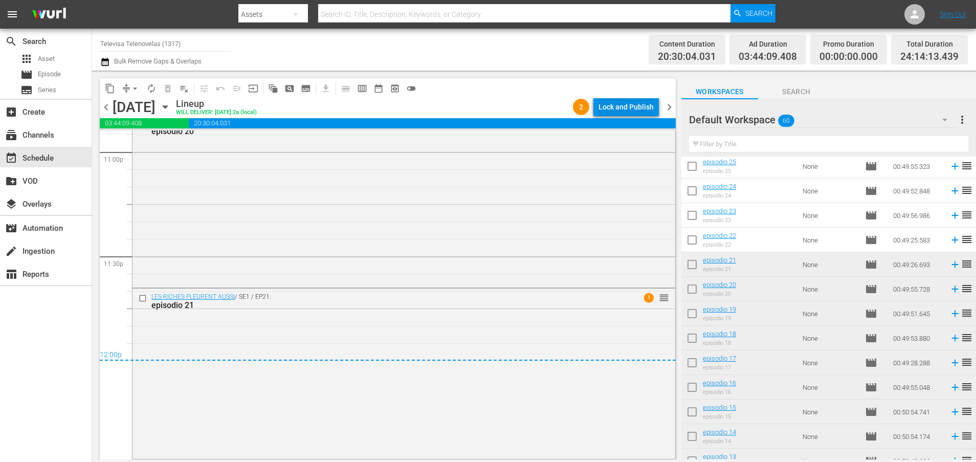
click at [617, 109] on div "Lock and Publish" at bounding box center [625, 107] width 55 height 18
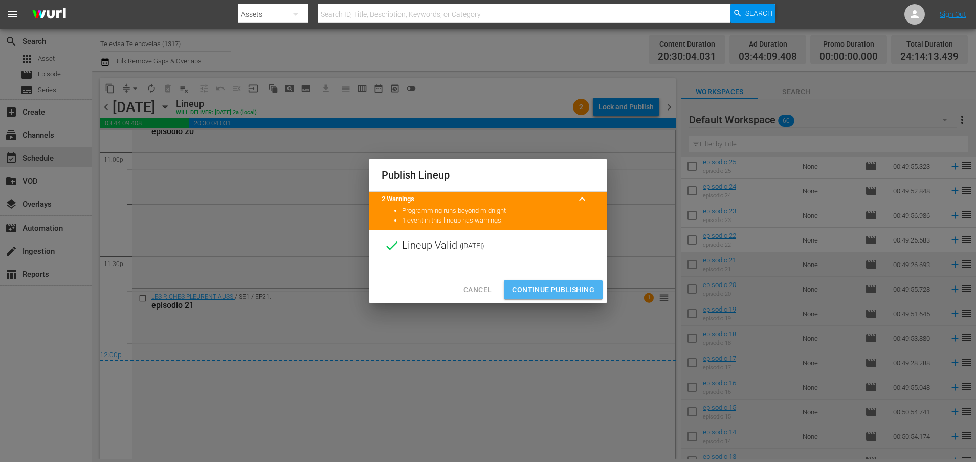
click at [559, 295] on span "Continue Publishing" at bounding box center [553, 289] width 82 height 13
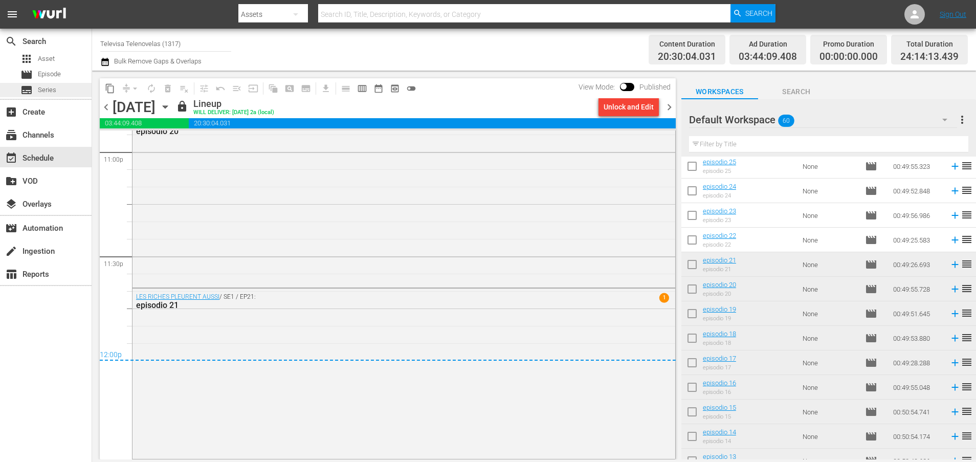
click at [53, 90] on span "Series" at bounding box center [47, 90] width 18 height 10
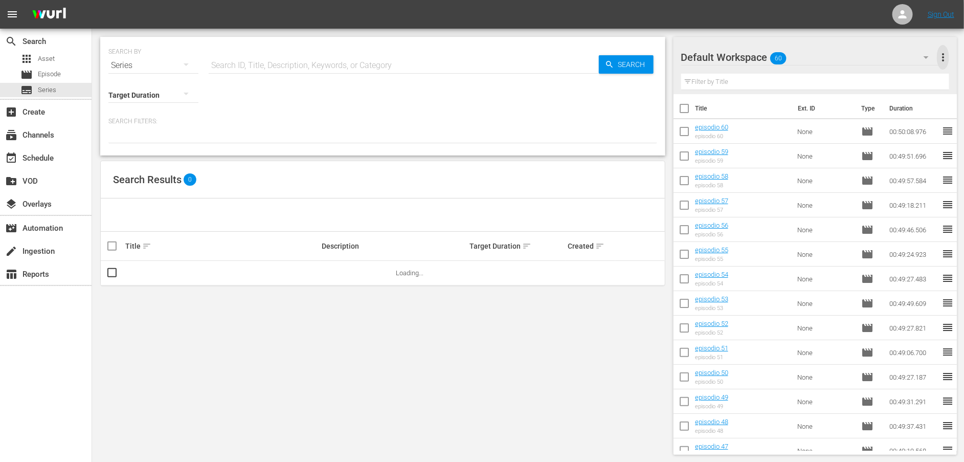
click at [944, 55] on span "more_vert" at bounding box center [943, 57] width 12 height 12
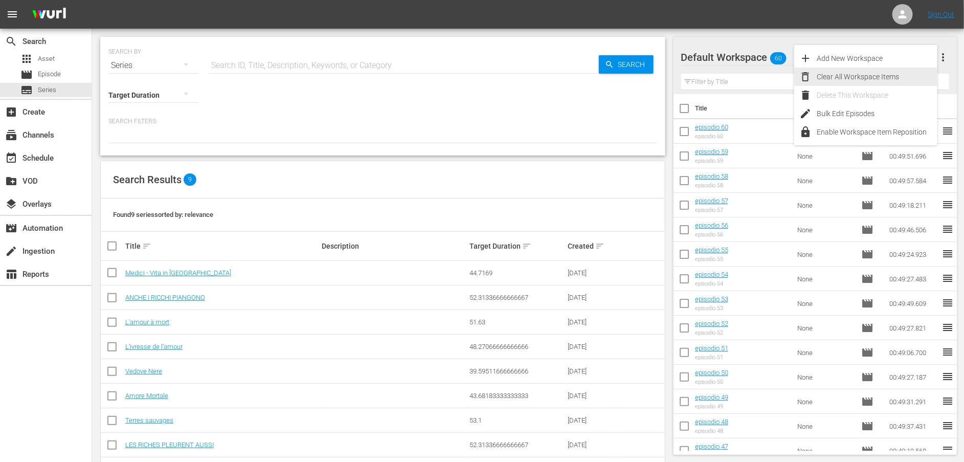
click at [824, 75] on div "Clear All Workspace Items" at bounding box center [877, 77] width 120 height 18
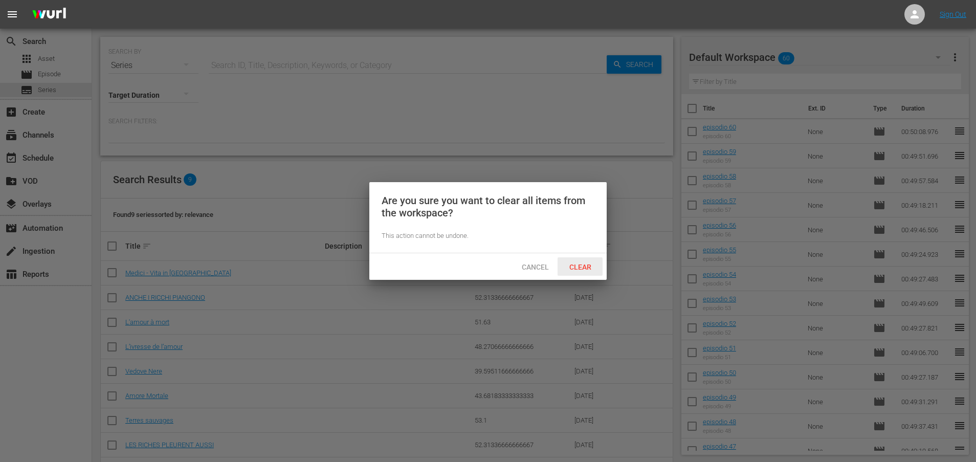
click at [575, 264] on span "Clear" at bounding box center [580, 267] width 38 height 8
